Goal: Task Accomplishment & Management: Complete application form

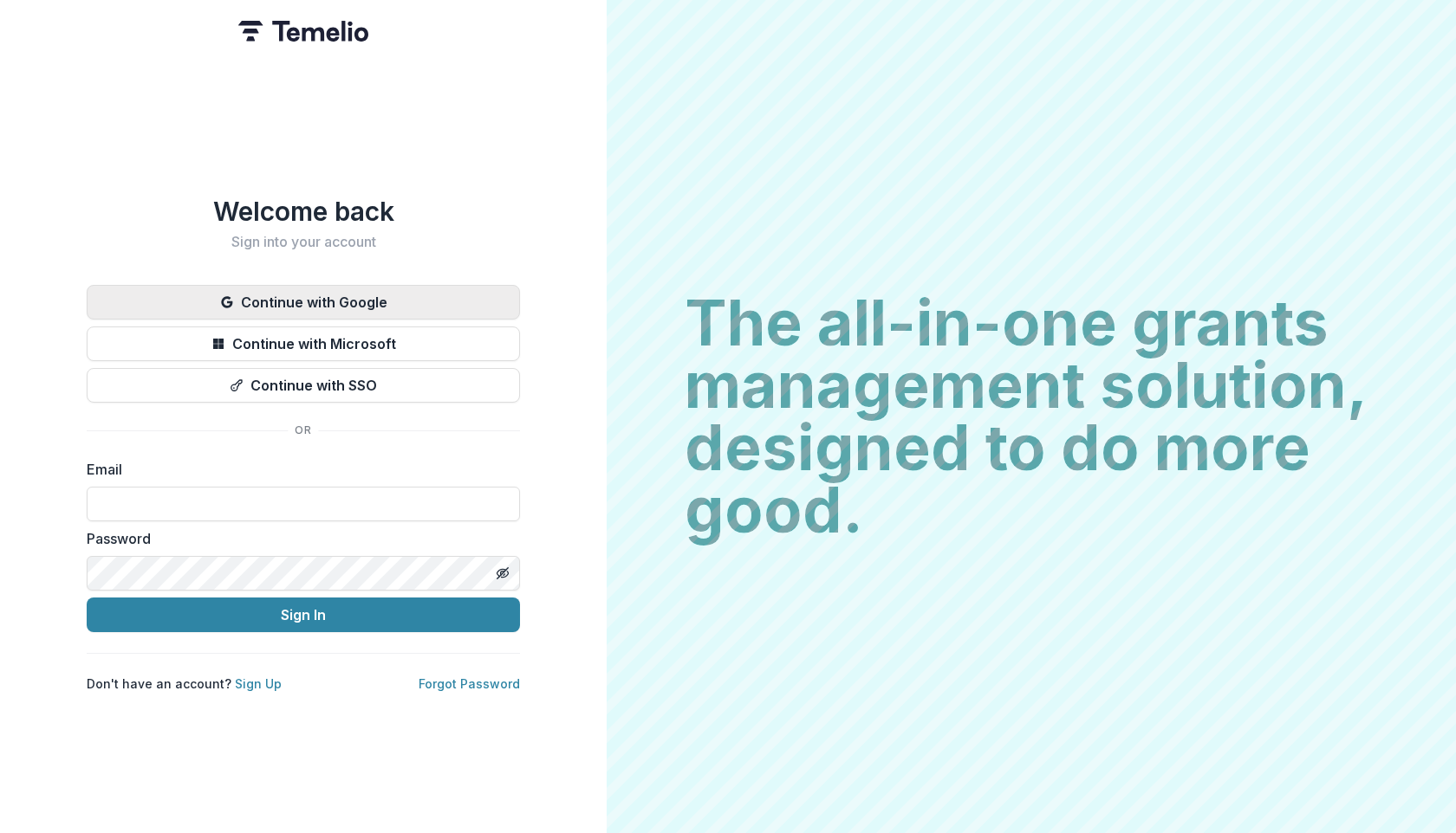
click at [352, 294] on button "Continue with Google" at bounding box center [303, 301] width 433 height 34
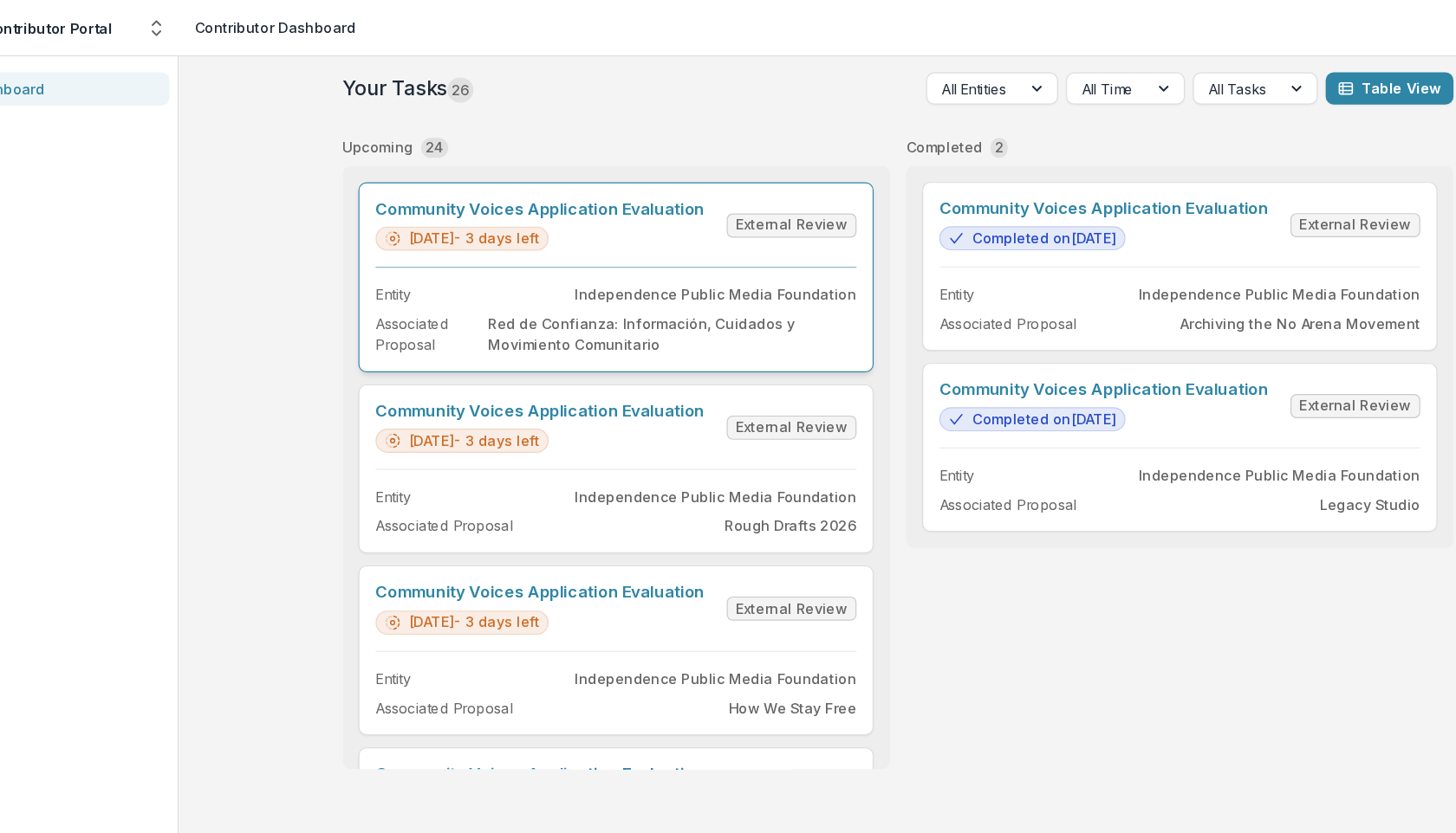
click at [471, 188] on link "Community Voices Application Evaluation" at bounding box center [528, 179] width 284 height 17
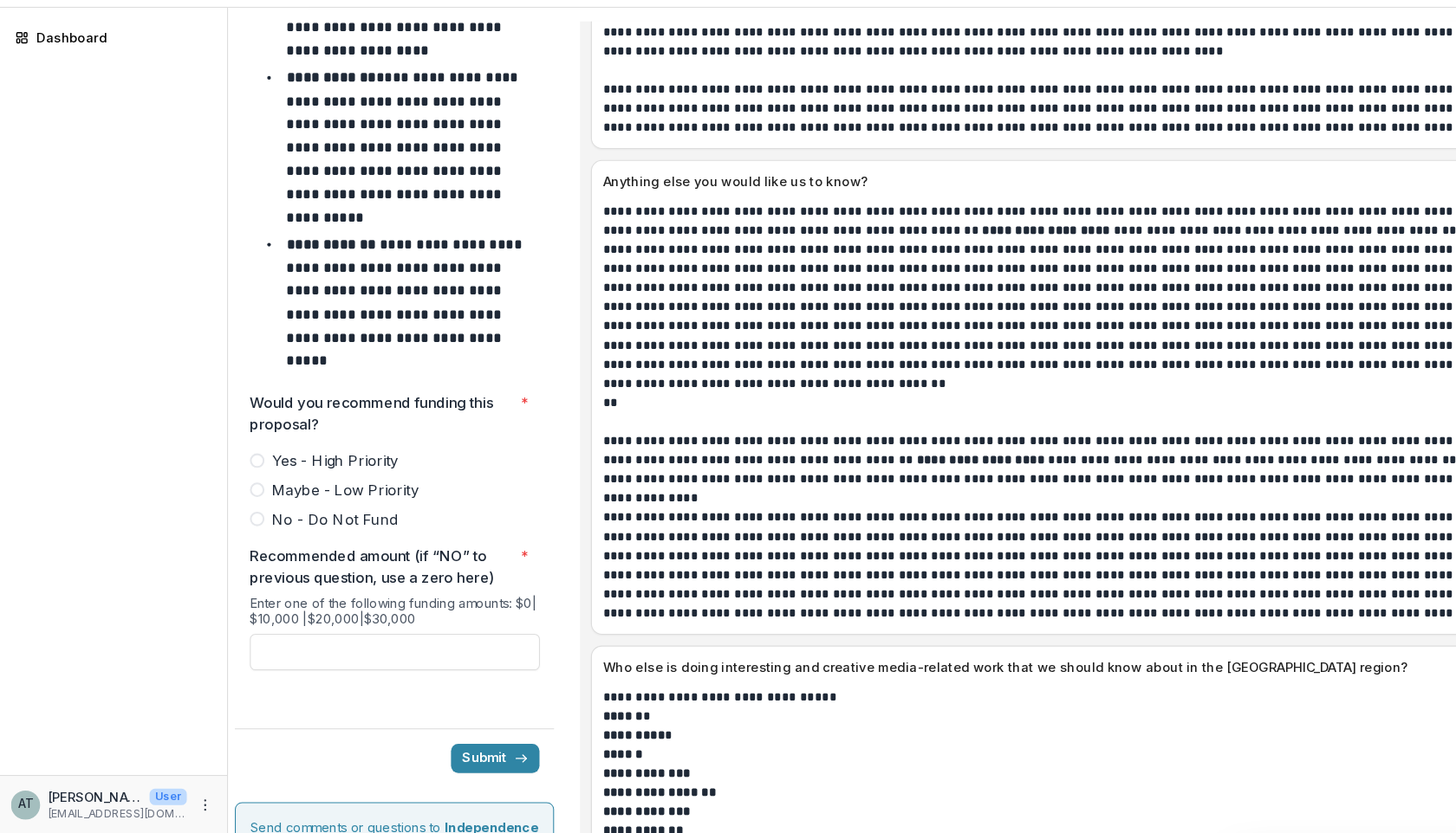
scroll to position [7531, 0]
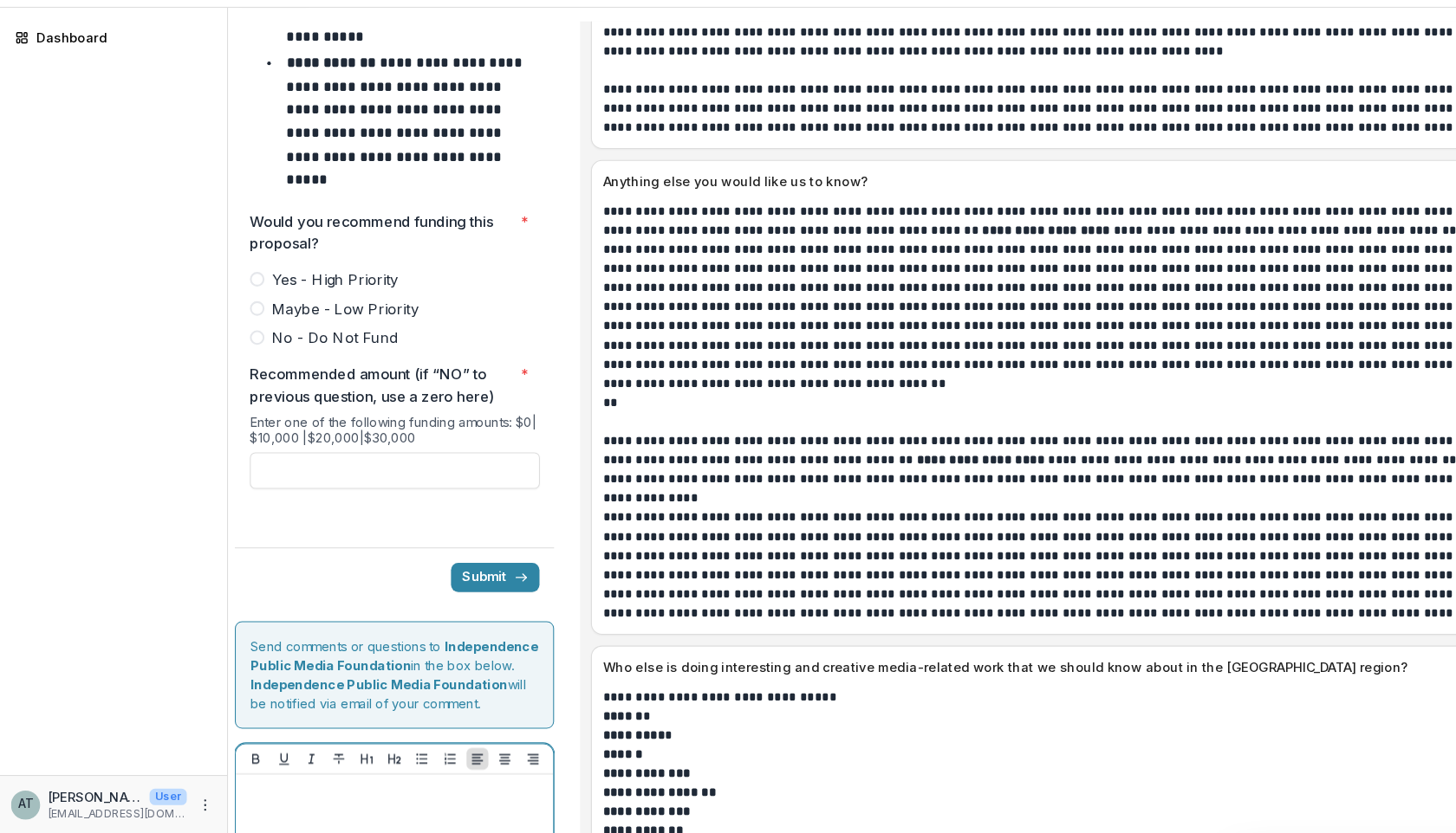
click at [284, 784] on div at bounding box center [375, 827] width 288 height 87
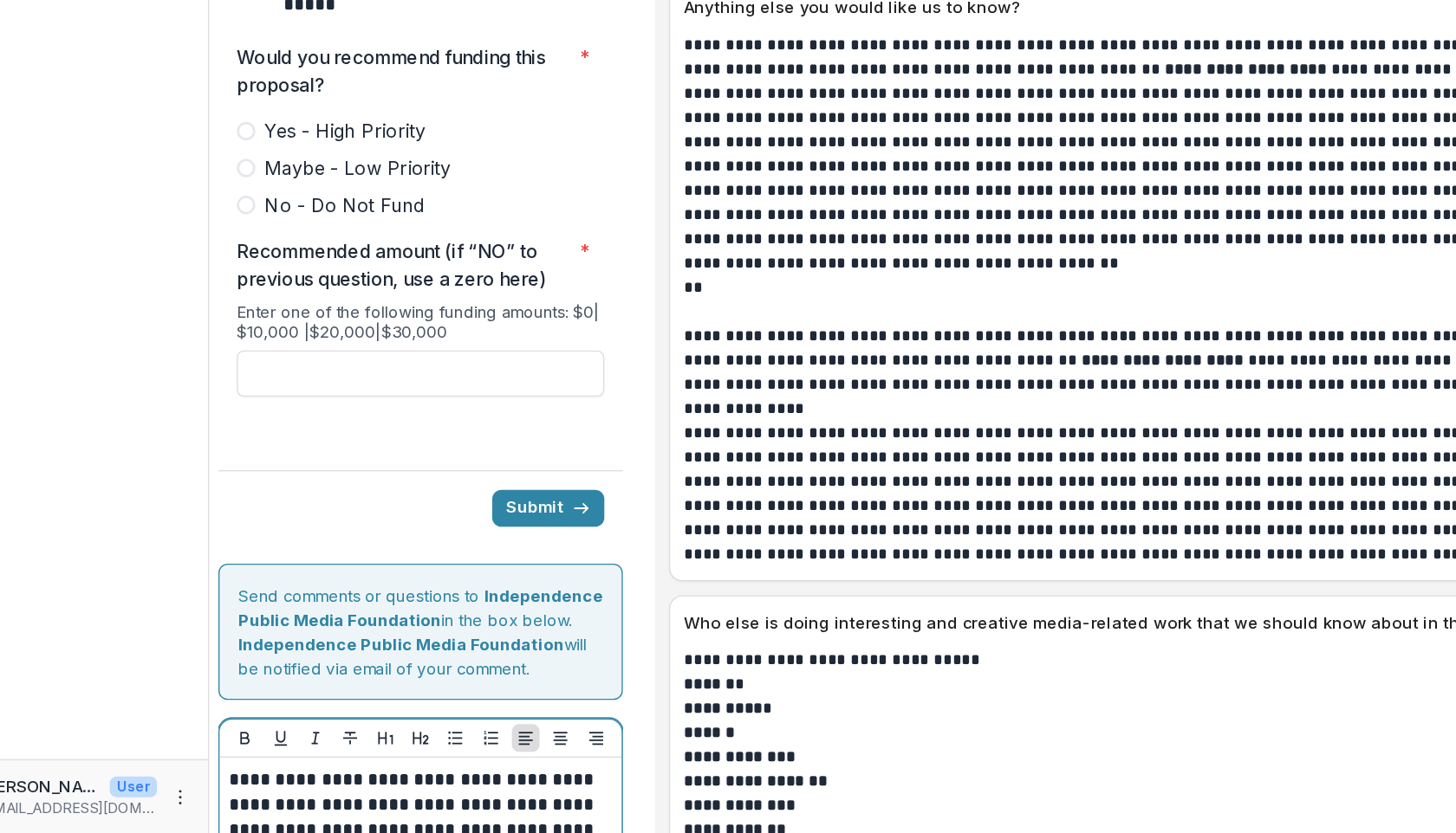
scroll to position [7539, 0]
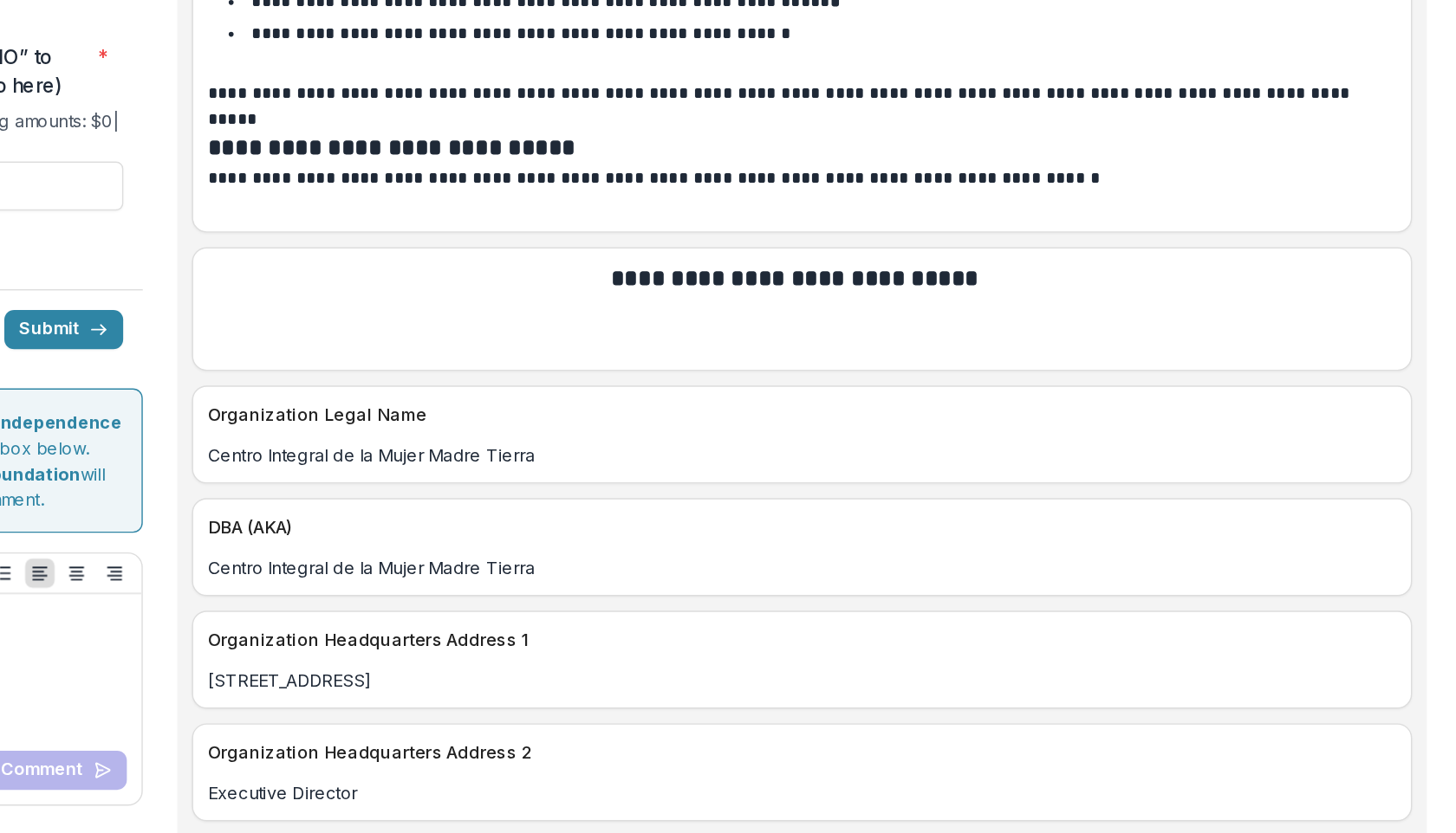
scroll to position [1676, 0]
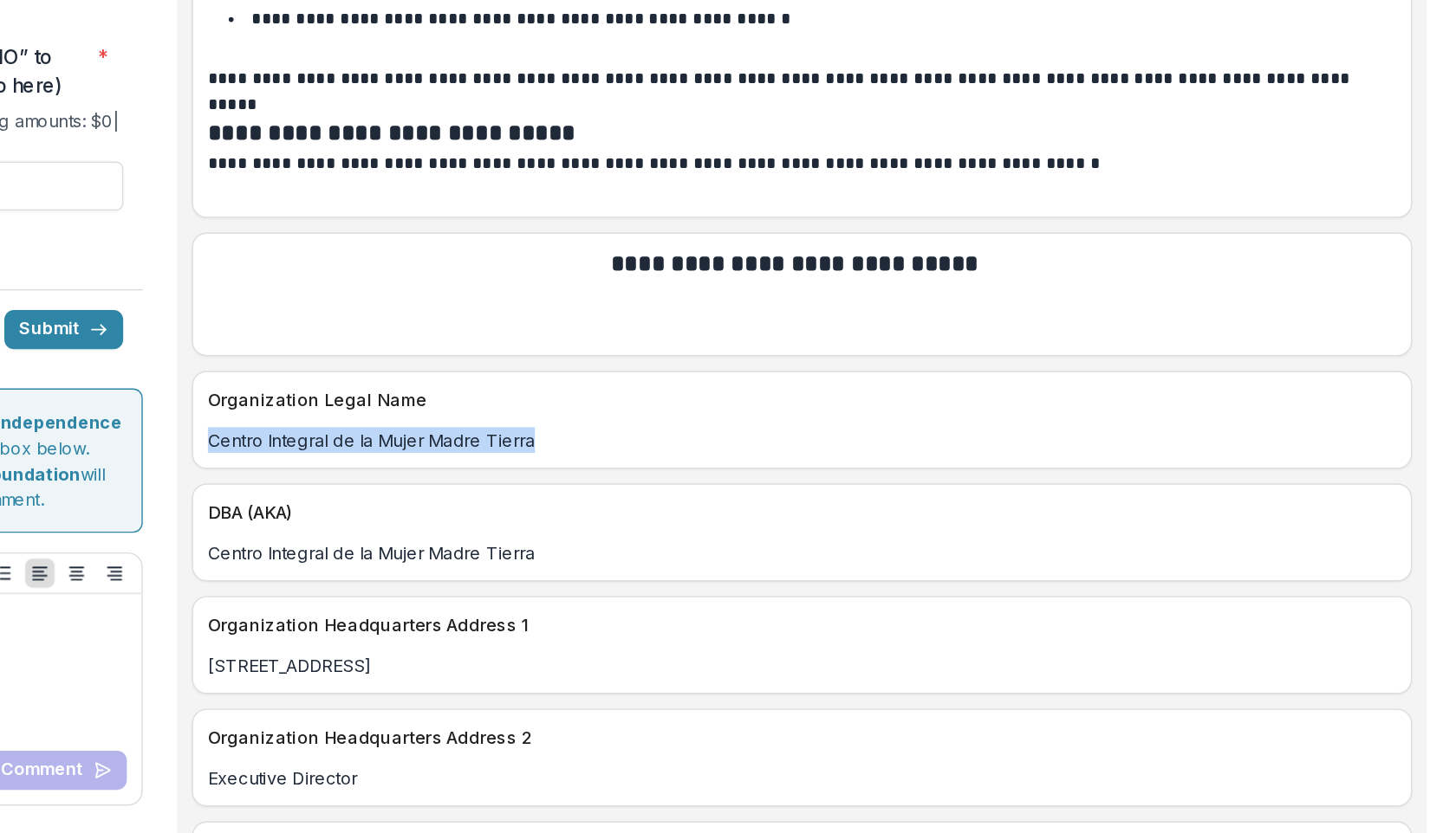
drag, startPoint x: 812, startPoint y: 493, endPoint x: 564, endPoint y: 485, distance: 248.1
click at [564, 500] on div "Centro Integral de la Mujer Madre Tierra" at bounding box center [993, 509] width 861 height 18
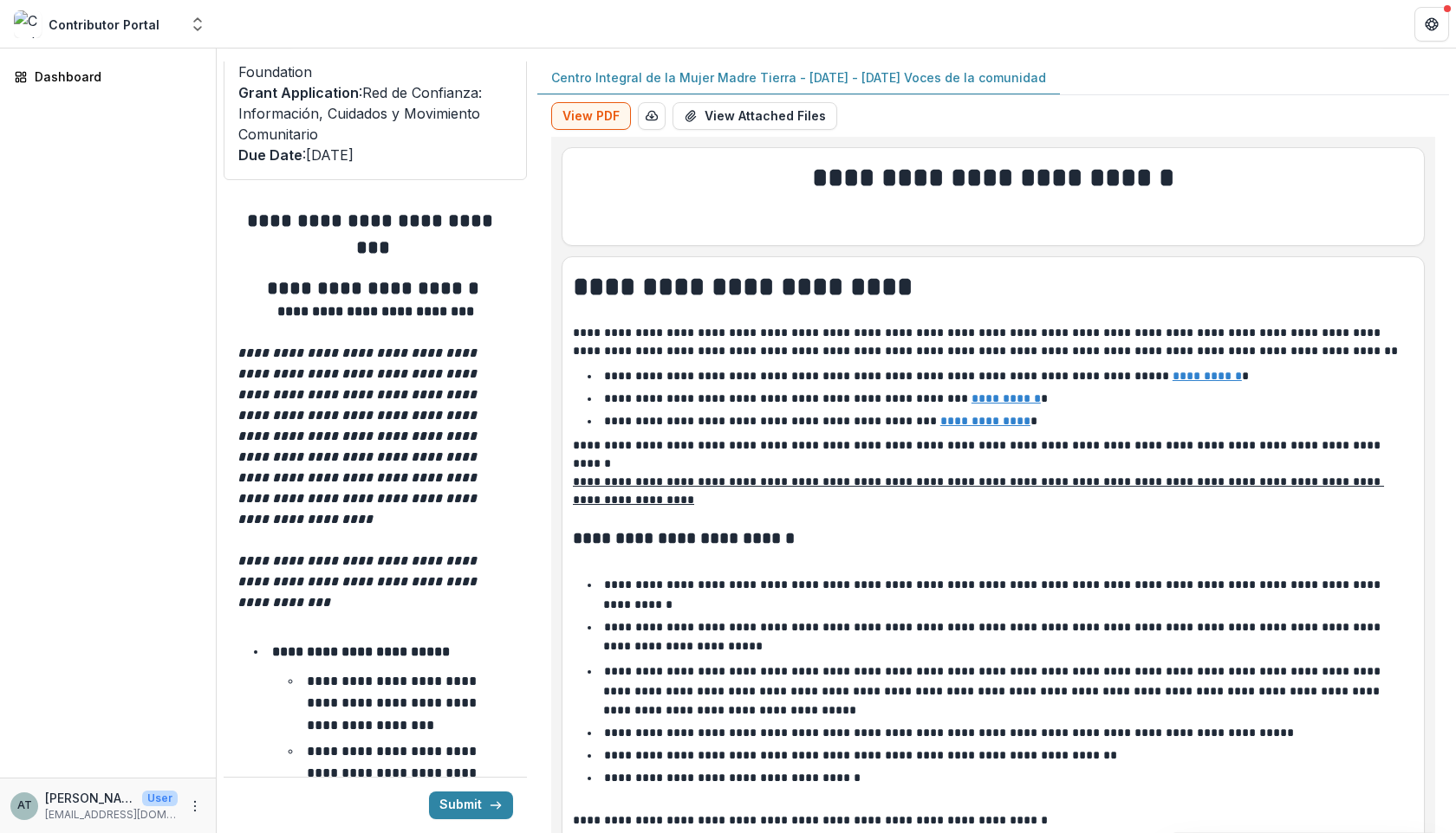
scroll to position [0, 0]
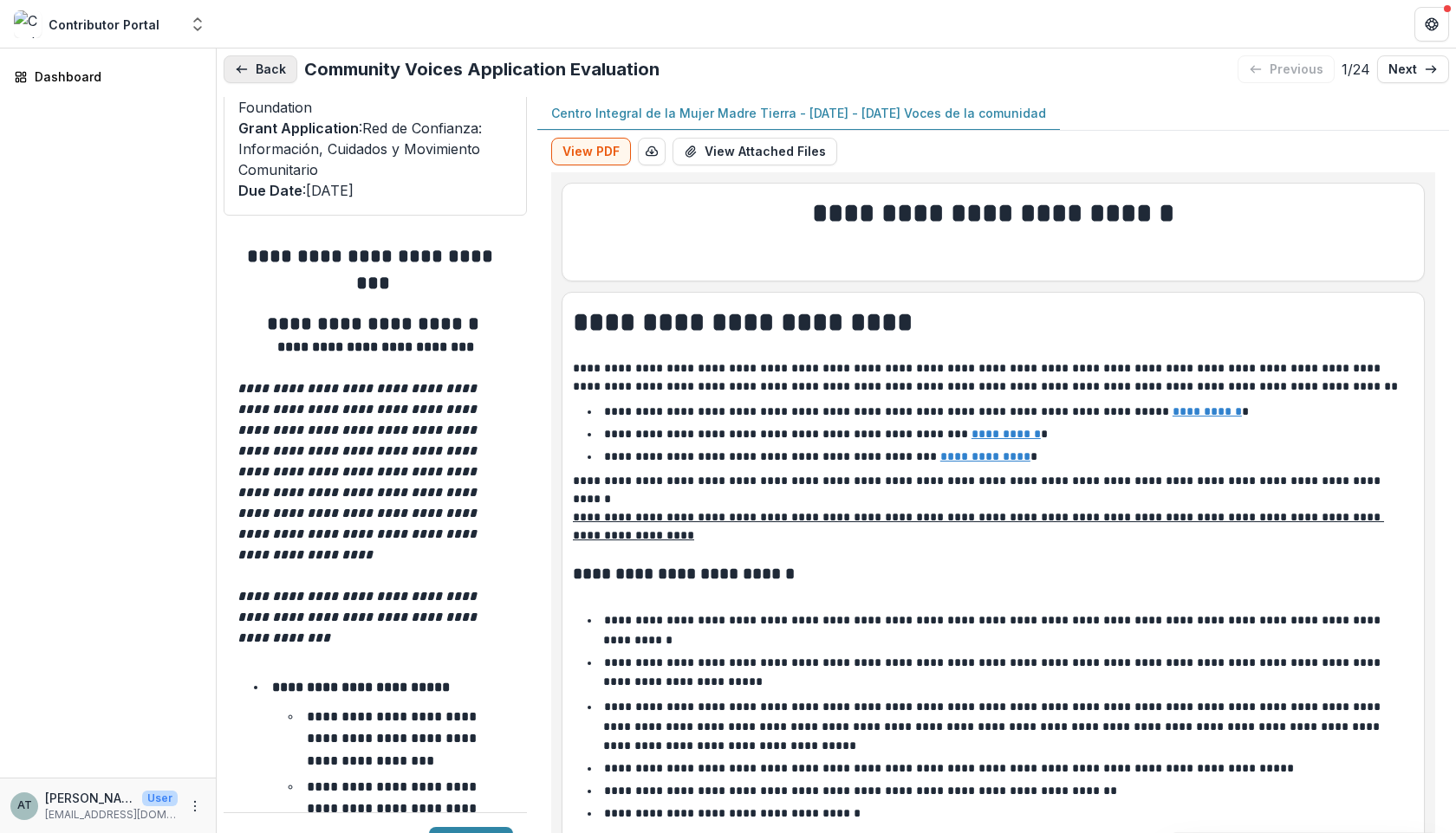
click at [242, 72] on icon "button" at bounding box center [241, 69] width 14 height 14
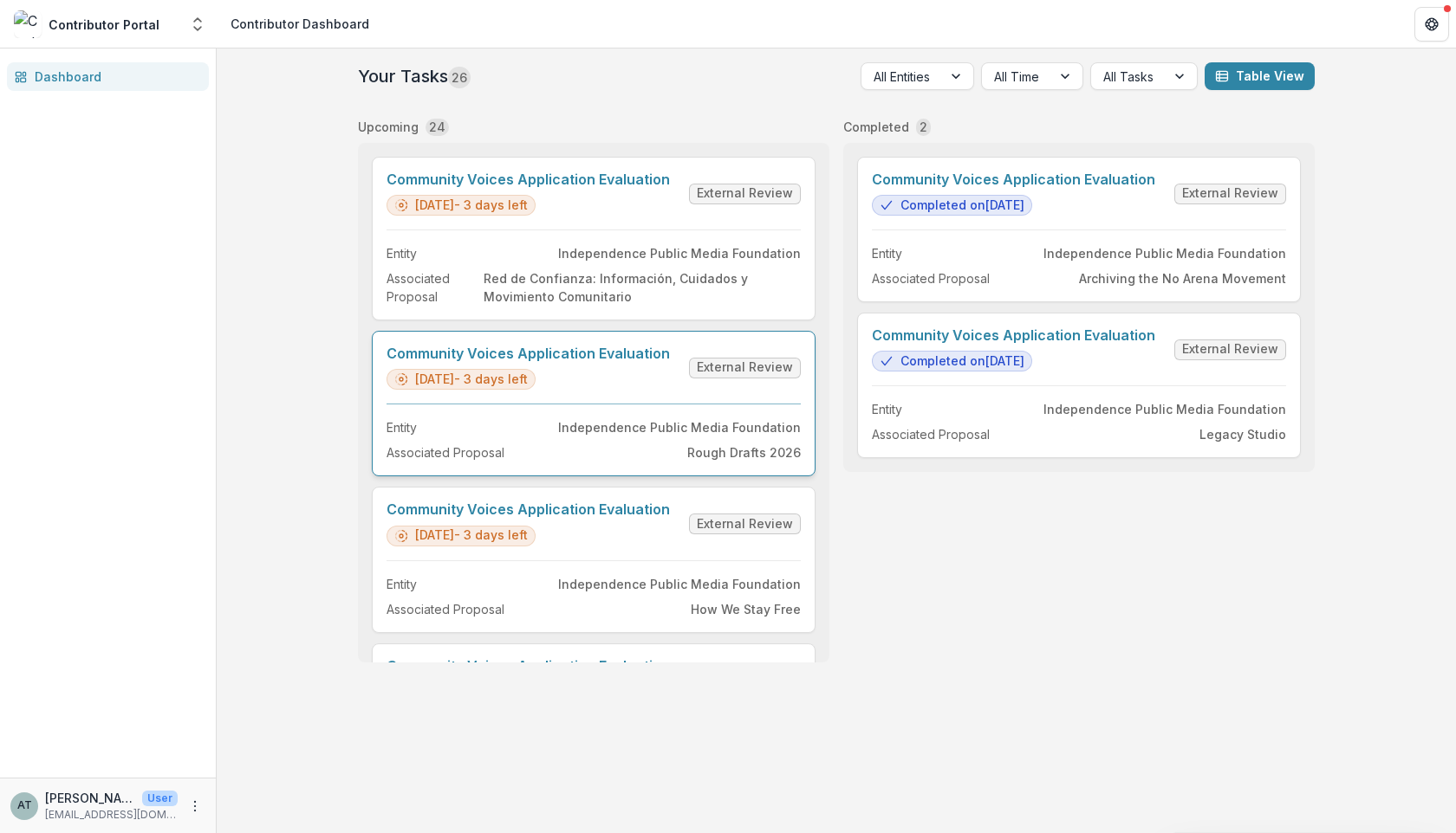
click at [553, 362] on link "Community Voices Application Evaluation" at bounding box center [528, 353] width 284 height 17
click at [528, 362] on link "Community Voices Application Evaluation" at bounding box center [528, 353] width 284 height 17
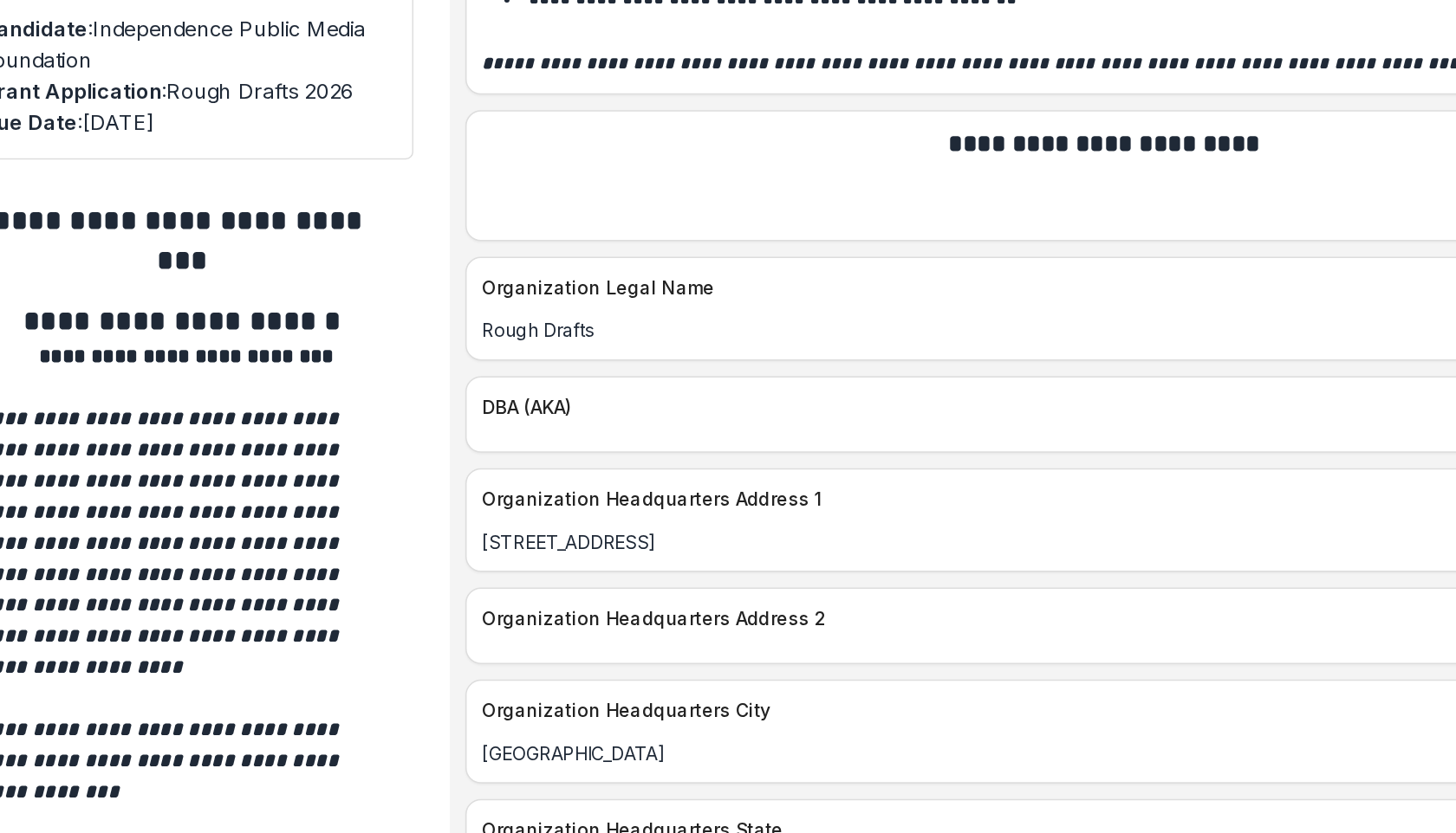
scroll to position [2184, 0]
drag, startPoint x: 659, startPoint y: 318, endPoint x: 637, endPoint y: 324, distance: 22.8
click at [637, 328] on p "Rough Drafts" at bounding box center [993, 337] width 840 height 18
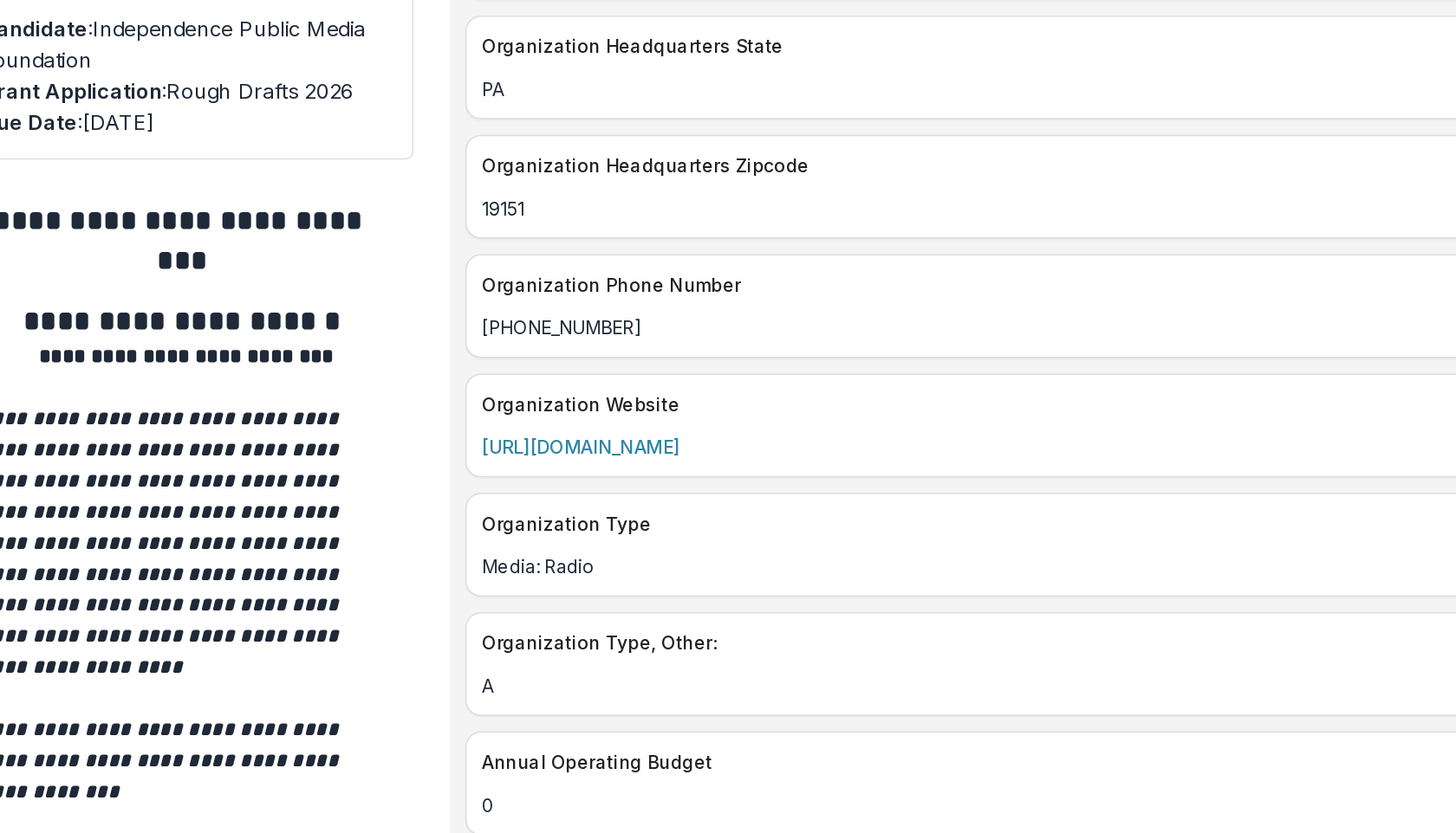
scroll to position [2708, 0]
drag, startPoint x: 827, startPoint y: 397, endPoint x: 560, endPoint y: 397, distance: 267.0
copy link "[URL][DOMAIN_NAME]"
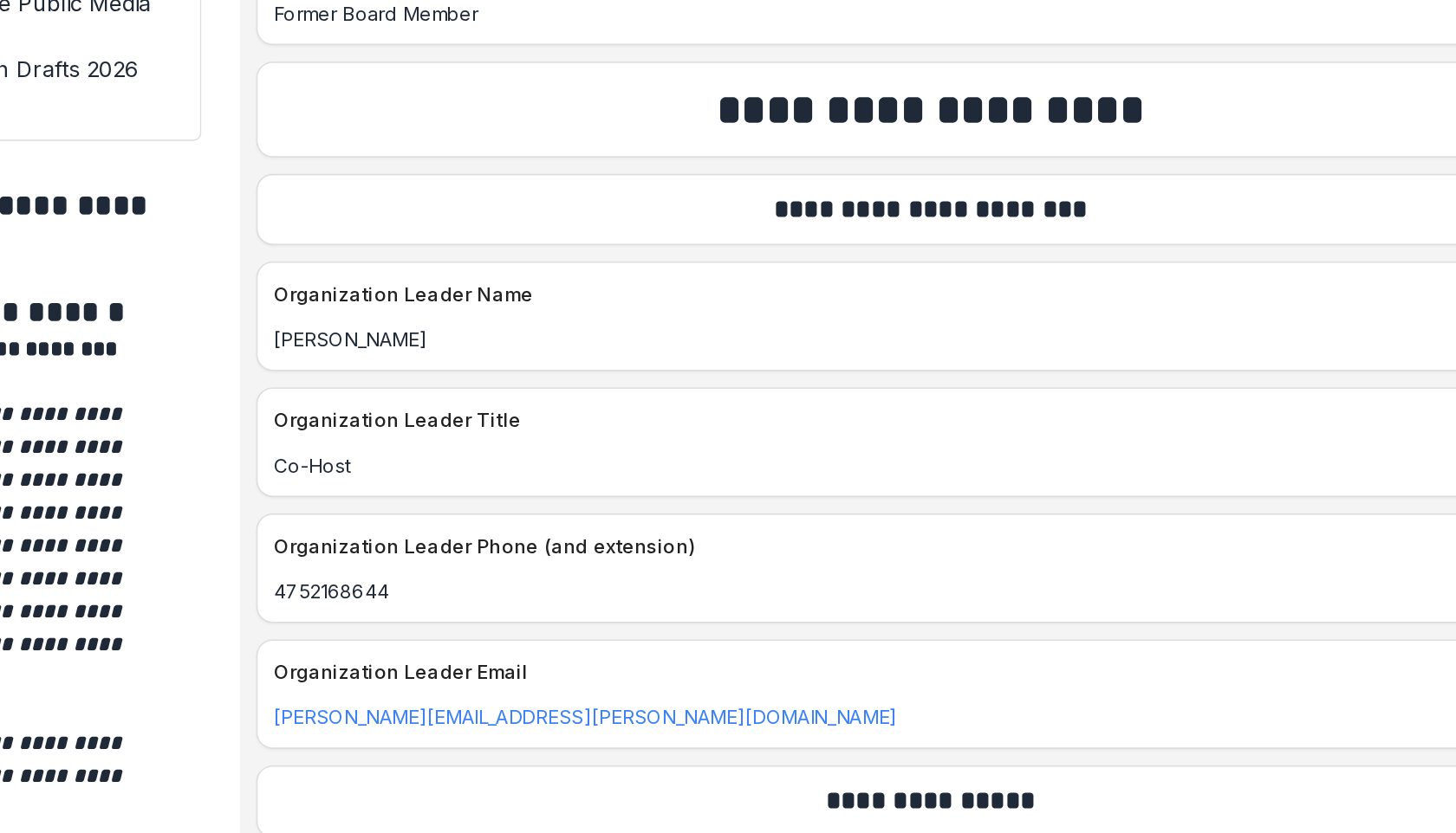
scroll to position [4355, 0]
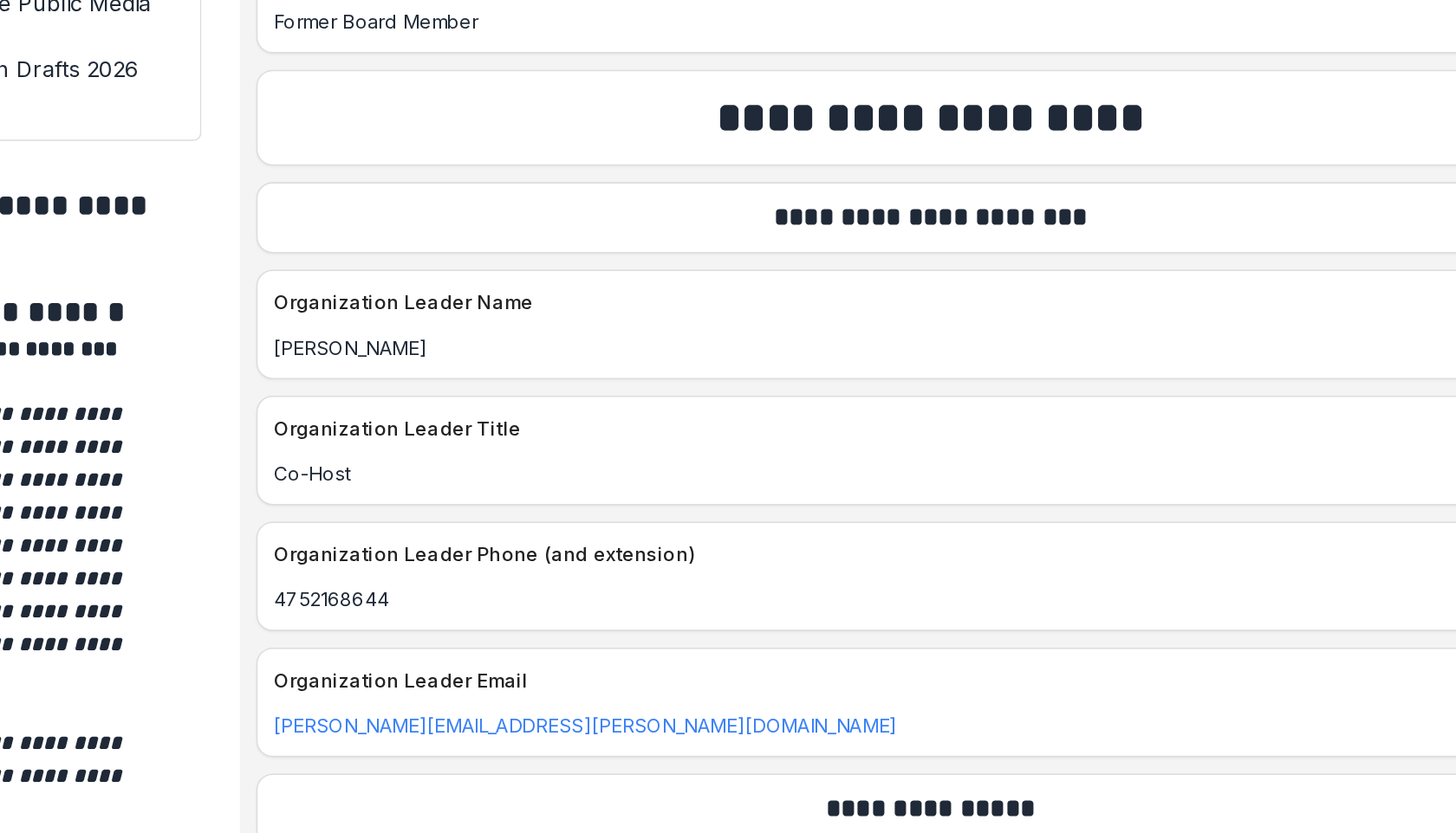
drag, startPoint x: 681, startPoint y: 345, endPoint x: 573, endPoint y: 335, distance: 108.5
click at [573, 335] on div "Organization Leader Name [PERSON_NAME]" at bounding box center [993, 340] width 863 height 69
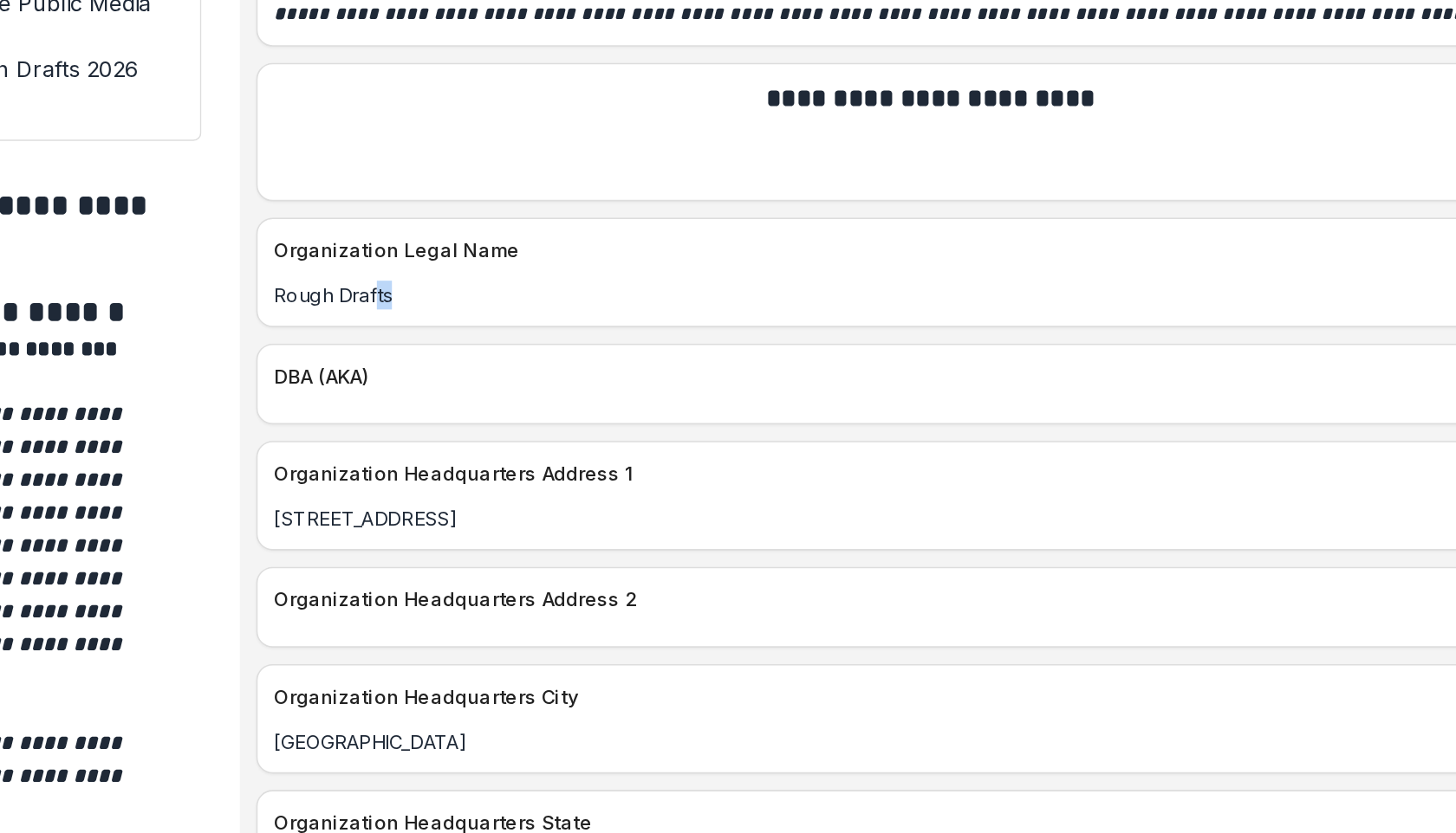
scroll to position [2194, 0]
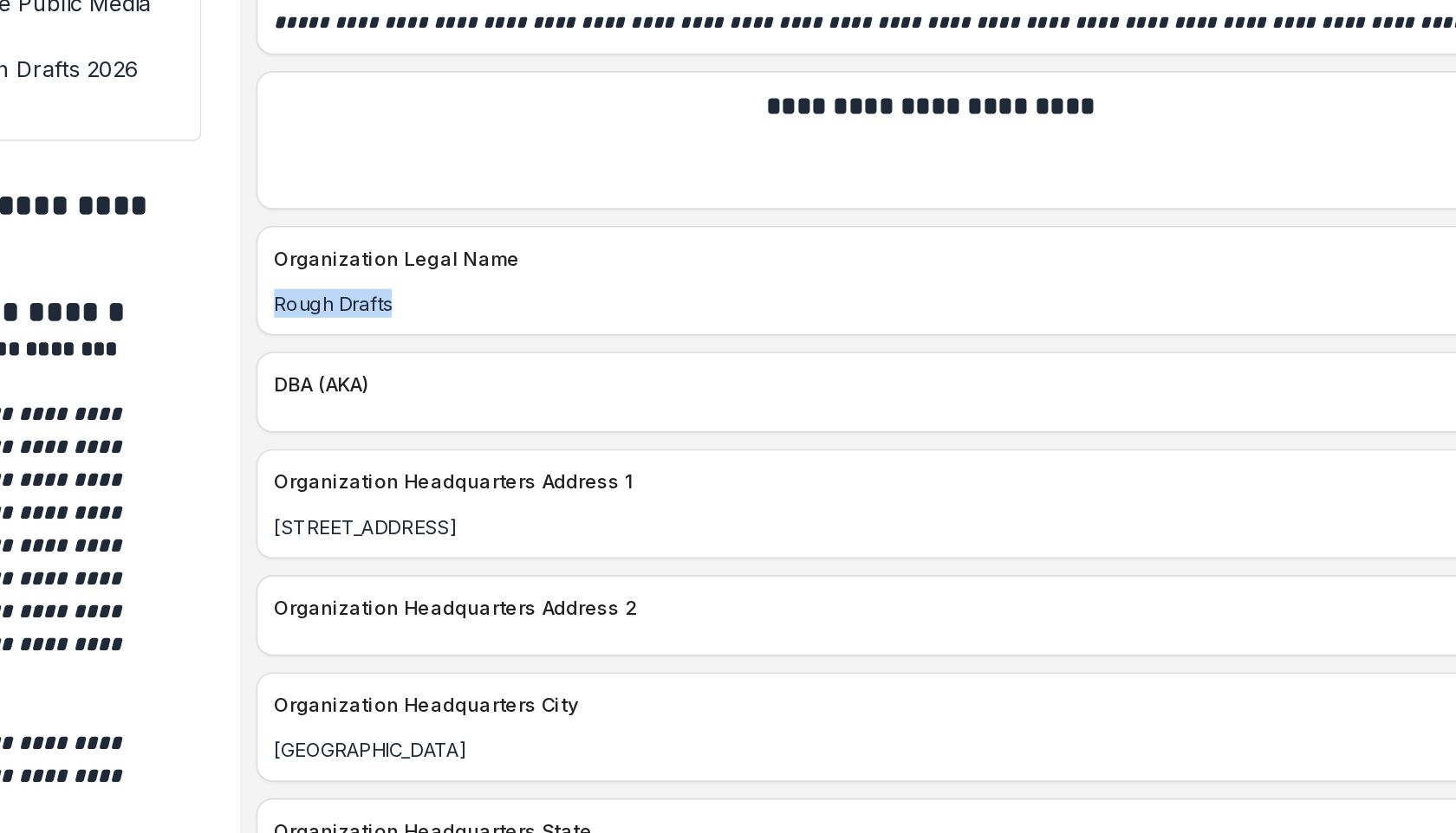
drag, startPoint x: 680, startPoint y: 316, endPoint x: 572, endPoint y: 306, distance: 108.5
click at [572, 306] on div "Organization Legal Name Rough Drafts" at bounding box center [993, 312] width 863 height 69
copy p "Rough Drafts"
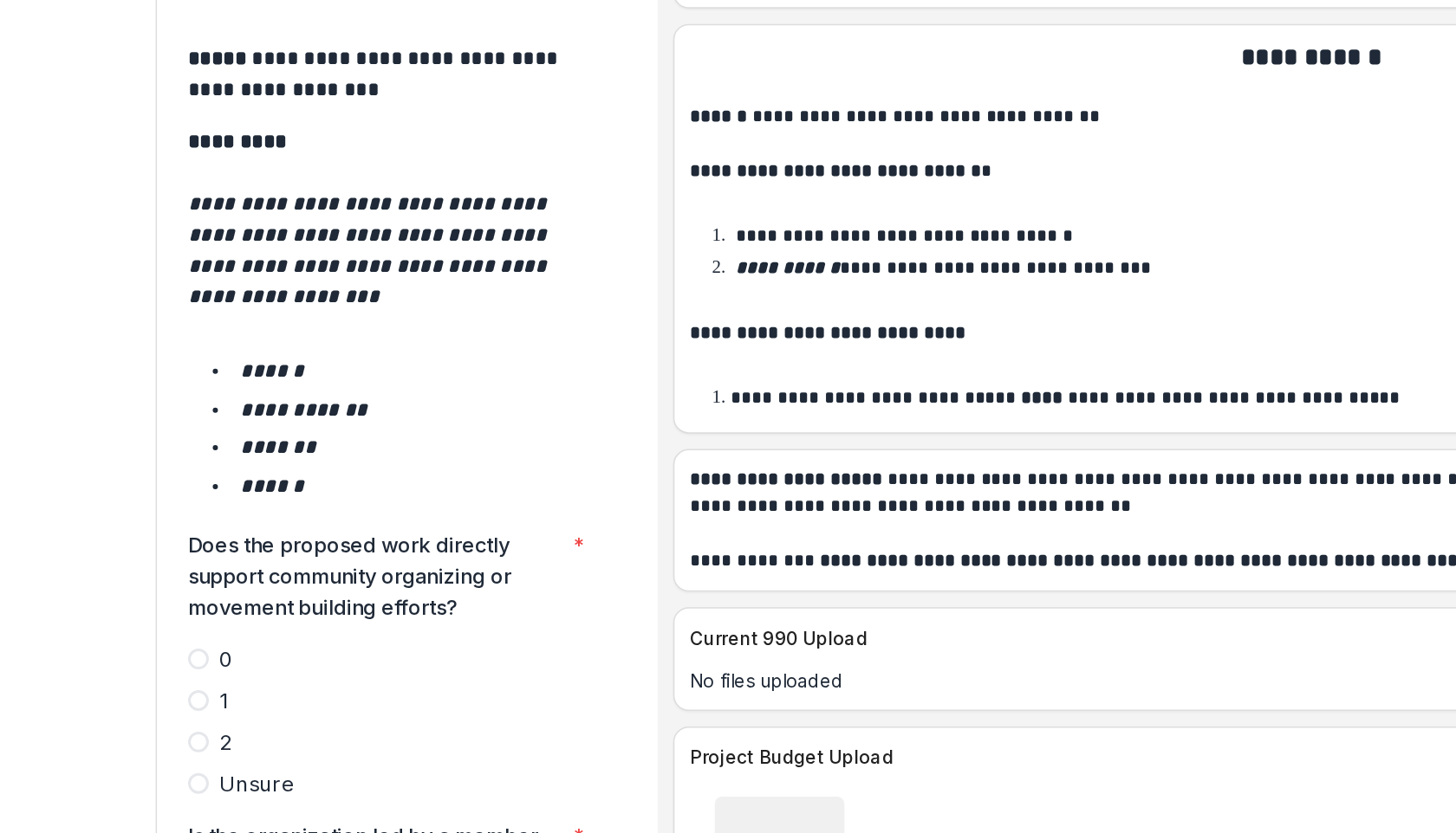
scroll to position [2741, 0]
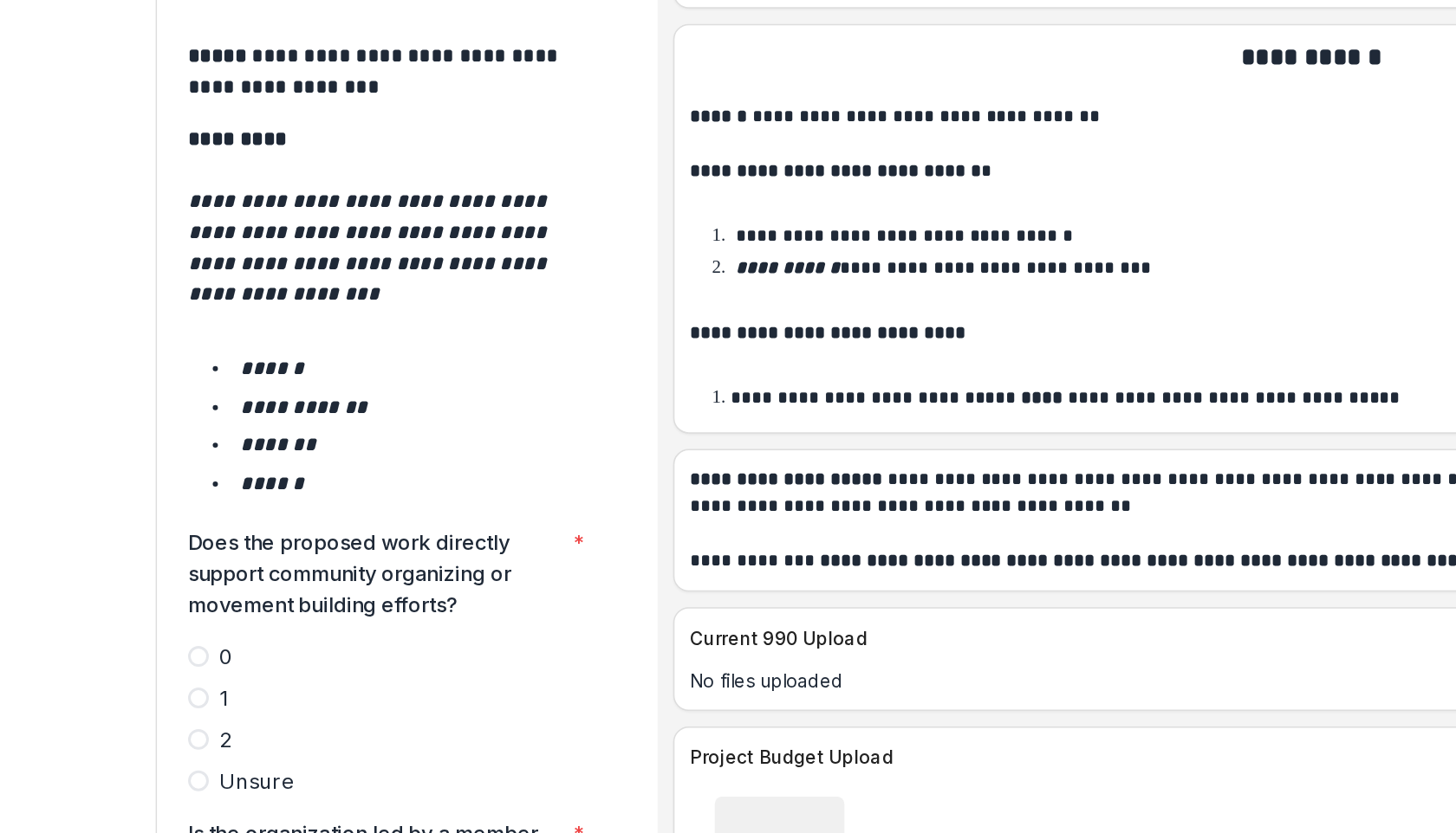
click at [243, 637] on span at bounding box center [244, 644] width 14 height 14
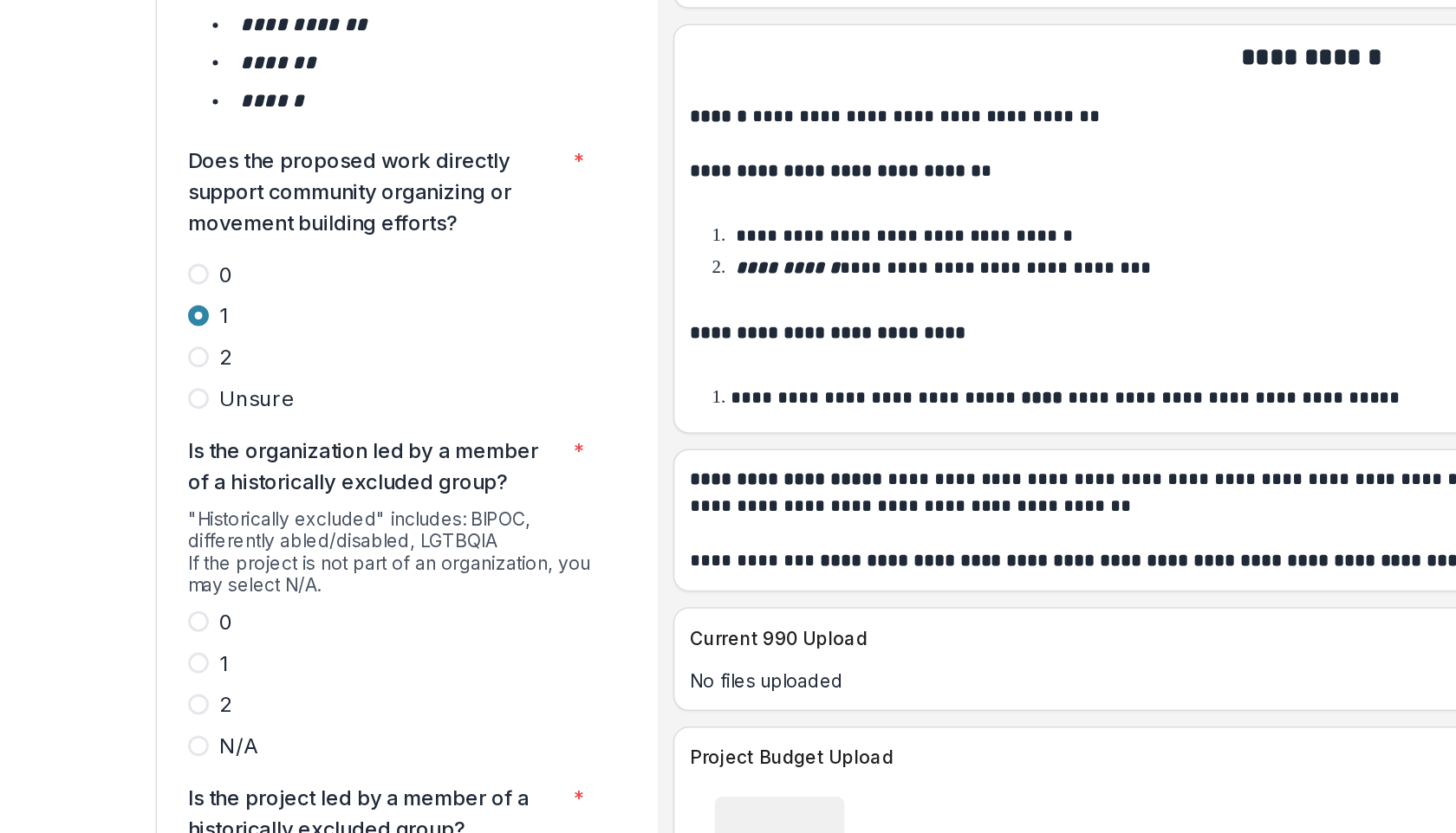
scroll to position [3024, 0]
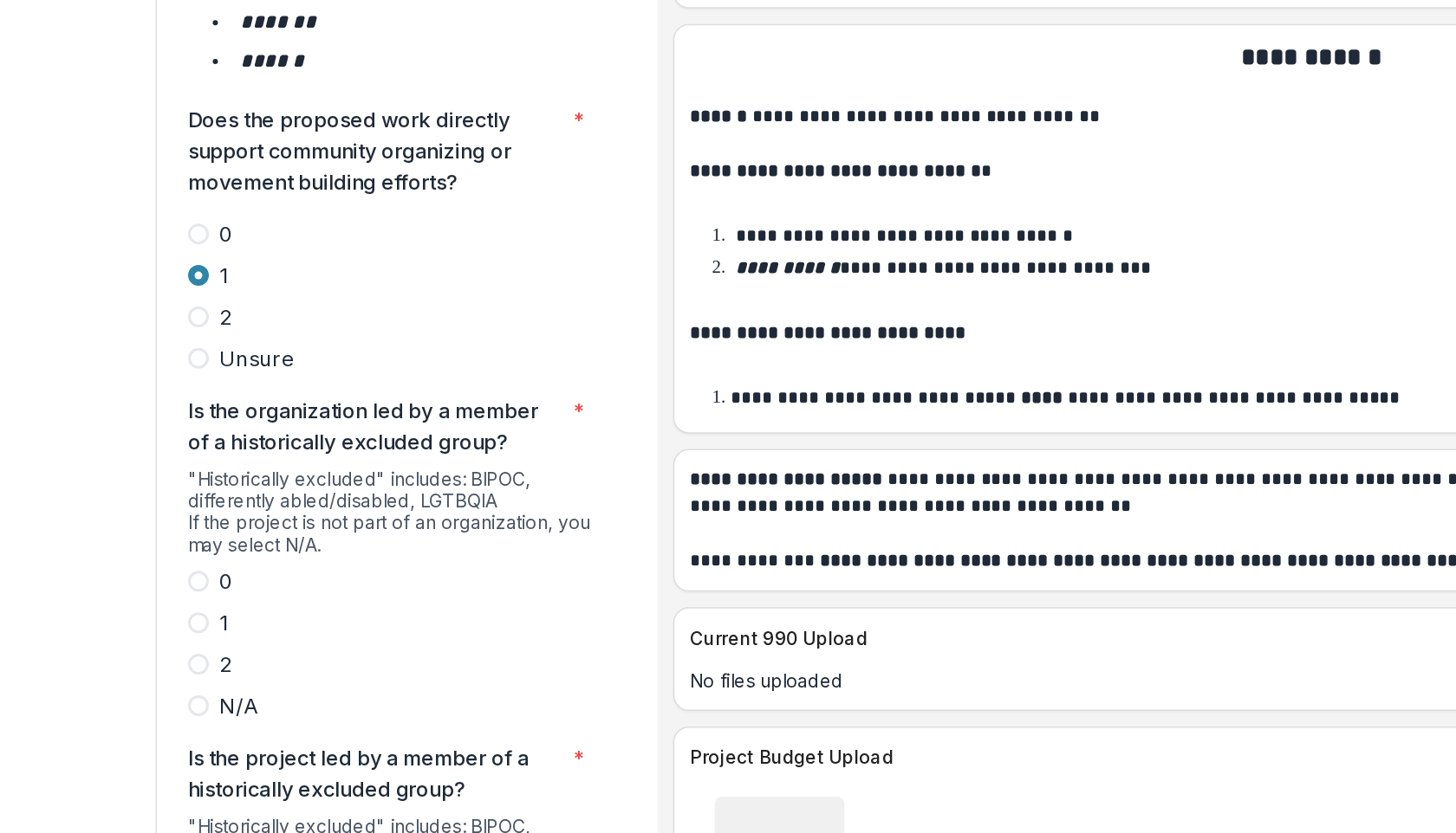
click at [248, 614] on span at bounding box center [244, 621] width 14 height 14
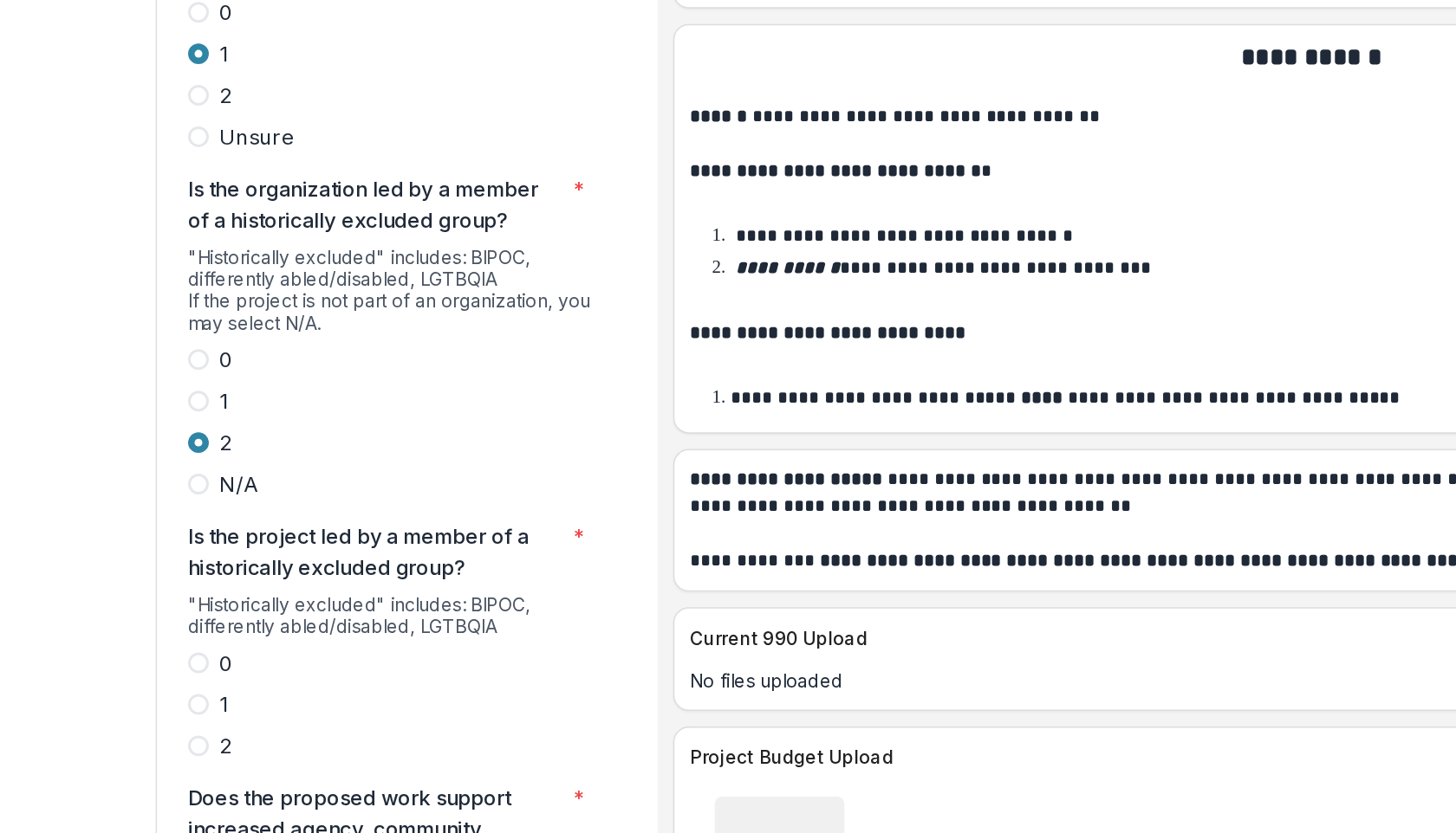
scroll to position [3207, 0]
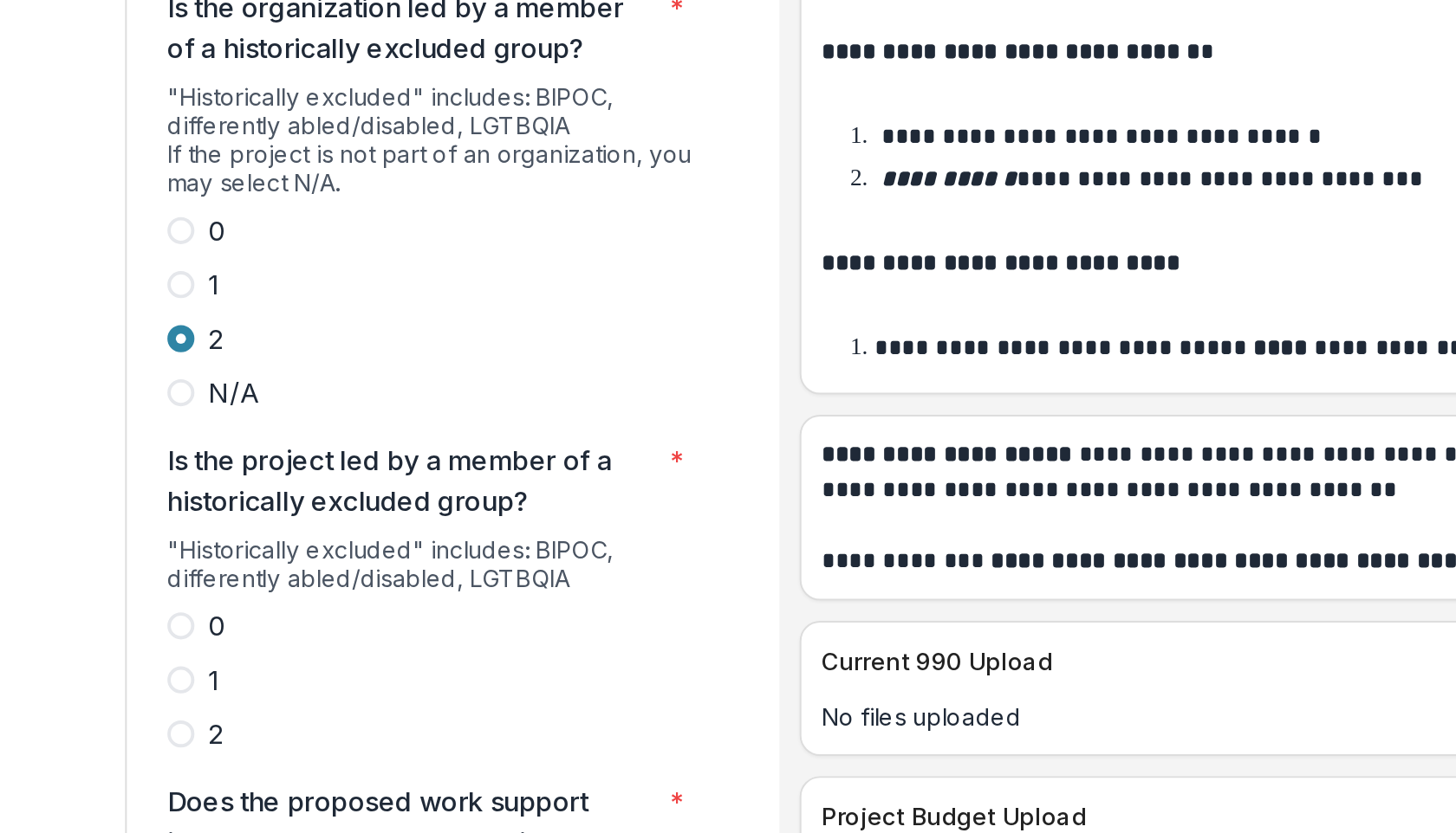
click at [250, 634] on span at bounding box center [244, 641] width 14 height 14
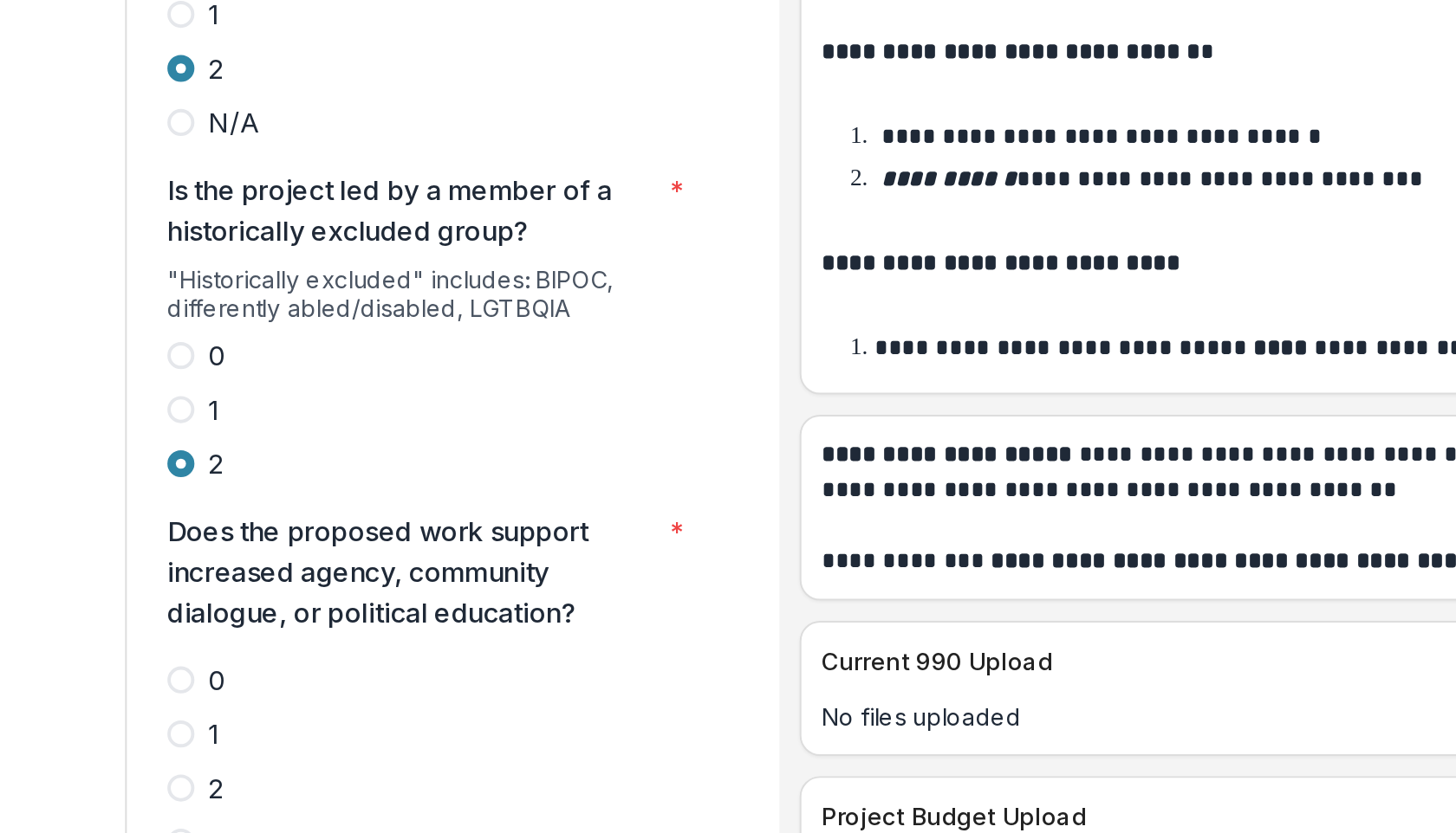
scroll to position [3350, 0]
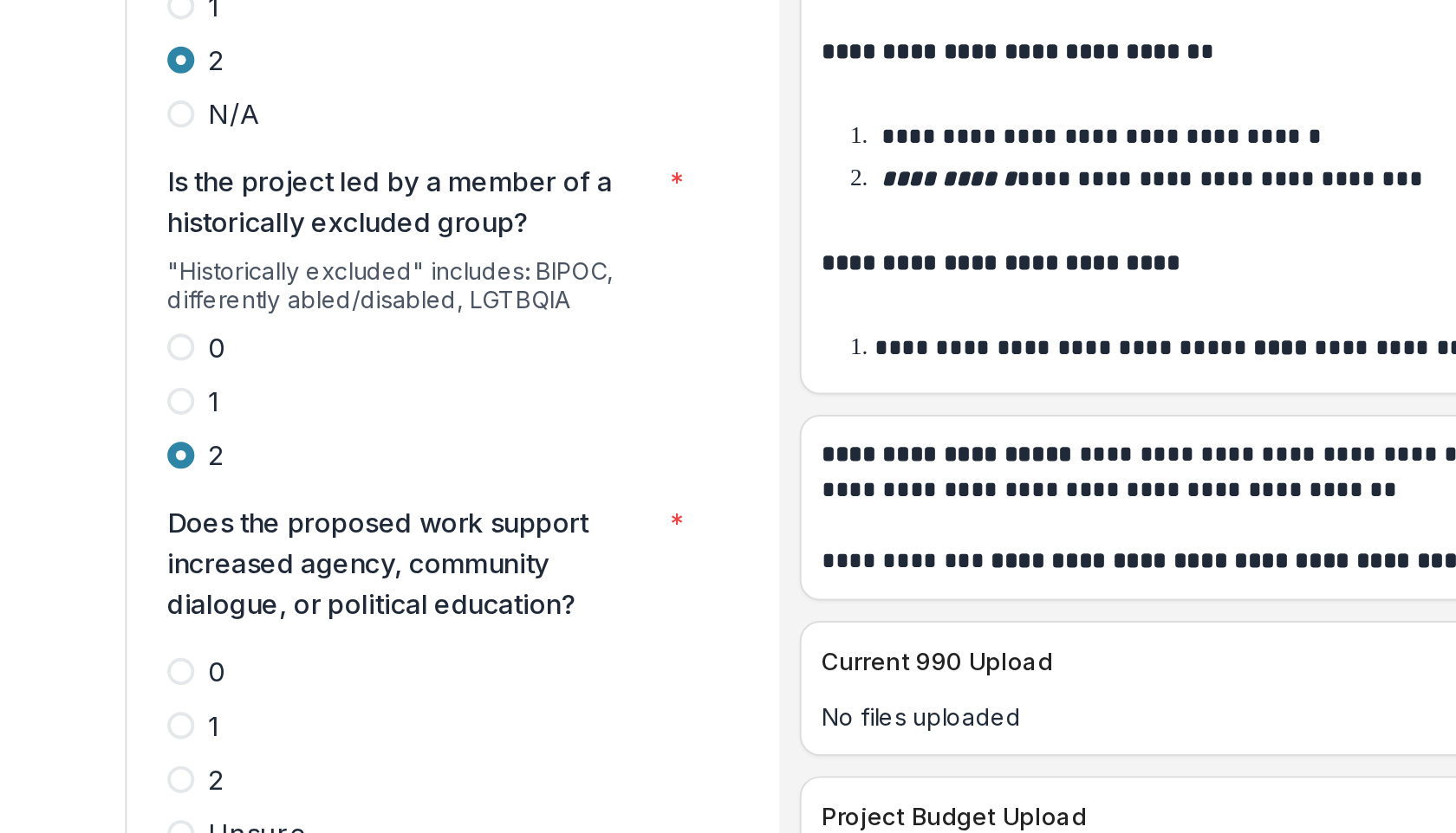
click at [246, 658] on span at bounding box center [244, 665] width 14 height 14
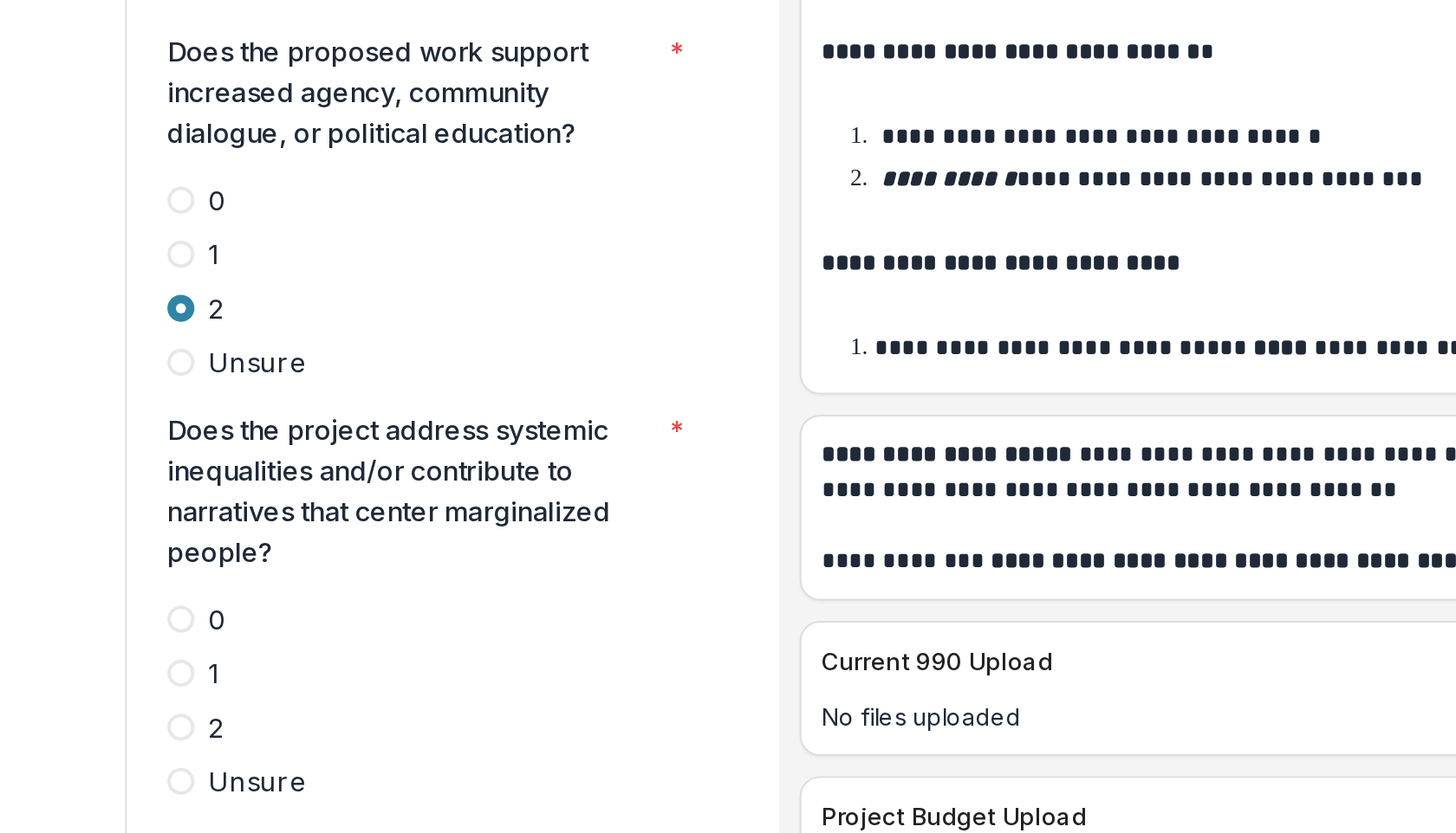
scroll to position [3596, 0]
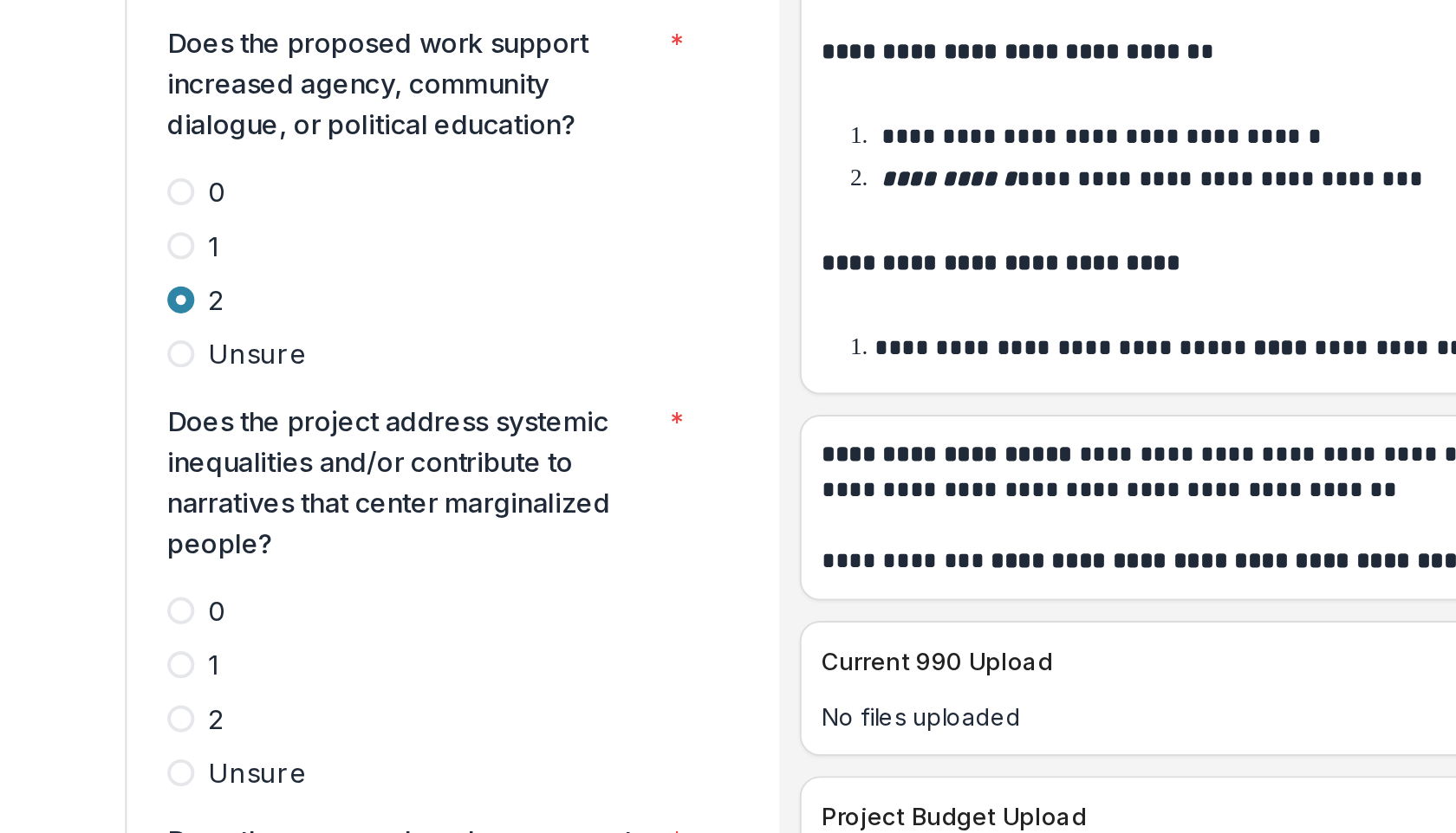
click at [241, 626] on span at bounding box center [244, 633] width 14 height 14
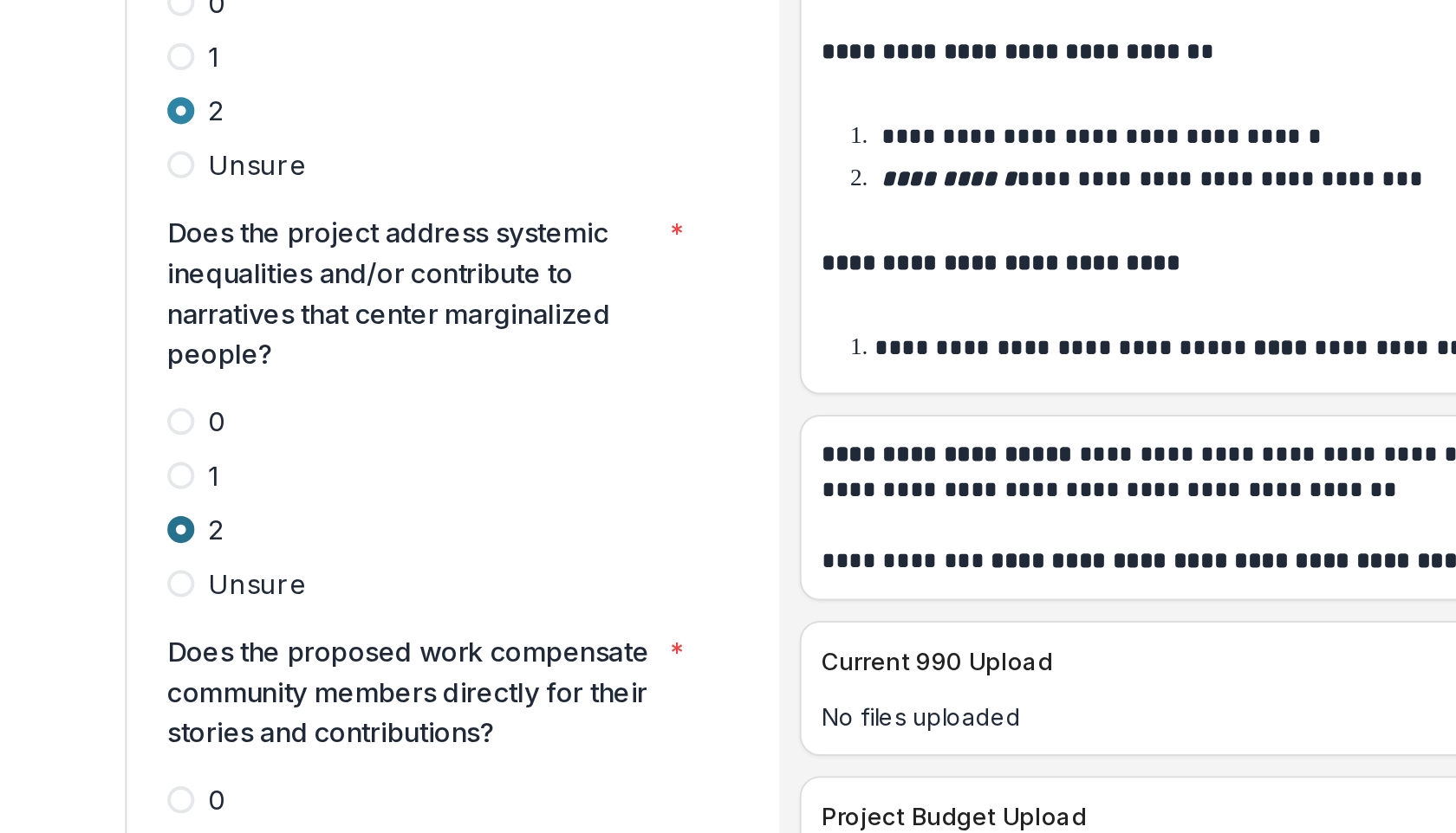
scroll to position [3809, 0]
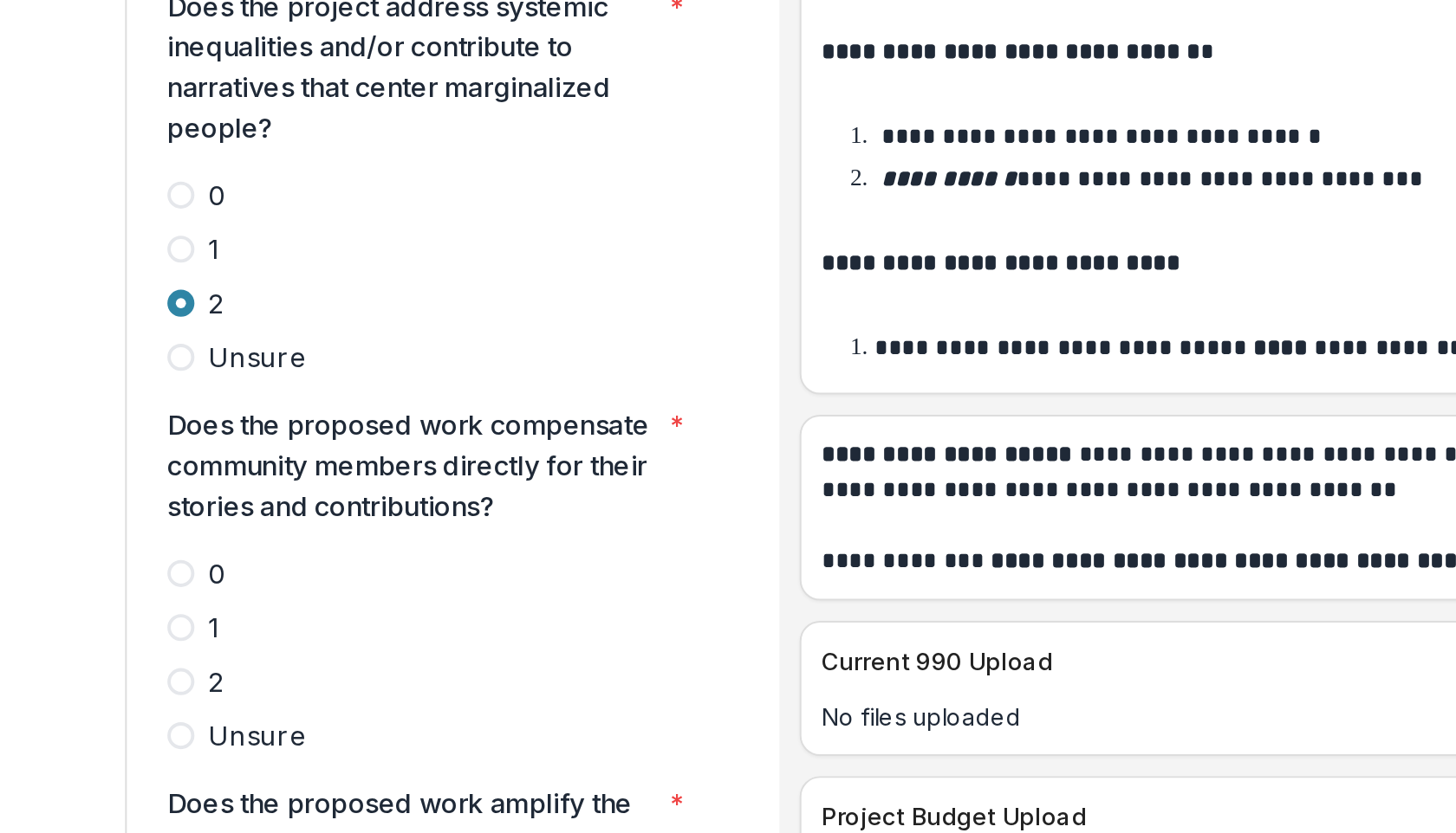
click at [250, 608] on span at bounding box center [244, 614] width 14 height 14
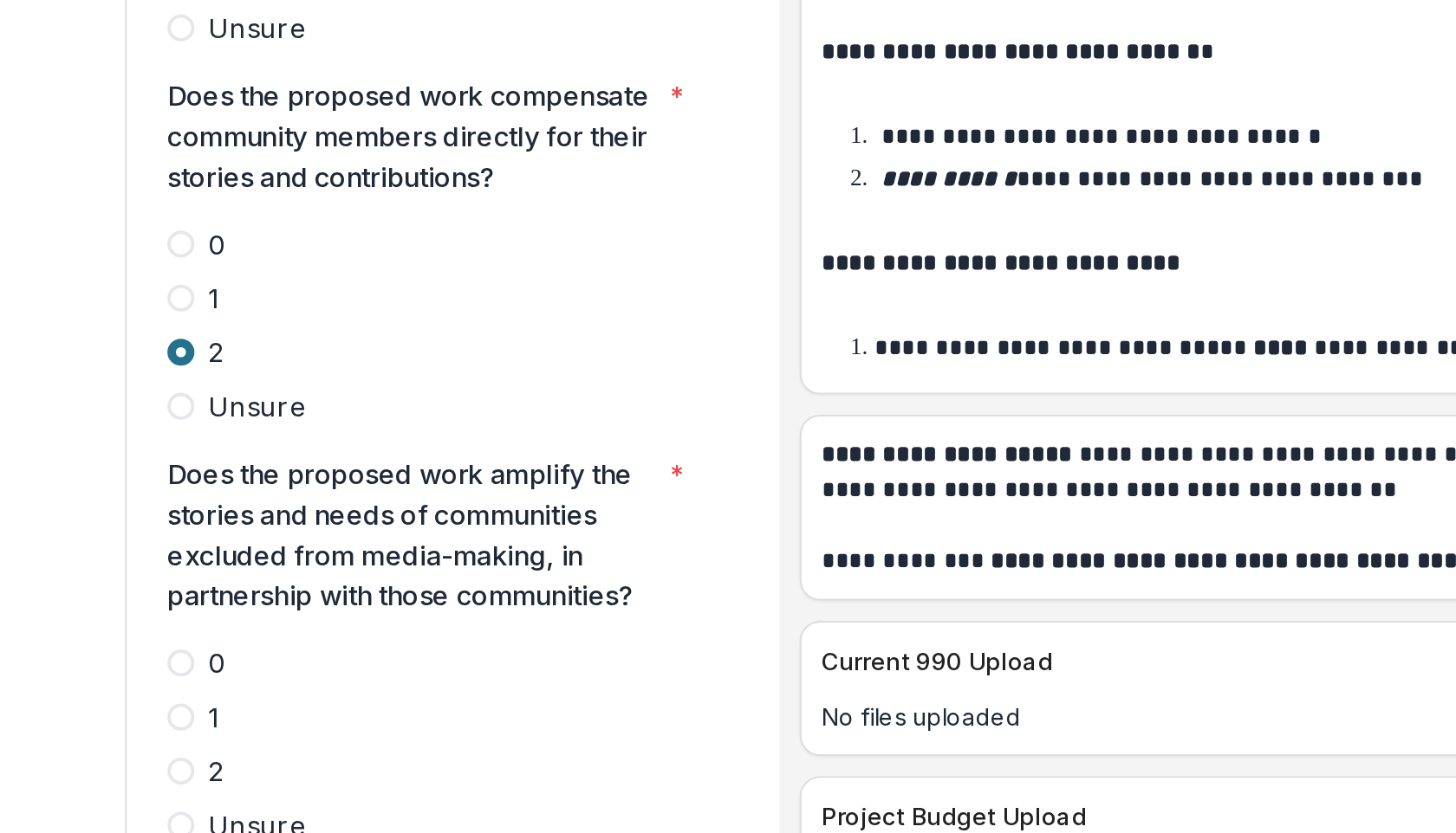
scroll to position [3984, 0]
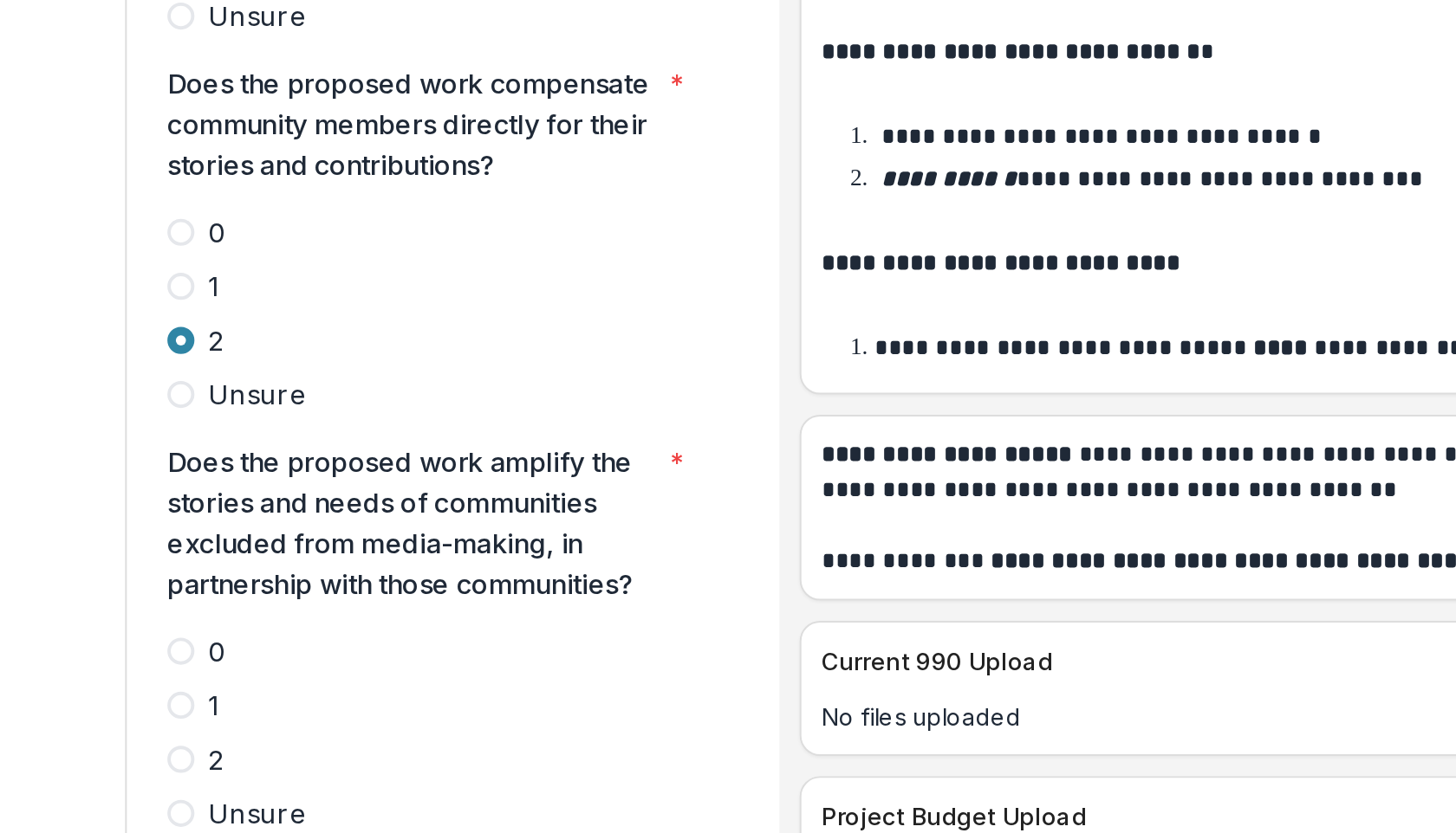
click at [251, 644] on label "2" at bounding box center [375, 654] width 276 height 21
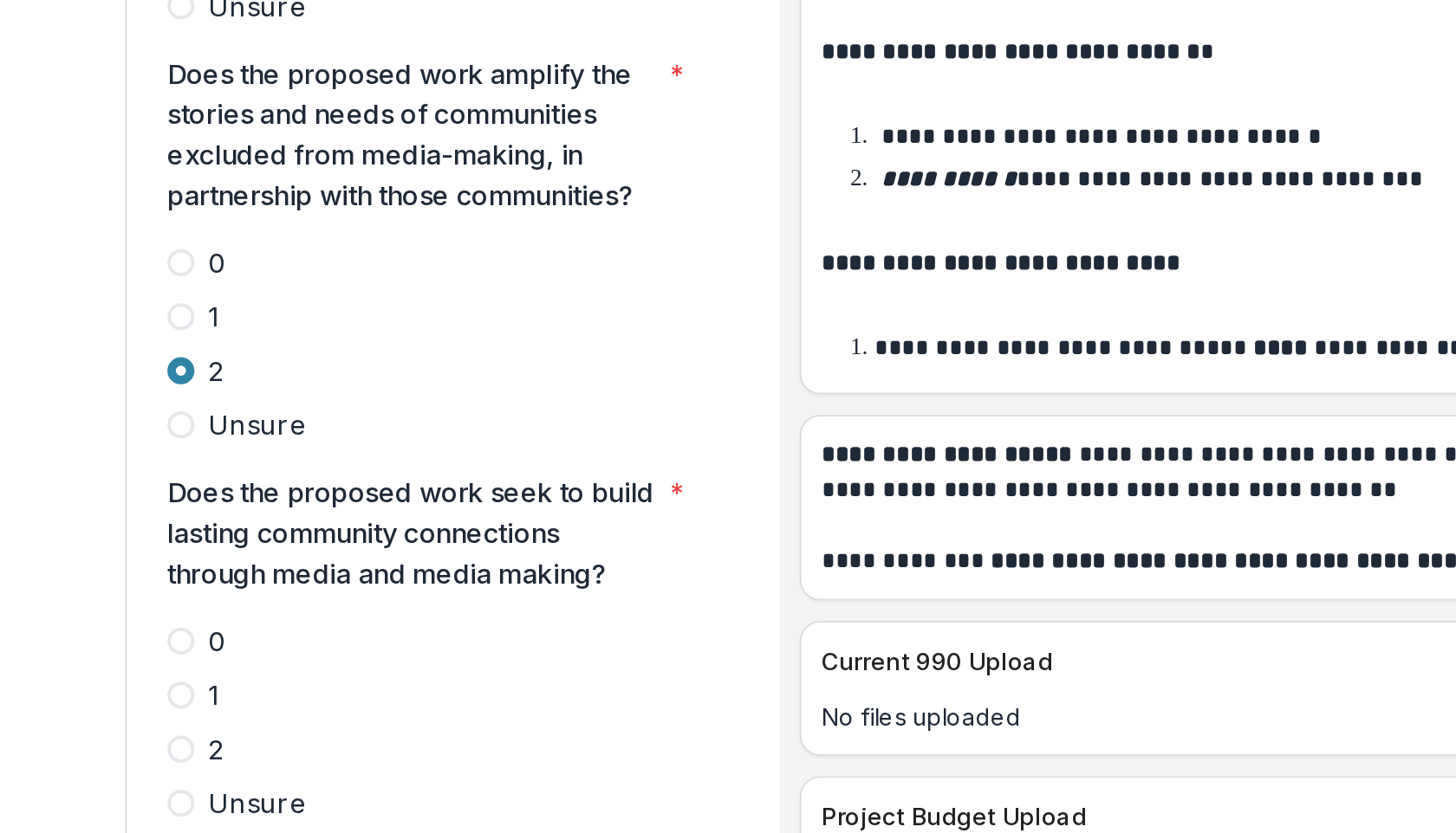
scroll to position [4189, 0]
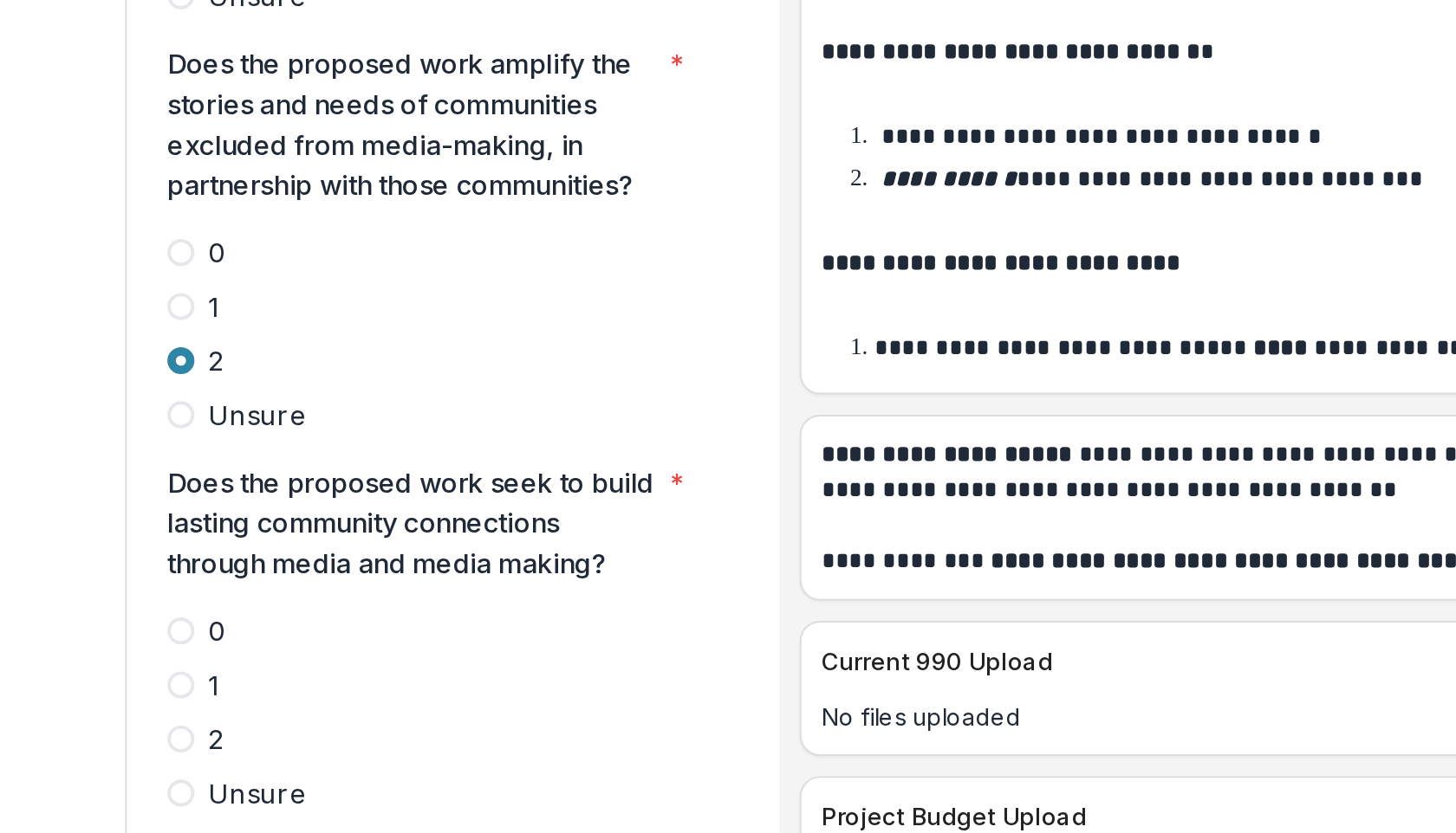
click at [252, 633] on label "2" at bounding box center [375, 643] width 276 height 21
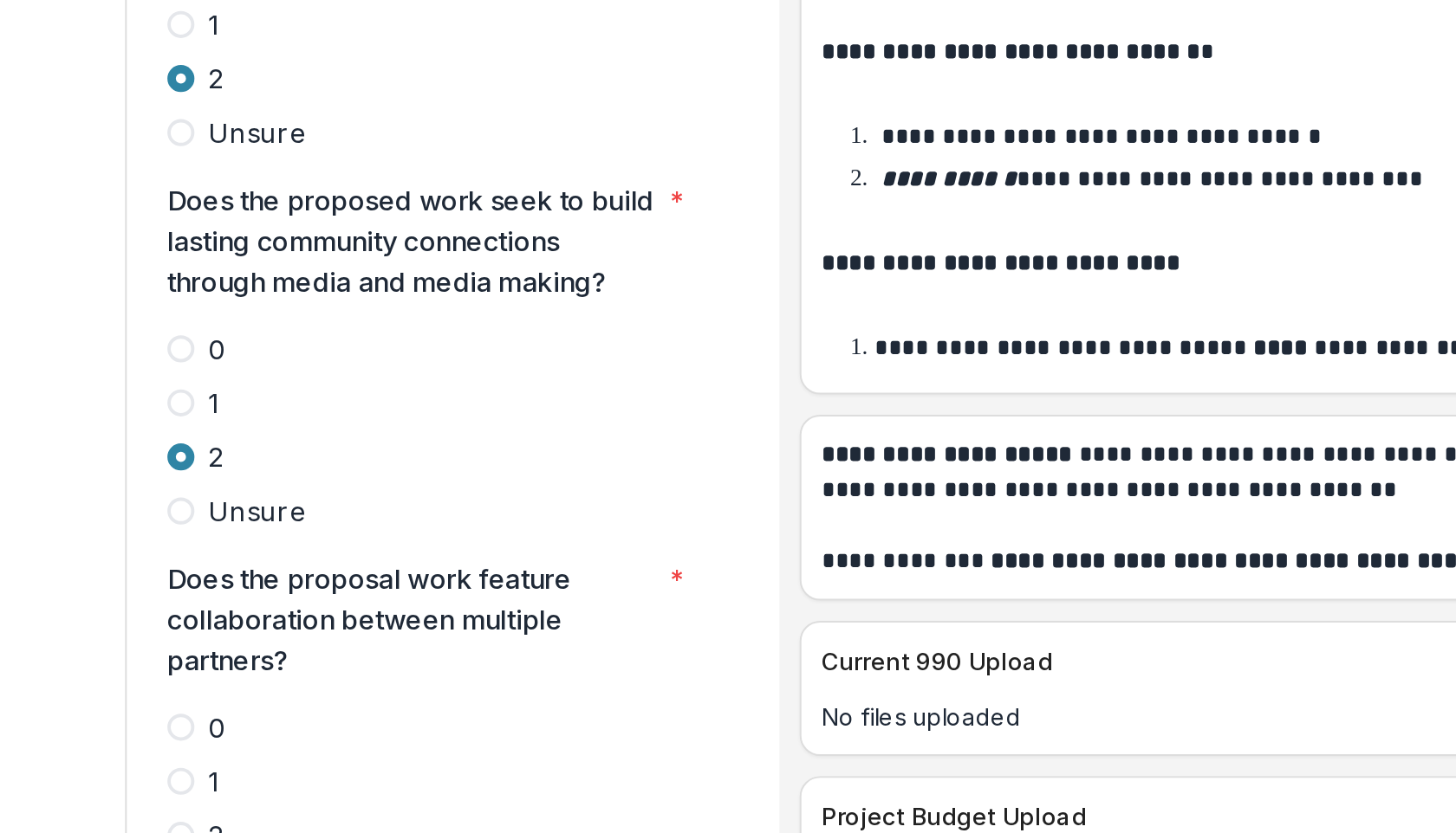
scroll to position [4333, 0]
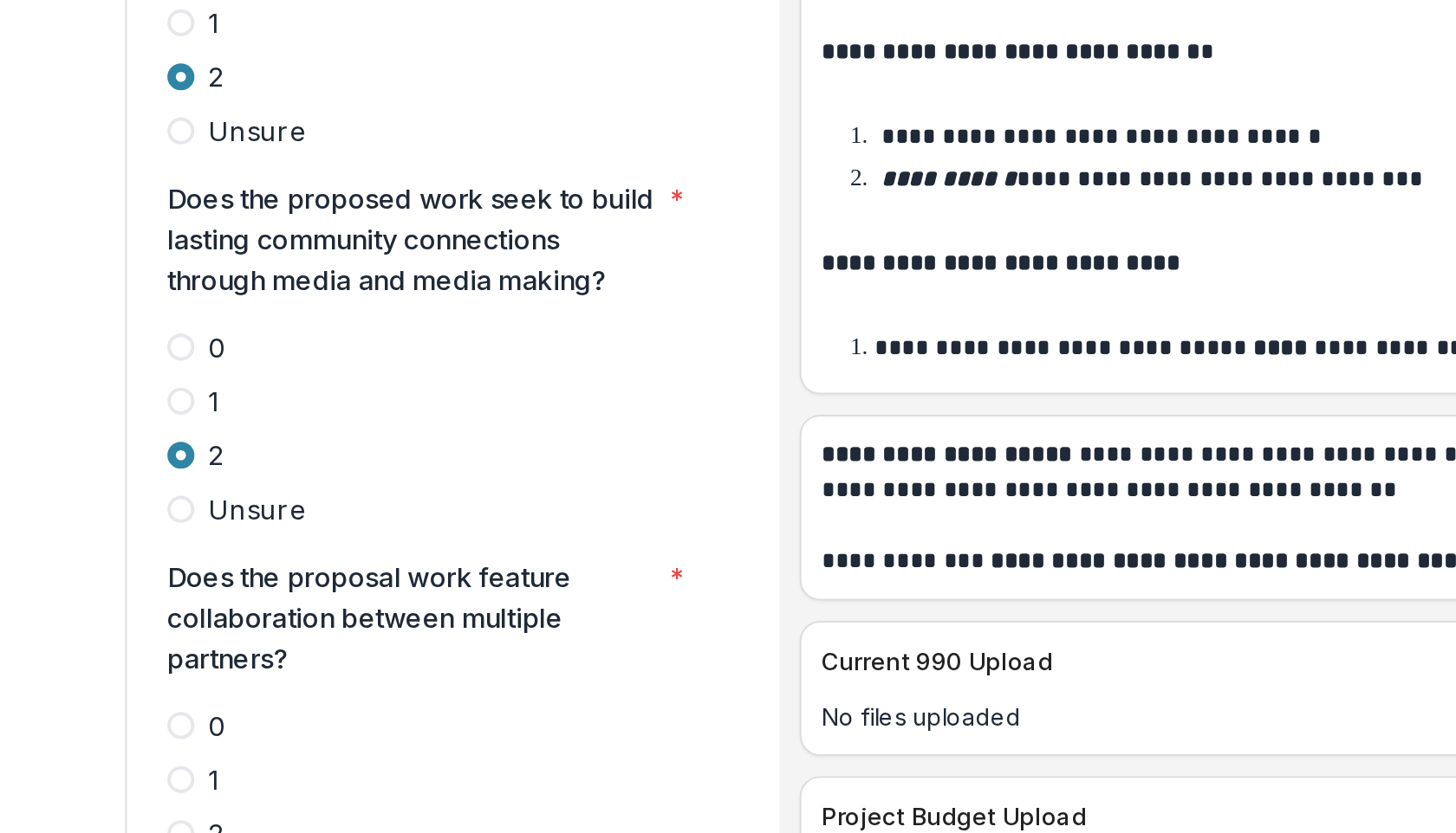
click at [245, 658] on span at bounding box center [244, 665] width 14 height 14
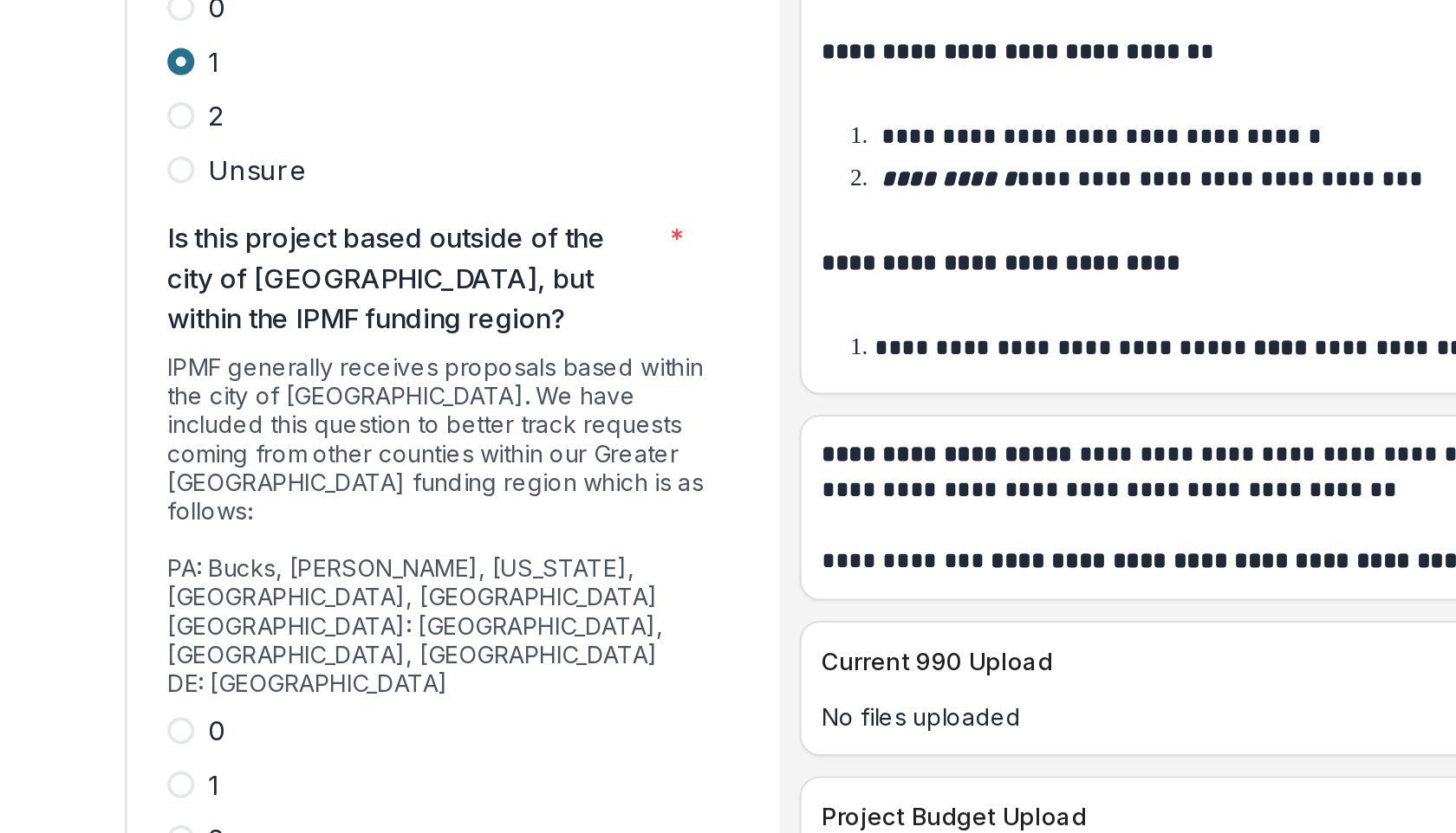
scroll to position [4708, 0]
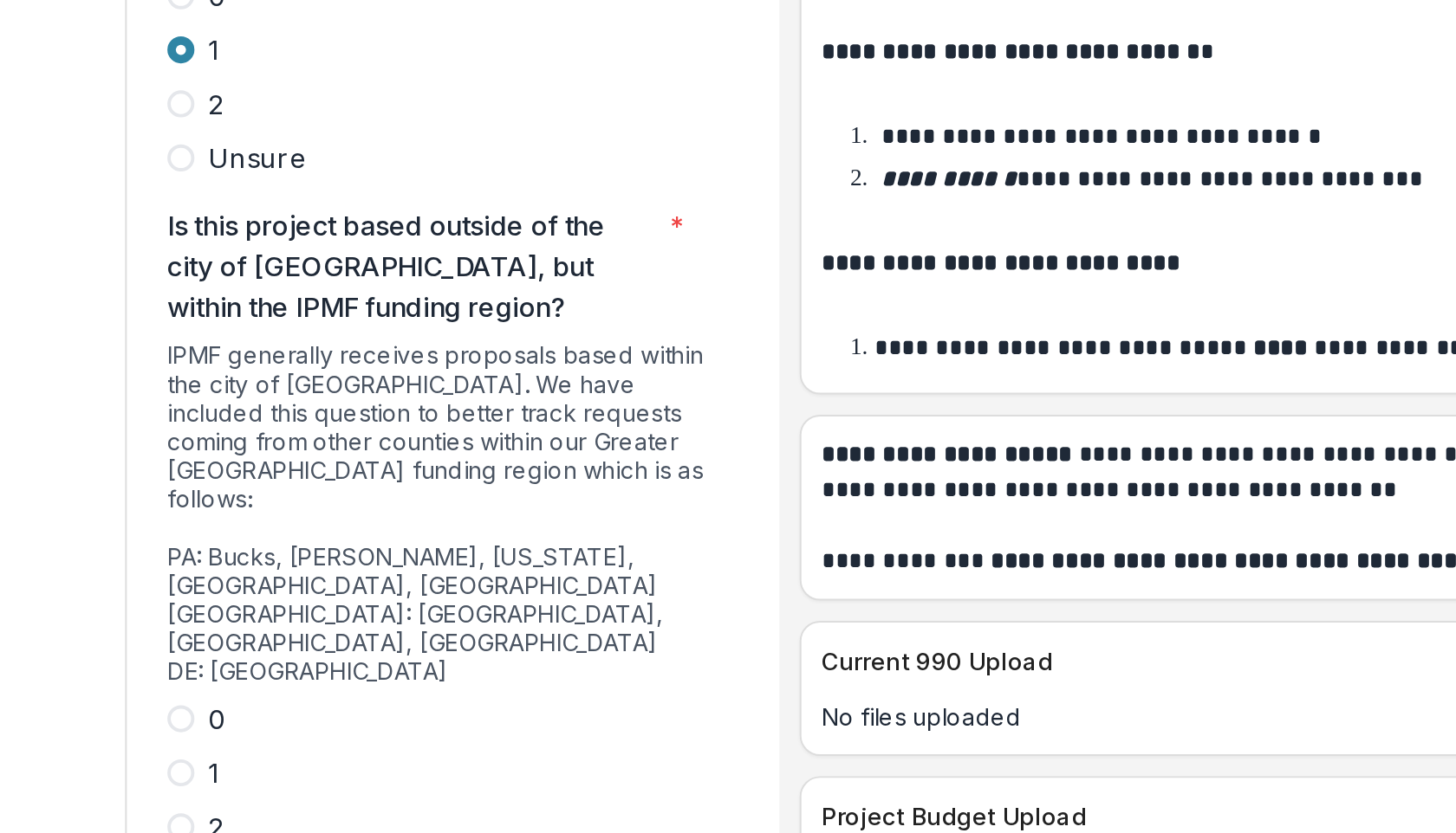
click at [241, 626] on span at bounding box center [244, 633] width 14 height 14
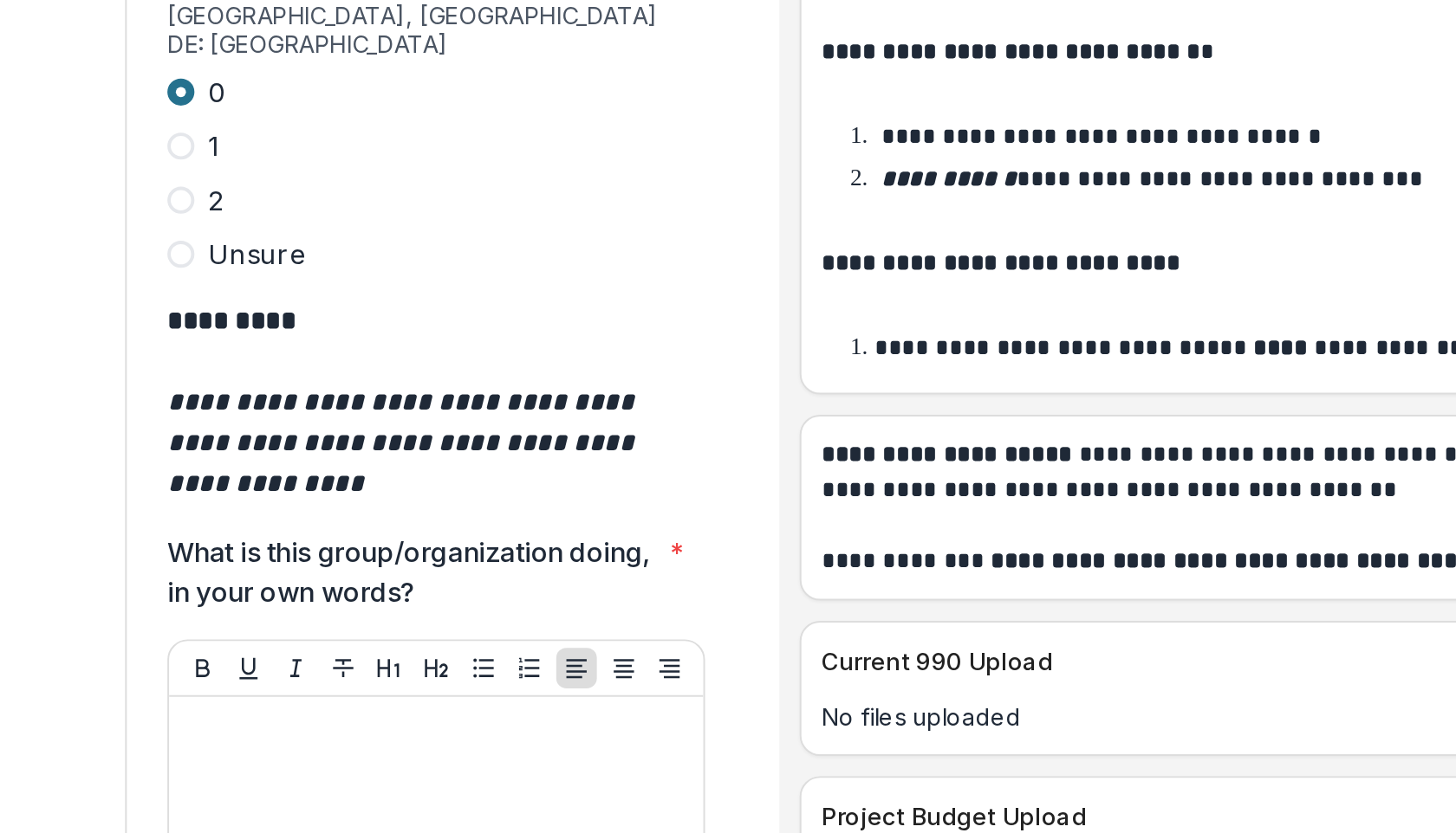
scroll to position [5038, 0]
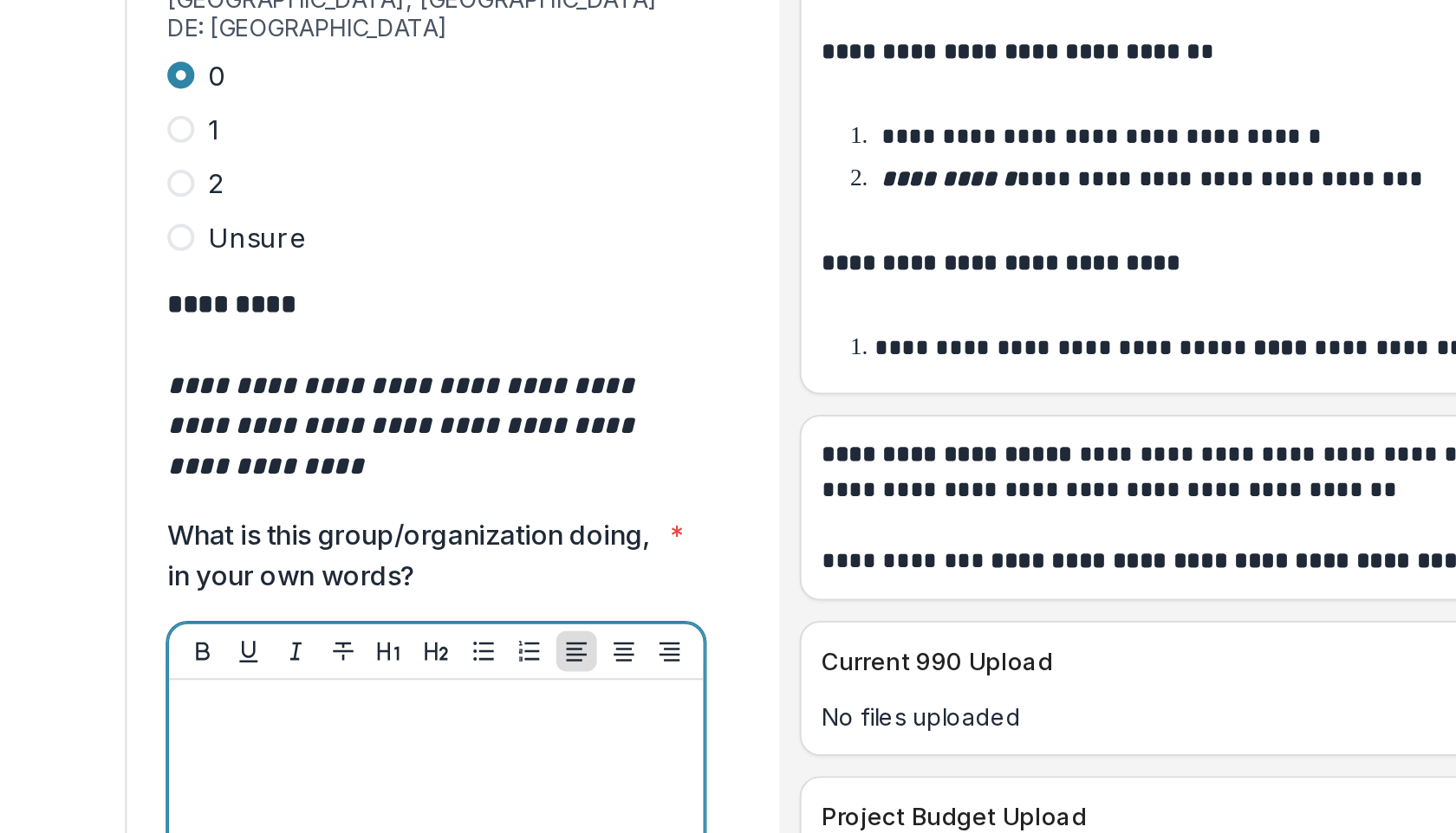
click at [253, 620] on div at bounding box center [375, 750] width 260 height 260
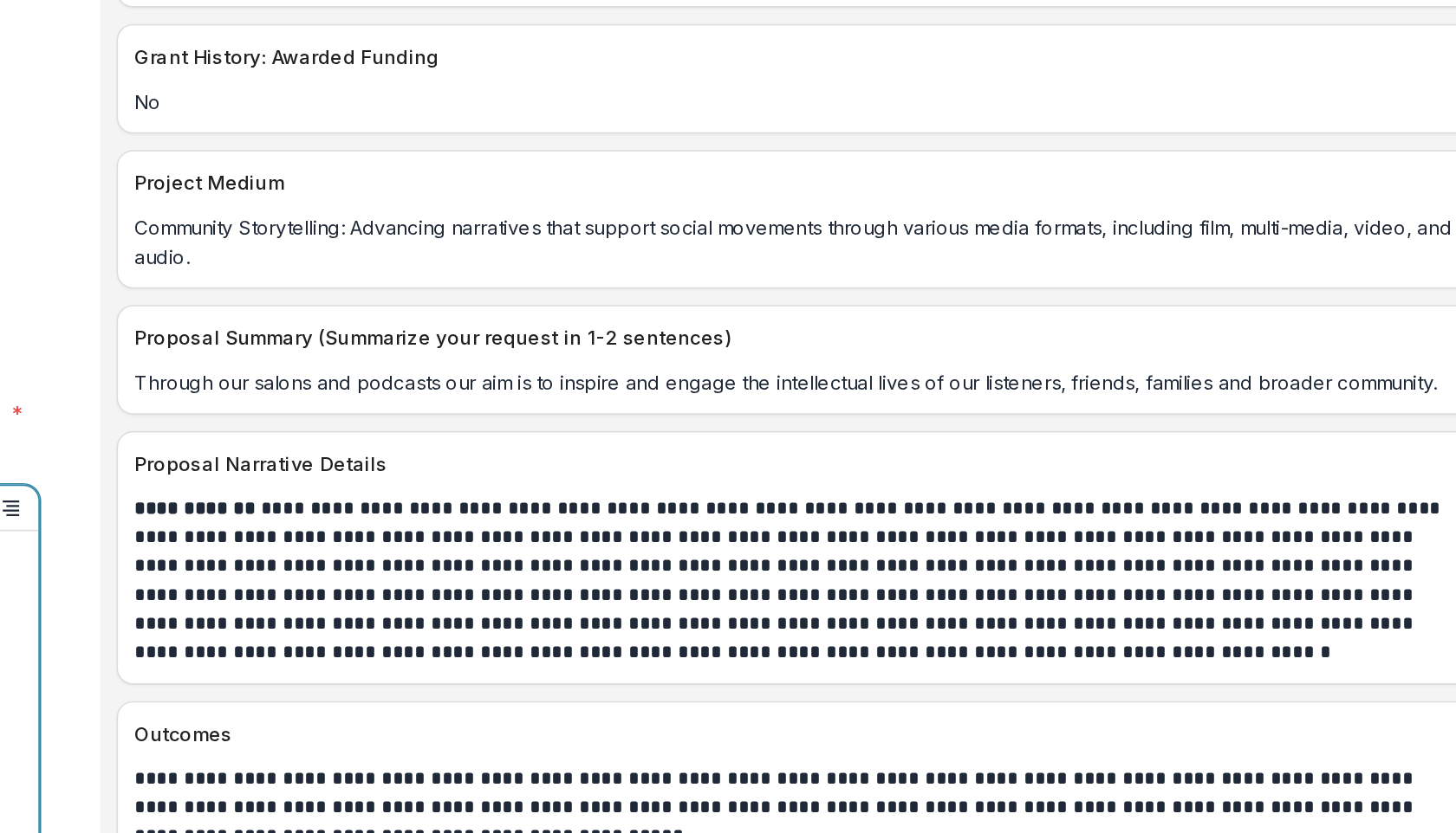
scroll to position [7654, 0]
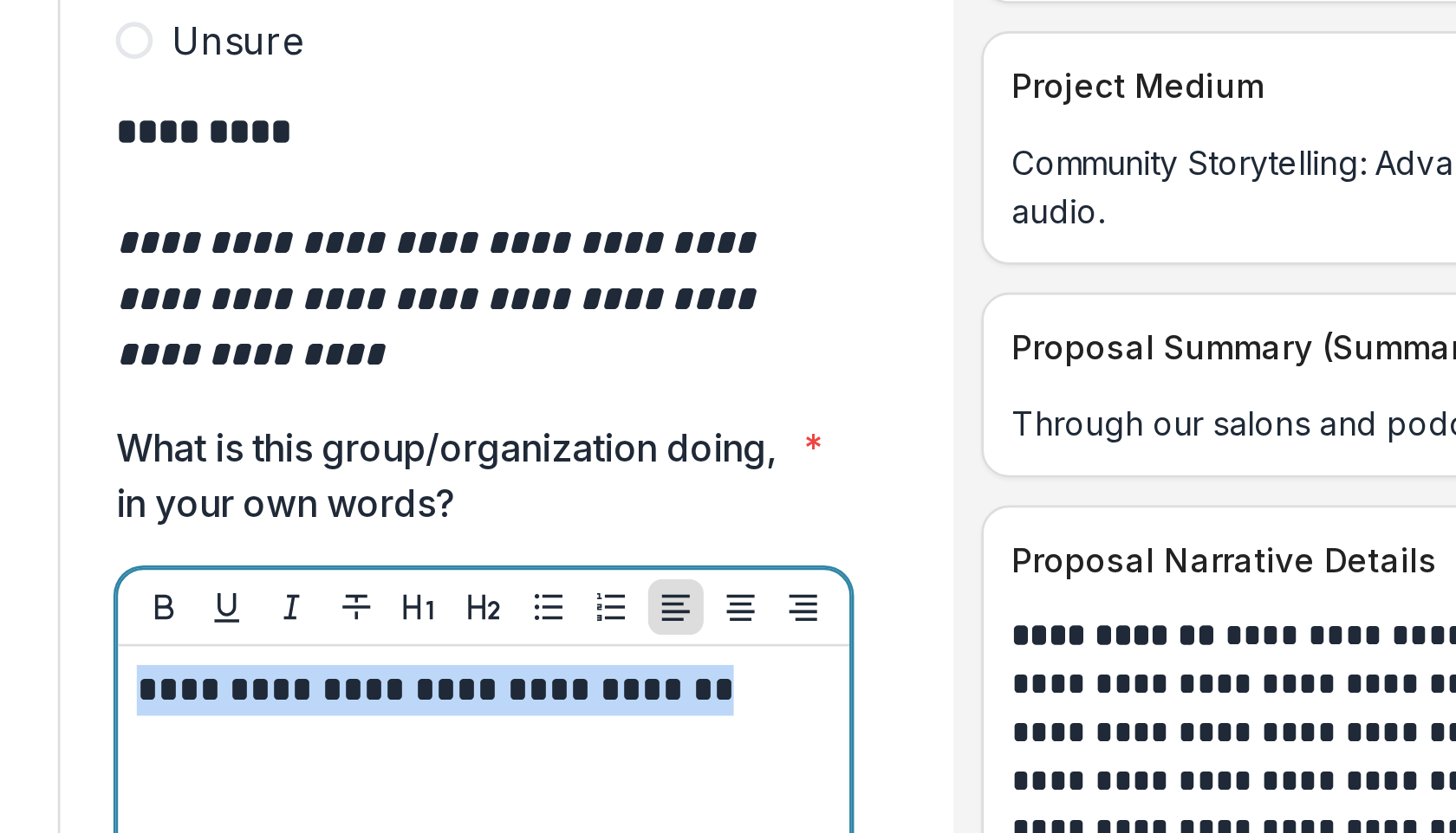
drag, startPoint x: 467, startPoint y: 515, endPoint x: 310, endPoint y: 491, distance: 158.8
click at [310, 549] on div "**********" at bounding box center [375, 700] width 274 height 302
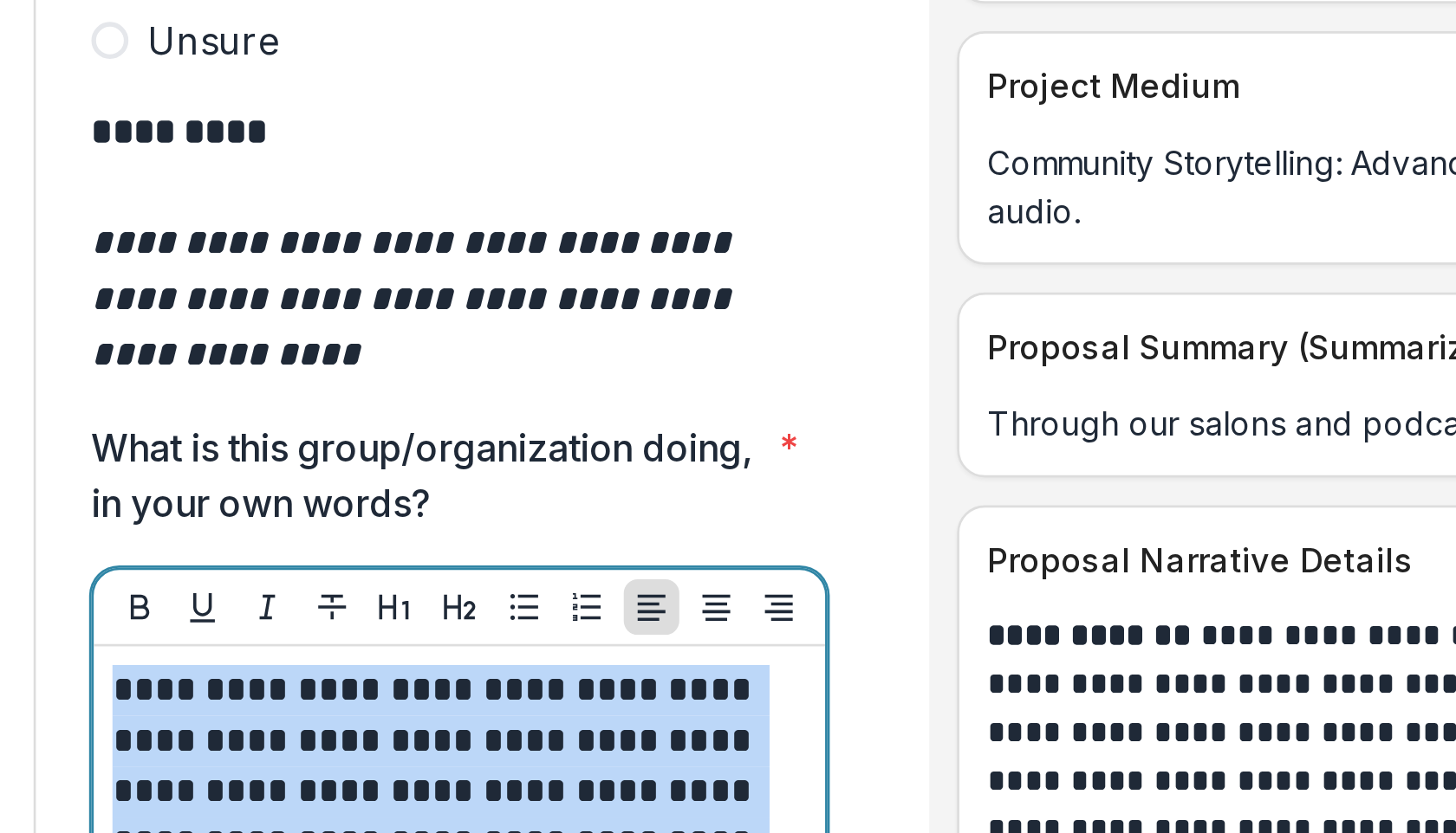
drag, startPoint x: 447, startPoint y: 596, endPoint x: 244, endPoint y: 517, distance: 217.8
click at [244, 578] on div "**********" at bounding box center [375, 715] width 274 height 274
copy p "**********"
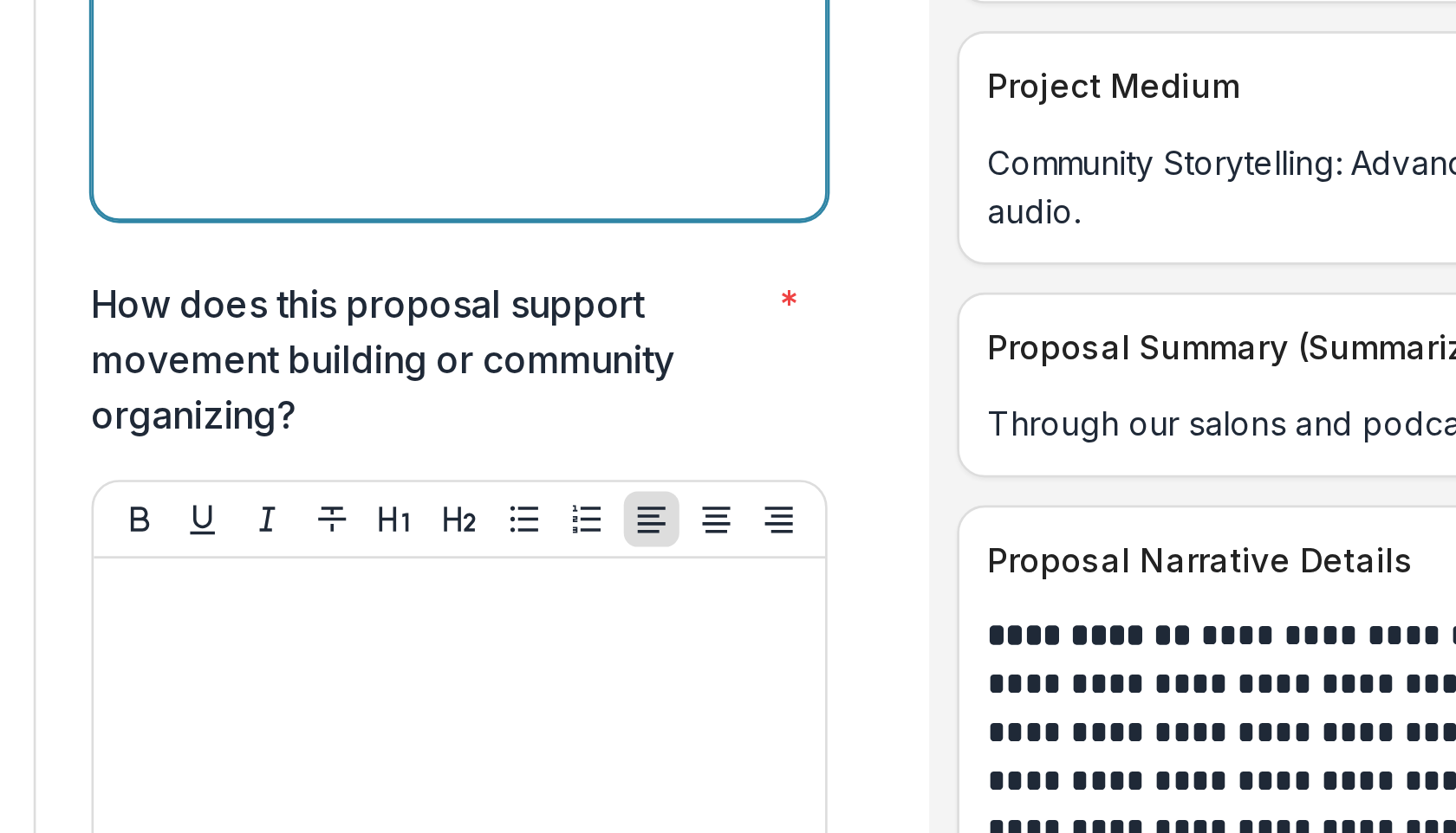
scroll to position [5472, 0]
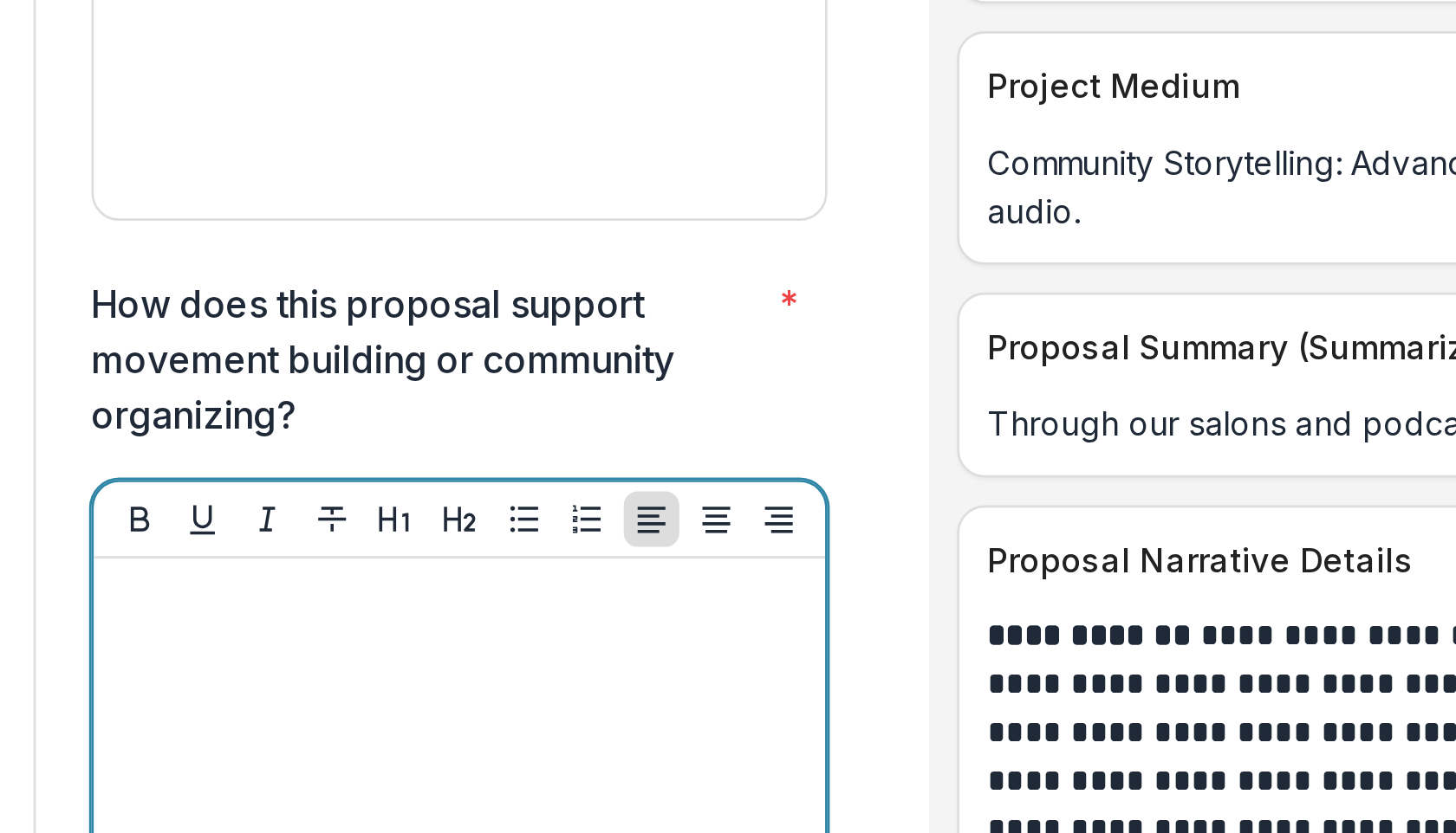
click at [280, 551] on div at bounding box center [375, 681] width 260 height 260
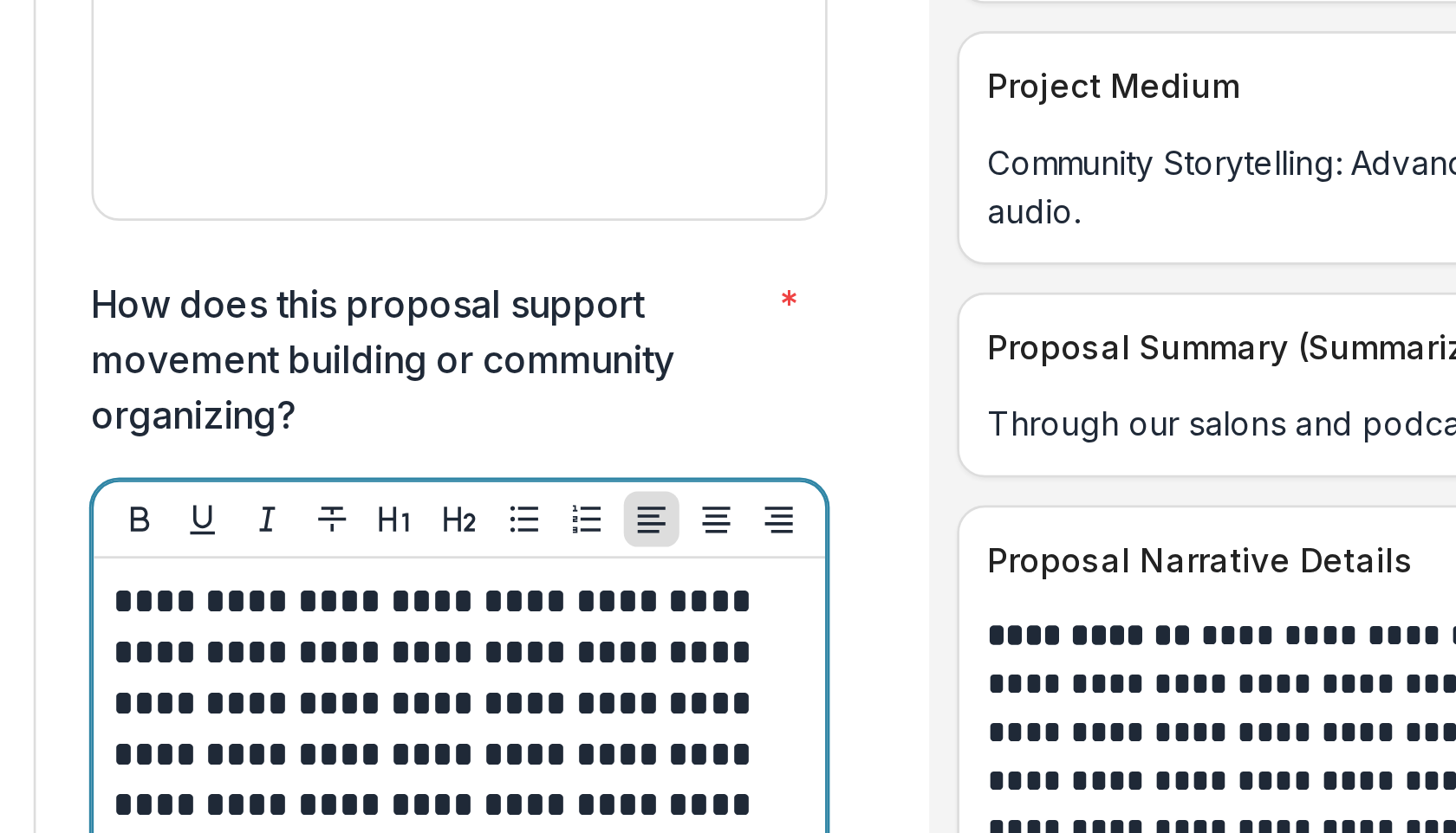
click at [256, 551] on p "**********" at bounding box center [372, 617] width 255 height 133
click at [442, 551] on p "**********" at bounding box center [372, 617] width 255 height 133
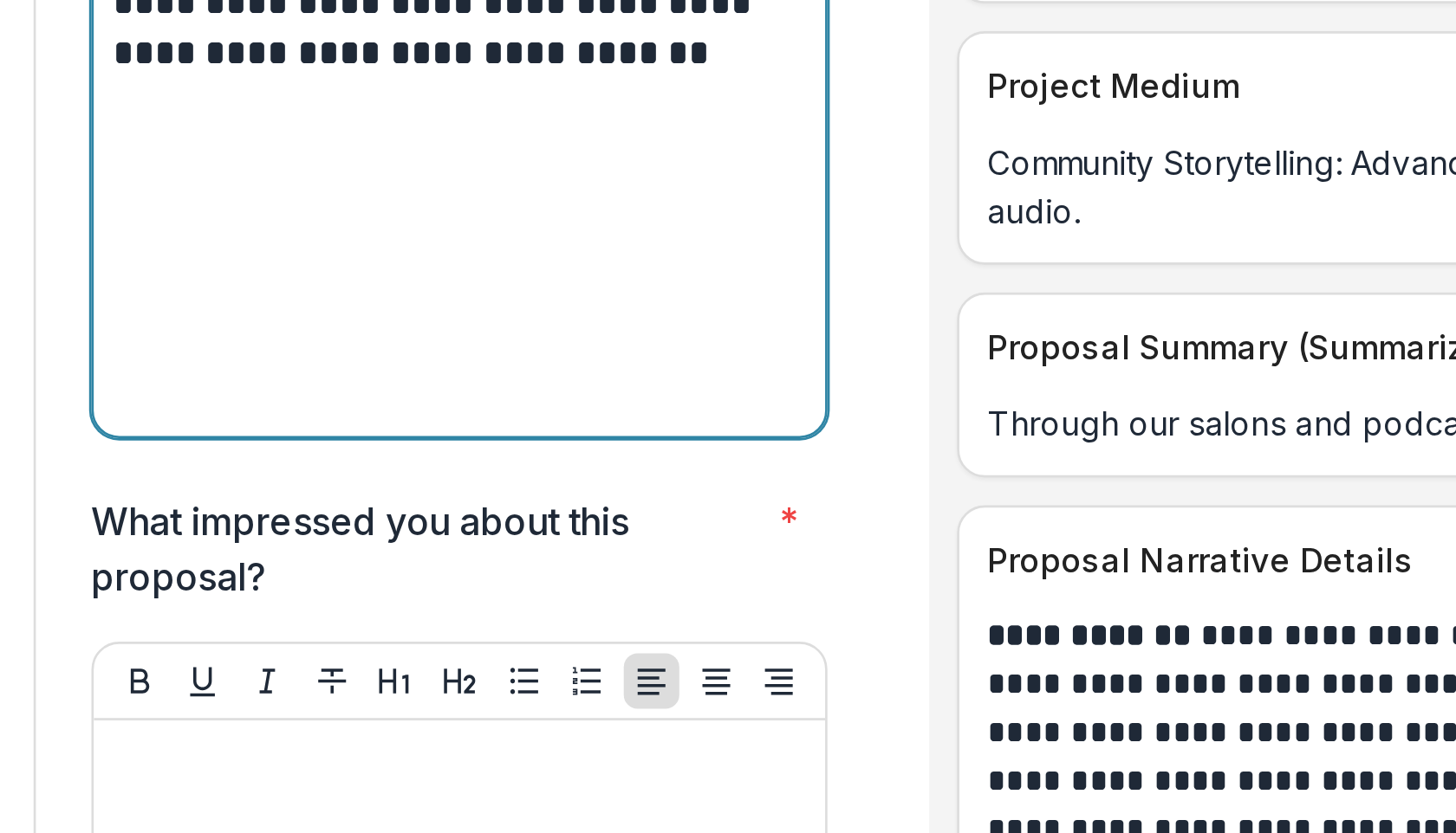
scroll to position [5810, 0]
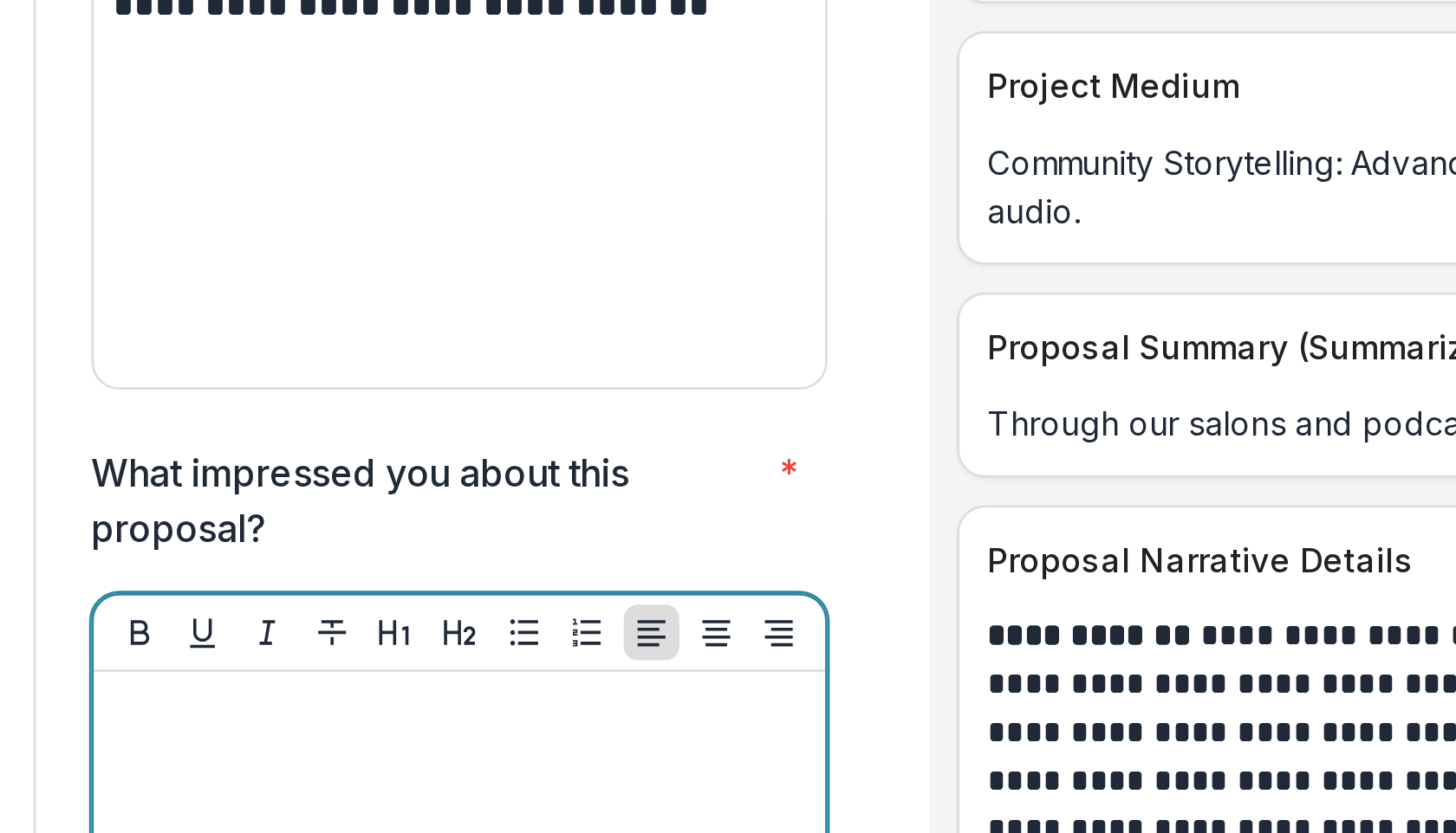
click at [380, 595] on div at bounding box center [375, 725] width 260 height 260
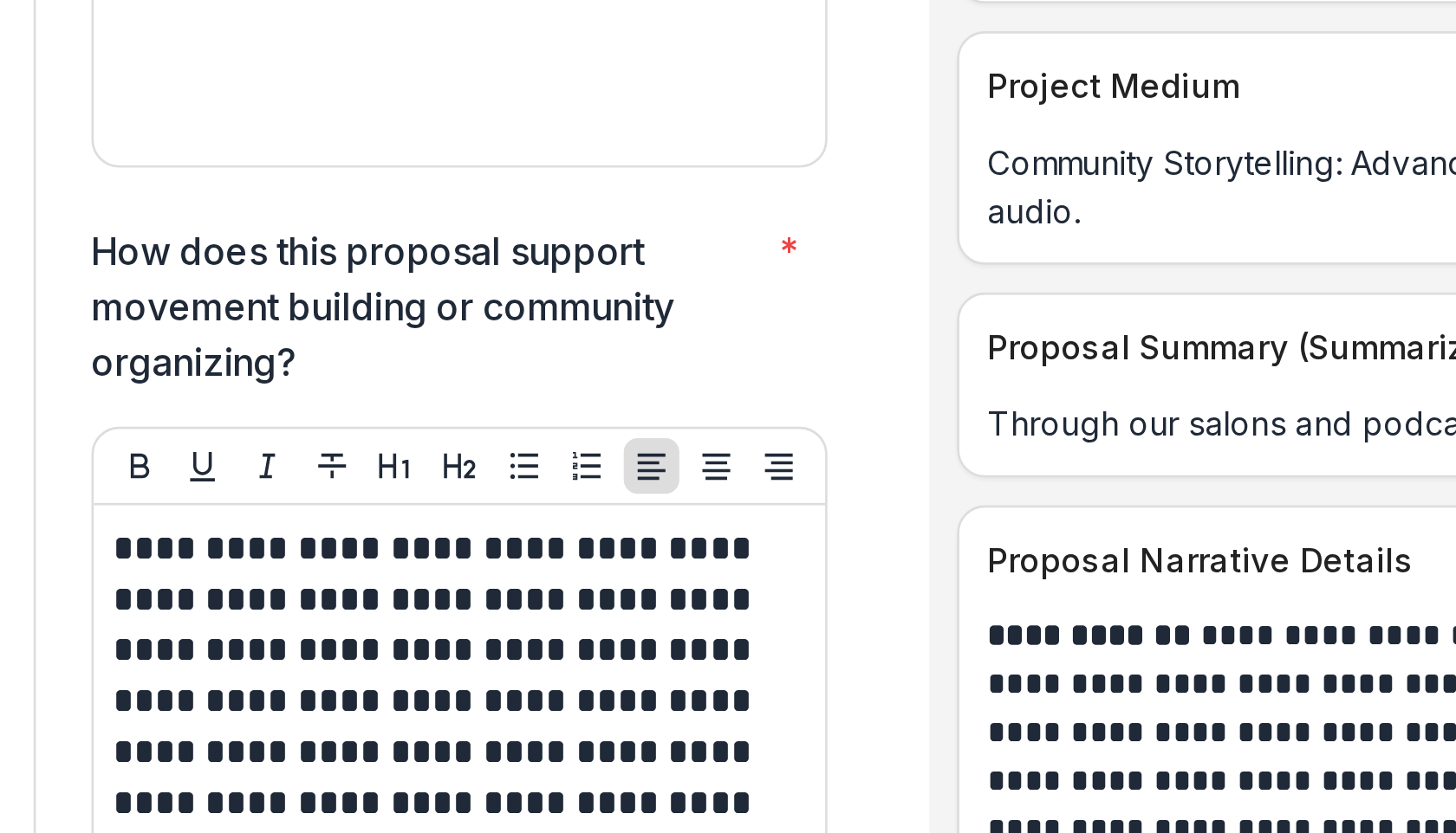
scroll to position [5486, 0]
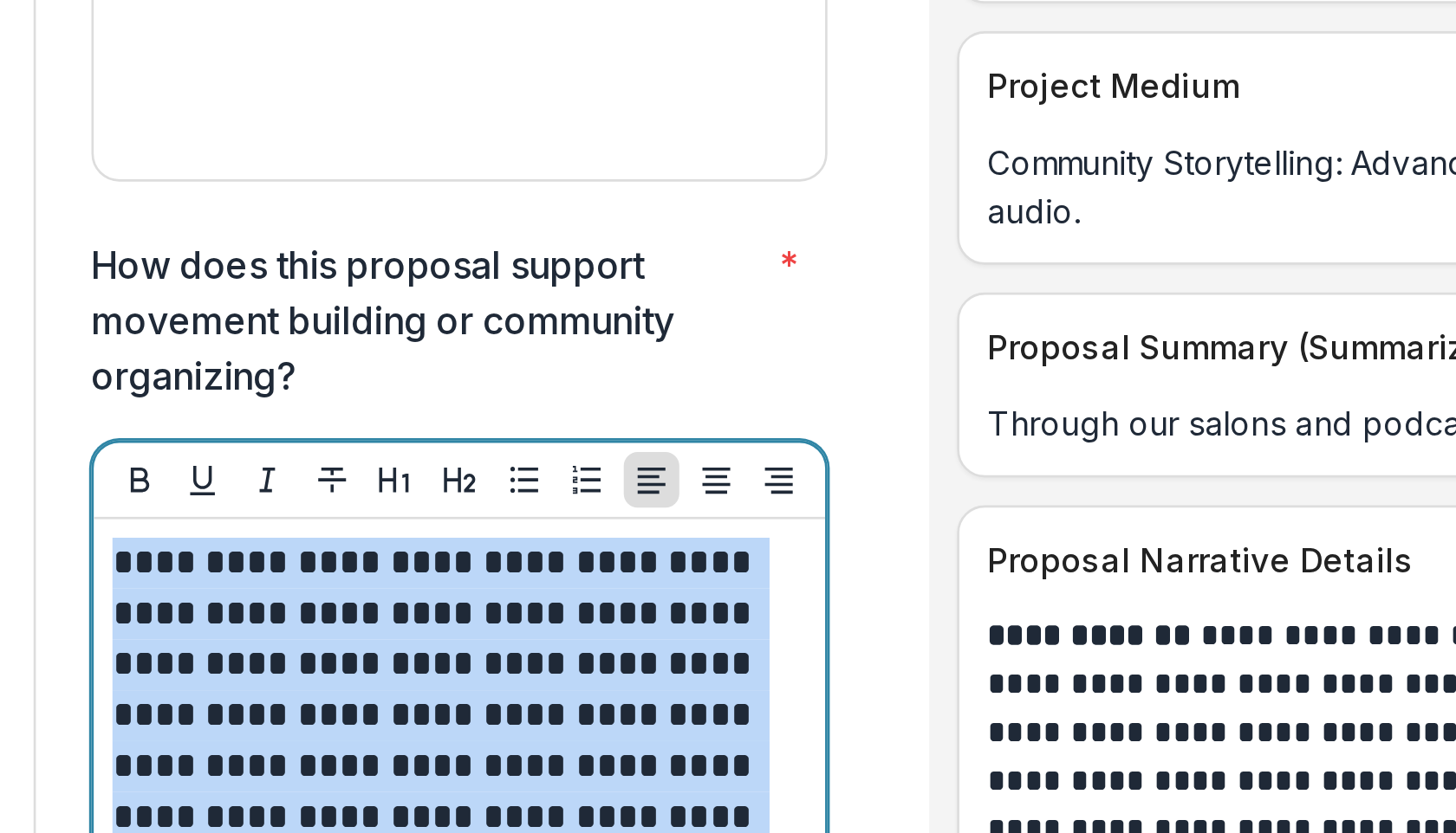
drag, startPoint x: 458, startPoint y: 585, endPoint x: 226, endPoint y: 468, distance: 259.8
copy p "**********"
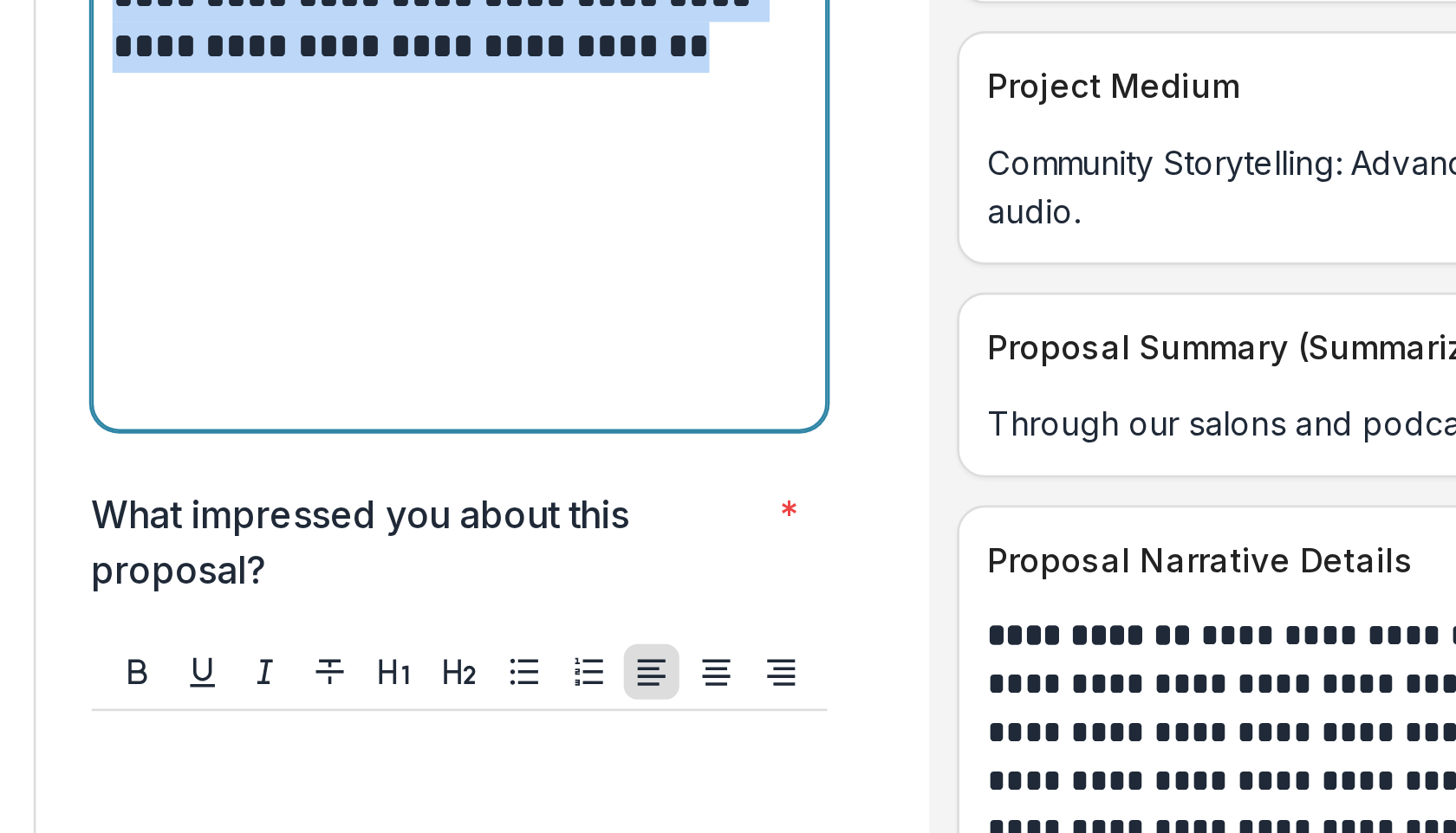
scroll to position [5806, 0]
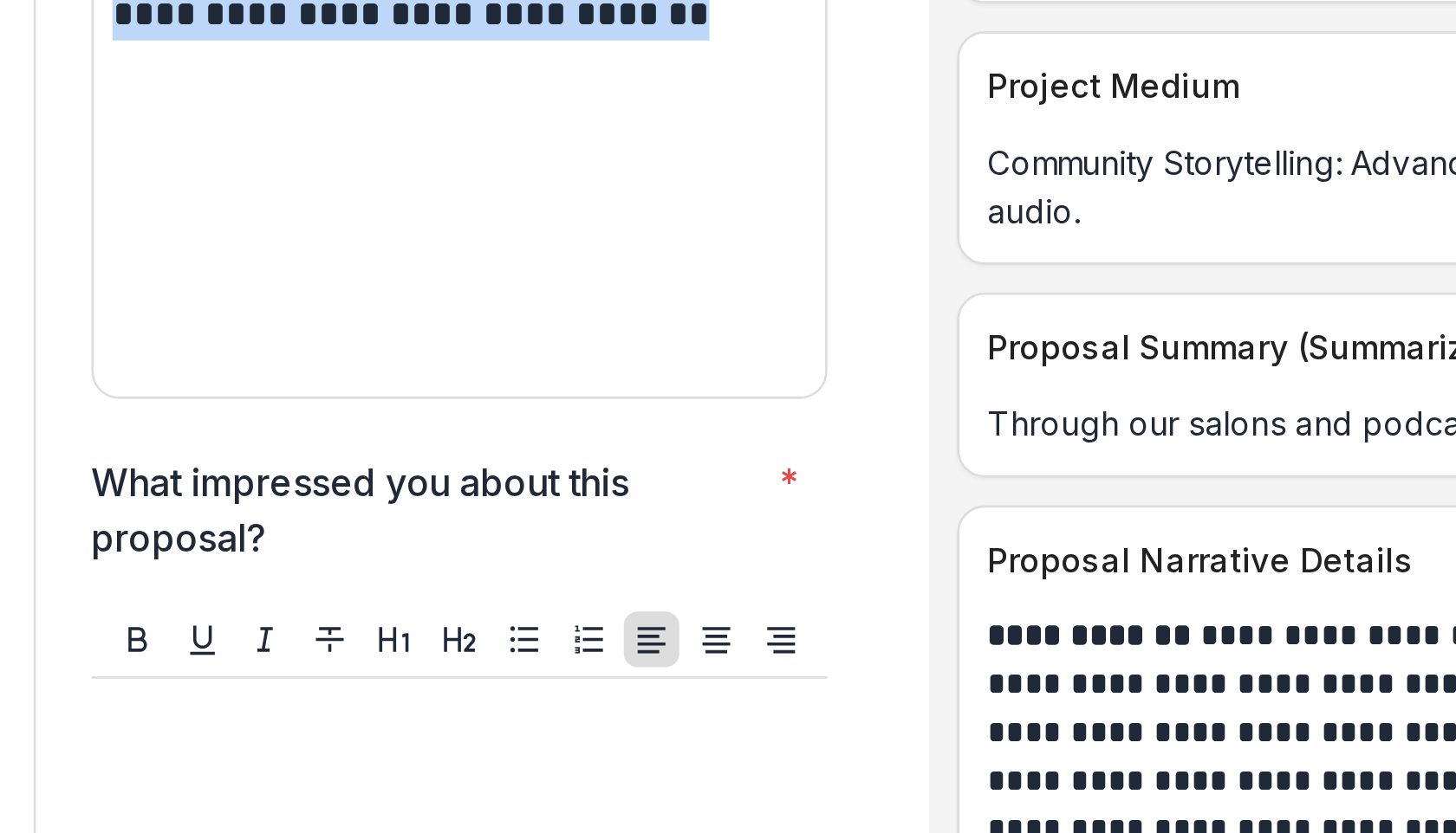
click at [265, 597] on p at bounding box center [375, 606] width 262 height 19
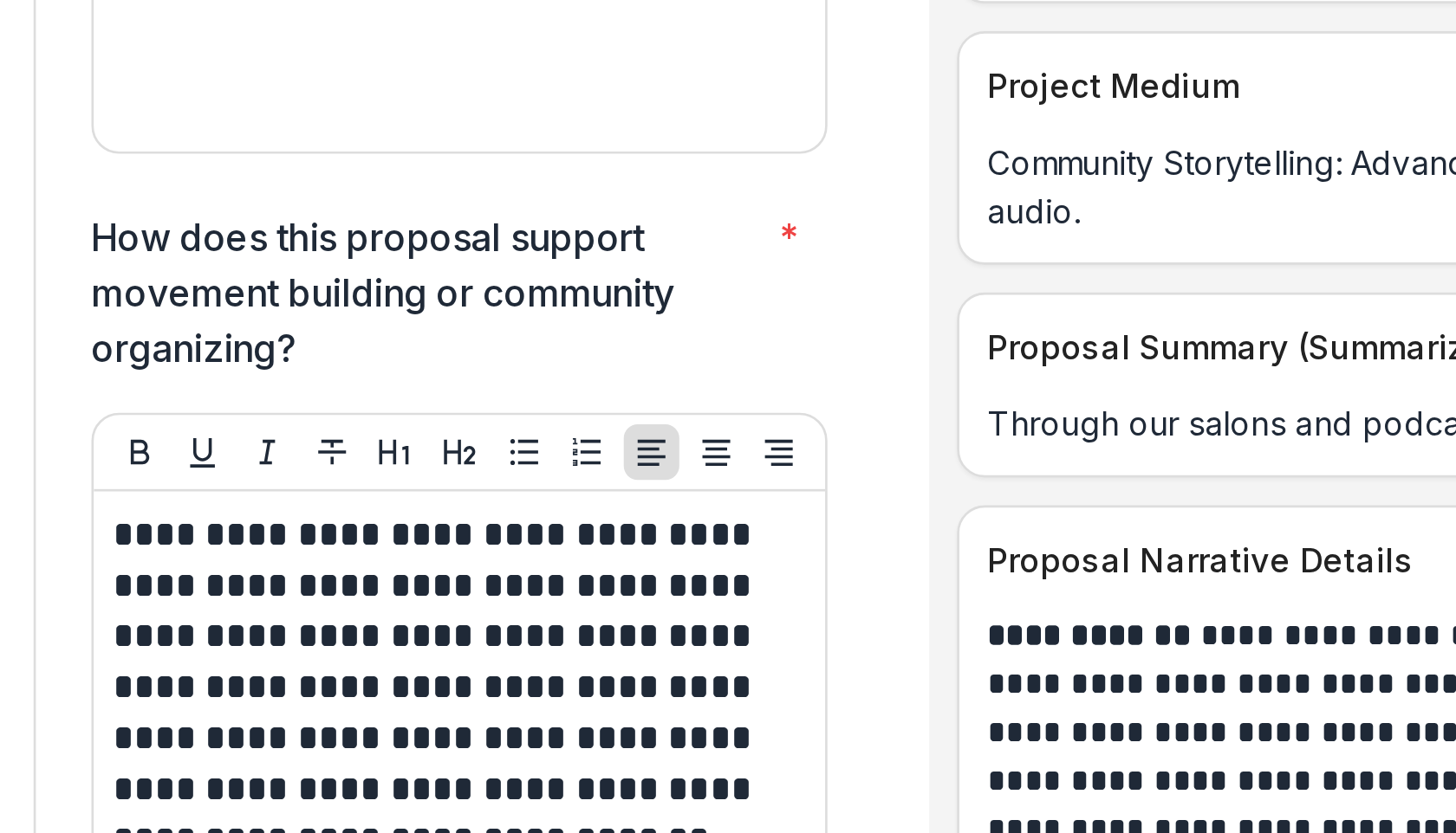
scroll to position [5496, 0]
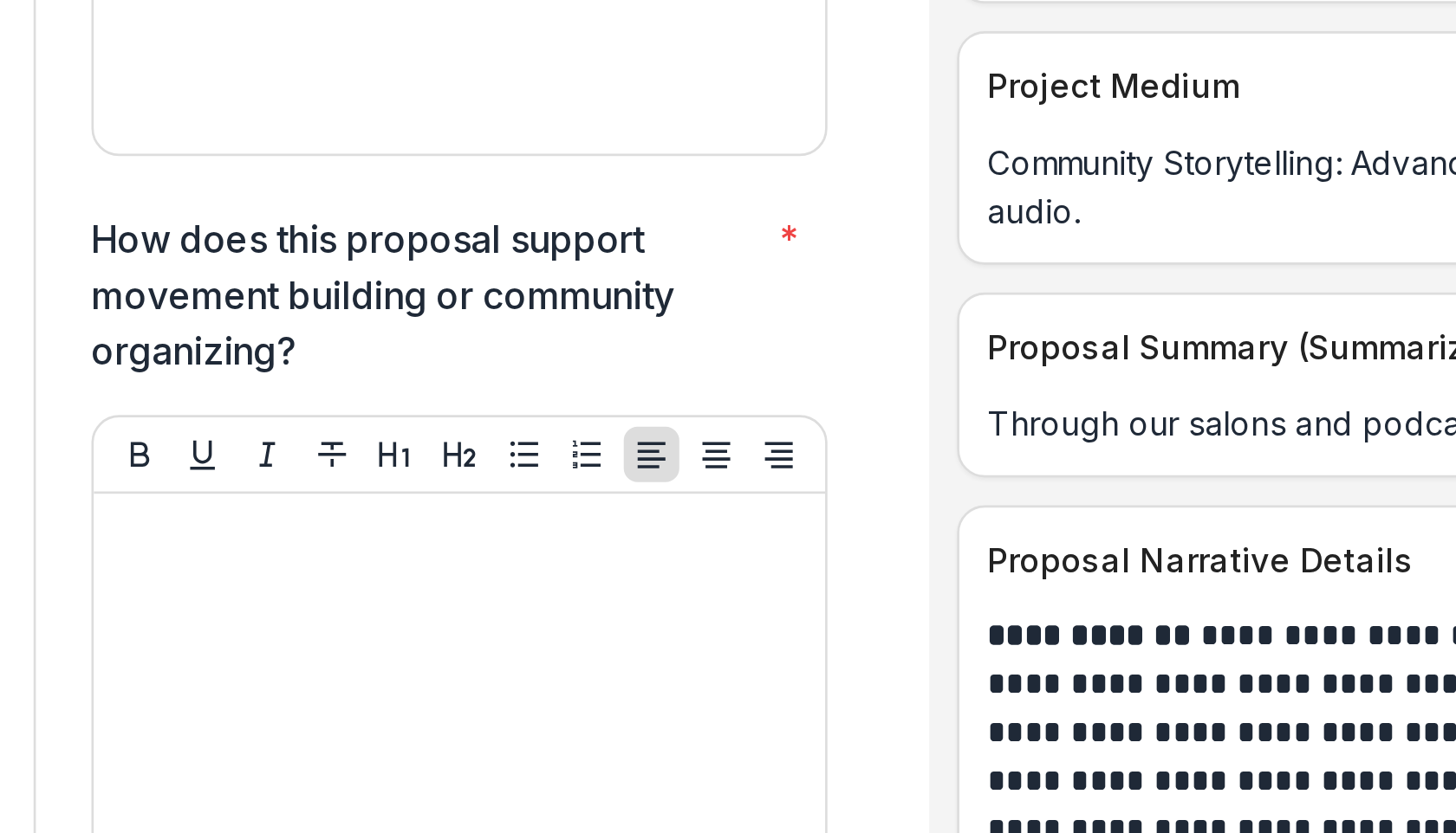
drag, startPoint x: 458, startPoint y: 576, endPoint x: 503, endPoint y: 337, distance: 243.2
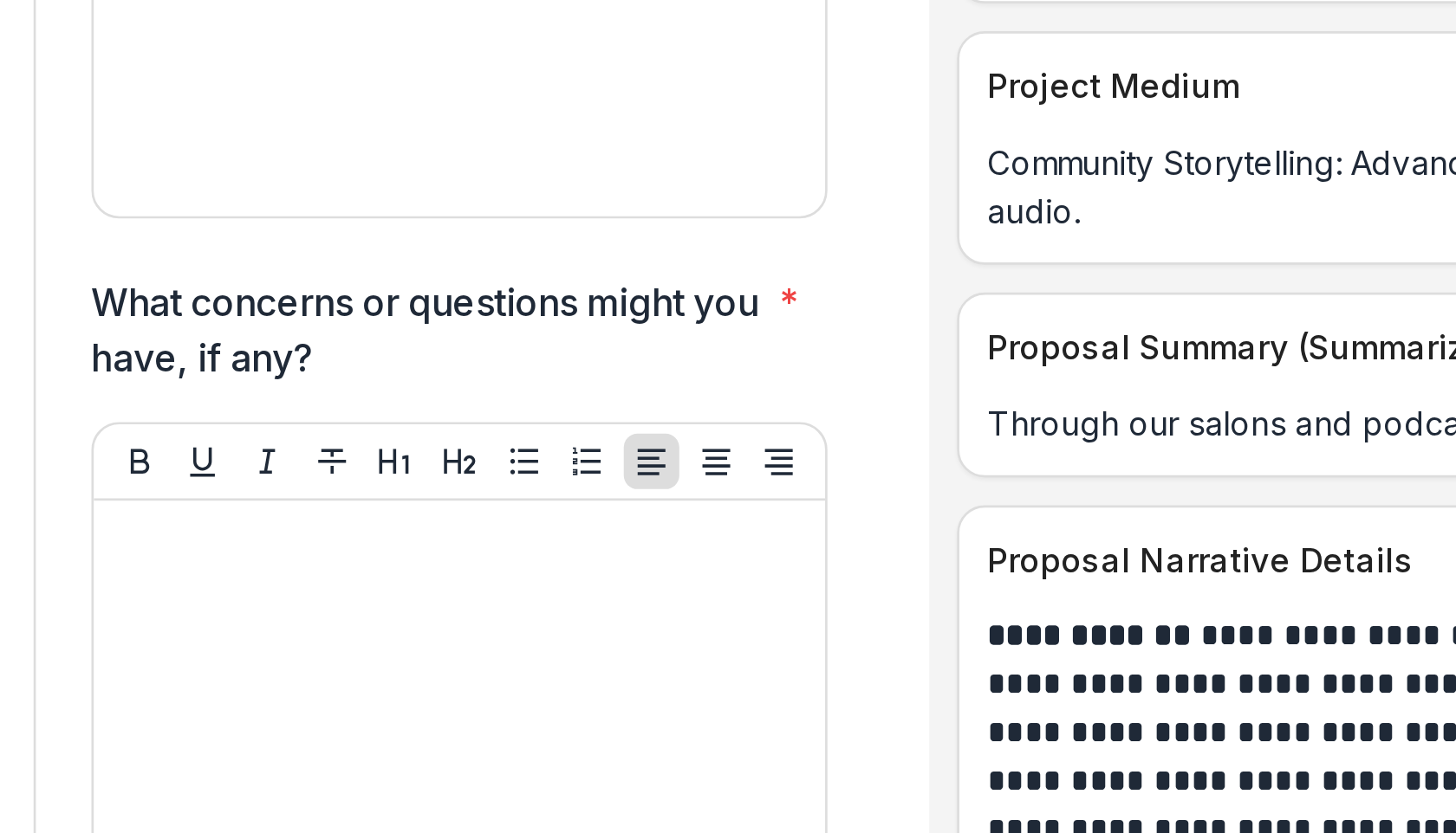
scroll to position [6292, 0]
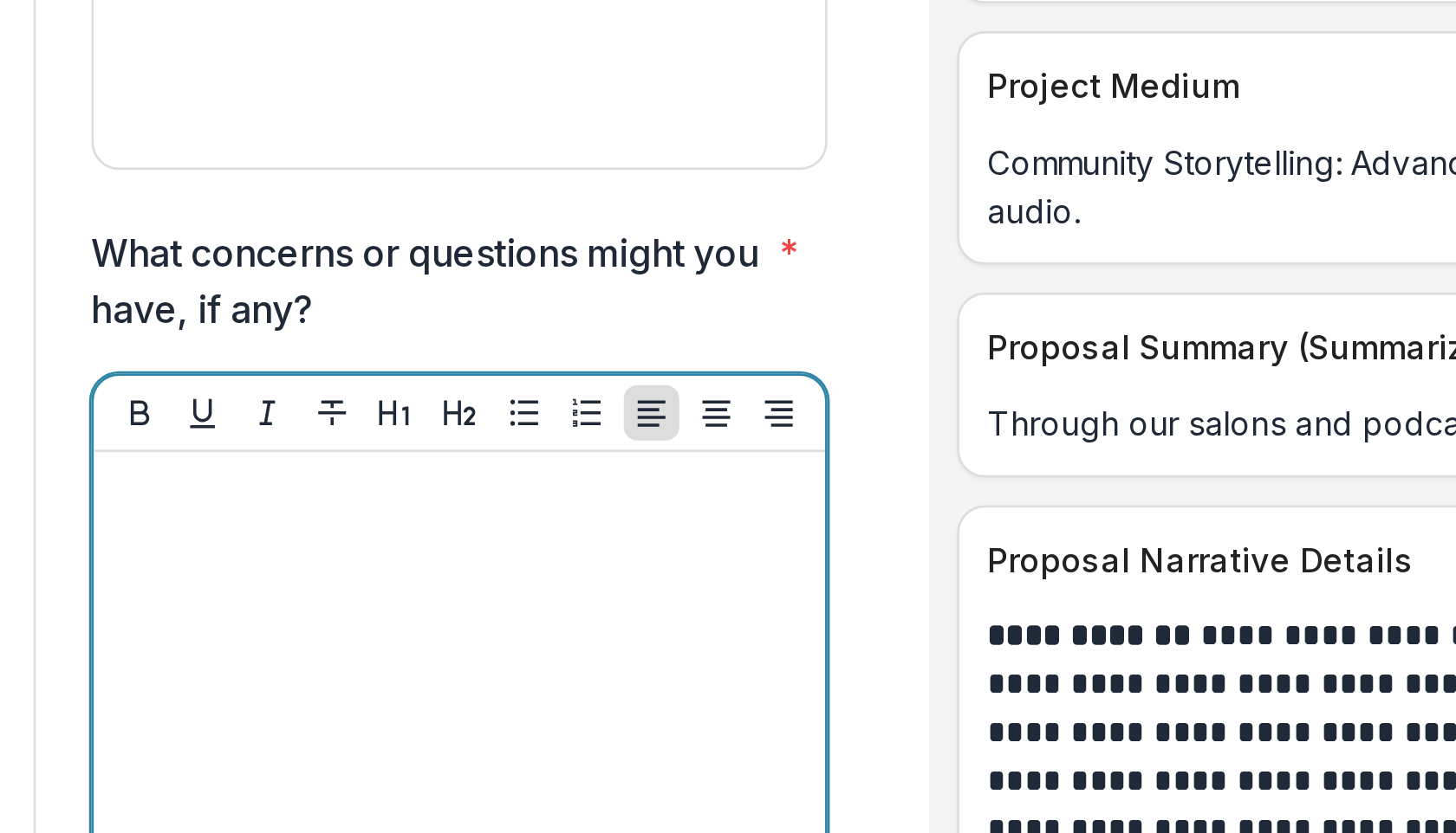
click at [317, 512] on div at bounding box center [375, 642] width 260 height 260
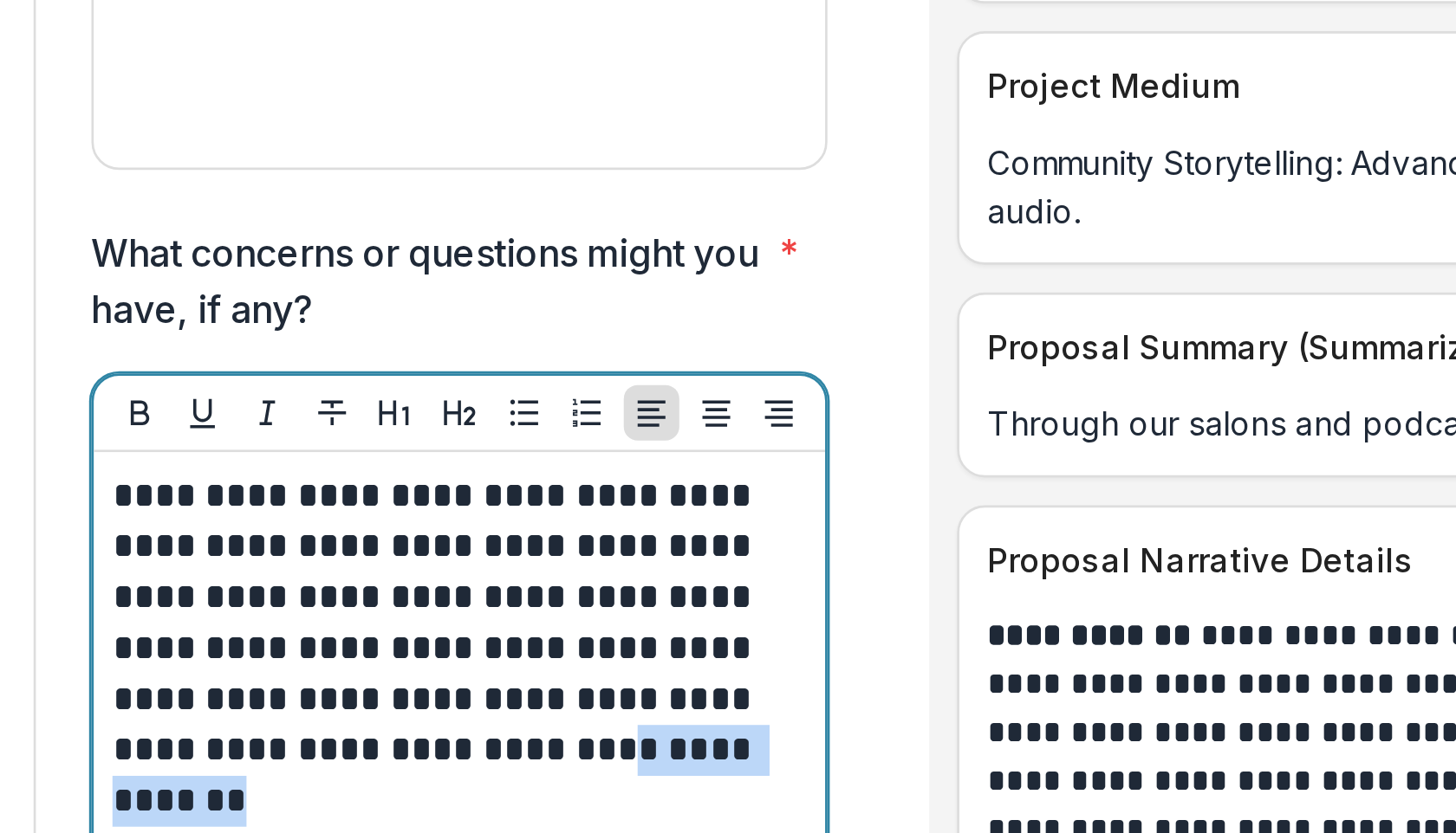
drag, startPoint x: 443, startPoint y: 538, endPoint x: 457, endPoint y: 552, distance: 19.8
click at [457, 552] on p "**********" at bounding box center [372, 578] width 255 height 133
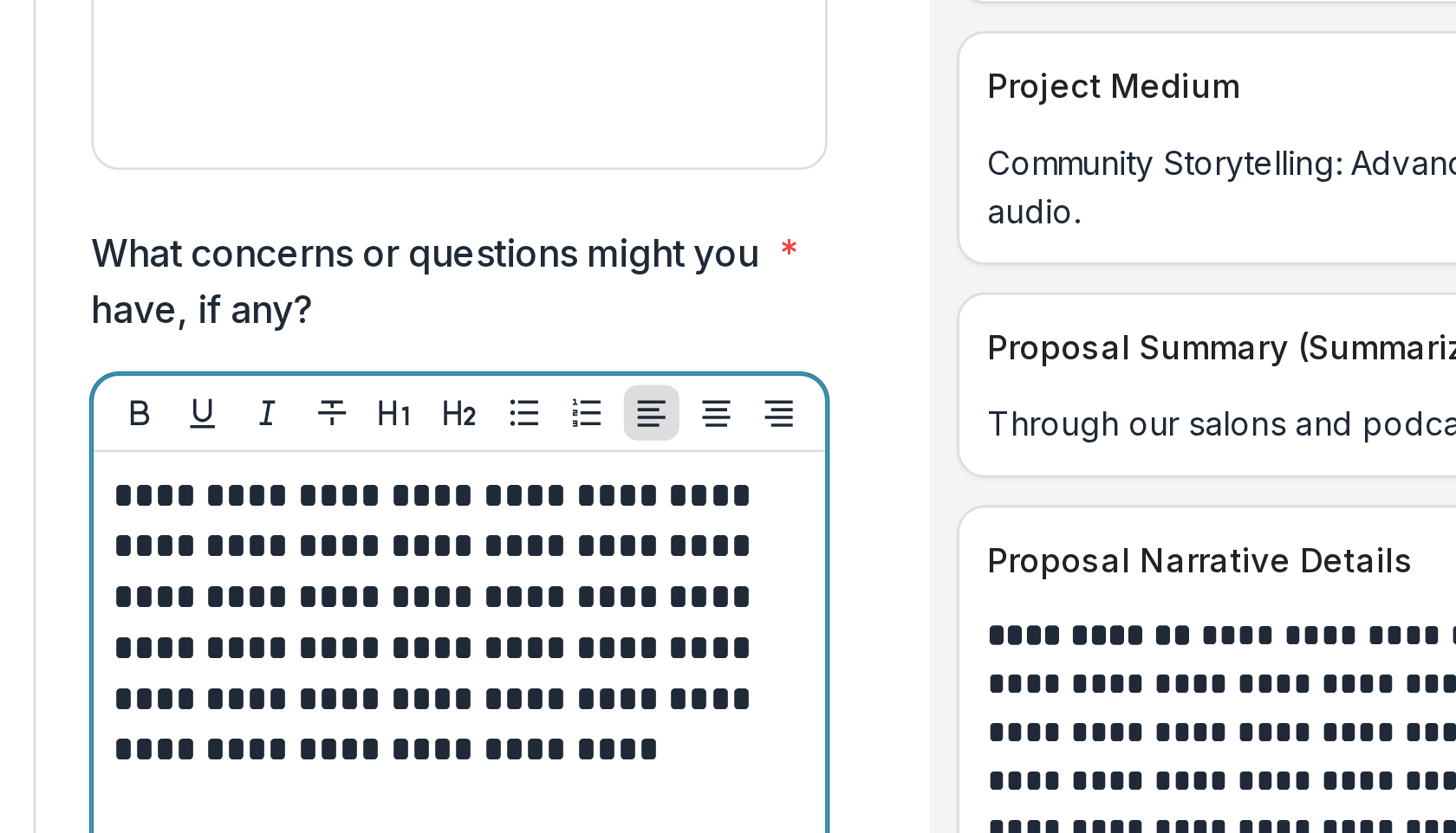
click at [470, 514] on p "**********" at bounding box center [372, 569] width 255 height 114
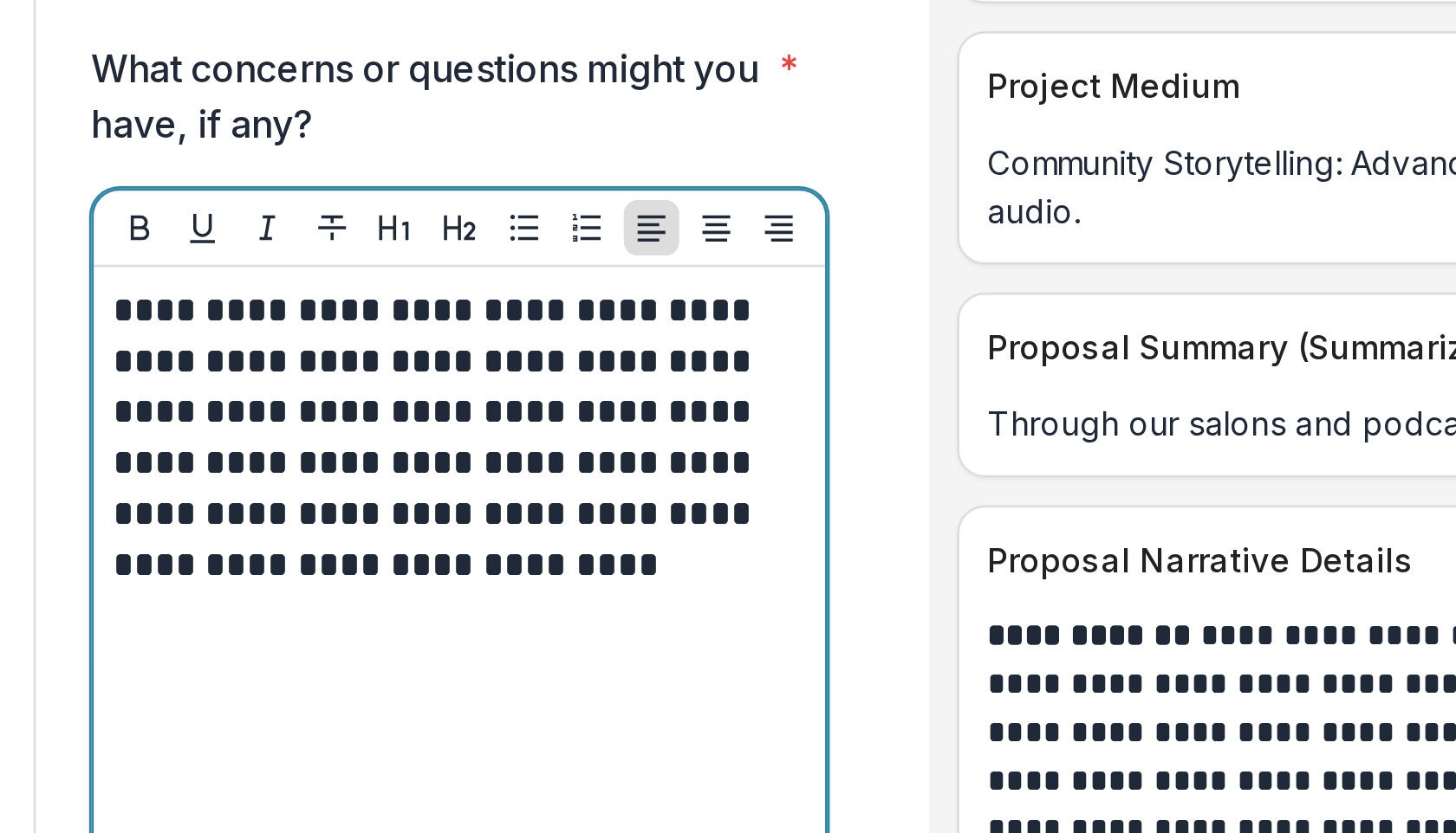
scroll to position [6318, 0]
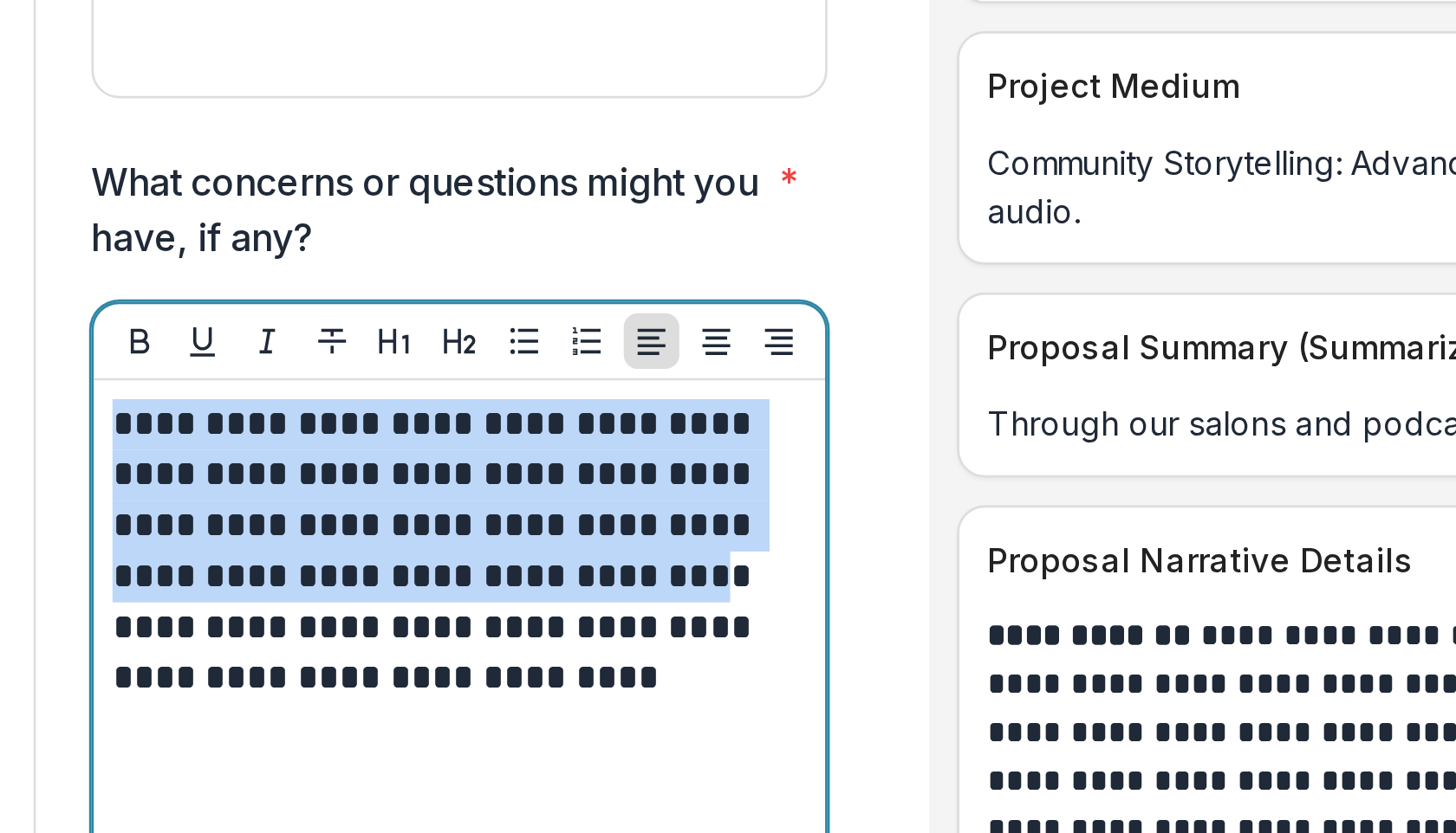
drag, startPoint x: 494, startPoint y: 474, endPoint x: 245, endPoint y: 415, distance: 255.9
click at [245, 485] on p "**********" at bounding box center [372, 543] width 255 height 114
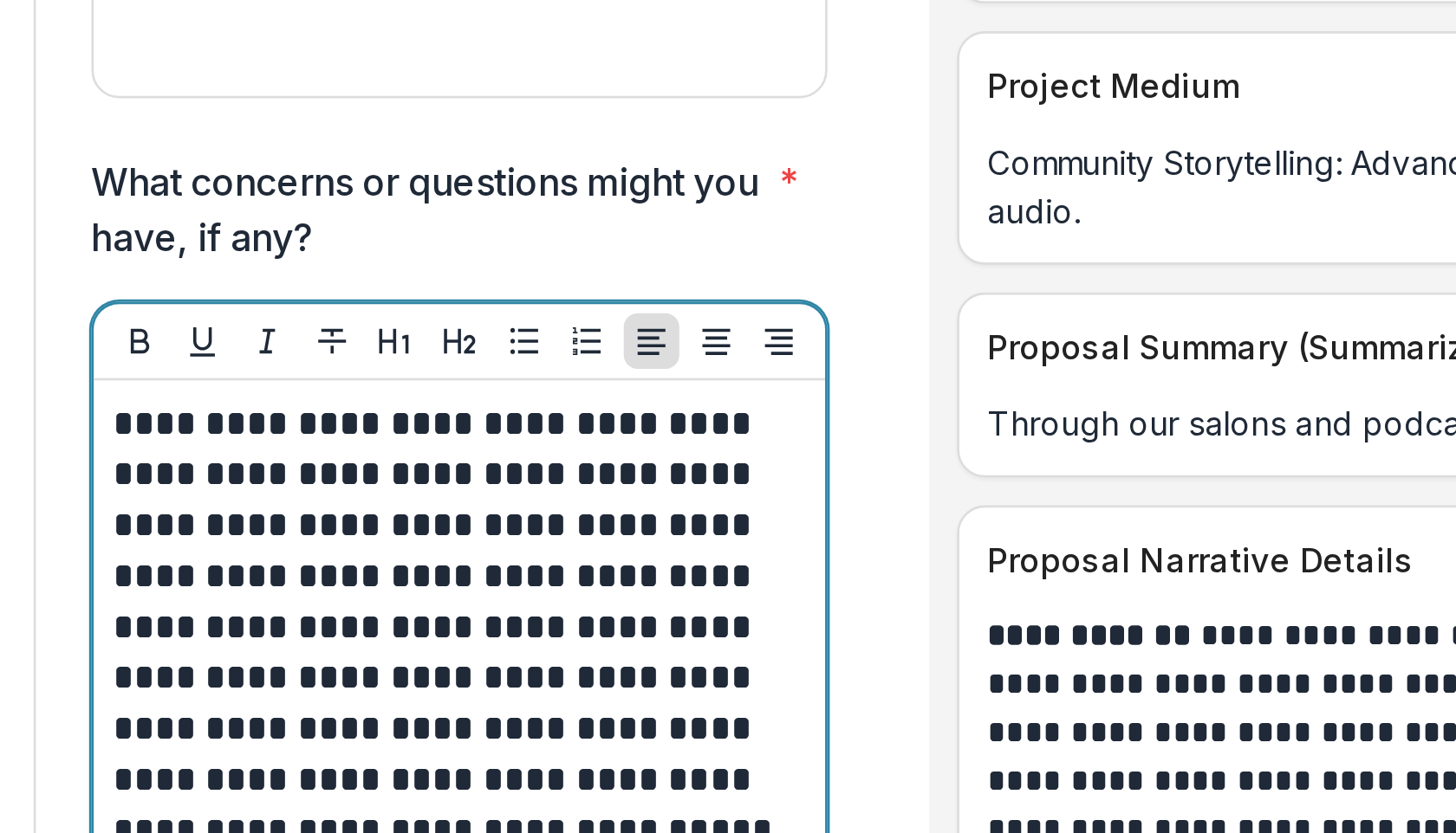
click at [433, 485] on p "**********" at bounding box center [372, 581] width 255 height 191
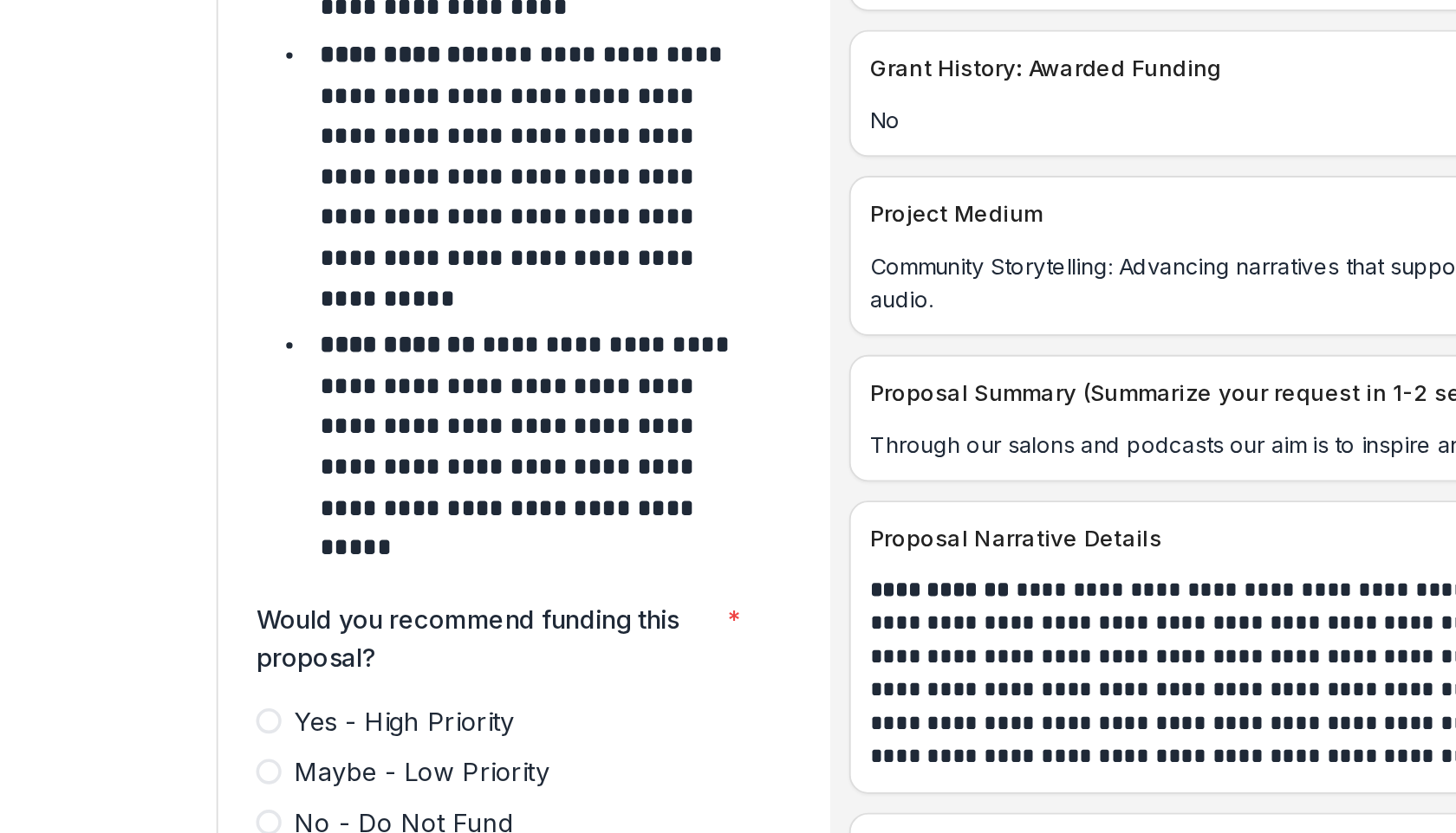
scroll to position [7177, 0]
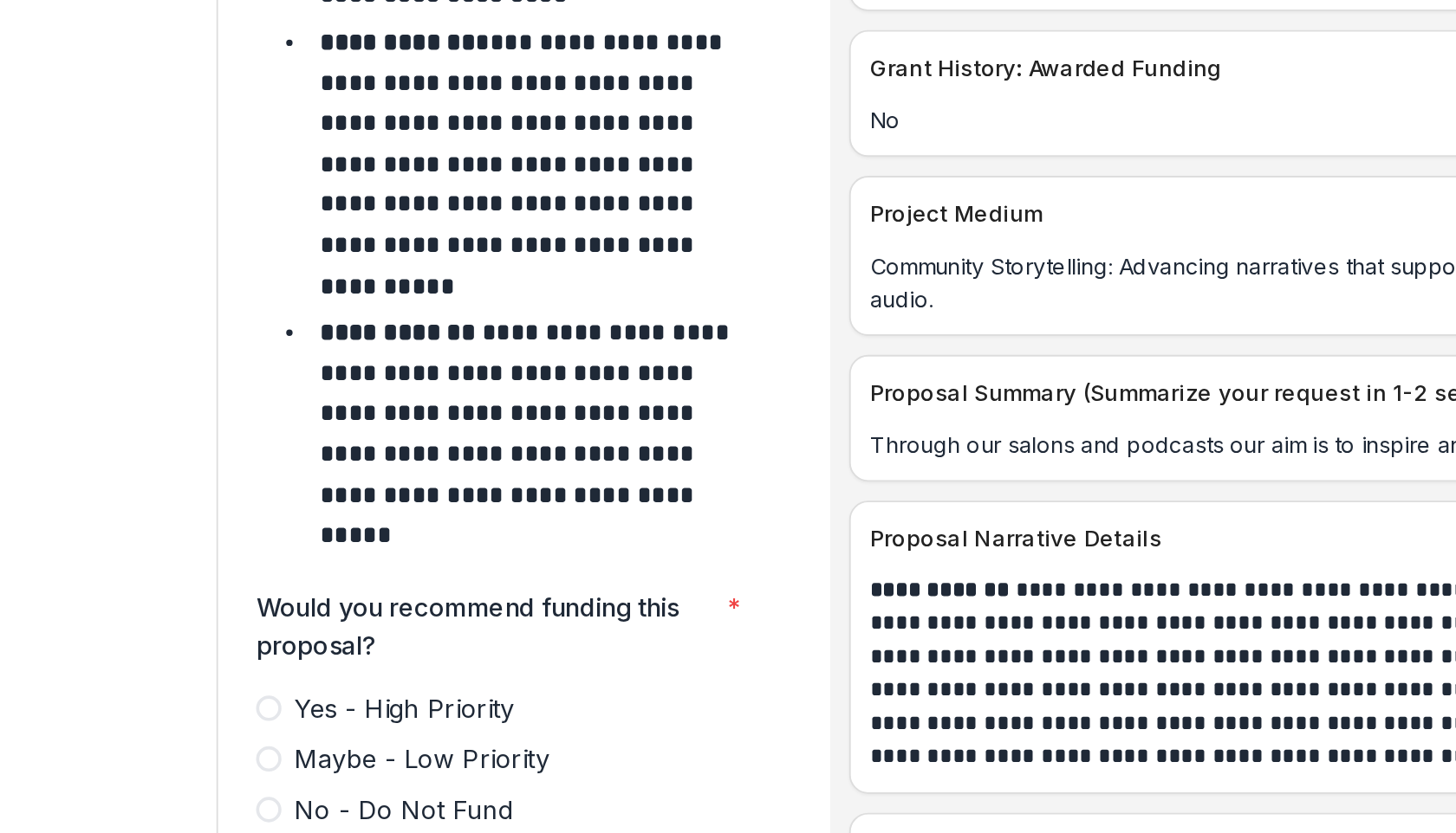
click at [244, 659] on span at bounding box center [244, 666] width 14 height 14
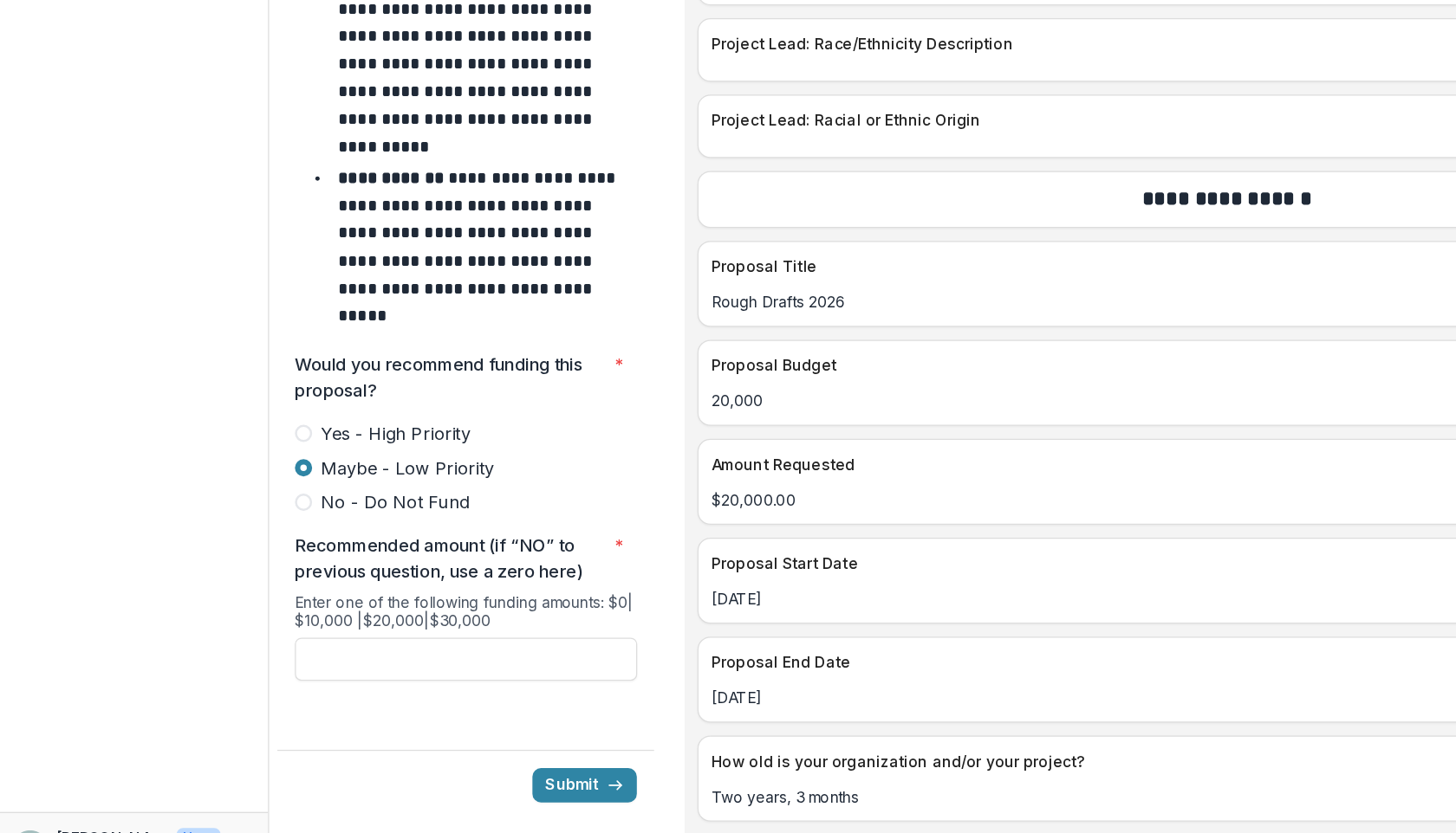
scroll to position [6936, 0]
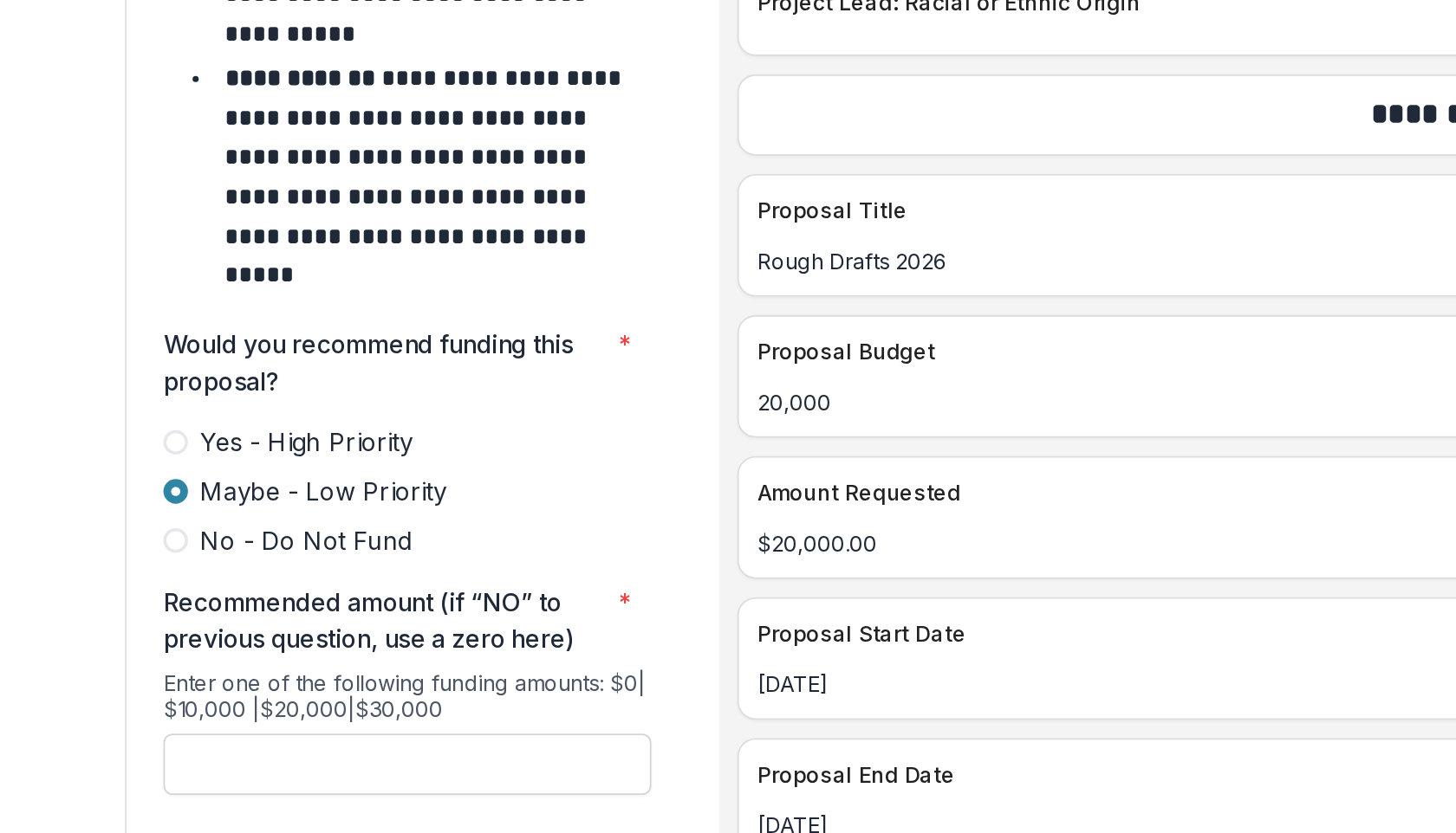
click at [417, 638] on input "Recommended amount (if “NO” to previous question, use a zero here) *" at bounding box center [375, 655] width 276 height 34
type input "*******"
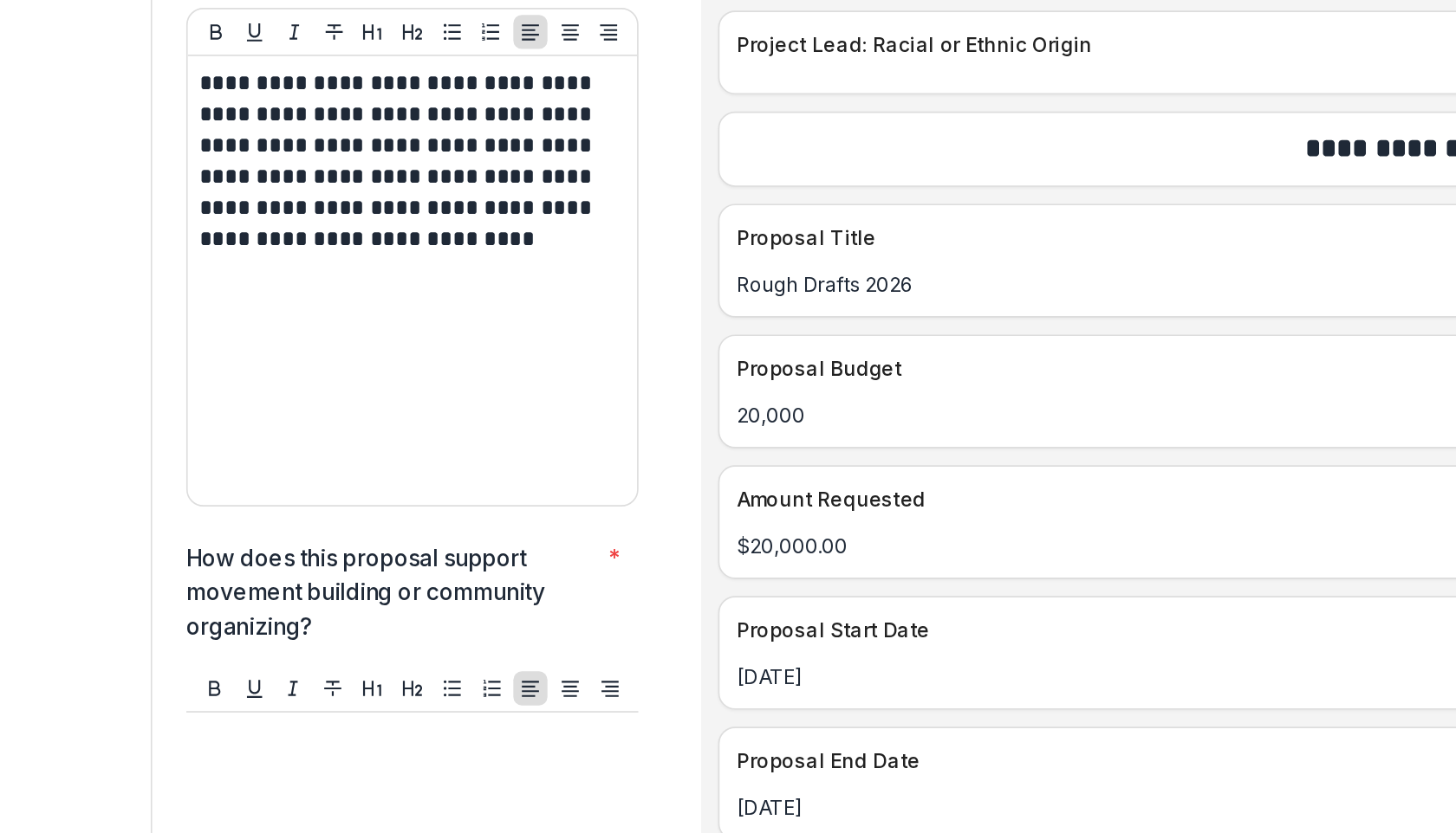
scroll to position [5389, 0]
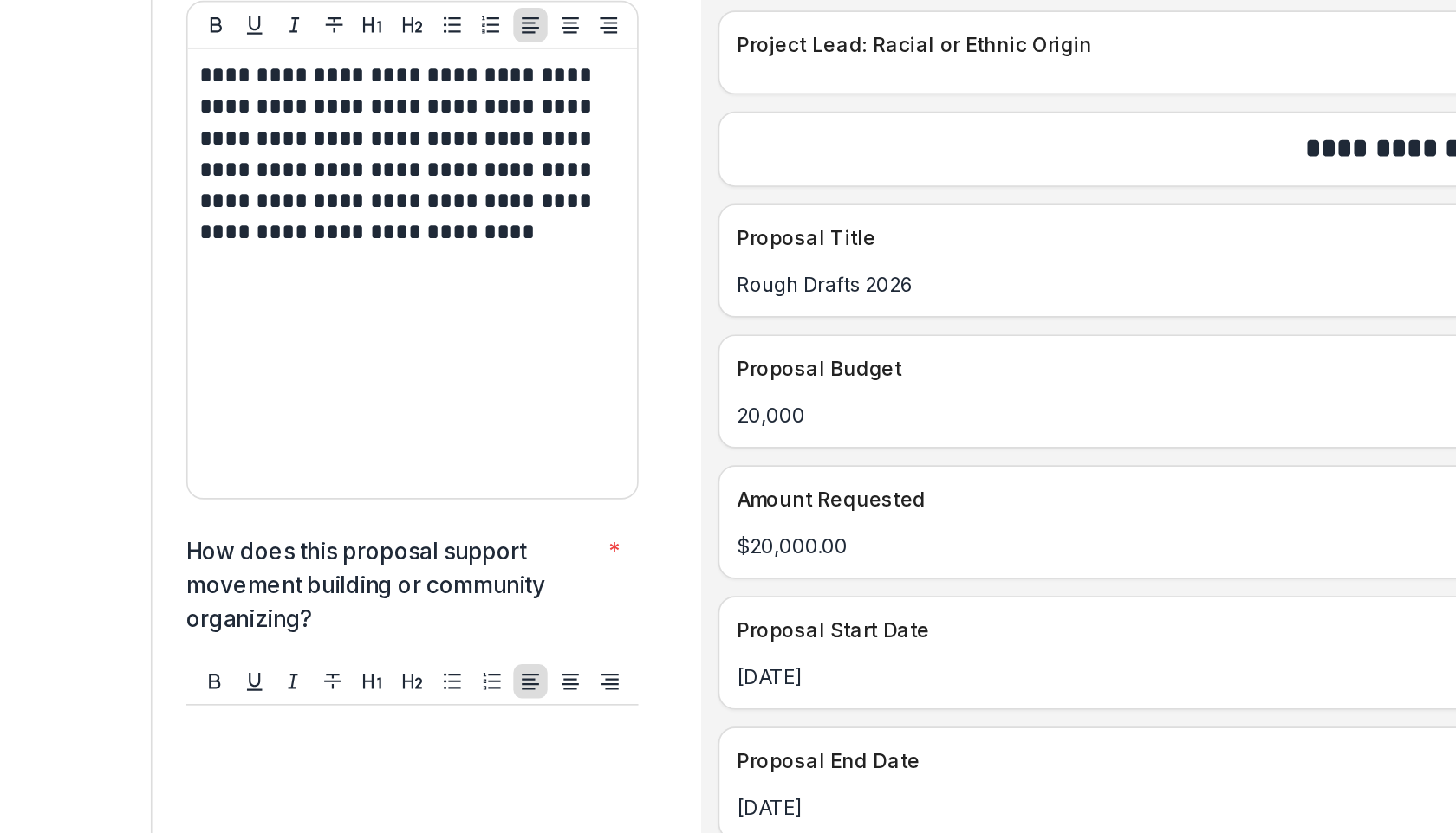
click at [270, 634] on div at bounding box center [375, 764] width 262 height 260
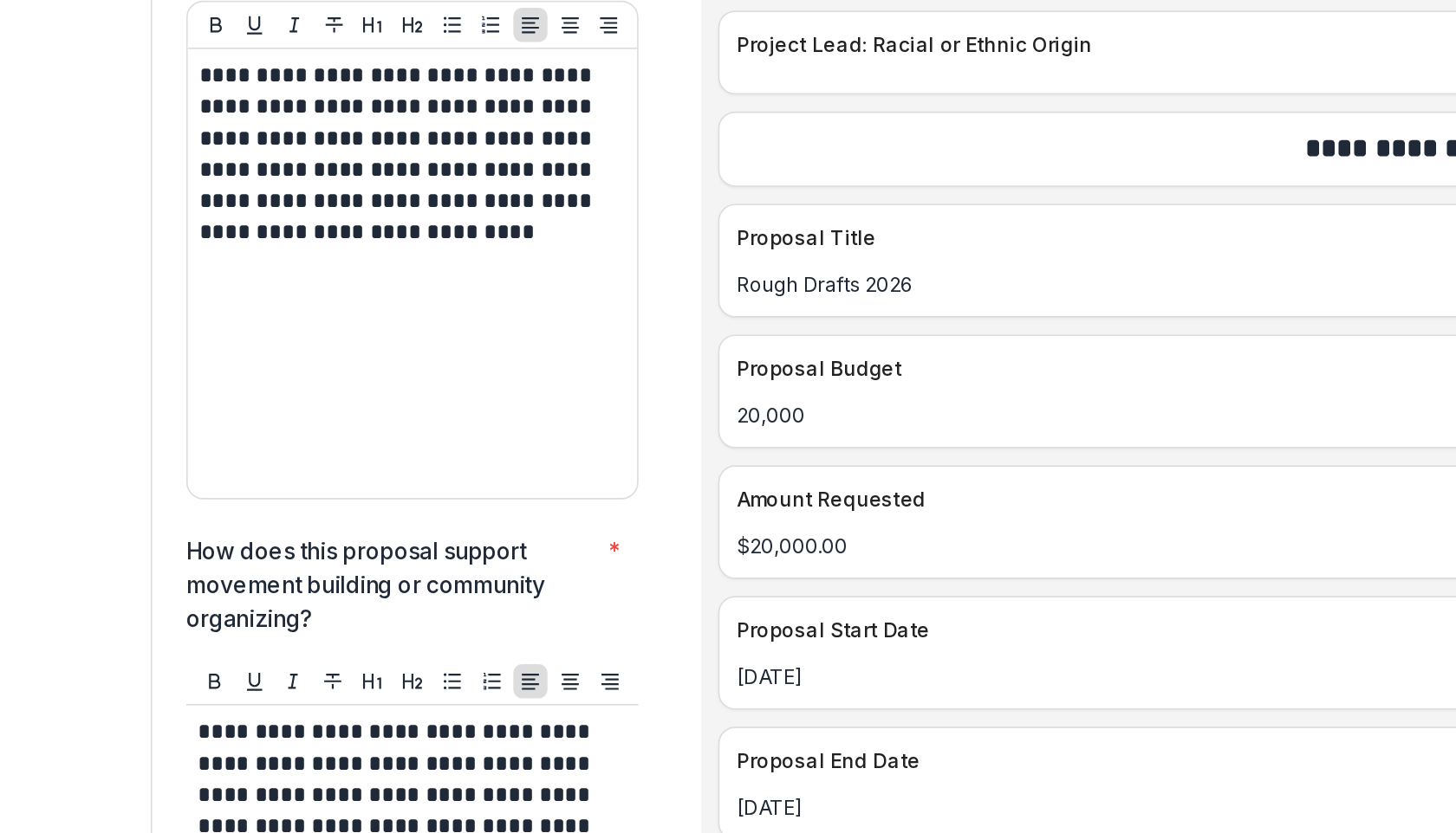
scroll to position [5518, 0]
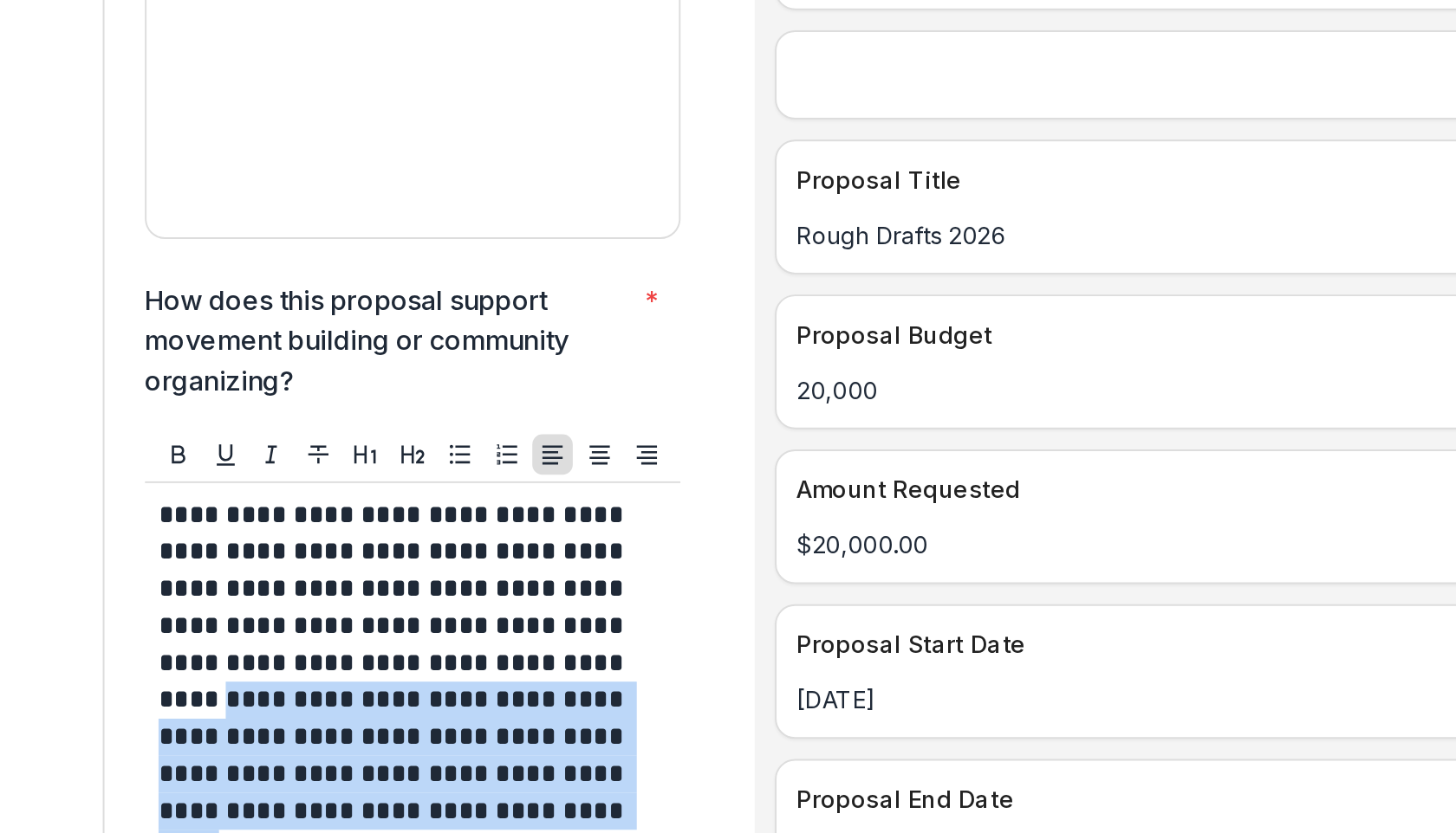
drag, startPoint x: 277, startPoint y: 528, endPoint x: 341, endPoint y: 615, distance: 108.0
click at [341, 615] on div "**********" at bounding box center [375, 635] width 262 height 260
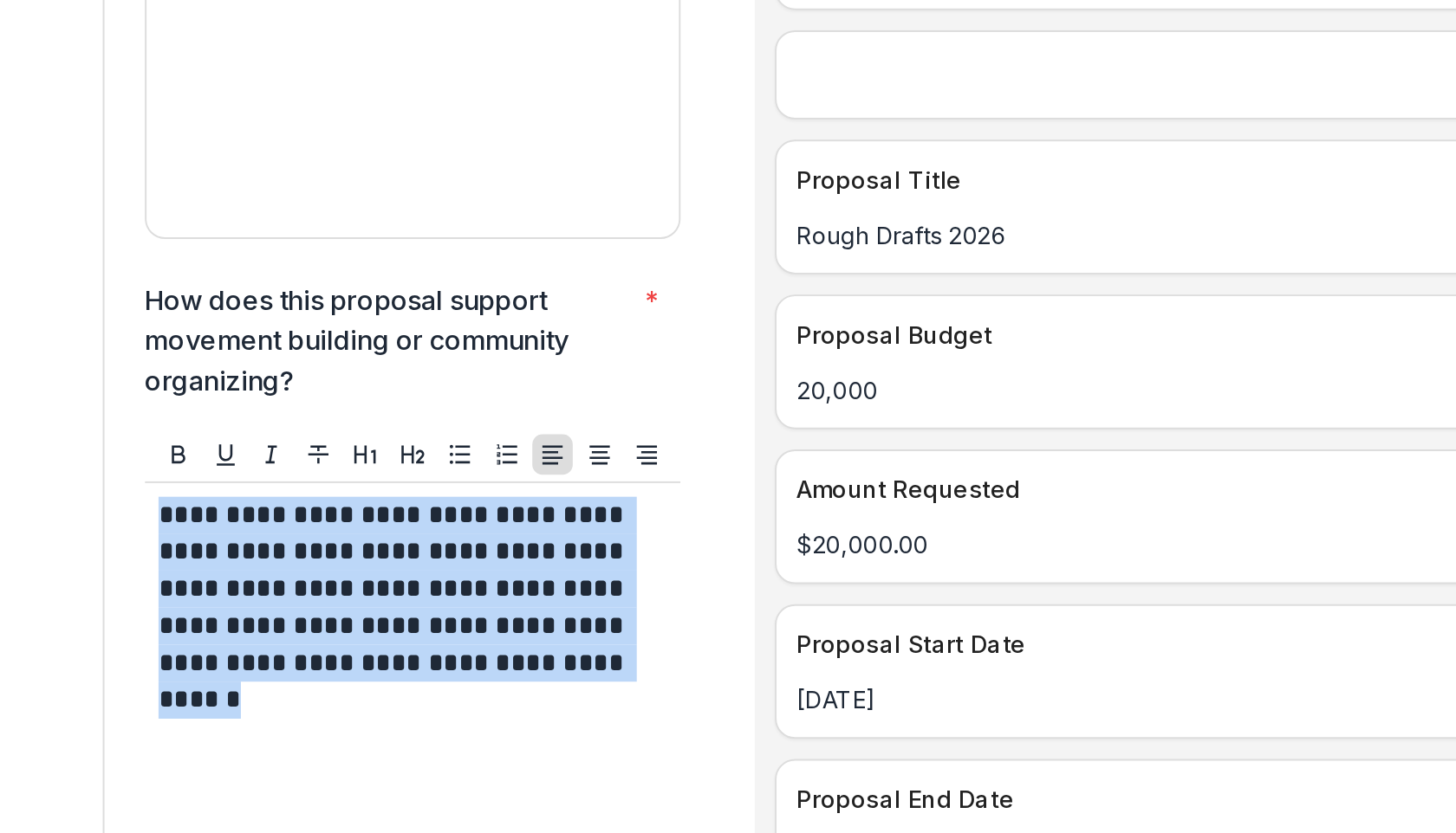
drag, startPoint x: 285, startPoint y: 540, endPoint x: 245, endPoint y: 434, distance: 113.3
click at [245, 505] on div "**********" at bounding box center [375, 635] width 262 height 260
copy p "**********"
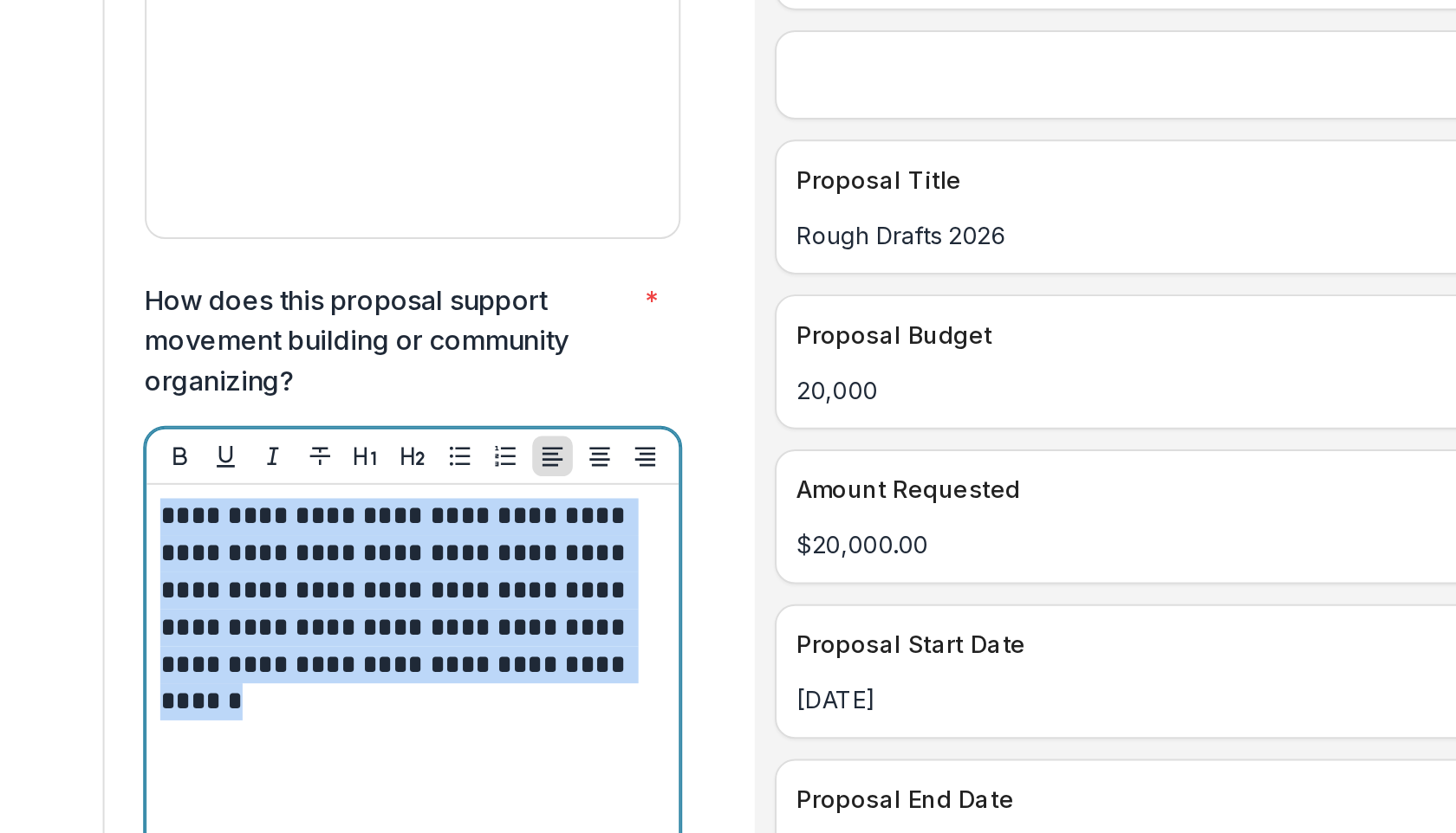
click at [455, 641] on div "**********" at bounding box center [375, 636] width 260 height 260
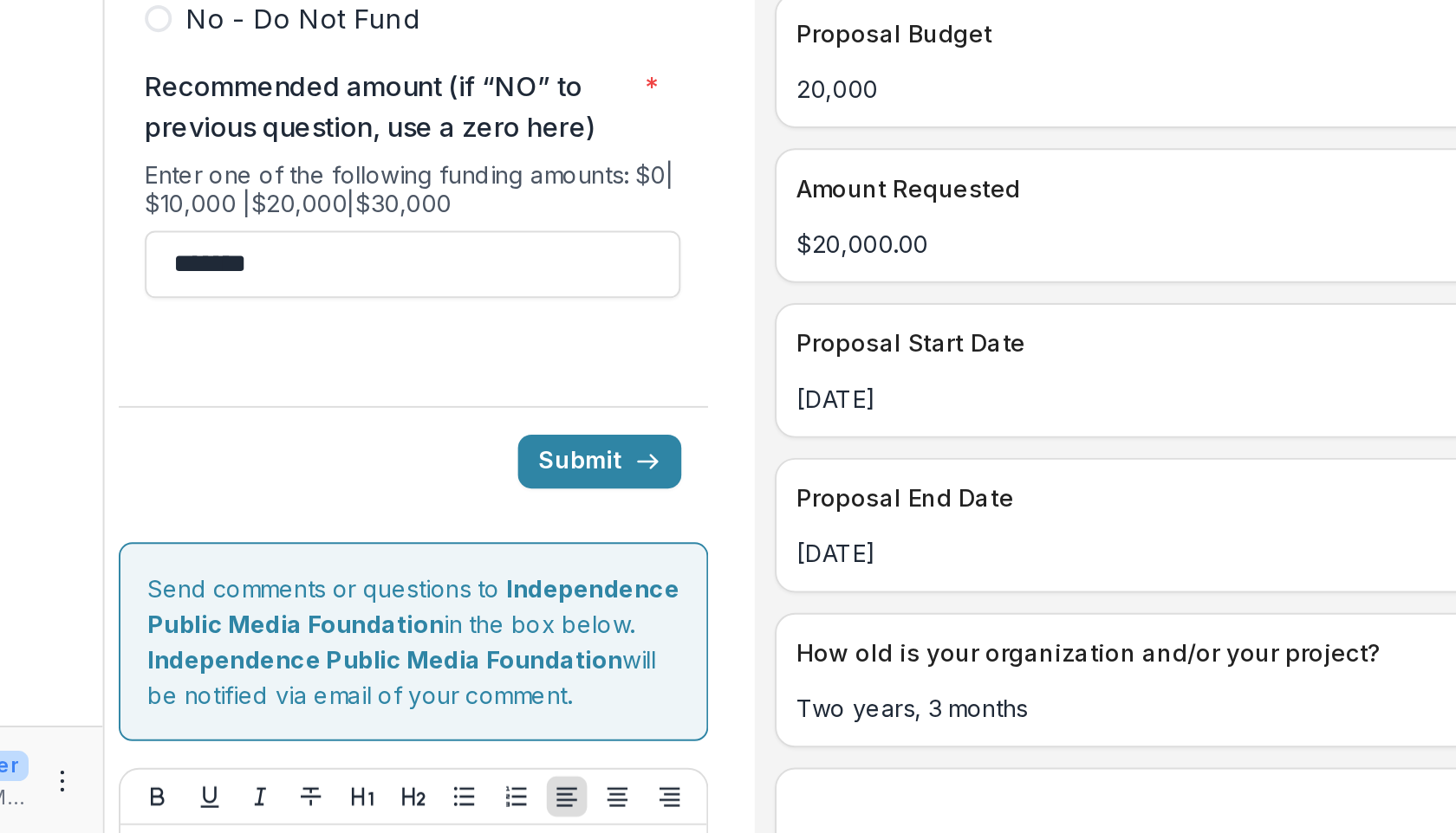
scroll to position [7416, 0]
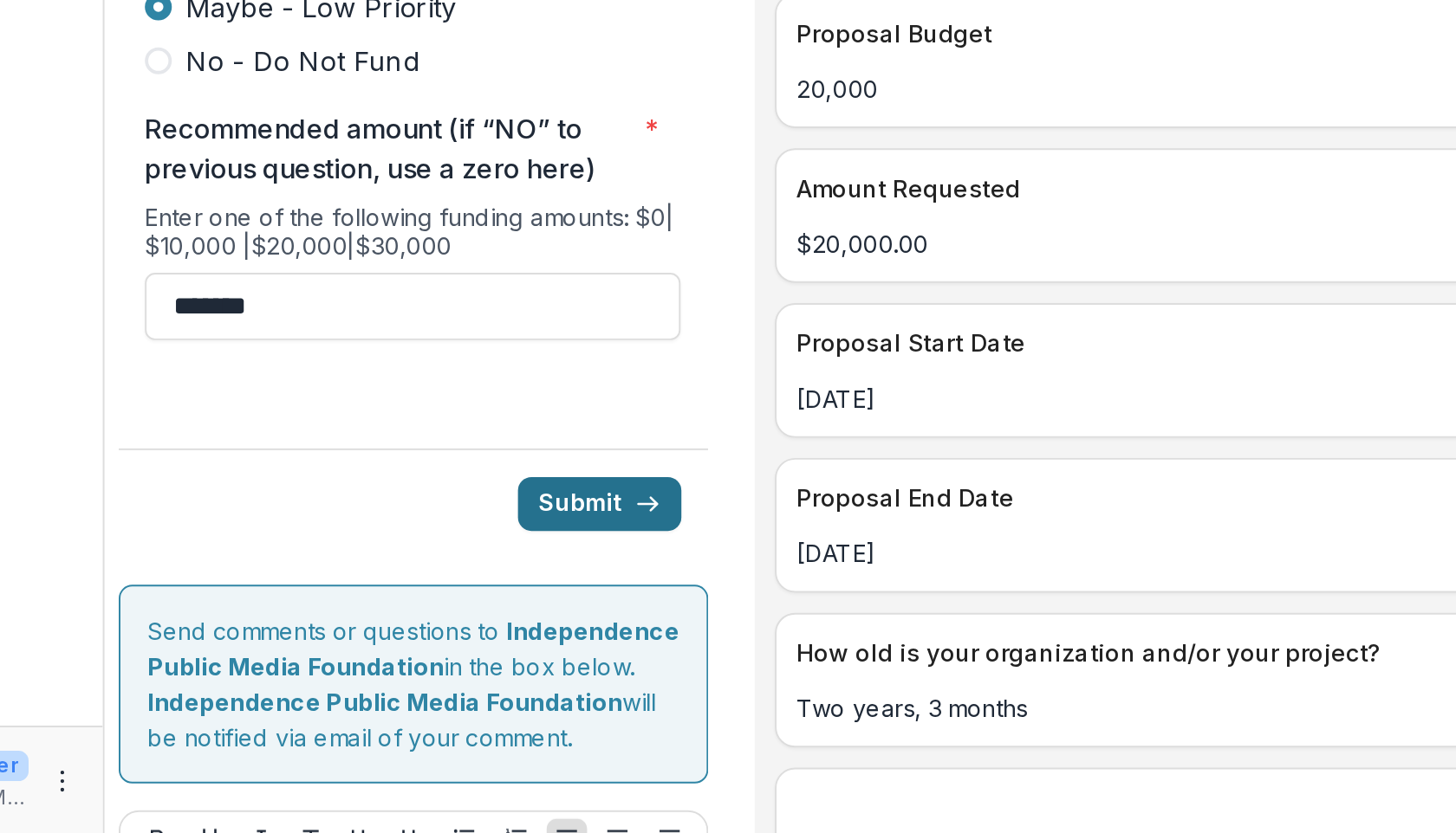
click at [457, 650] on button "Submit" at bounding box center [470, 664] width 84 height 28
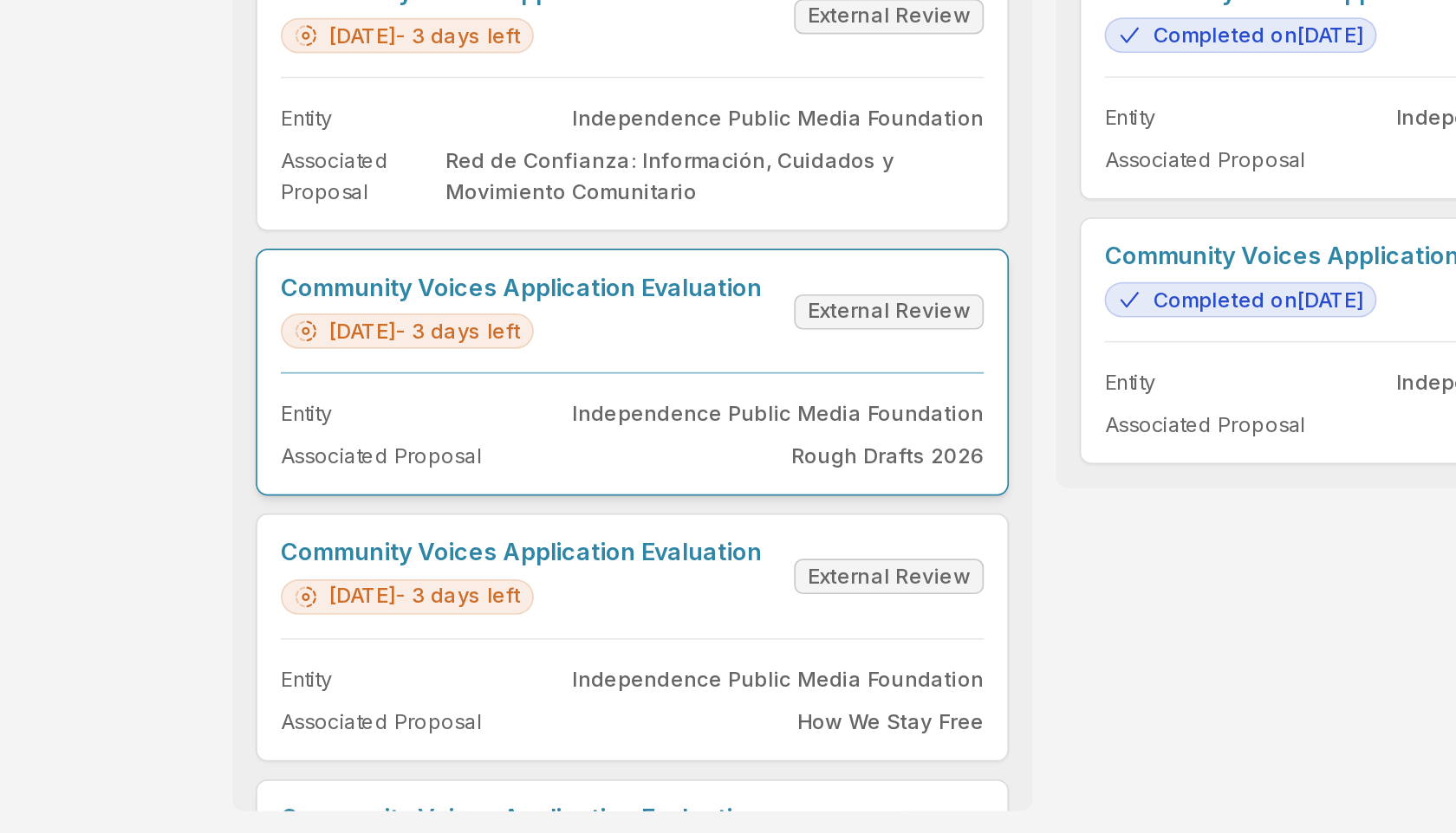
click at [520, 362] on link "Community Voices Application Evaluation" at bounding box center [528, 353] width 284 height 17
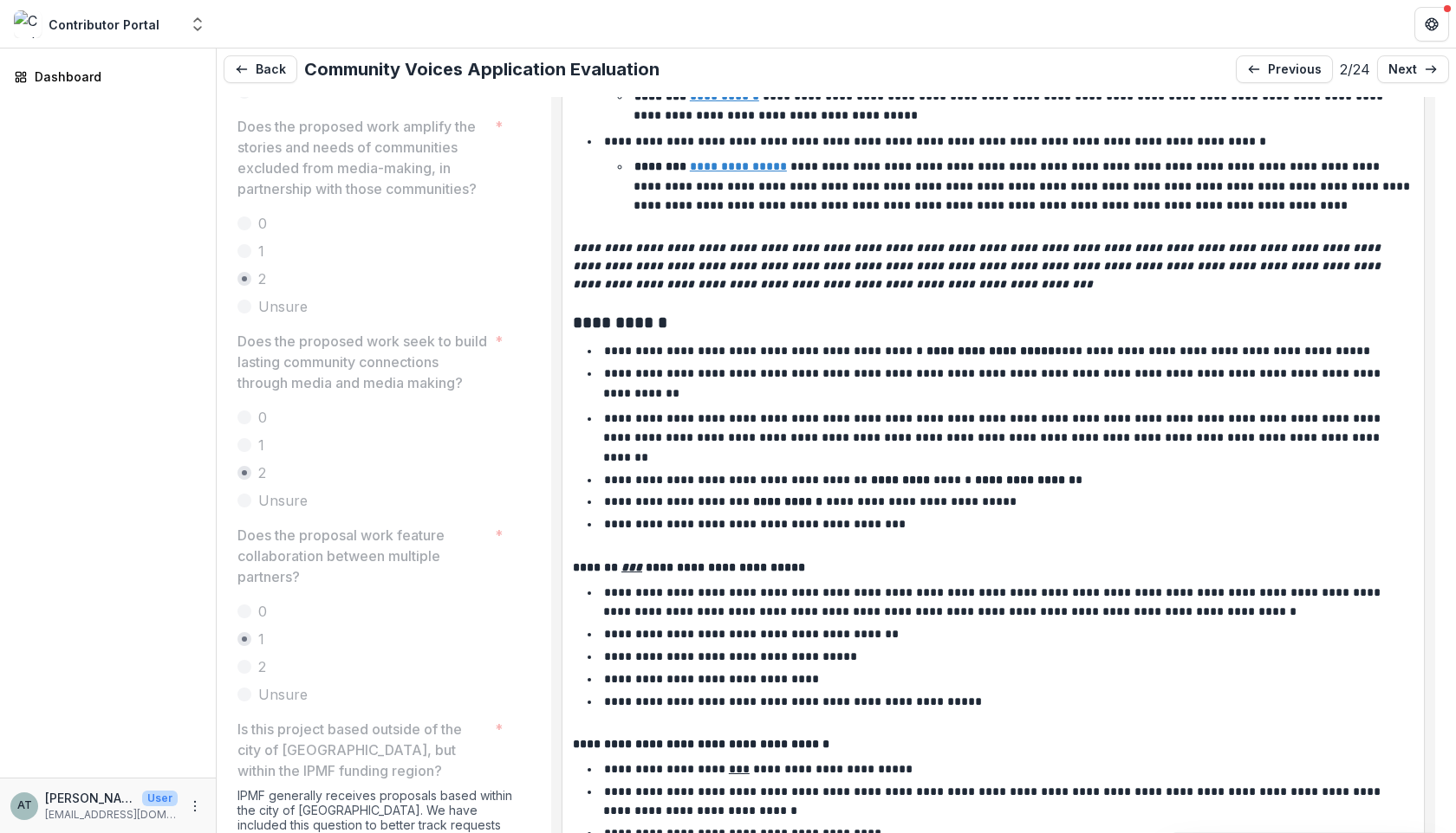
scroll to position [1715, 0]
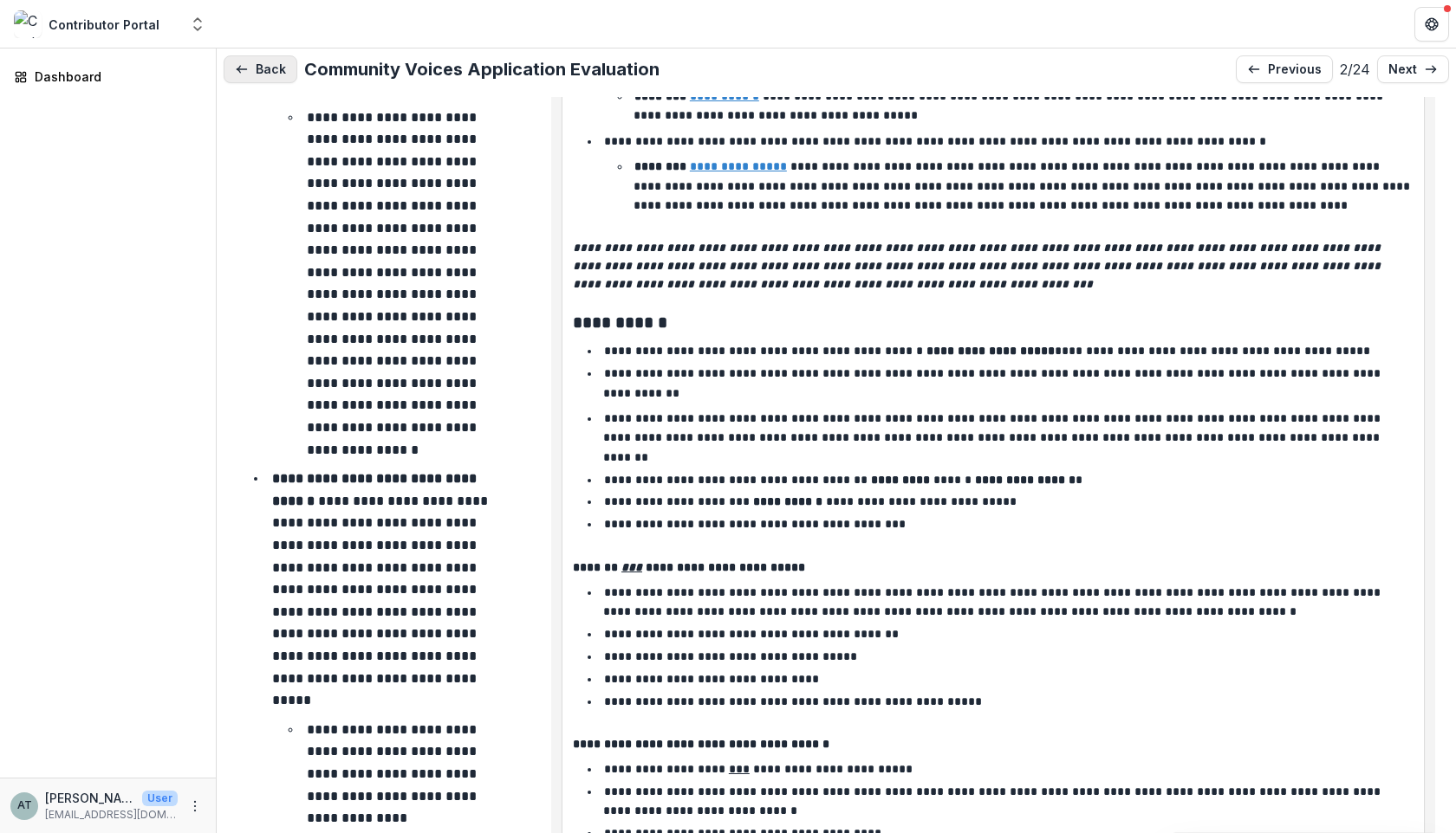
click at [246, 66] on icon "button" at bounding box center [241, 69] width 14 height 14
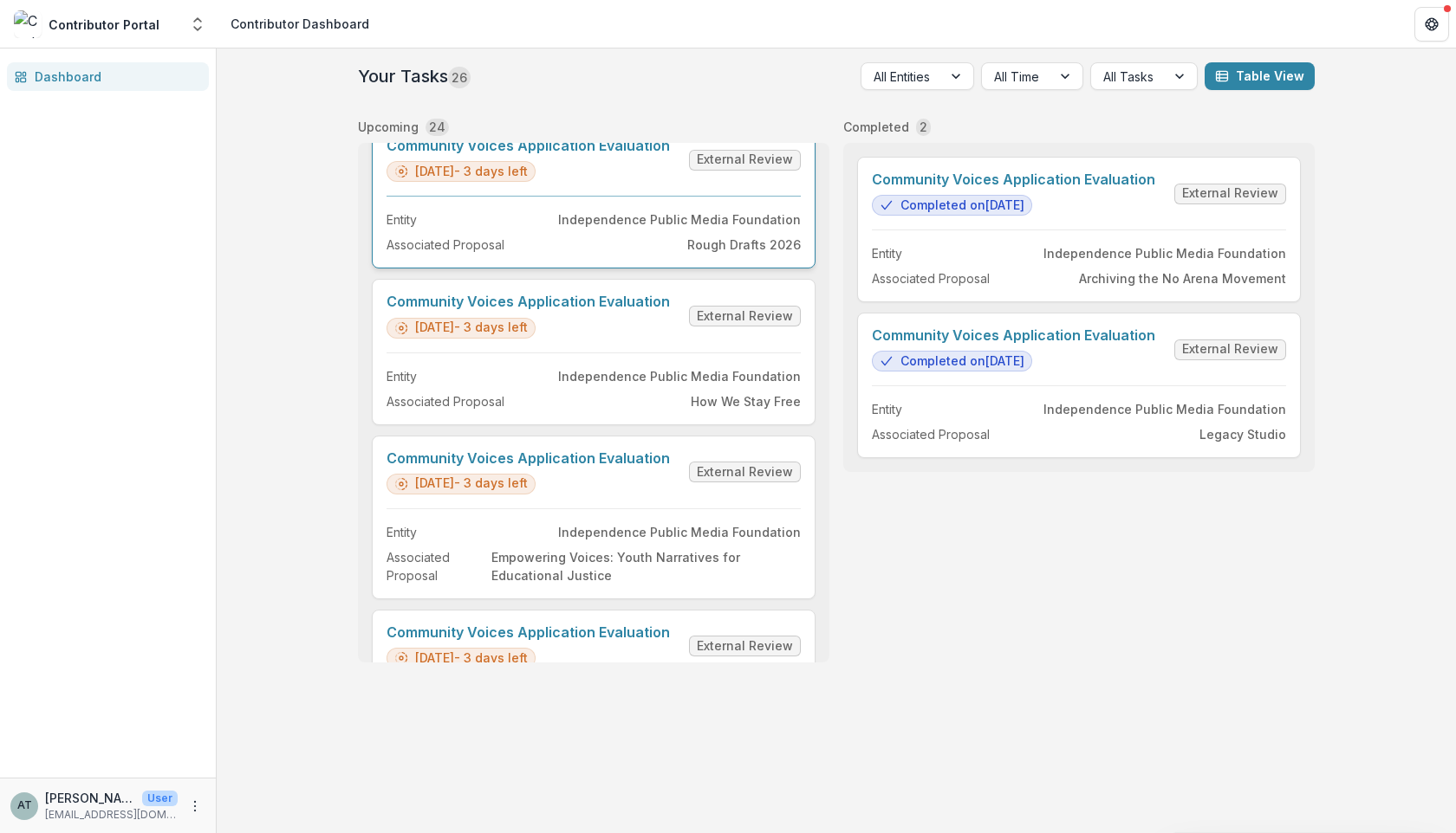
scroll to position [209, 0]
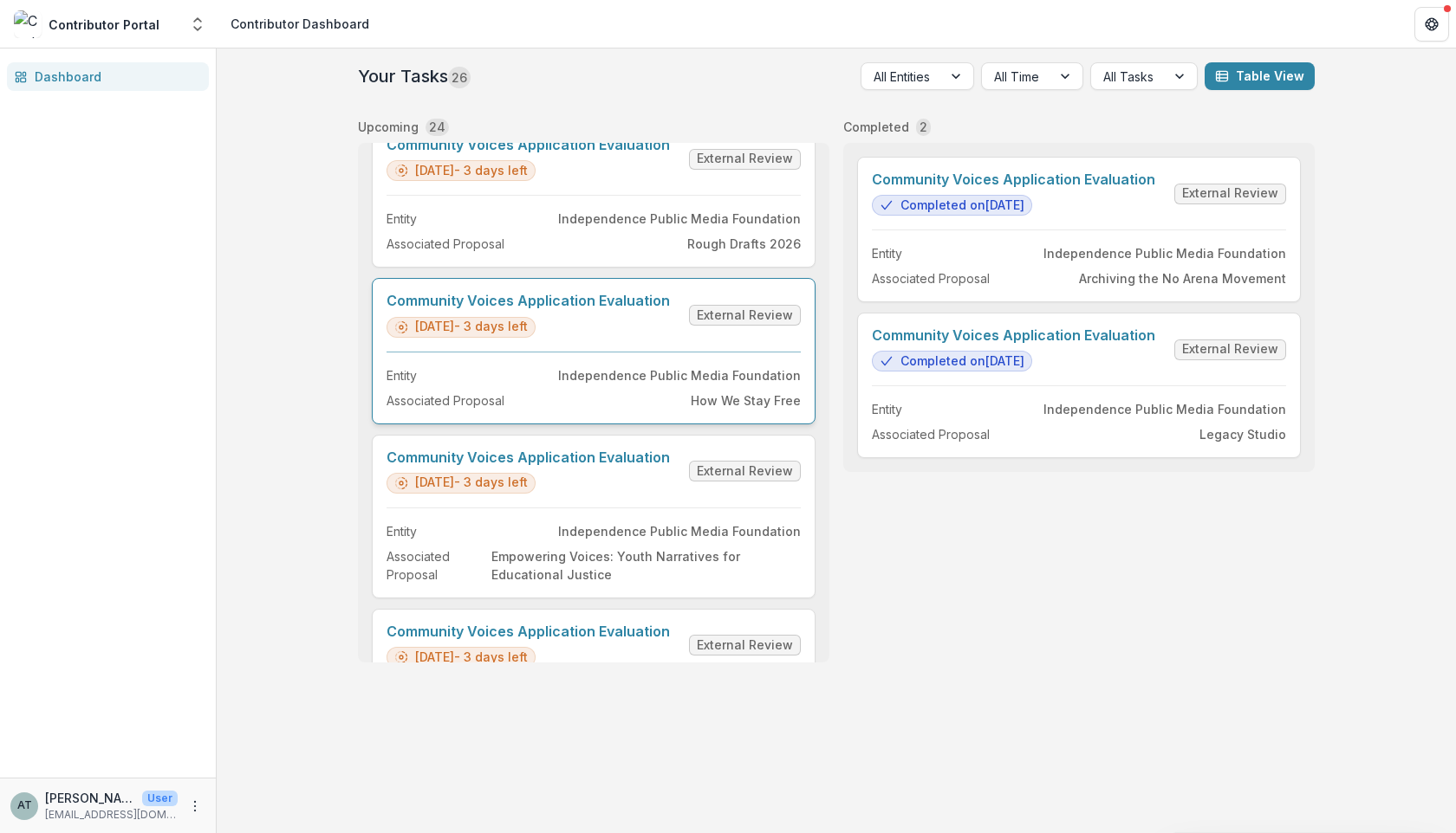
click at [511, 309] on link "Community Voices Application Evaluation" at bounding box center [528, 300] width 284 height 17
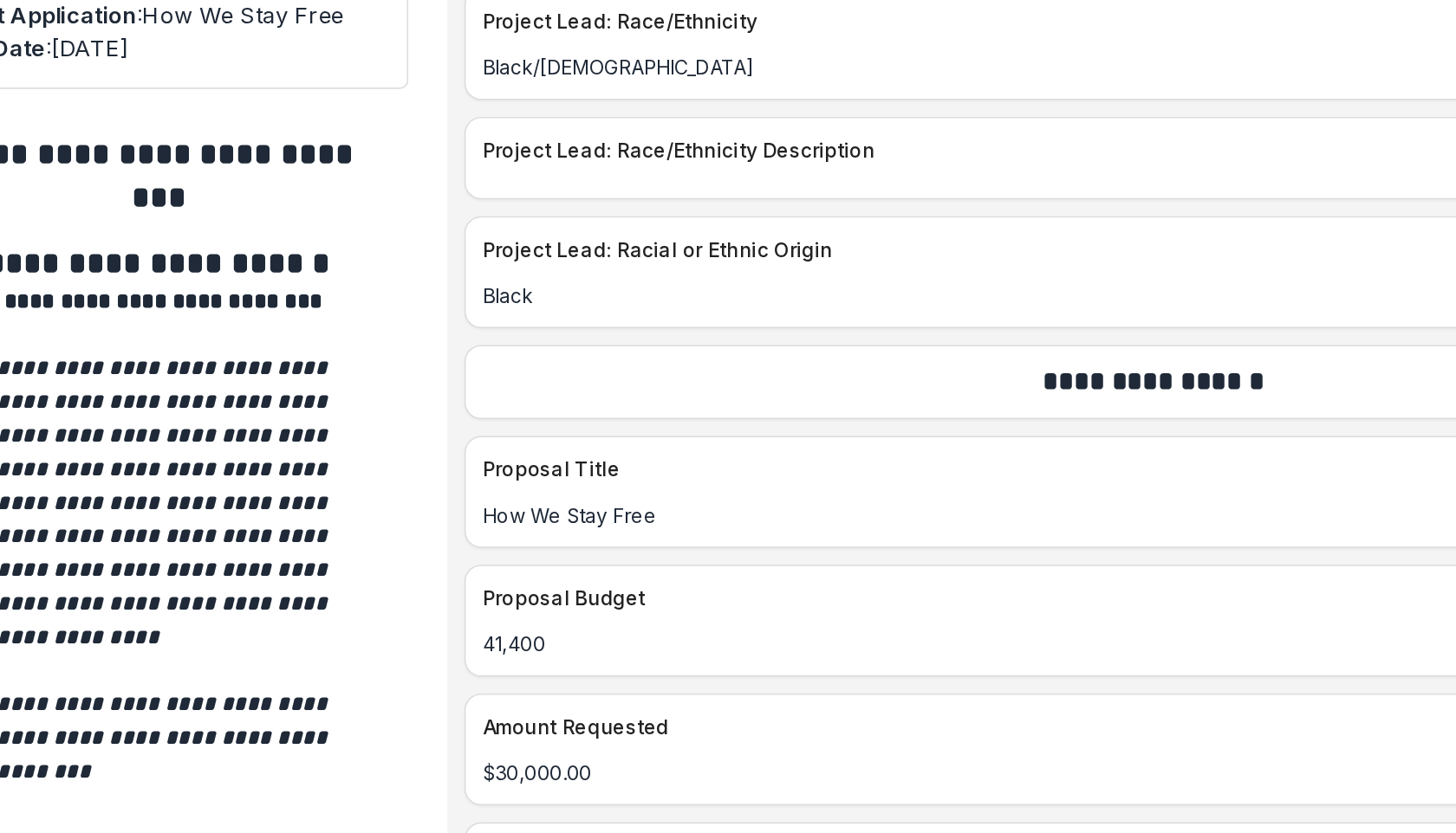
scroll to position [6804, 0]
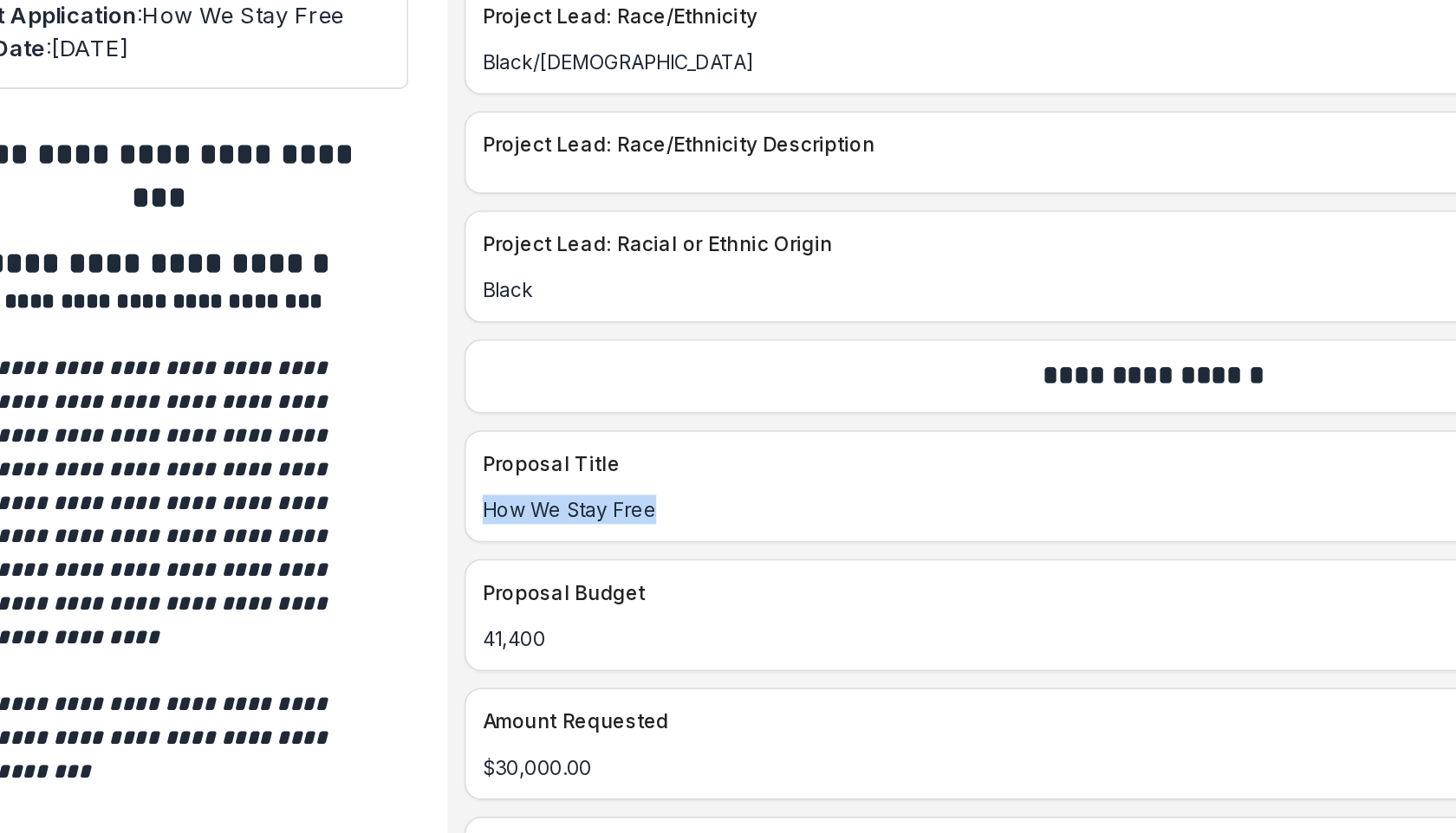
drag, startPoint x: 699, startPoint y: 463, endPoint x: 573, endPoint y: 466, distance: 126.0
click at [573, 475] on p "How We Stay Free" at bounding box center [993, 483] width 840 height 18
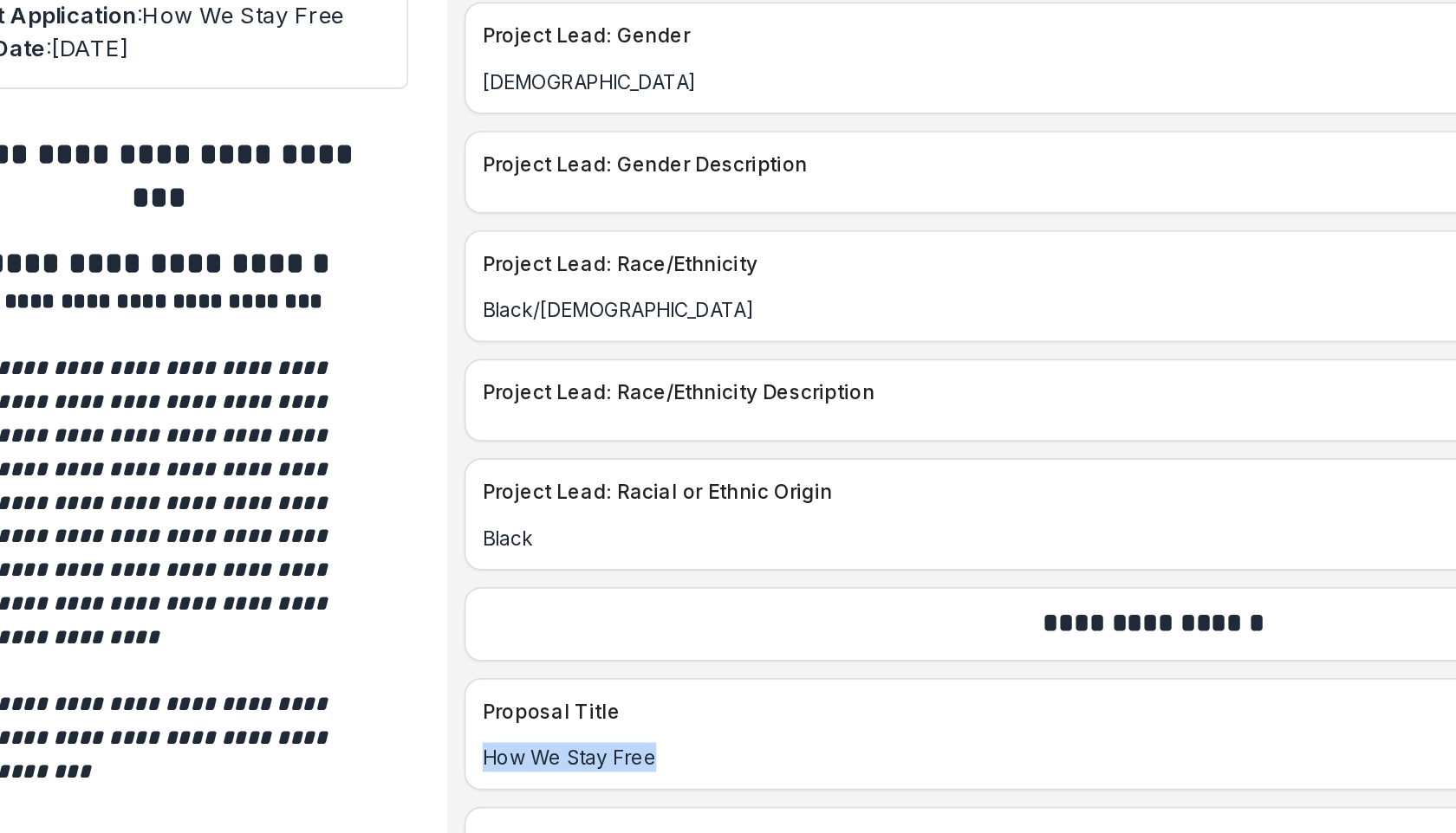
scroll to position [6683, 0]
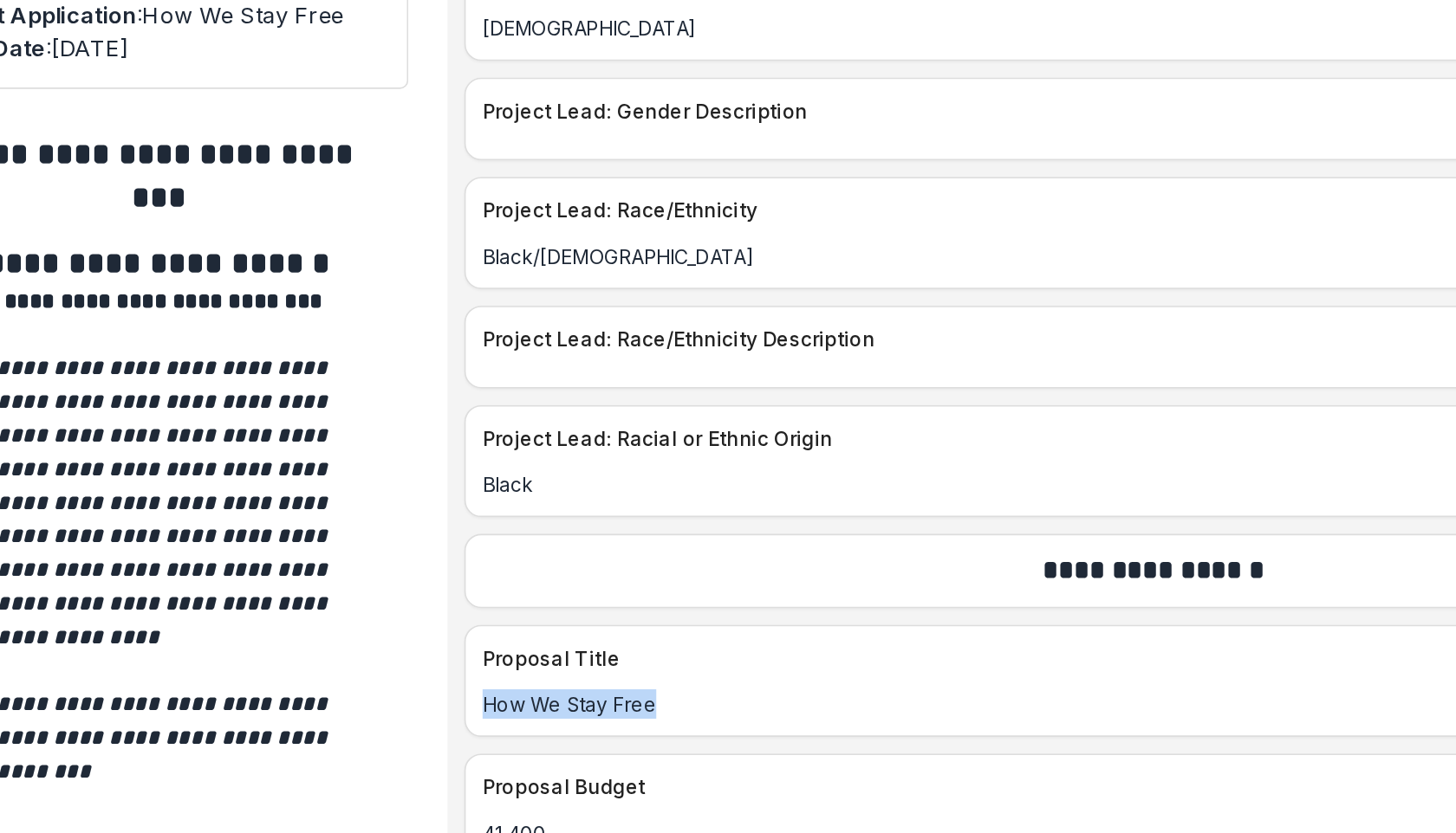
copy p "How We Stay Free"
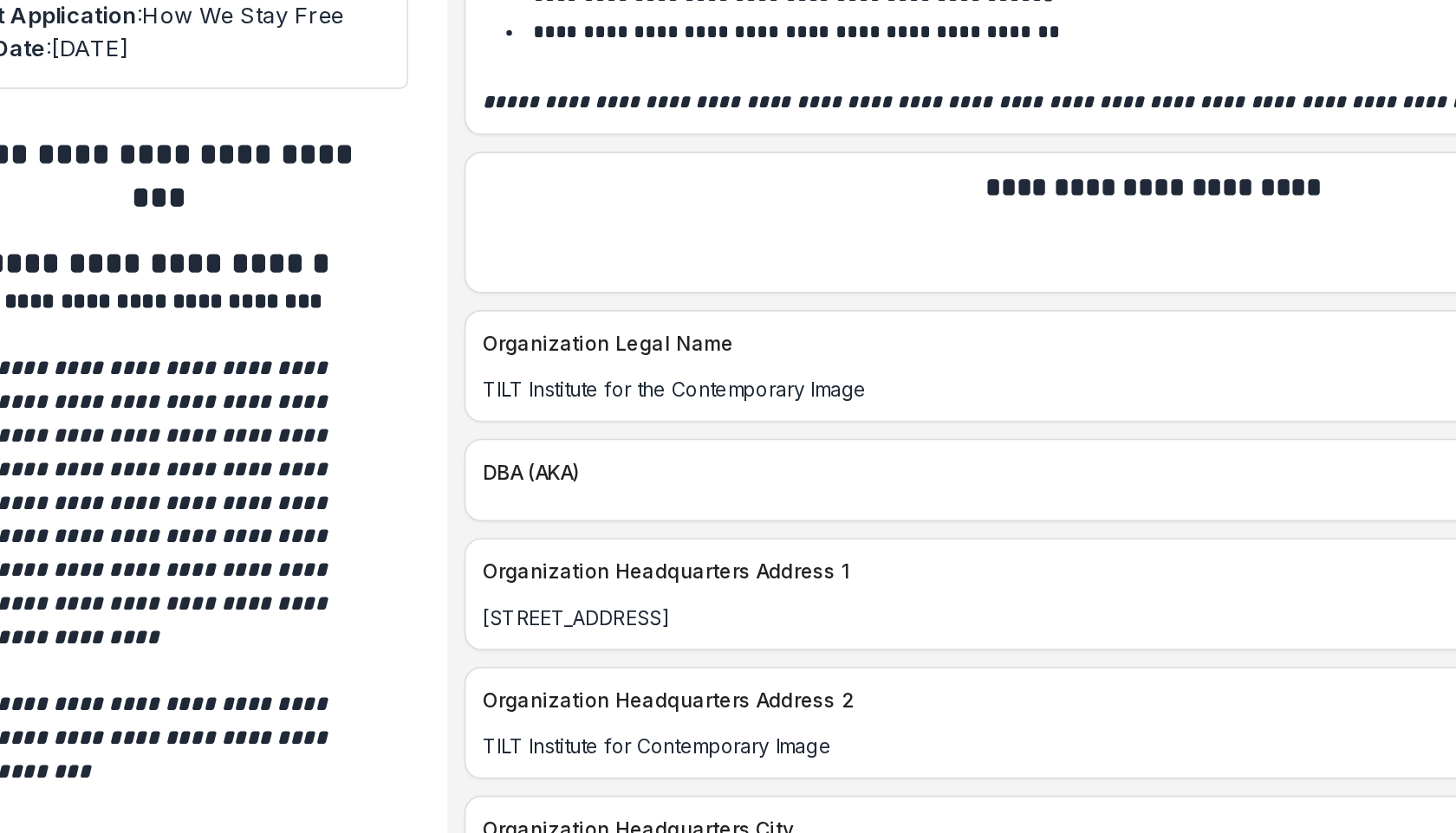
scroll to position [2108, 0]
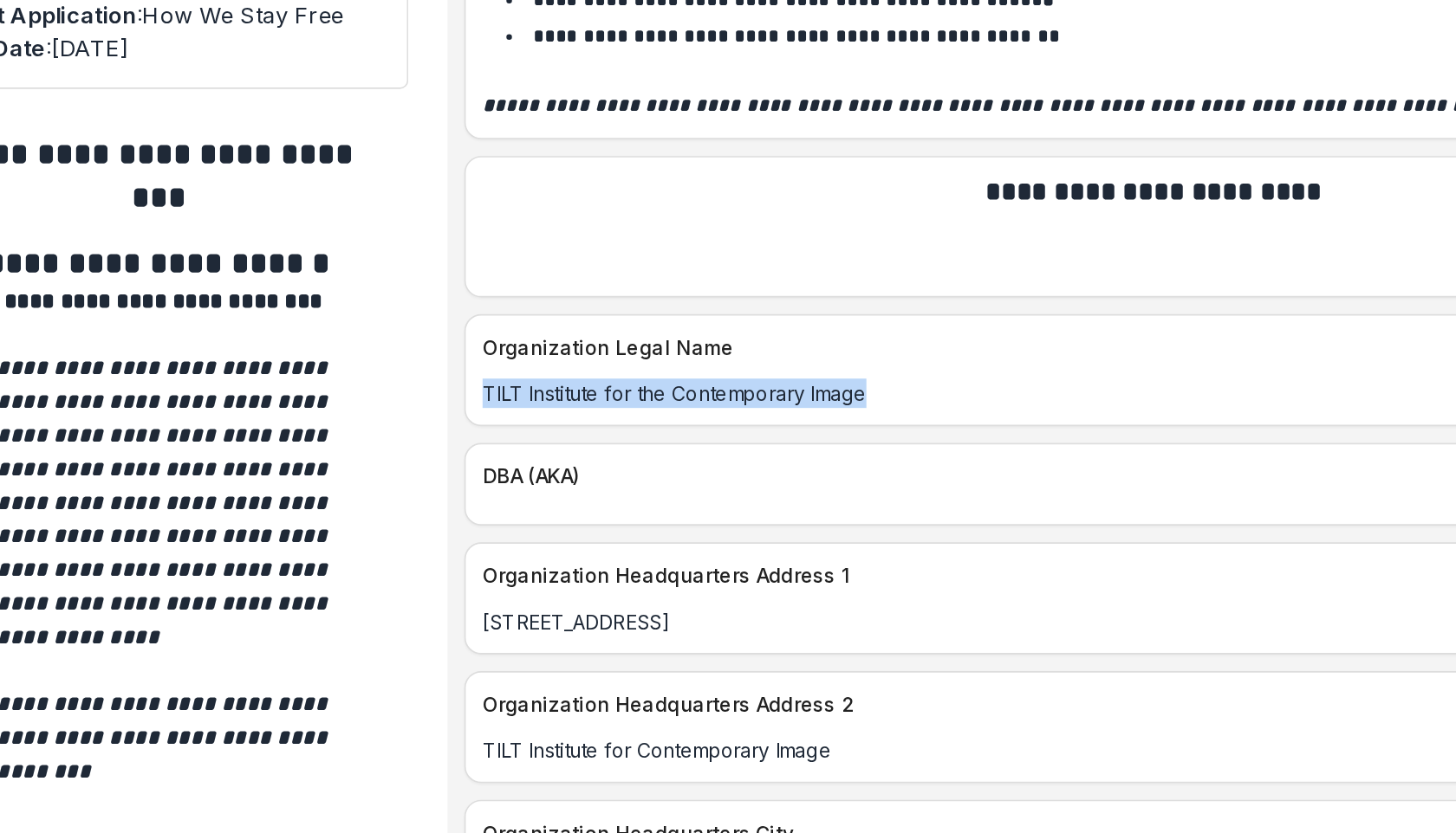
drag, startPoint x: 832, startPoint y: 391, endPoint x: 557, endPoint y: 396, distance: 275.0
copy p "TILT Institute for the Contemporary Image"
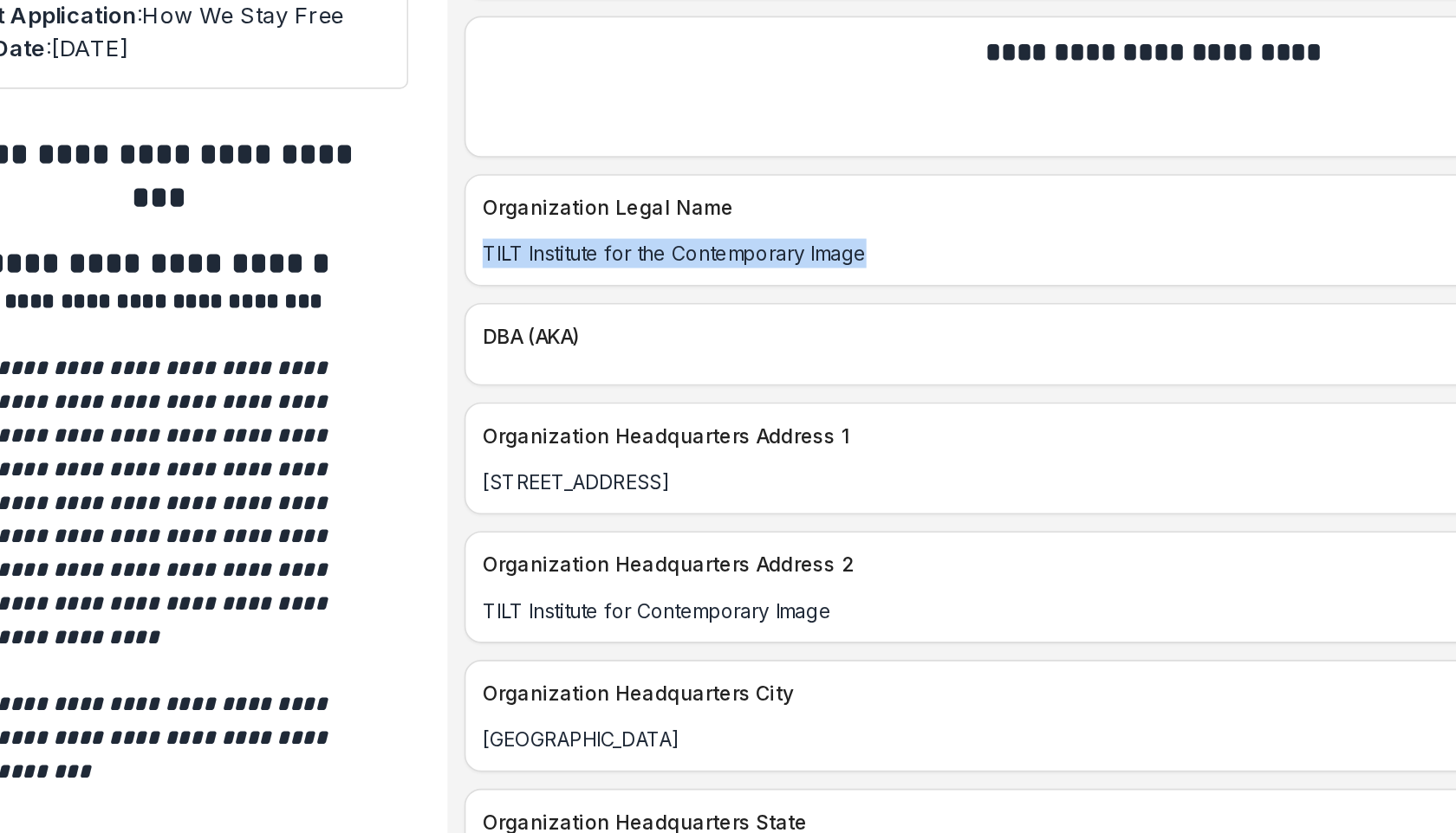
scroll to position [2197, 0]
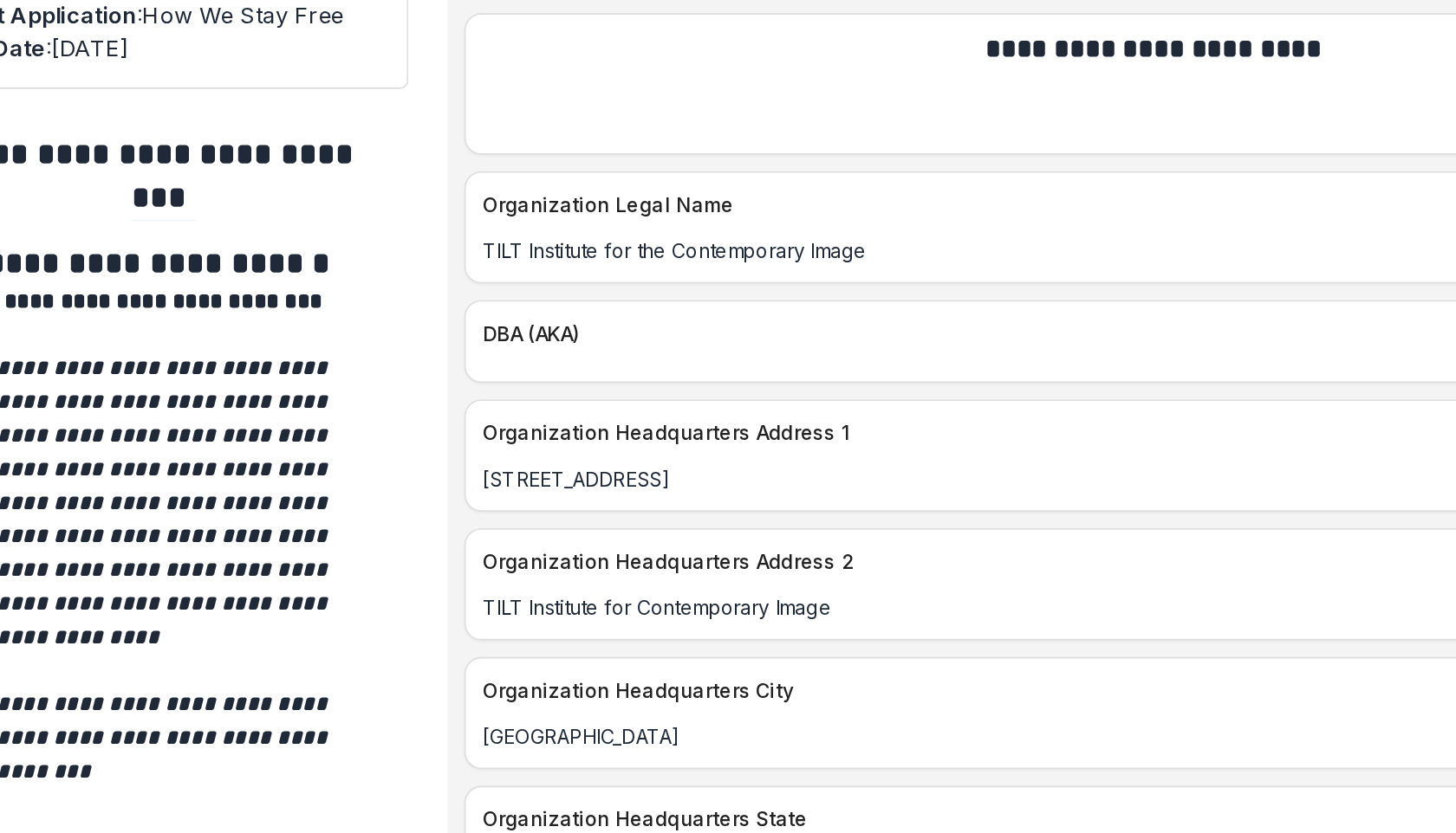
click at [782, 456] on p "[STREET_ADDRESS]" at bounding box center [993, 465] width 840 height 18
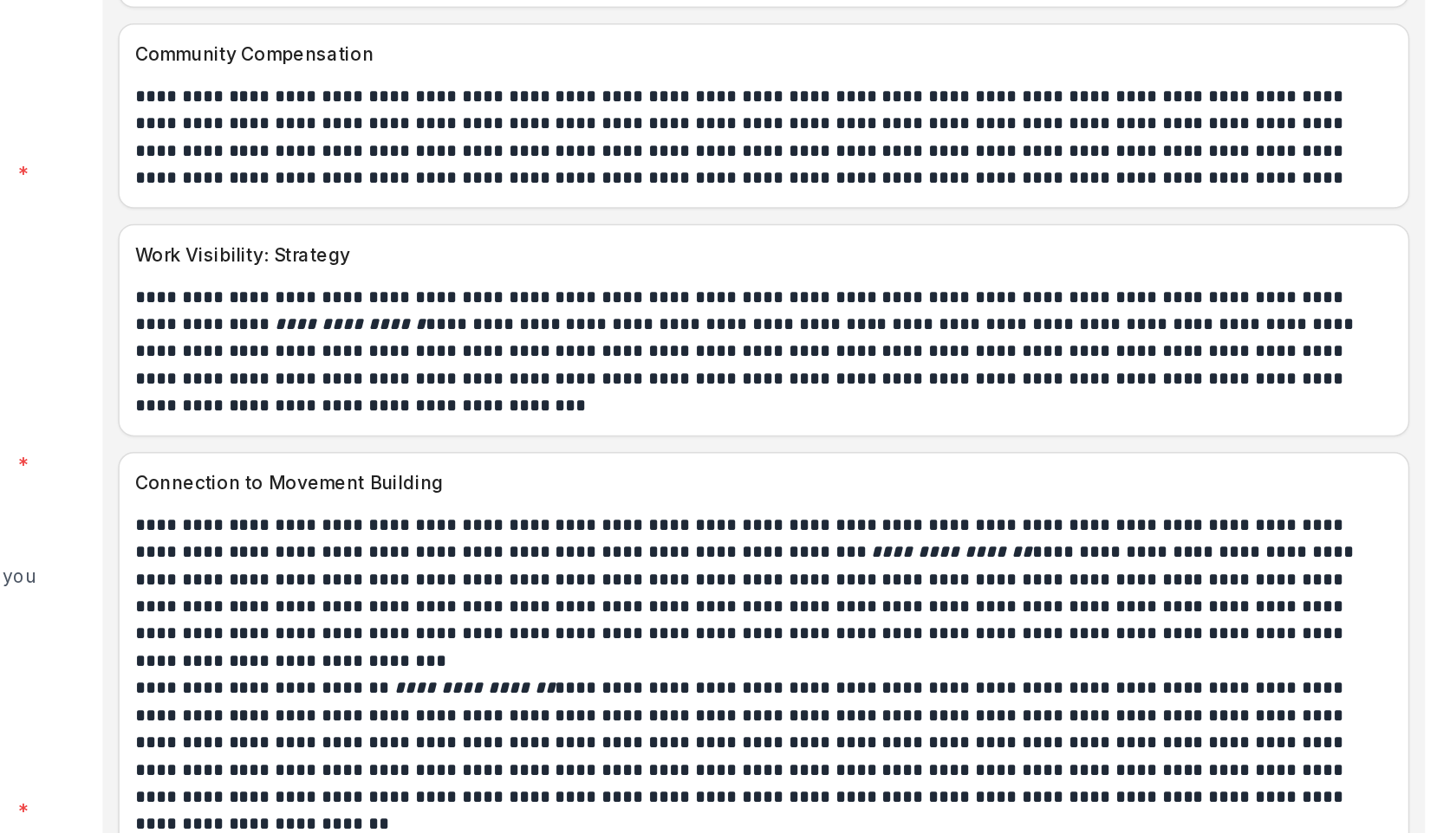
scroll to position [0, 0]
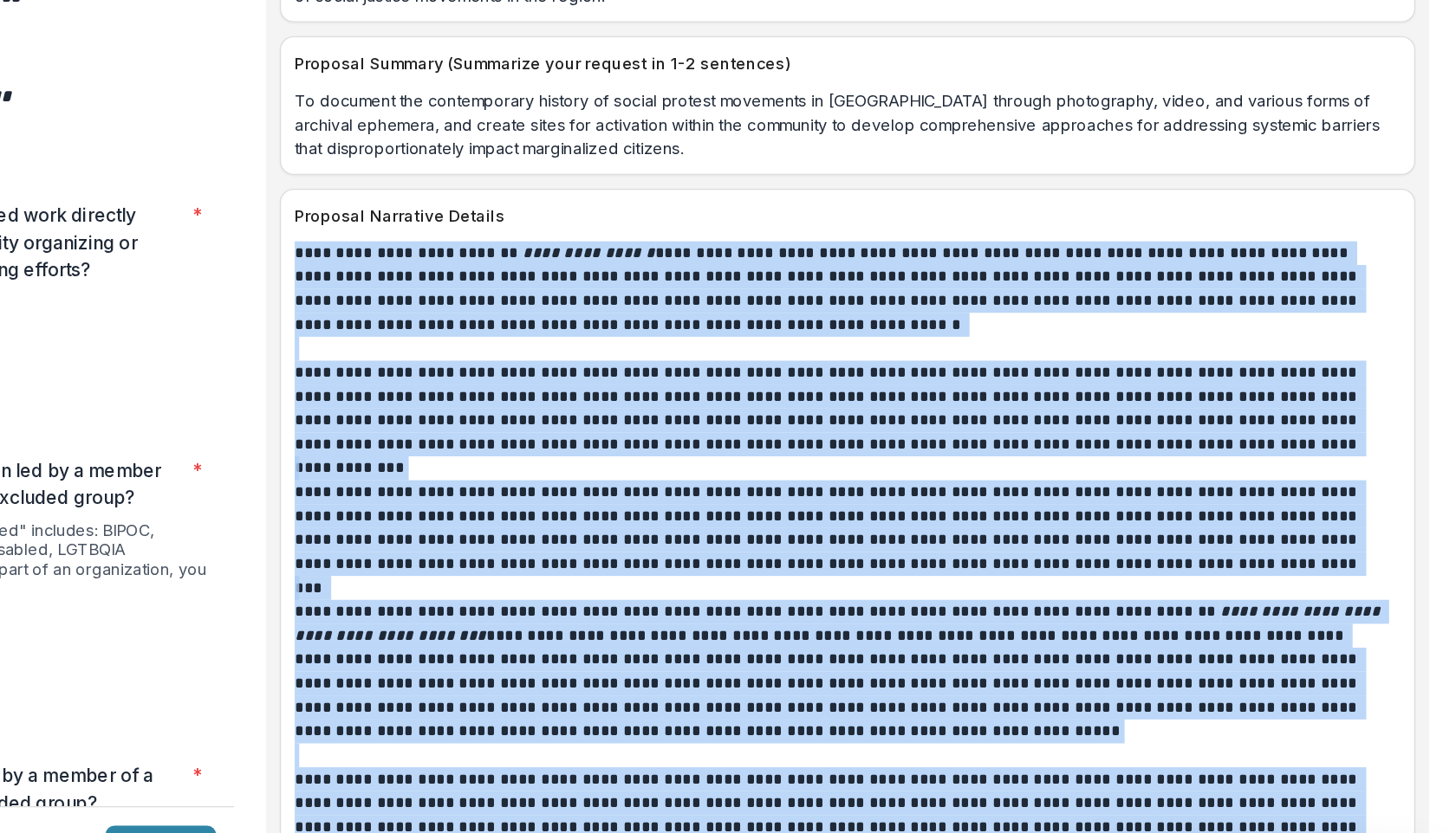
drag, startPoint x: 576, startPoint y: 374, endPoint x: 988, endPoint y: 832, distance: 616.0
click at [988, 832] on div "**********" at bounding box center [993, 783] width 840 height 801
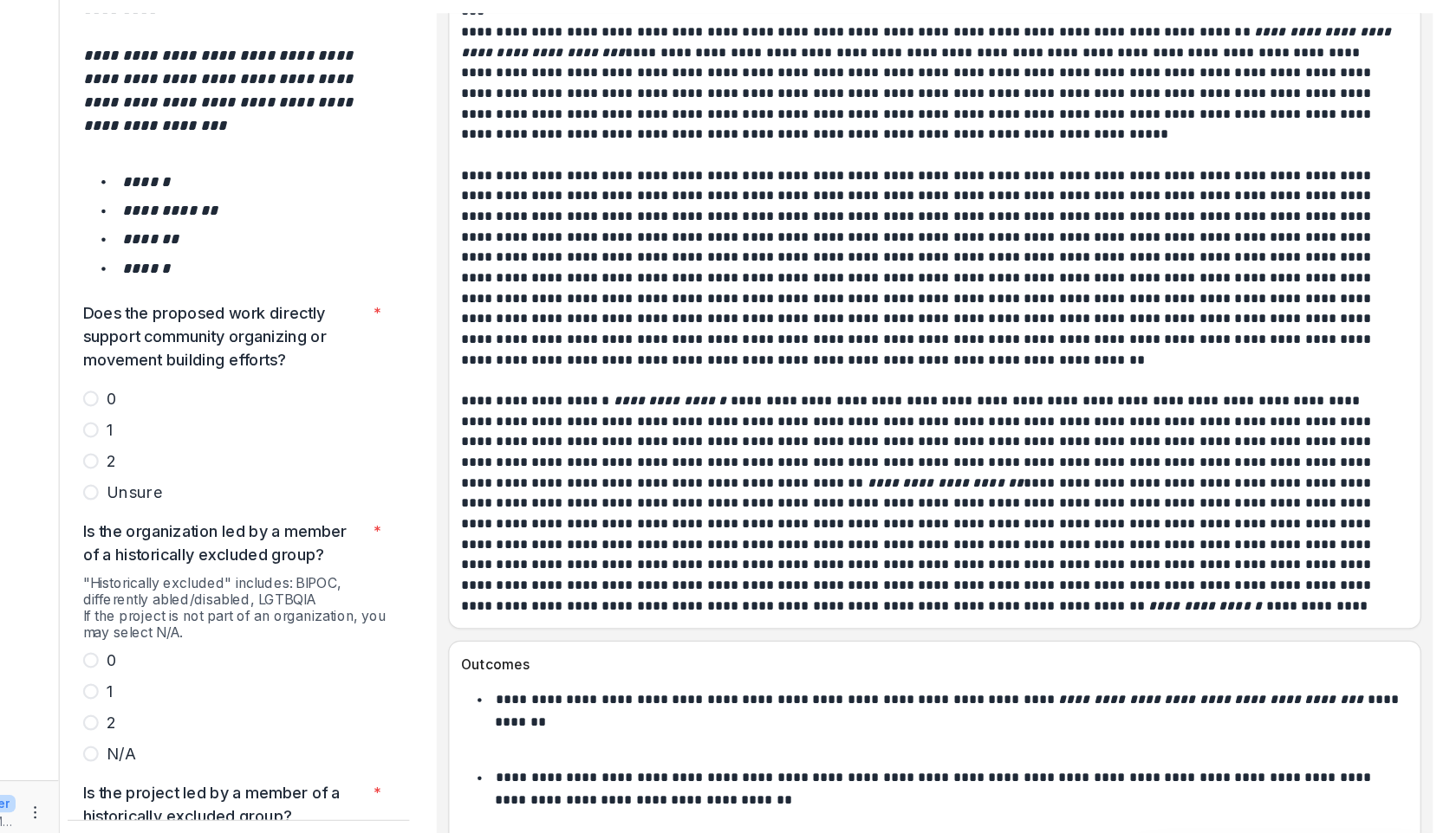
click at [983, 612] on div "**********" at bounding box center [993, 218] width 863 height 852
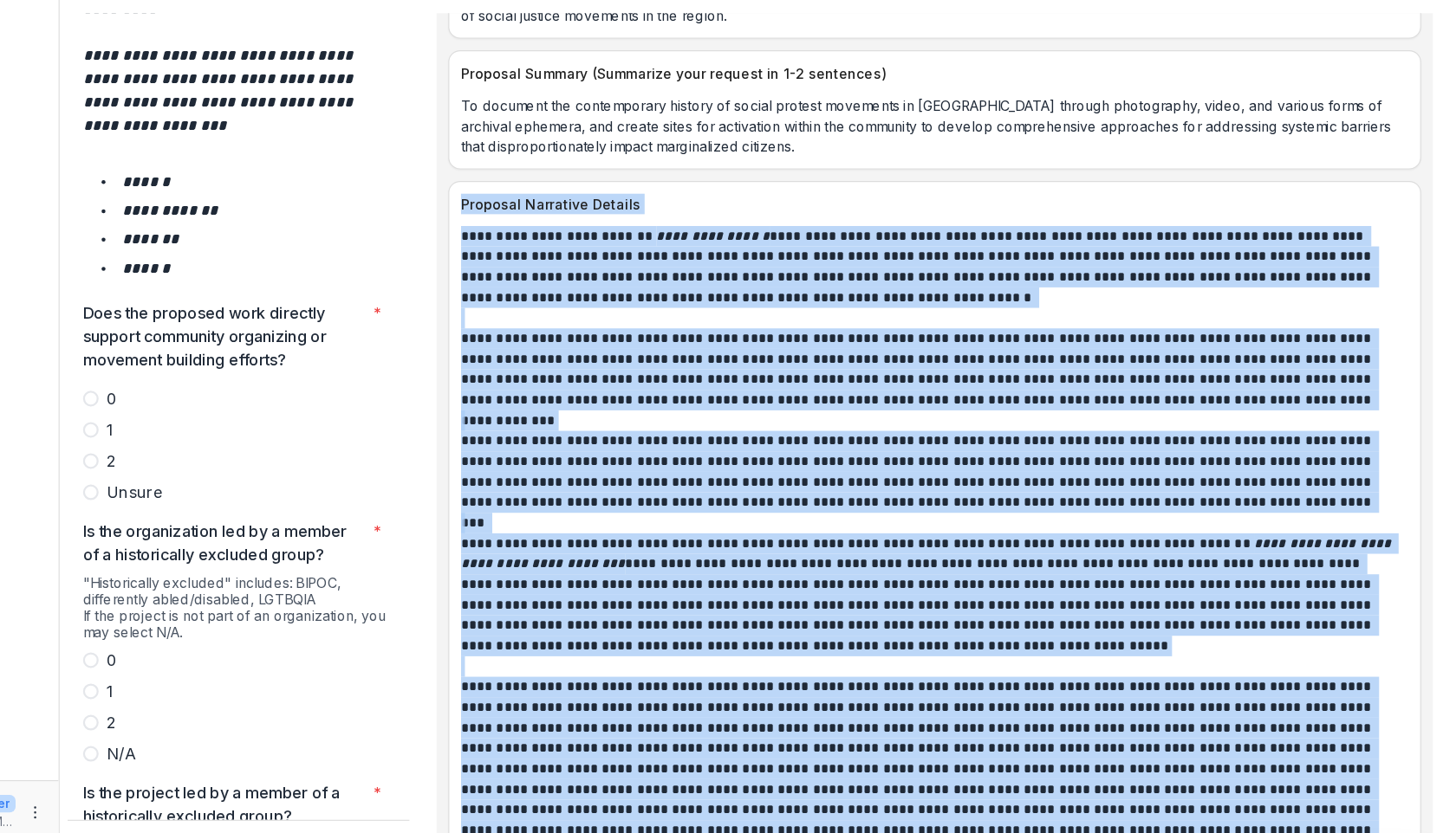
drag, startPoint x: 983, startPoint y: 612, endPoint x: 575, endPoint y: 228, distance: 560.3
click at [575, 246] on div "**********" at bounding box center [993, 672] width 863 height 852
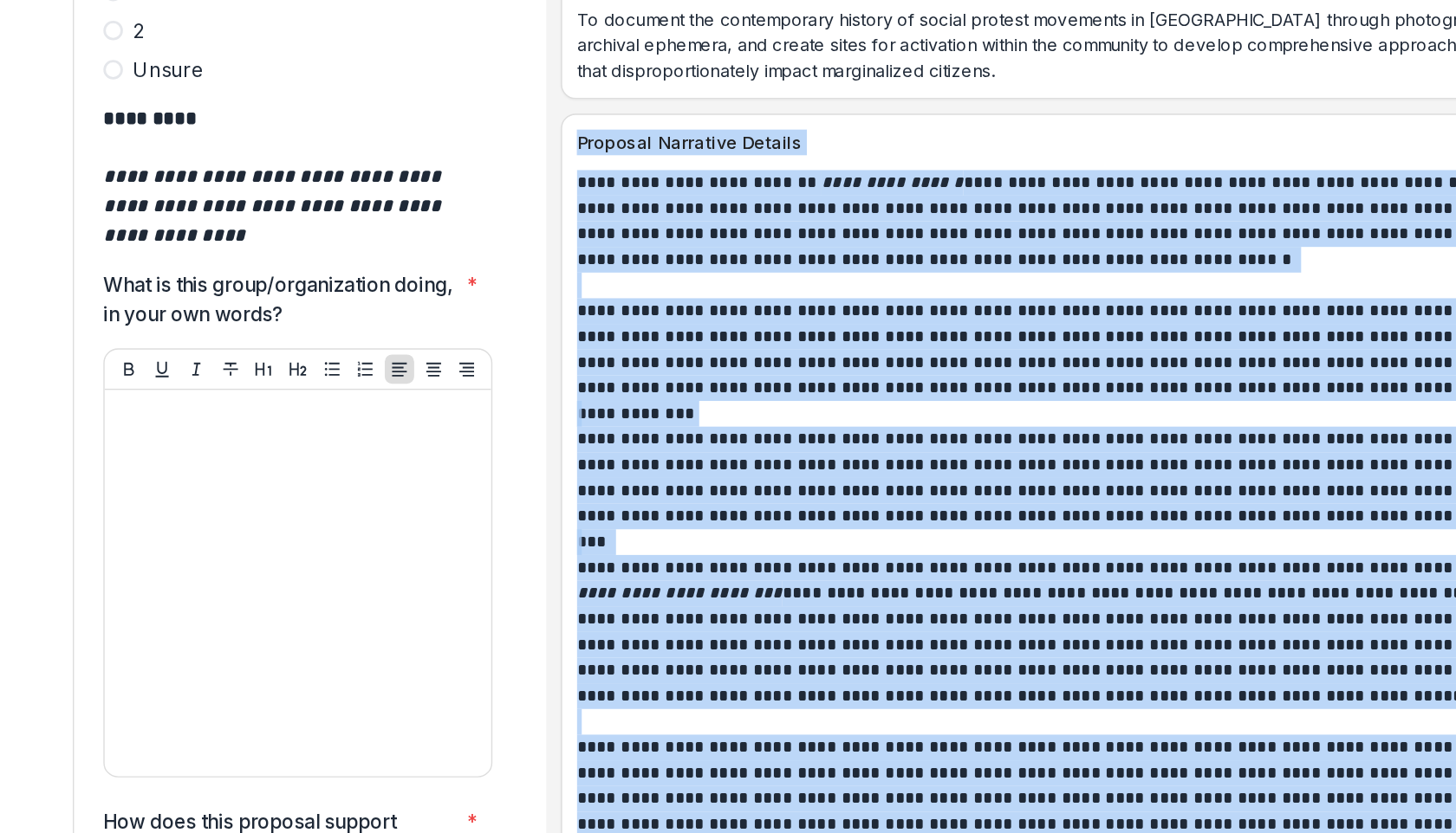
scroll to position [5204, 0]
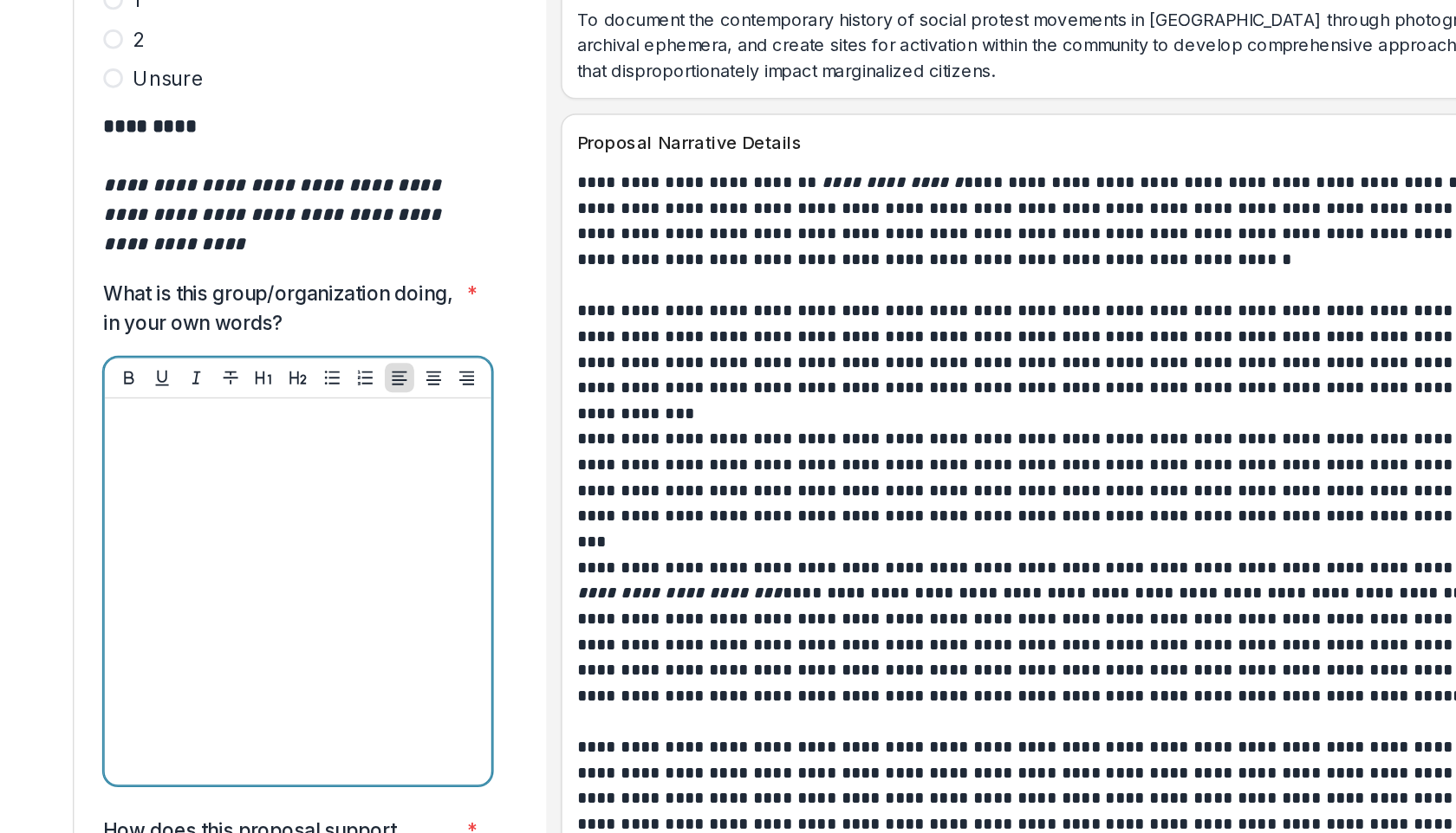
click at [273, 455] on div at bounding box center [375, 585] width 260 height 260
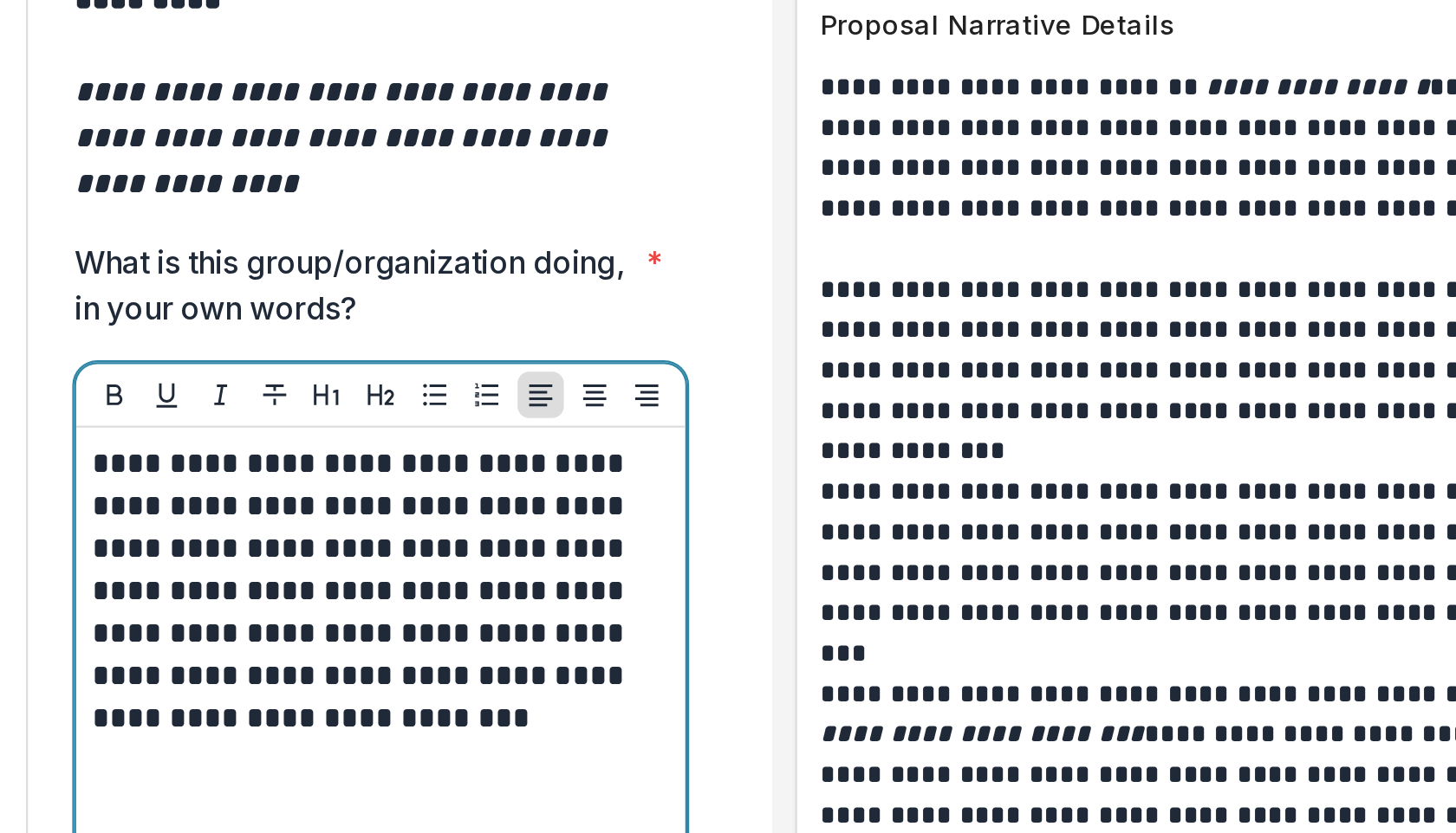
click at [478, 455] on p "**********" at bounding box center [372, 521] width 255 height 133
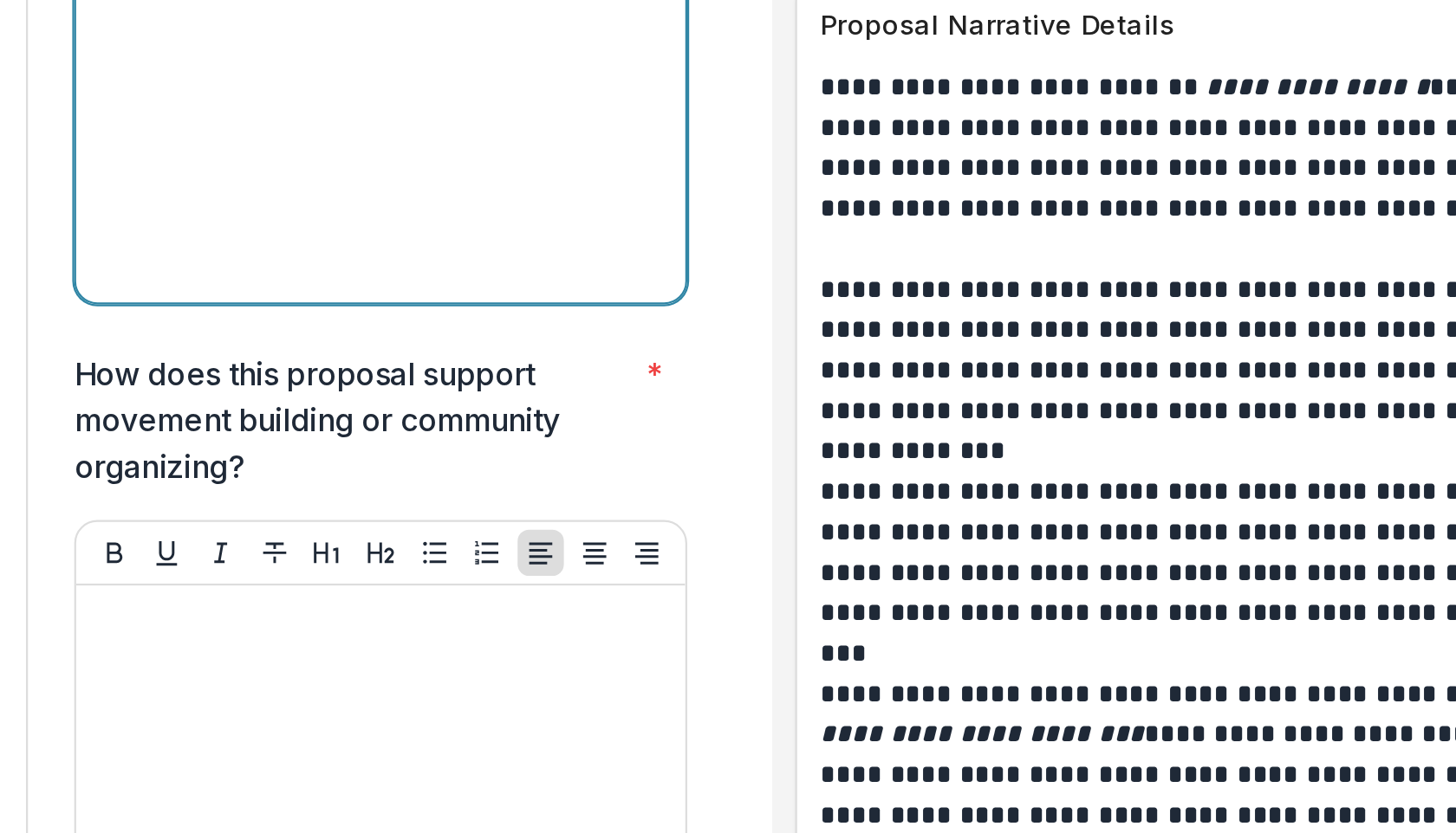
scroll to position [5535, 0]
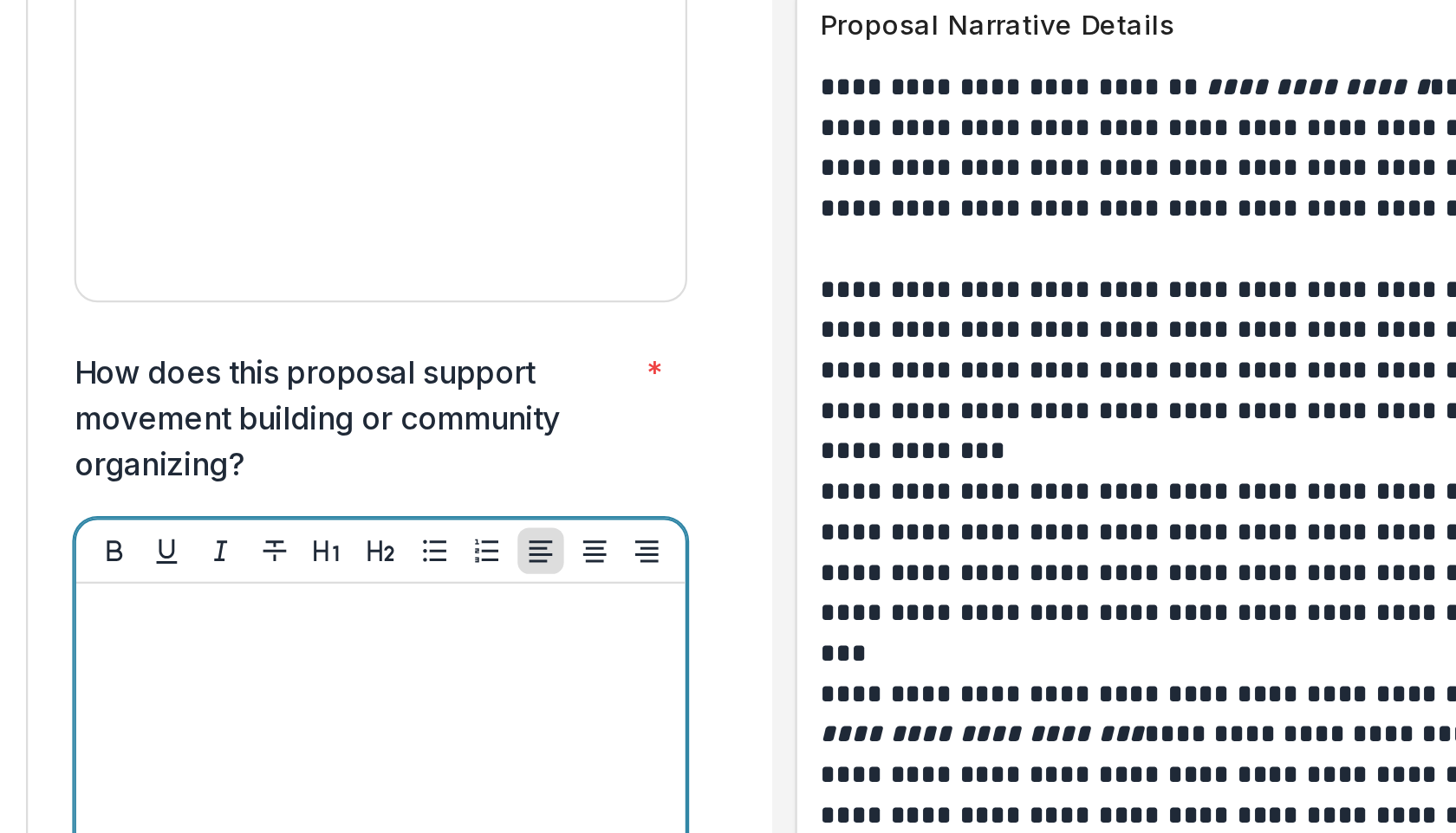
click at [278, 525] on p at bounding box center [375, 534] width 260 height 19
paste div
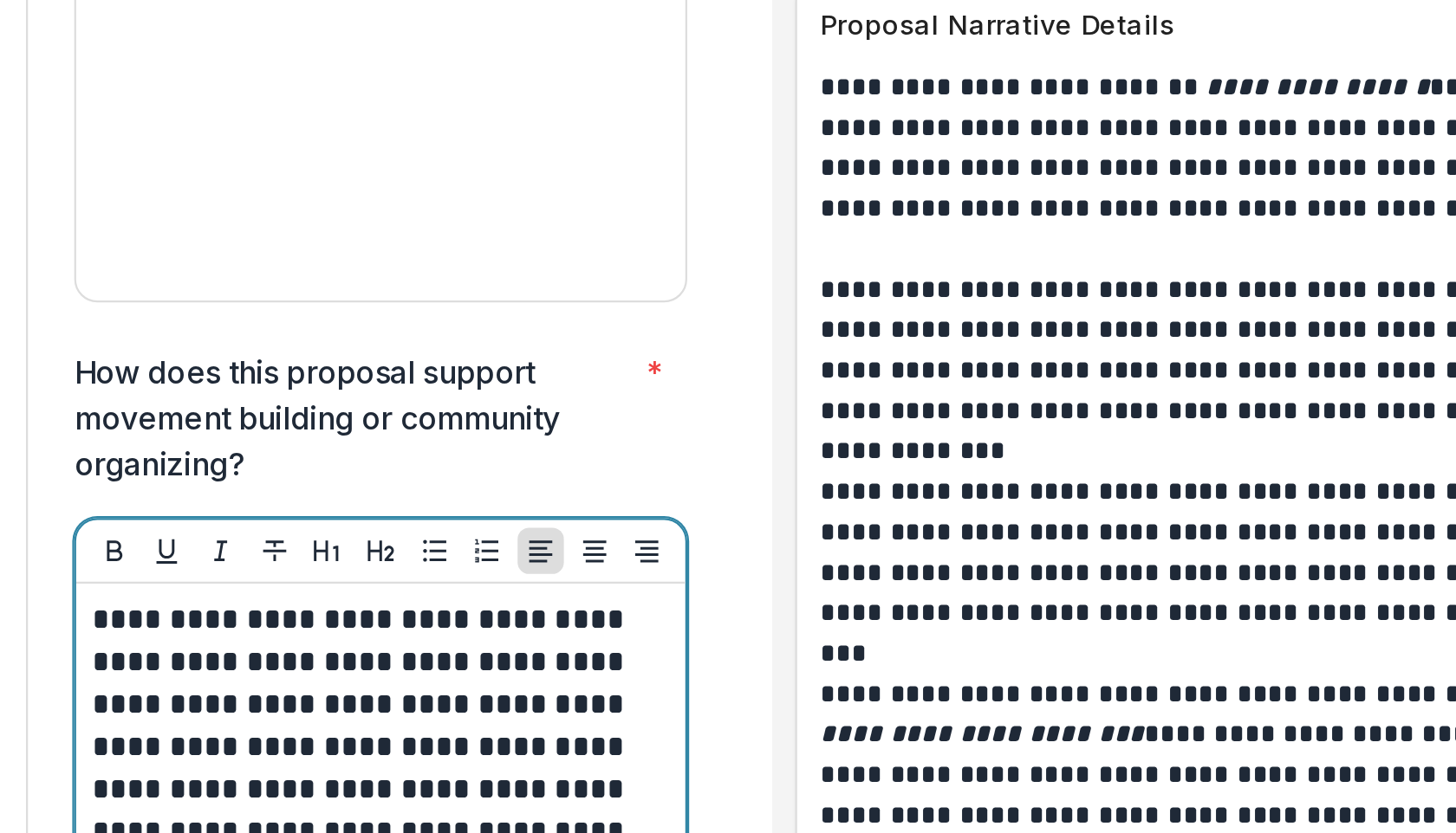
click at [472, 525] on p "**********" at bounding box center [372, 591] width 255 height 133
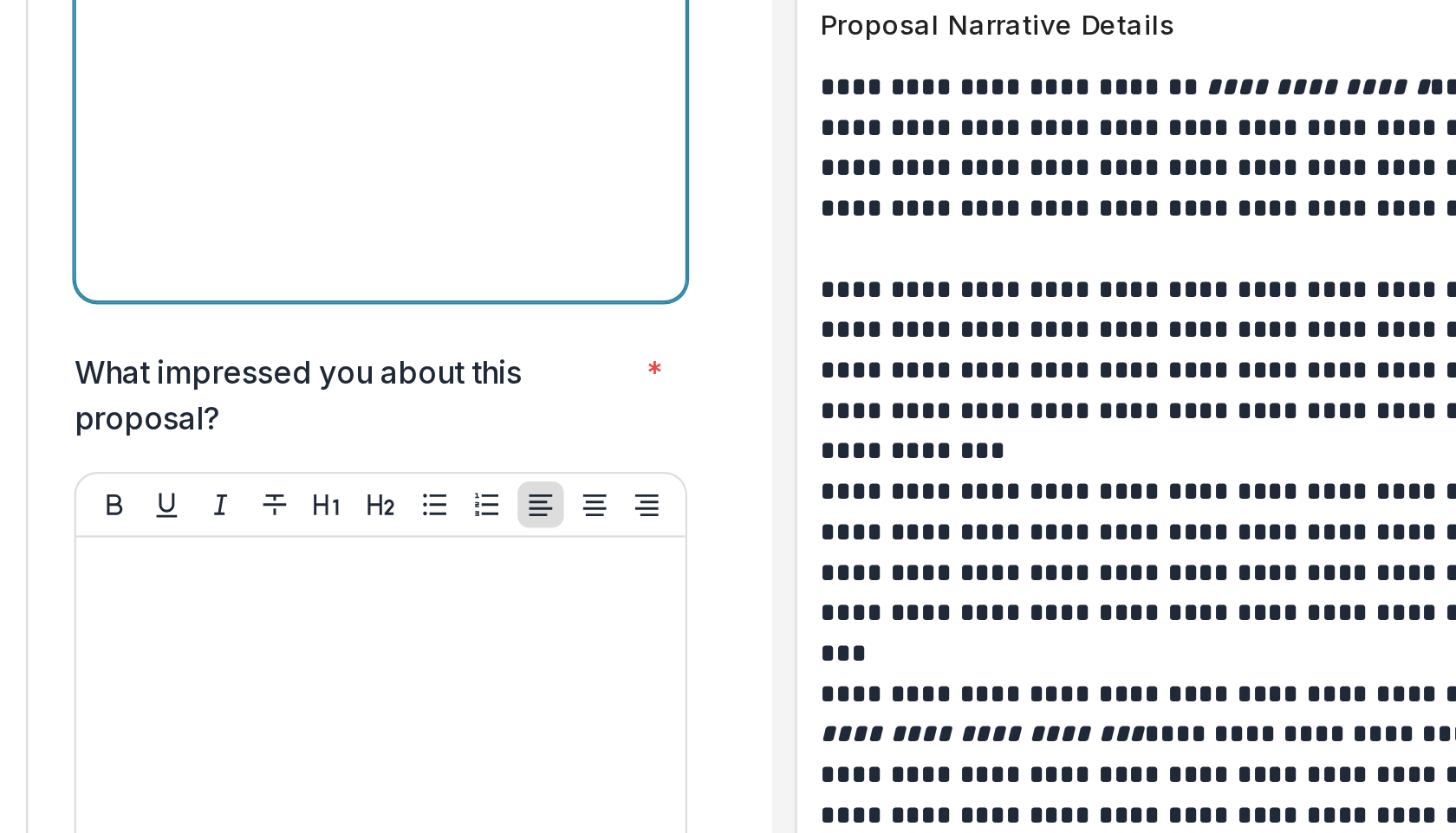
scroll to position [5975, 0]
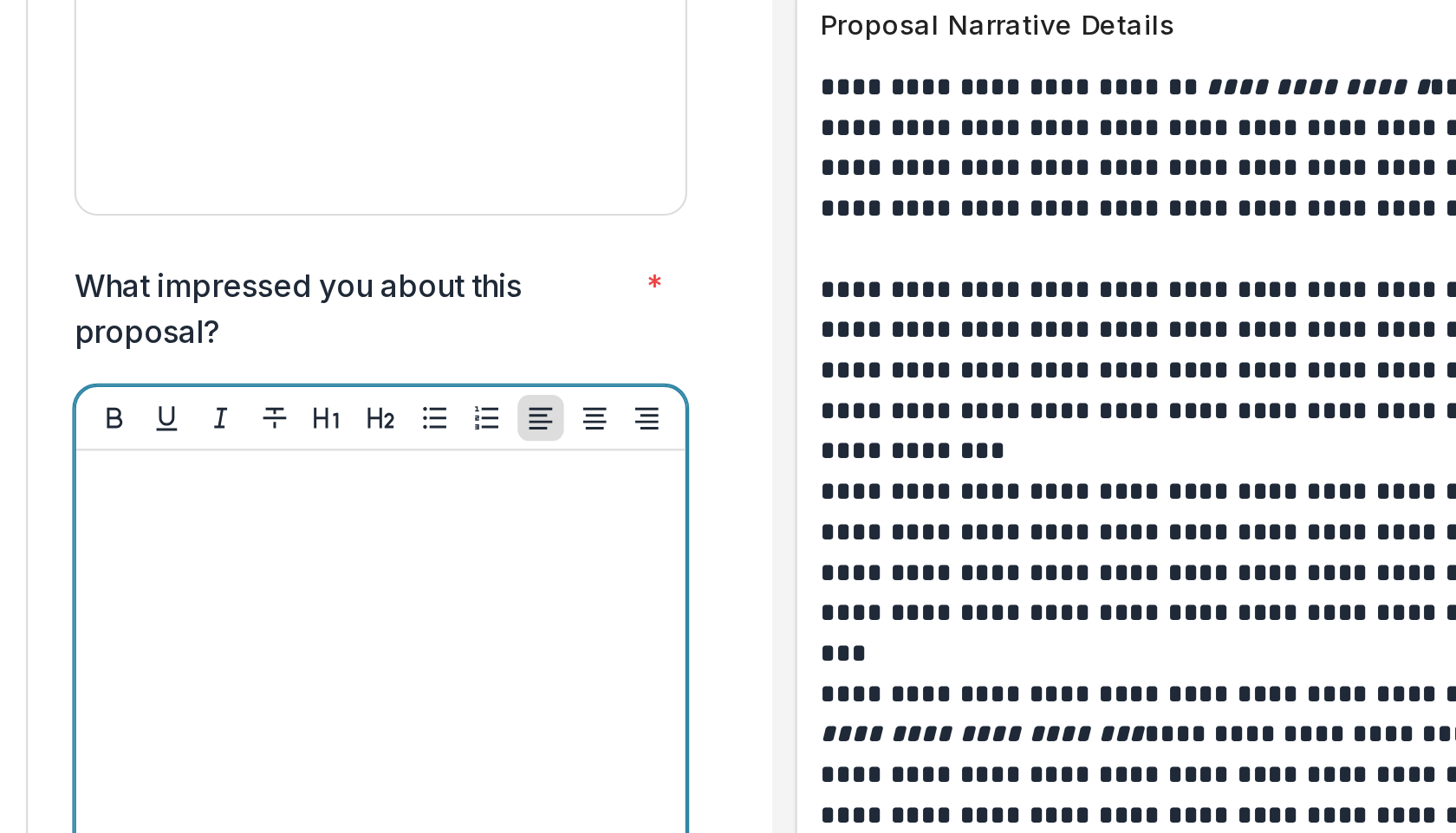
click at [297, 465] on div at bounding box center [375, 595] width 260 height 260
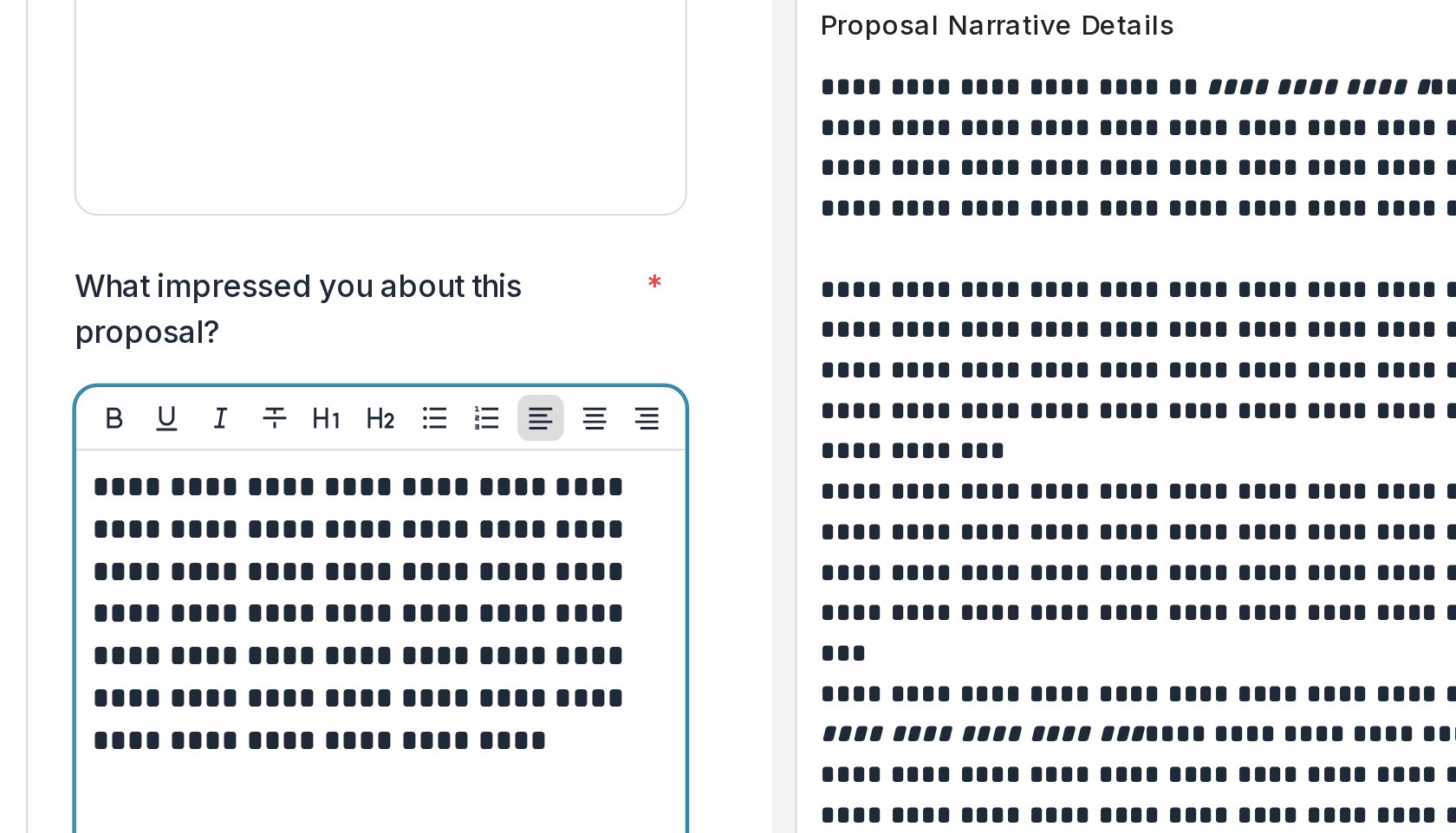
click at [472, 492] on p "**********" at bounding box center [372, 531] width 255 height 133
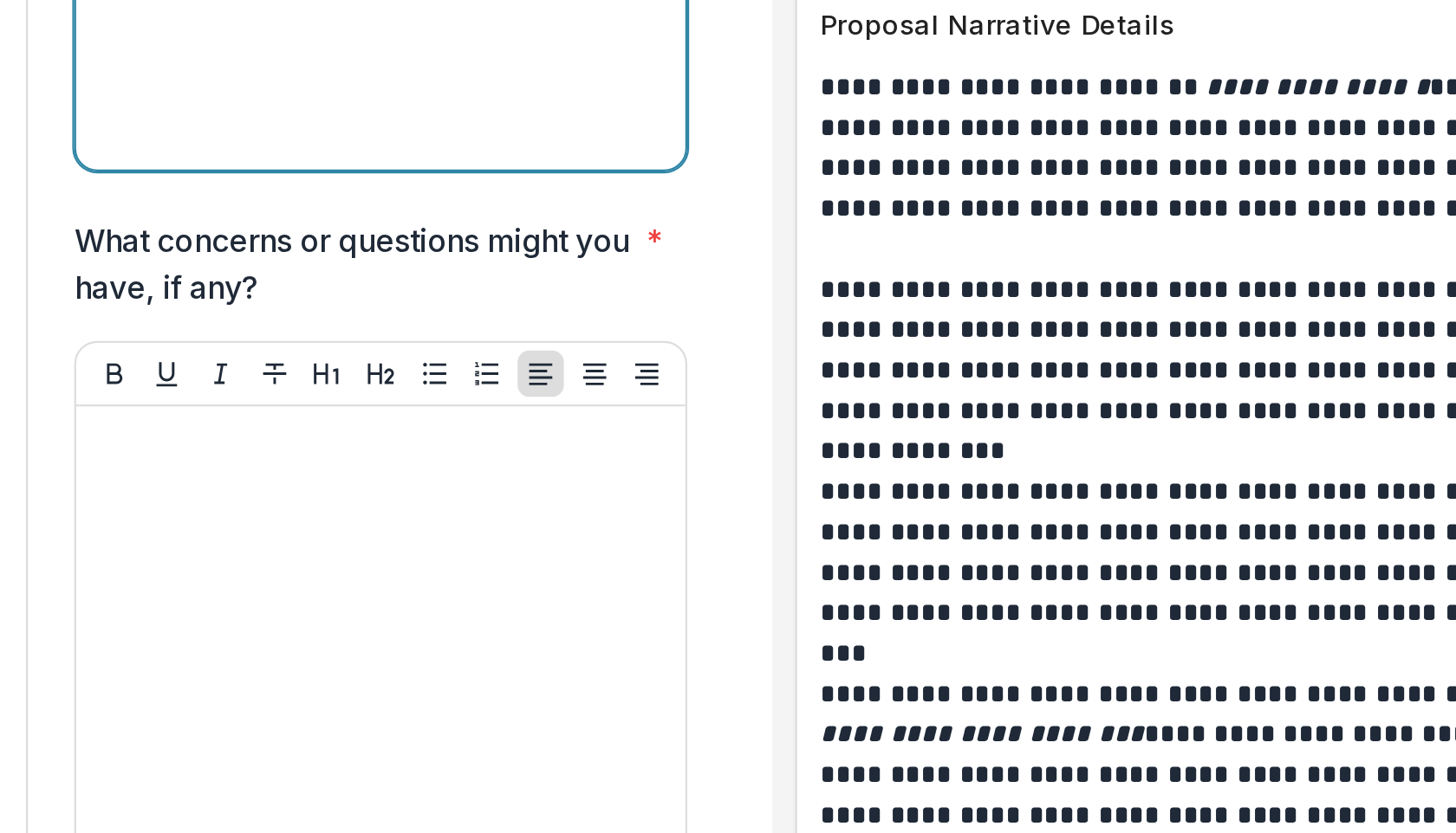
scroll to position [6381, 0]
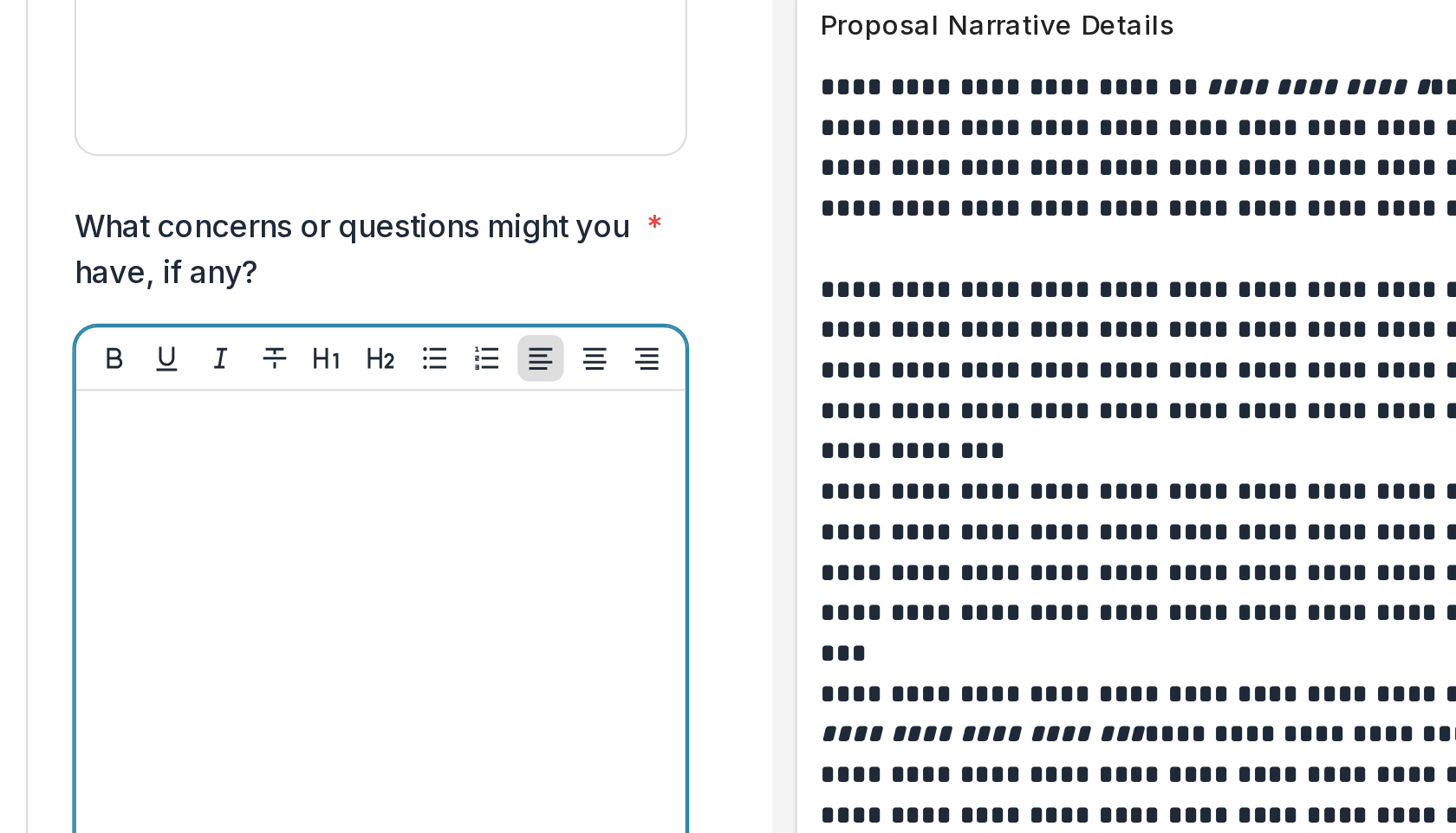
click at [334, 438] on div at bounding box center [375, 568] width 260 height 260
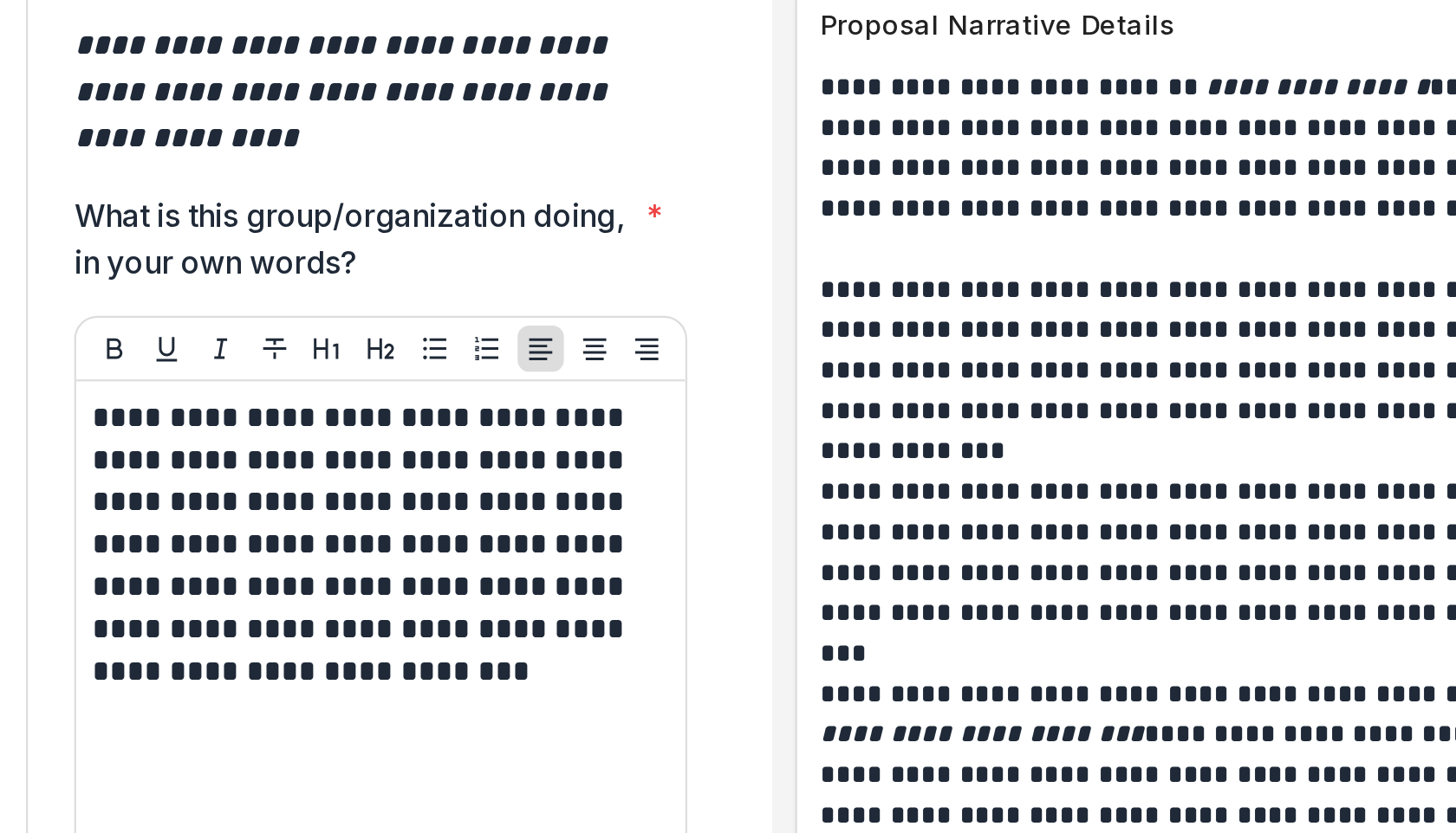
scroll to position [5248, 0]
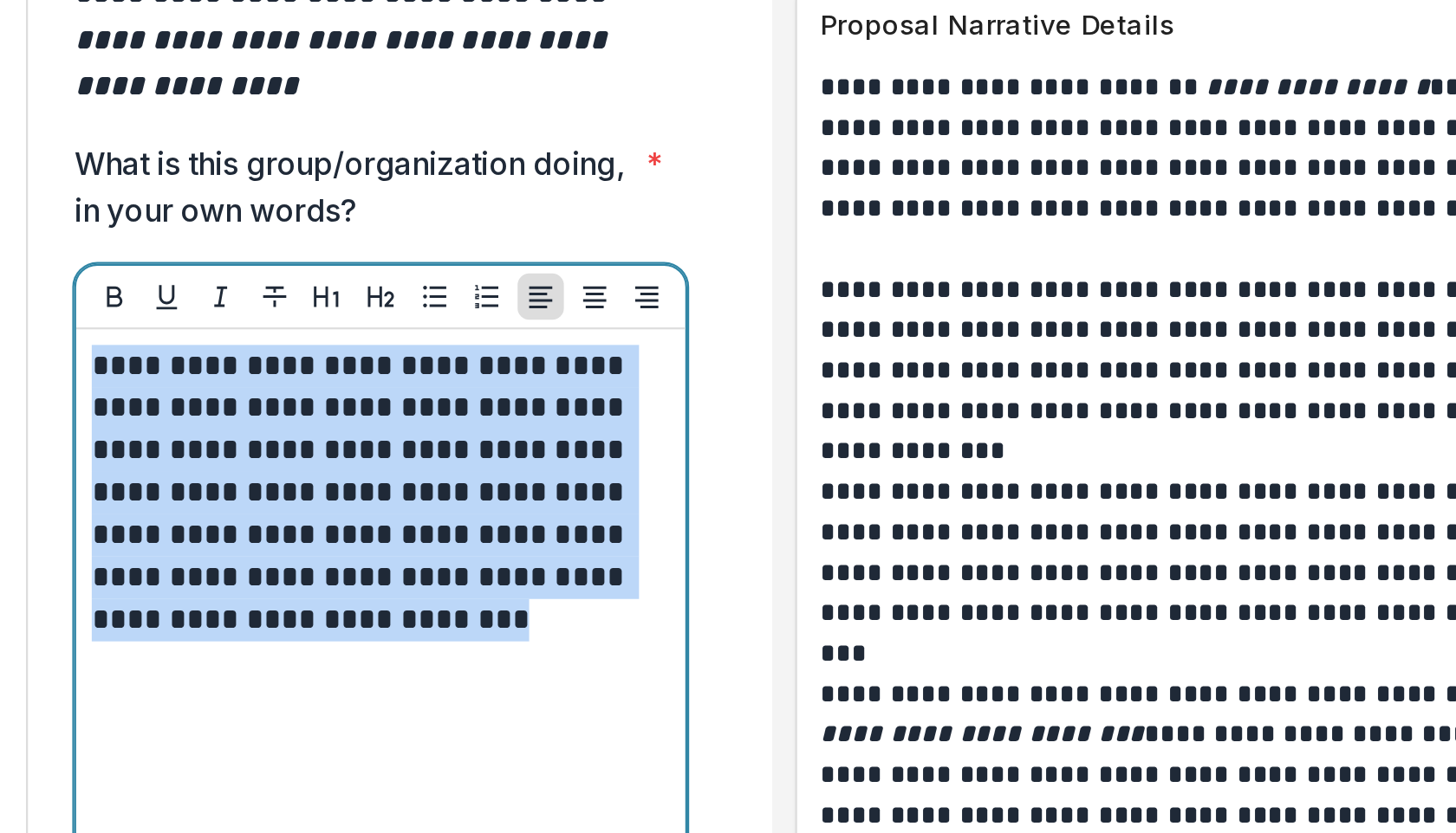
drag, startPoint x: 376, startPoint y: 464, endPoint x: 240, endPoint y: 337, distance: 186.1
click at [240, 404] on div "**********" at bounding box center [375, 541] width 274 height 274
copy p "**********"
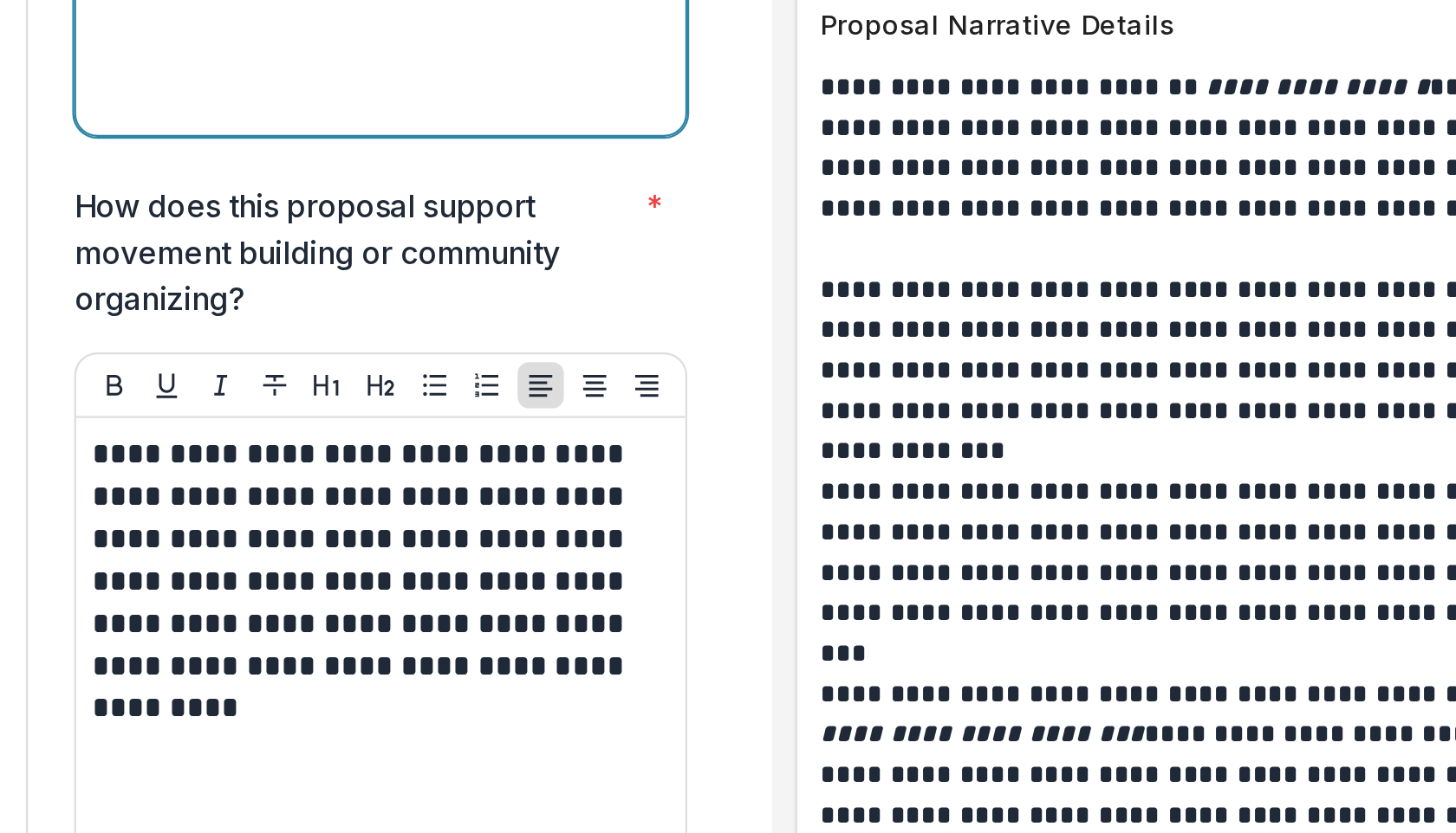
scroll to position [5610, 0]
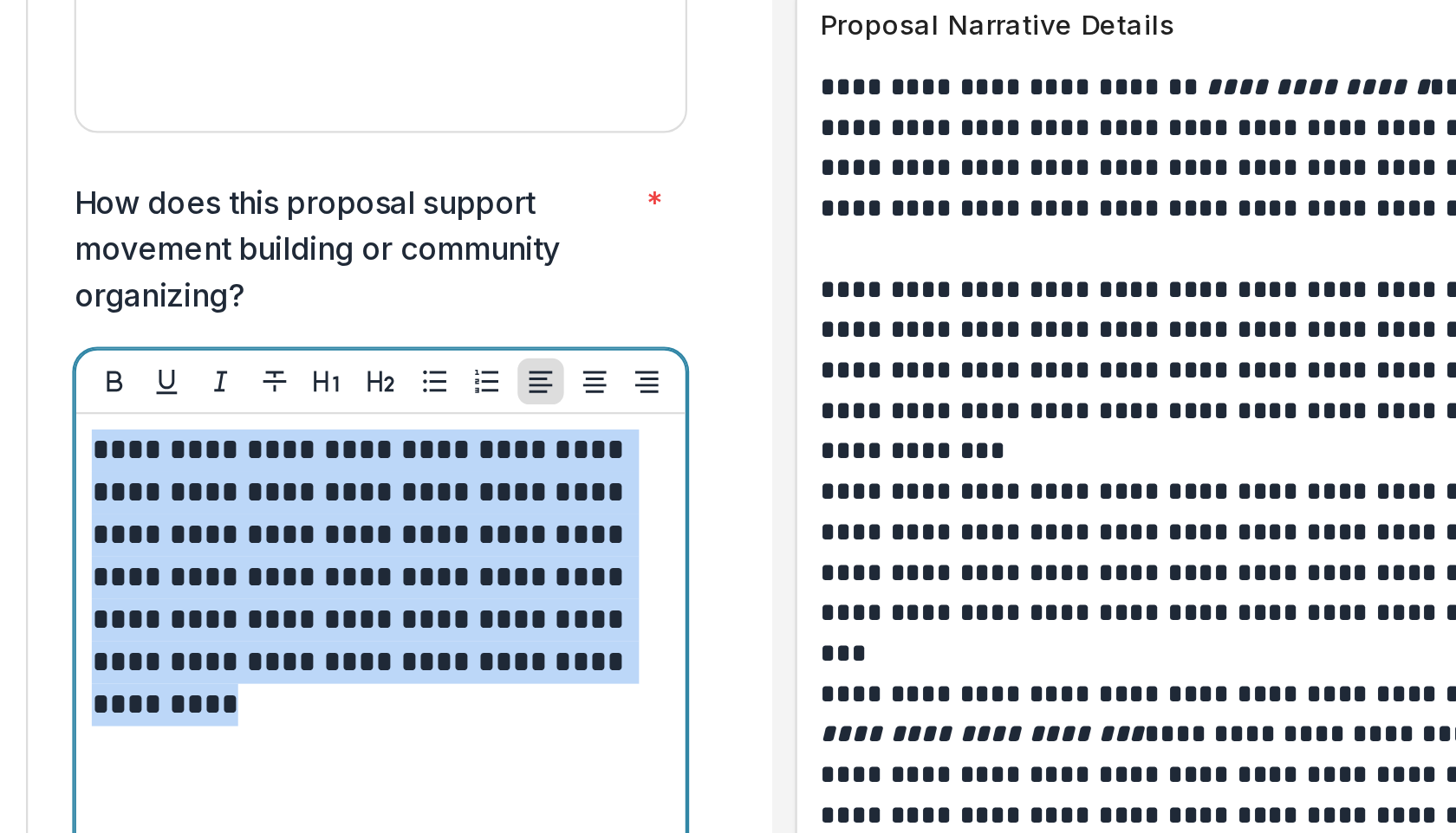
drag, startPoint x: 319, startPoint y: 501, endPoint x: 244, endPoint y: 378, distance: 144.1
click at [244, 442] on div "**********" at bounding box center [375, 579] width 274 height 274
copy p "**********"
click at [385, 577] on div "**********" at bounding box center [375, 579] width 260 height 260
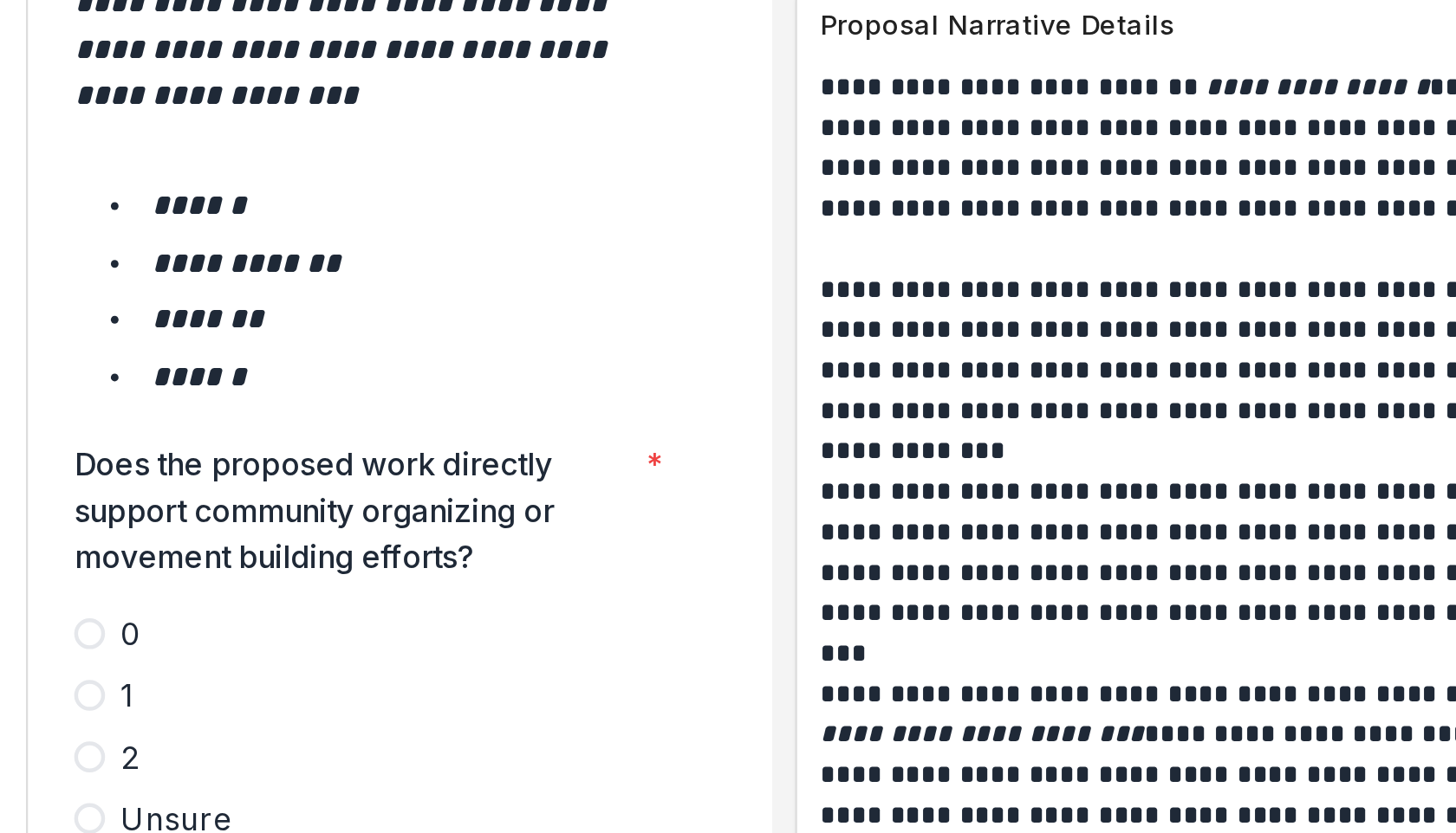
scroll to position [2820, 0]
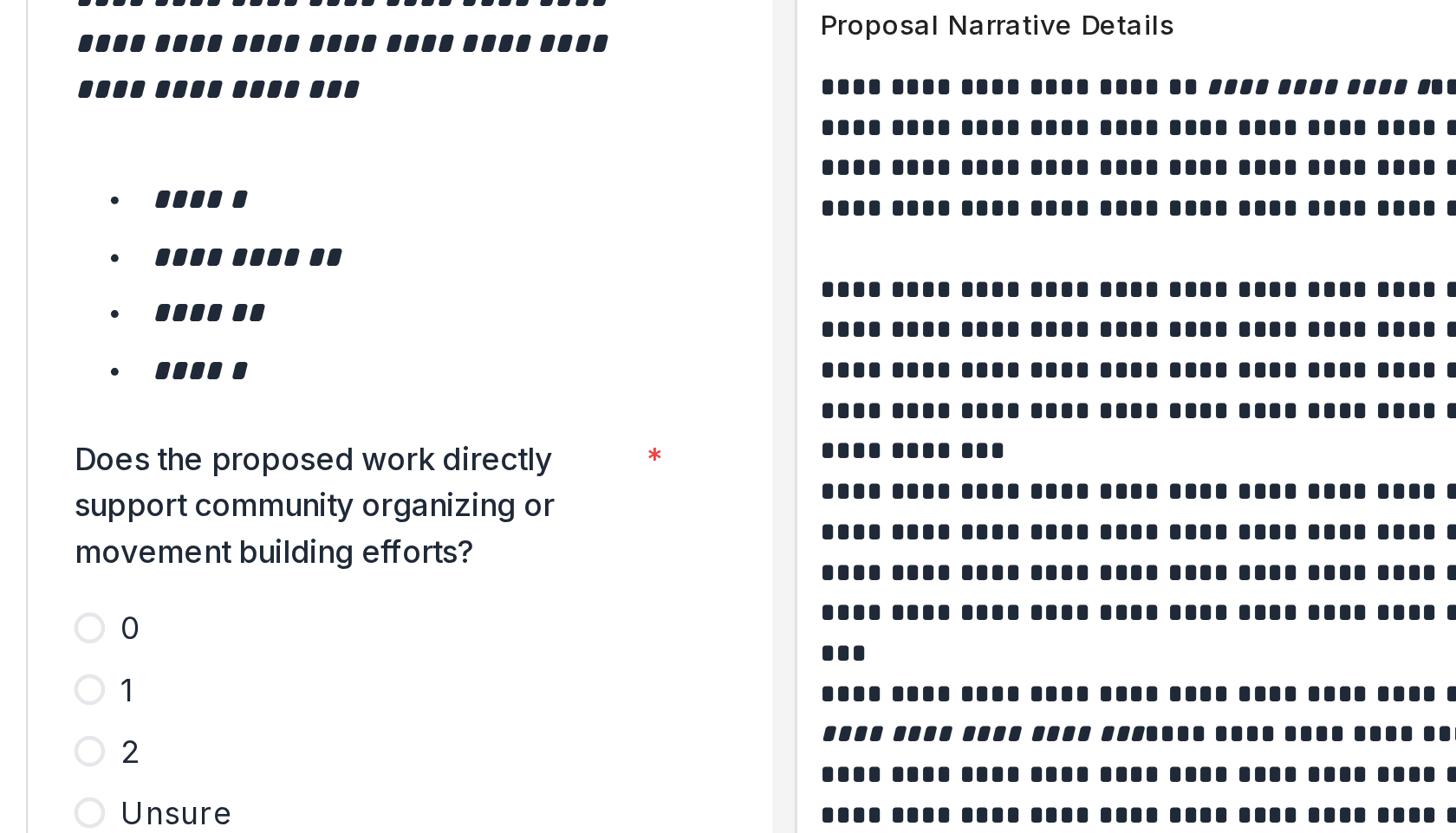
click at [243, 587] on span at bounding box center [244, 594] width 14 height 14
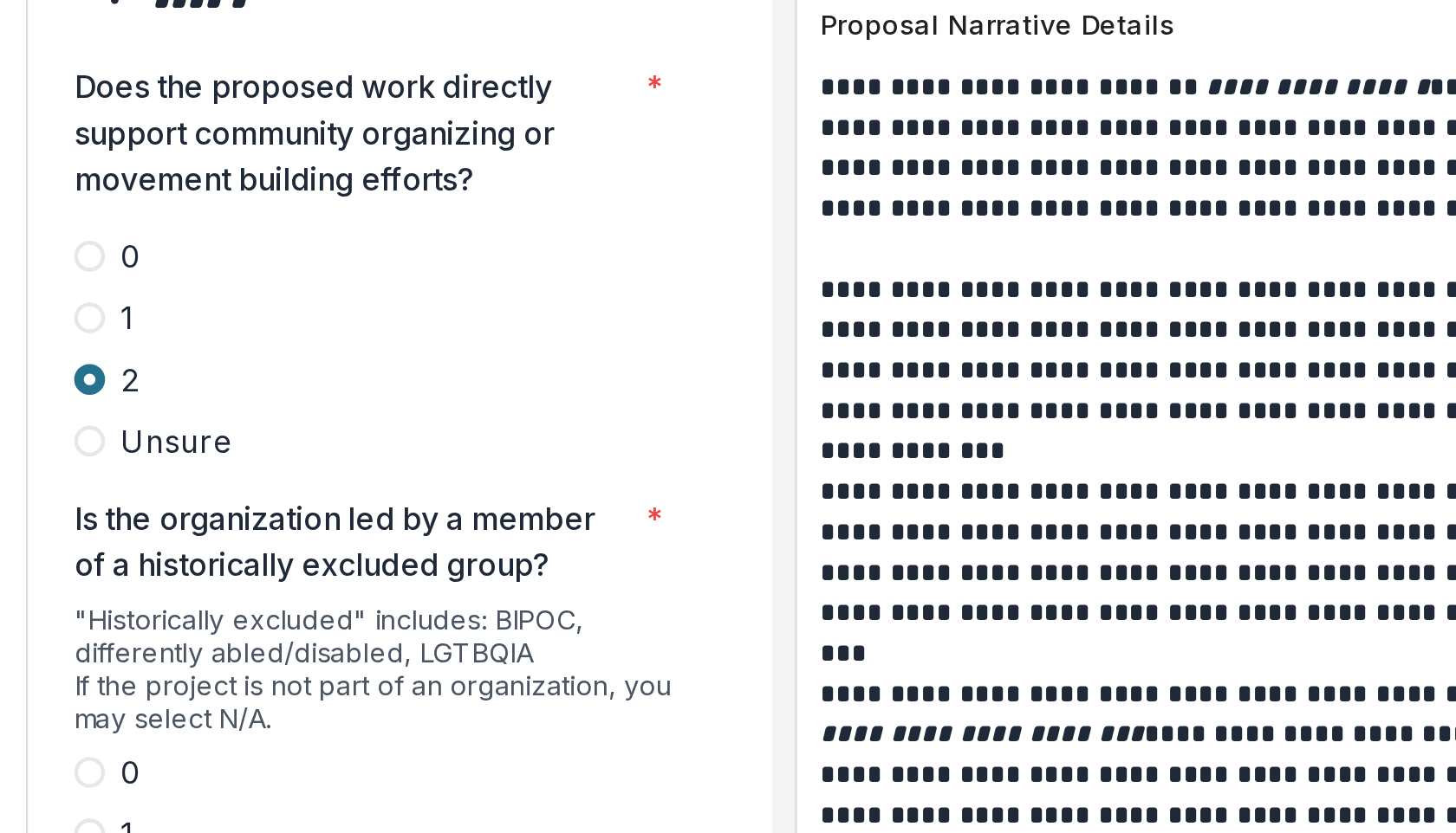
scroll to position [3024, 0]
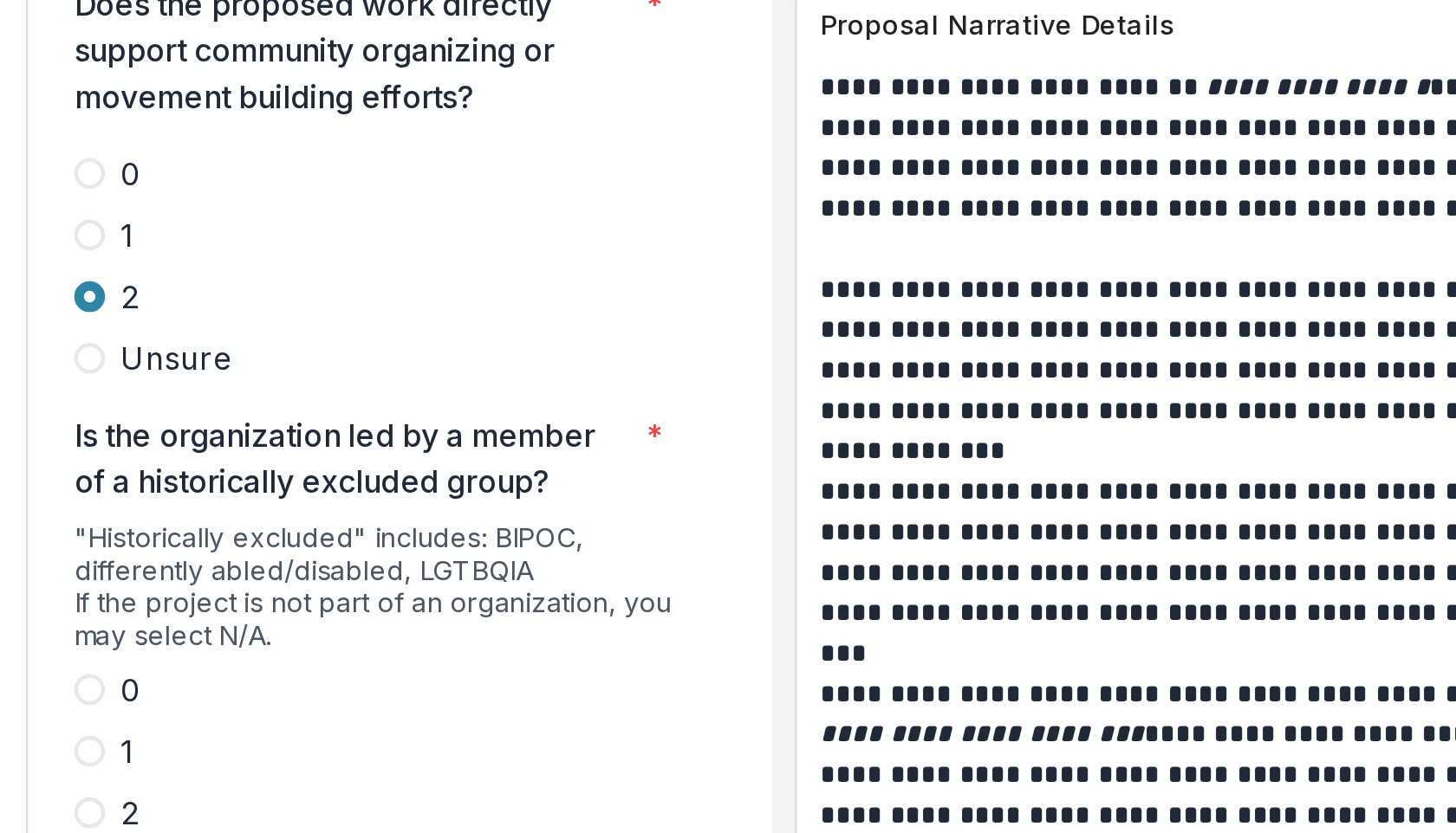
click at [243, 558] on span at bounding box center [244, 565] width 14 height 14
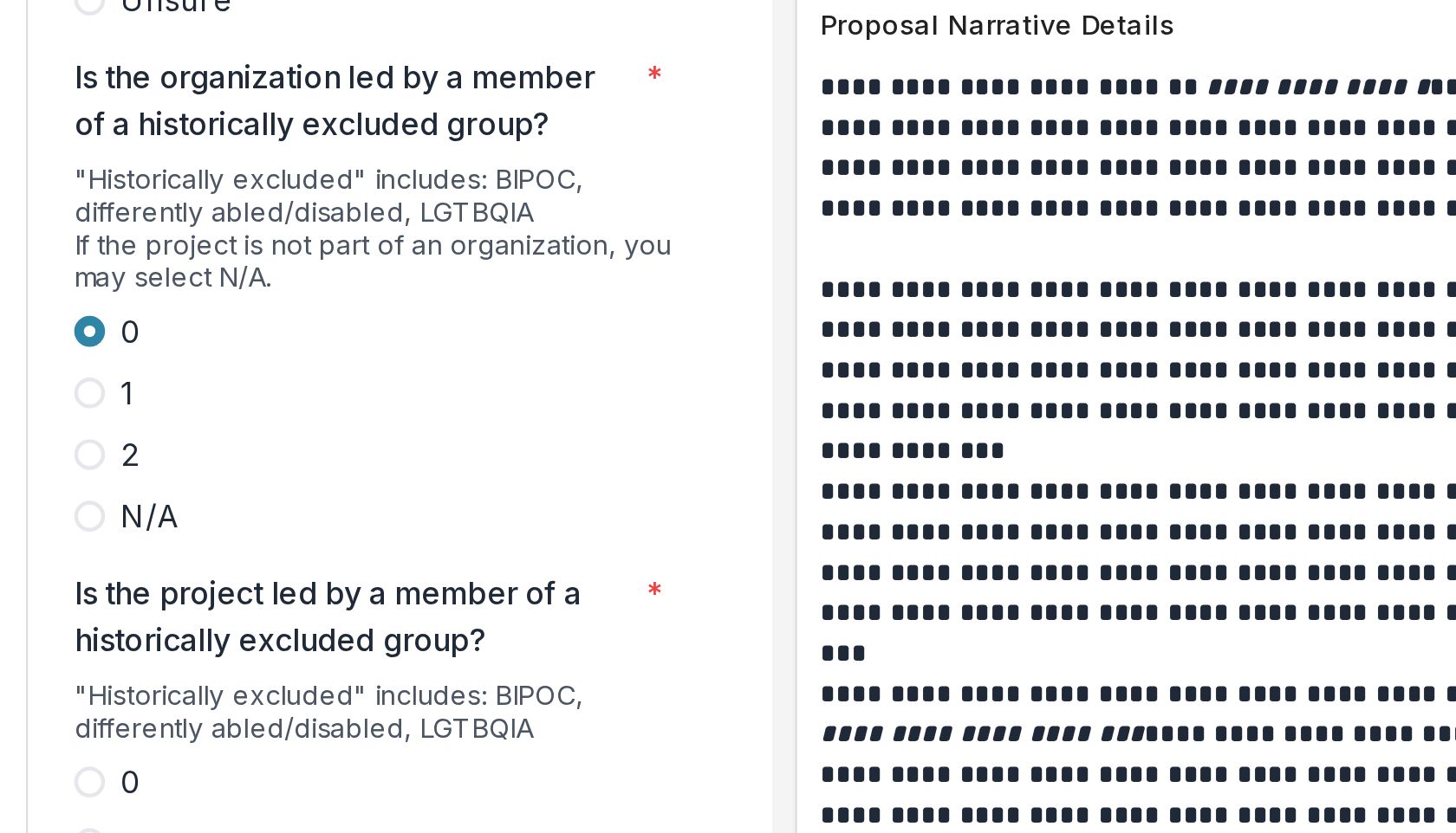
scroll to position [3193, 0]
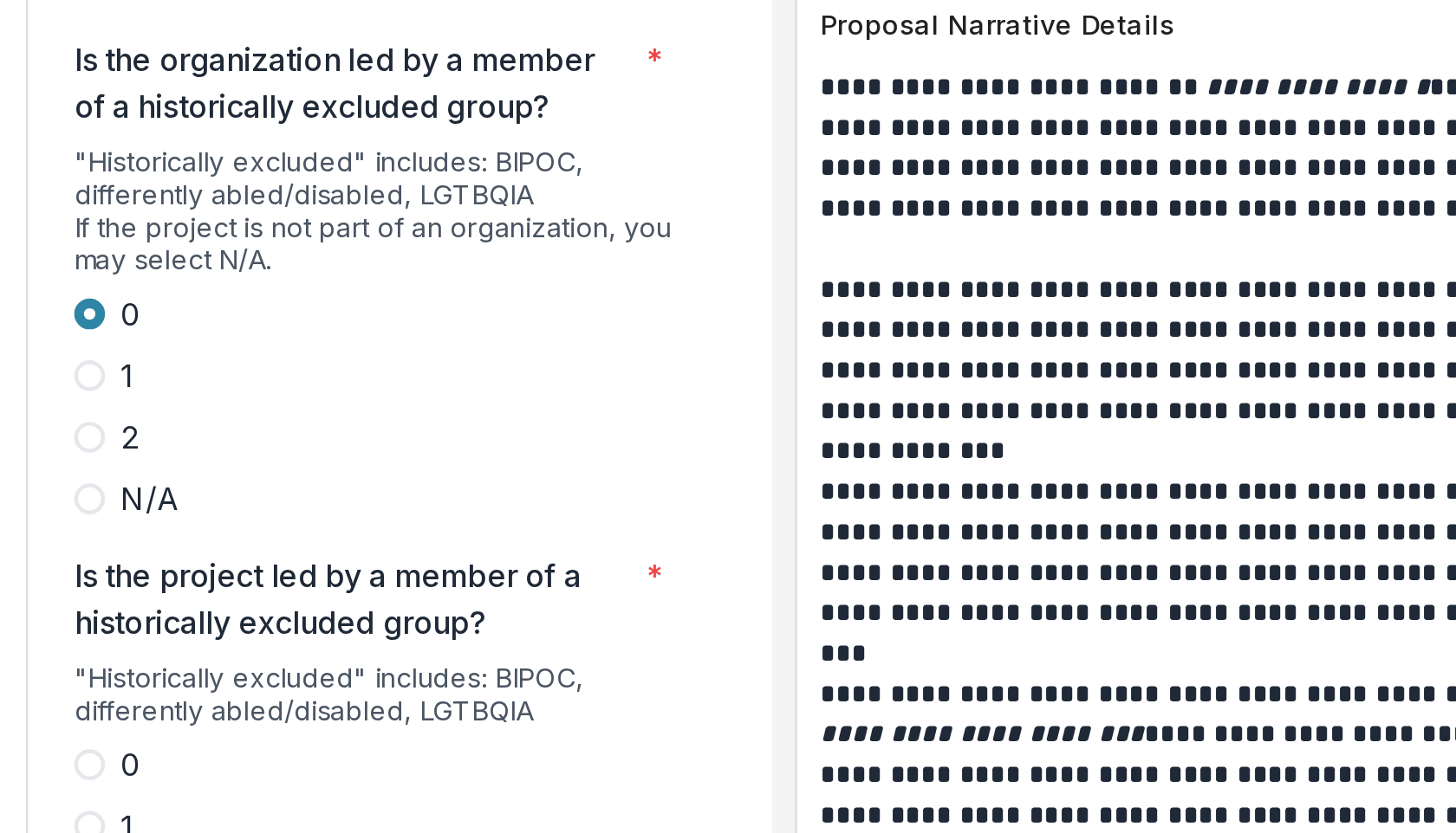
click at [247, 648] on span at bounding box center [244, 655] width 14 height 14
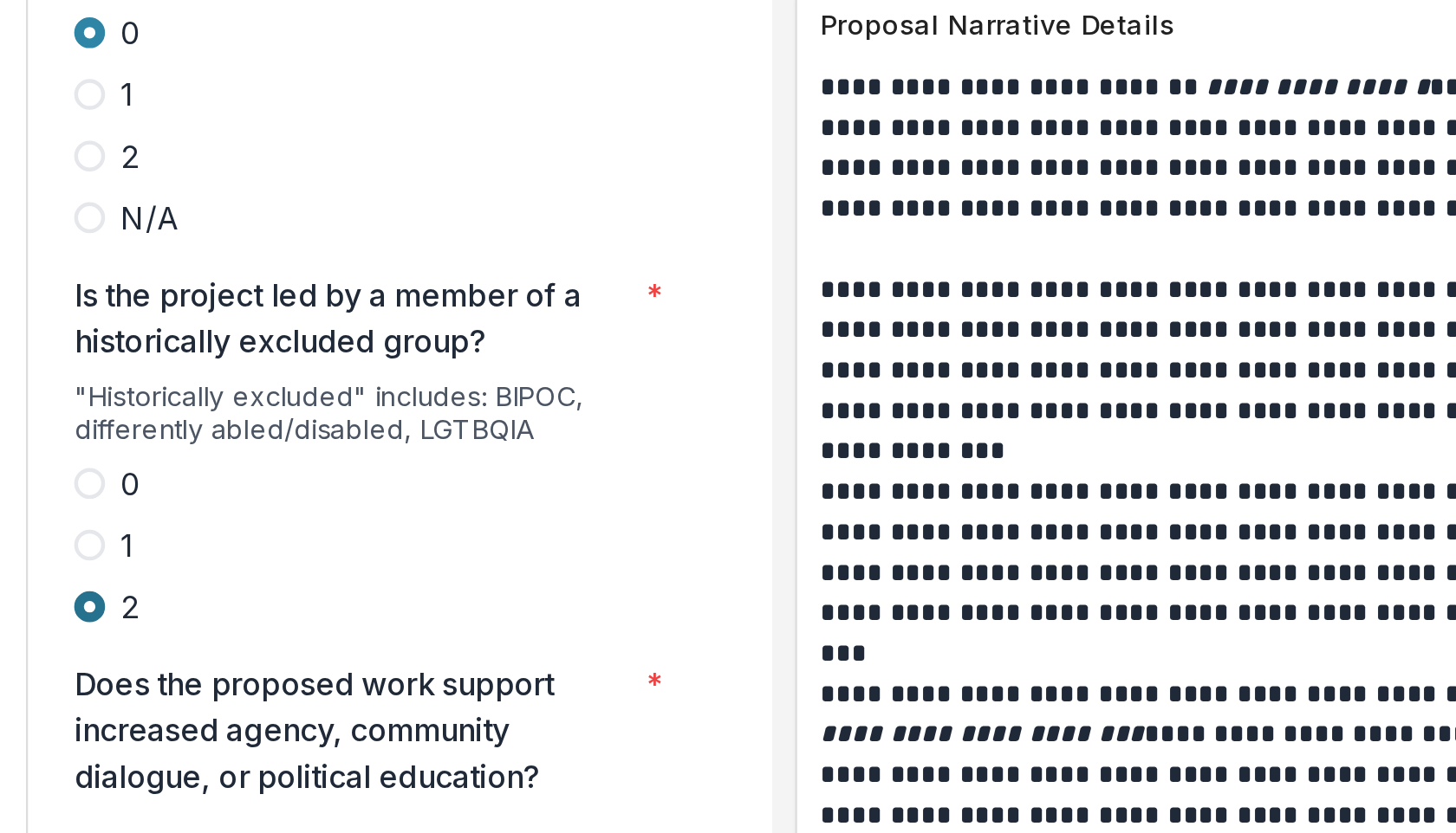
scroll to position [3367, 0]
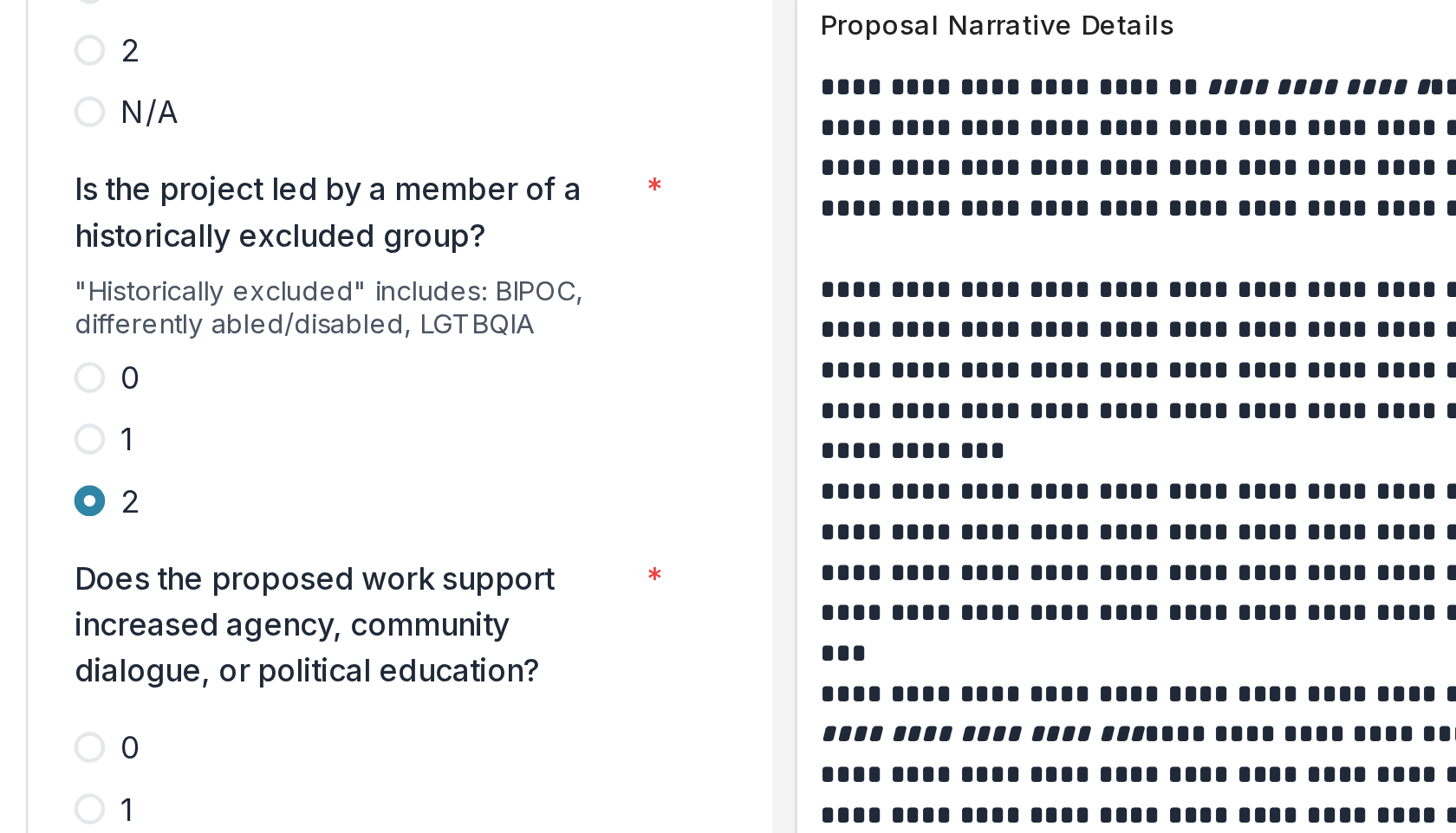
click at [241, 640] on span at bounding box center [244, 647] width 14 height 14
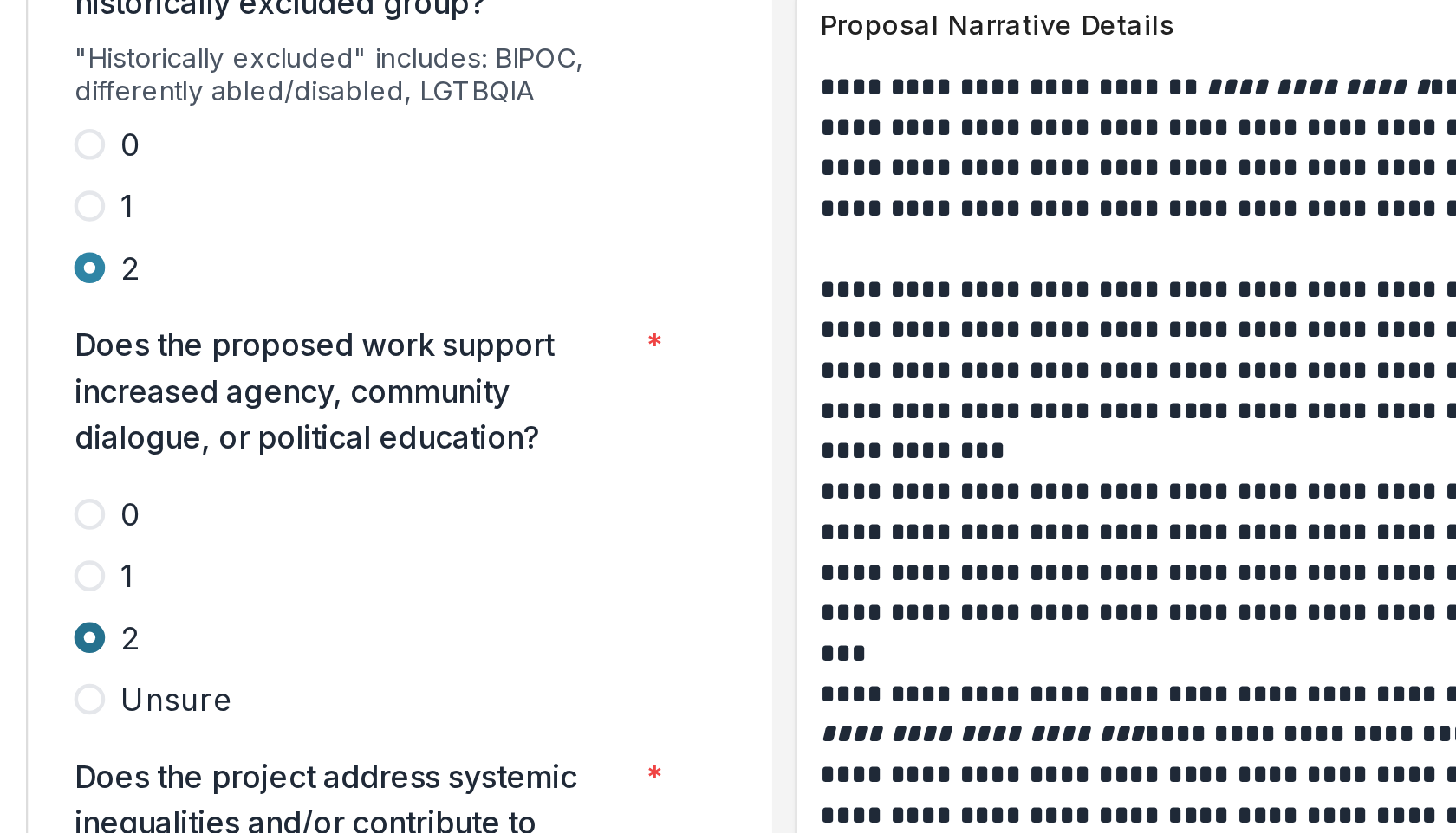
scroll to position [3623, 0]
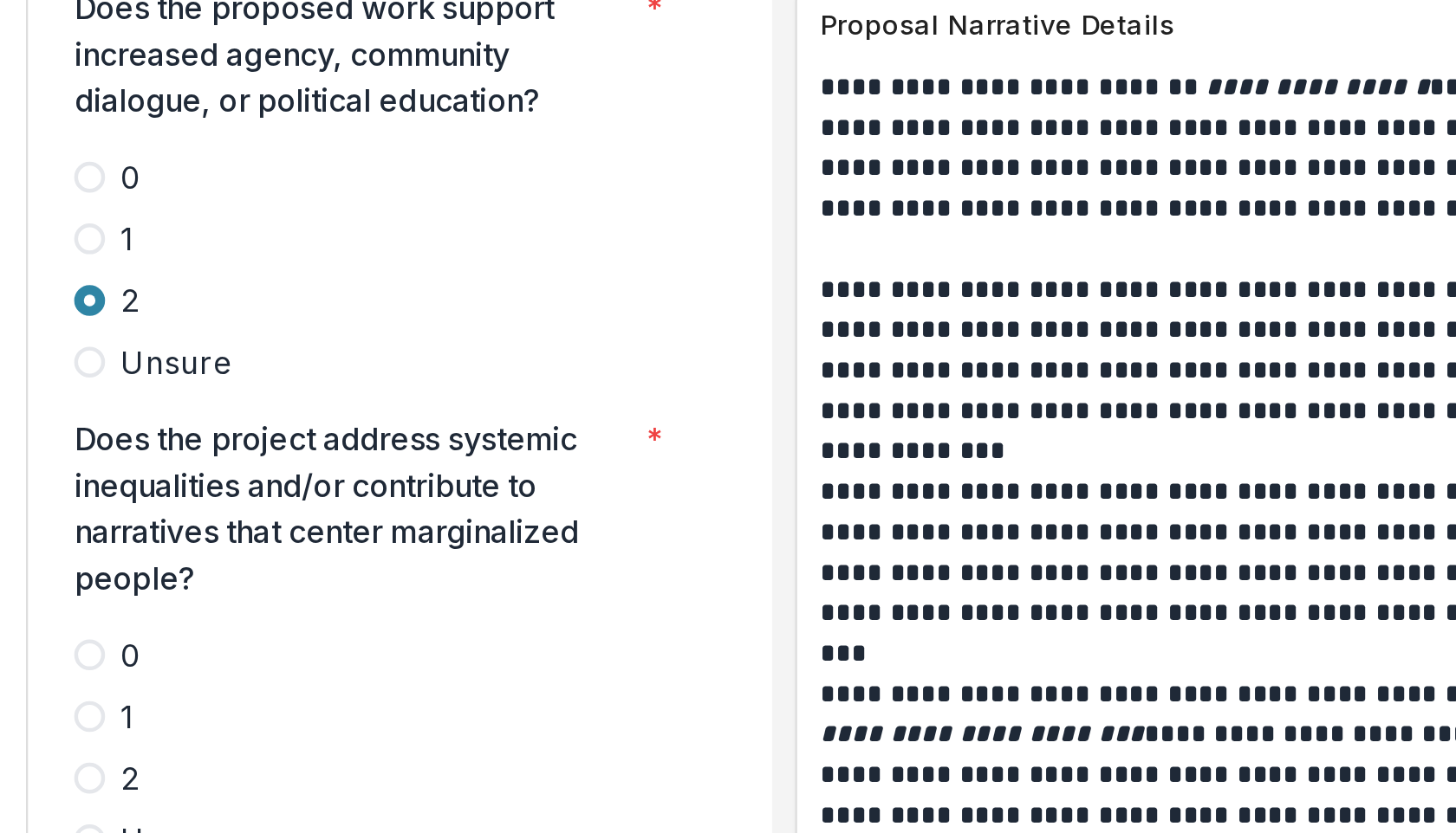
click at [245, 599] on span at bounding box center [244, 606] width 14 height 14
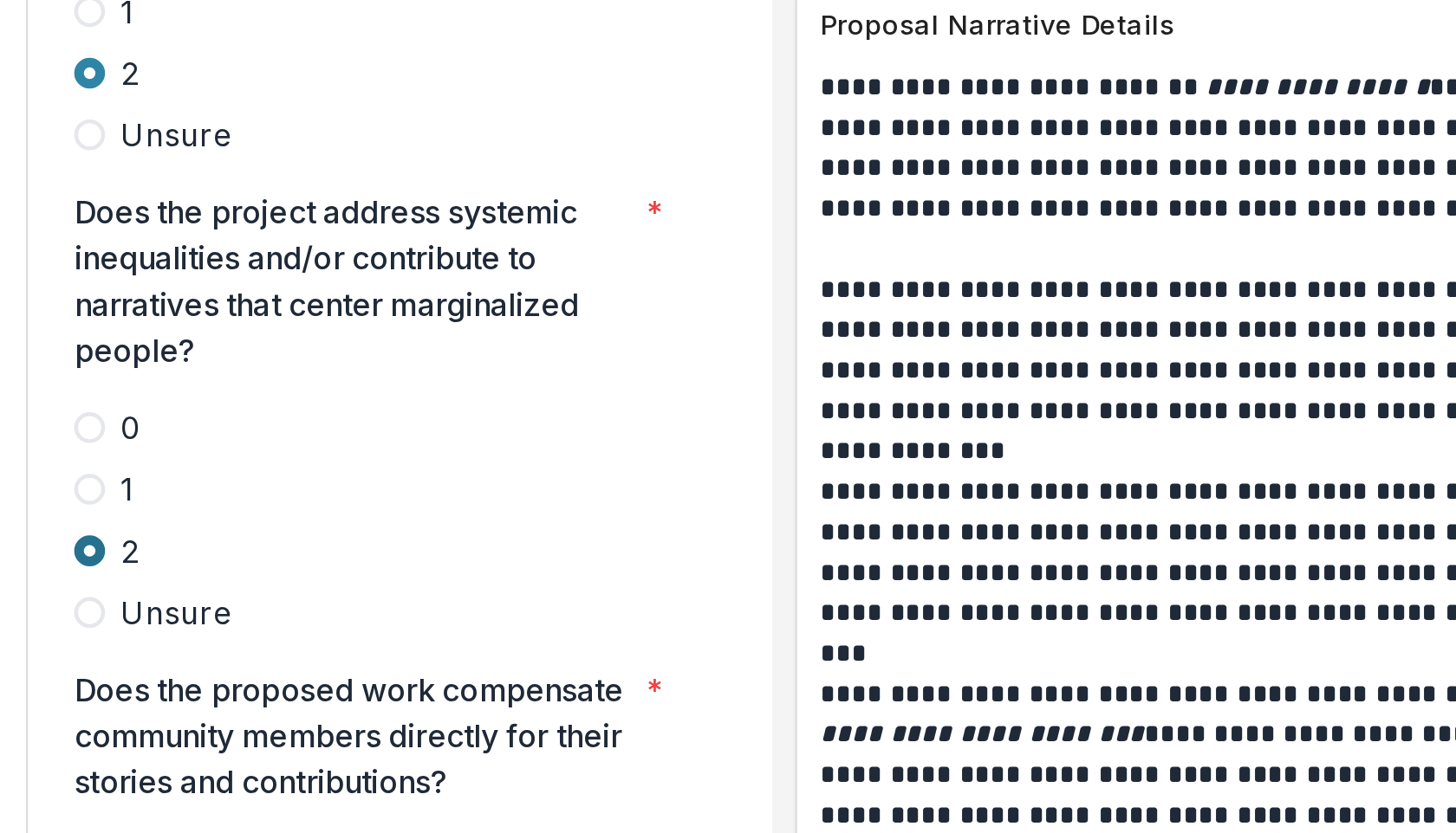
scroll to position [3836, 0]
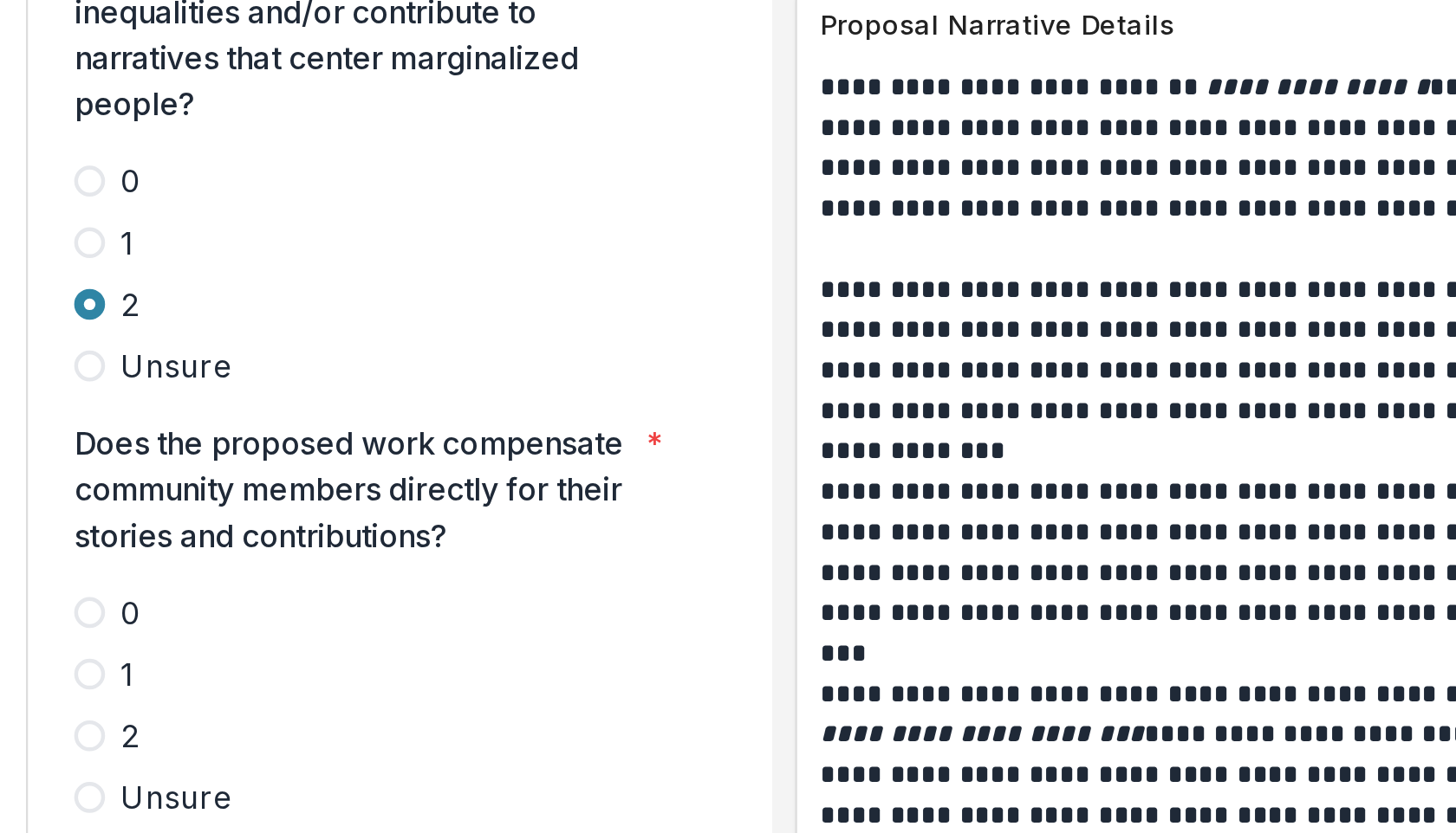
click at [248, 580] on span at bounding box center [244, 587] width 14 height 14
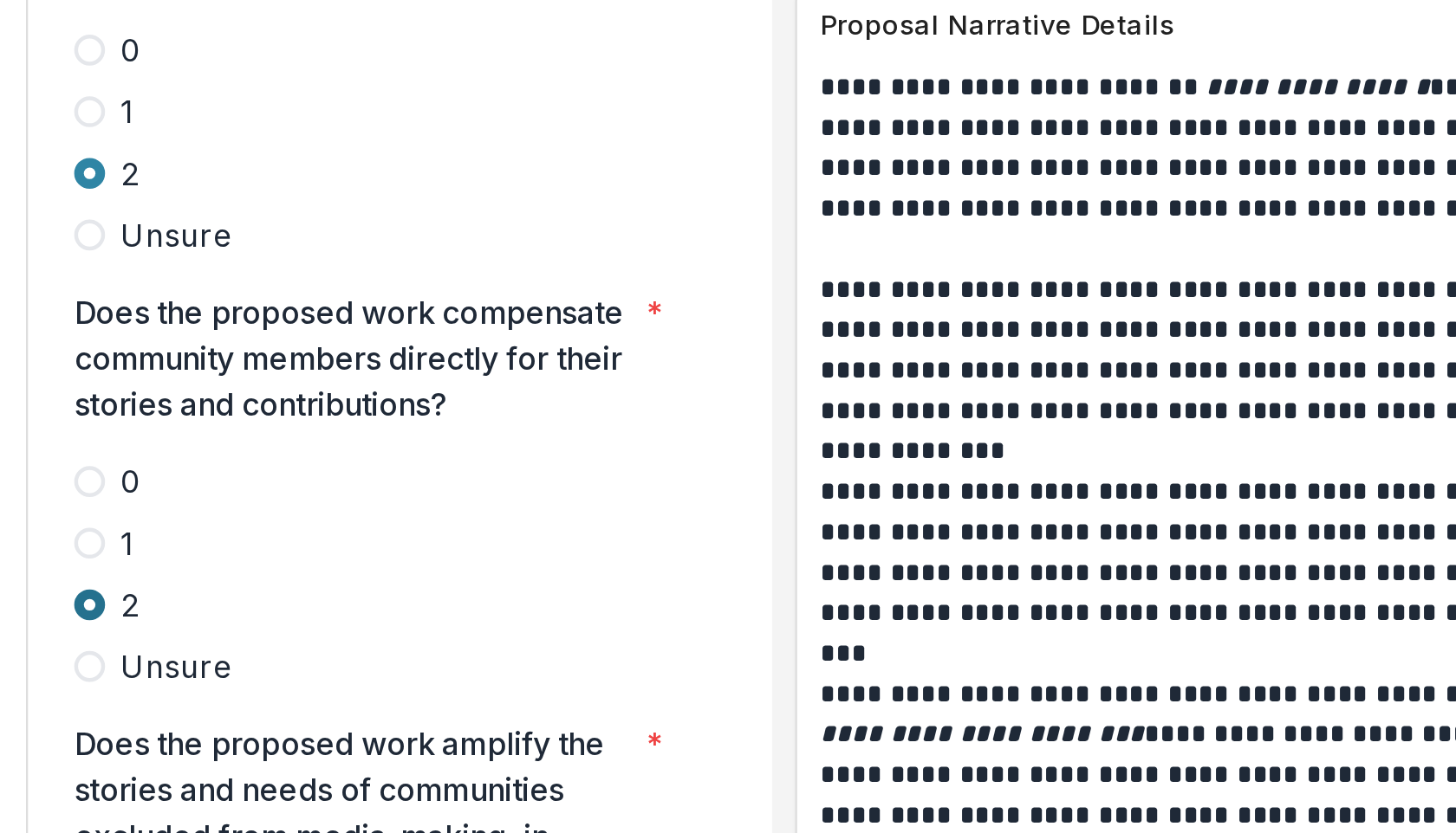
scroll to position [4012, 0]
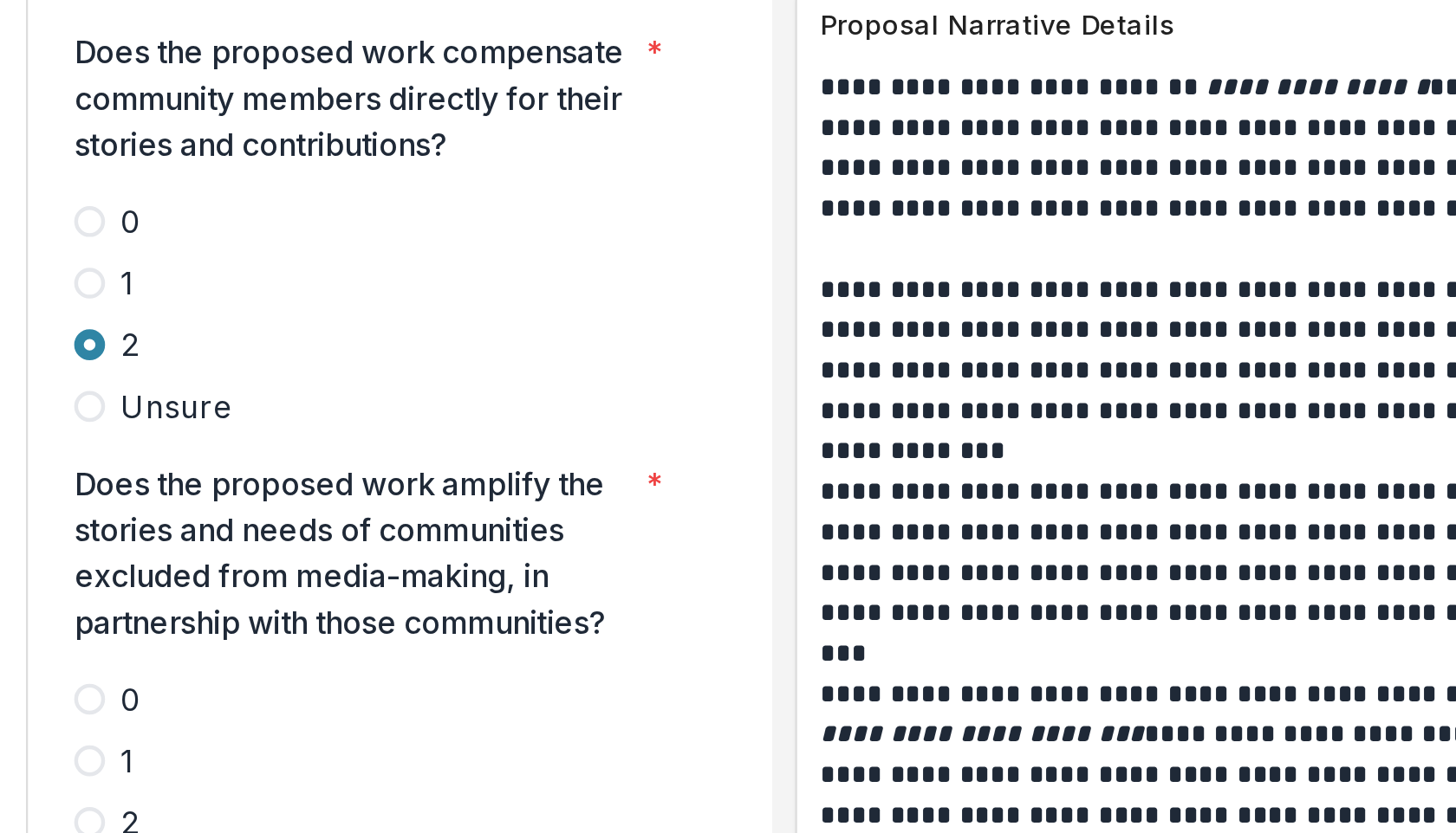
click at [241, 618] on span at bounding box center [244, 625] width 14 height 14
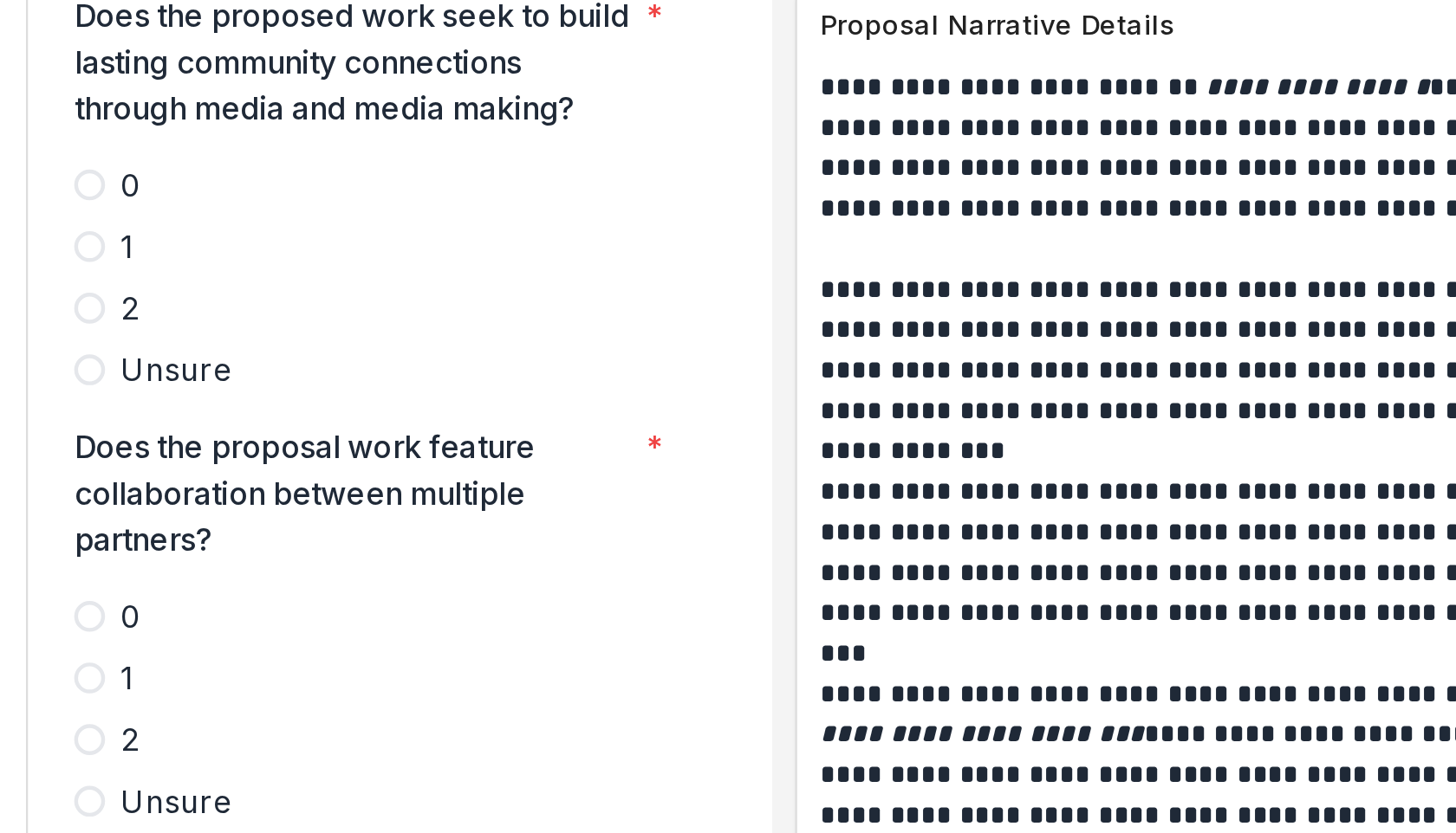
scroll to position [4444, 0]
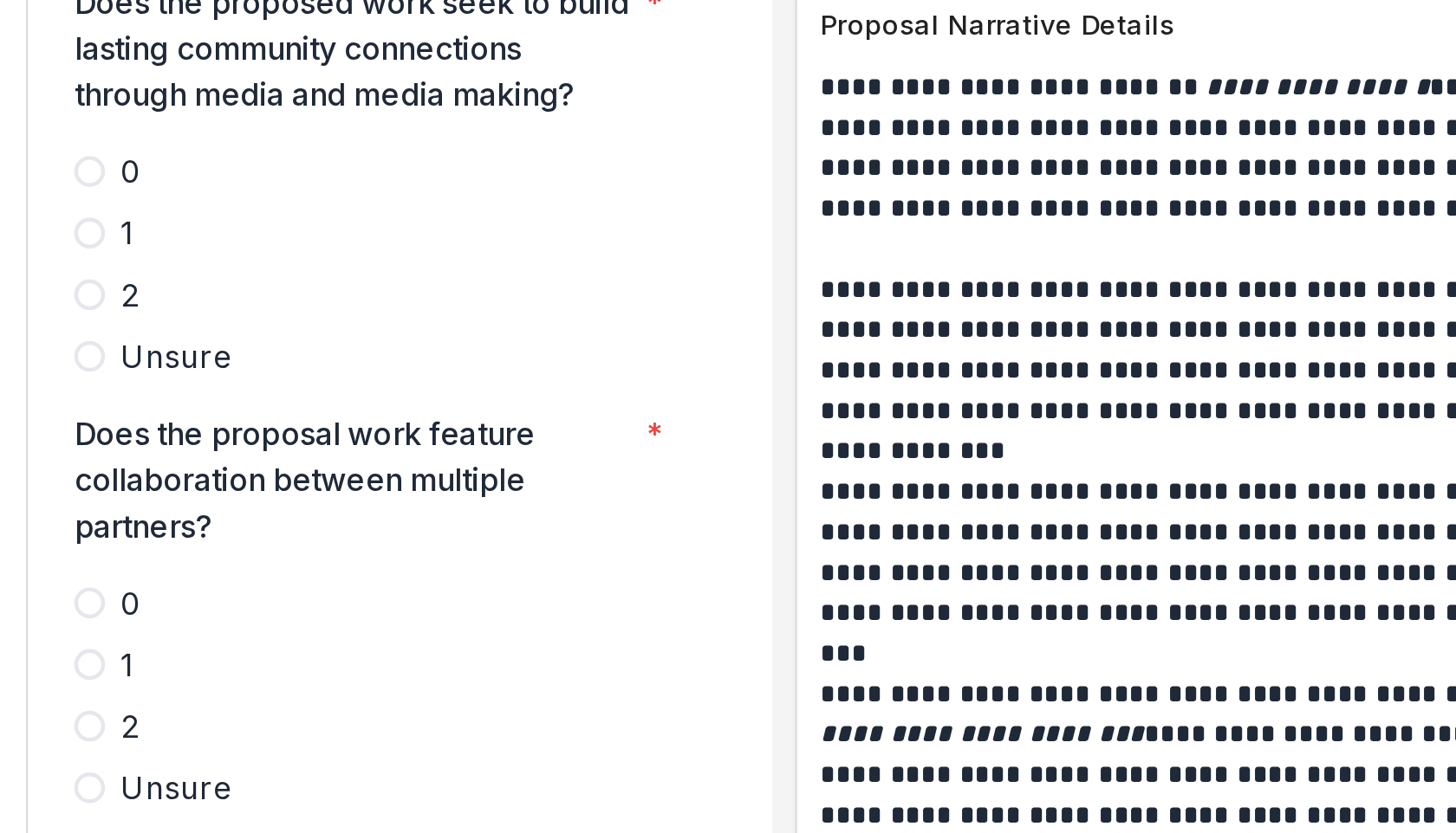
click at [244, 575] on span at bounding box center [244, 582] width 14 height 14
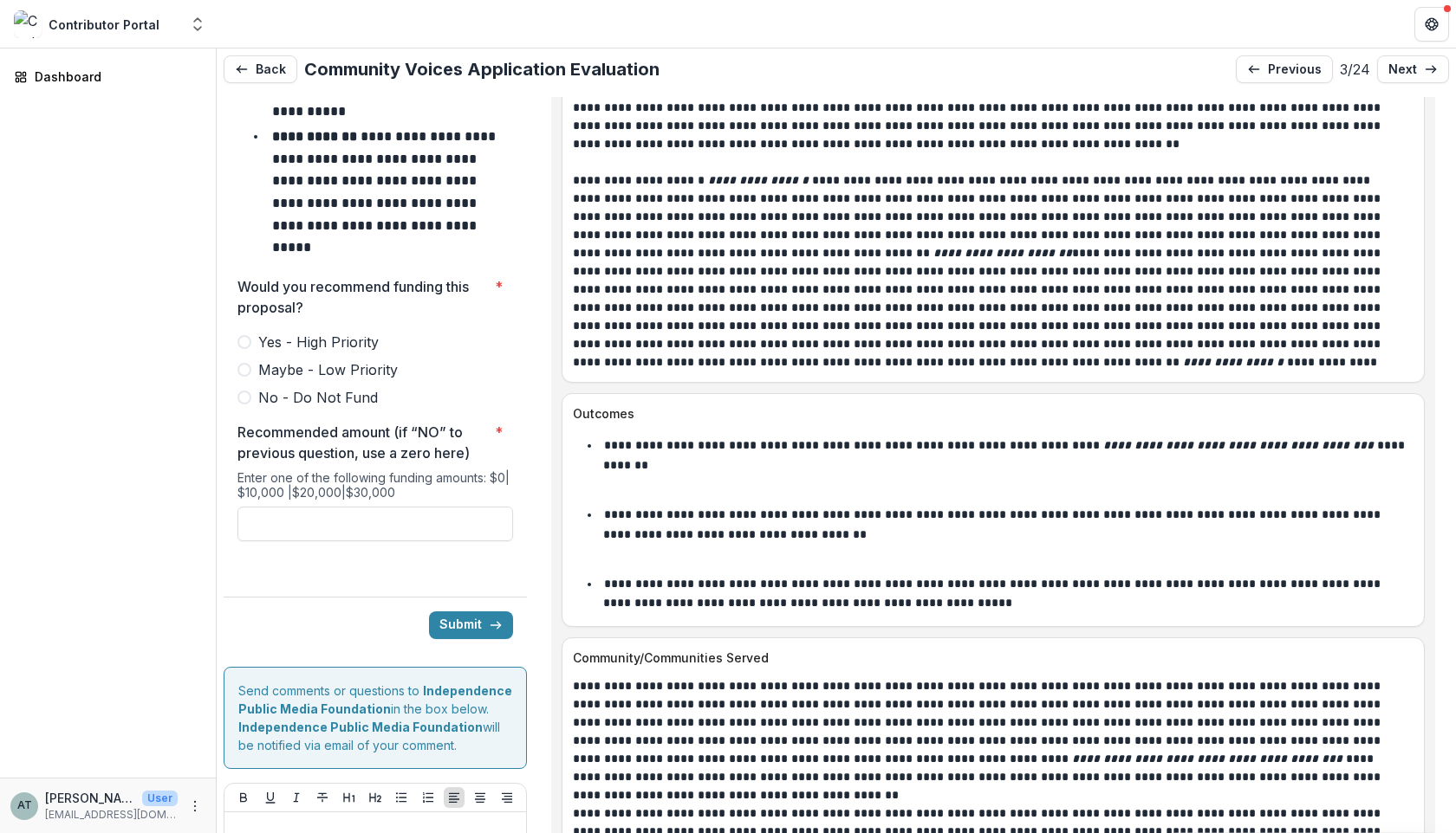
scroll to position [35, 0]
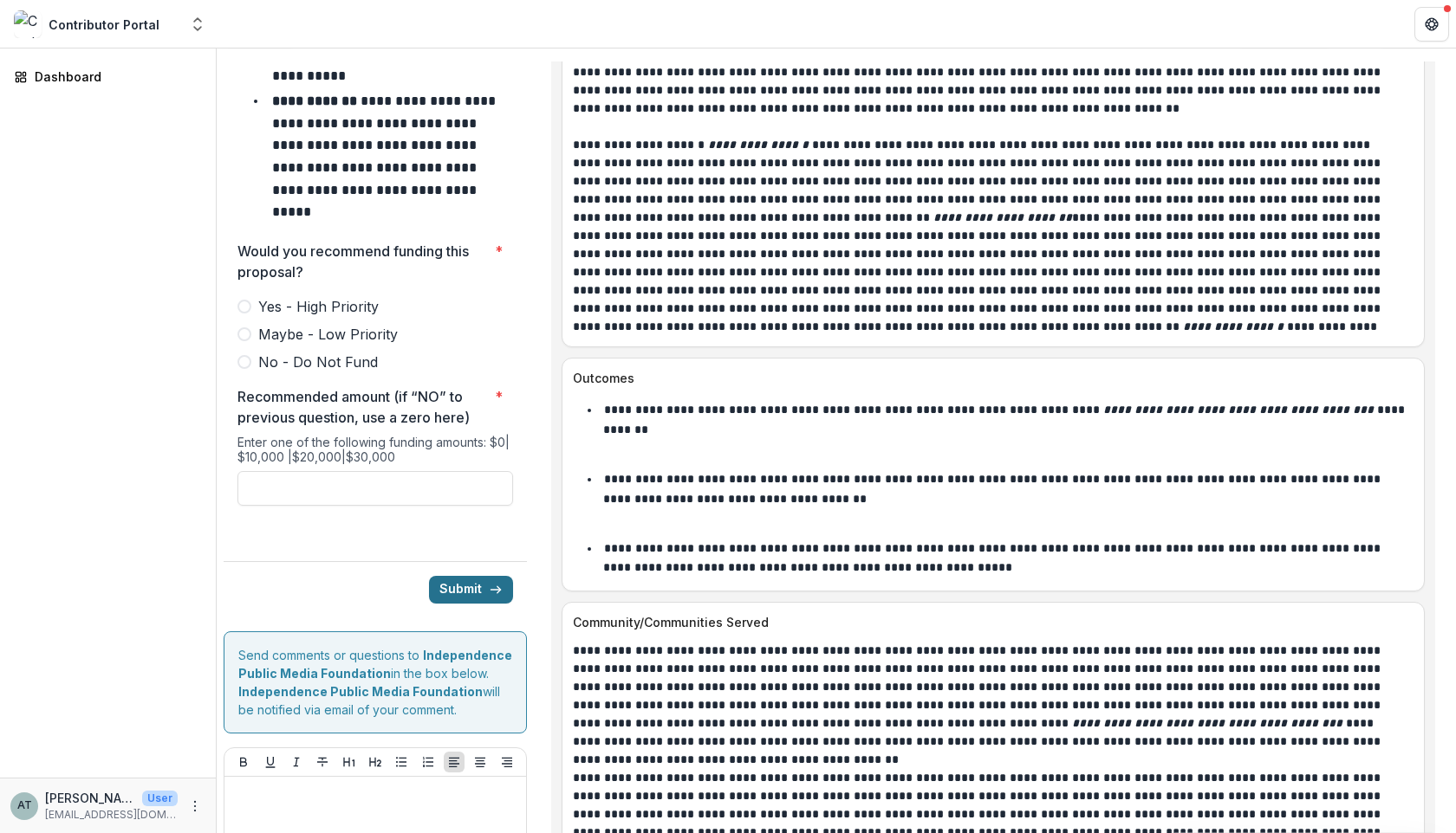
click at [465, 576] on button "Submit" at bounding box center [470, 590] width 84 height 28
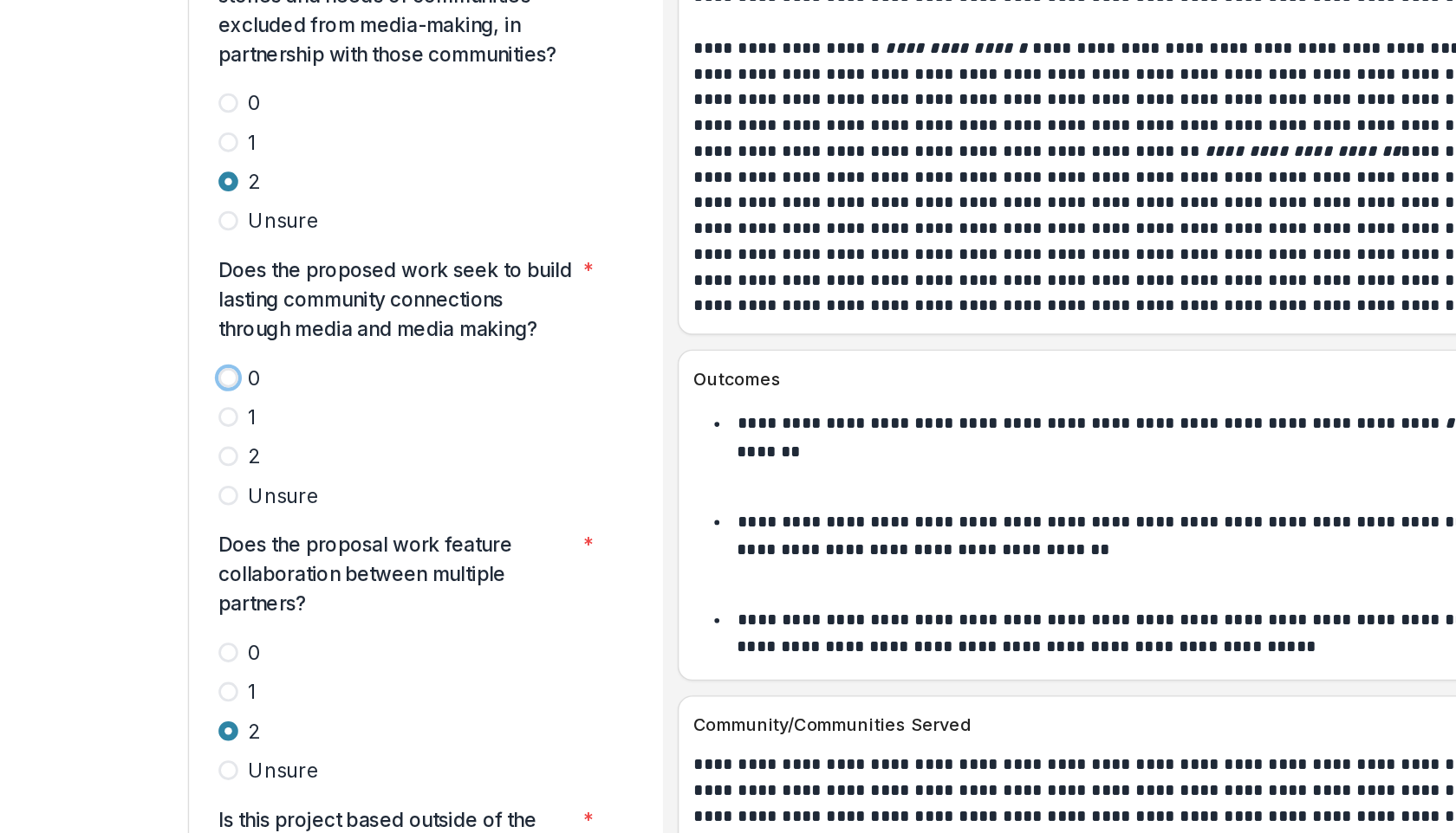
scroll to position [4352, 0]
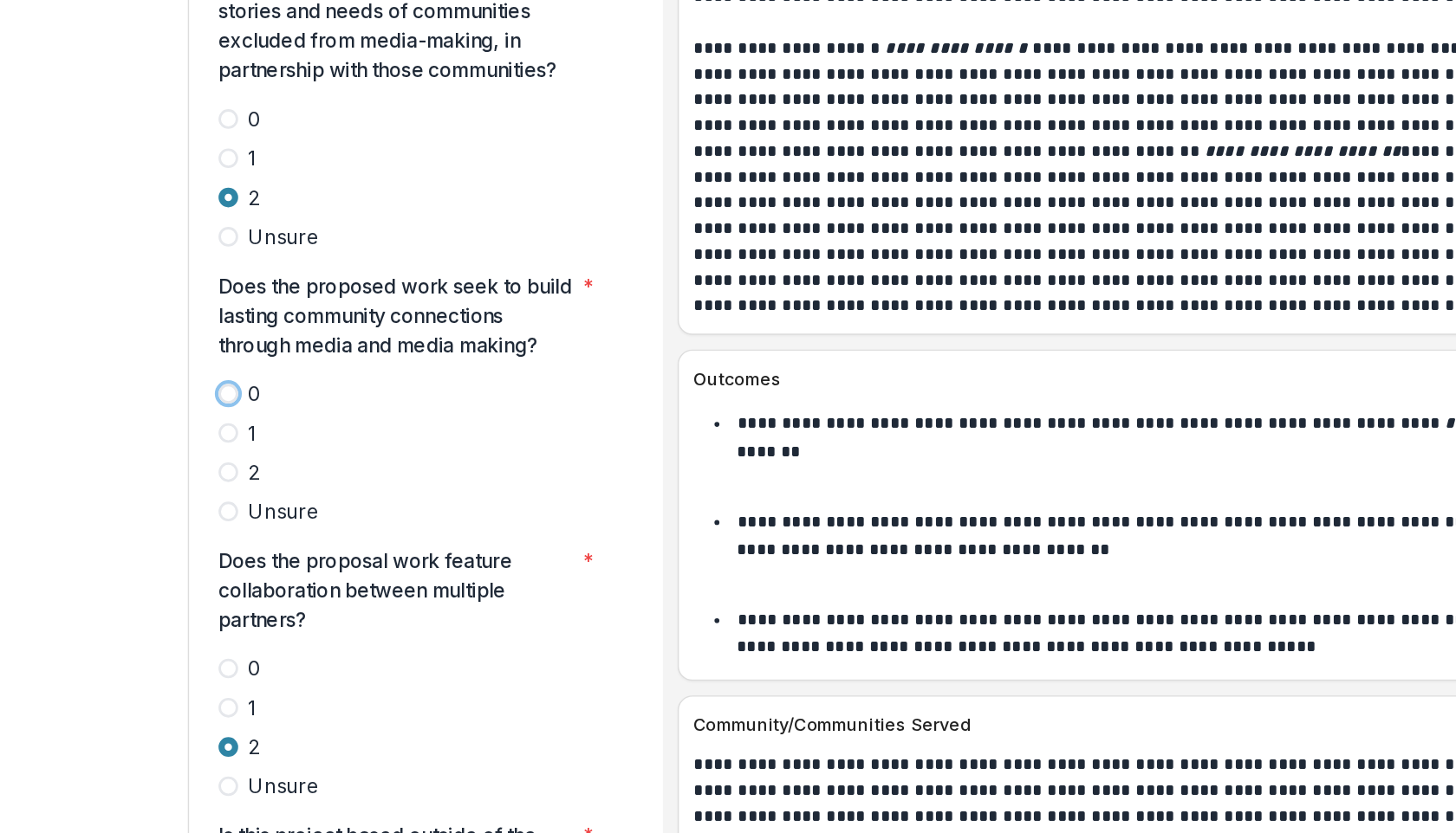
click at [373, 378] on label "0" at bounding box center [375, 388] width 276 height 21
click at [241, 410] on span at bounding box center [244, 416] width 14 height 14
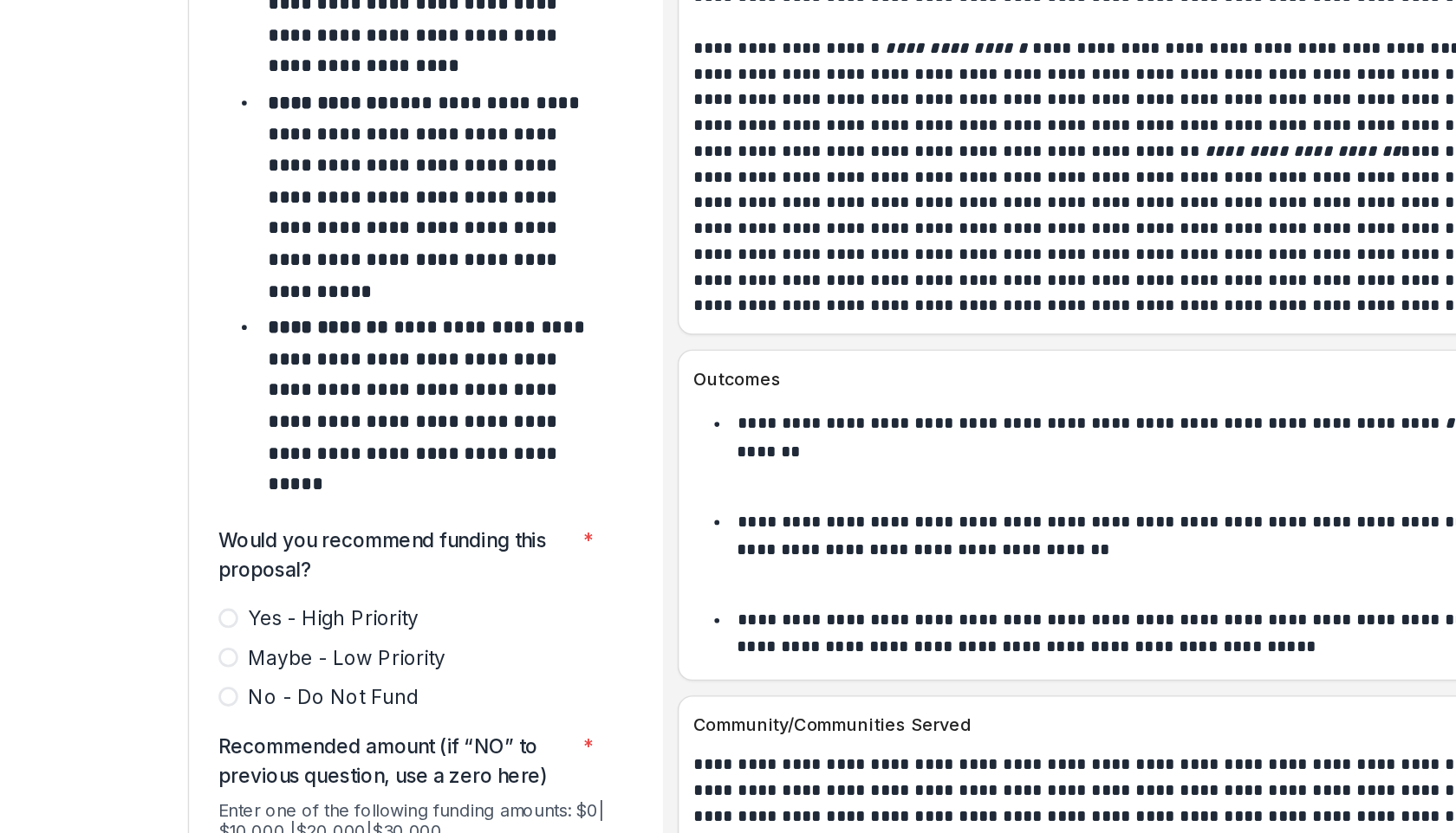
scroll to position [7264, 0]
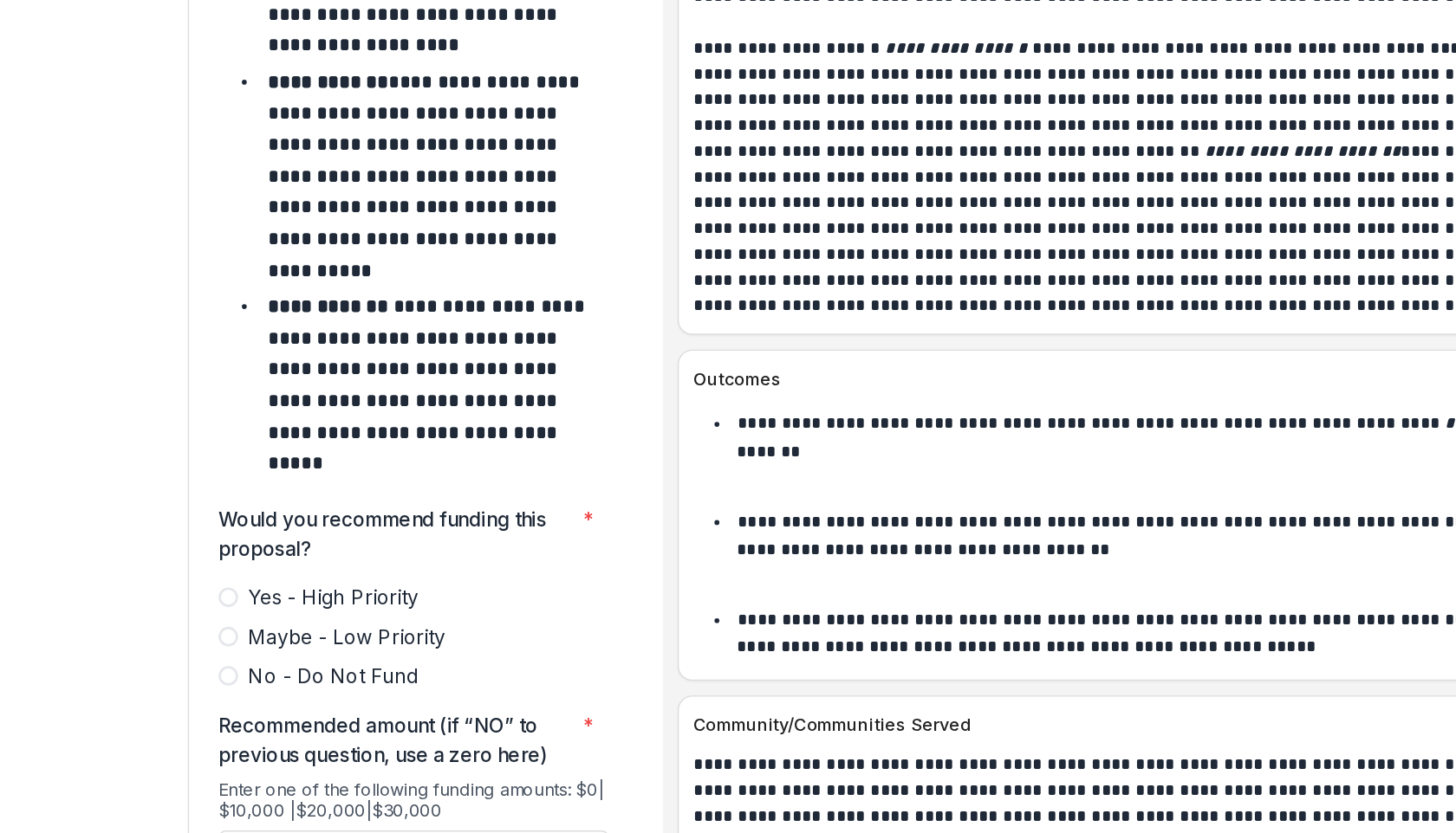
click at [252, 522] on label "Yes - High Priority" at bounding box center [375, 532] width 276 height 21
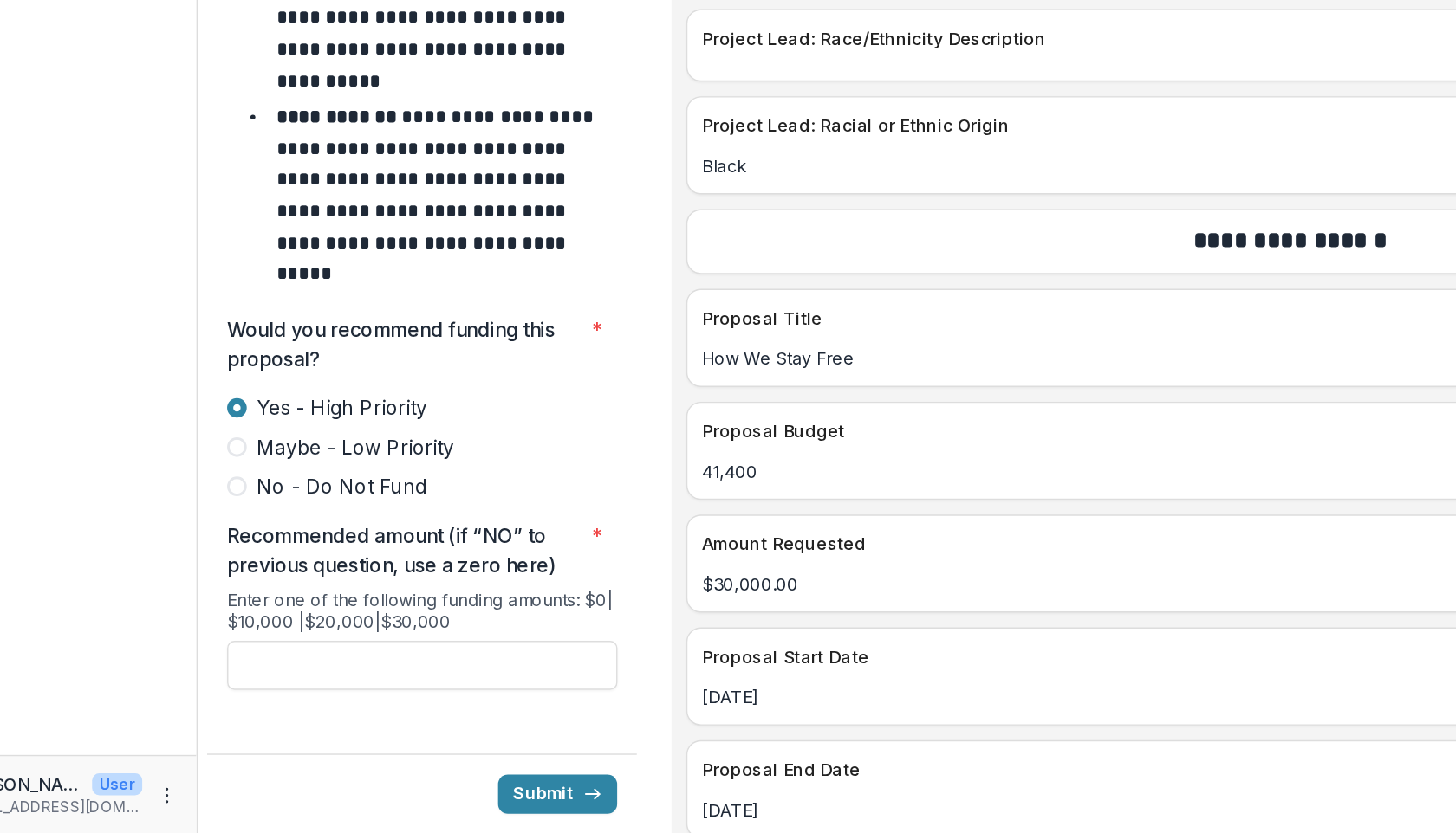
scroll to position [6773, 0]
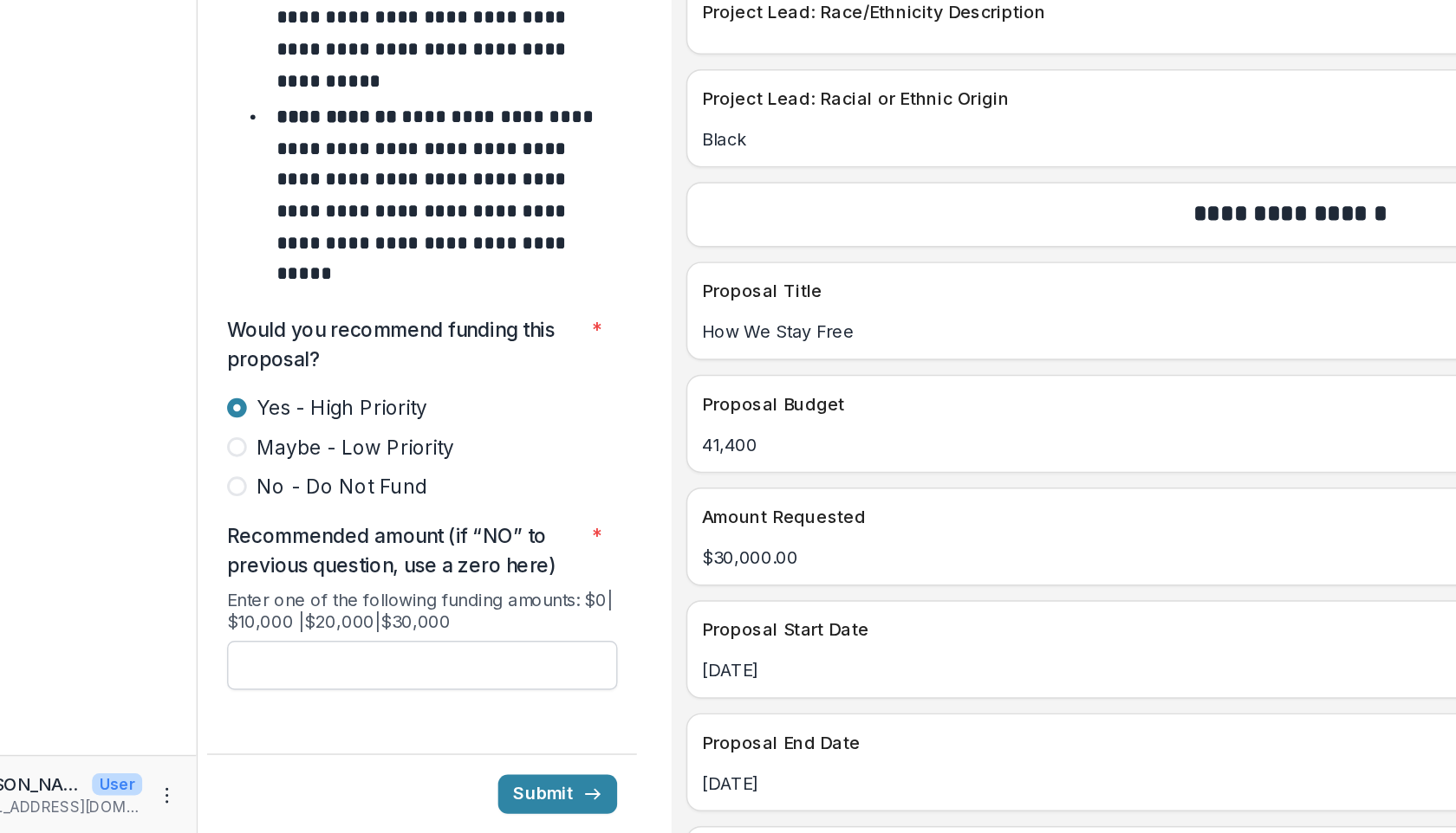
click at [361, 697] on input "Recommended amount (if “NO” to previous question, use a zero here) *" at bounding box center [375, 714] width 276 height 34
type input "*"
type input "*******"
click at [464, 792] on button "Submit" at bounding box center [470, 805] width 84 height 28
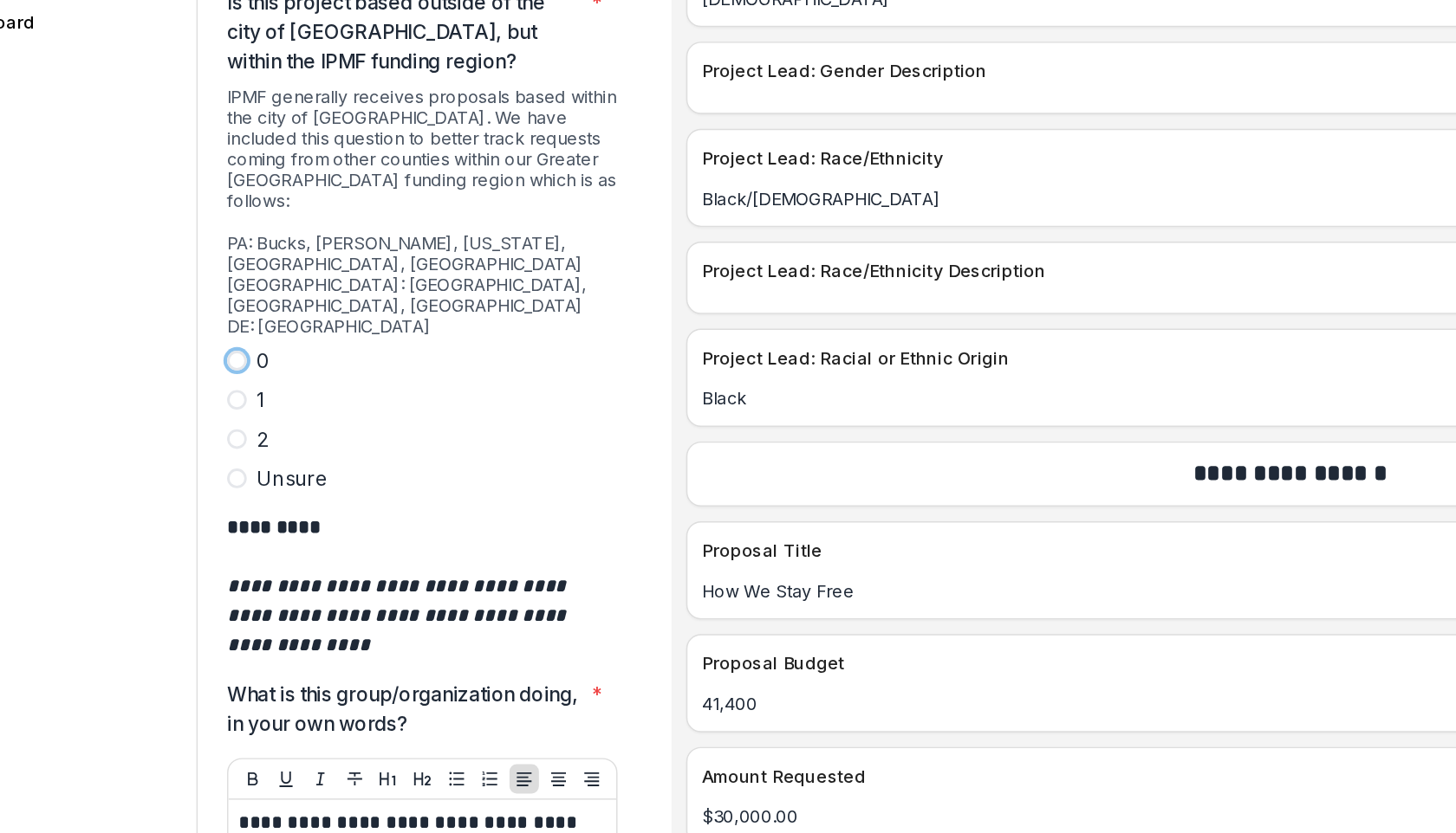
scroll to position [4960, 0]
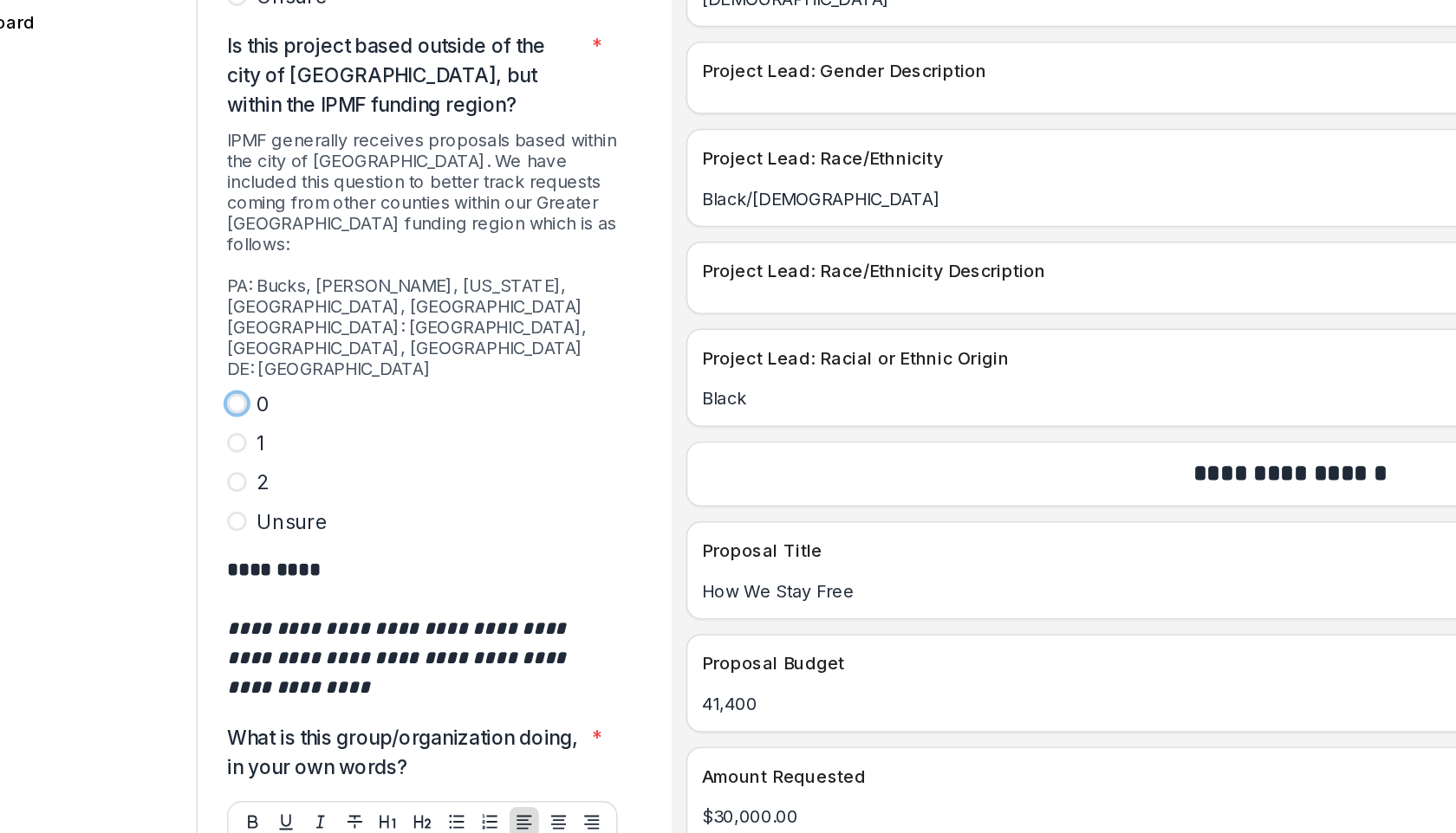
click at [243, 340] on span at bounding box center [244, 347] width 14 height 14
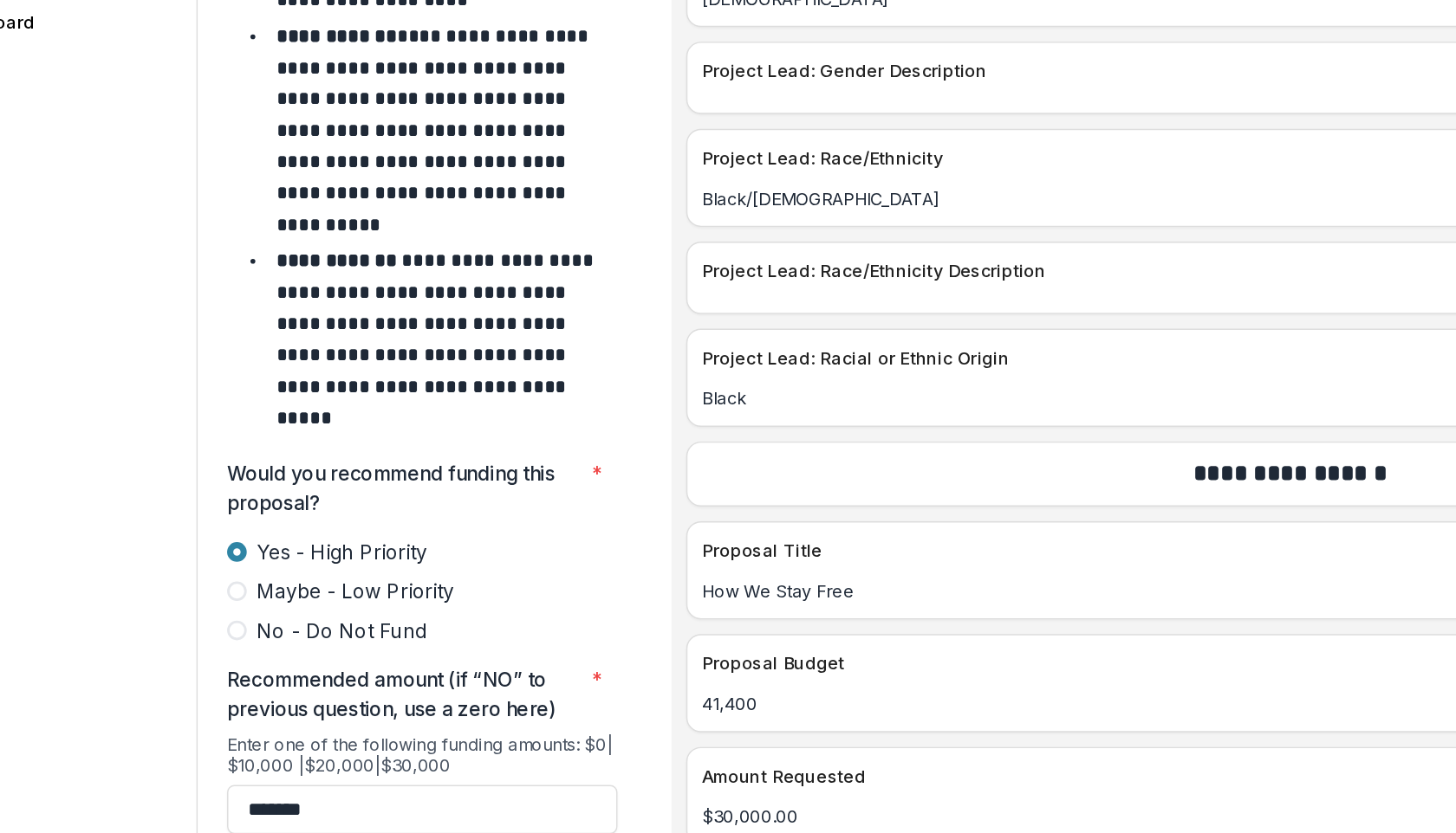
scroll to position [7489, 0]
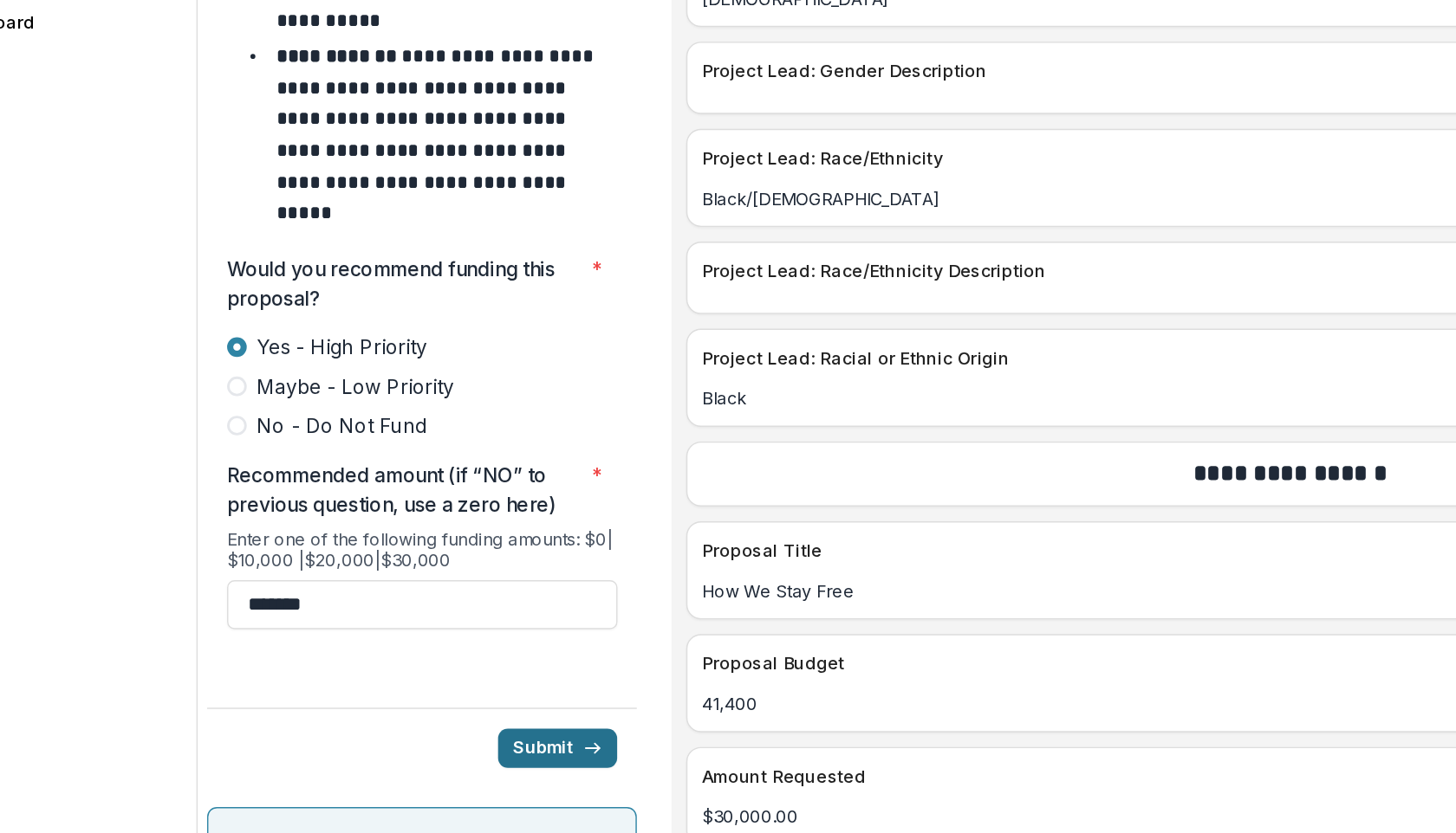
click at [469, 576] on button "Submit" at bounding box center [470, 590] width 84 height 28
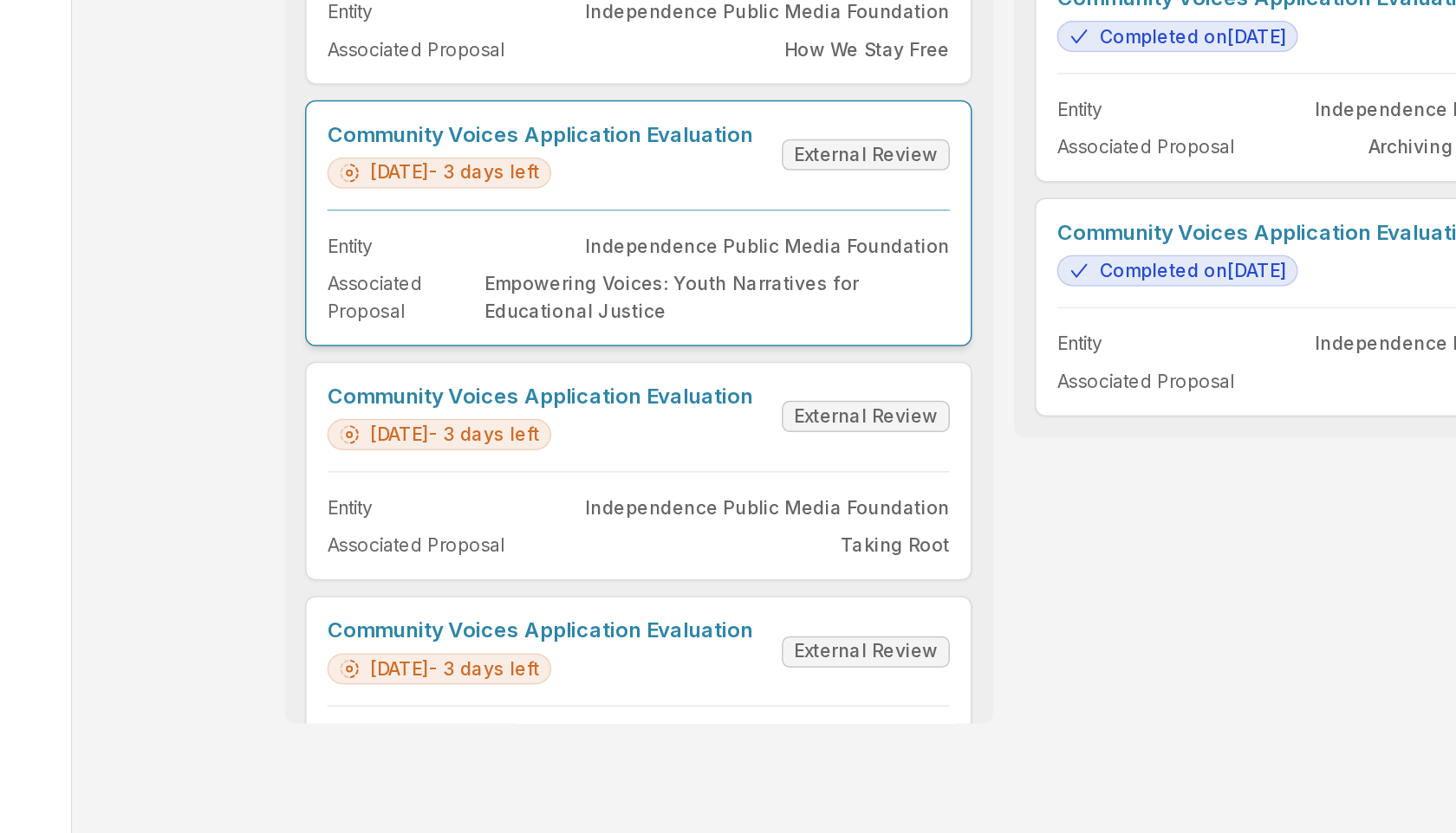
scroll to position [400, 0]
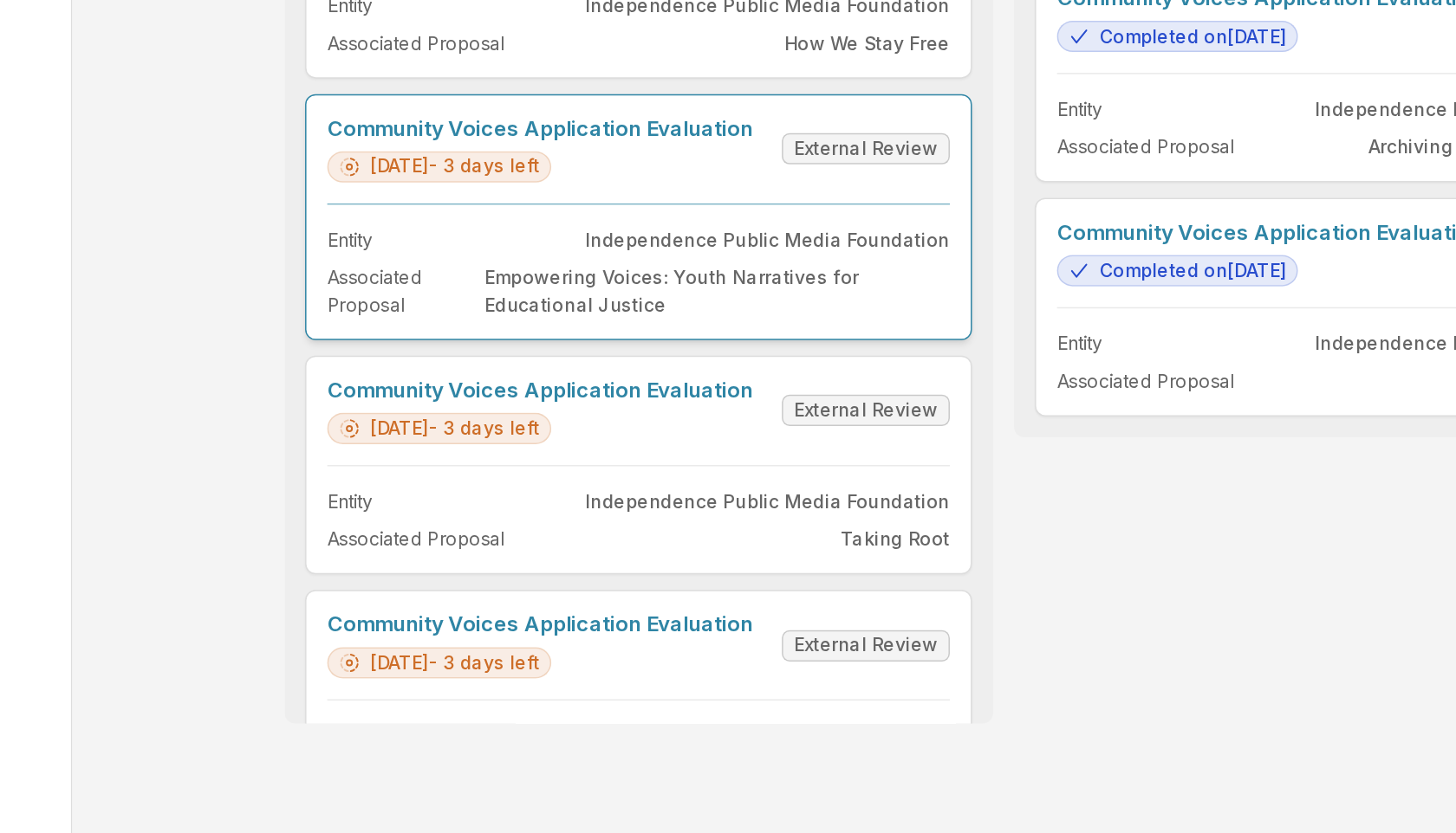
click at [625, 275] on link "Community Voices Application Evaluation" at bounding box center [528, 266] width 284 height 17
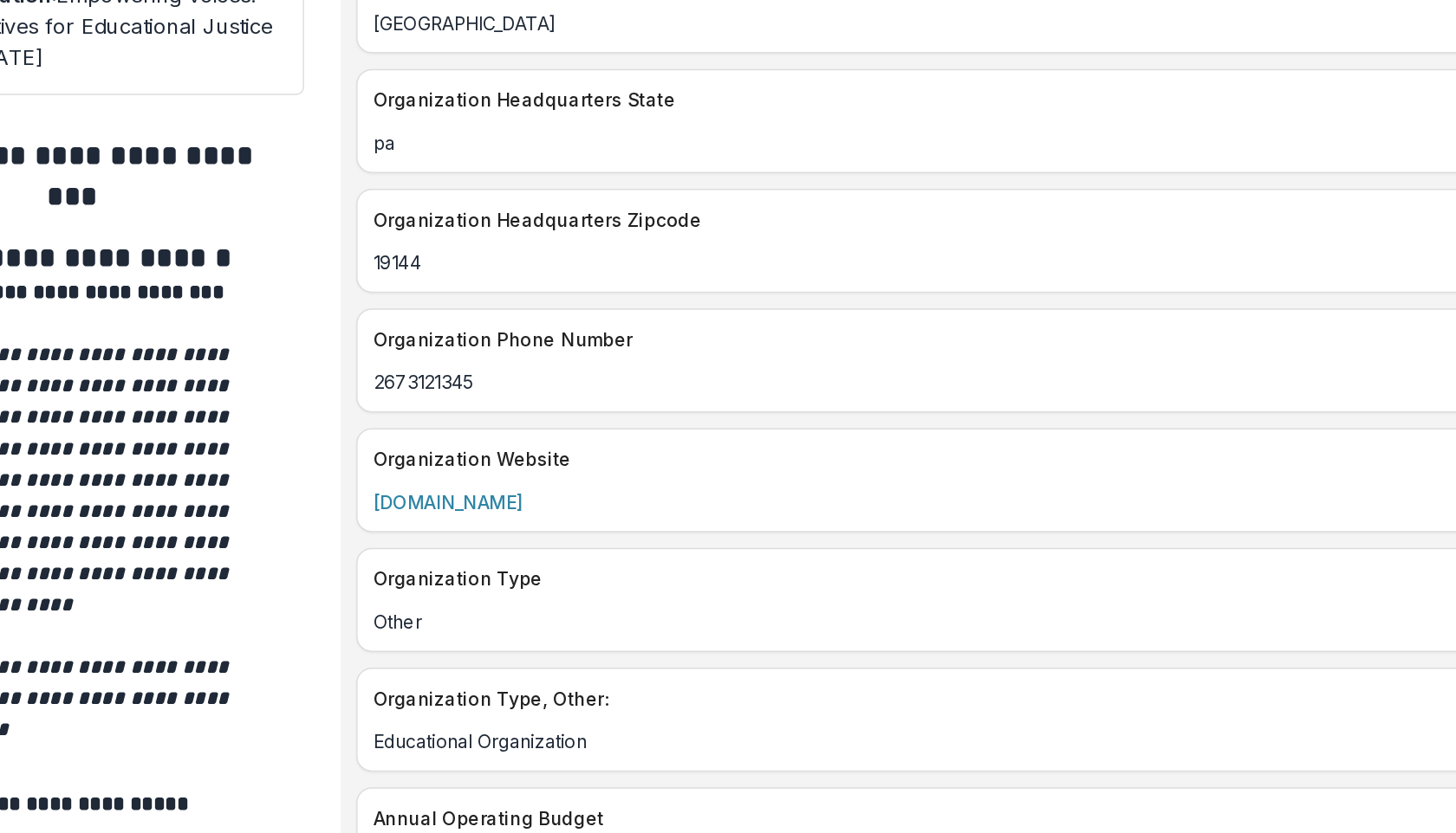
scroll to position [2647, 0]
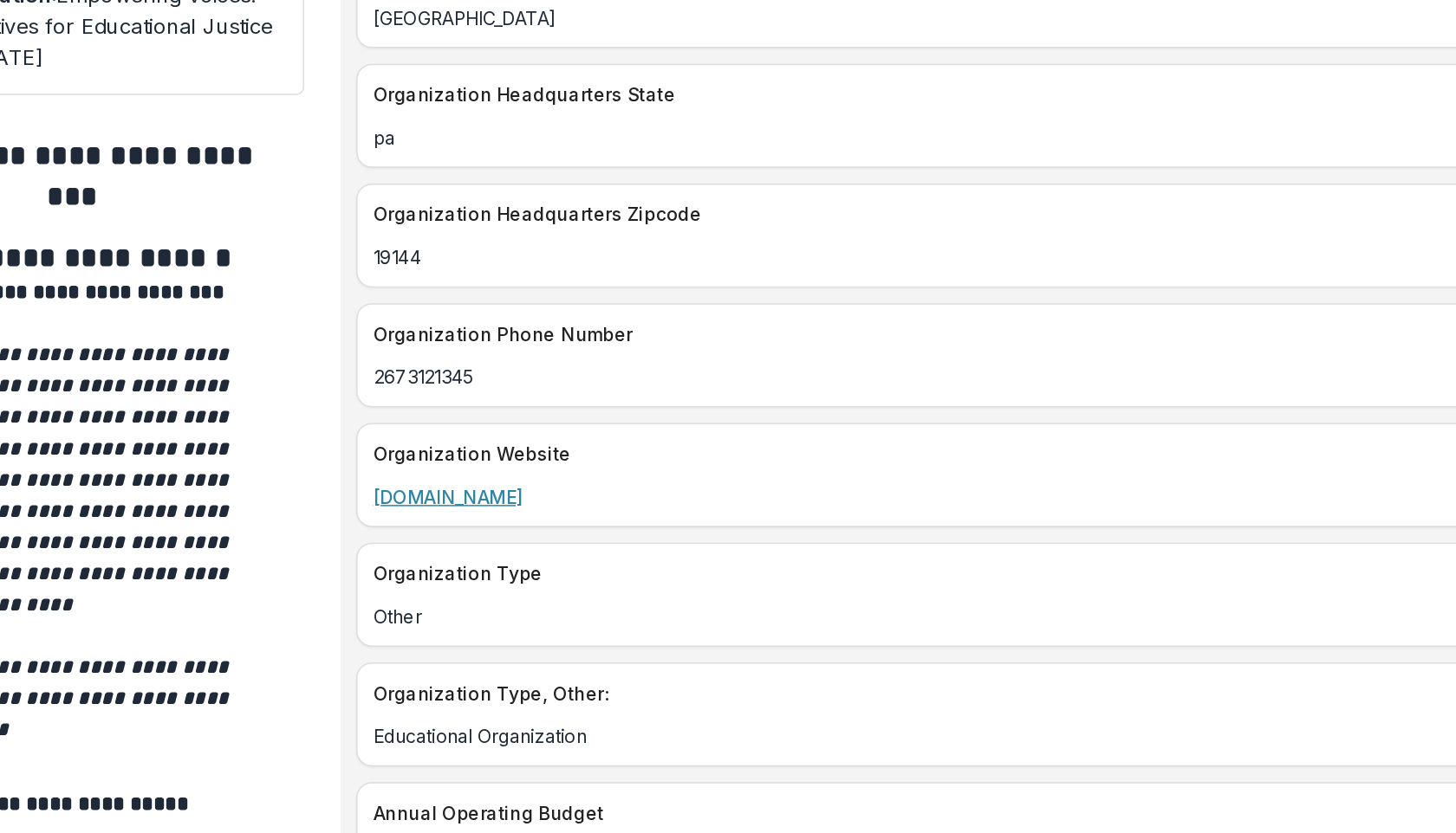
click at [642, 504] on link "[DOMAIN_NAME]" at bounding box center [623, 511] width 99 height 15
drag, startPoint x: 673, startPoint y: 494, endPoint x: 559, endPoint y: 488, distance: 114.2
copy link "[DOMAIN_NAME]"
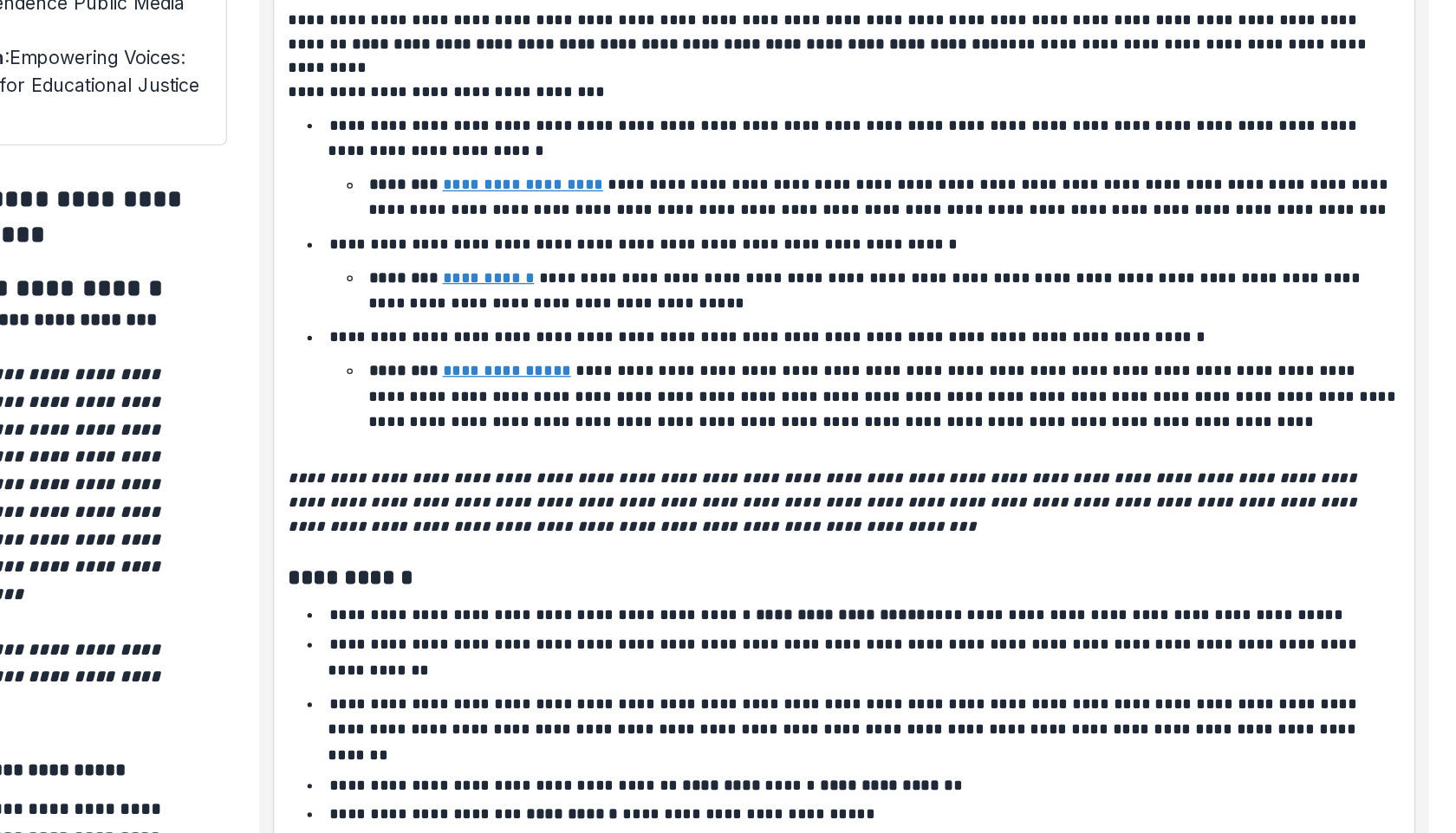
scroll to position [0, 0]
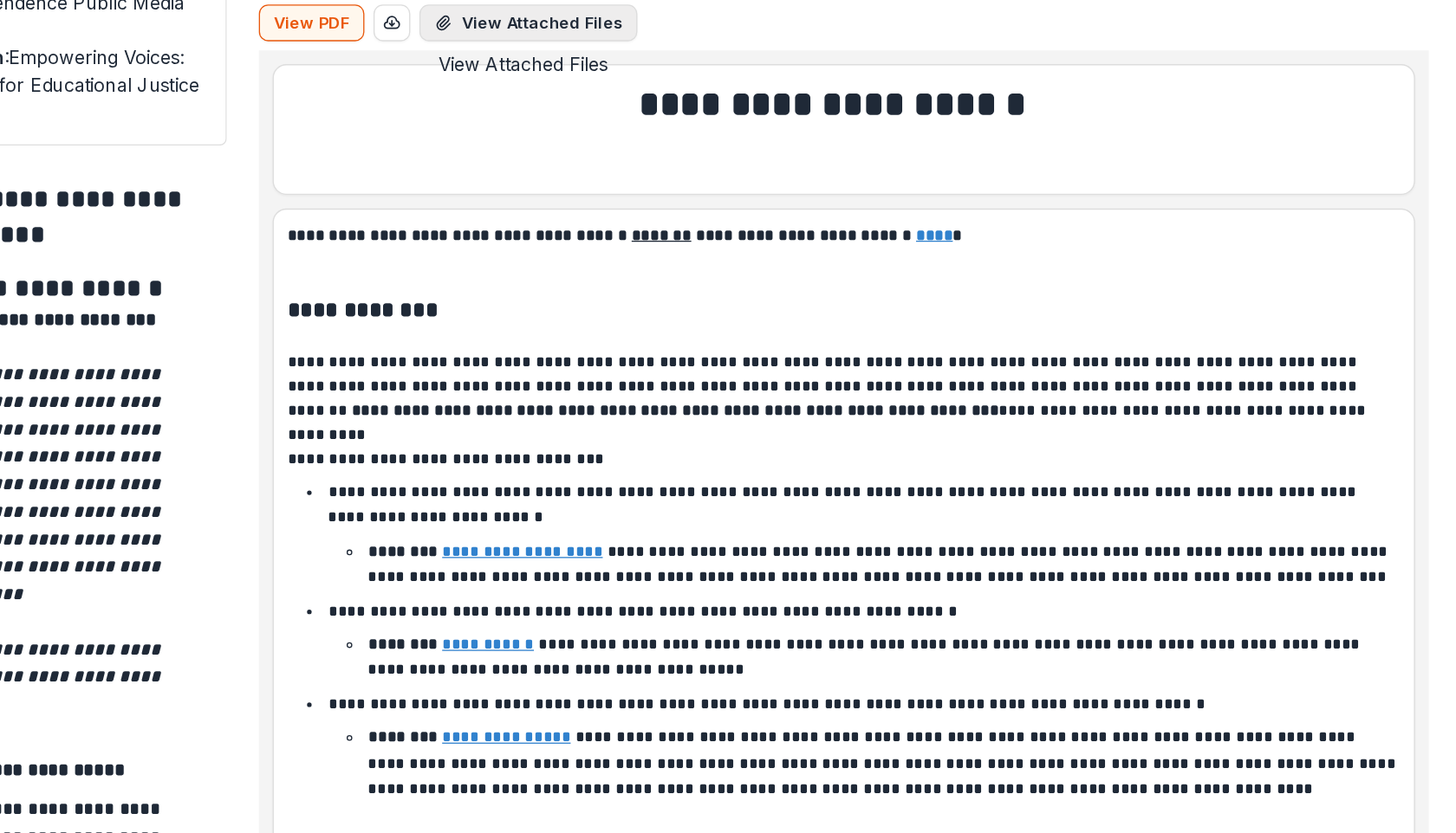
click at [694, 154] on icon "View Attached Files" at bounding box center [691, 152] width 14 height 14
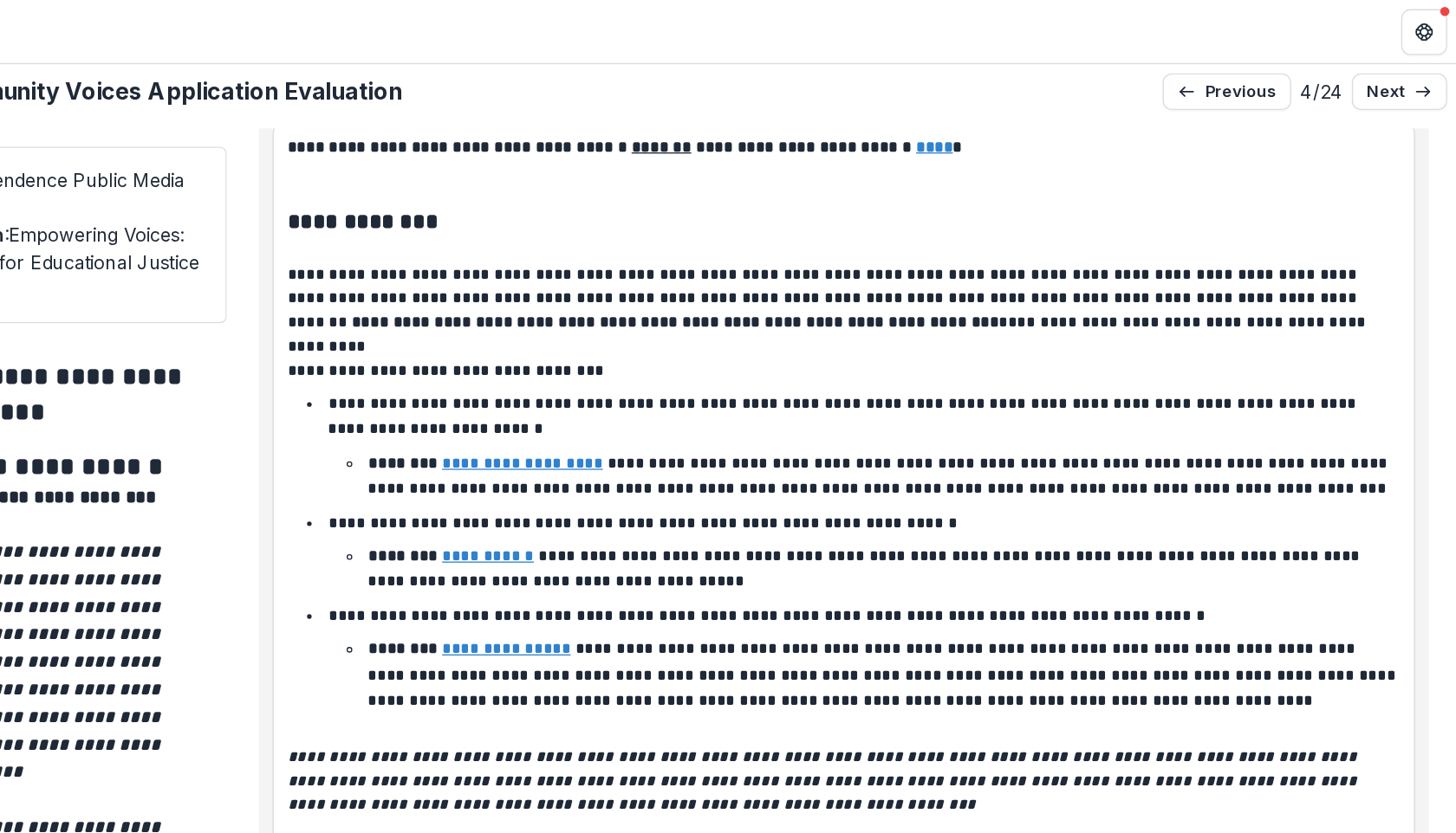
scroll to position [230, 0]
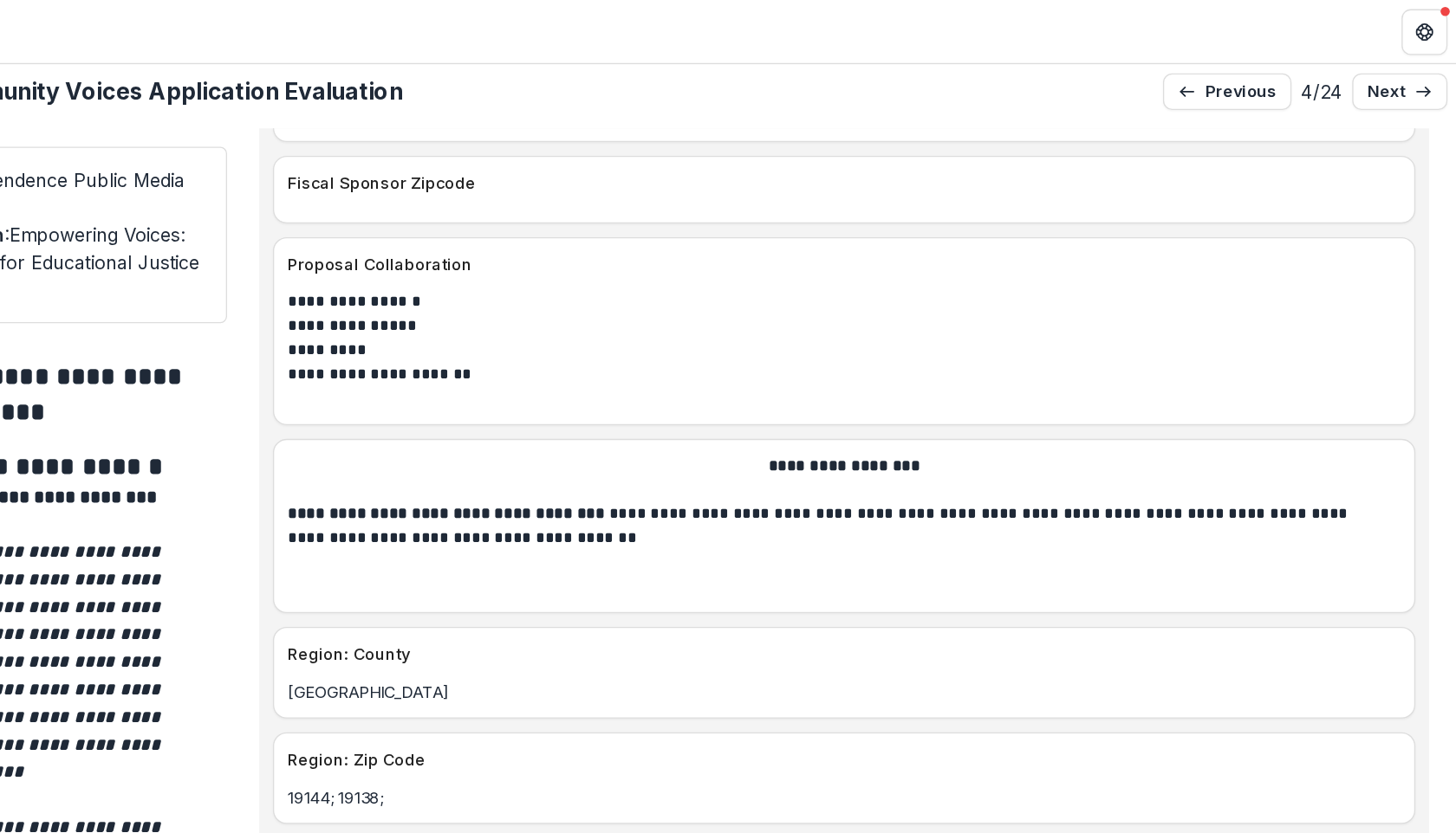
click at [666, 220] on p "**********" at bounding box center [988, 228] width 830 height 18
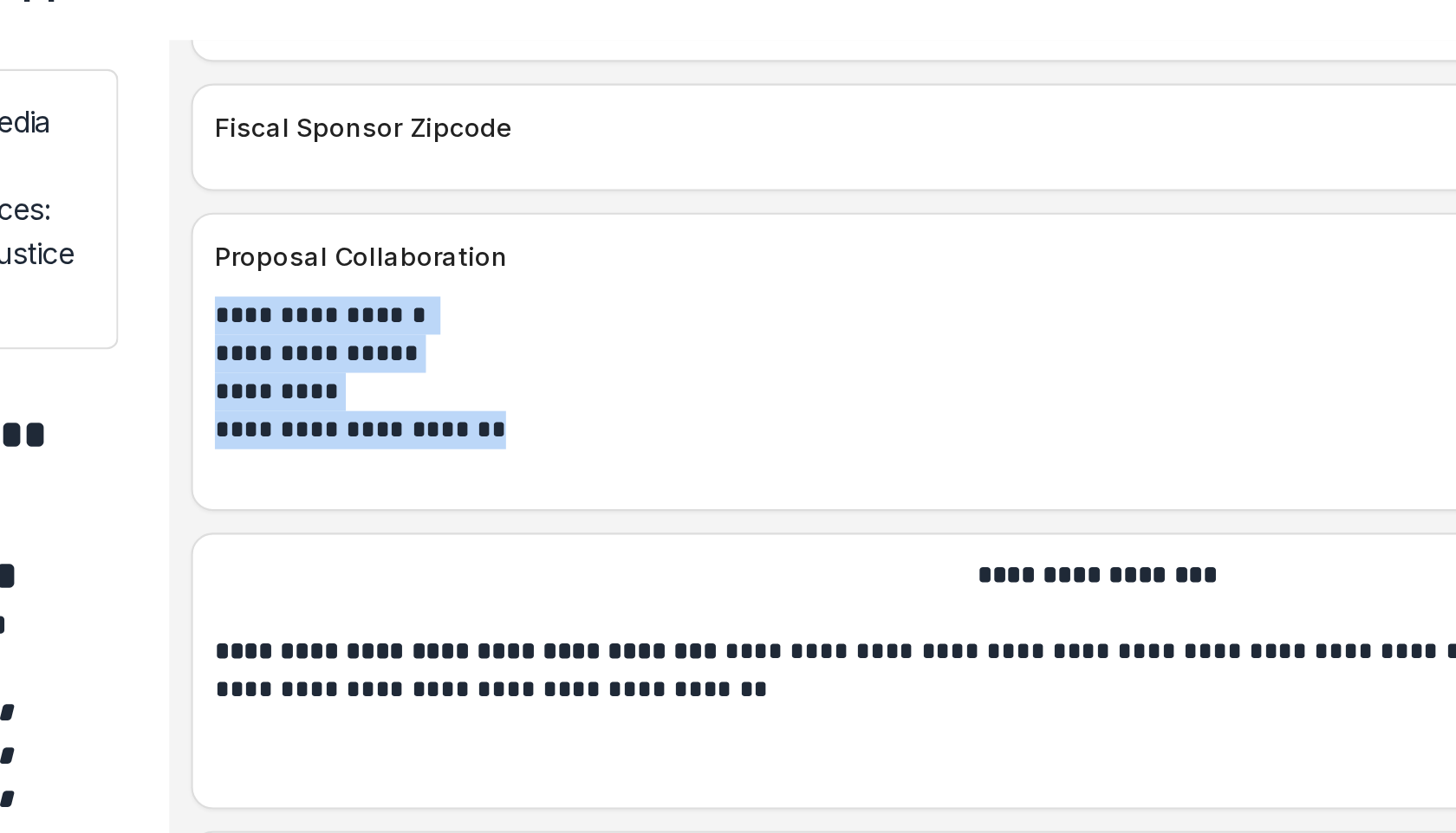
drag, startPoint x: 715, startPoint y: 269, endPoint x: 571, endPoint y: 210, distance: 155.6
click at [571, 220] on div "**********" at bounding box center [993, 265] width 861 height 91
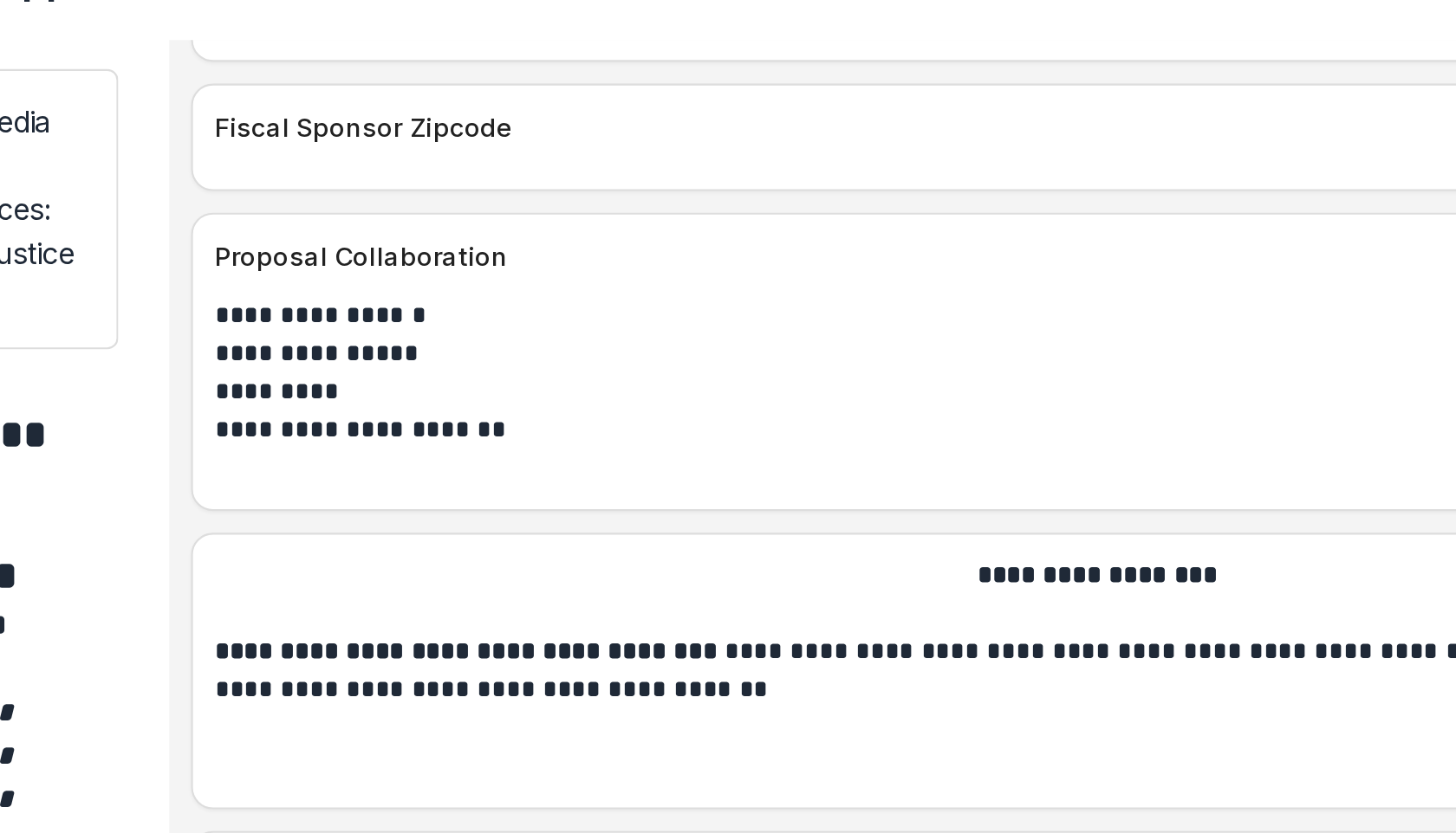
click at [708, 256] on p "*********" at bounding box center [988, 265] width 830 height 18
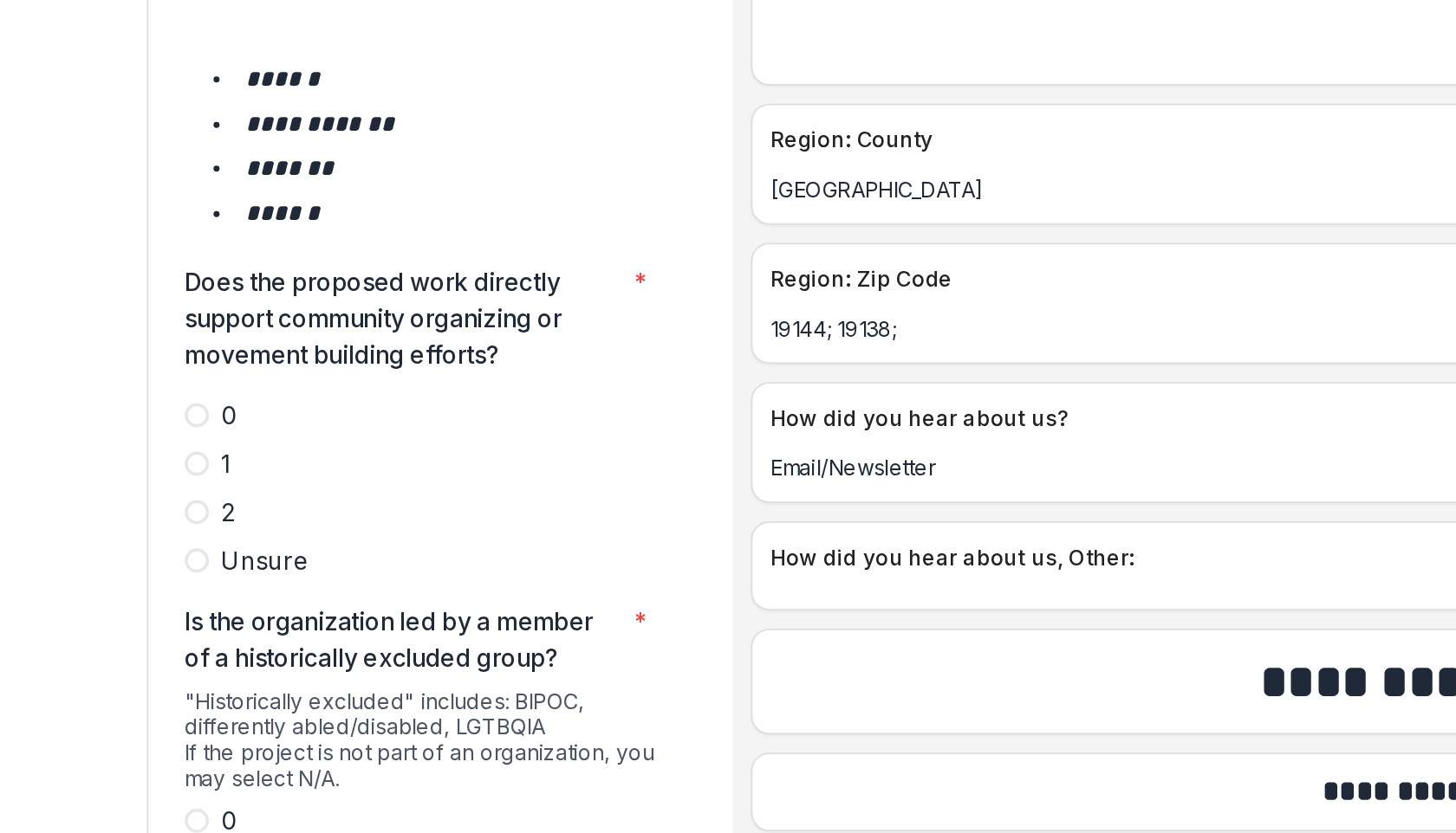
scroll to position [2922, 0]
click at [252, 501] on label "2" at bounding box center [375, 511] width 276 height 21
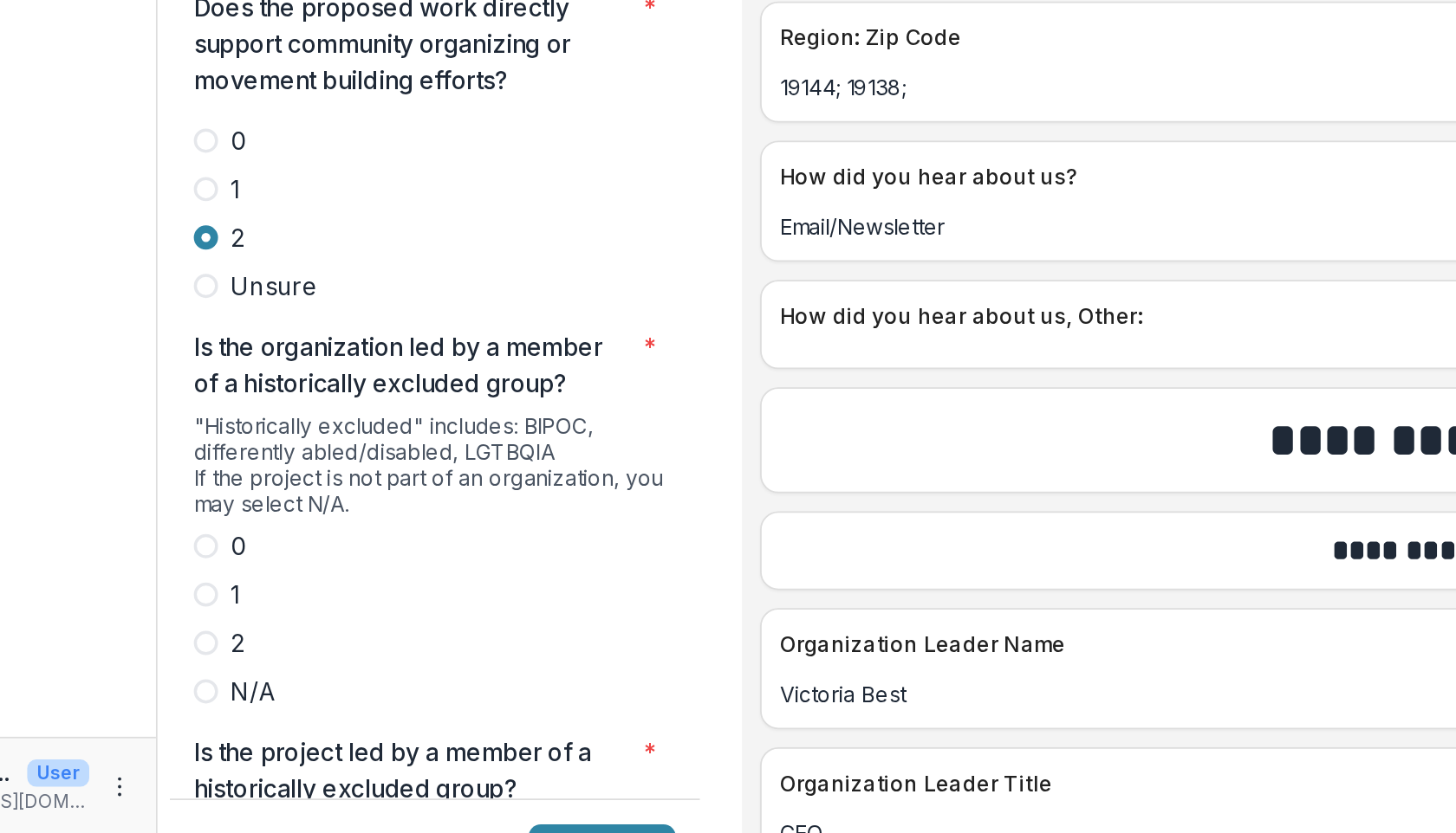
scroll to position [2949, 0]
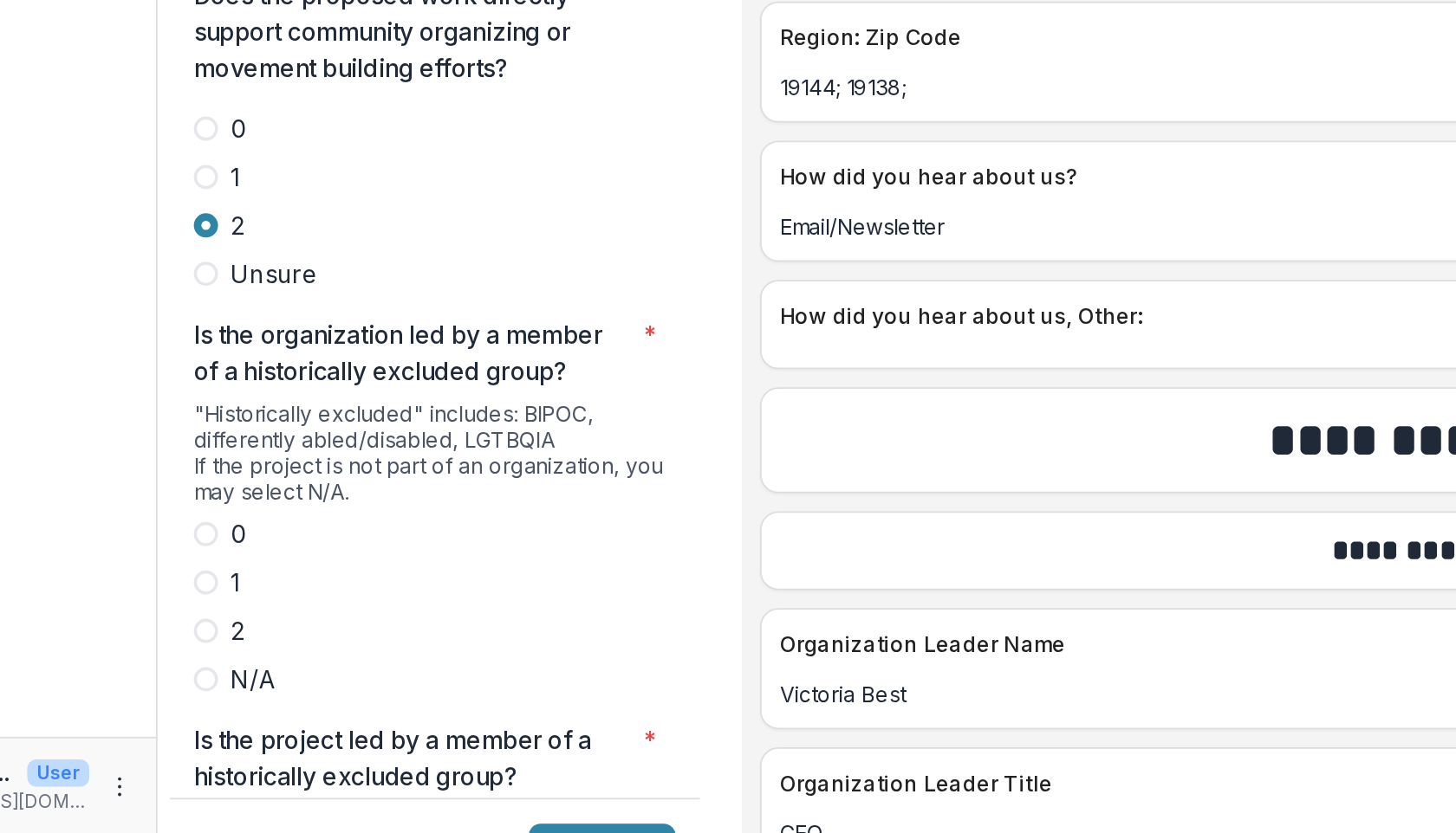
click at [246, 707] on label "2" at bounding box center [375, 717] width 276 height 21
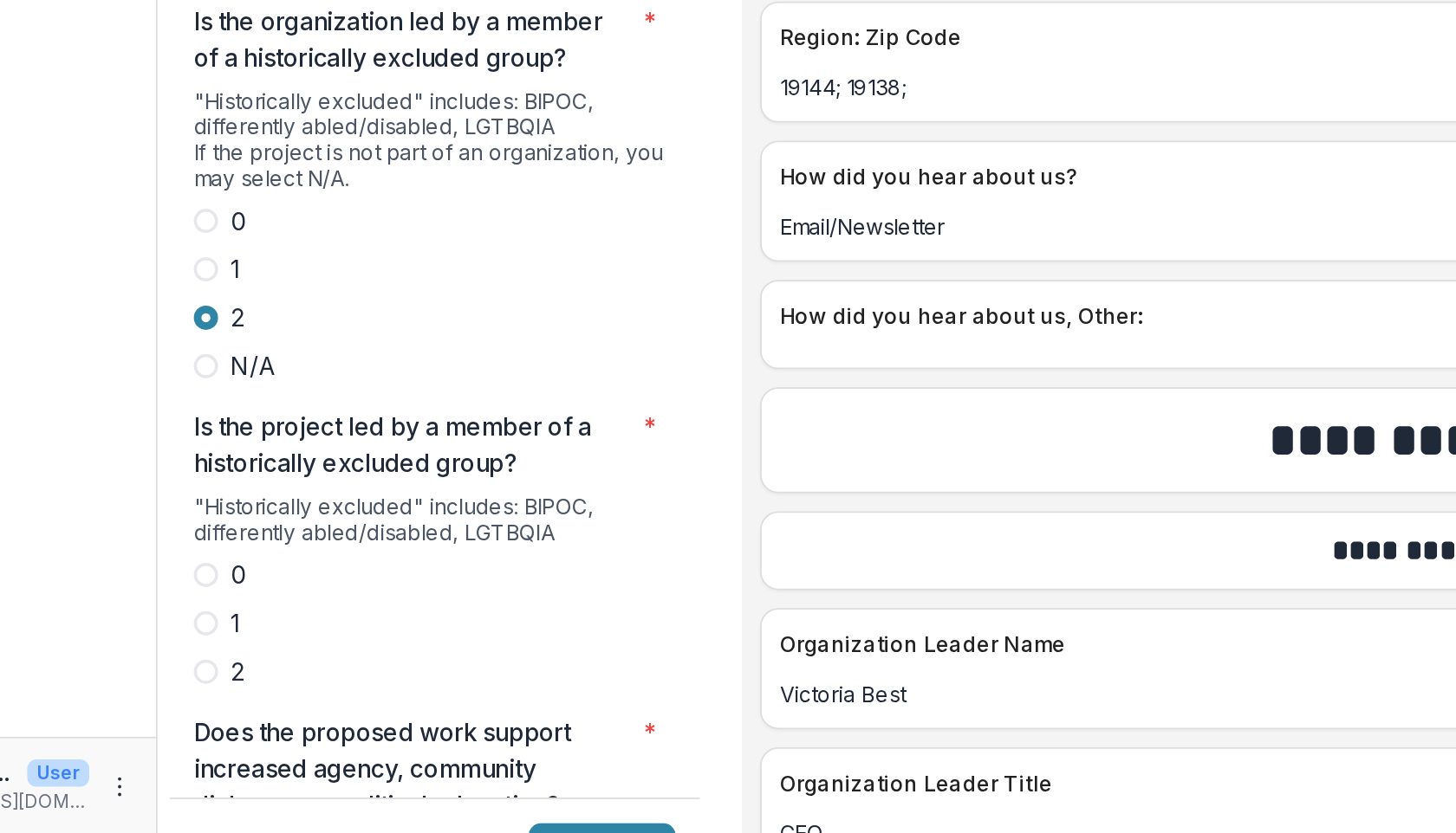
click at [244, 734] on span at bounding box center [244, 740] width 14 height 14
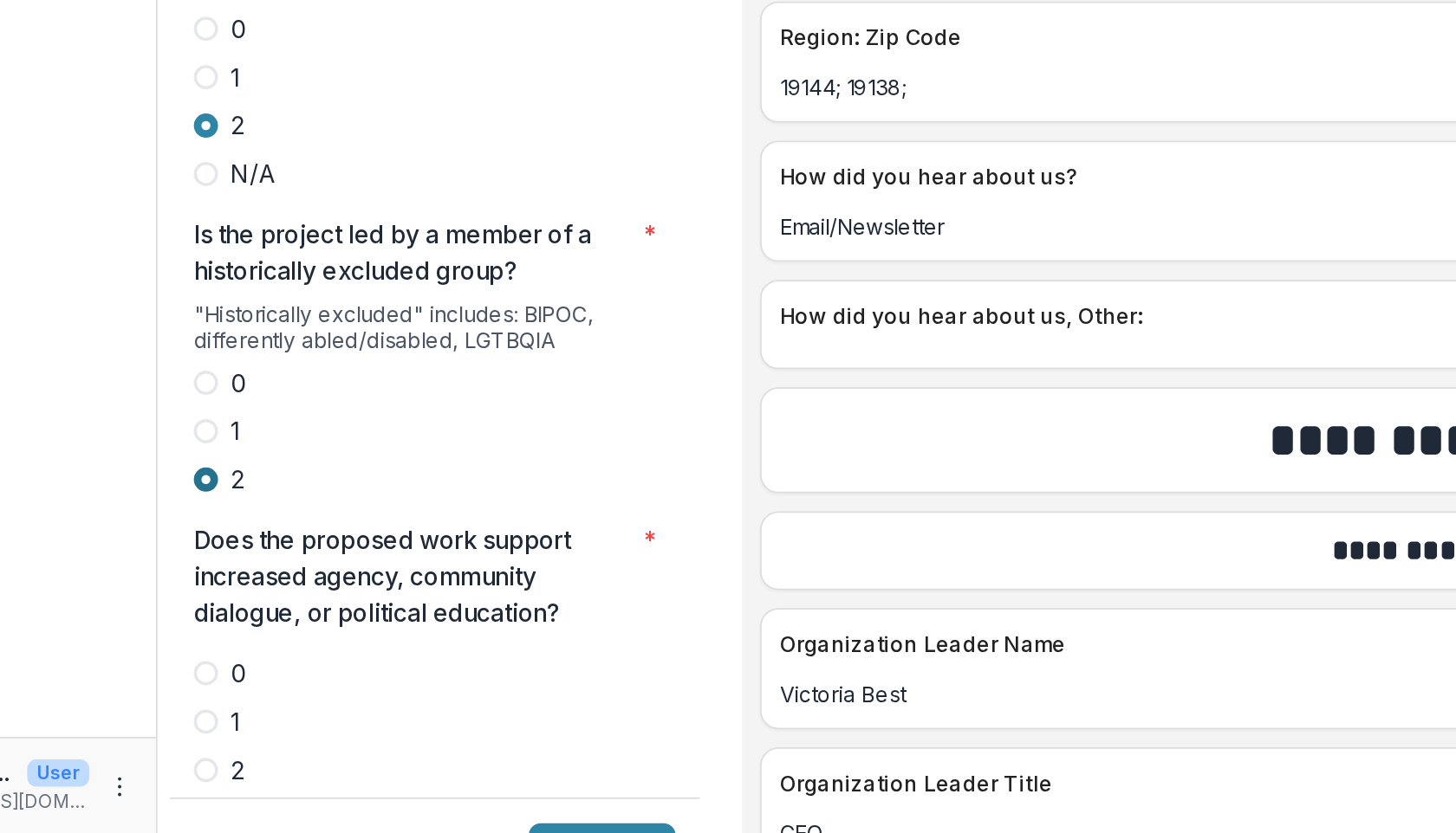
scroll to position [3240, 0]
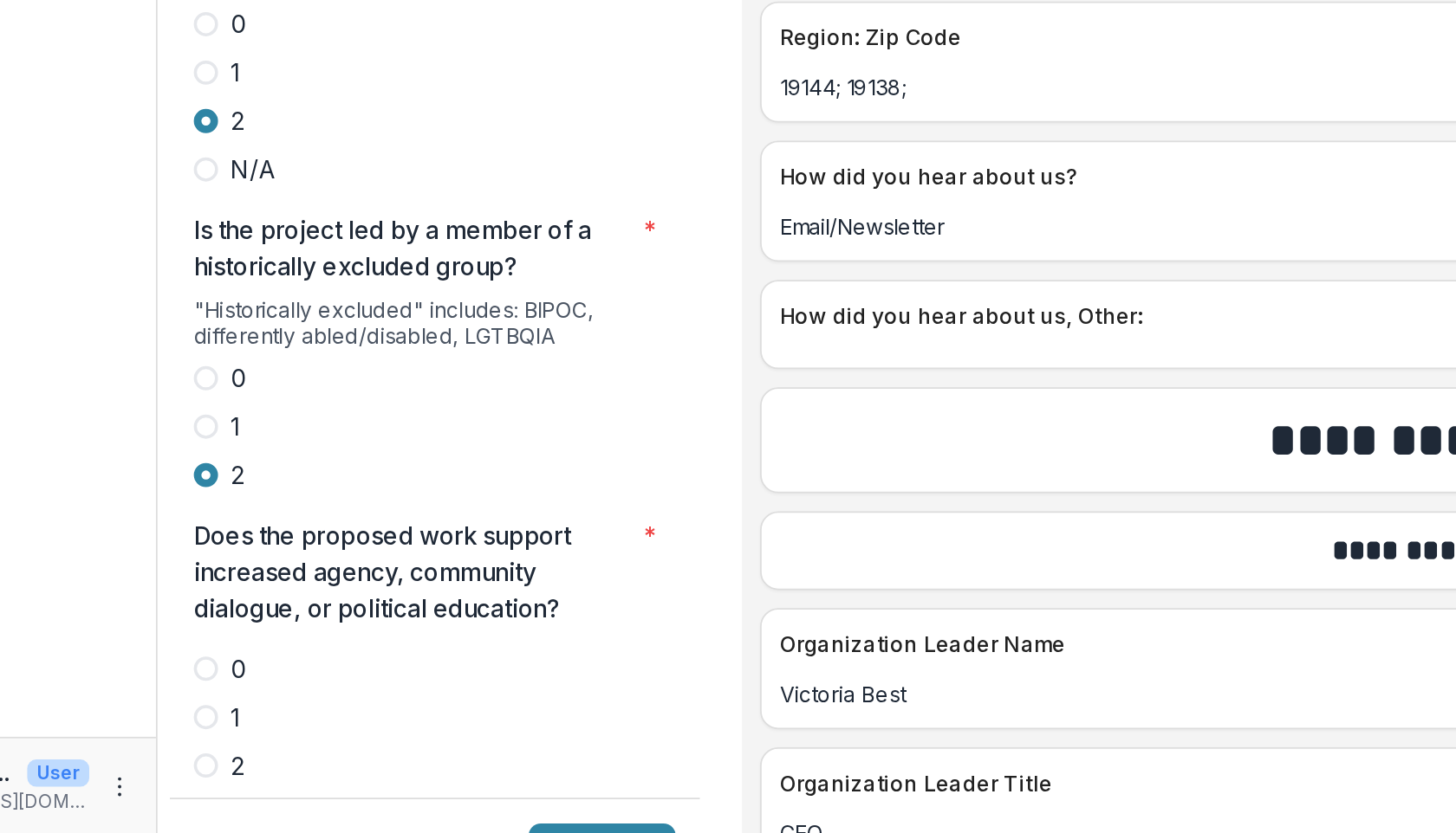
click at [247, 788] on span at bounding box center [244, 795] width 14 height 14
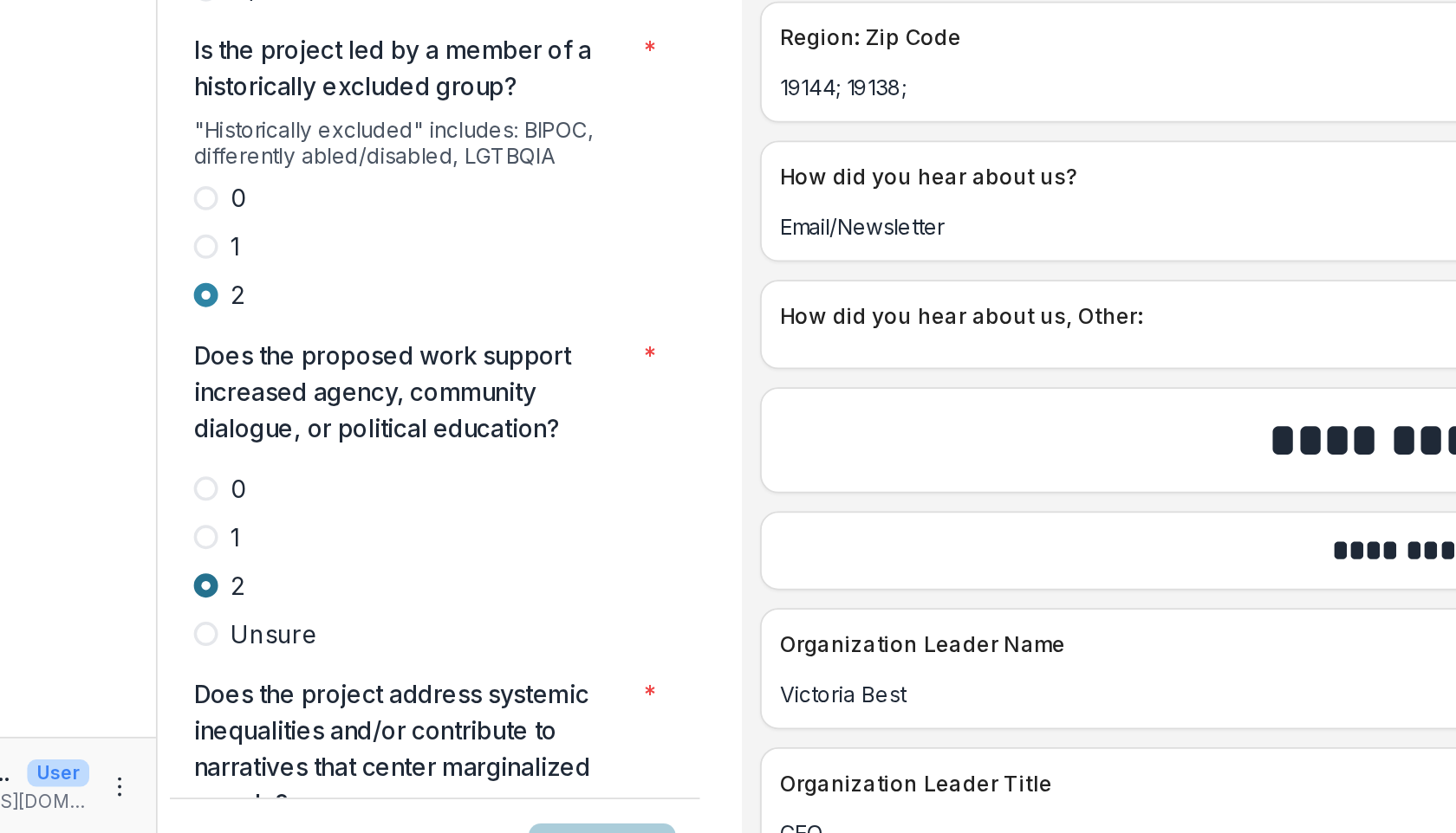
scroll to position [3465, 0]
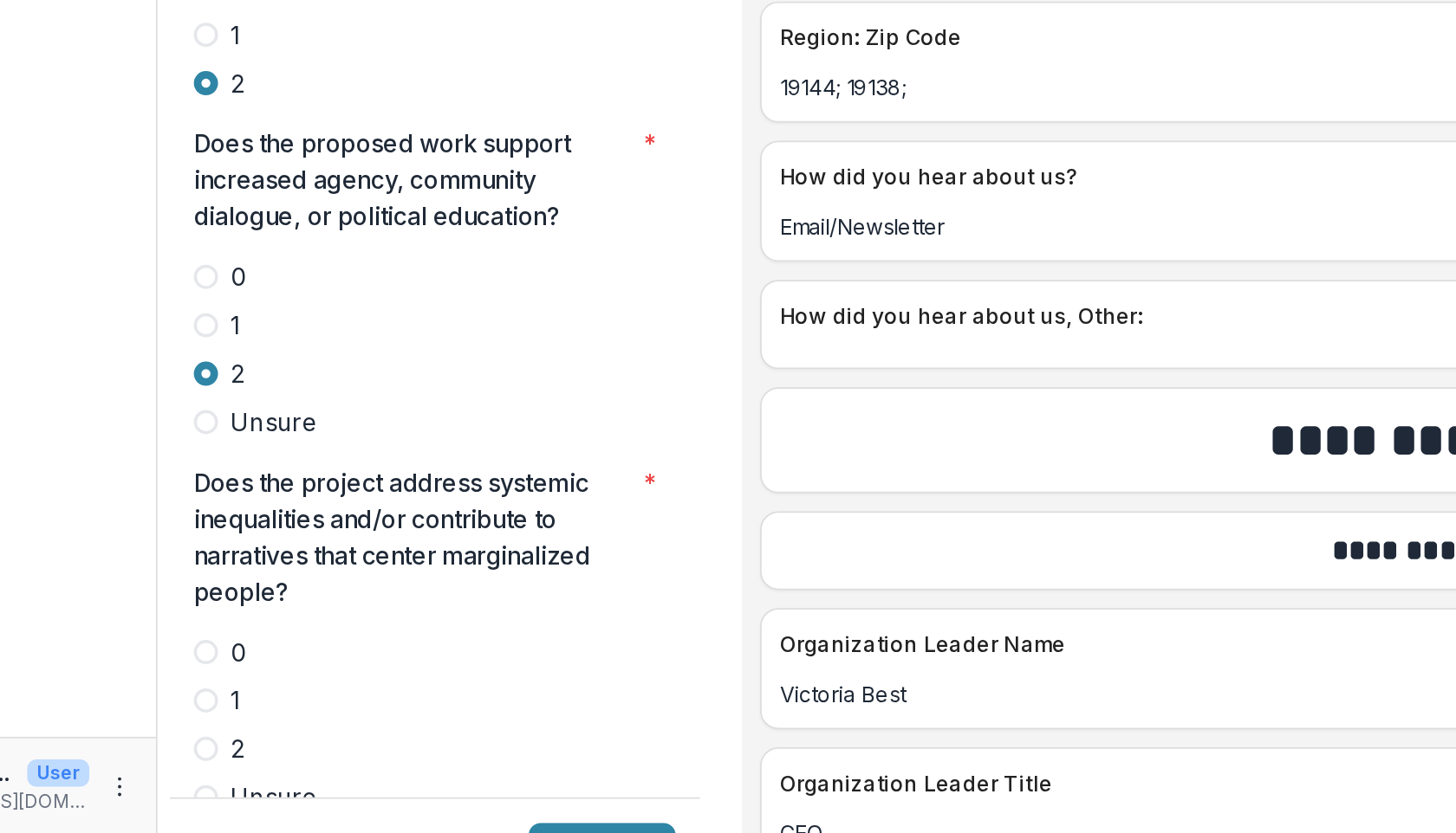
click at [245, 778] on span at bounding box center [244, 785] width 14 height 14
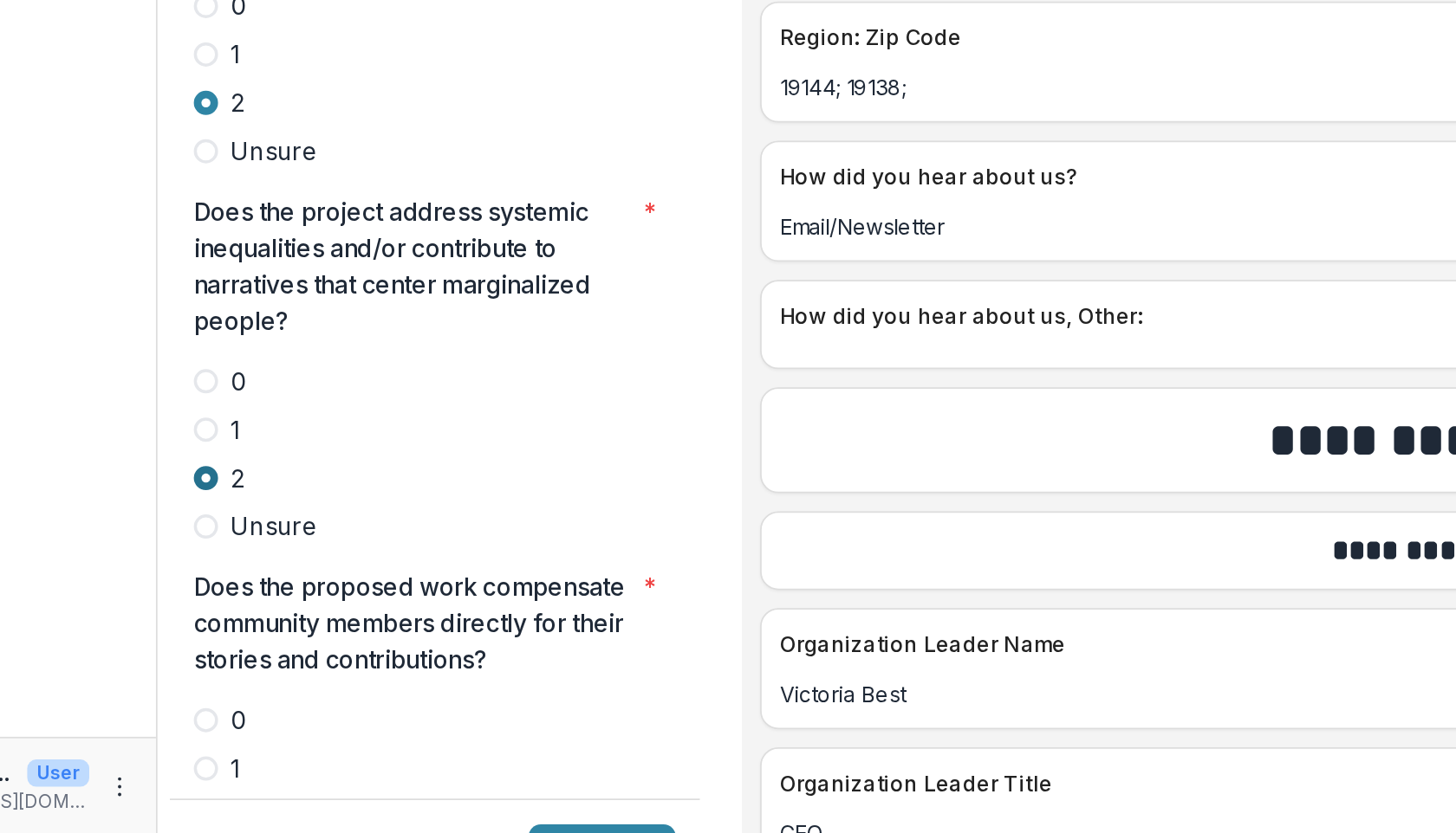
scroll to position [3628, 0]
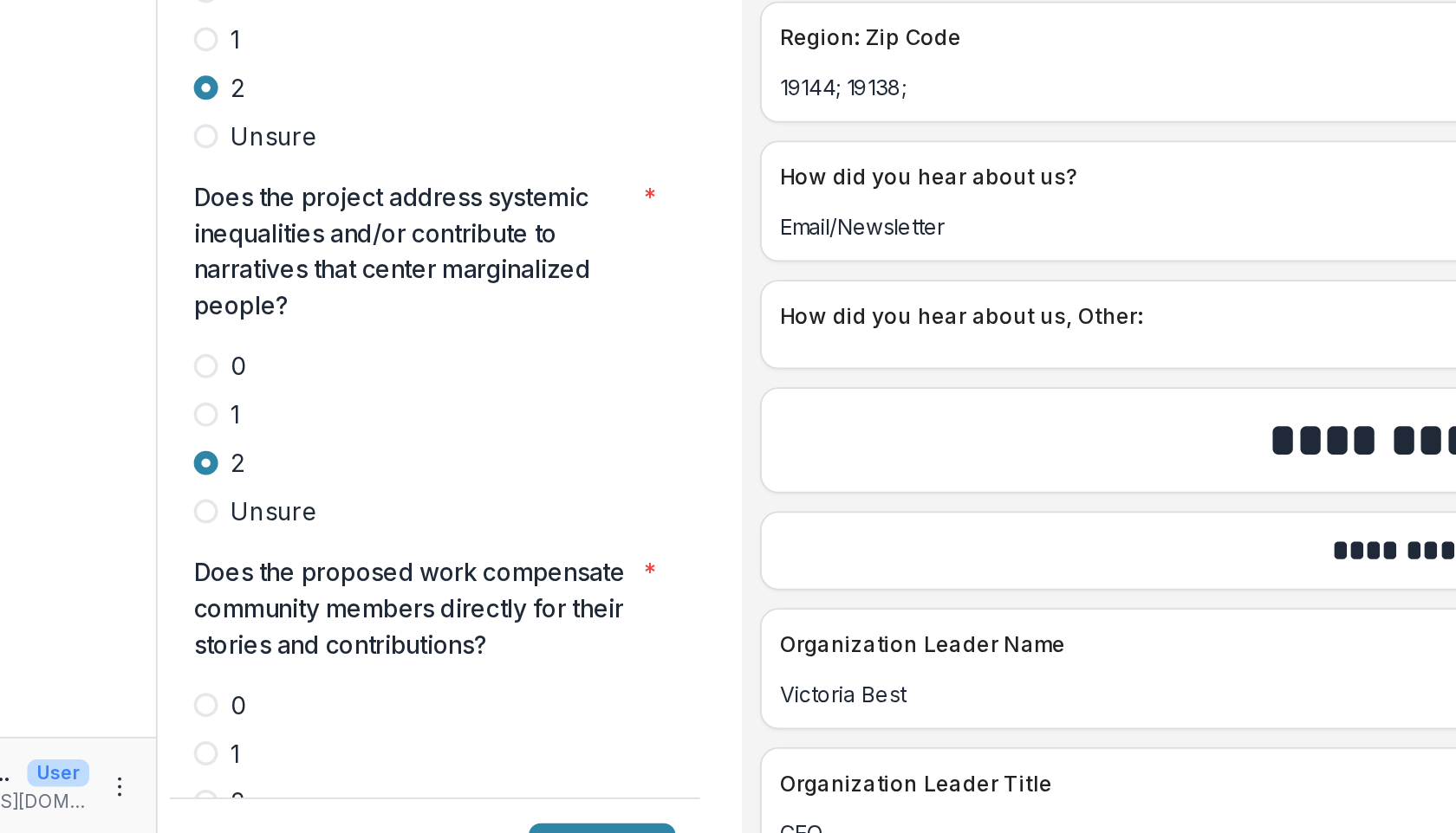
click at [244, 808] on span at bounding box center [244, 815] width 14 height 14
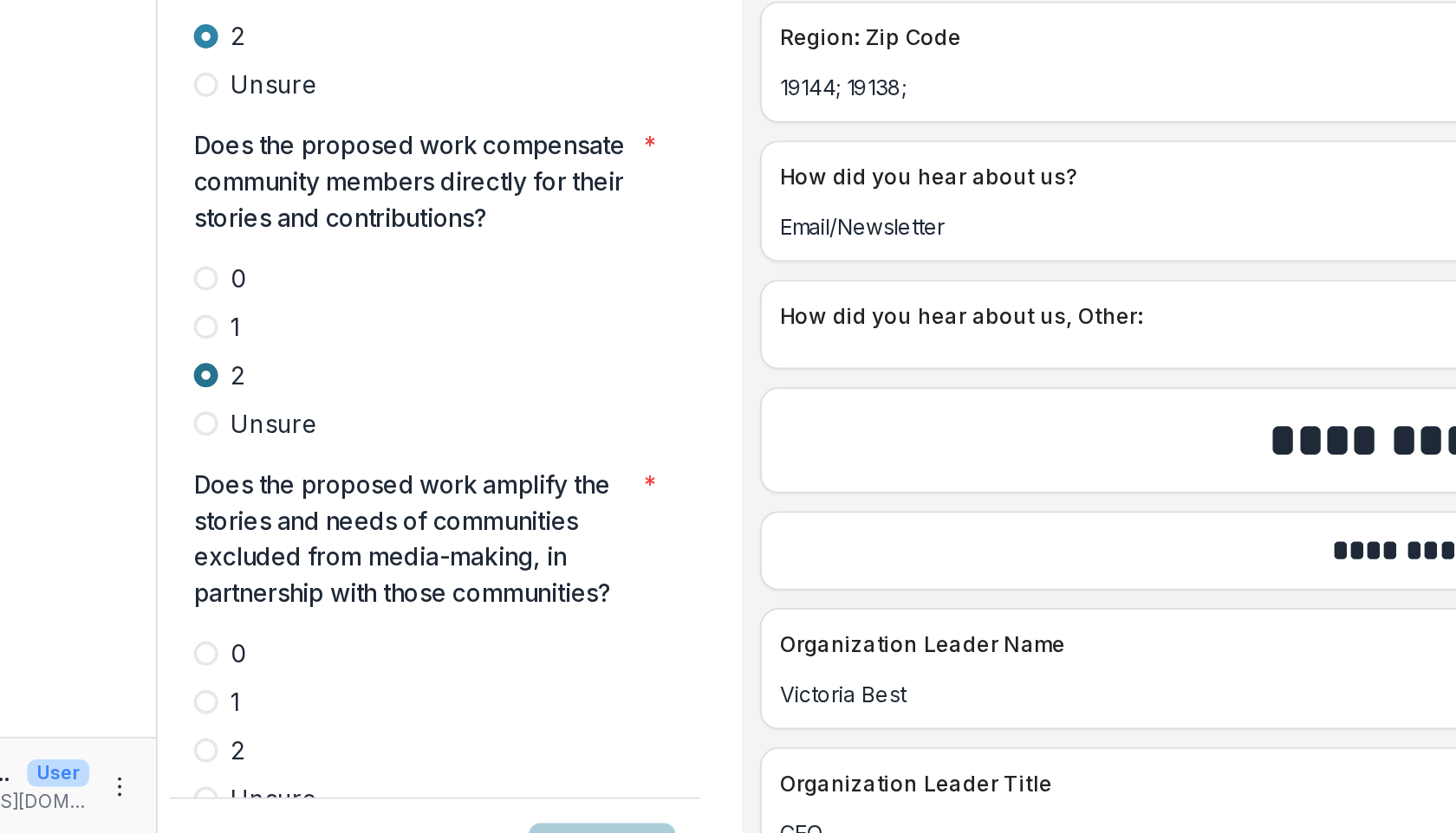
scroll to position [3892, 0]
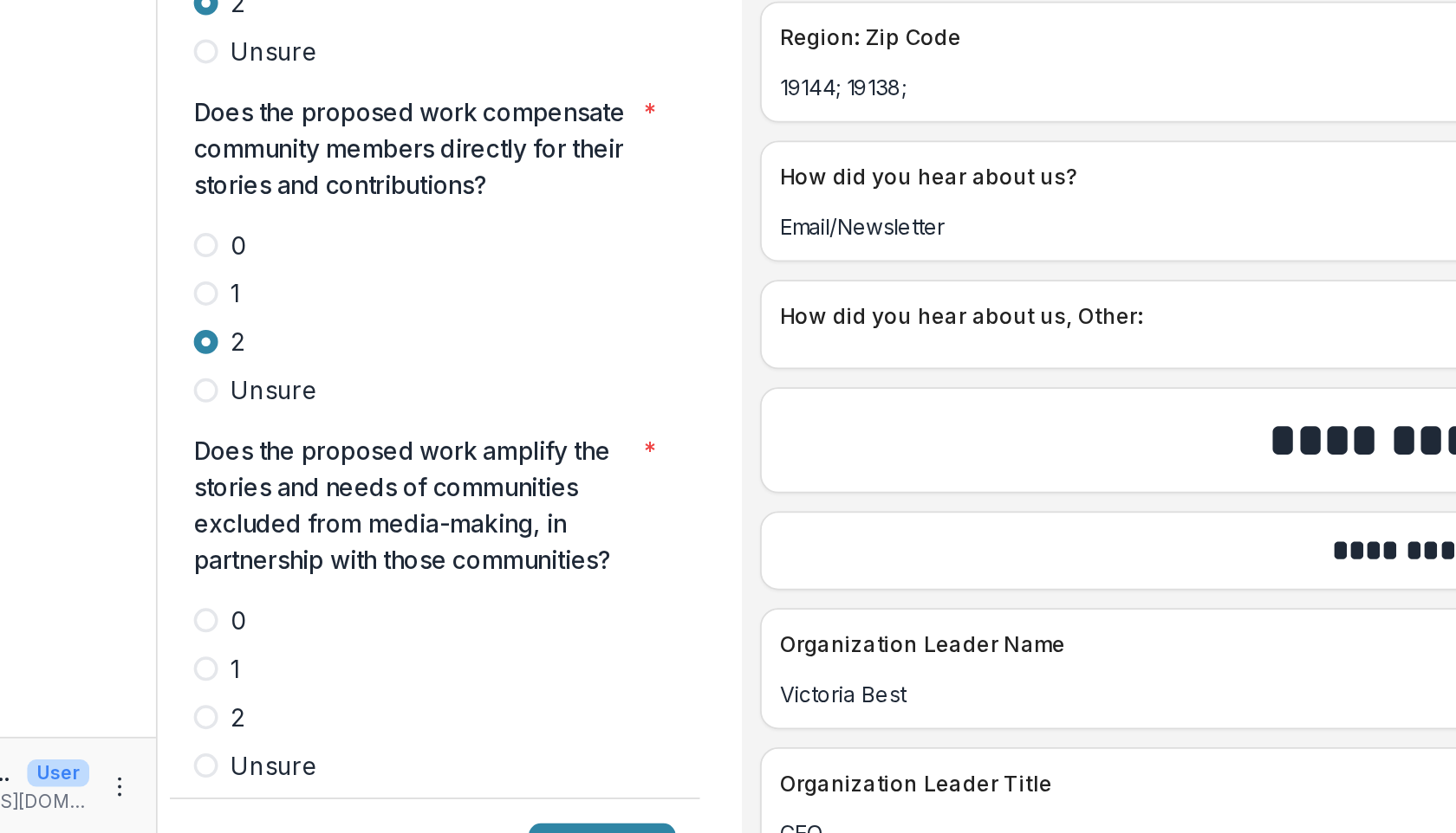
click at [244, 760] on span at bounding box center [244, 767] width 14 height 14
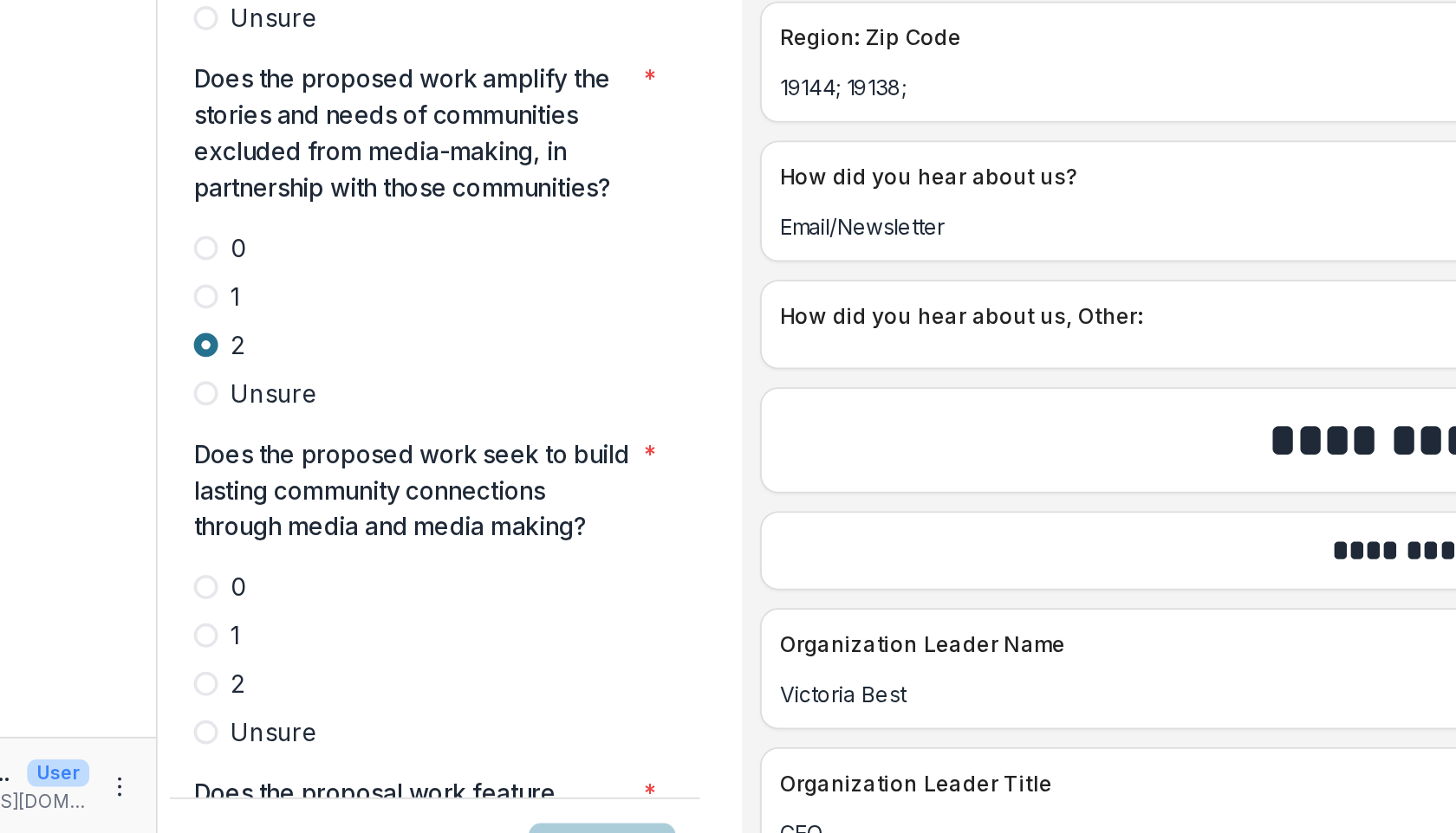
scroll to position [4111, 0]
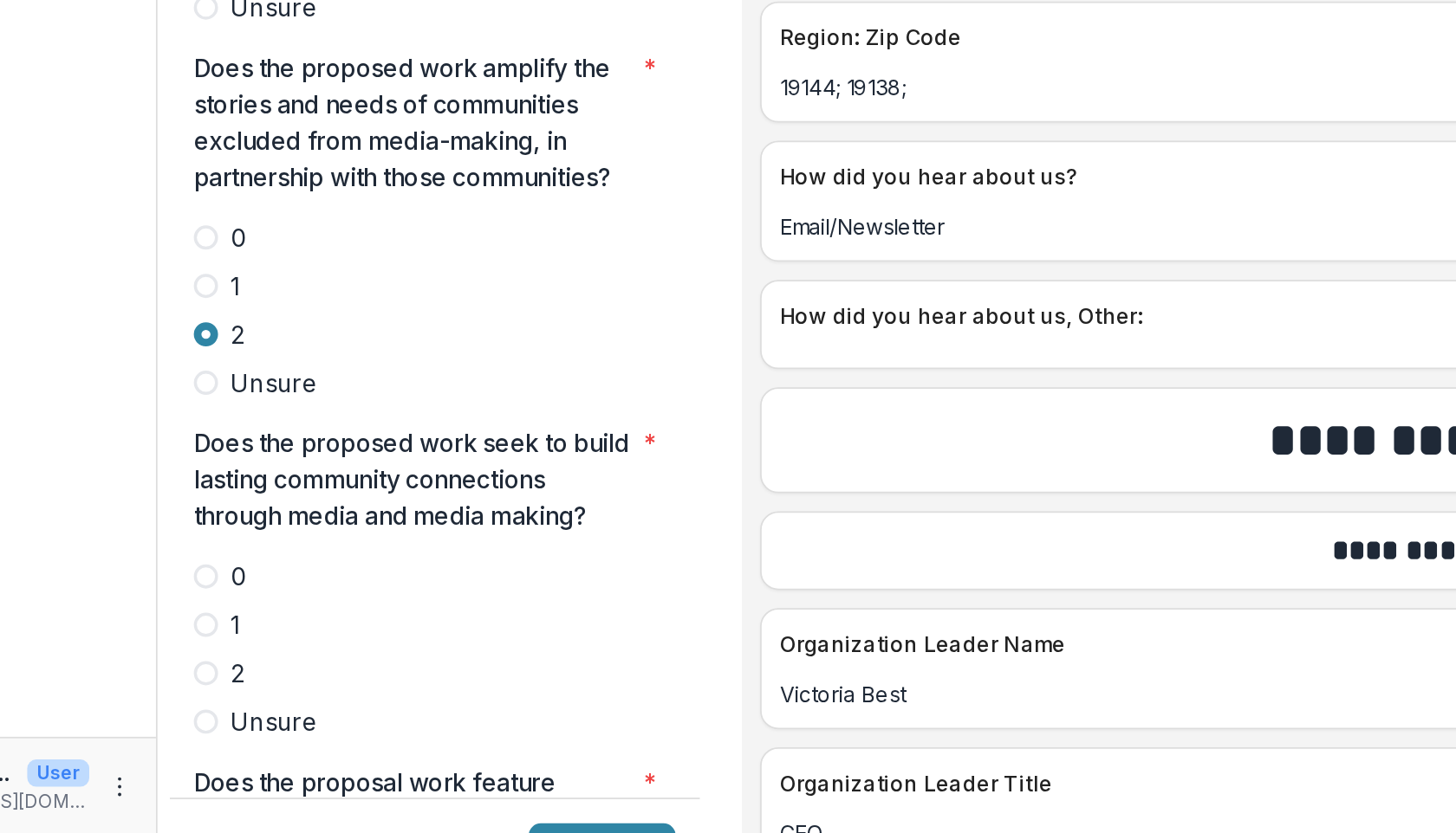
click at [246, 735] on span at bounding box center [244, 741] width 14 height 14
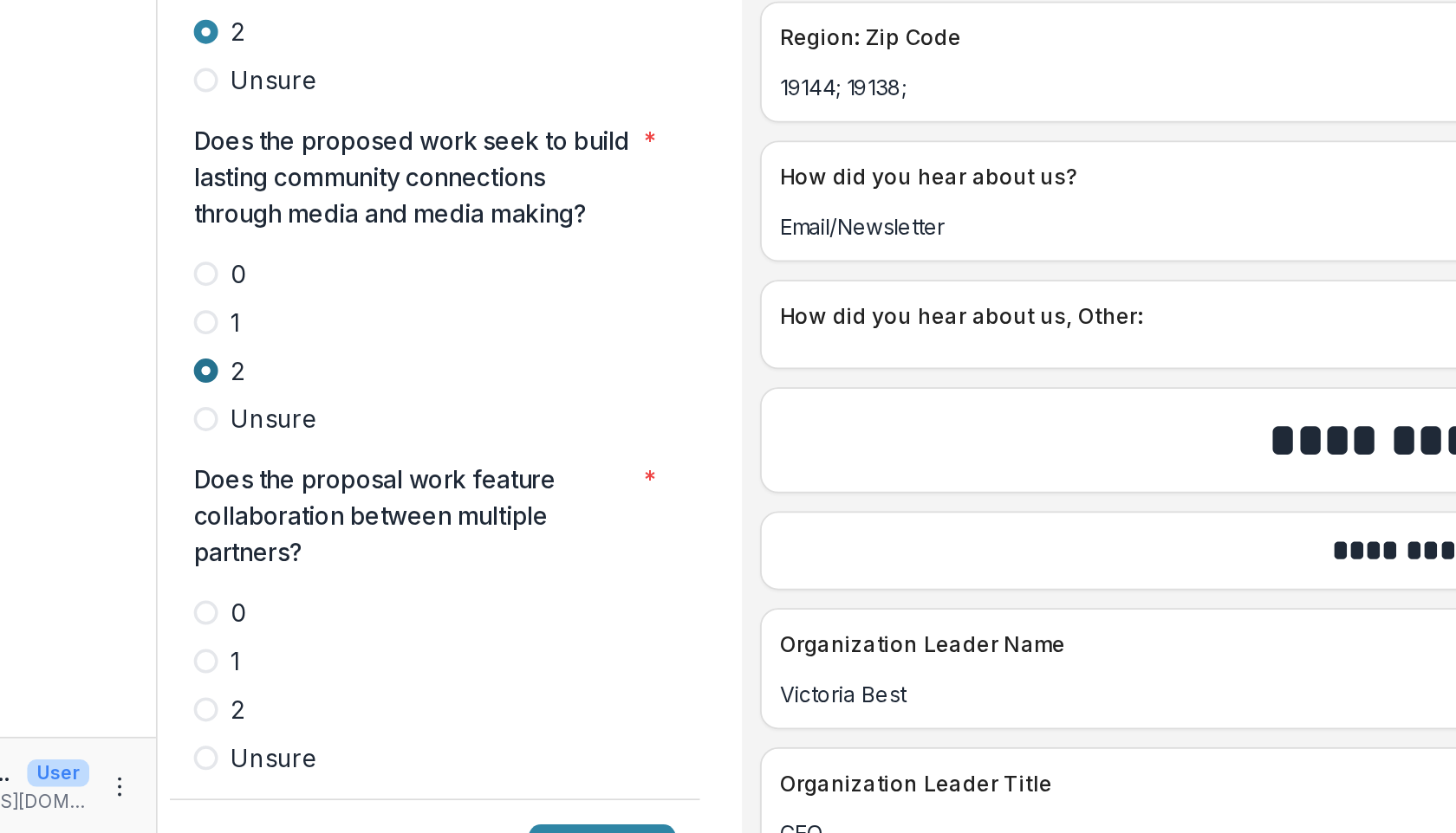
scroll to position [4291, 0]
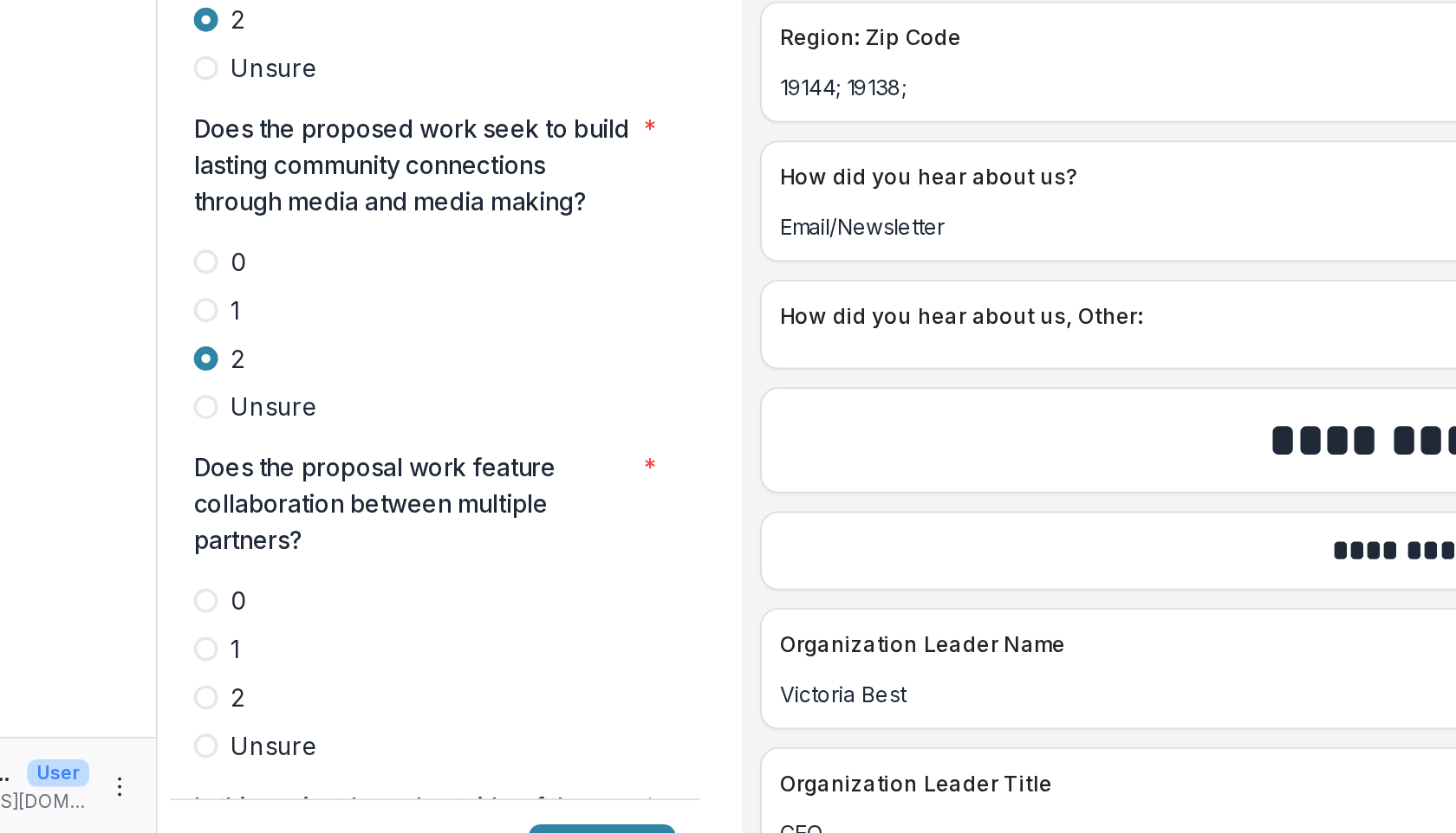
click at [245, 748] on span at bounding box center [244, 755] width 14 height 14
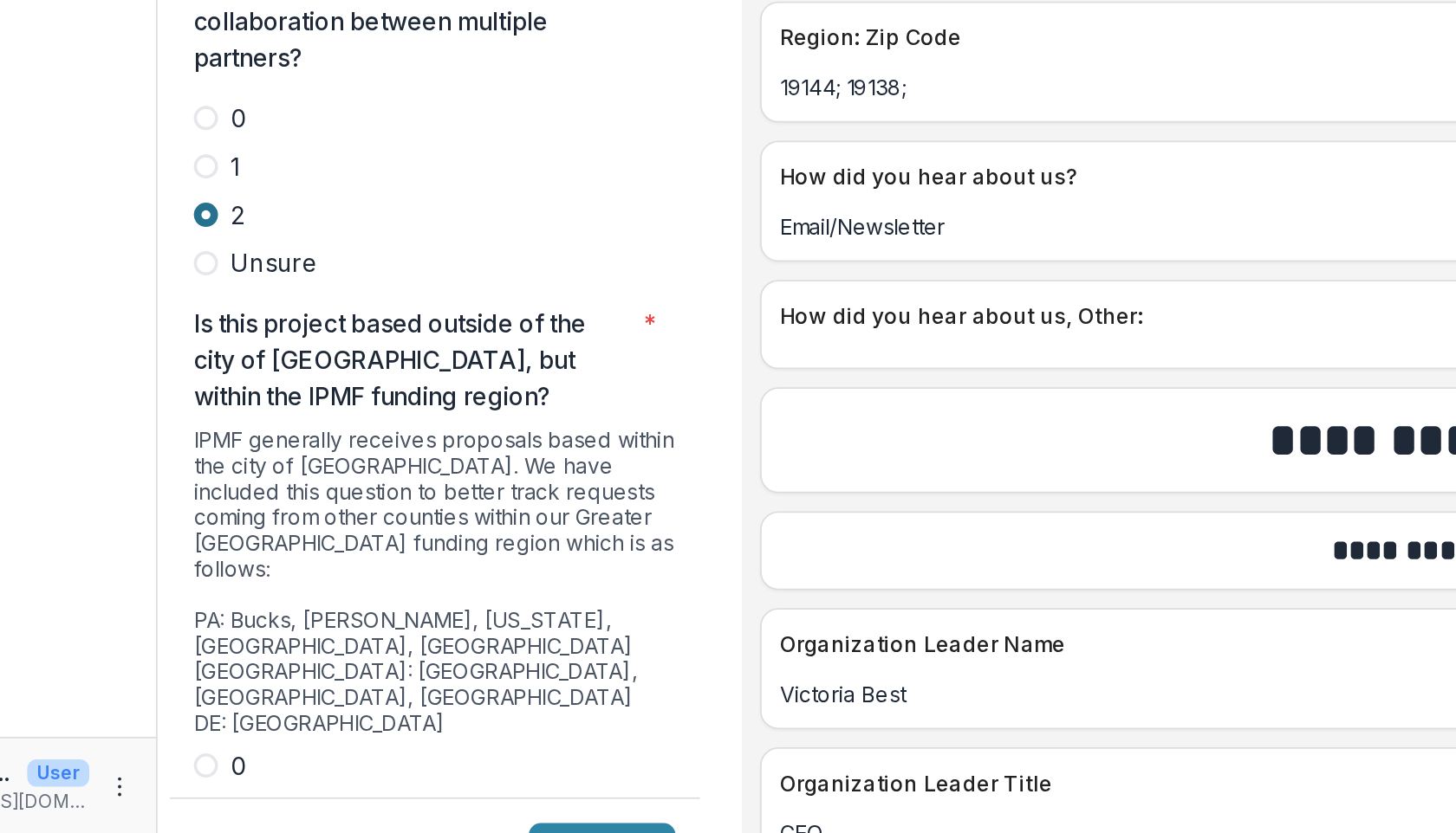
scroll to position [4610, 0]
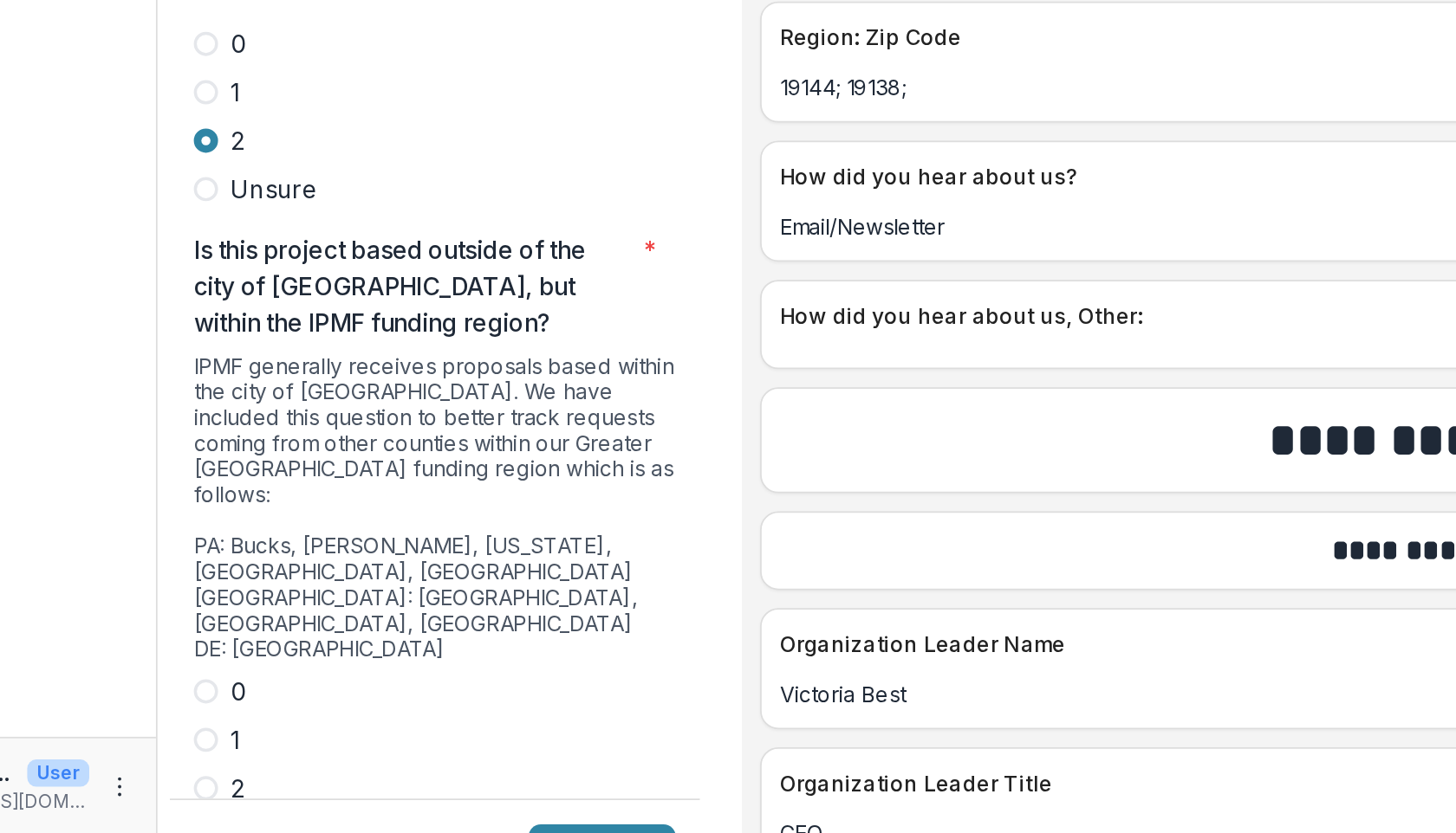
click at [241, 745] on span at bounding box center [244, 752] width 14 height 14
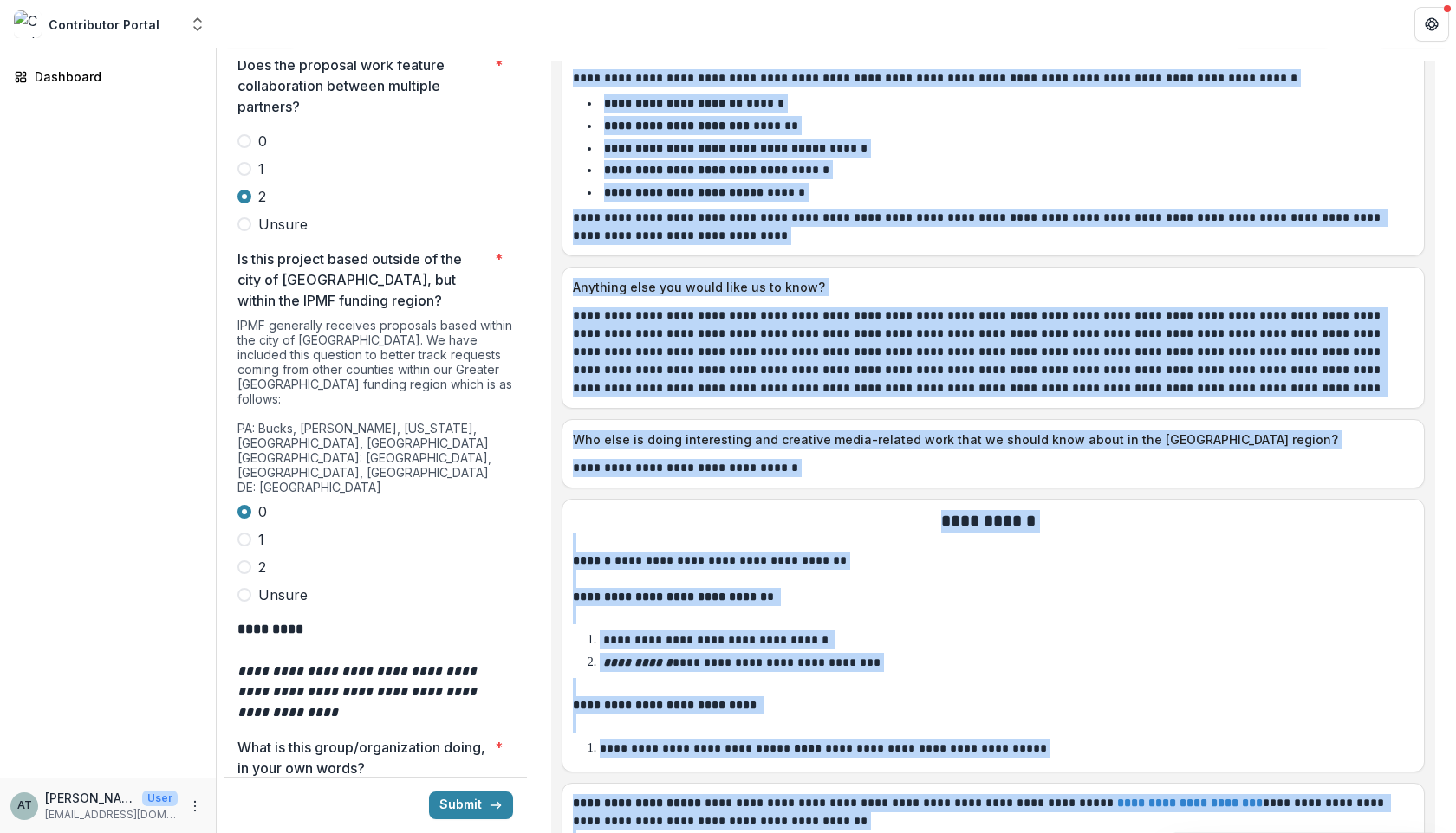
scroll to position [9040, 0]
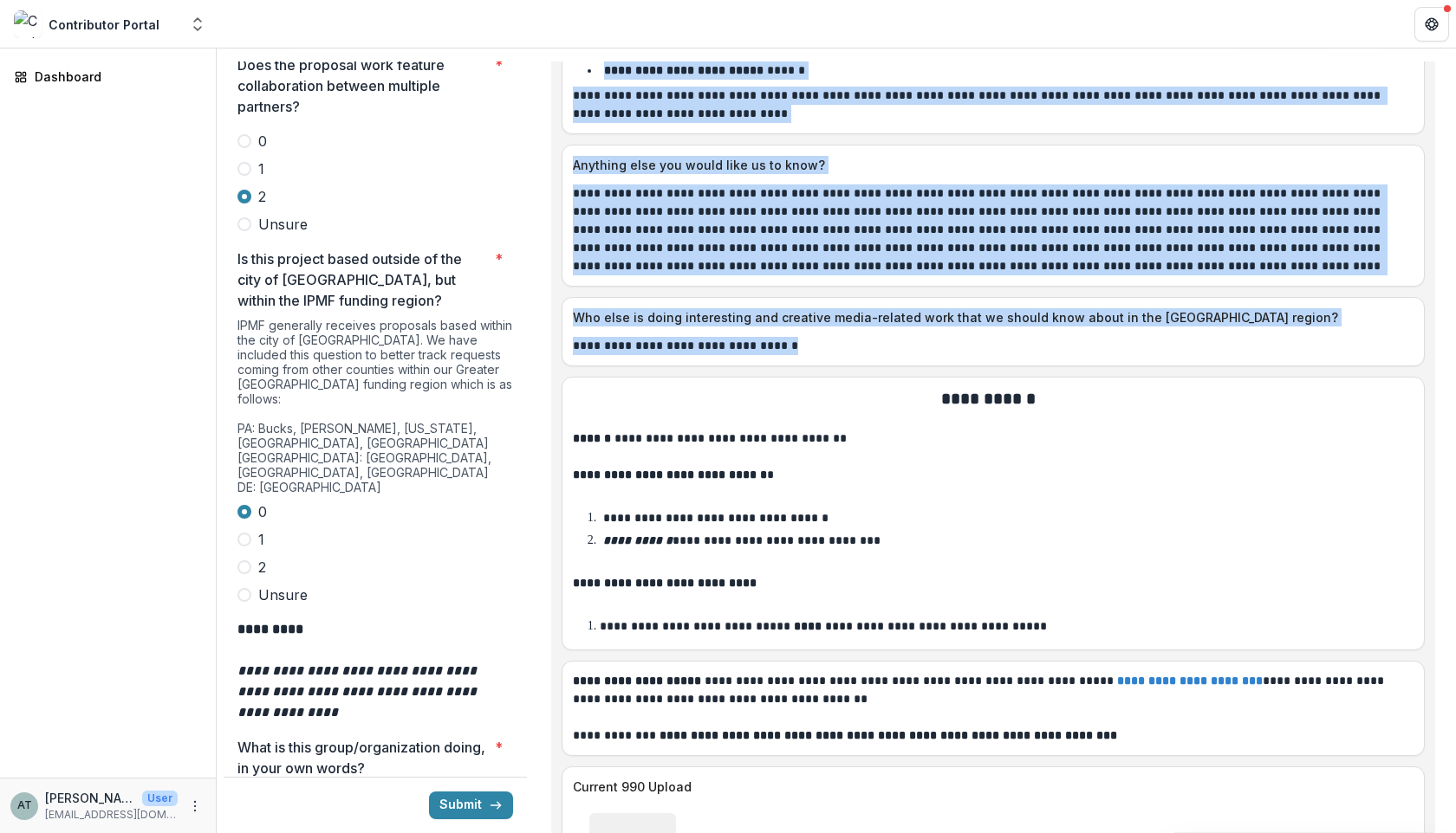
drag, startPoint x: 572, startPoint y: 222, endPoint x: 865, endPoint y: 301, distance: 303.5
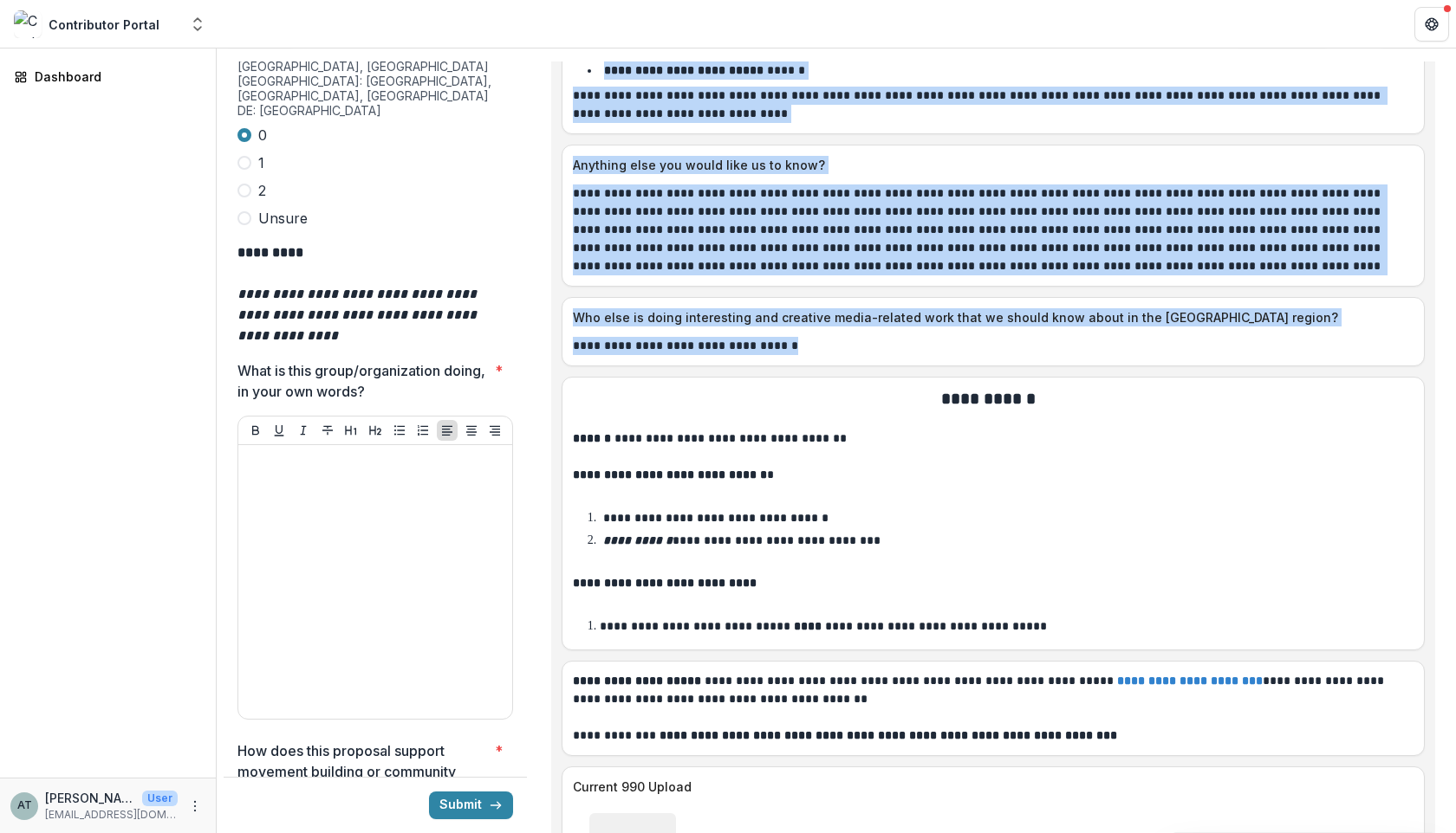
scroll to position [5203, 0]
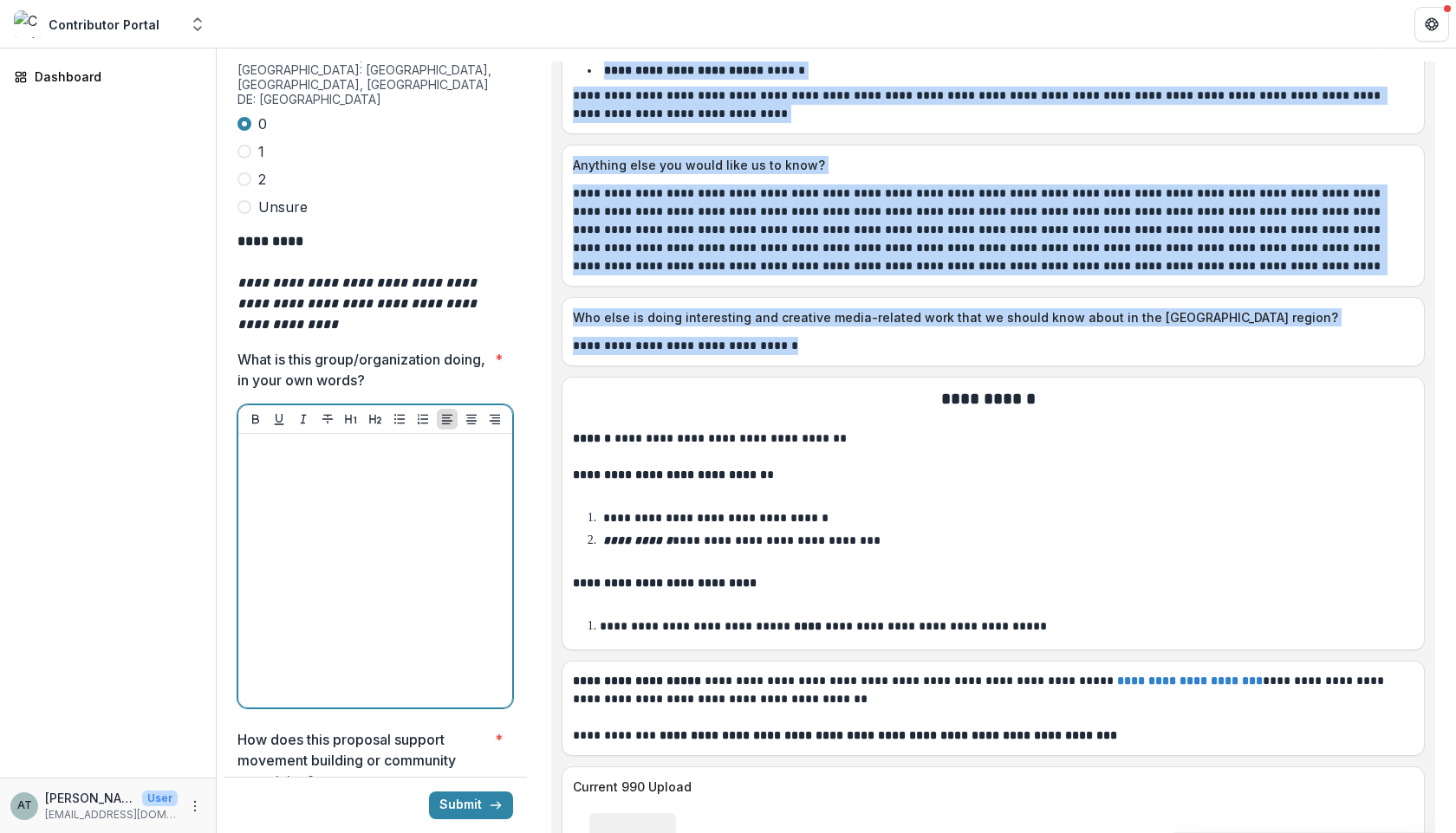
click at [343, 441] on div at bounding box center [375, 571] width 260 height 260
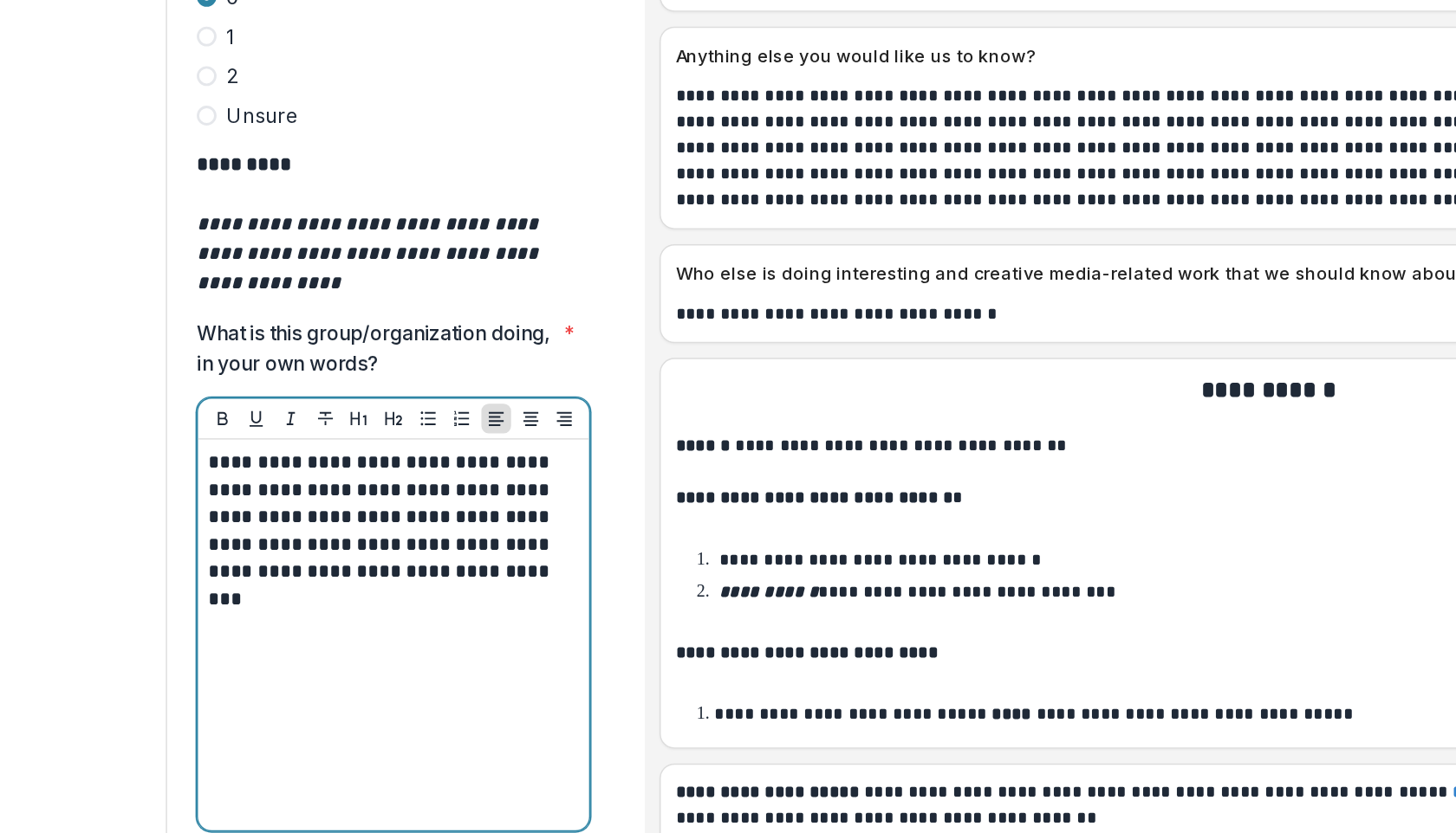
click at [495, 441] on p "**********" at bounding box center [372, 488] width 255 height 96
click at [258, 446] on p "**********" at bounding box center [372, 488] width 255 height 96
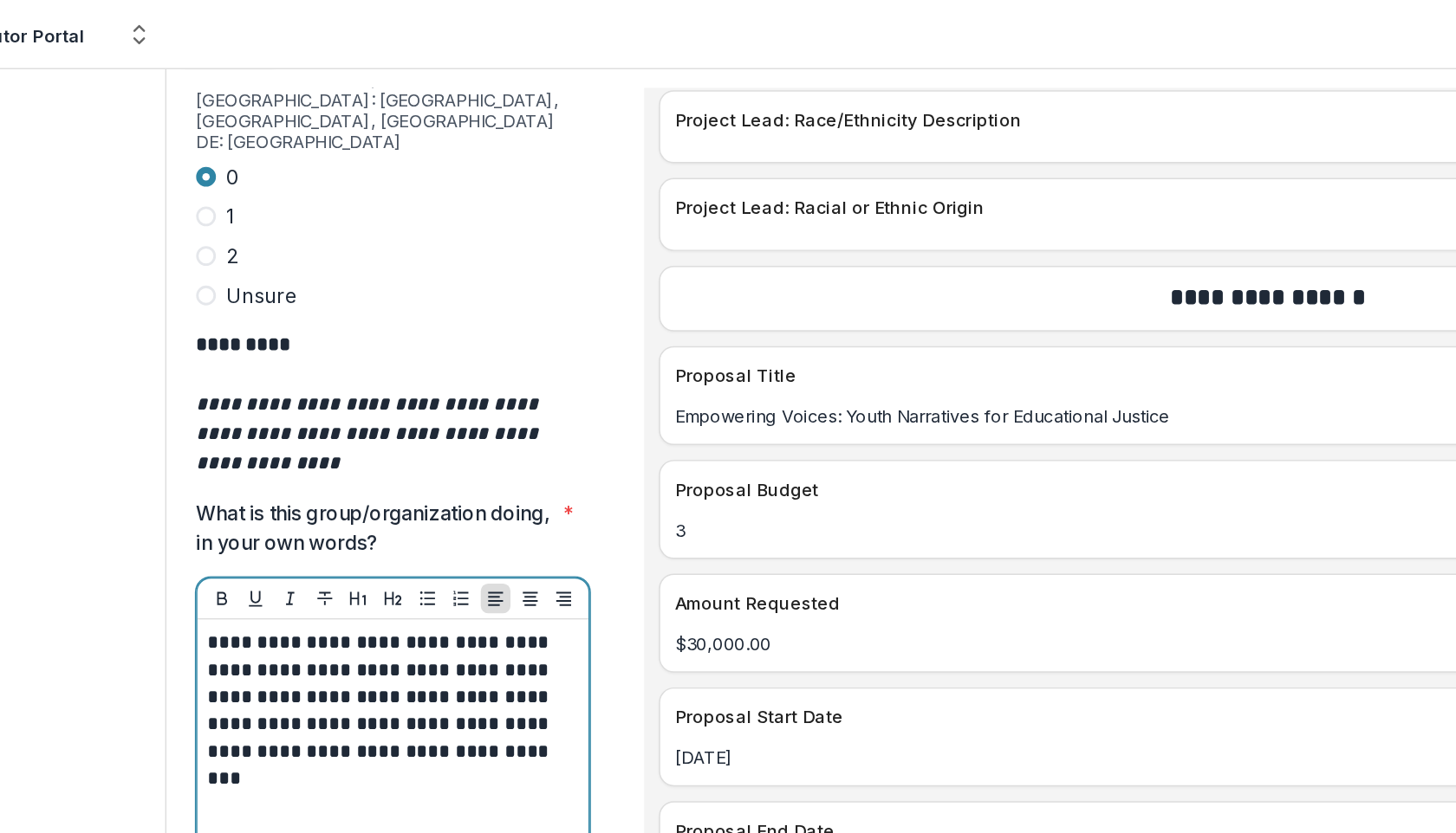
scroll to position [6957, 0]
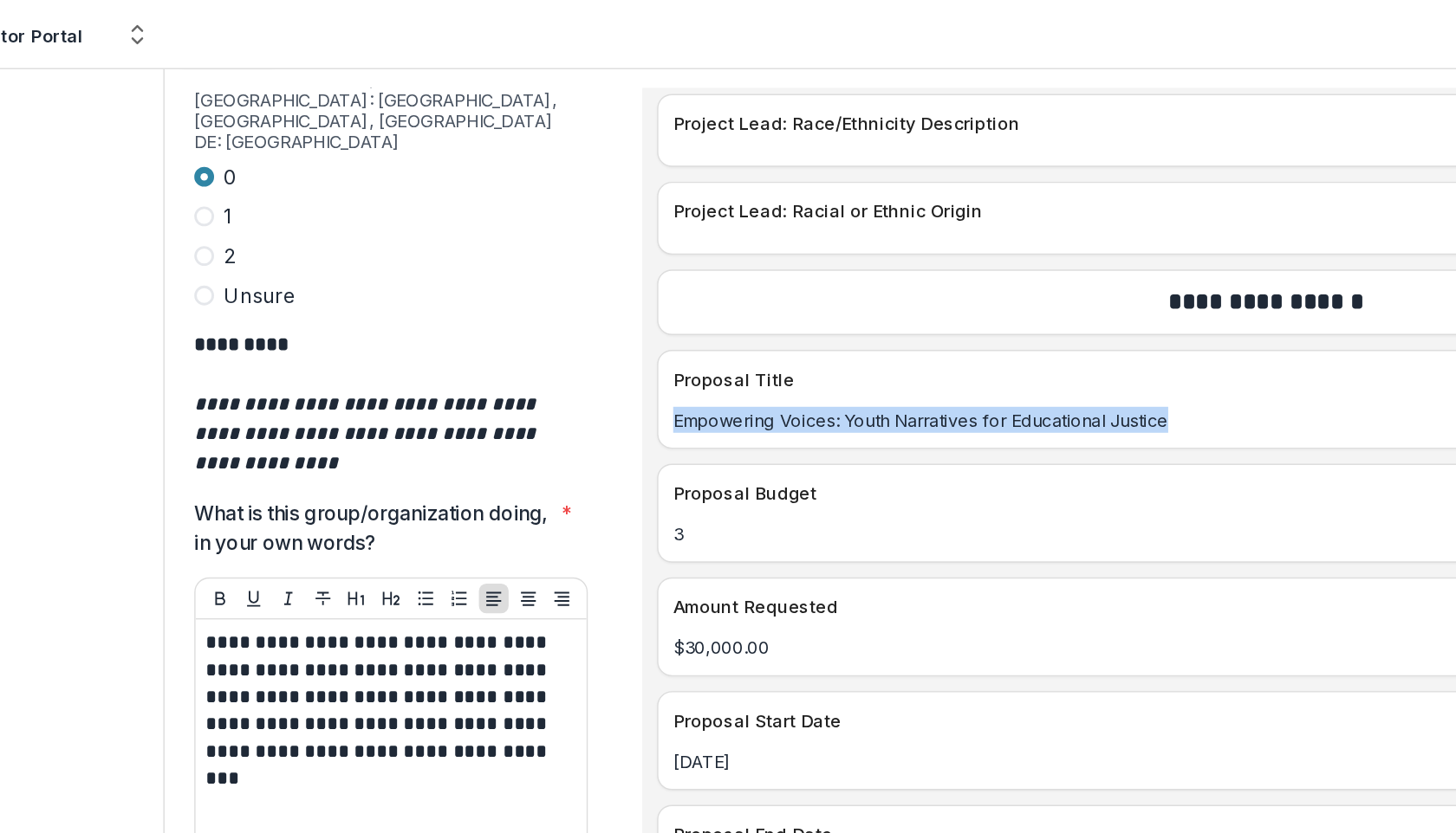
drag, startPoint x: 940, startPoint y: 277, endPoint x: 733, endPoint y: 241, distance: 210.1
click at [733, 245] on div "Proposal Title Empowering Voices: Youth Narratives for Educational Justice" at bounding box center [993, 280] width 863 height 69
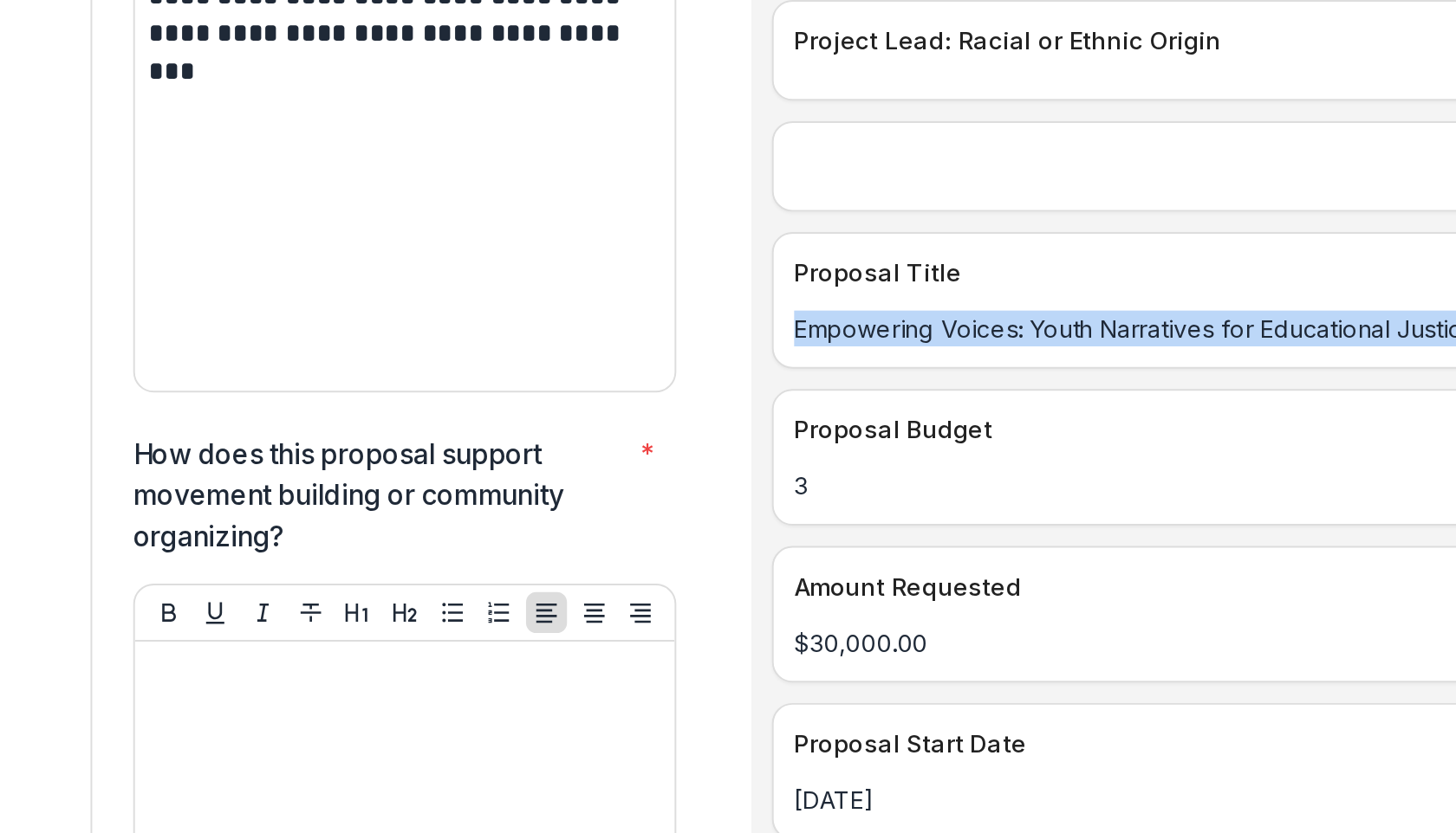
scroll to position [5605, 0]
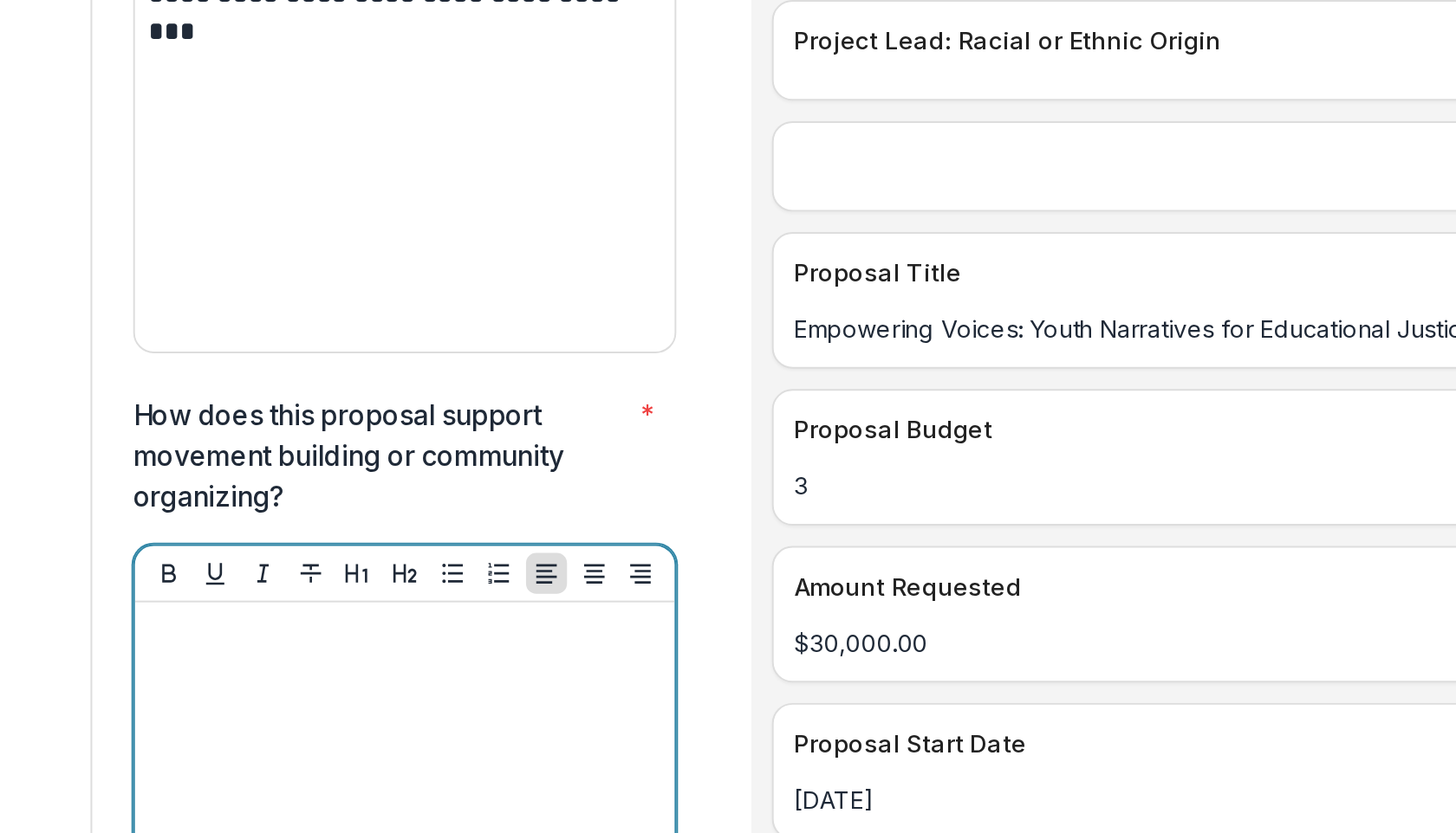
click at [327, 440] on div at bounding box center [375, 570] width 260 height 260
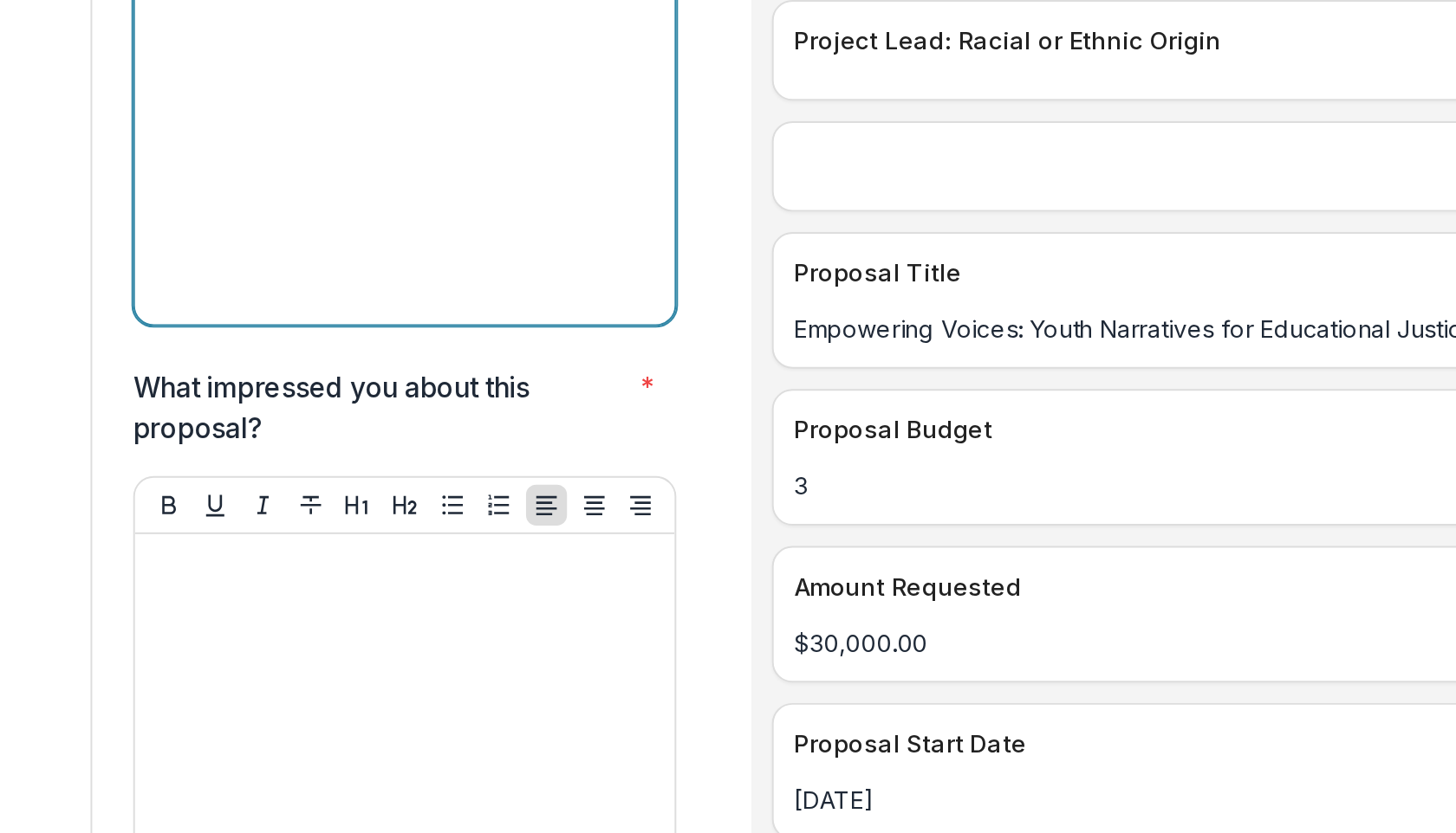
scroll to position [6021, 0]
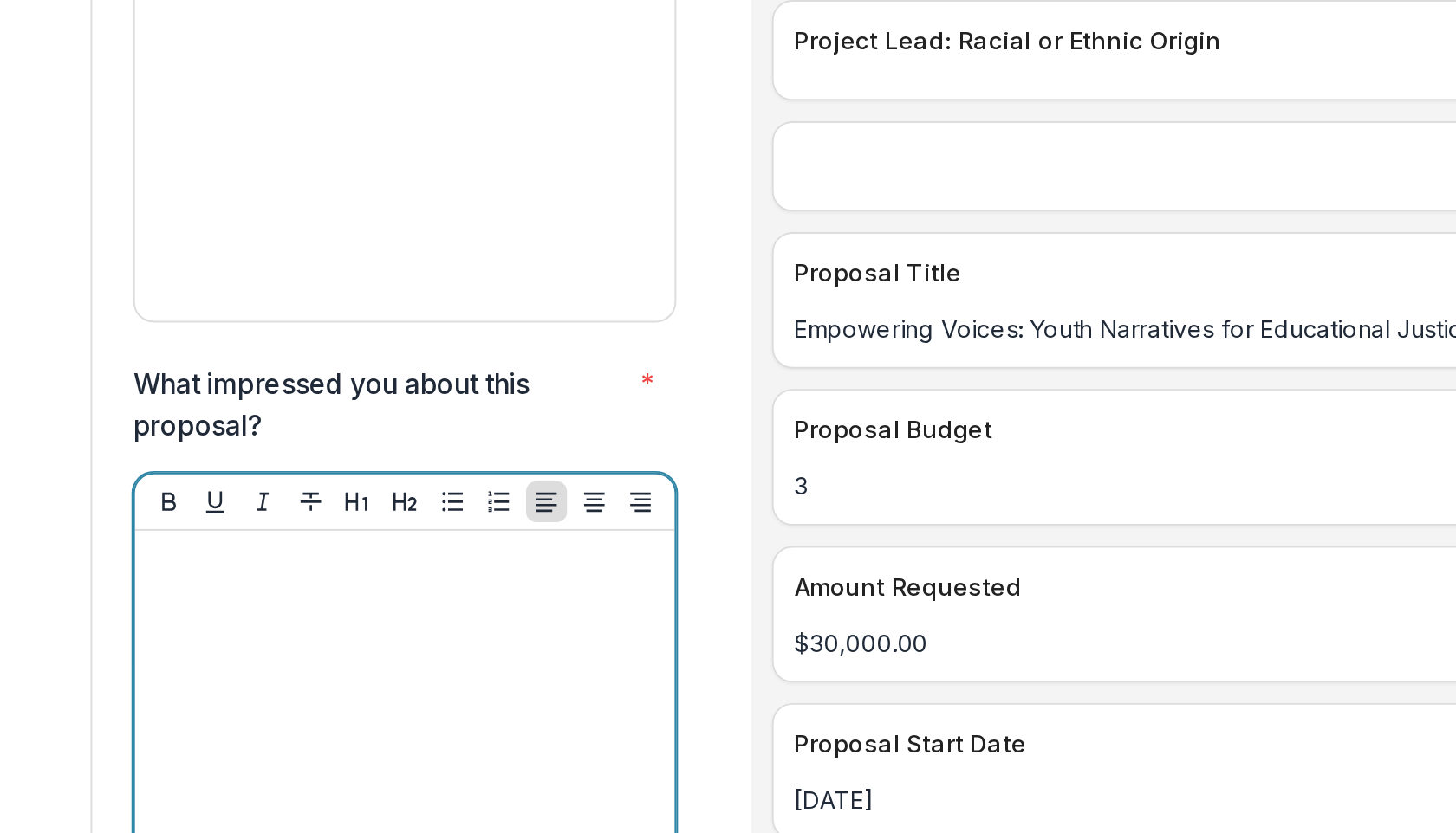
click at [305, 423] on div at bounding box center [375, 534] width 260 height 260
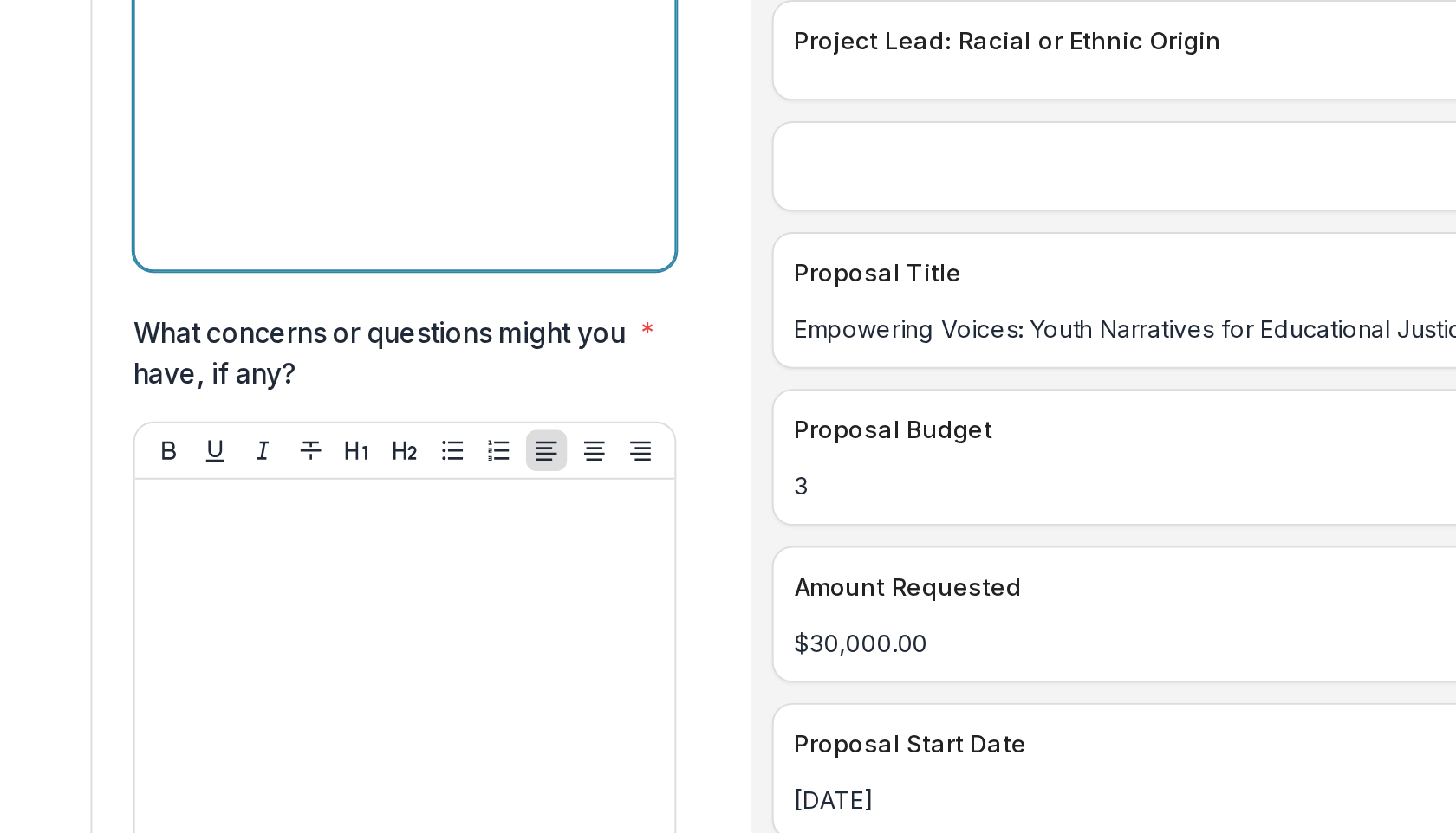
scroll to position [6429, 0]
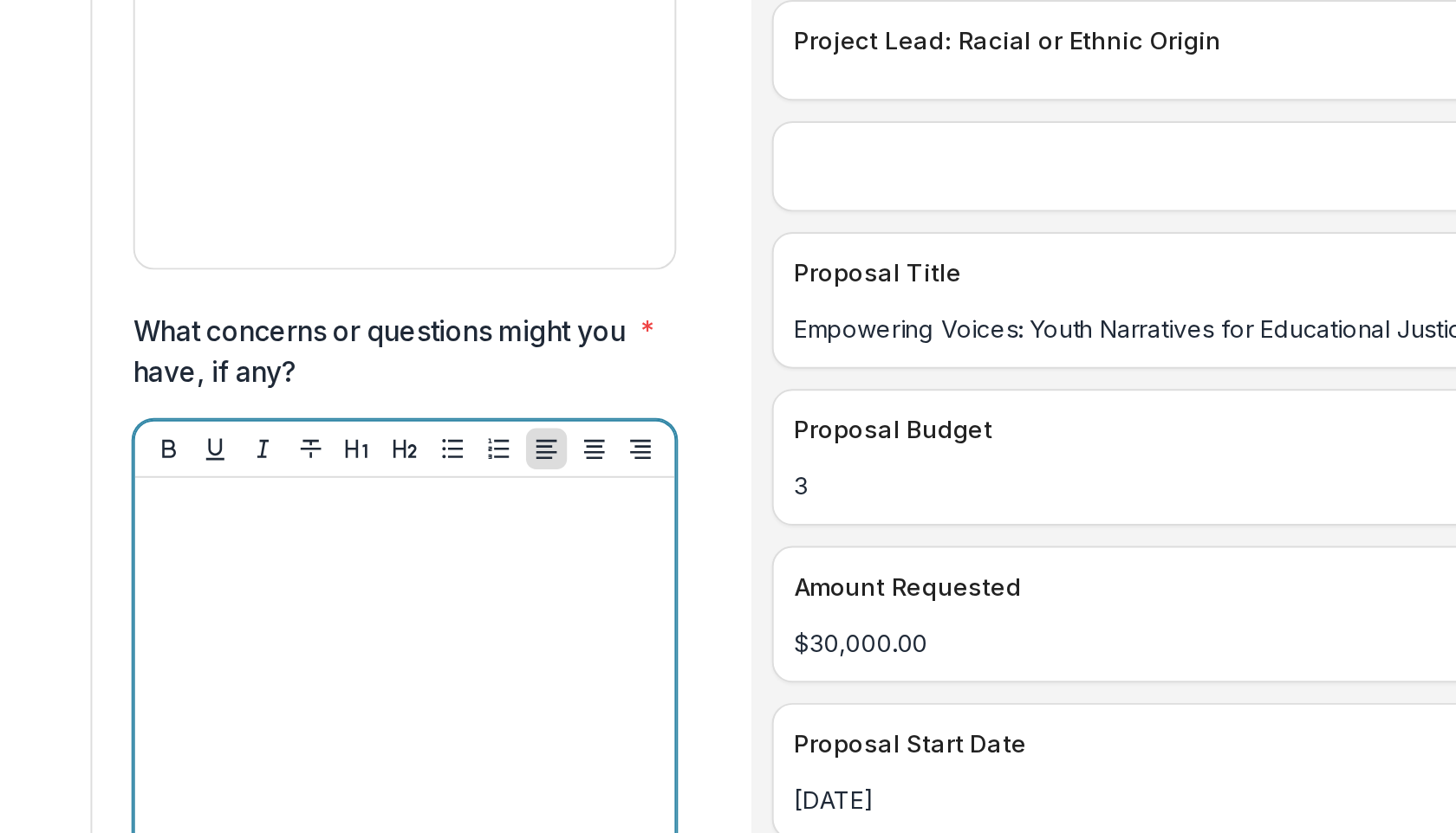
click at [301, 377] on div at bounding box center [375, 507] width 260 height 260
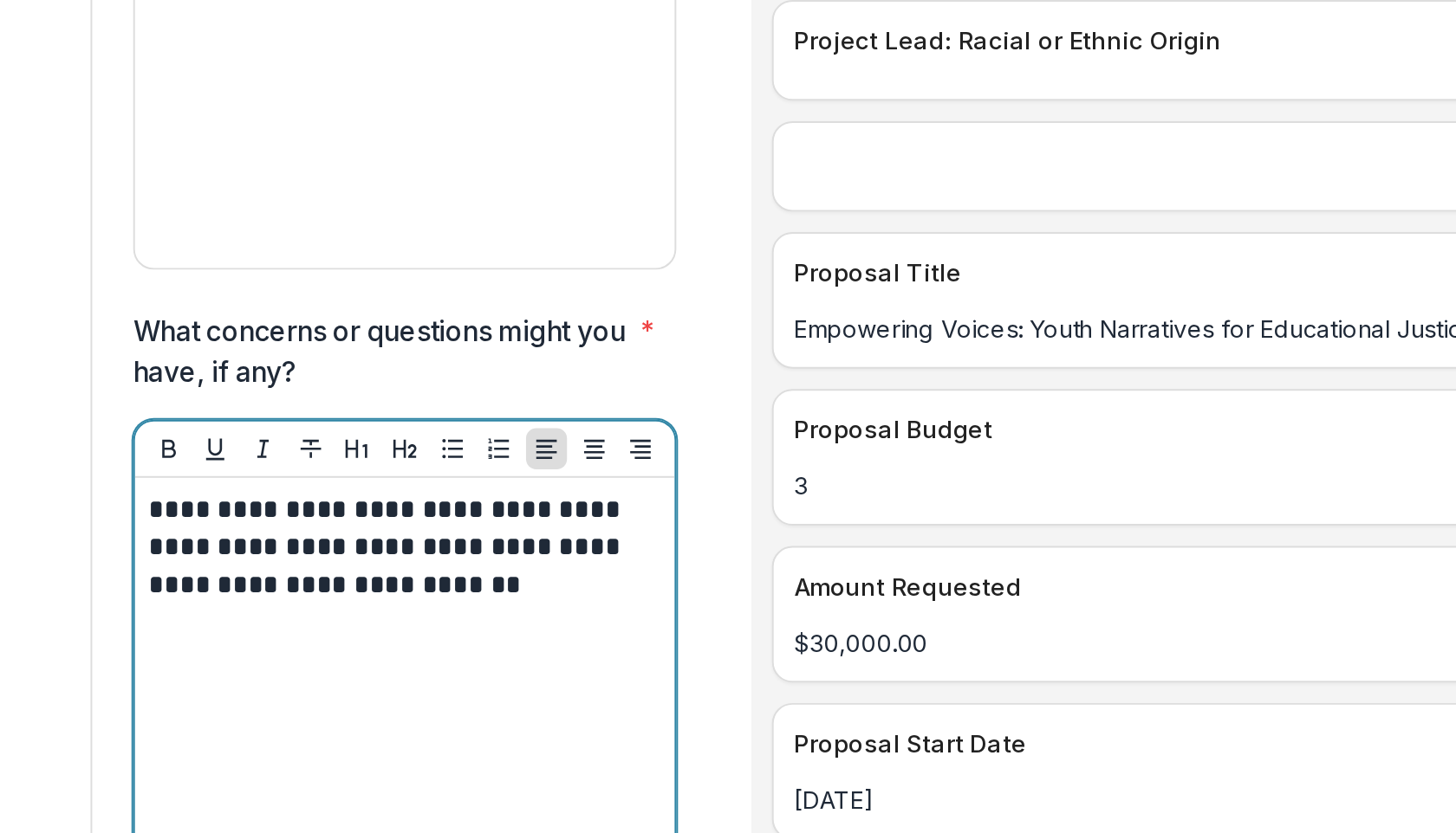
click at [253, 377] on p "**********" at bounding box center [372, 406] width 255 height 57
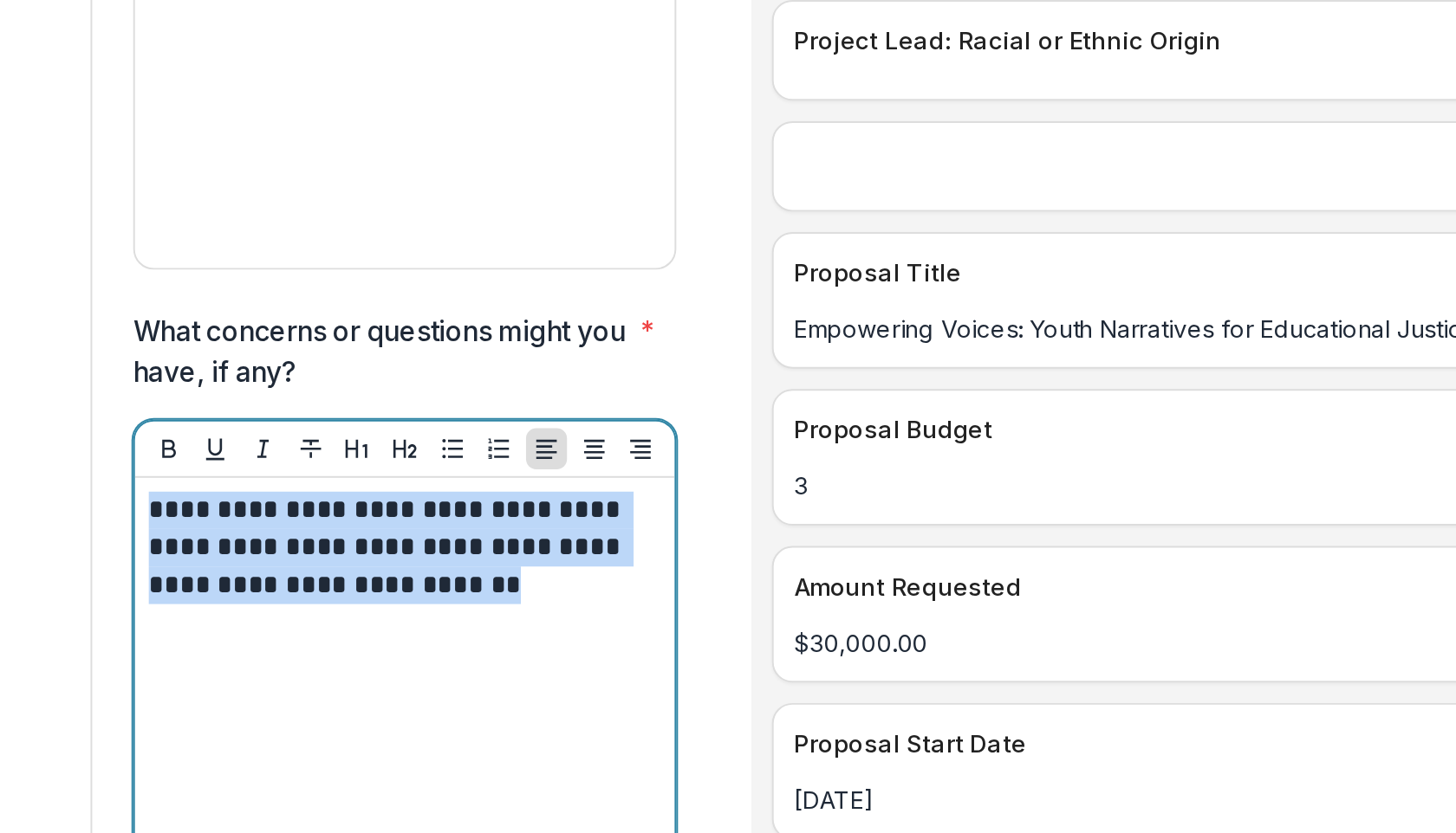
drag, startPoint x: 448, startPoint y: 349, endPoint x: 240, endPoint y: 303, distance: 213.0
click at [240, 370] on div "**********" at bounding box center [375, 507] width 274 height 274
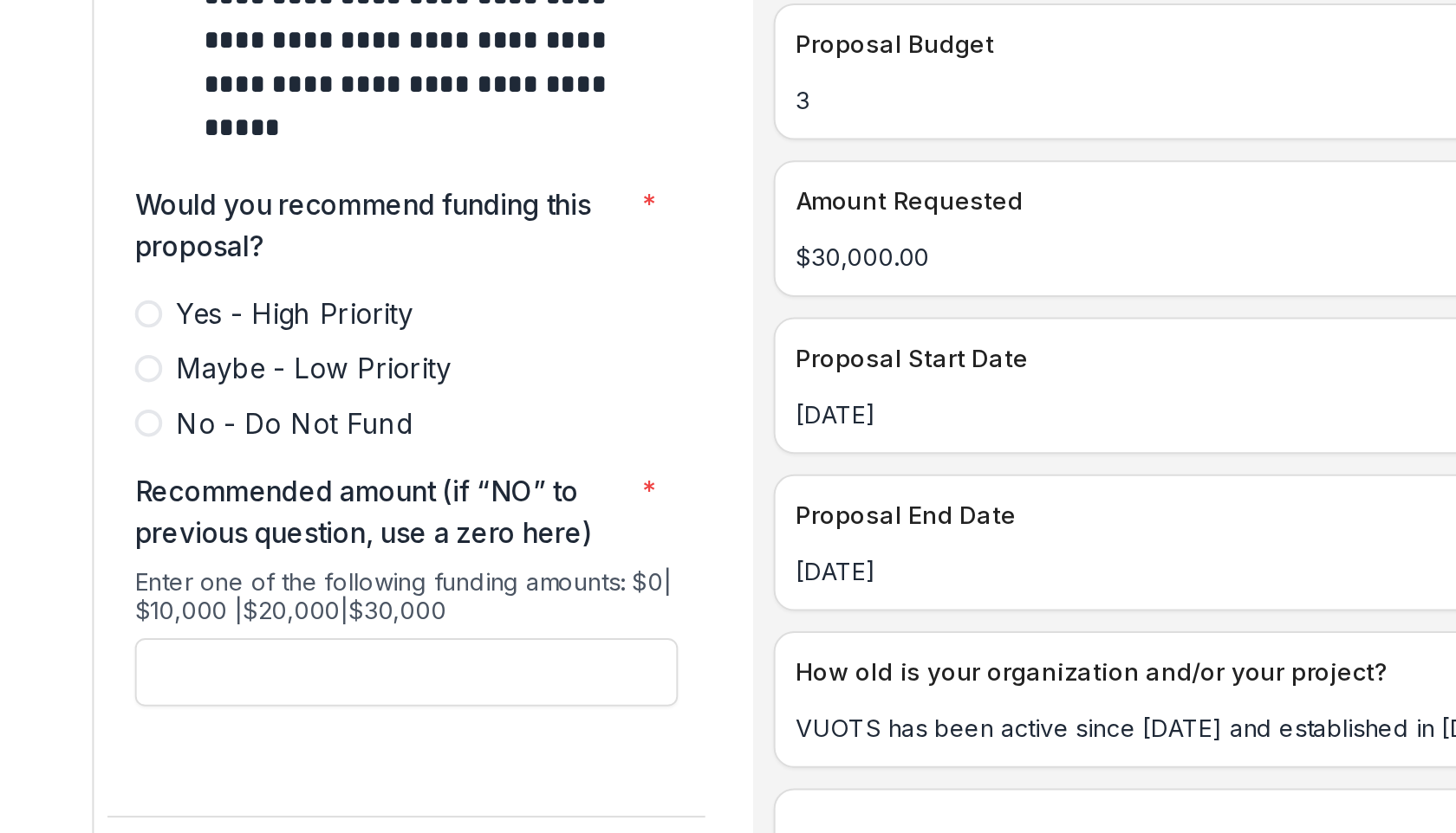
scroll to position [7339, 0]
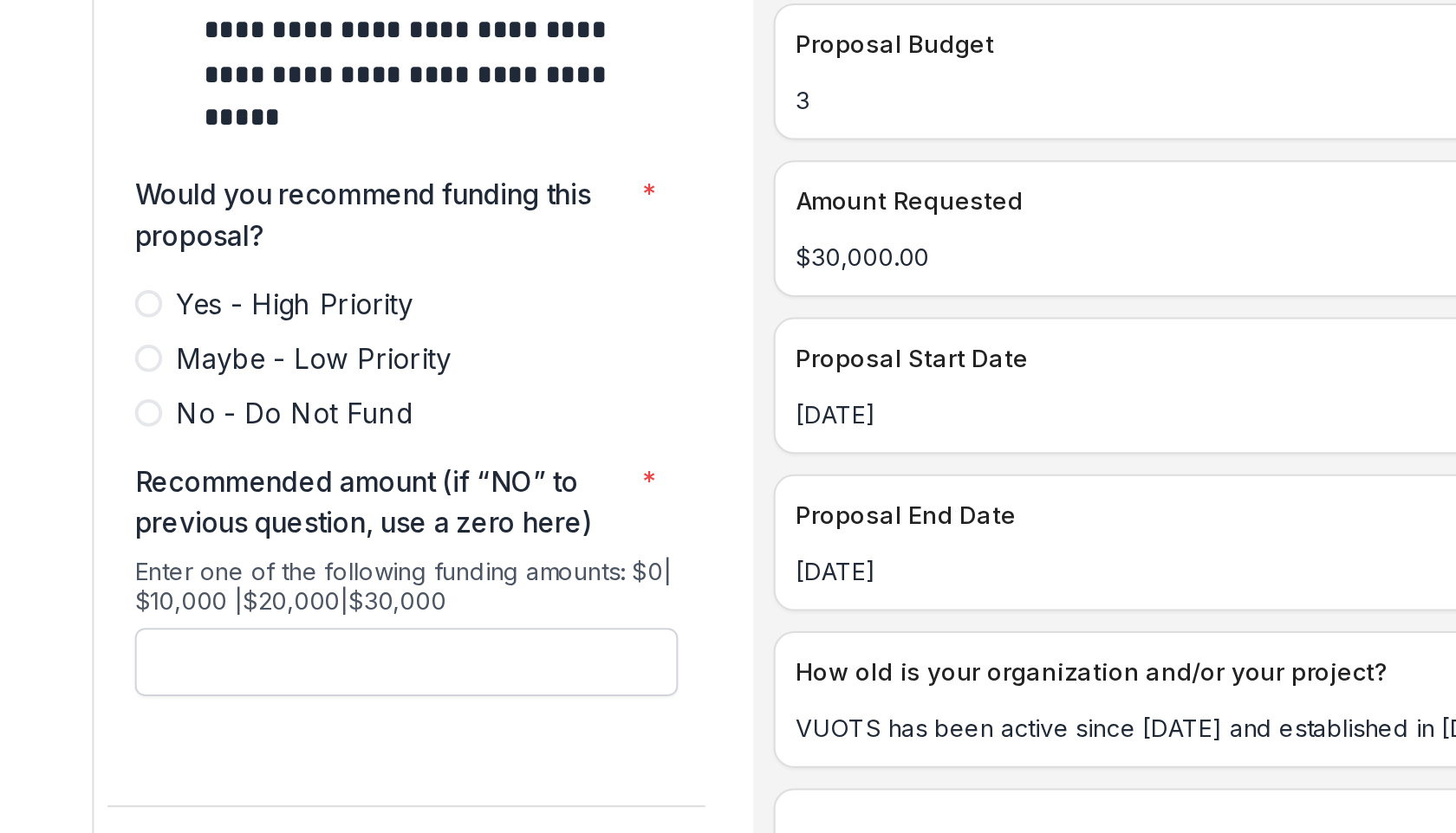
click at [277, 642] on input "Recommended amount (if “NO” to previous question, use a zero here) *" at bounding box center [375, 659] width 276 height 34
type input "*******"
click at [468, 746] on button "Submit" at bounding box center [470, 760] width 84 height 28
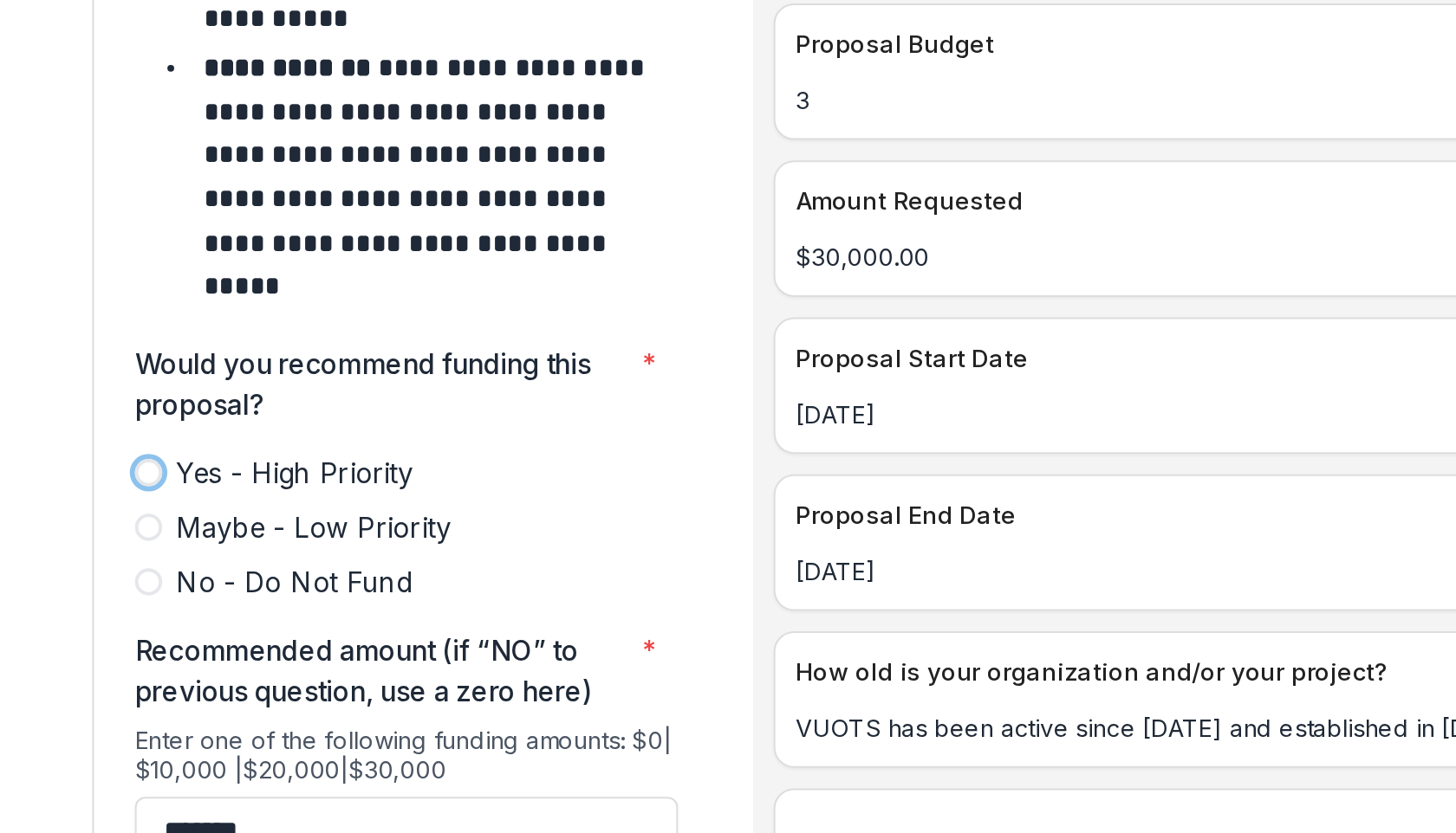
scroll to position [7252, 0]
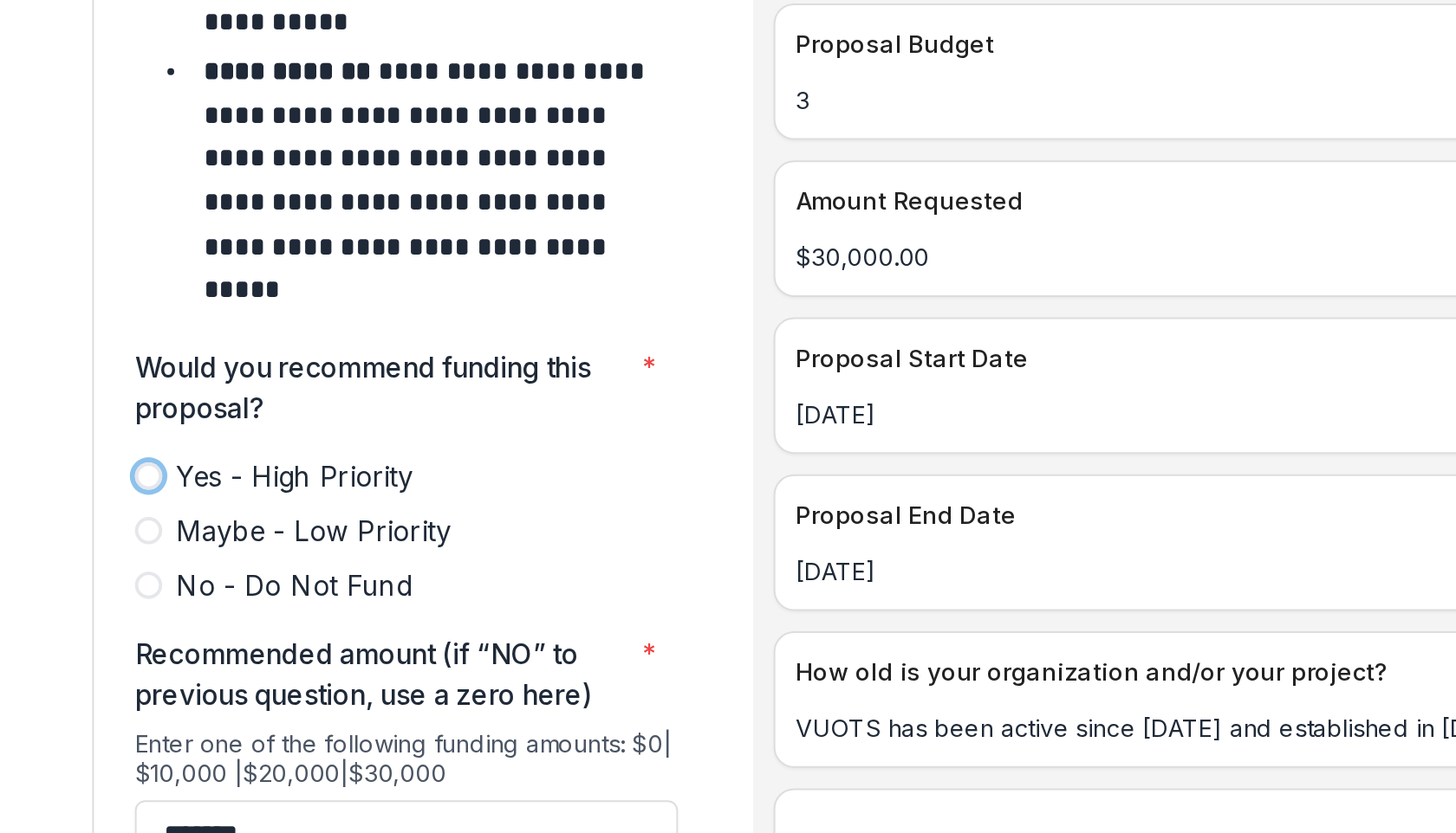
click at [240, 558] on span at bounding box center [244, 565] width 14 height 14
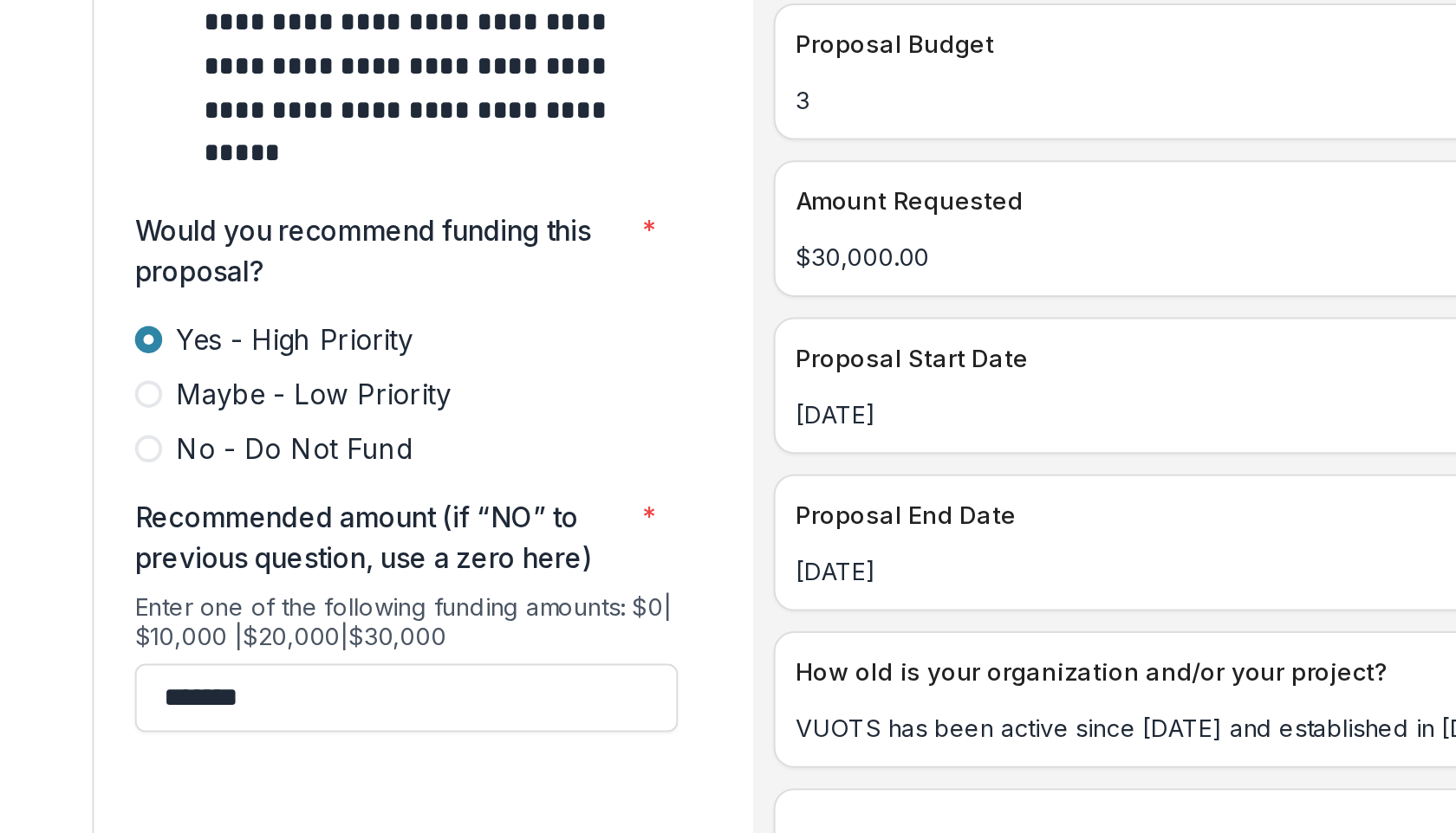
click at [471, 765] on button "Submit" at bounding box center [470, 779] width 84 height 28
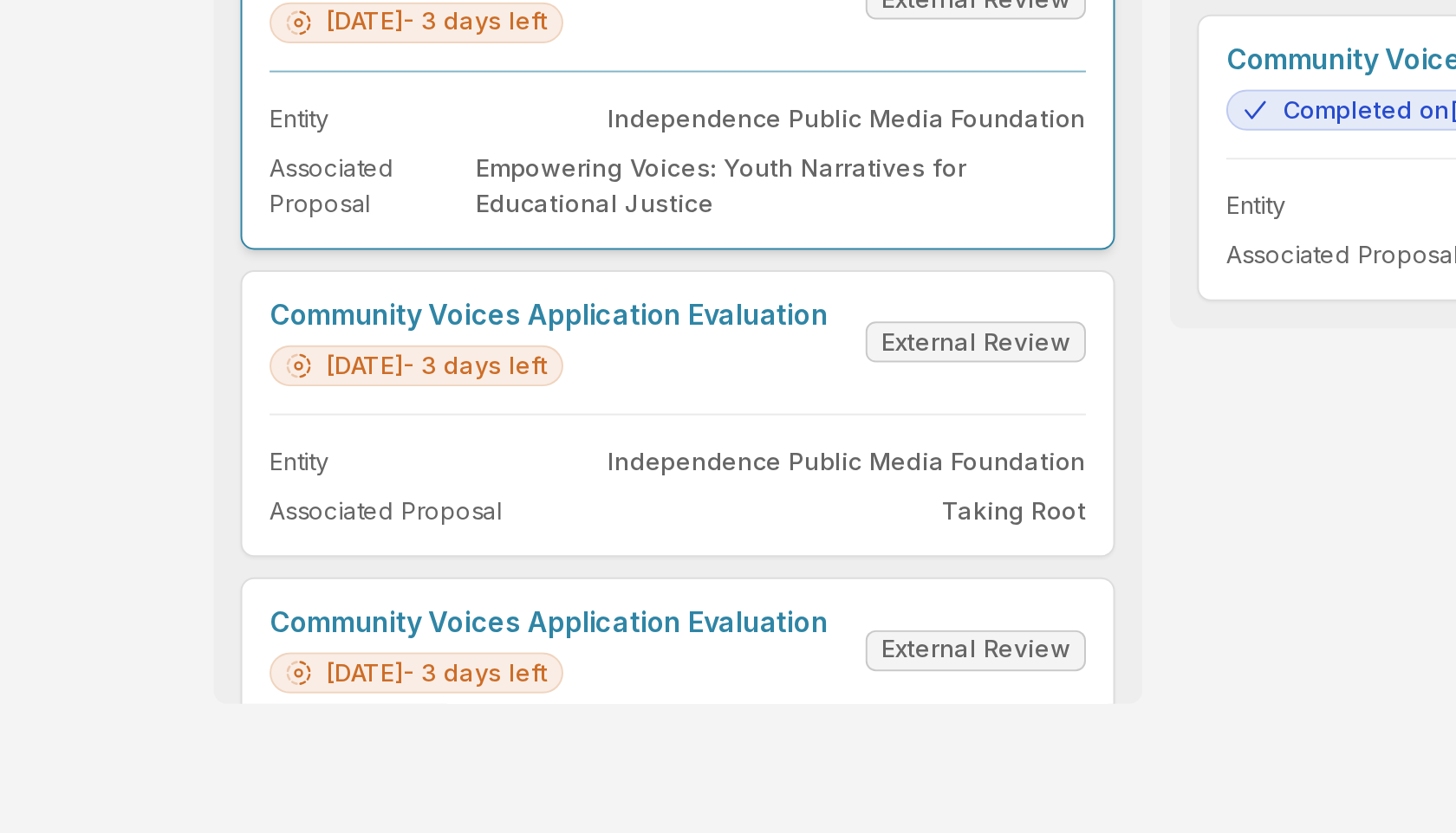
scroll to position [381, 0]
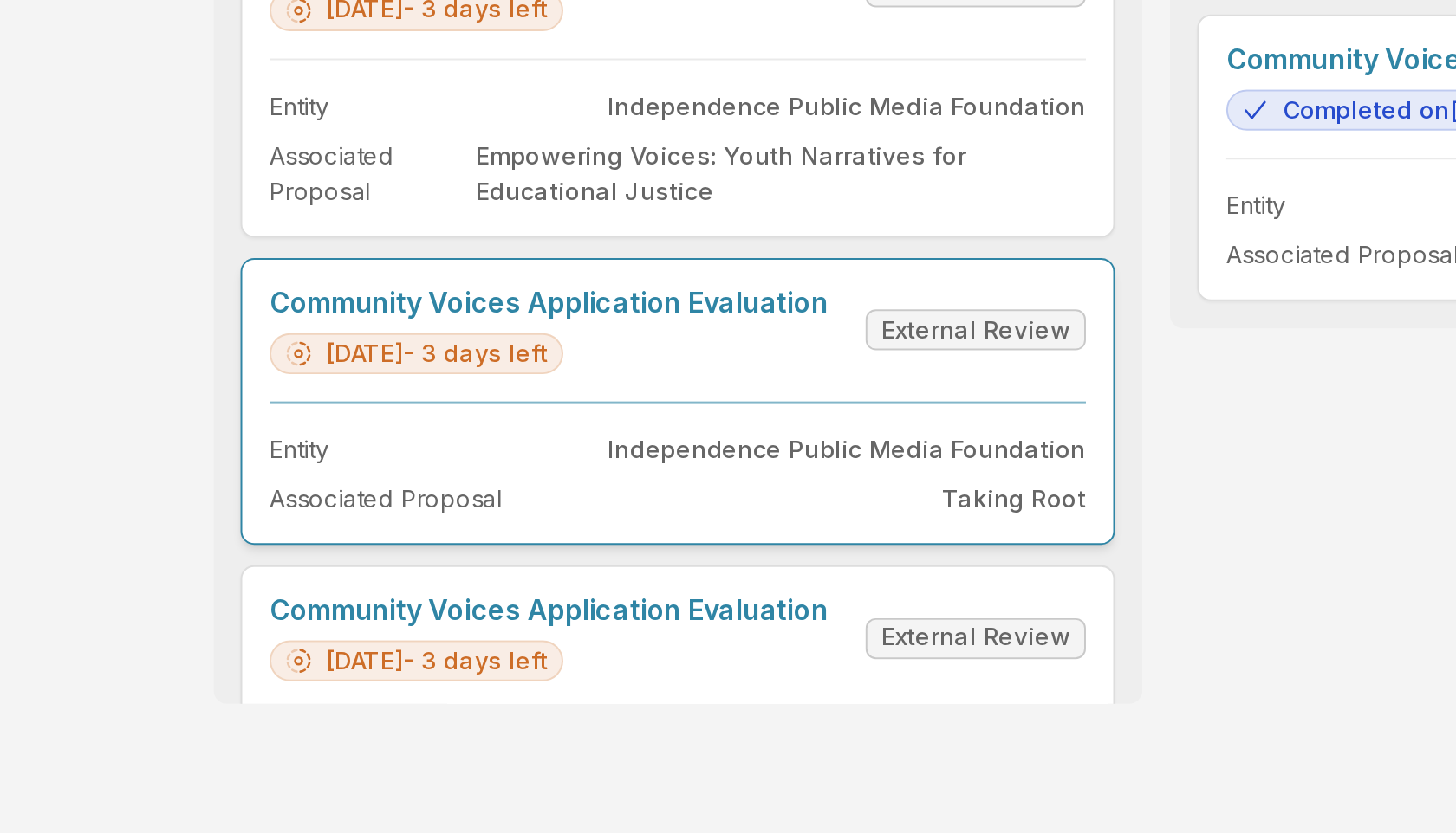
click at [670, 468] on link "Community Voices Application Evaluation" at bounding box center [528, 459] width 284 height 17
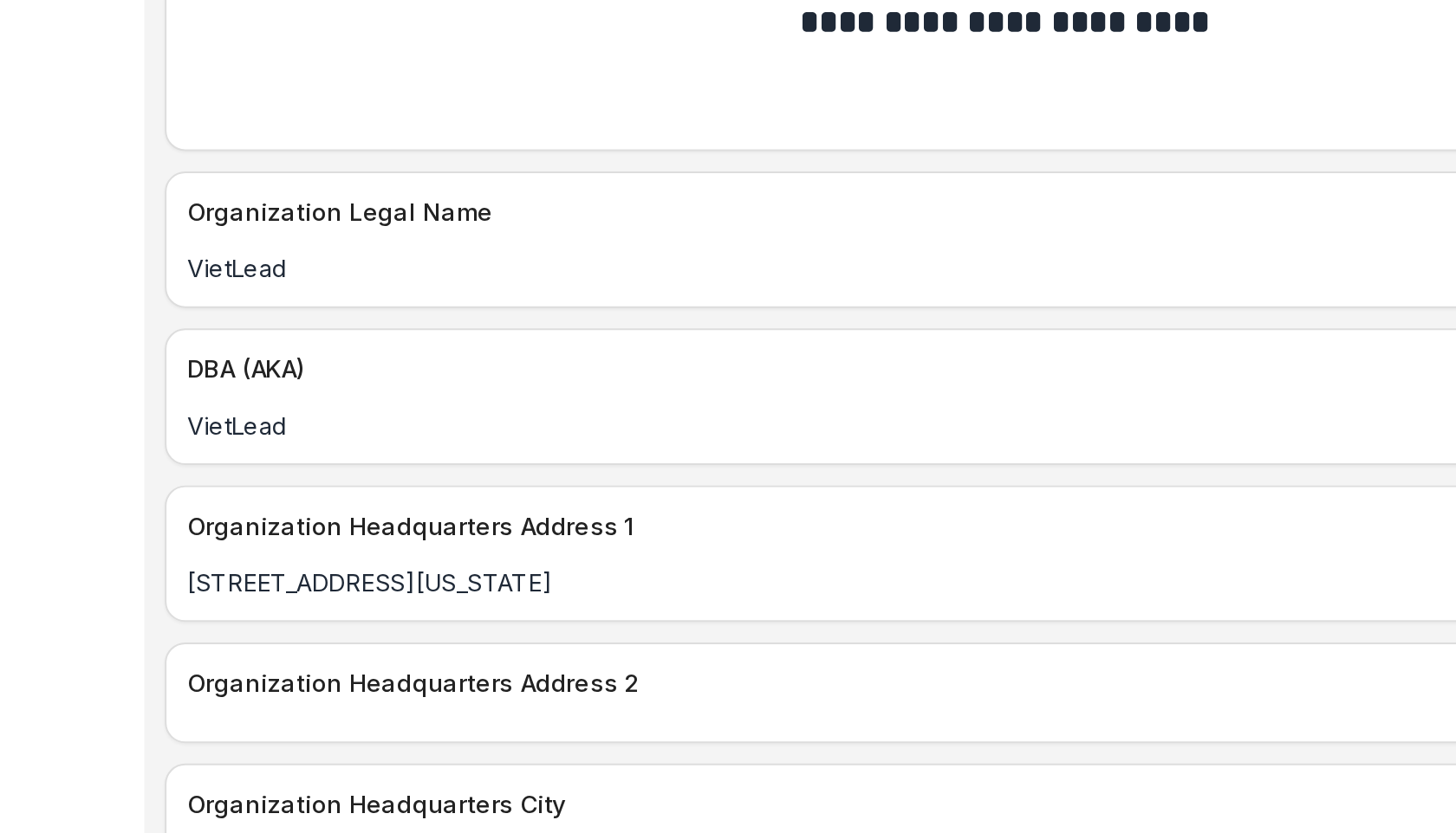
scroll to position [2082, 0]
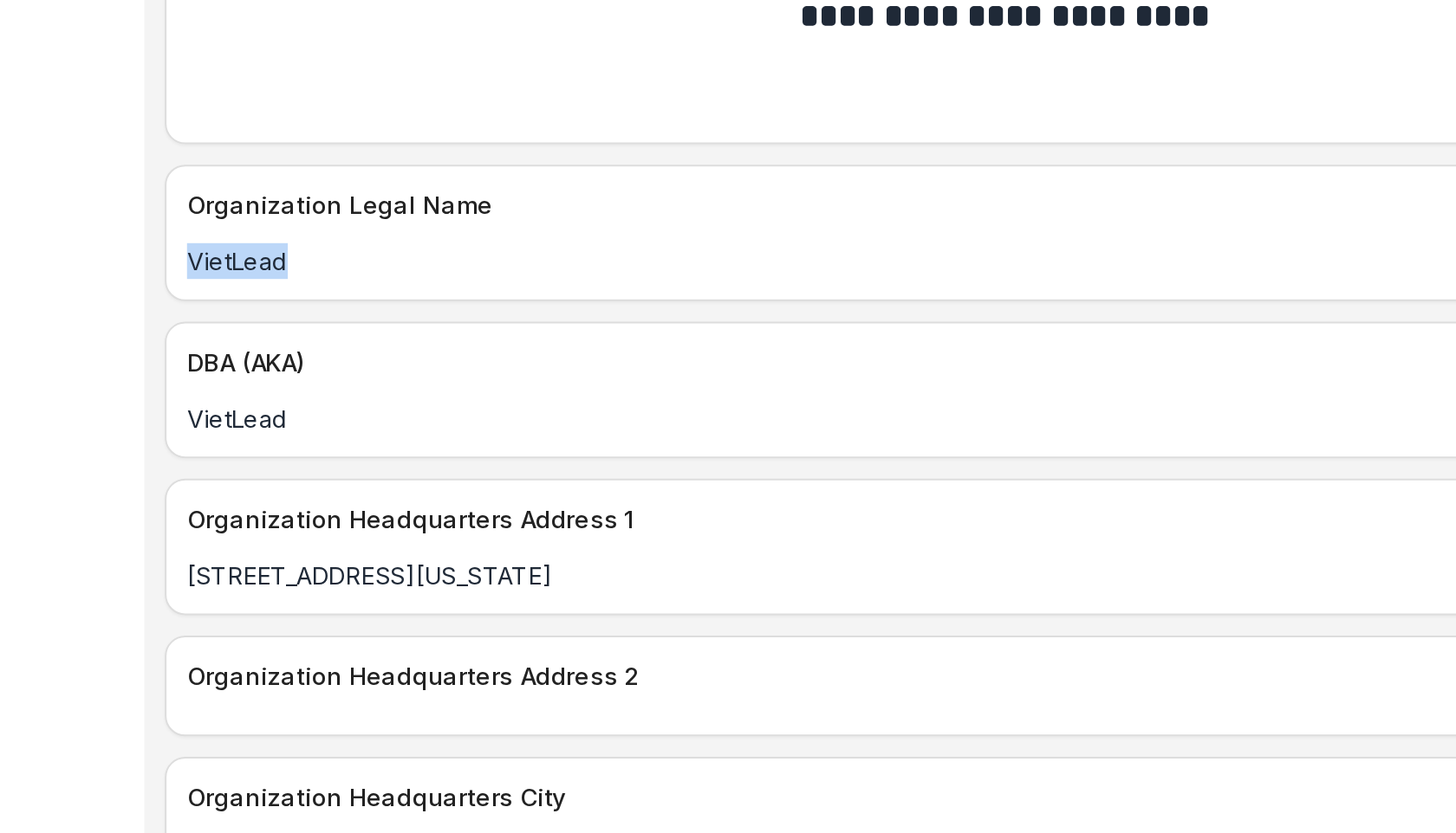
drag, startPoint x: 630, startPoint y: 418, endPoint x: 571, endPoint y: 415, distance: 59.1
click at [571, 428] on div "VietLead" at bounding box center [993, 437] width 861 height 18
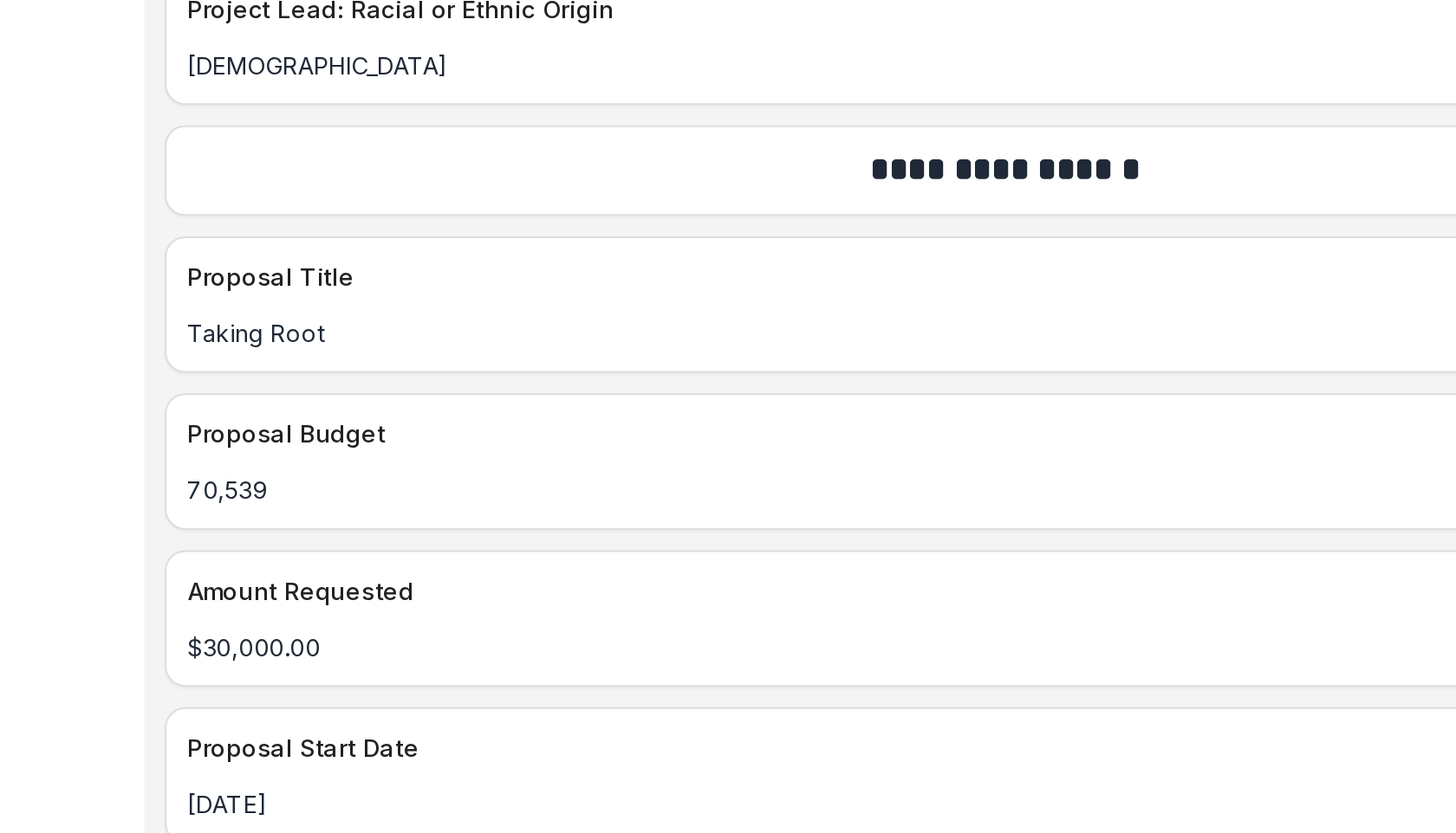
scroll to position [6871, 0]
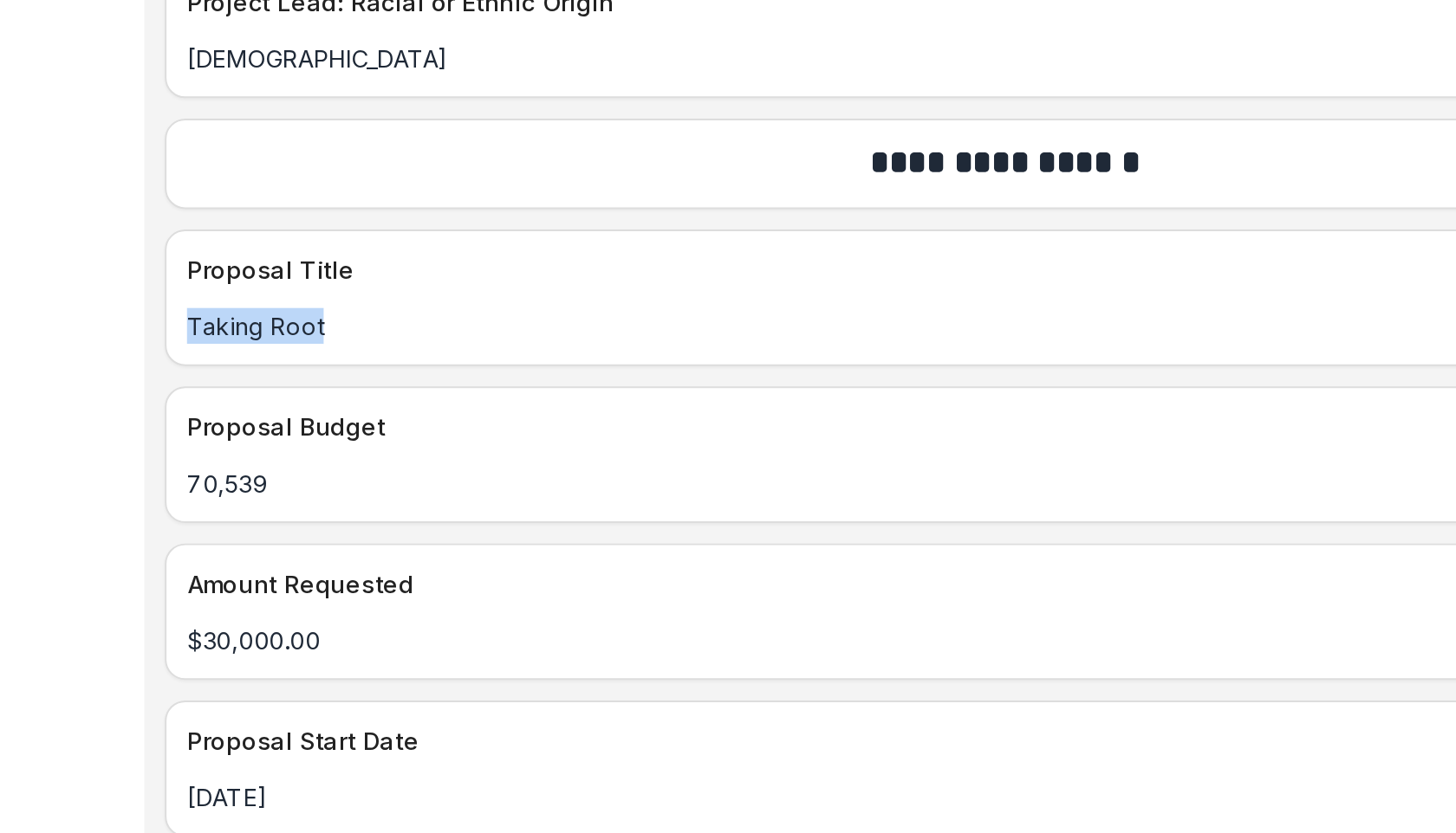
drag, startPoint x: 656, startPoint y: 459, endPoint x: 572, endPoint y: 449, distance: 84.6
click at [573, 462] on p "Taking Root" at bounding box center [993, 471] width 840 height 18
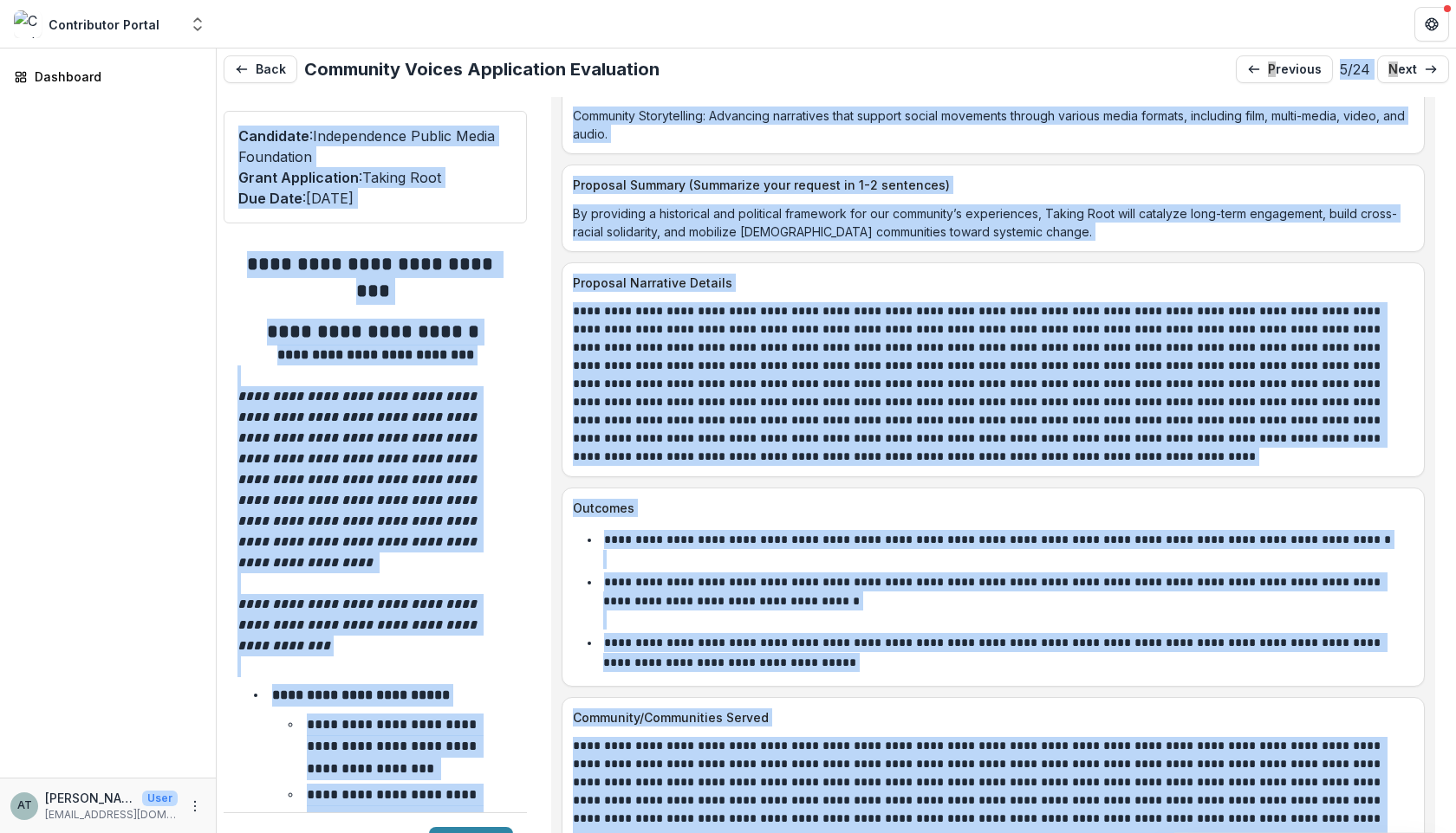
scroll to position [7811, 0]
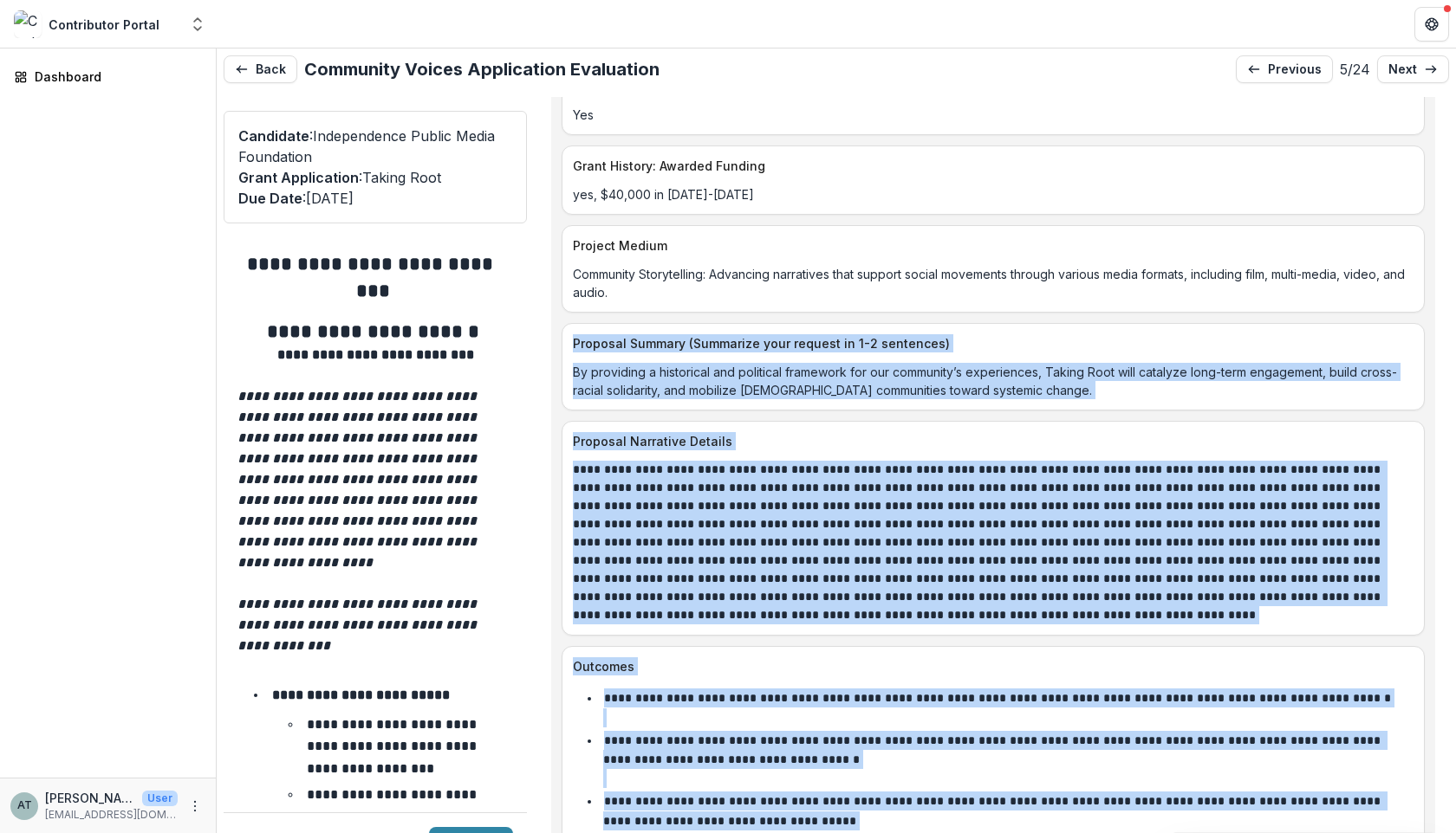
drag, startPoint x: 1374, startPoint y: 551, endPoint x: 571, endPoint y: 327, distance: 833.7
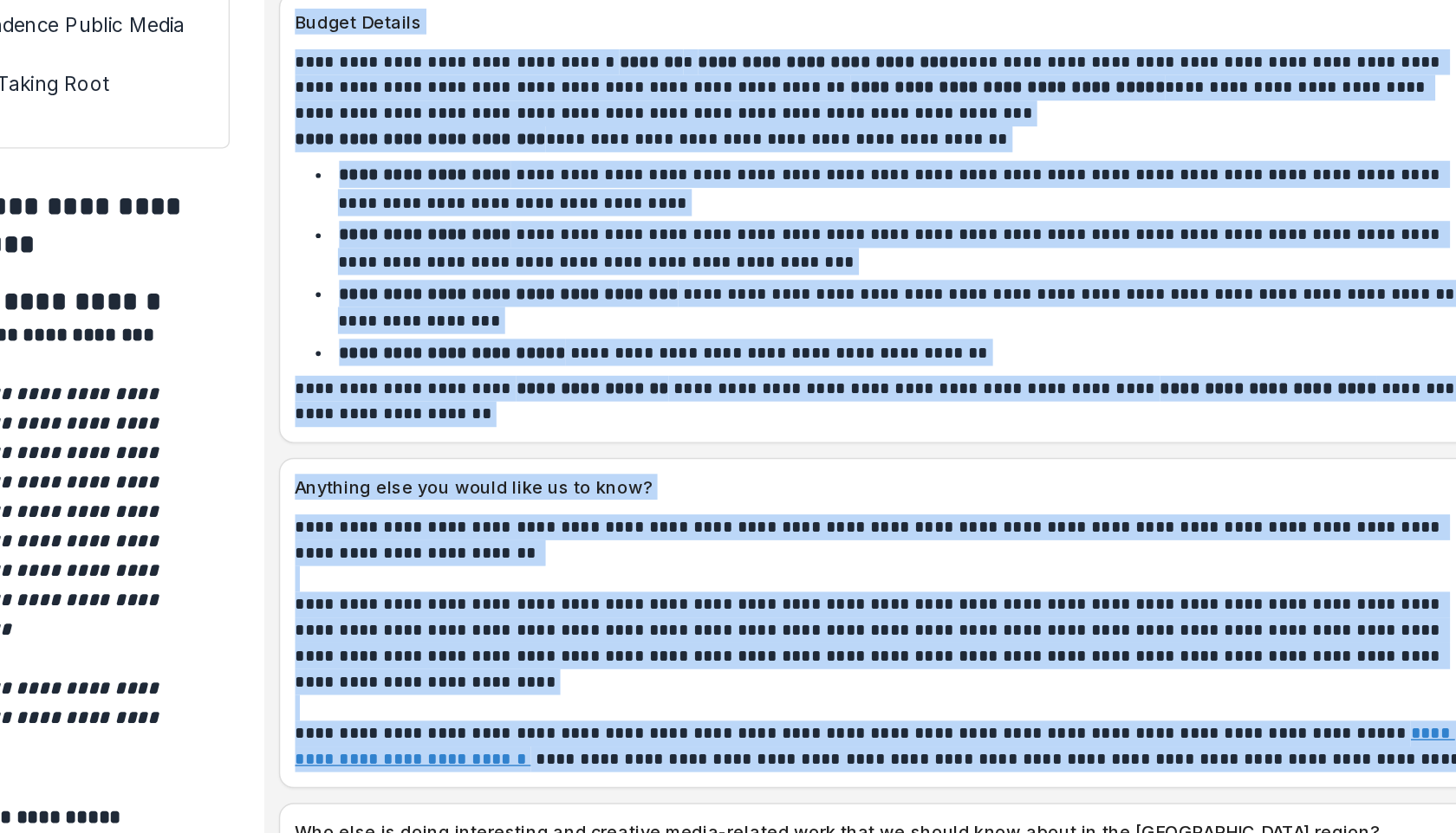
scroll to position [9688, 0]
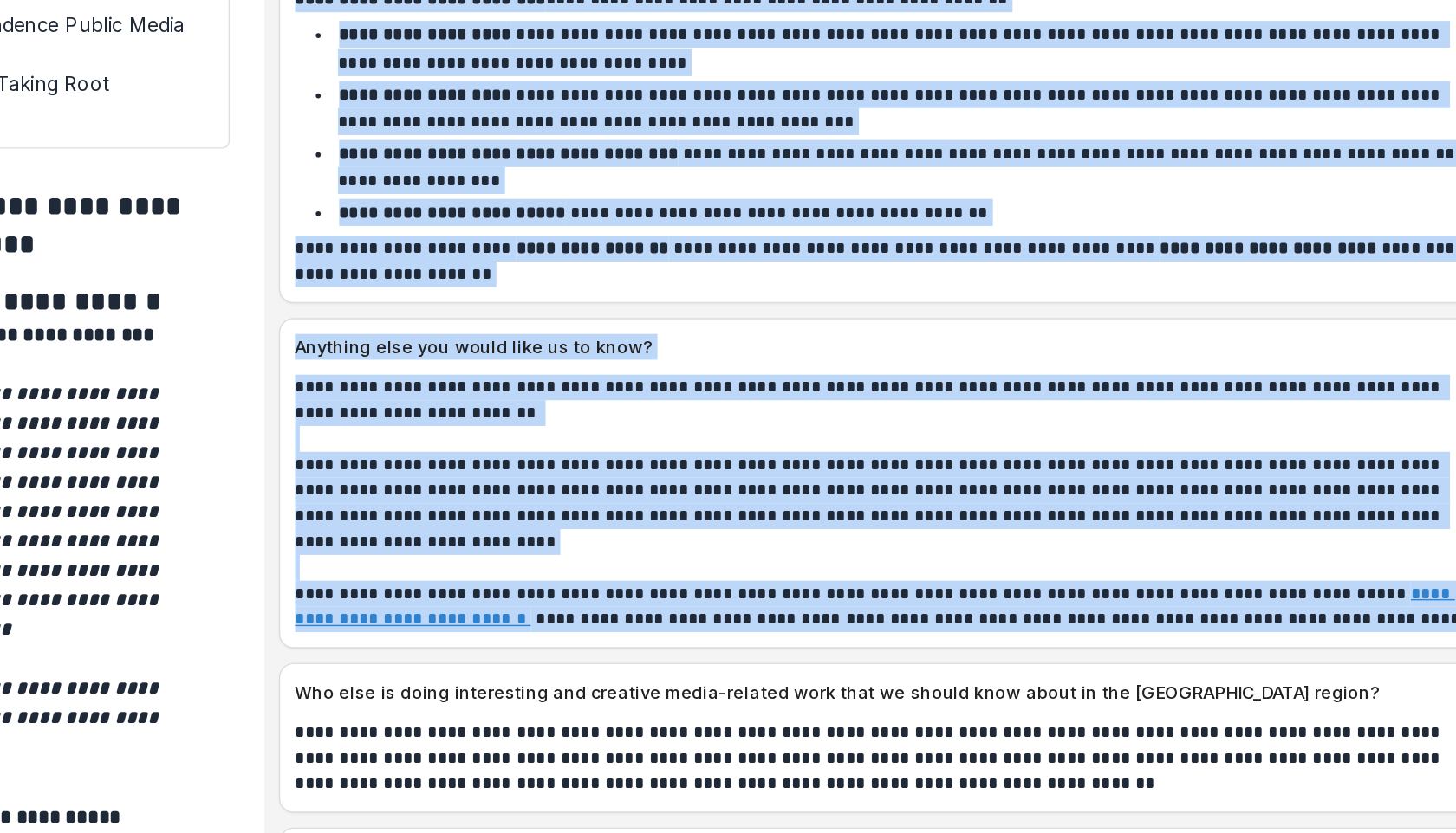
click at [889, 344] on div "Anything else you would like us to know?" at bounding box center [993, 357] width 861 height 29
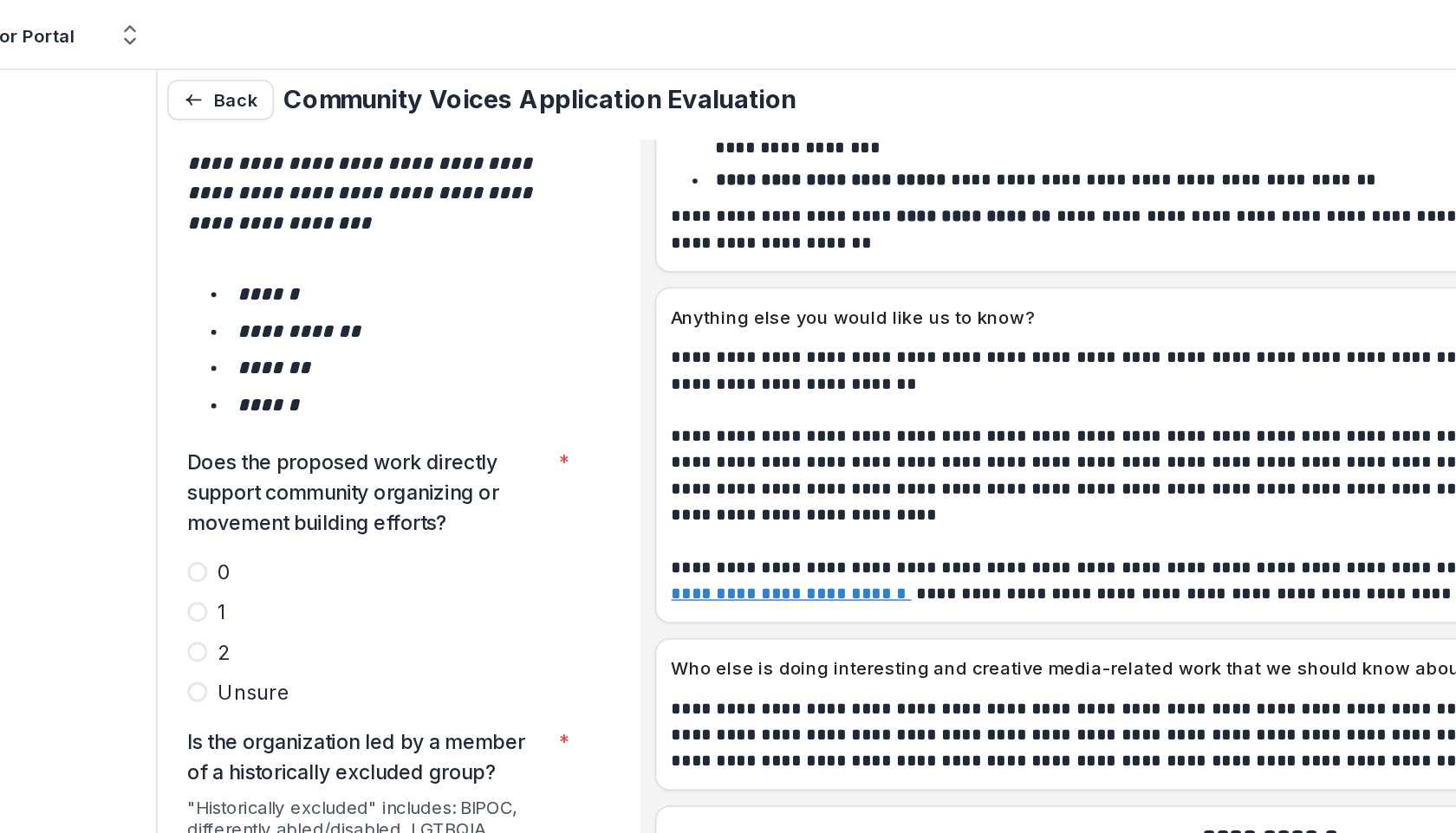
scroll to position [2965, 0]
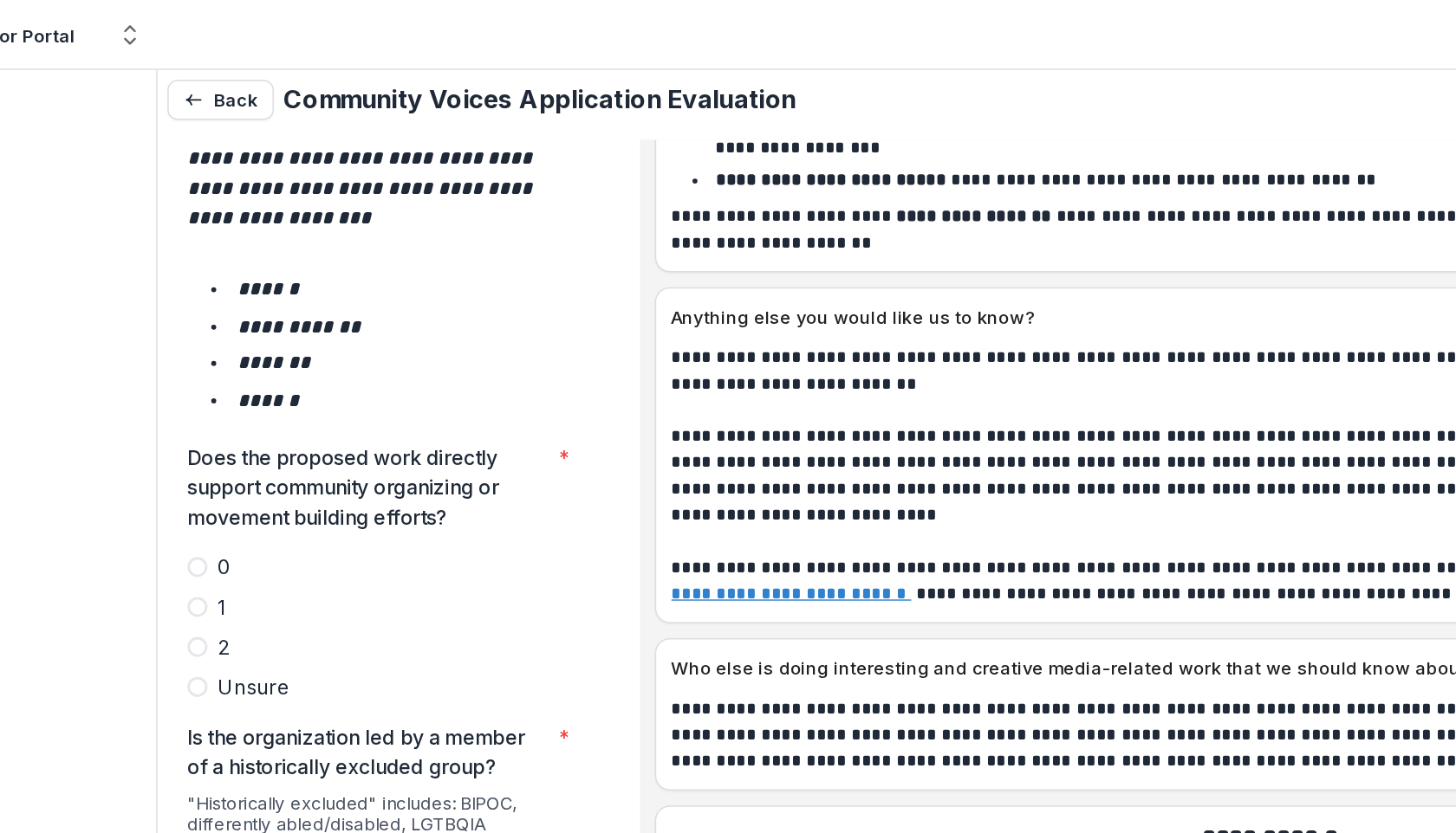
click at [241, 442] on span at bounding box center [244, 449] width 14 height 14
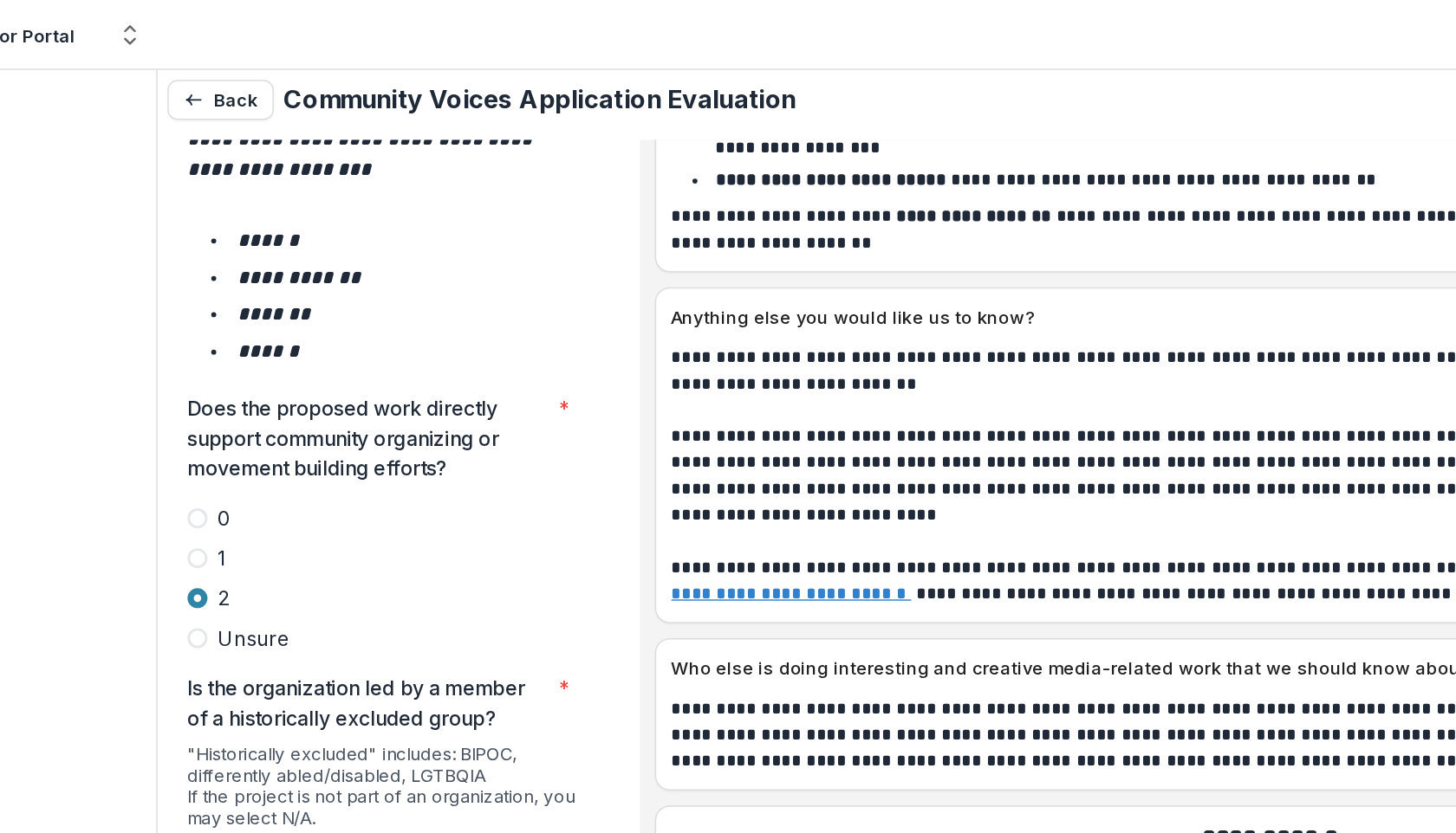
scroll to position [3102, 0]
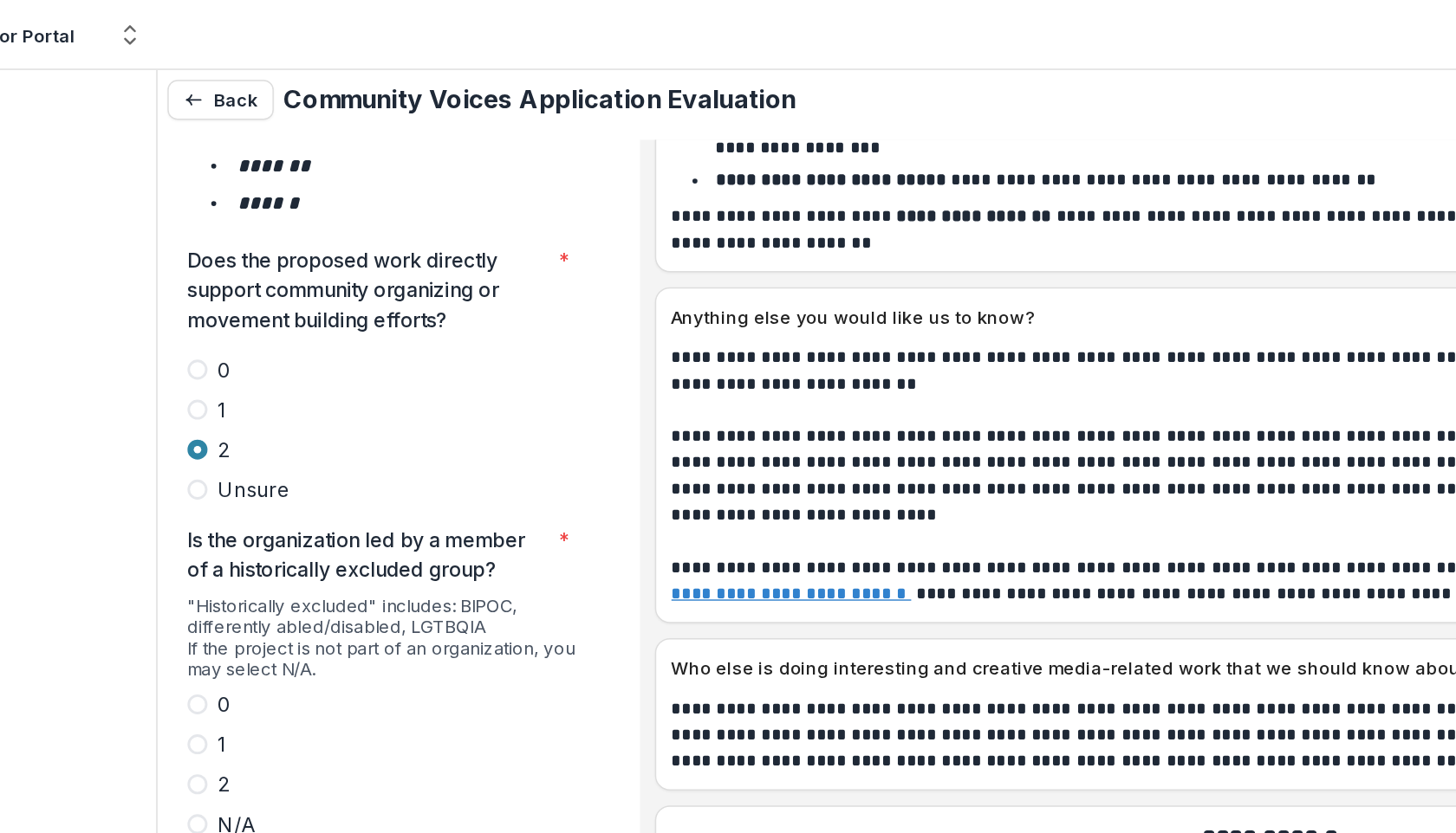
click at [244, 537] on span at bounding box center [244, 544] width 14 height 14
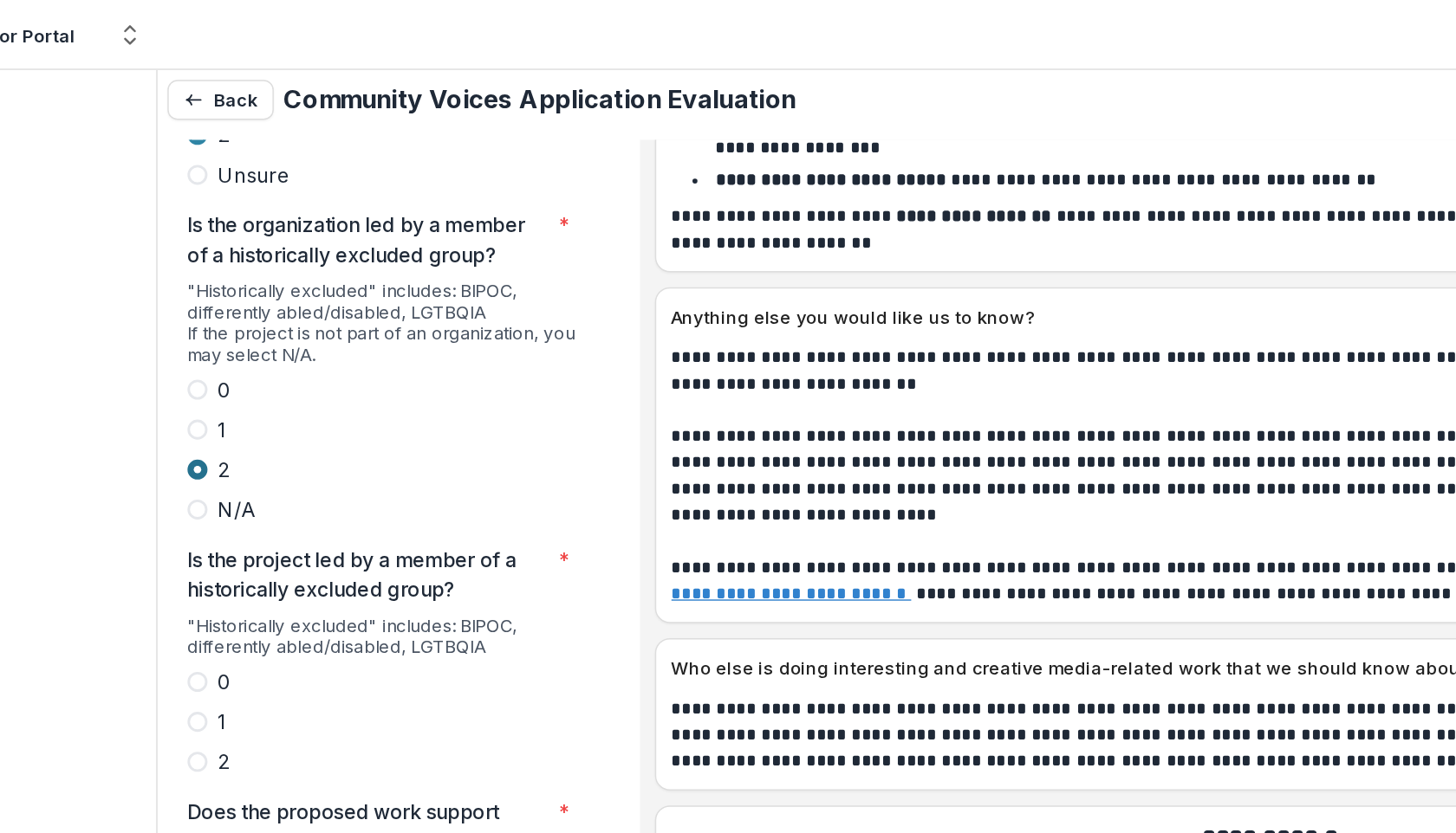
scroll to position [3329, 0]
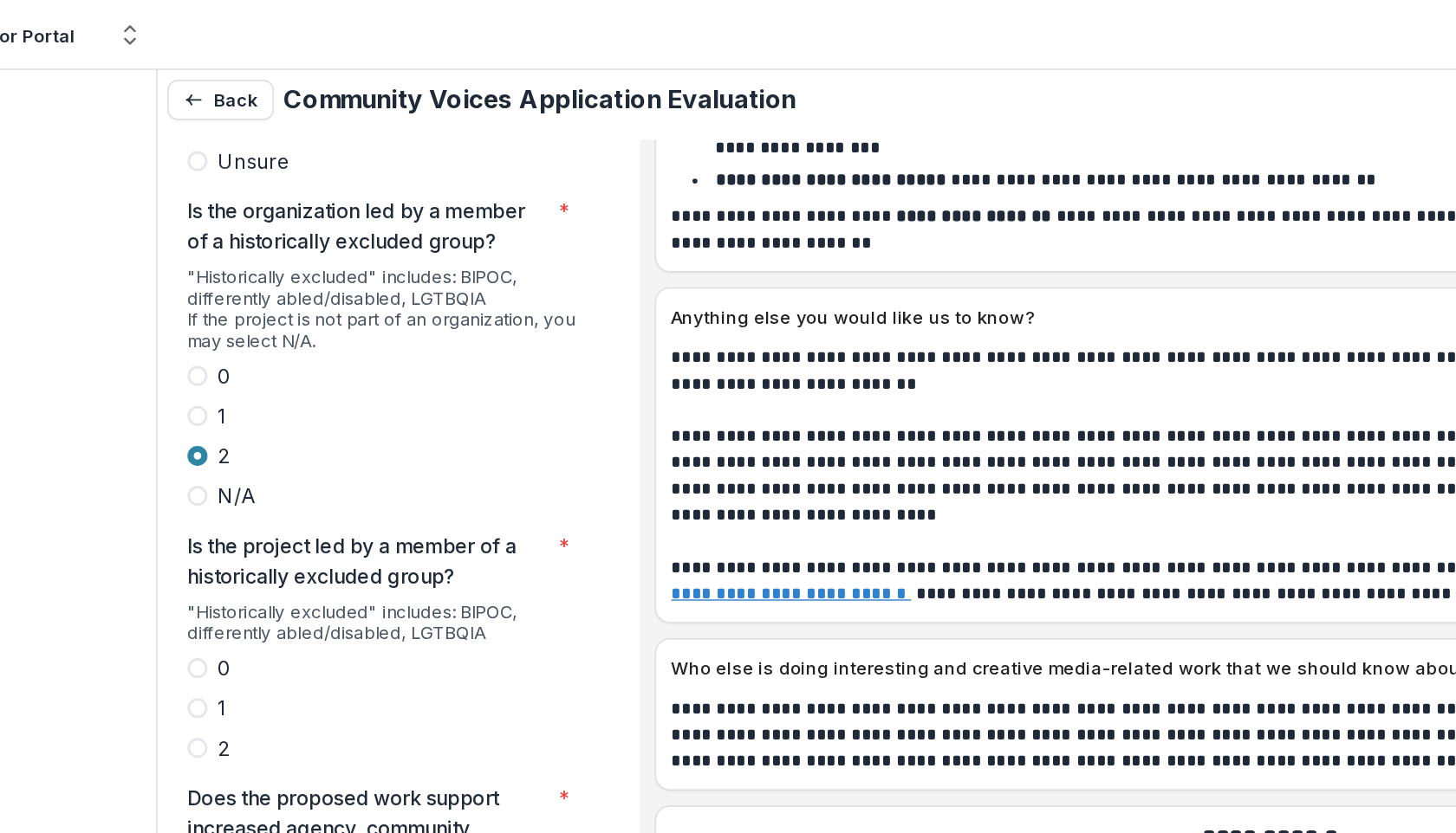
click at [243, 512] on span at bounding box center [244, 519] width 14 height 14
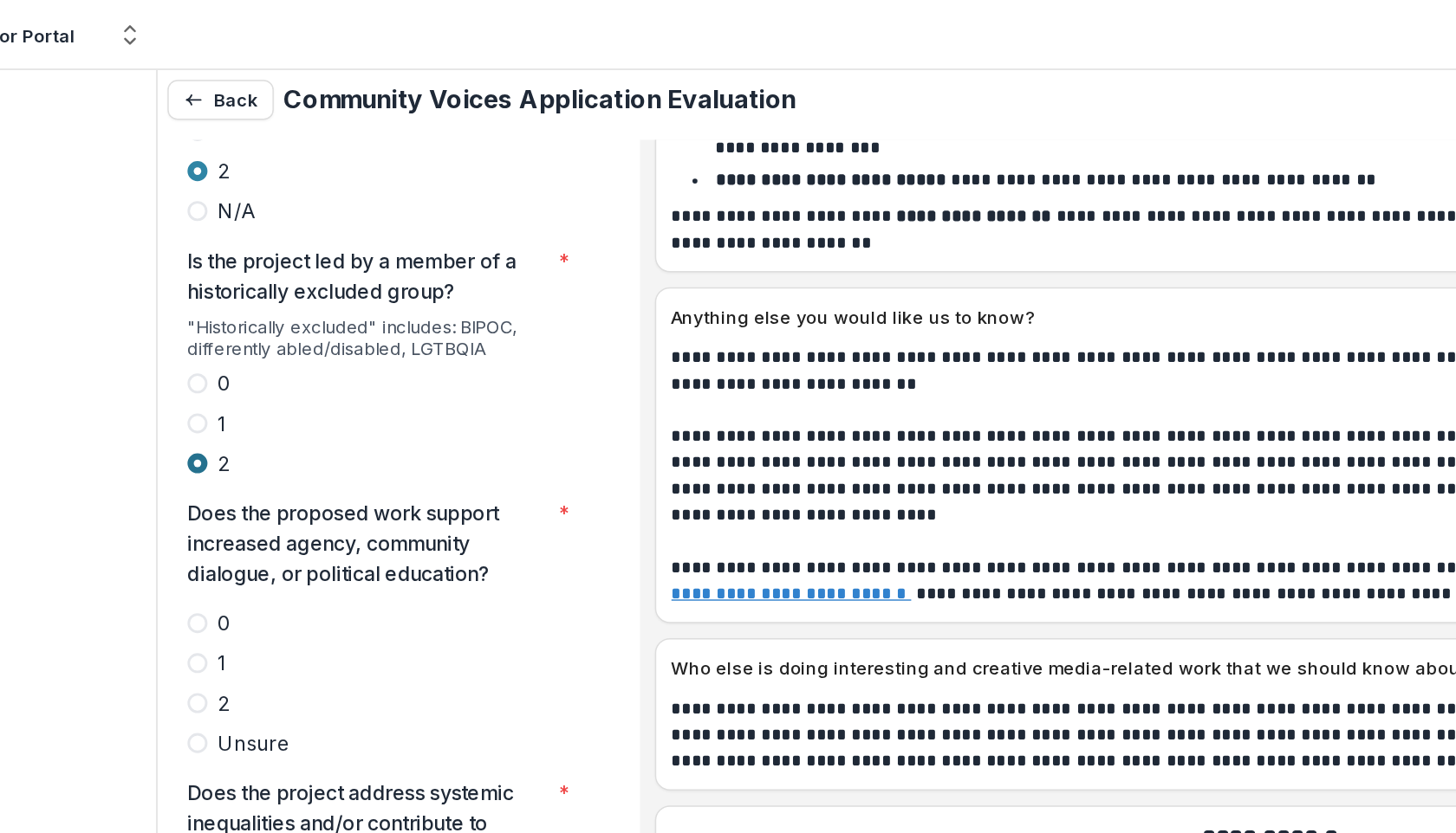
scroll to position [3544, 0]
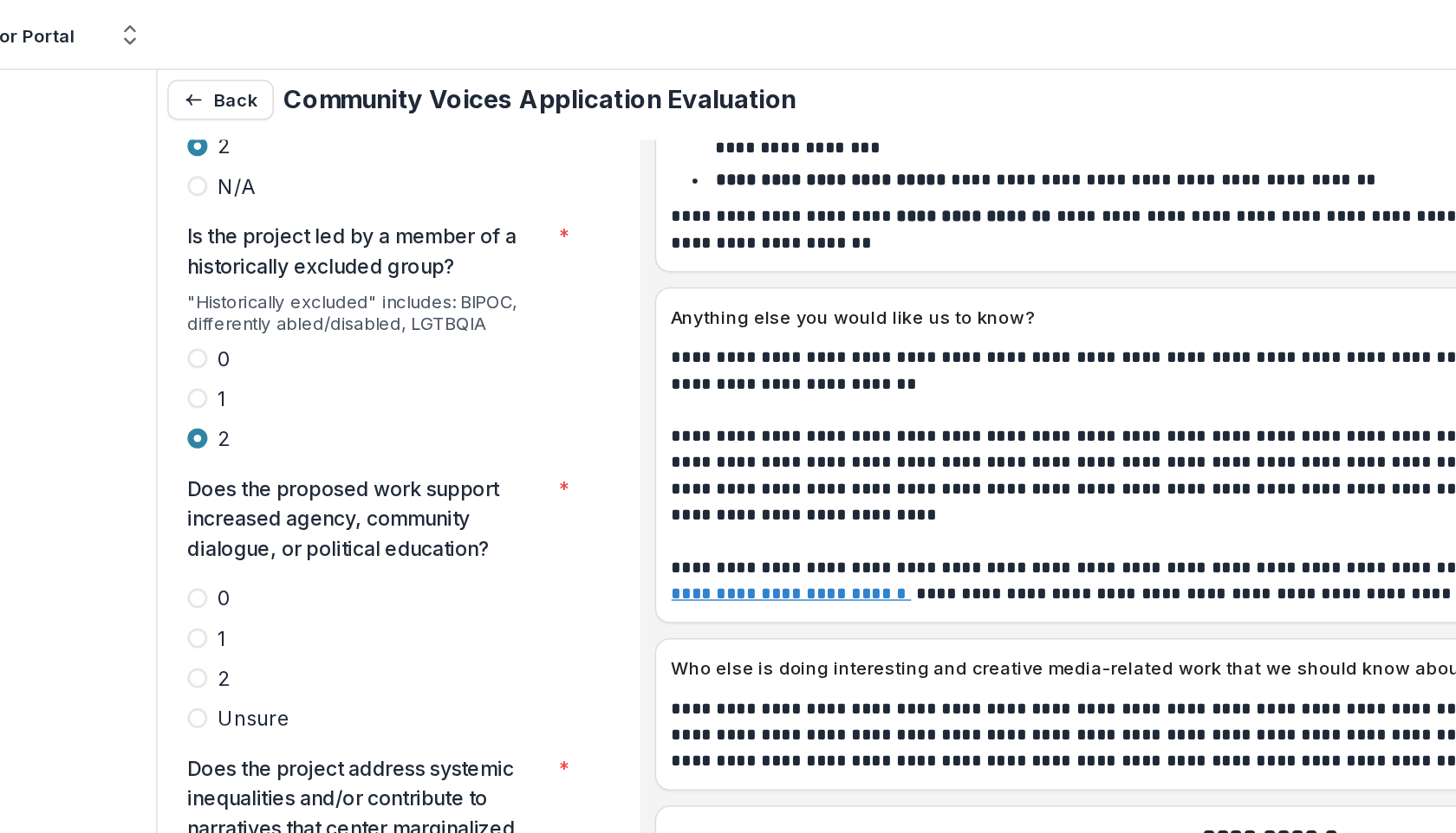
click at [248, 464] on span at bounding box center [244, 471] width 14 height 14
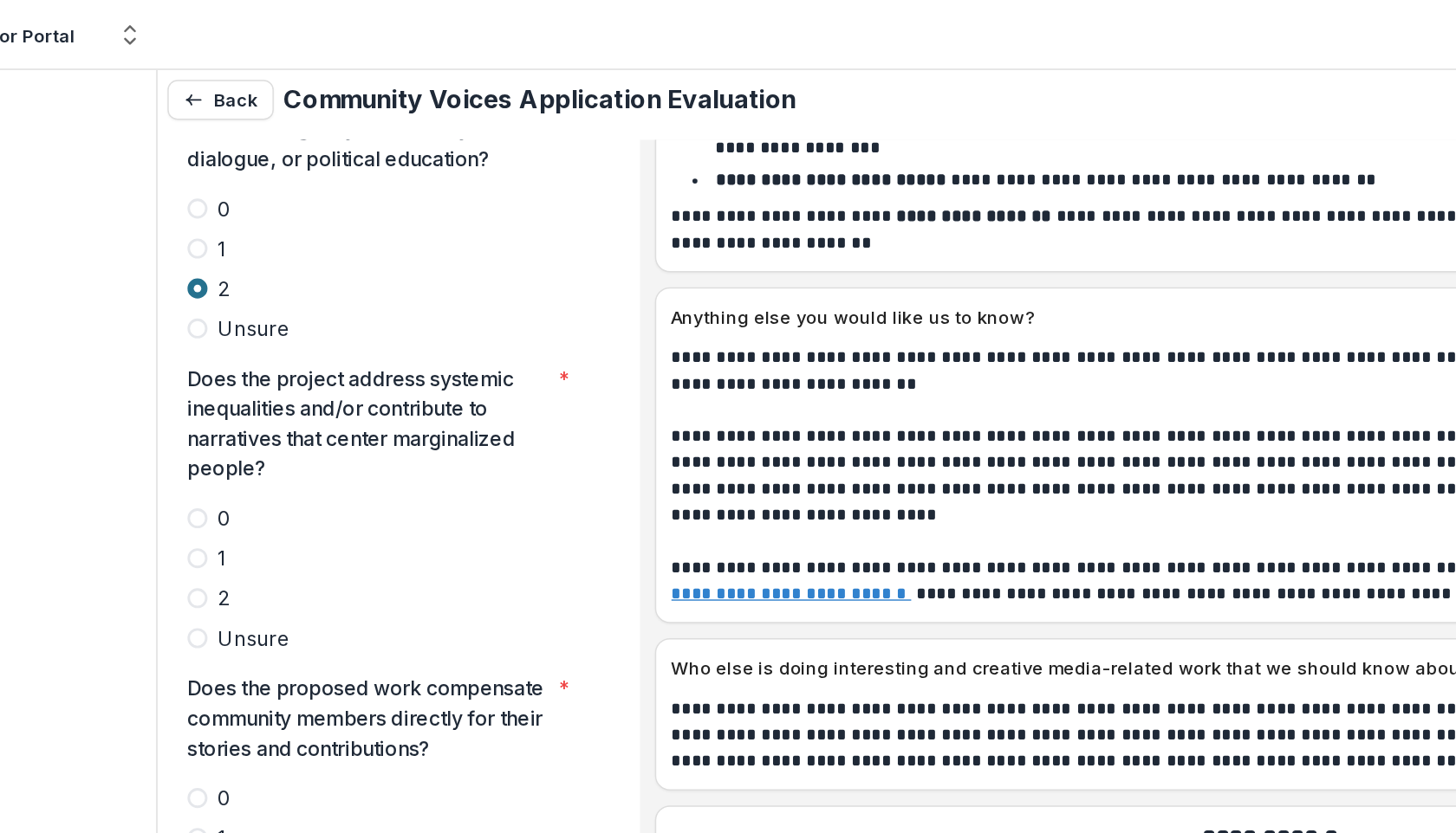
scroll to position [3815, 0]
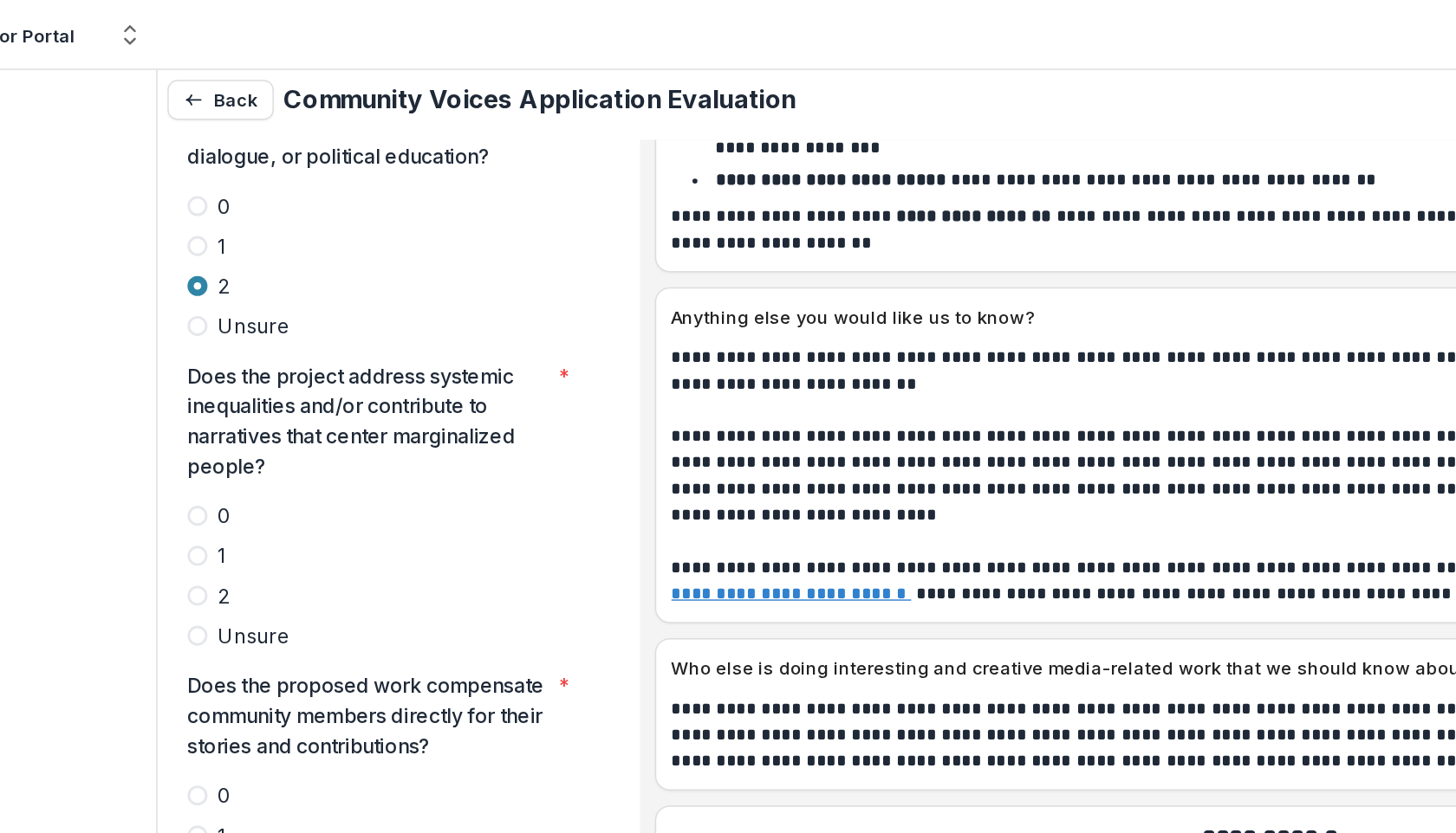
click at [242, 407] on span at bounding box center [244, 414] width 14 height 14
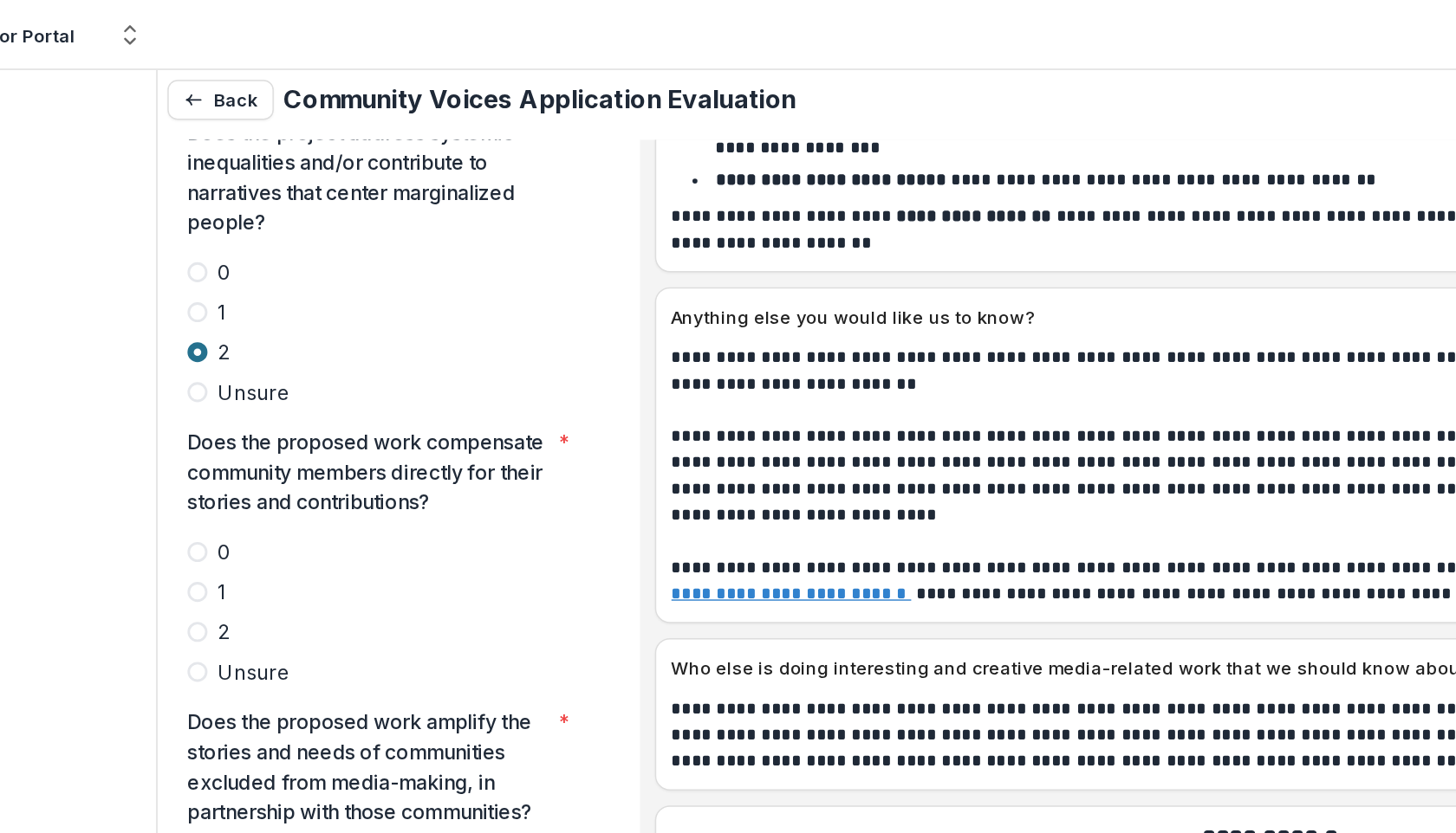
scroll to position [3988, 0]
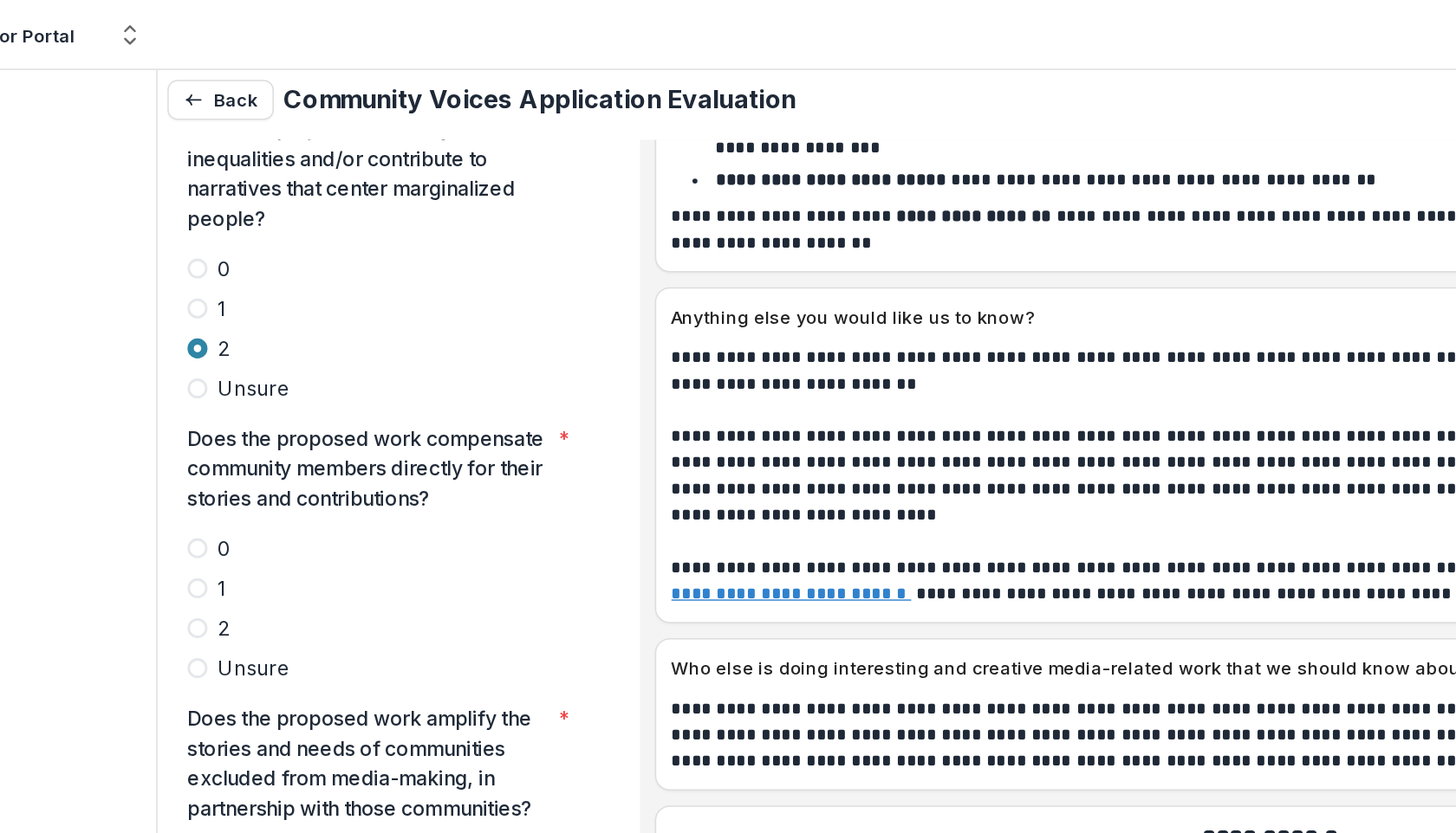
click at [248, 401] on span at bounding box center [244, 408] width 14 height 14
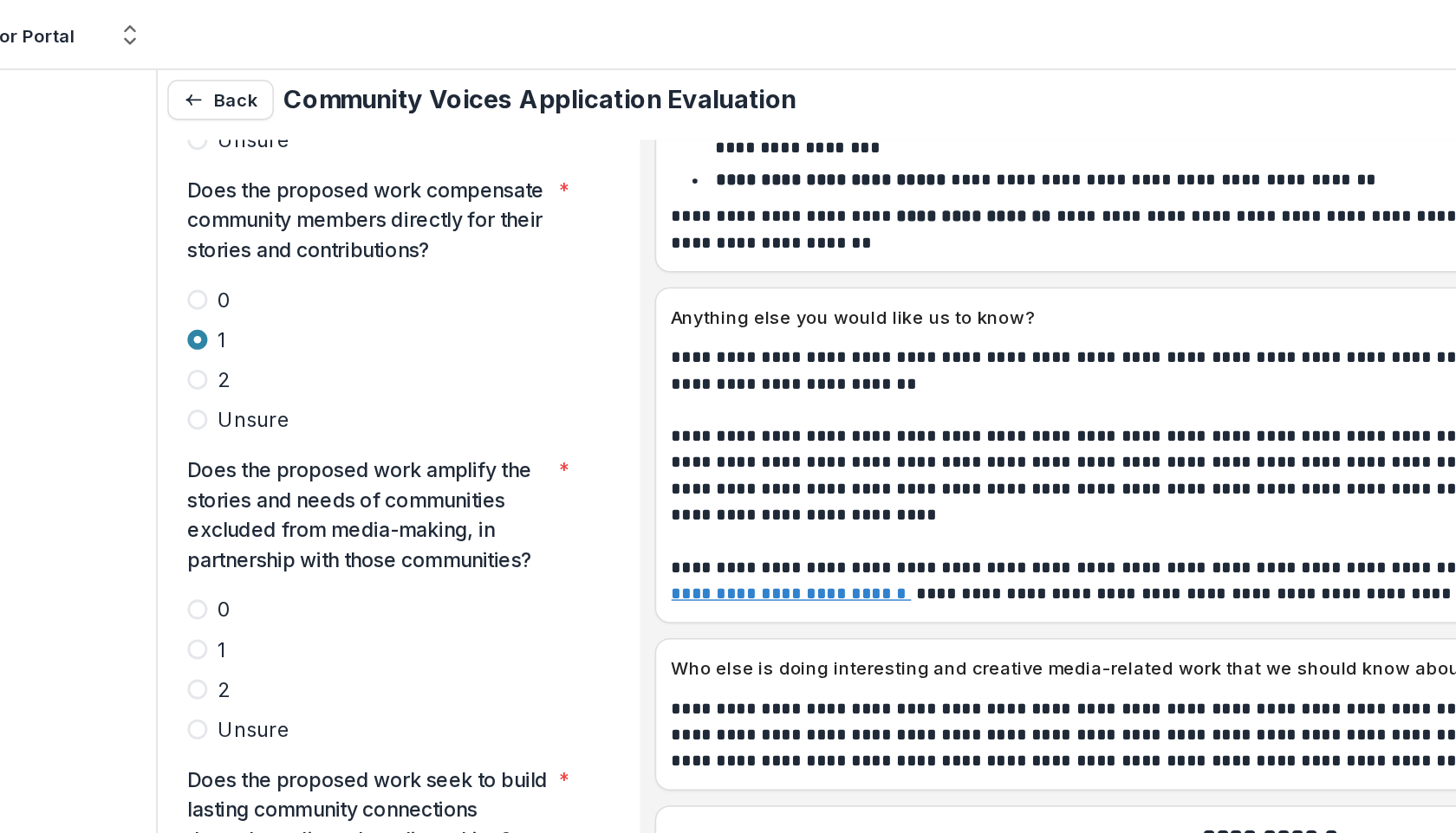
click at [250, 468] on label "2" at bounding box center [375, 478] width 276 height 21
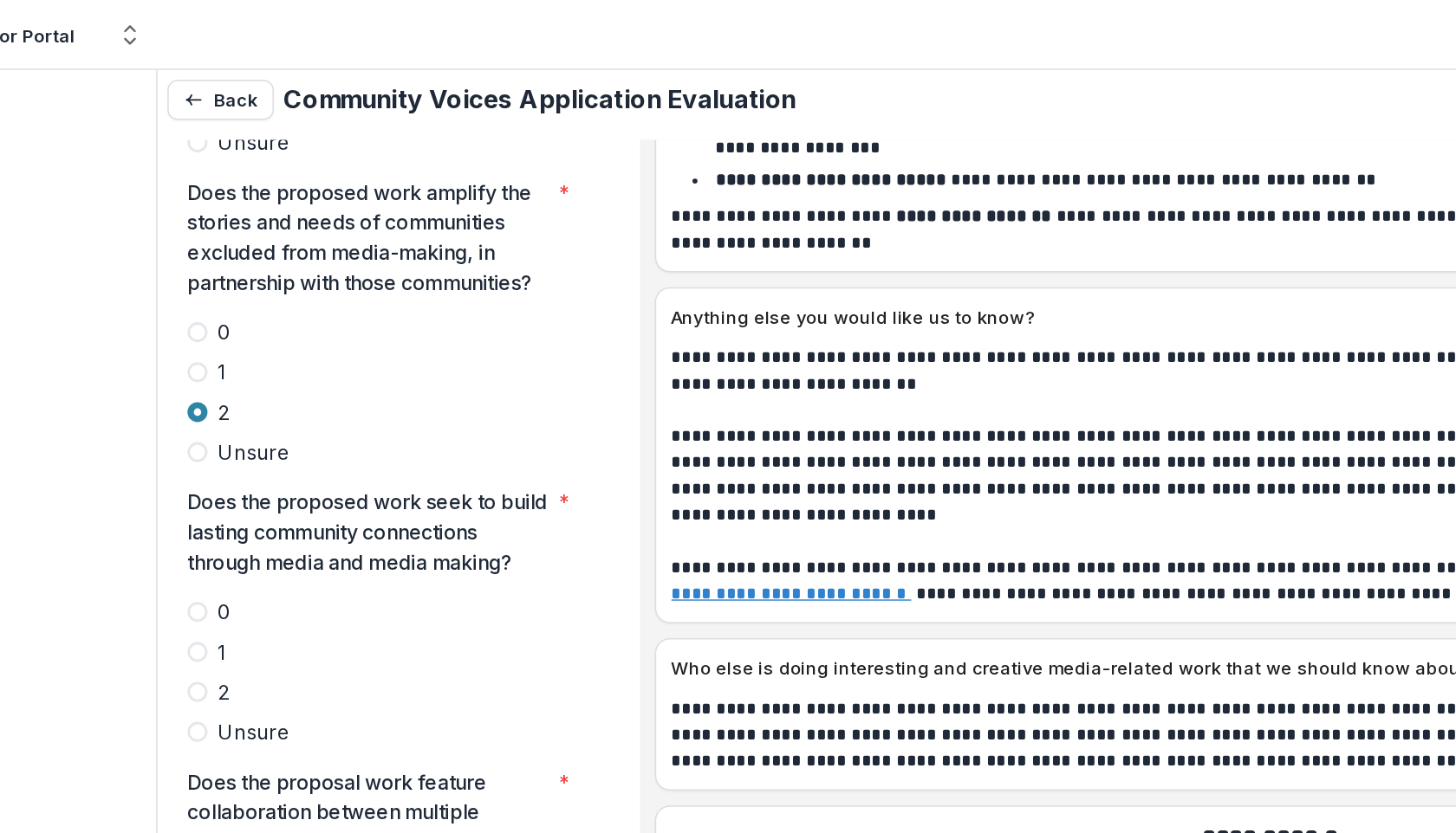
click at [247, 473] on span at bounding box center [244, 480] width 14 height 14
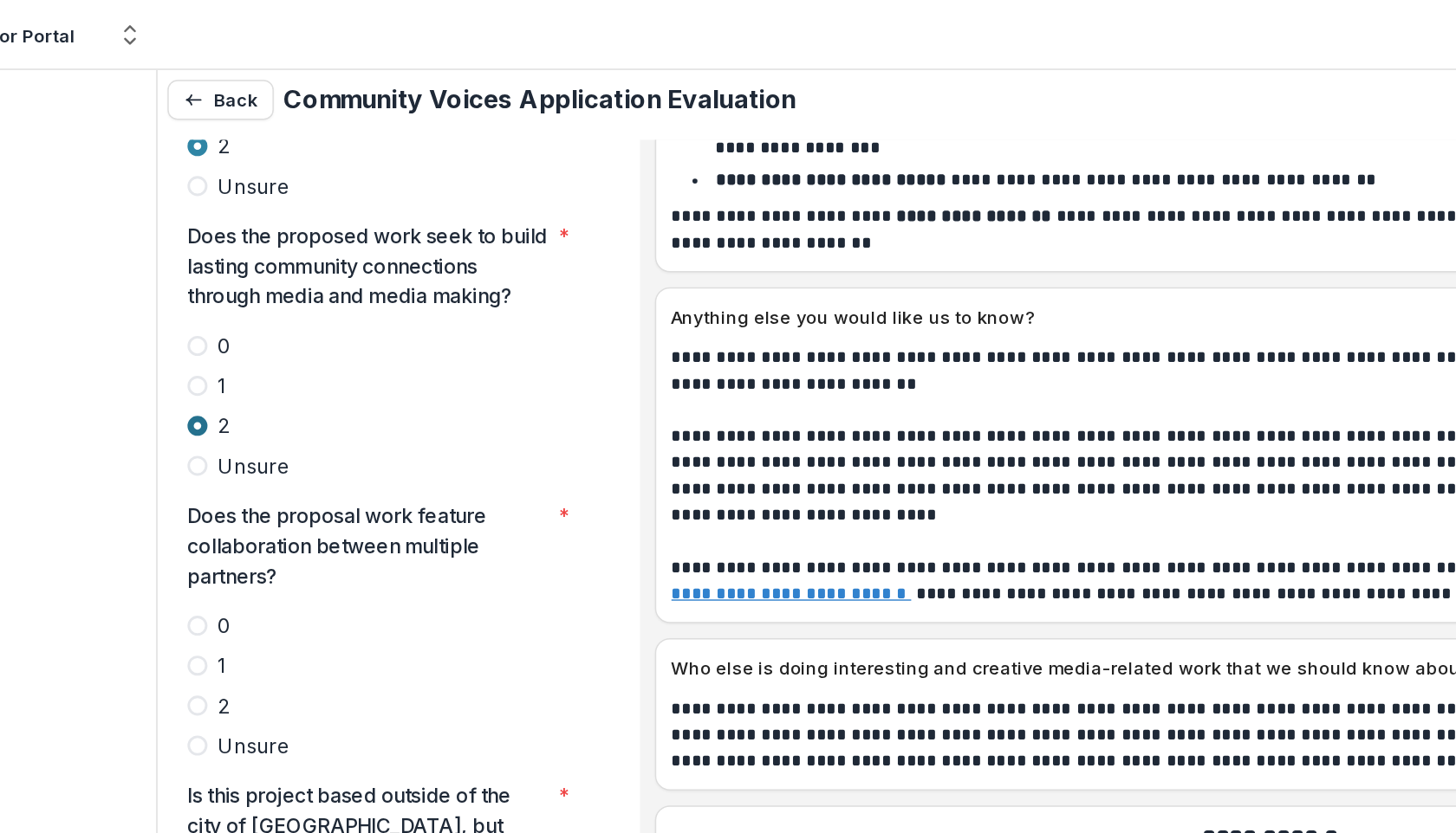
scroll to position [4540, 0]
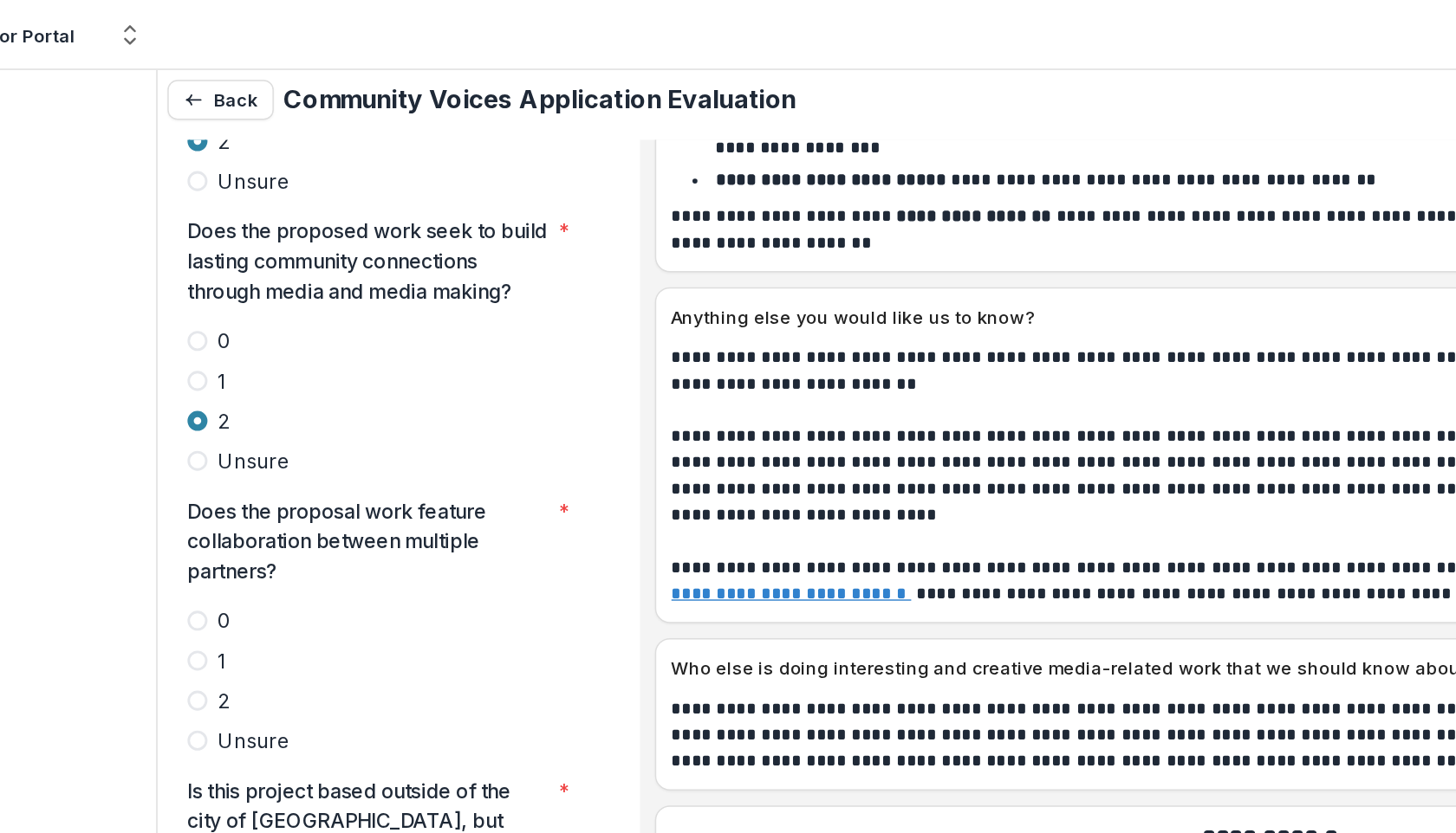
click at [241, 480] on span at bounding box center [244, 486] width 14 height 14
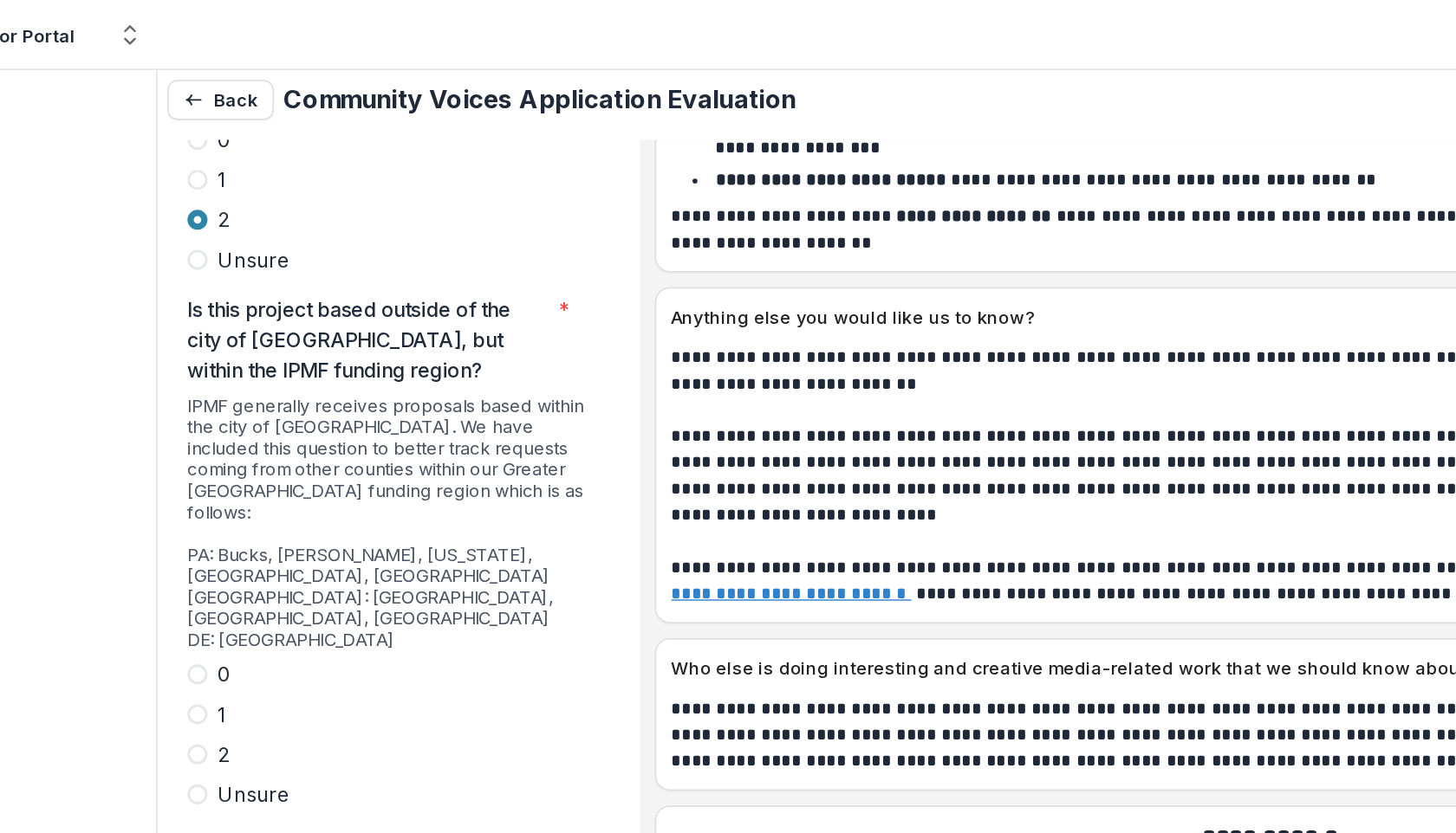
scroll to position [4877, 0]
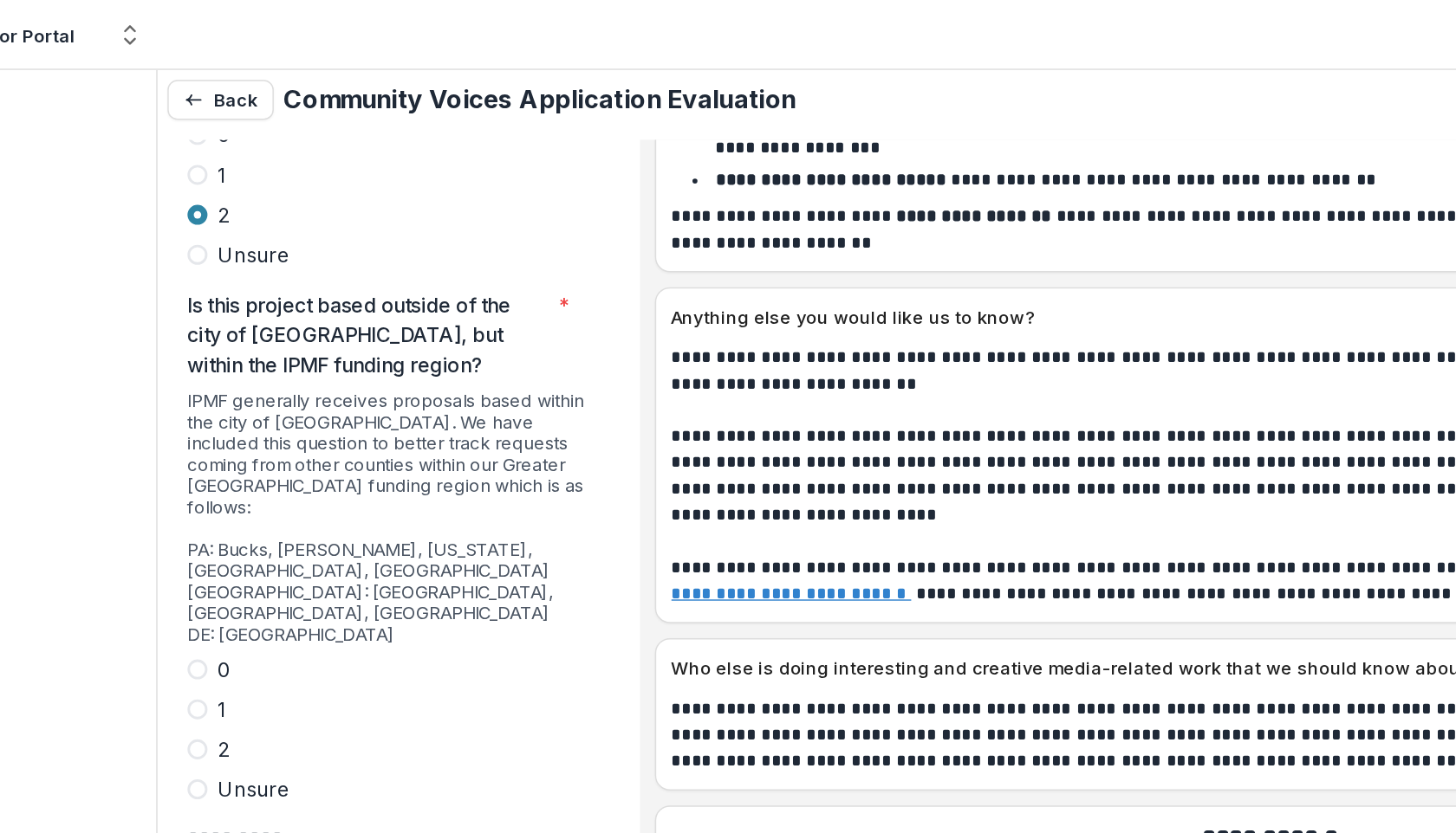
click at [240, 458] on span at bounding box center [244, 465] width 14 height 14
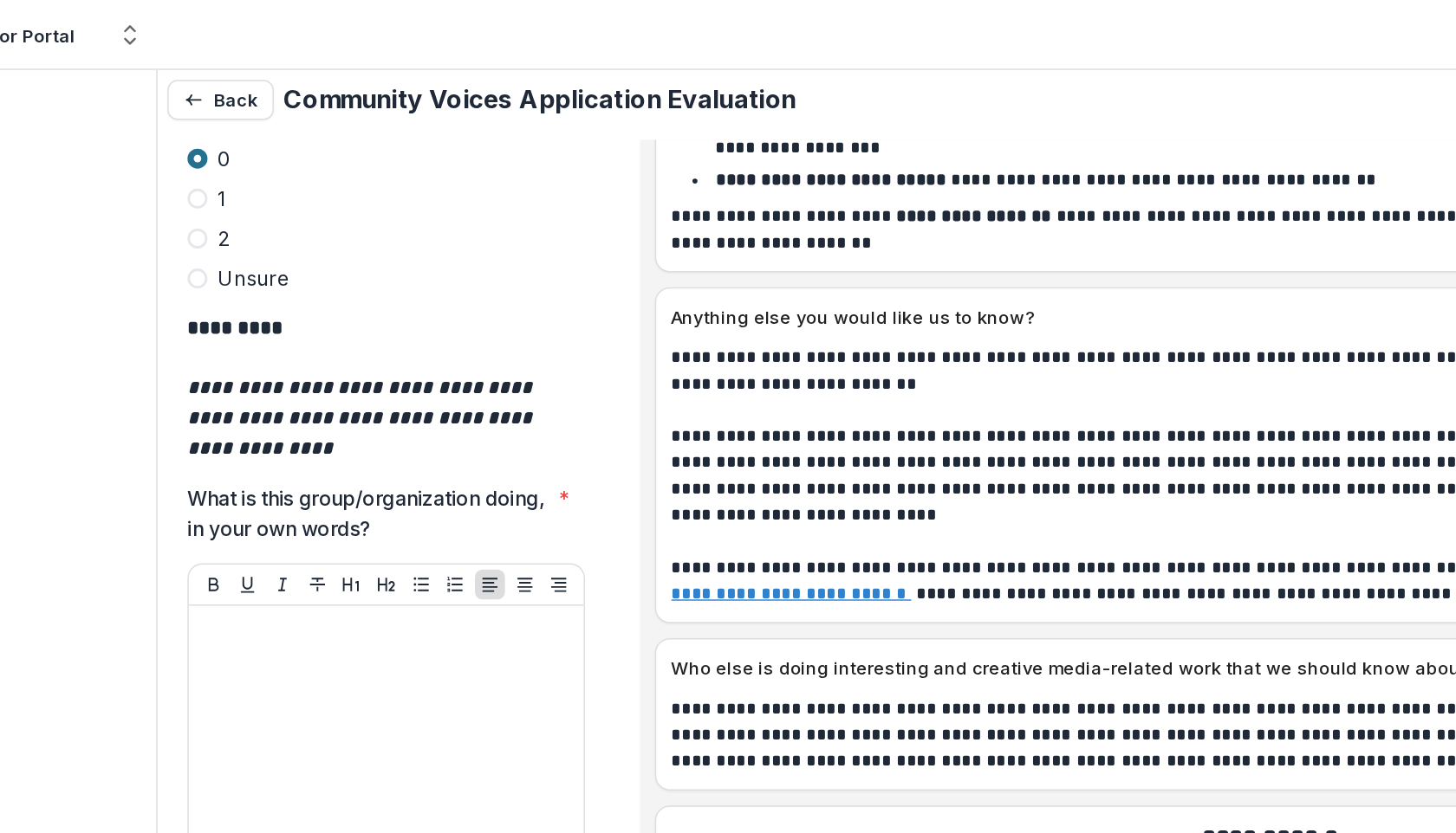
scroll to position [5243, 0]
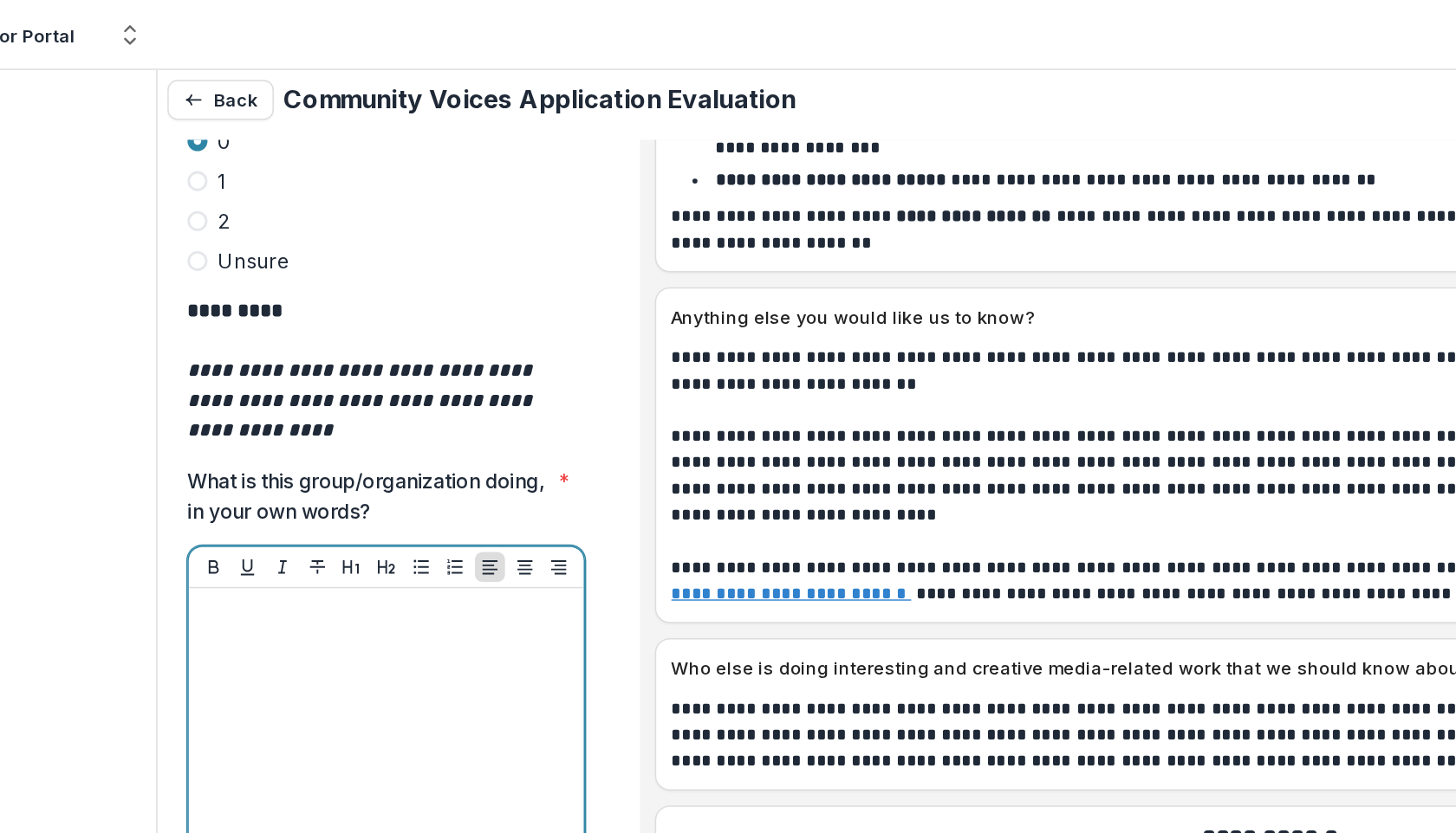
click at [257, 415] on p at bounding box center [375, 423] width 260 height 19
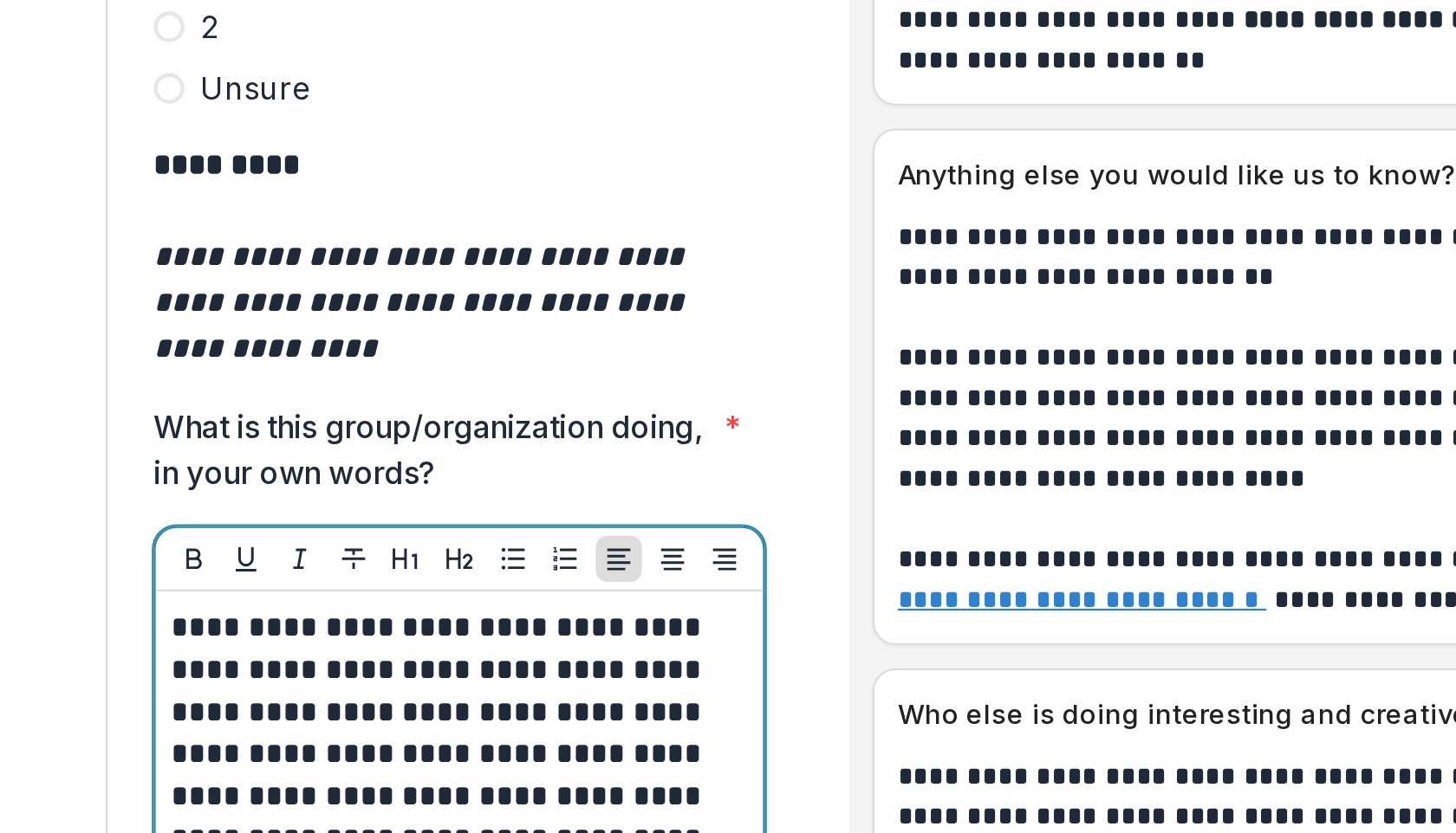
click at [425, 415] on p "**********" at bounding box center [372, 481] width 255 height 133
click at [429, 415] on p "**********" at bounding box center [372, 472] width 255 height 114
click at [397, 415] on p "**********" at bounding box center [372, 472] width 255 height 114
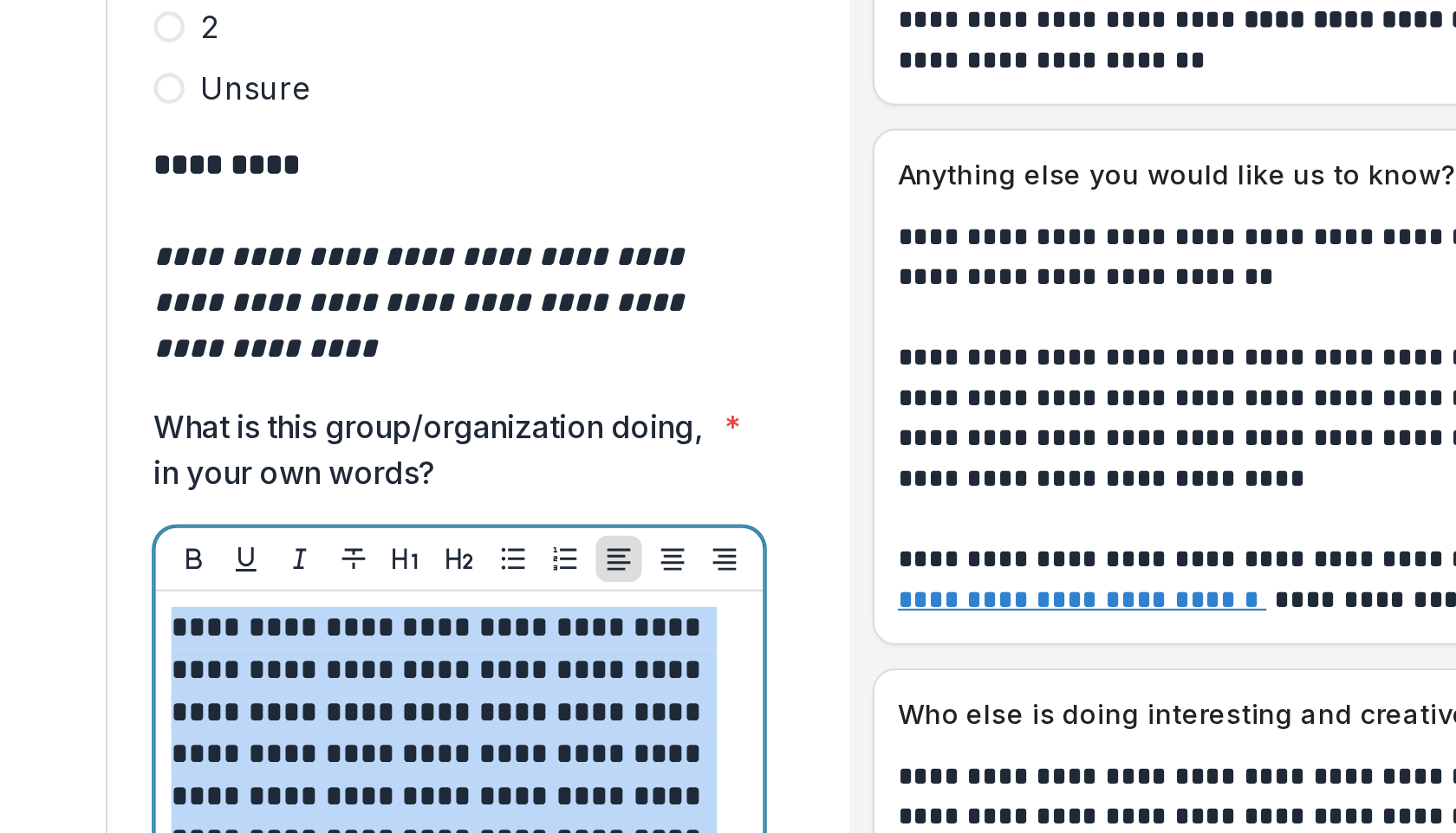
drag, startPoint x: 487, startPoint y: 446, endPoint x: 245, endPoint y: 339, distance: 264.6
click at [245, 415] on p "**********" at bounding box center [372, 472] width 255 height 114
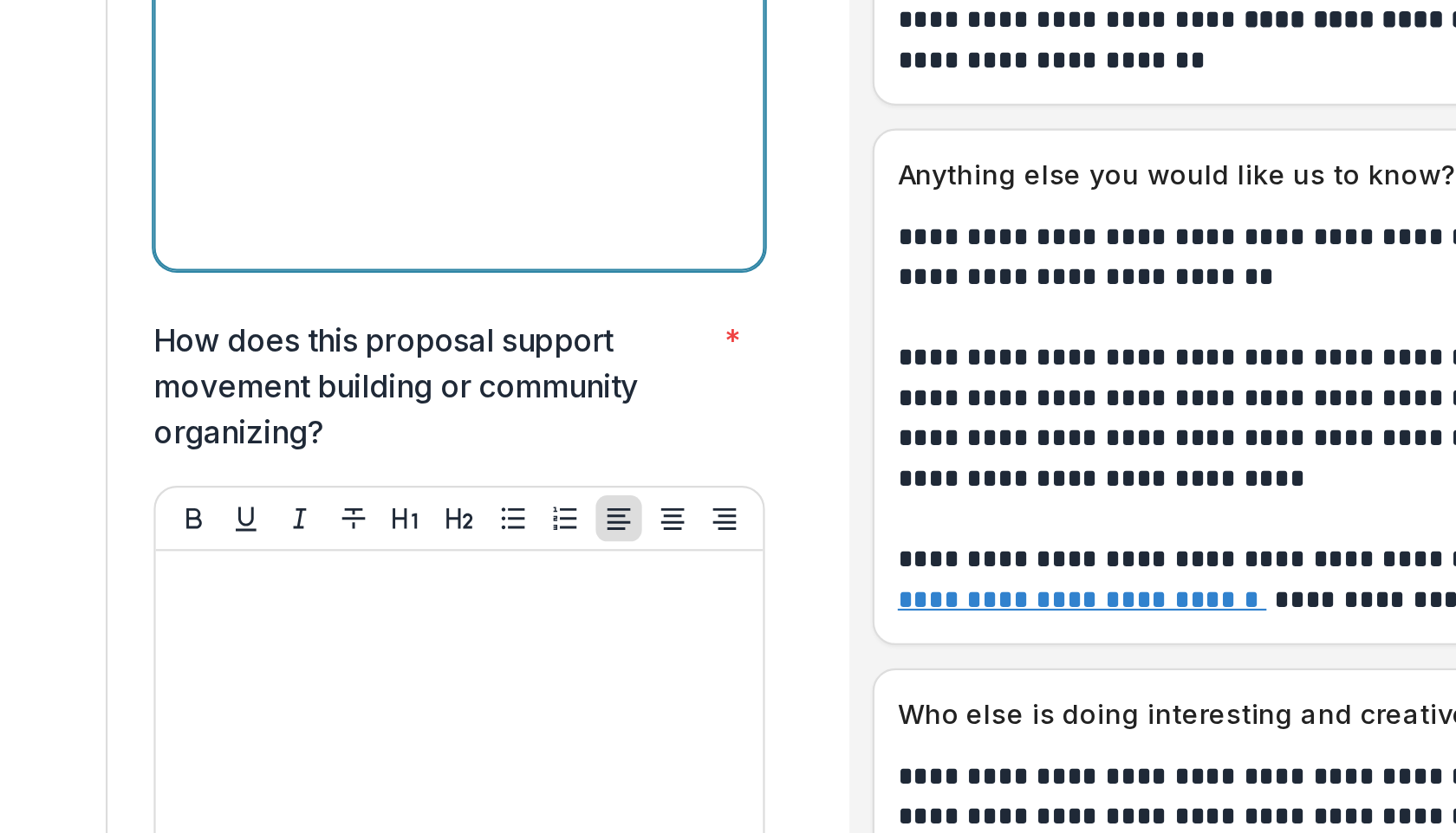
scroll to position [5664, 0]
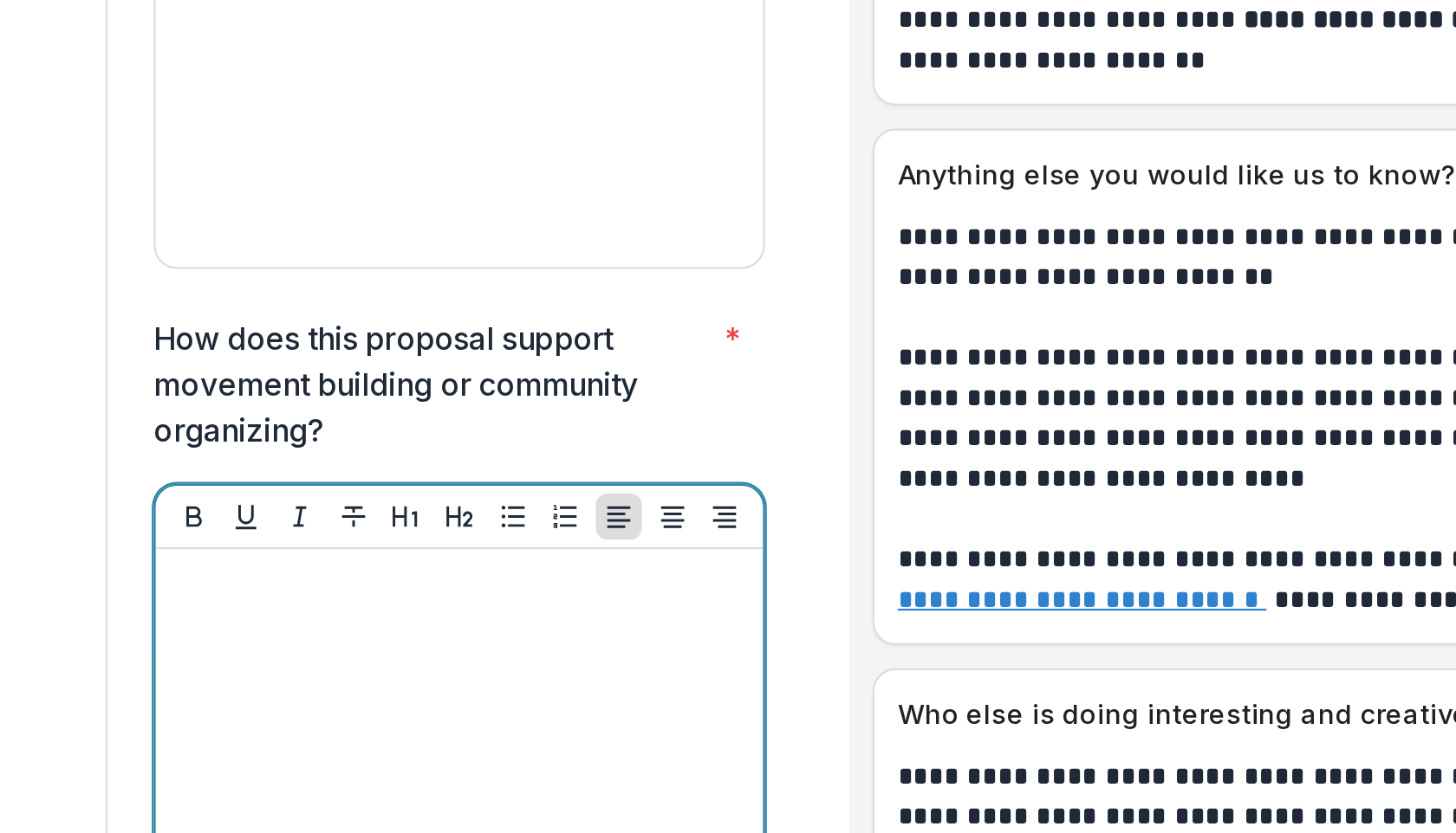
click at [314, 396] on div at bounding box center [375, 526] width 260 height 260
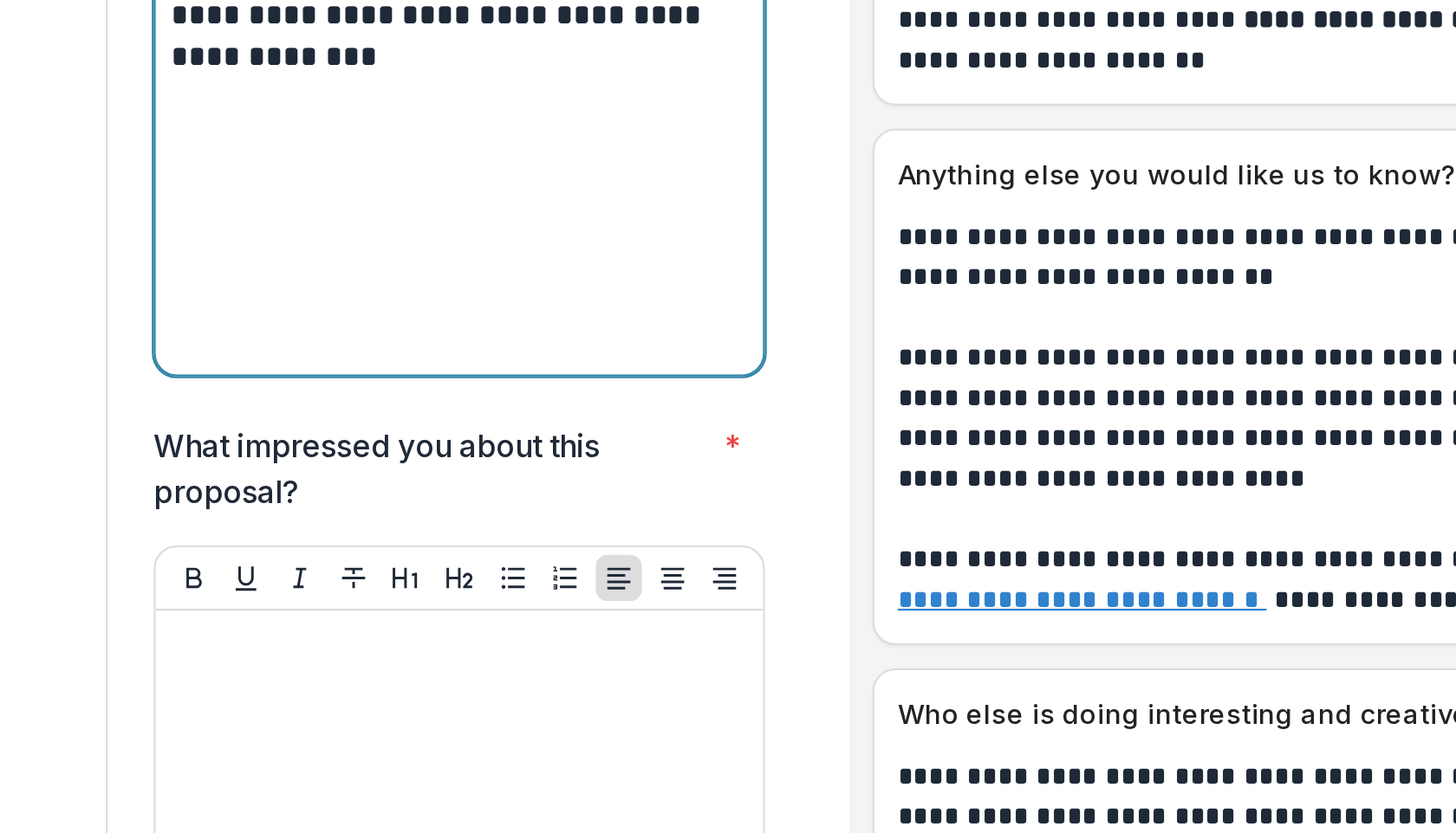
scroll to position [6018, 0]
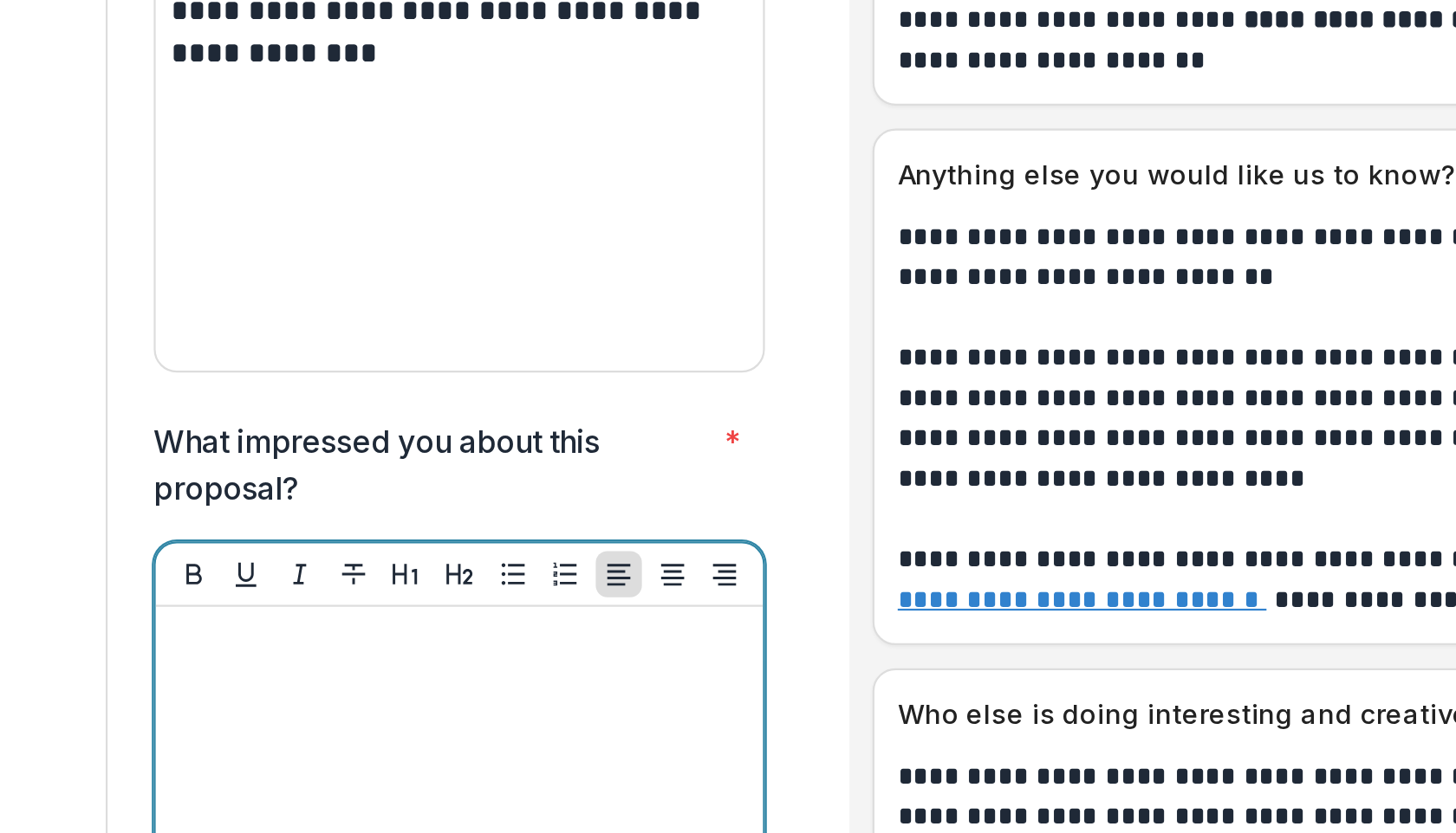
click at [341, 421] on div at bounding box center [375, 551] width 260 height 260
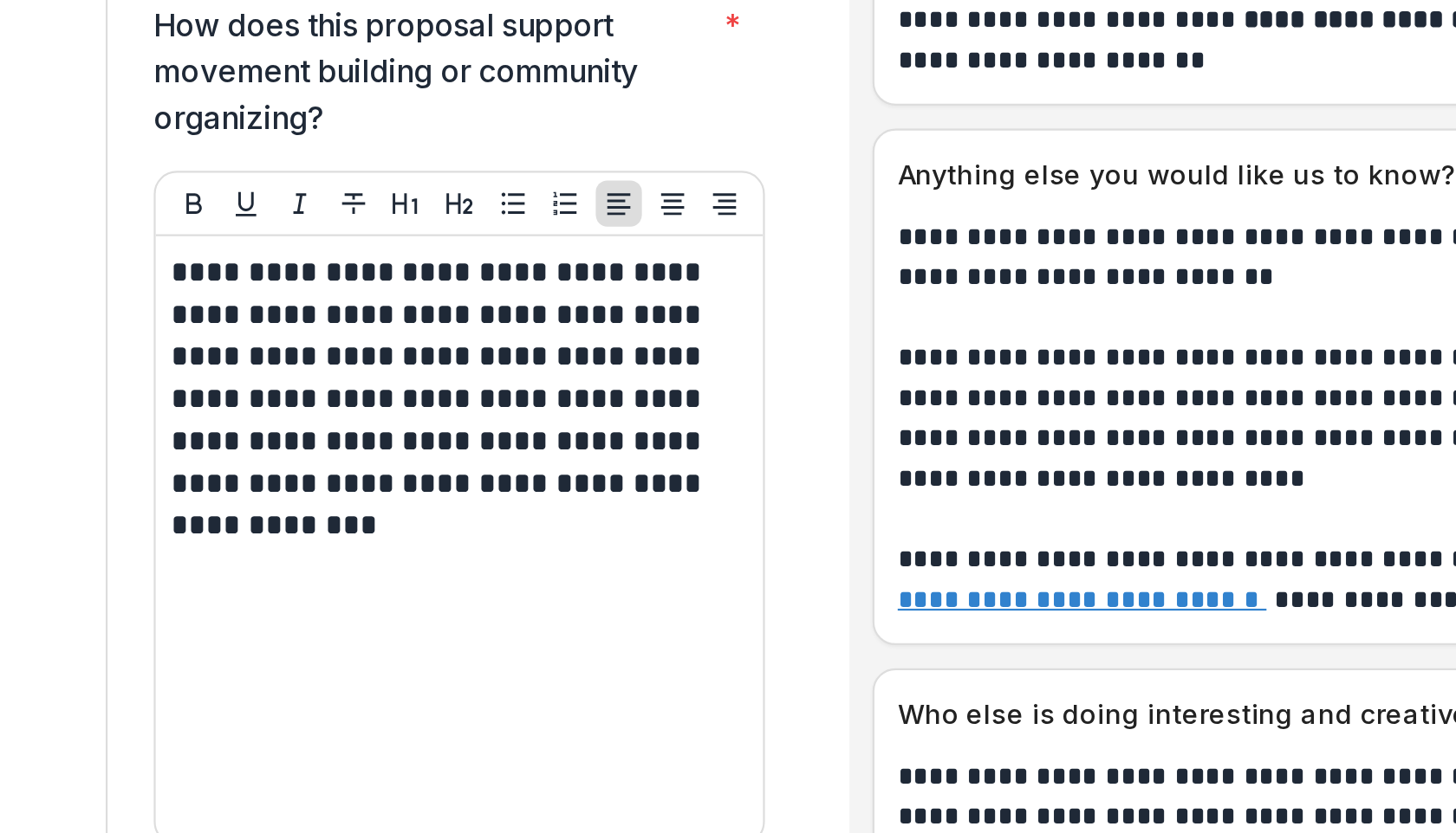
scroll to position [5774, 0]
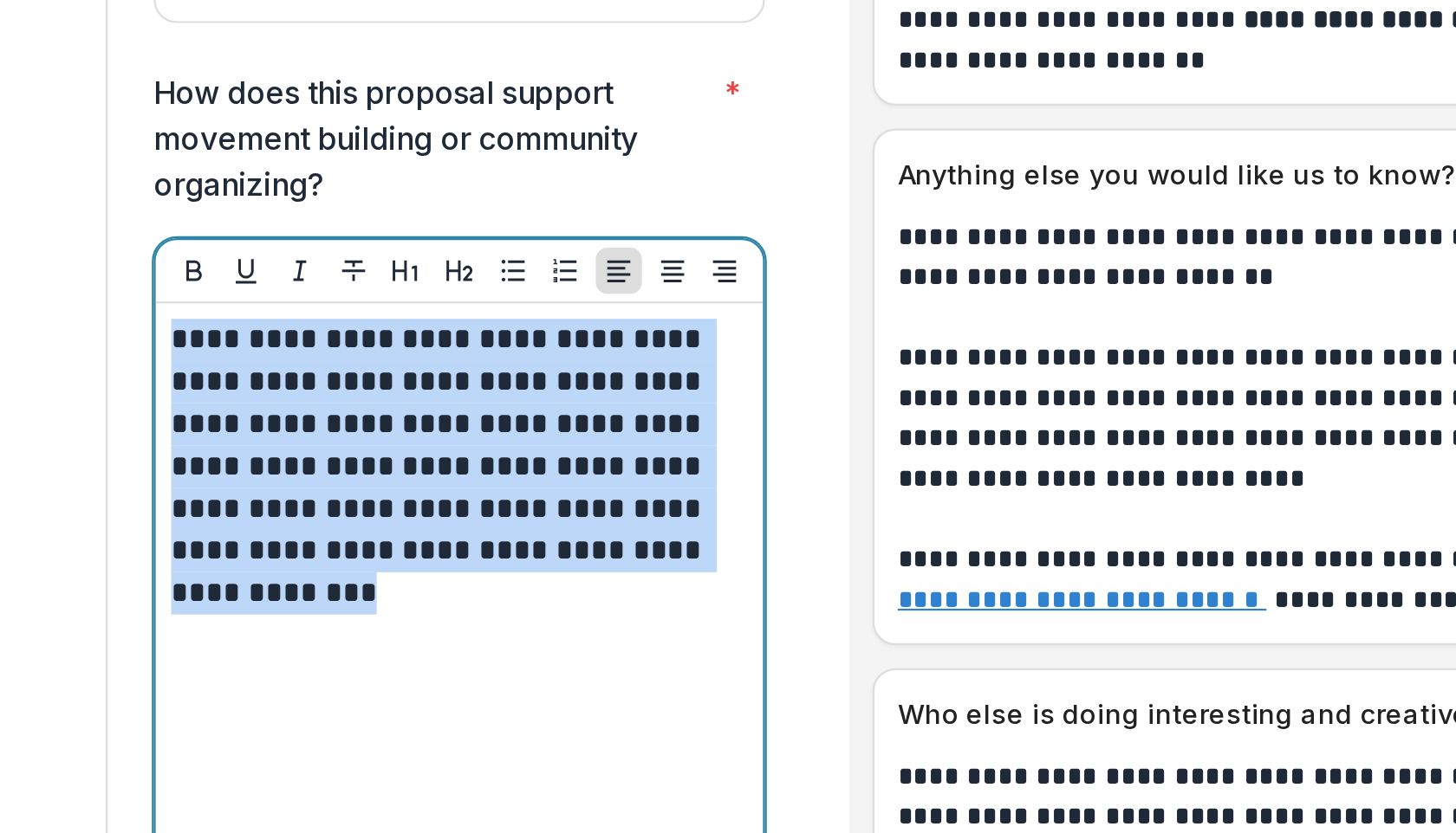
drag, startPoint x: 302, startPoint y: 336, endPoint x: 241, endPoint y: 206, distance: 143.6
click at [241, 278] on div "**********" at bounding box center [375, 415] width 274 height 274
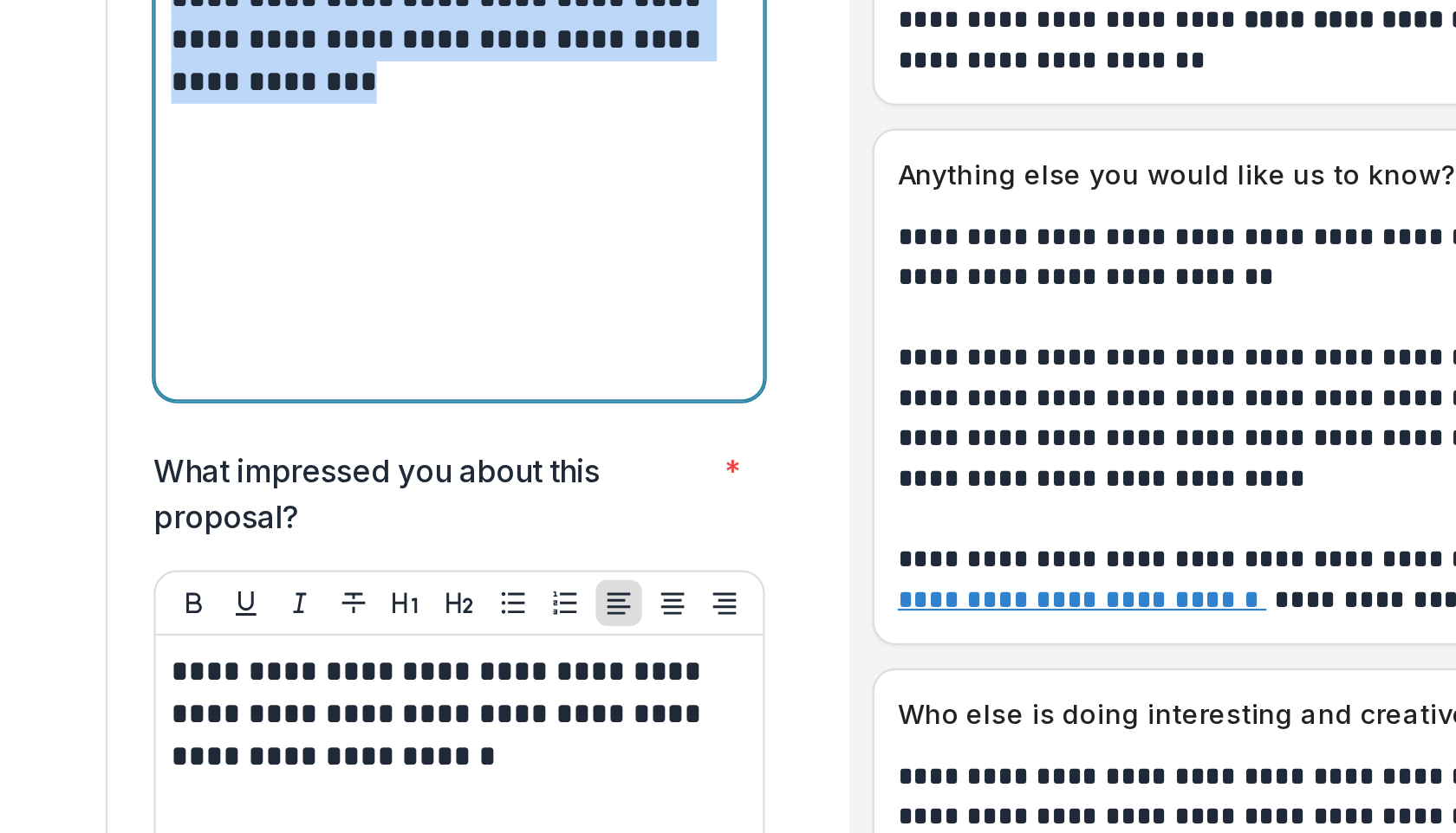
scroll to position [6019, 0]
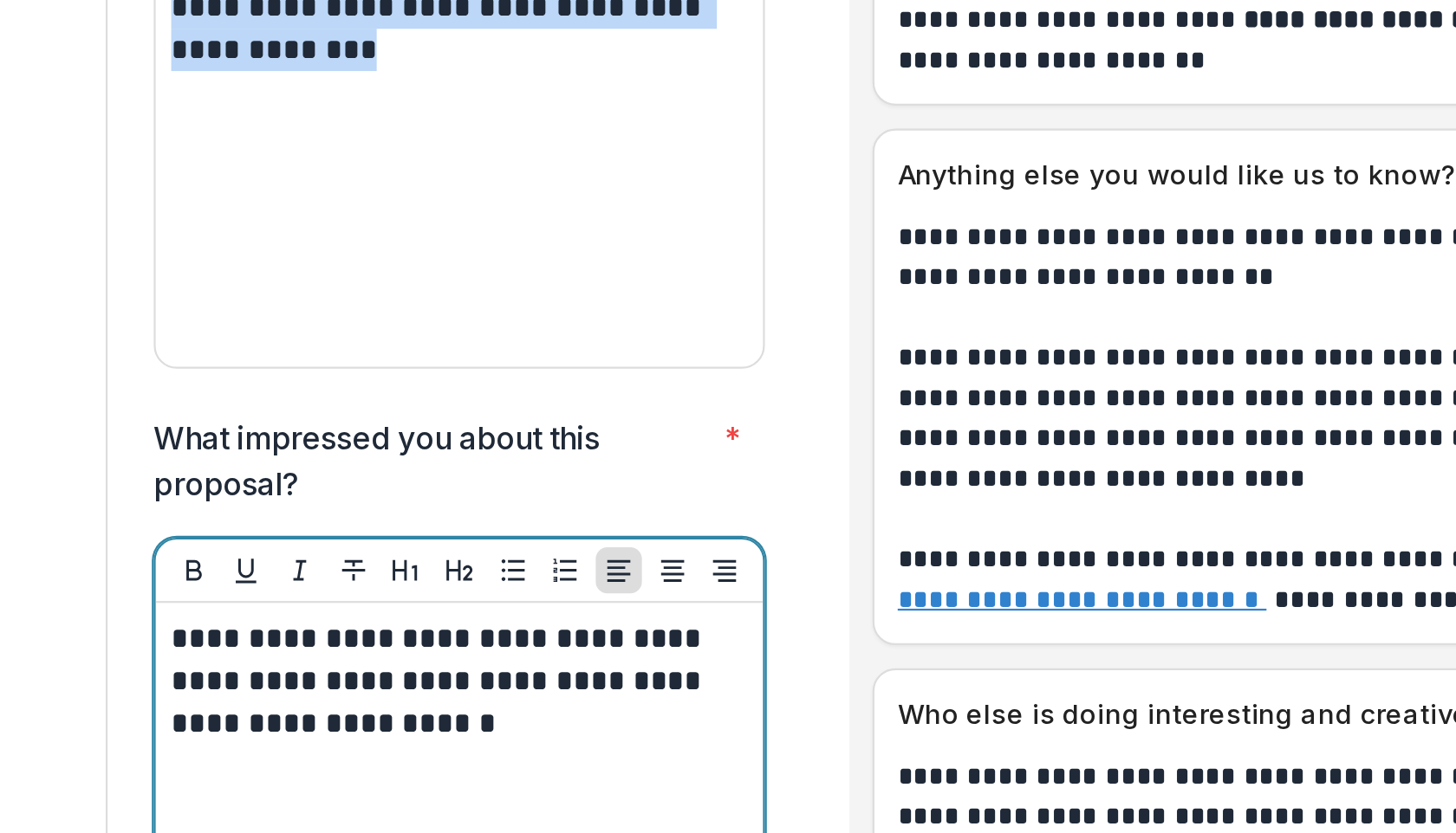
click at [375, 420] on p "**********" at bounding box center [372, 449] width 255 height 57
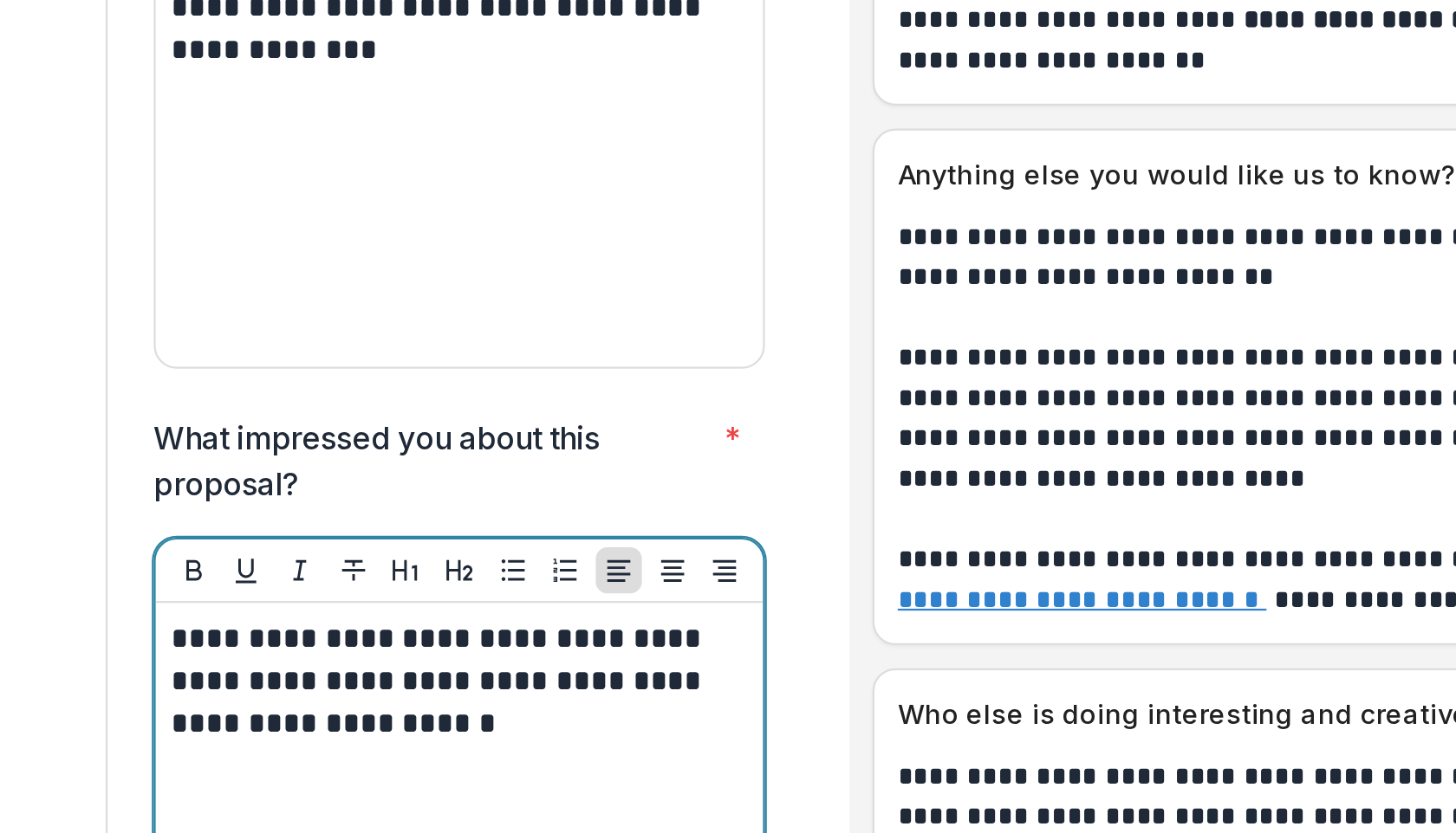
click at [375, 420] on p "**********" at bounding box center [372, 449] width 255 height 57
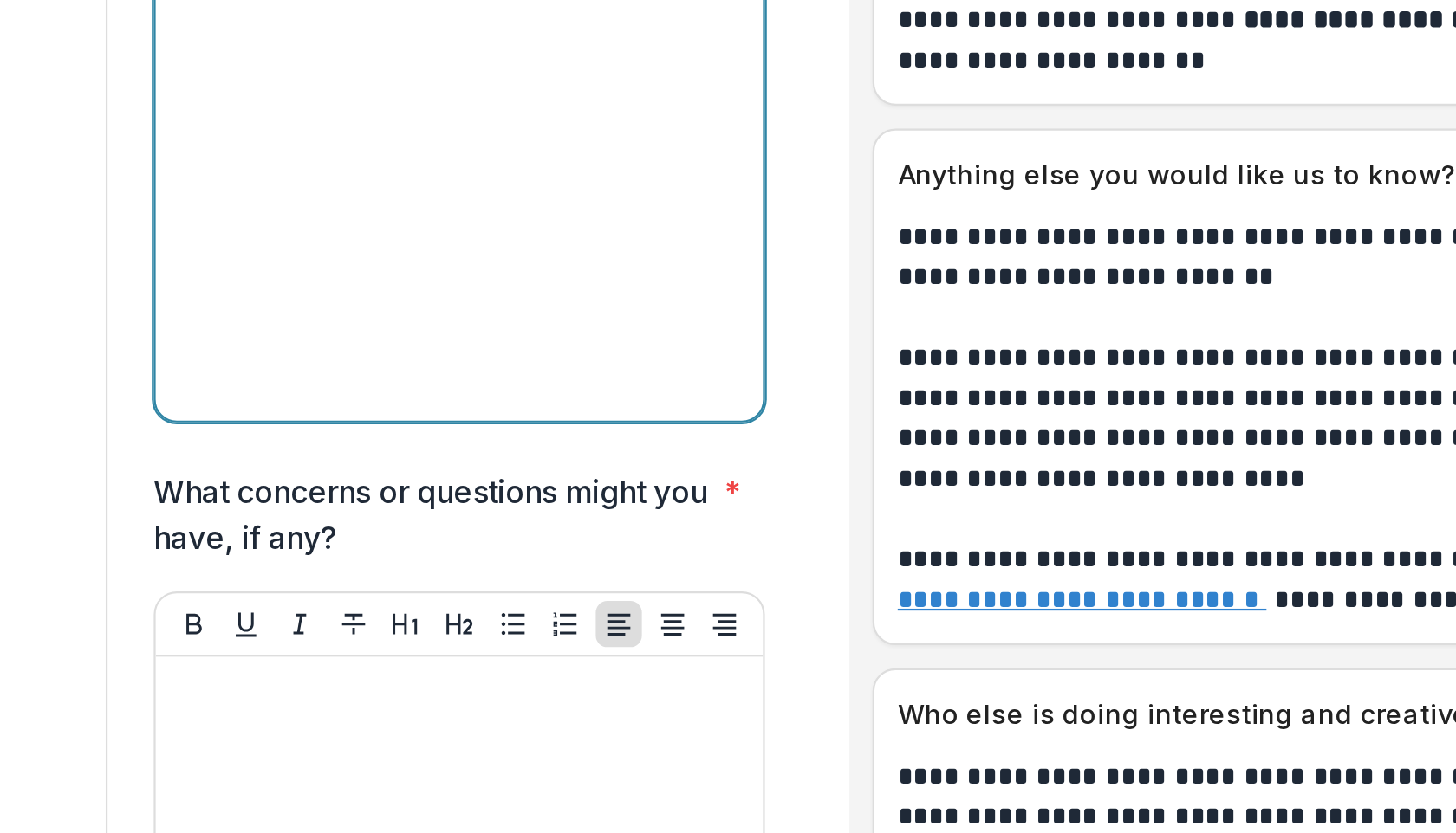
scroll to position [6354, 0]
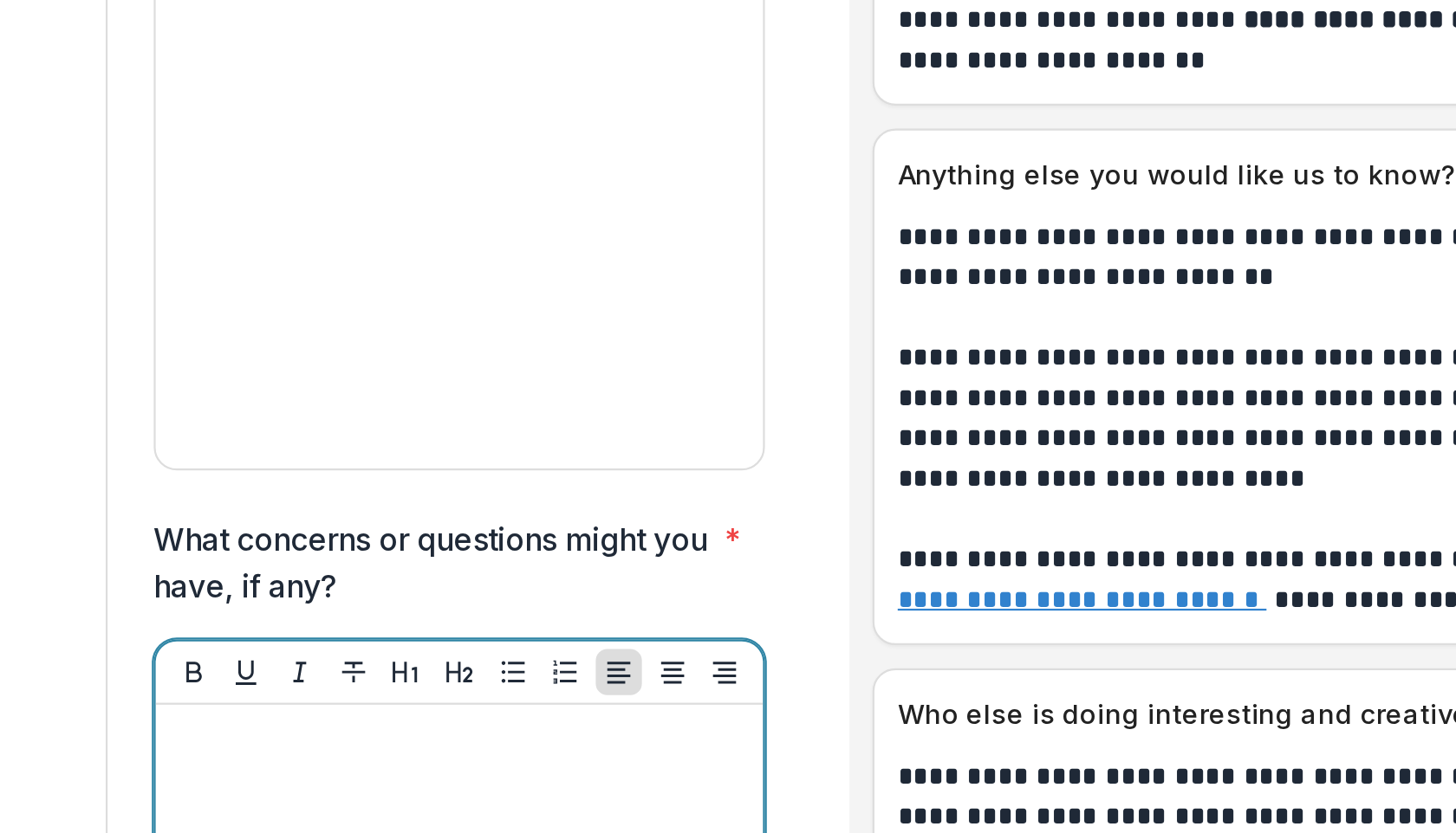
click at [287, 466] on div at bounding box center [375, 596] width 260 height 260
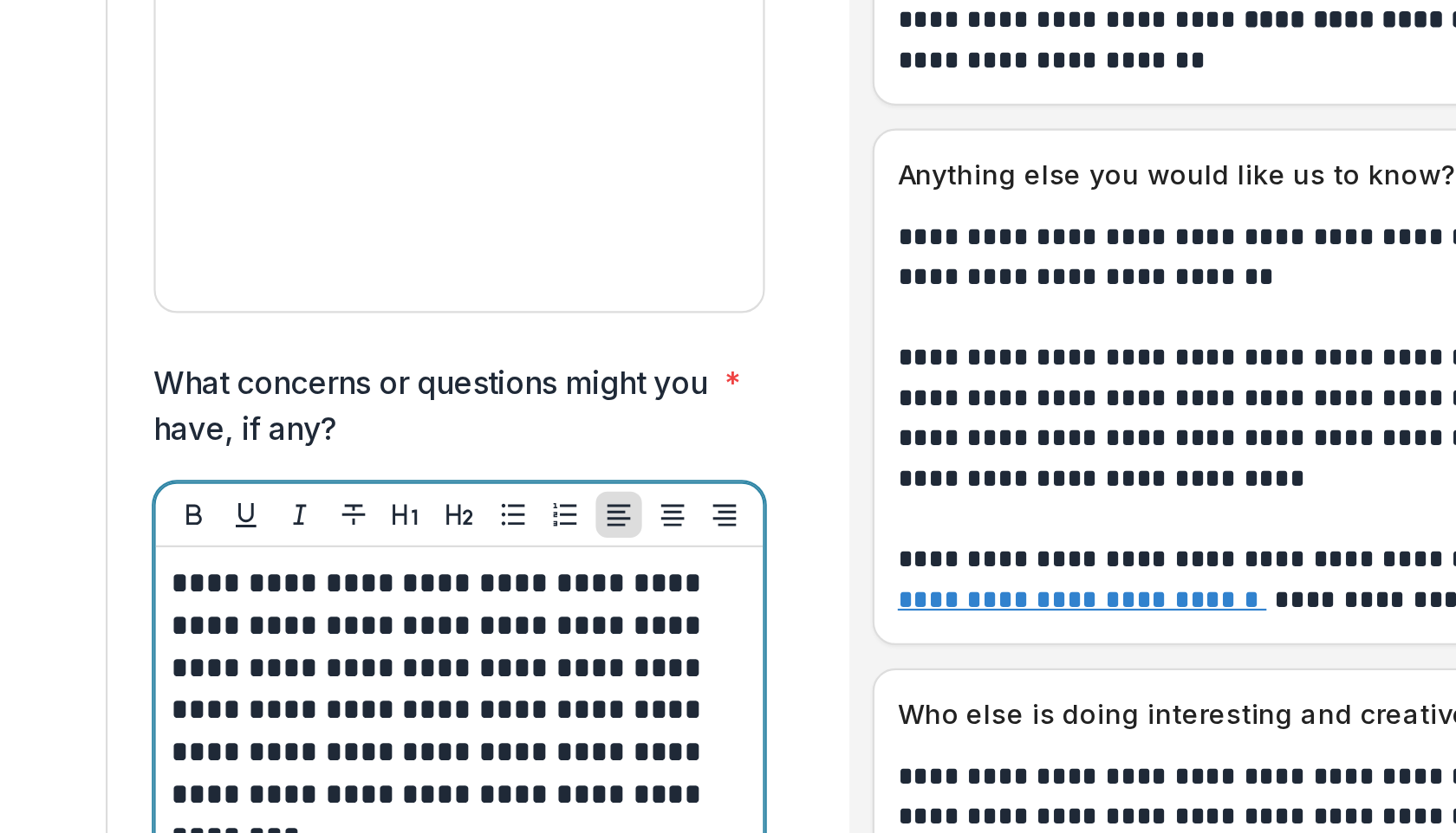
scroll to position [6426, 0]
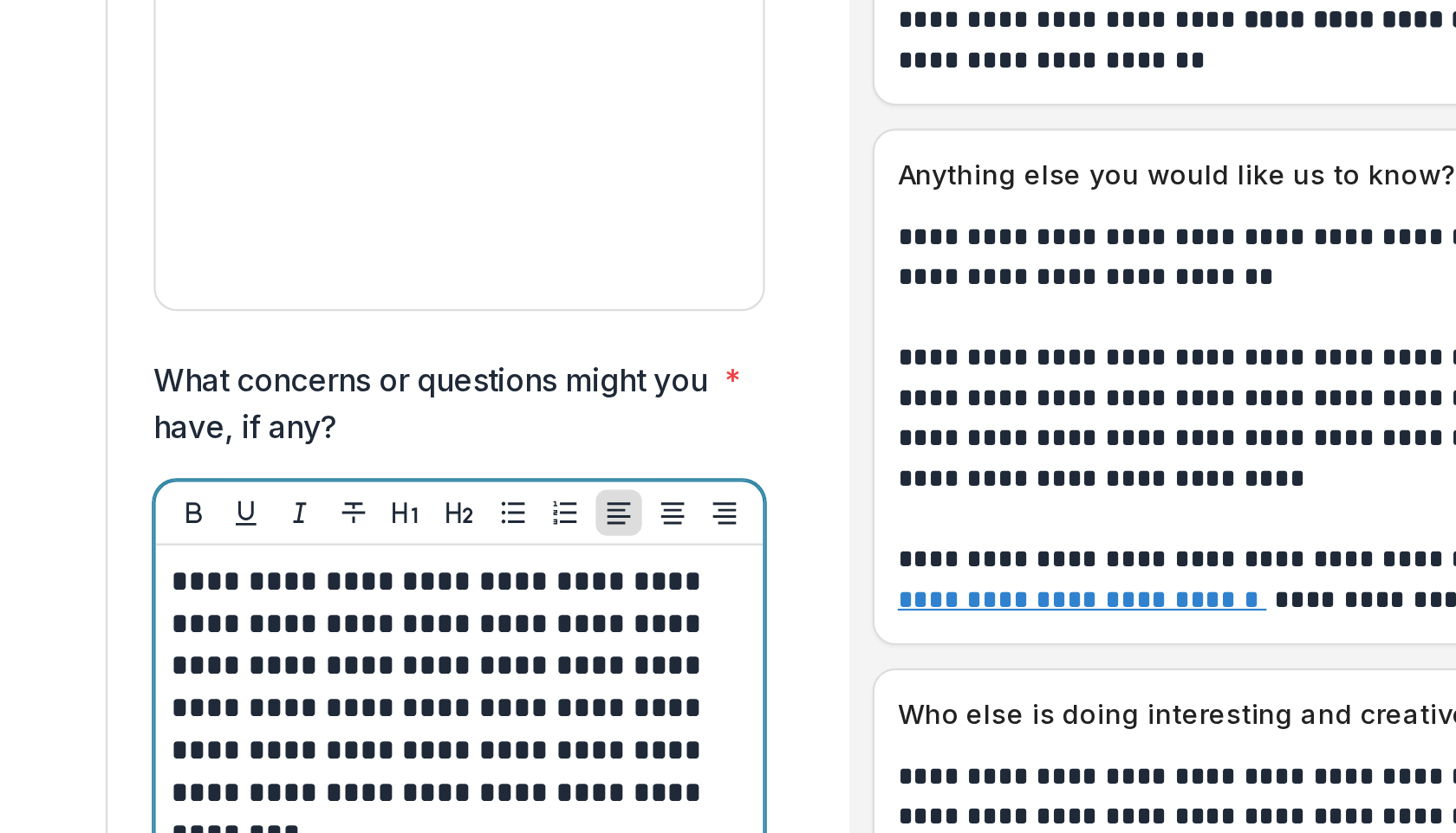
click at [430, 394] on p "**********" at bounding box center [372, 460] width 255 height 133
click at [302, 401] on p "**********" at bounding box center [372, 460] width 255 height 133
click at [350, 440] on p "**********" at bounding box center [372, 460] width 255 height 133
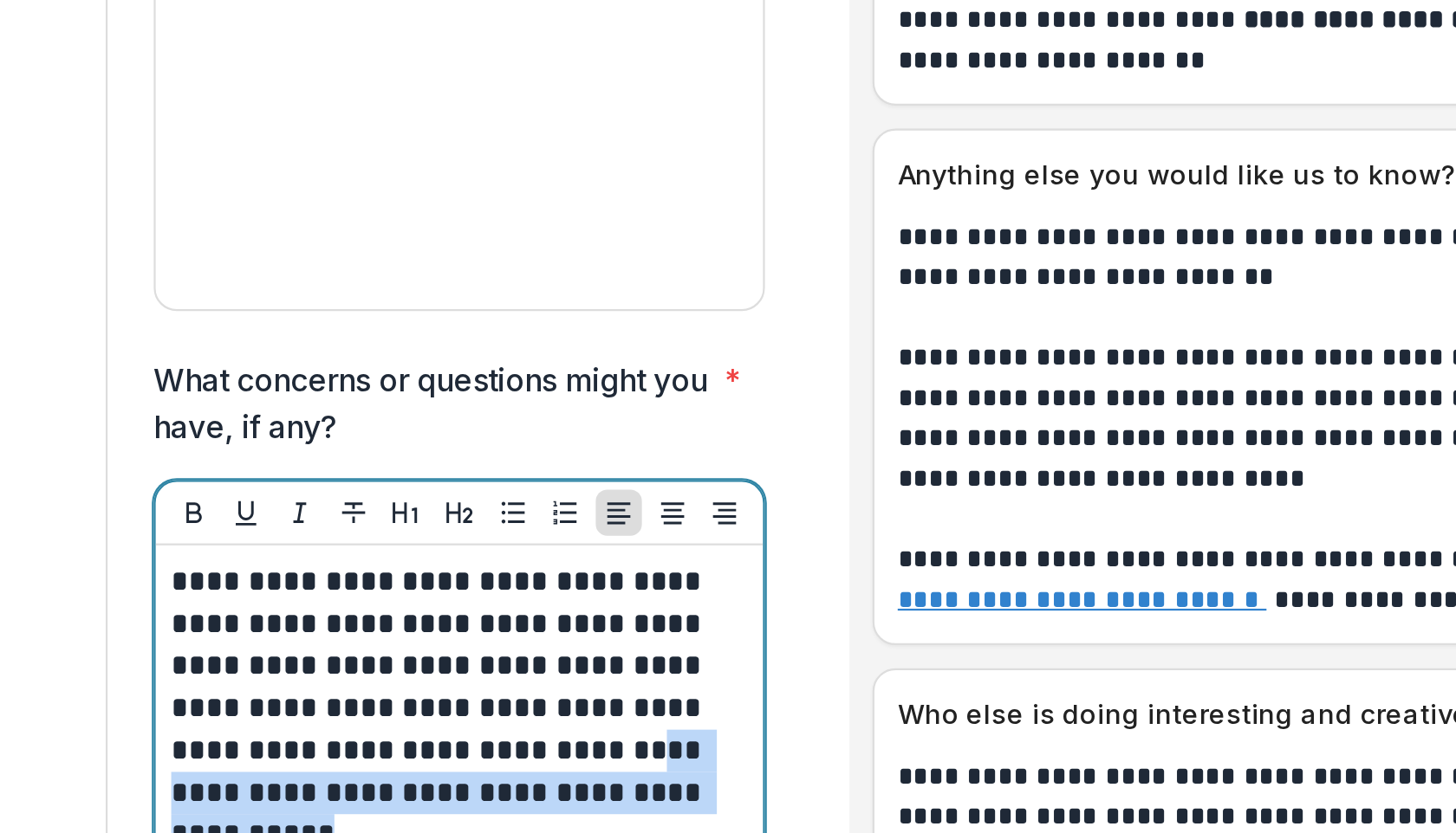
drag, startPoint x: 248, startPoint y: 419, endPoint x: 344, endPoint y: 436, distance: 97.5
click at [344, 436] on p "**********" at bounding box center [372, 460] width 255 height 133
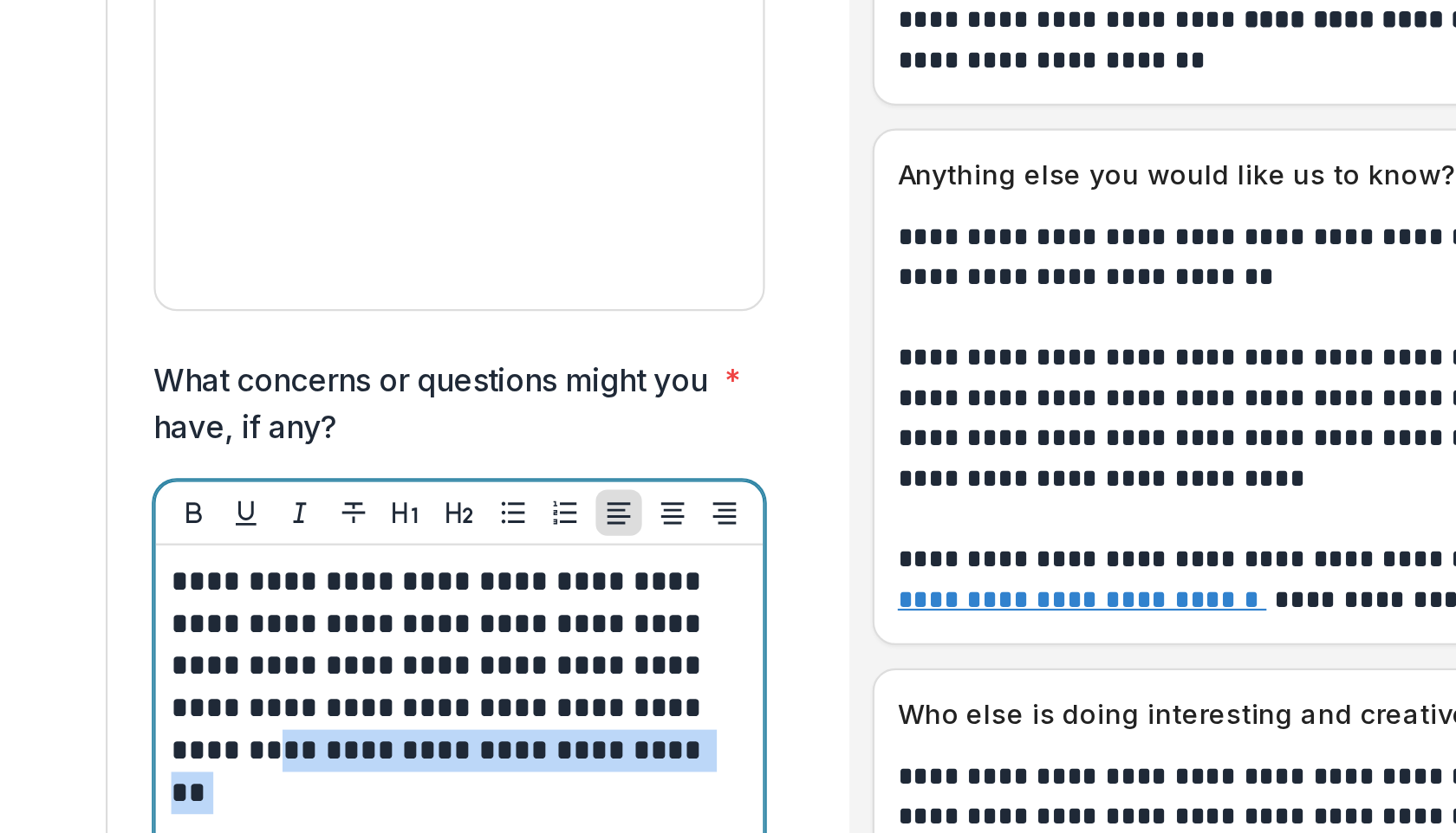
drag, startPoint x: 328, startPoint y: 403, endPoint x: 364, endPoint y: 428, distance: 43.8
click at [364, 428] on div "**********" at bounding box center [375, 524] width 260 height 260
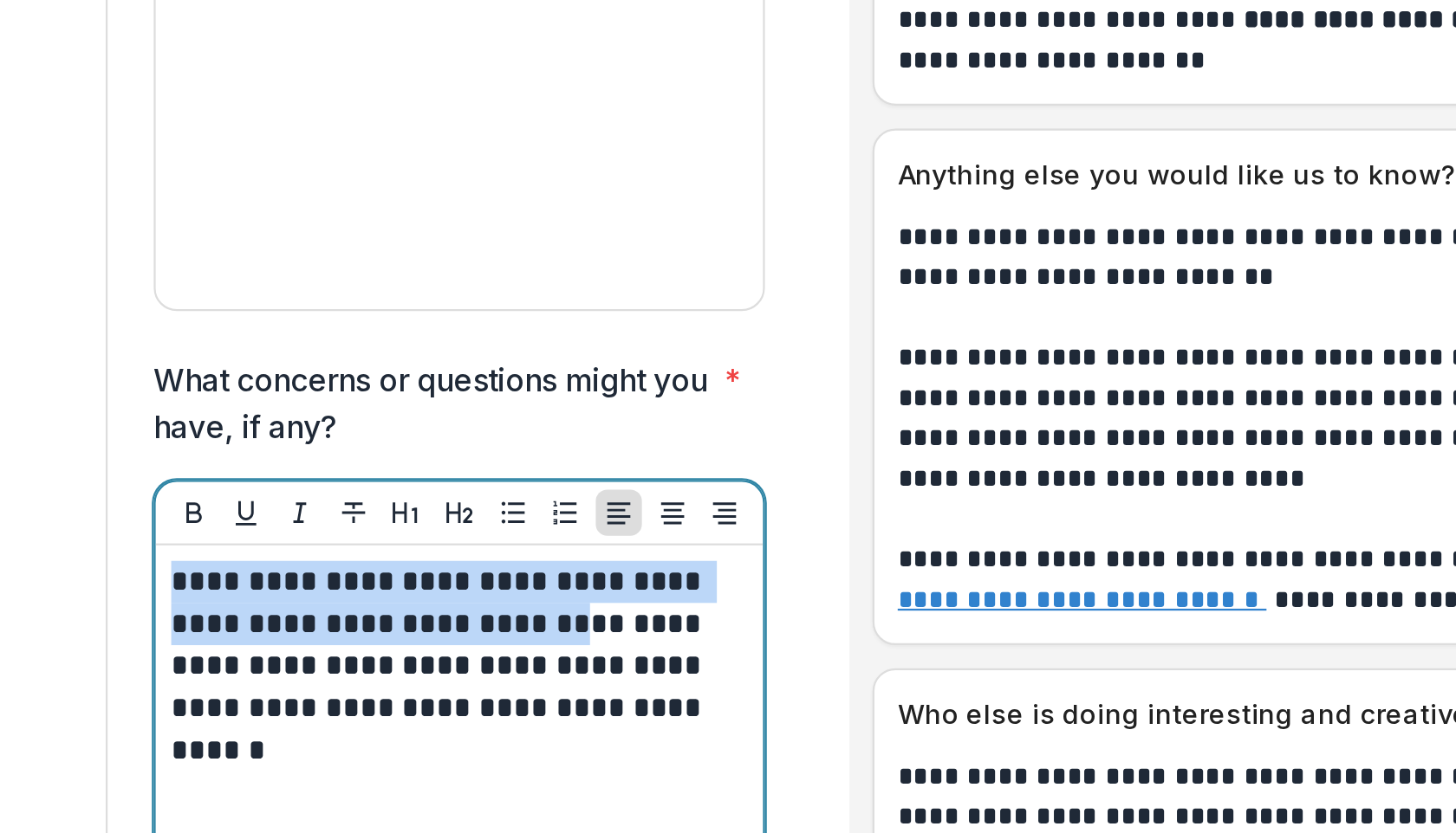
drag, startPoint x: 421, startPoint y: 344, endPoint x: 245, endPoint y: 321, distance: 177.5
click at [245, 394] on p "**********" at bounding box center [372, 441] width 255 height 96
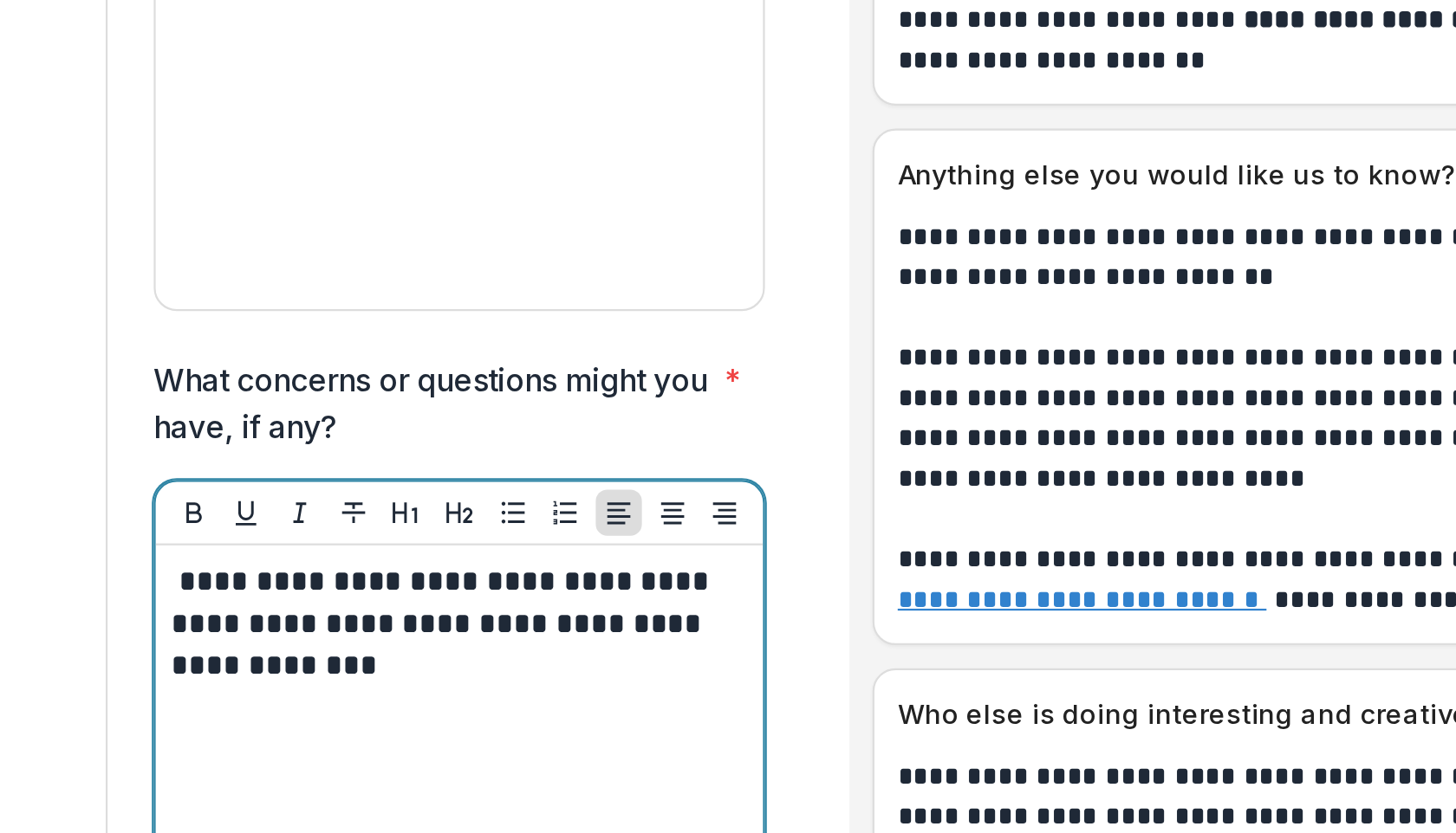
click at [374, 394] on p "**********" at bounding box center [372, 422] width 255 height 57
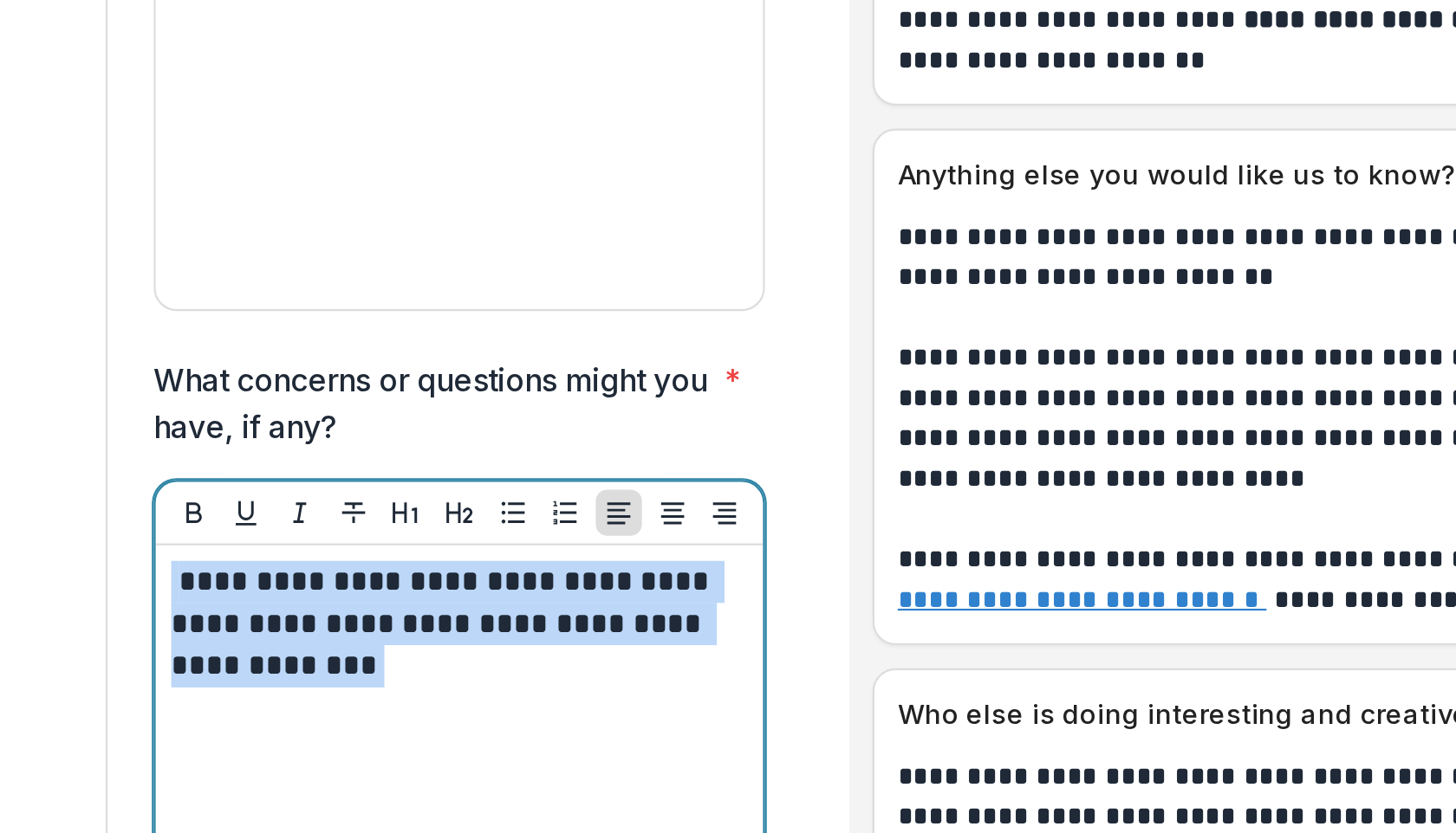
drag, startPoint x: 374, startPoint y: 362, endPoint x: 241, endPoint y: 314, distance: 141.4
click at [241, 387] on div "**********" at bounding box center [375, 524] width 274 height 274
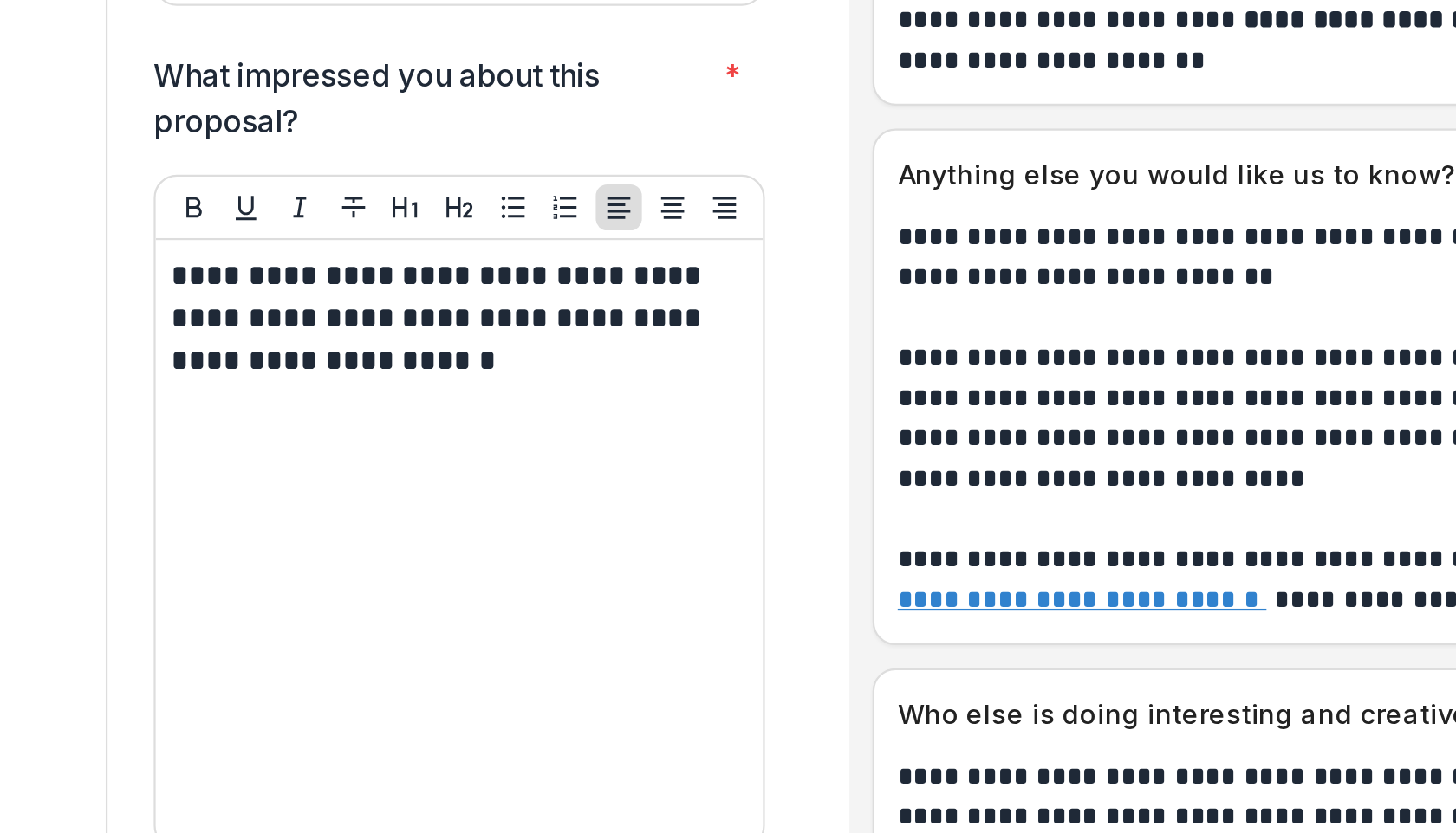
scroll to position [6016, 0]
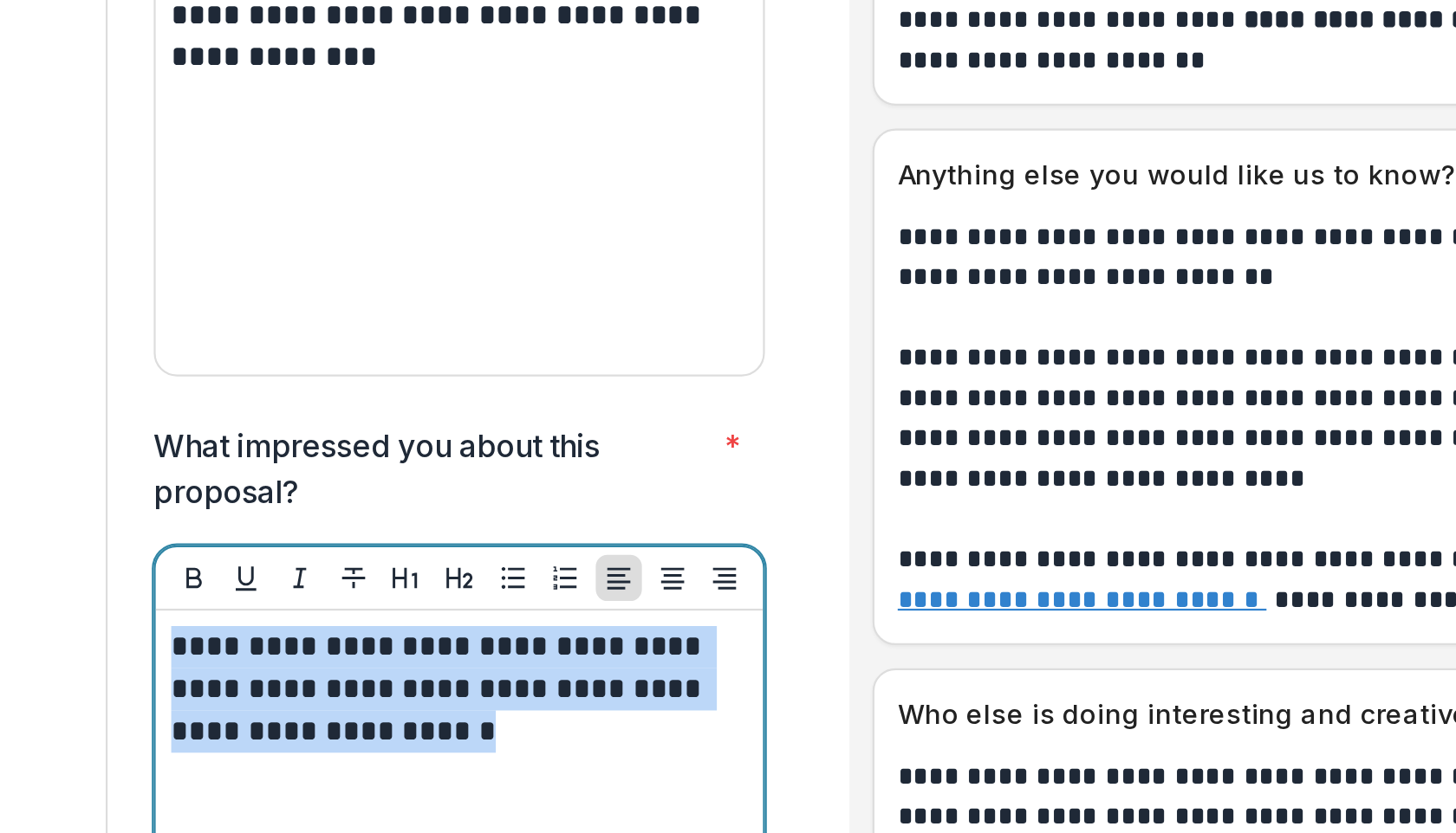
drag, startPoint x: 377, startPoint y: 392, endPoint x: 232, endPoint y: 352, distance: 150.4
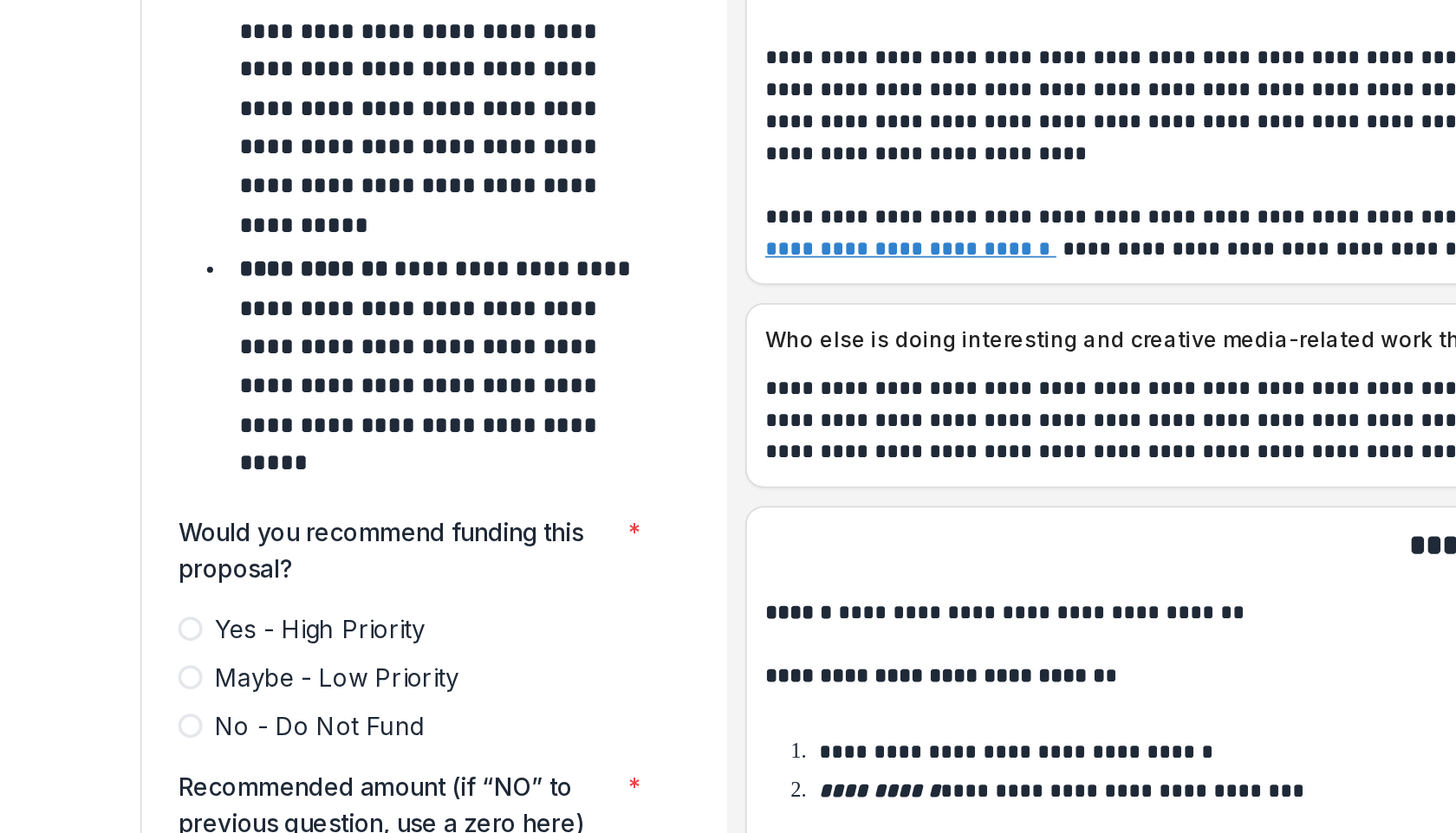
scroll to position [7228, 0]
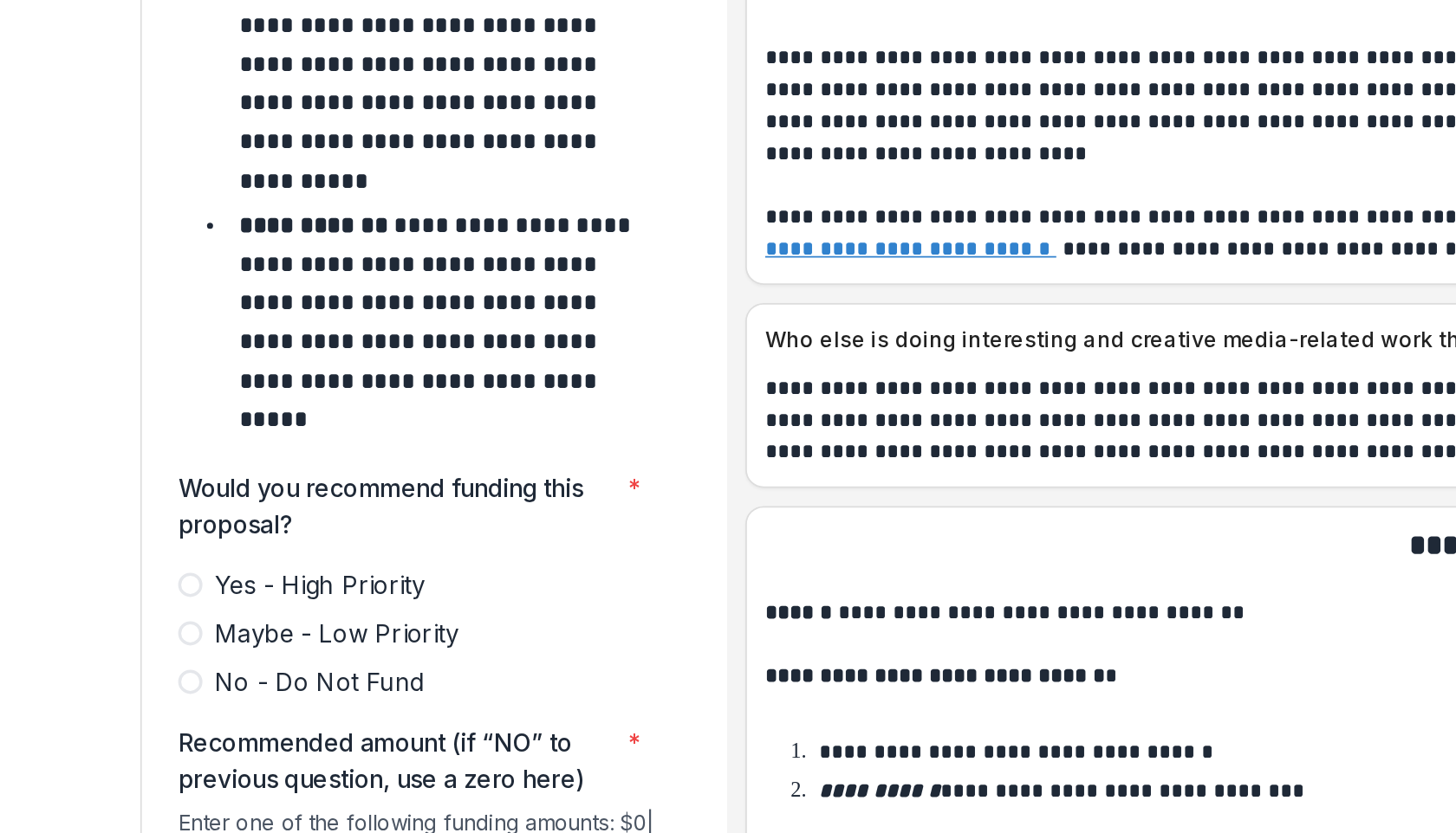
click at [241, 597] on span at bounding box center [244, 604] width 14 height 14
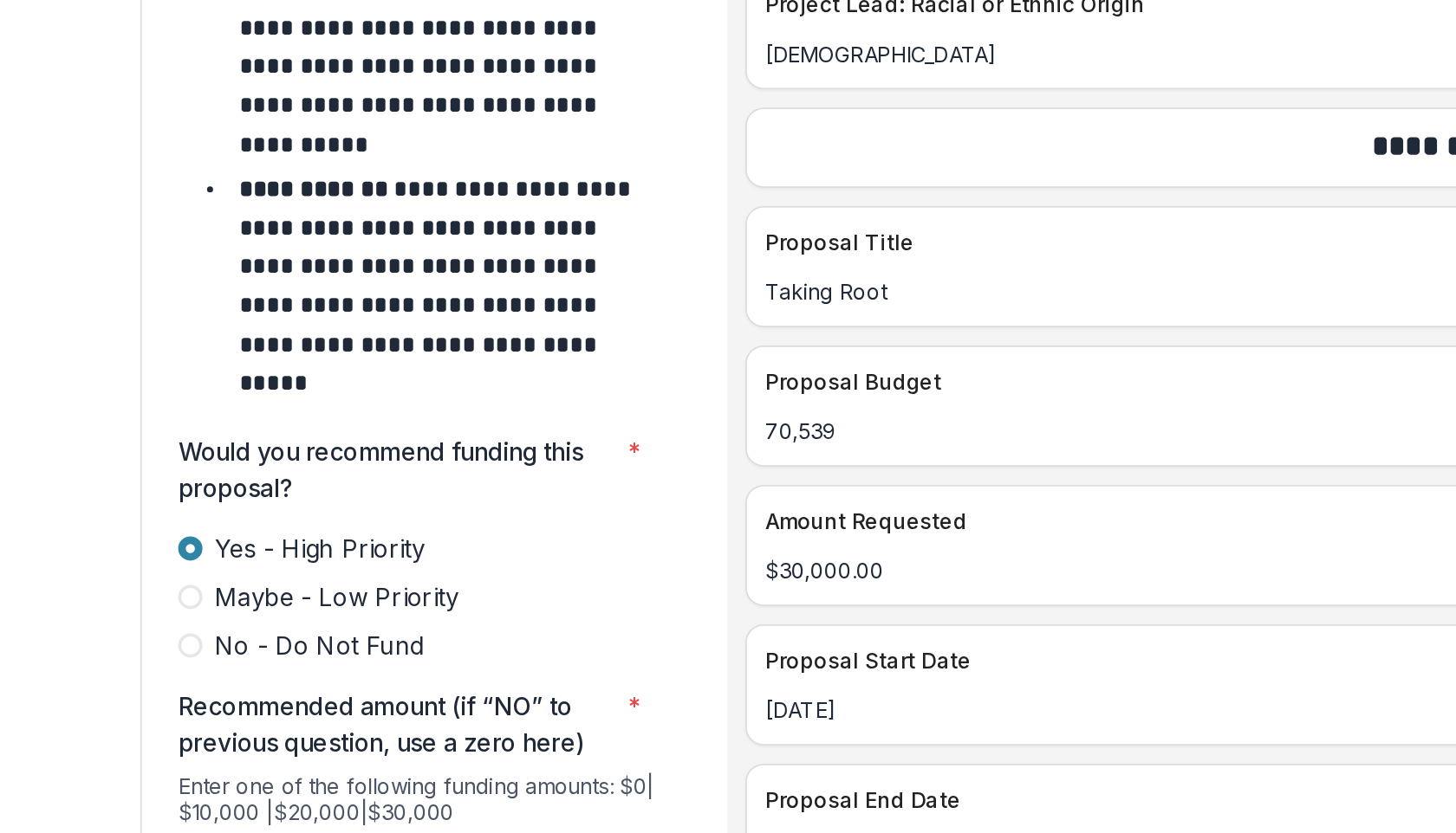
scroll to position [6911, 0]
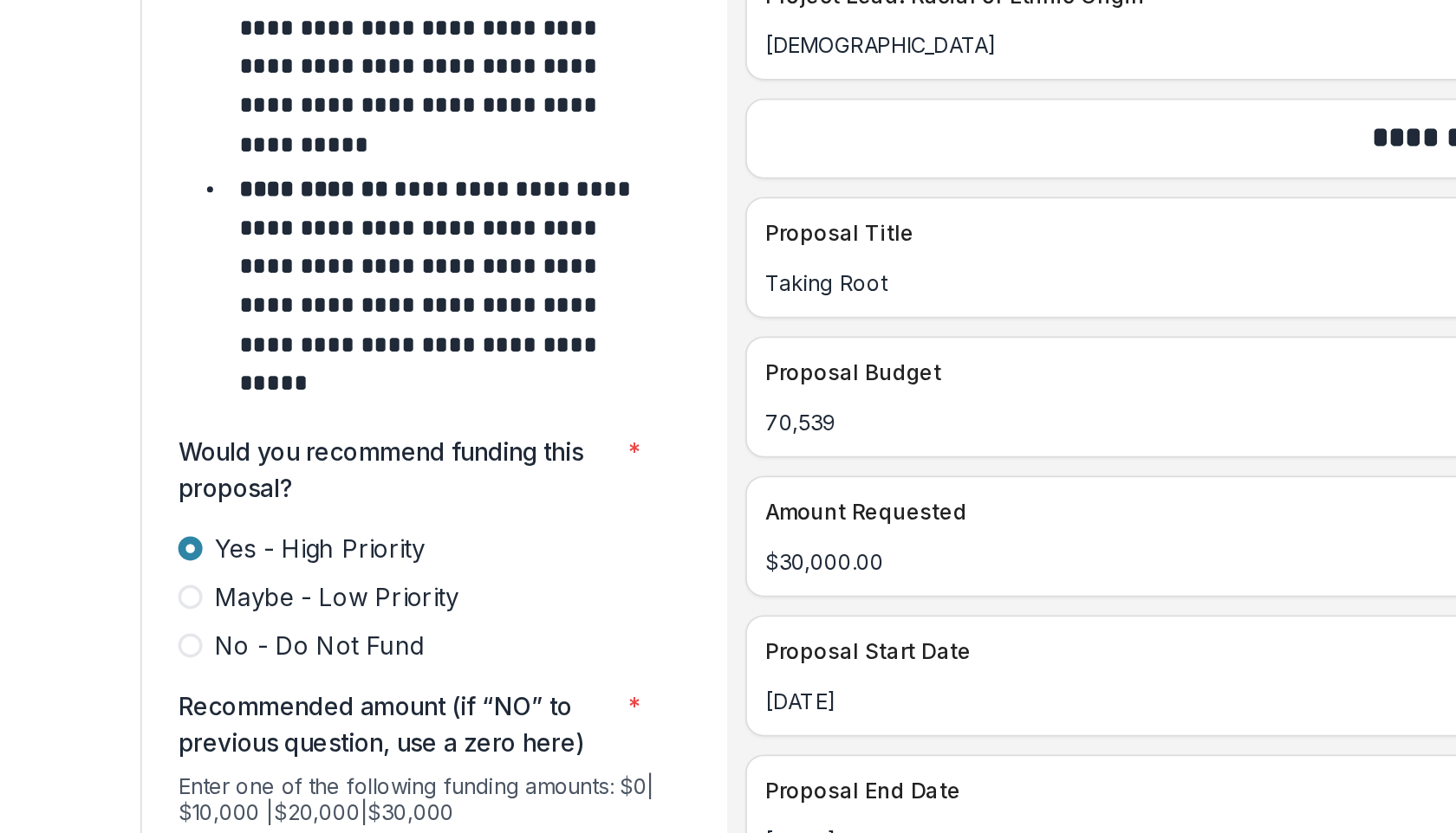
click at [414, 747] on input "Recommended amount (if “NO” to previous question, use a zero here) *" at bounding box center [375, 764] width 276 height 34
type input "*******"
click at [364, 810] on div at bounding box center [375, 824] width 303 height 28
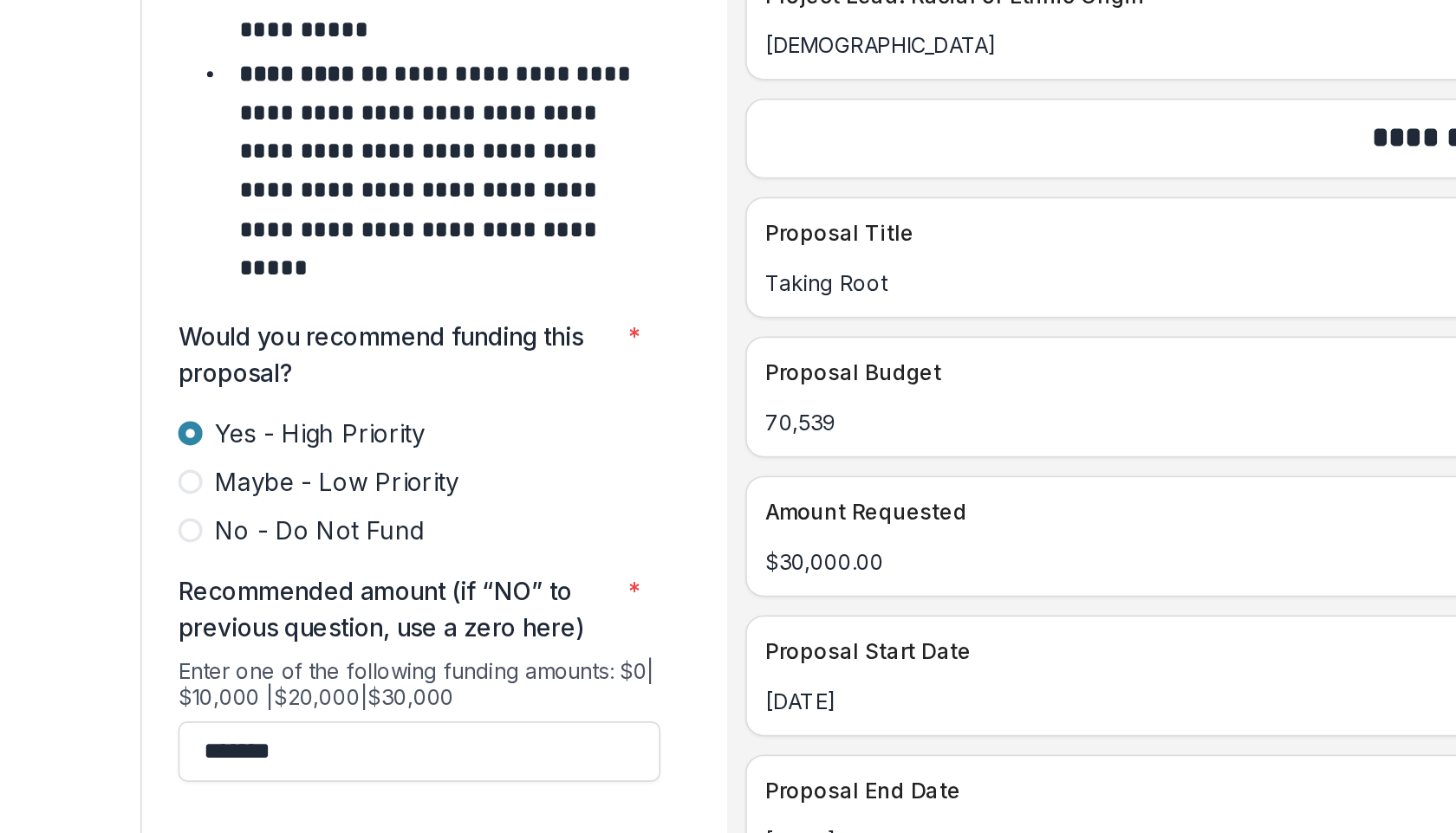
scroll to position [7437, 0]
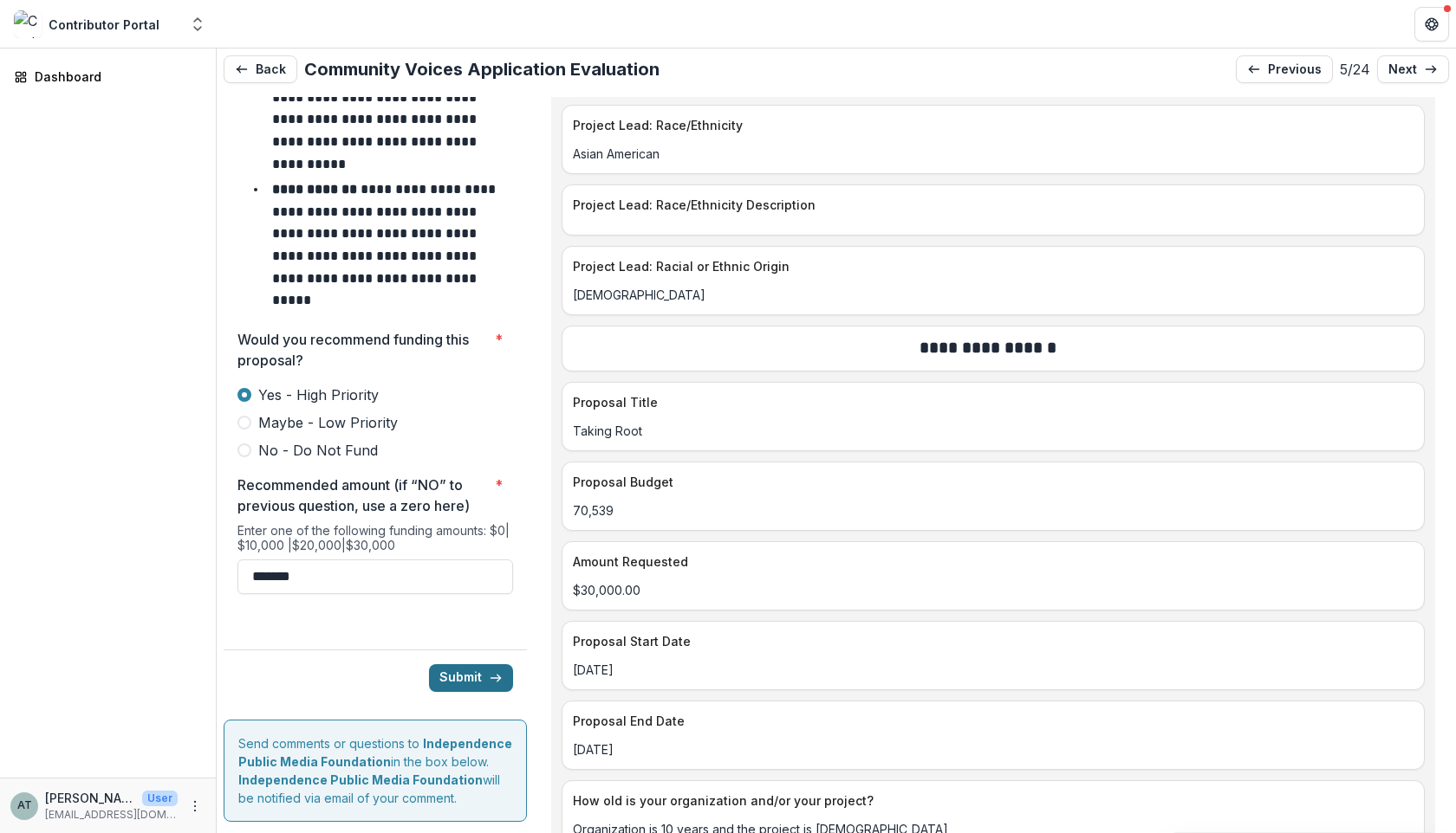
click at [459, 665] on button "Submit" at bounding box center [470, 678] width 84 height 28
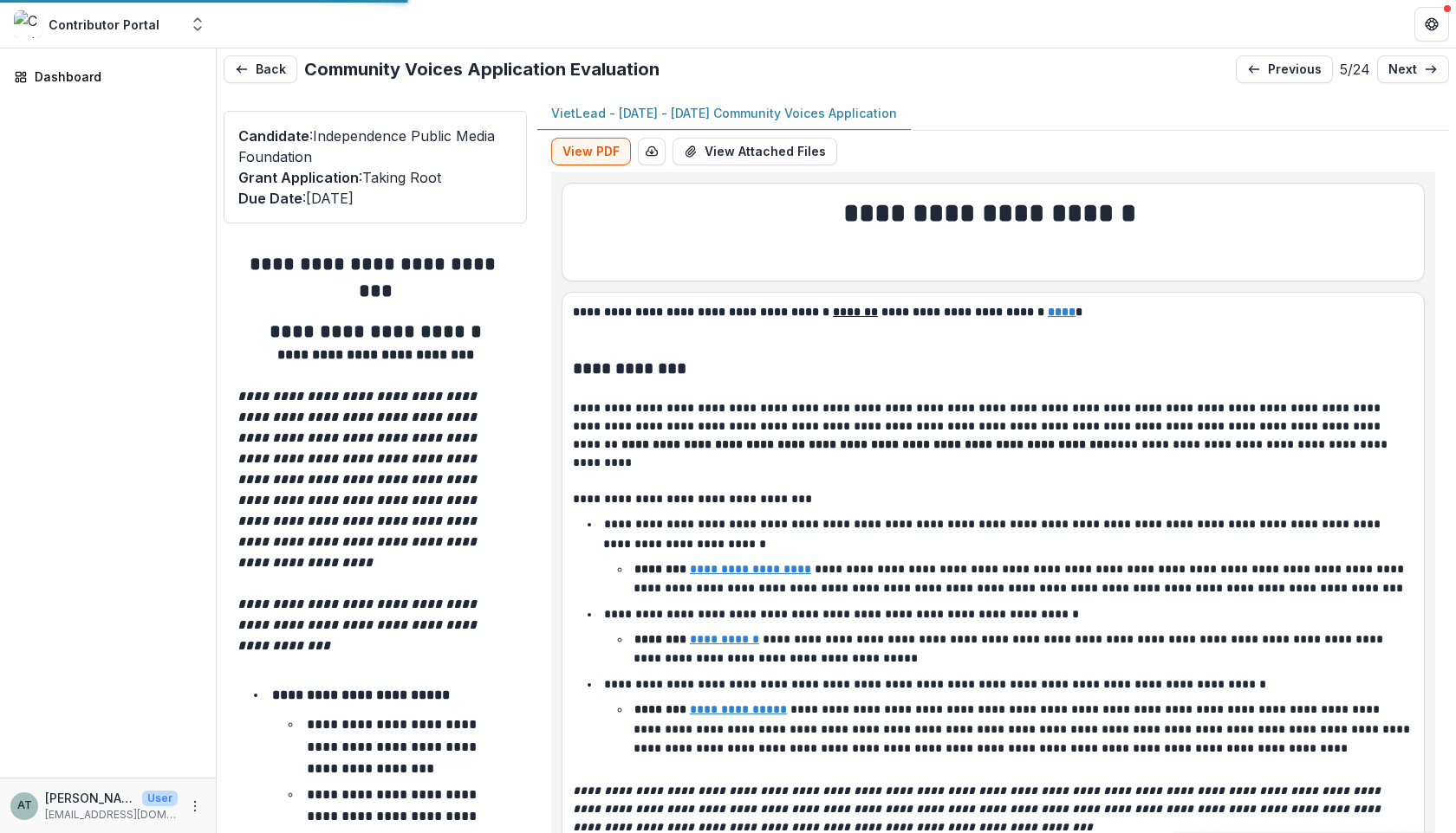
type input "*******"
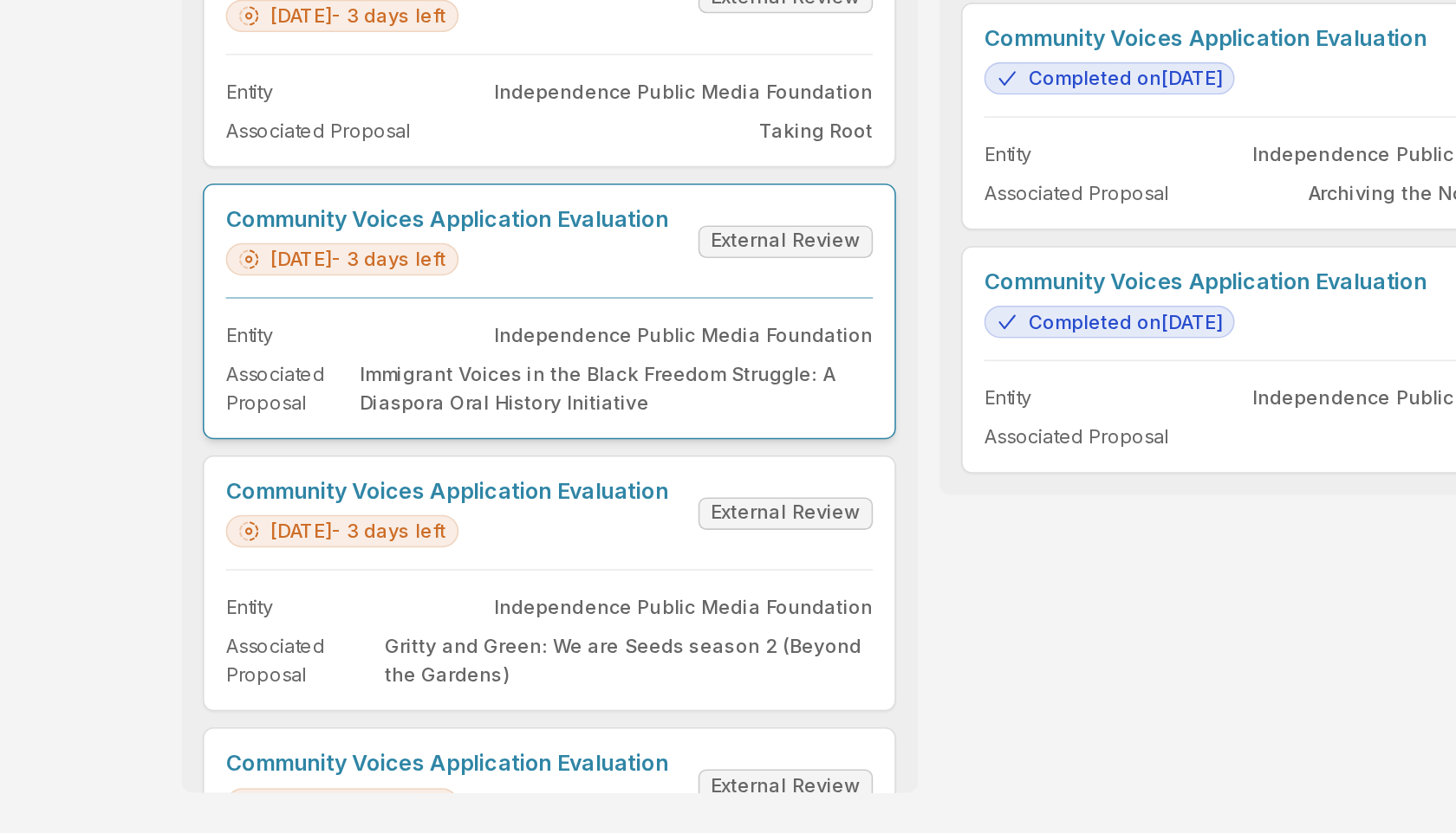
scroll to position [702, 0]
